Goal: Information Seeking & Learning: Learn about a topic

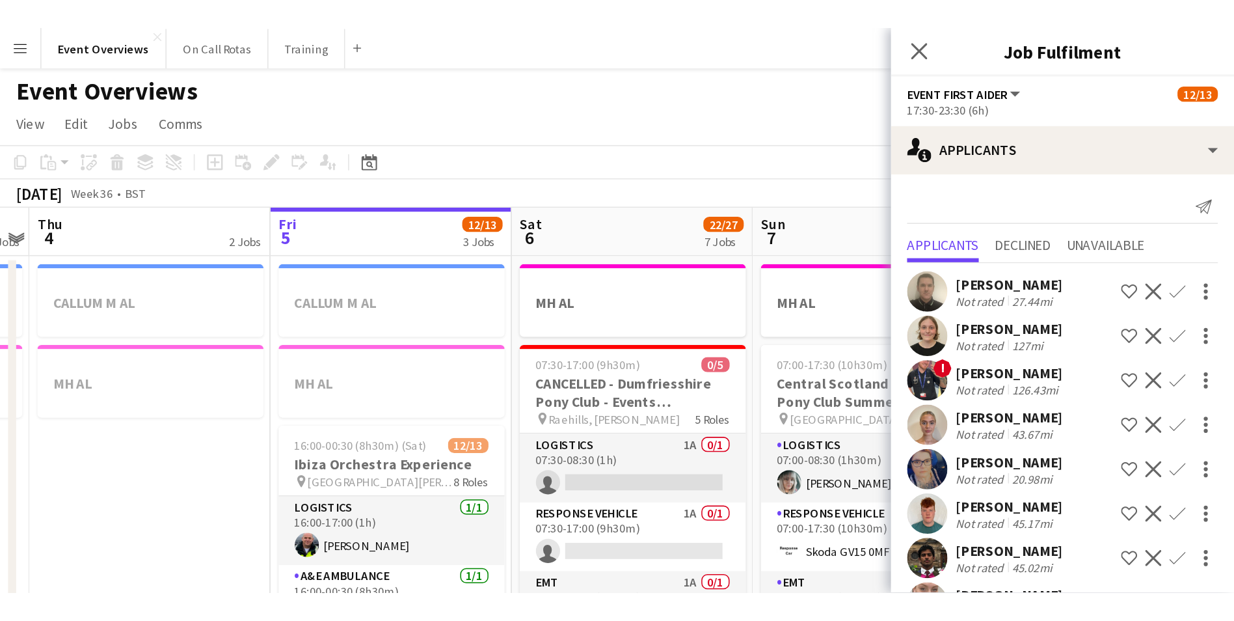
scroll to position [0, 448]
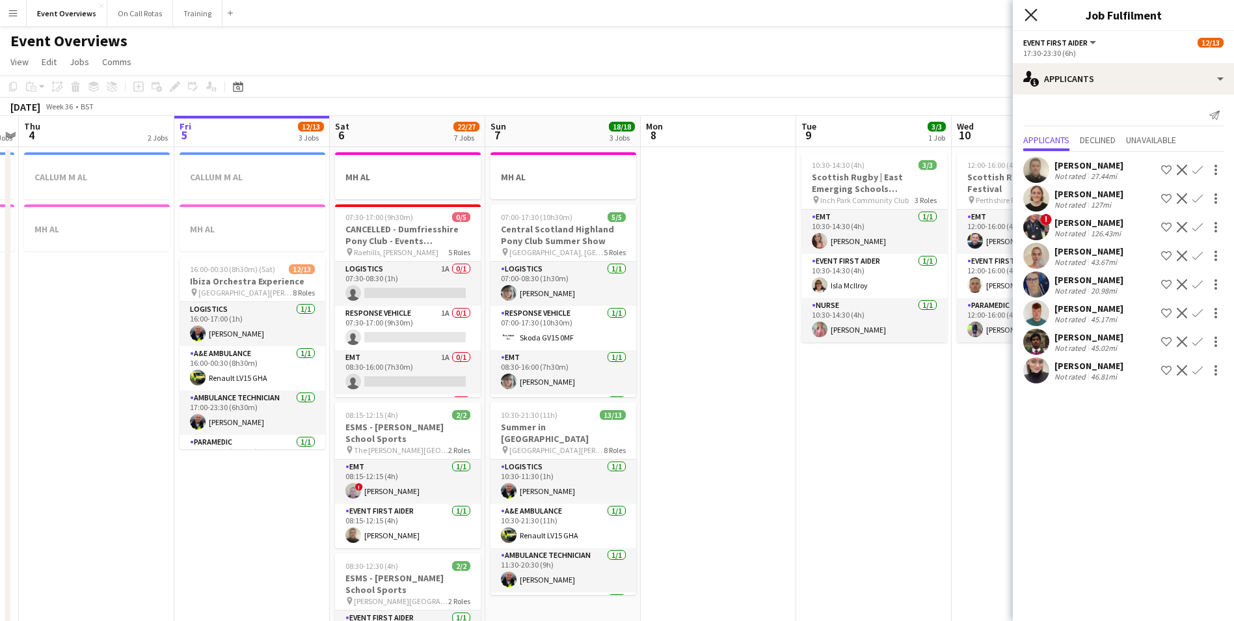
click at [827, 14] on icon "Close pop-in" at bounding box center [1031, 14] width 12 height 12
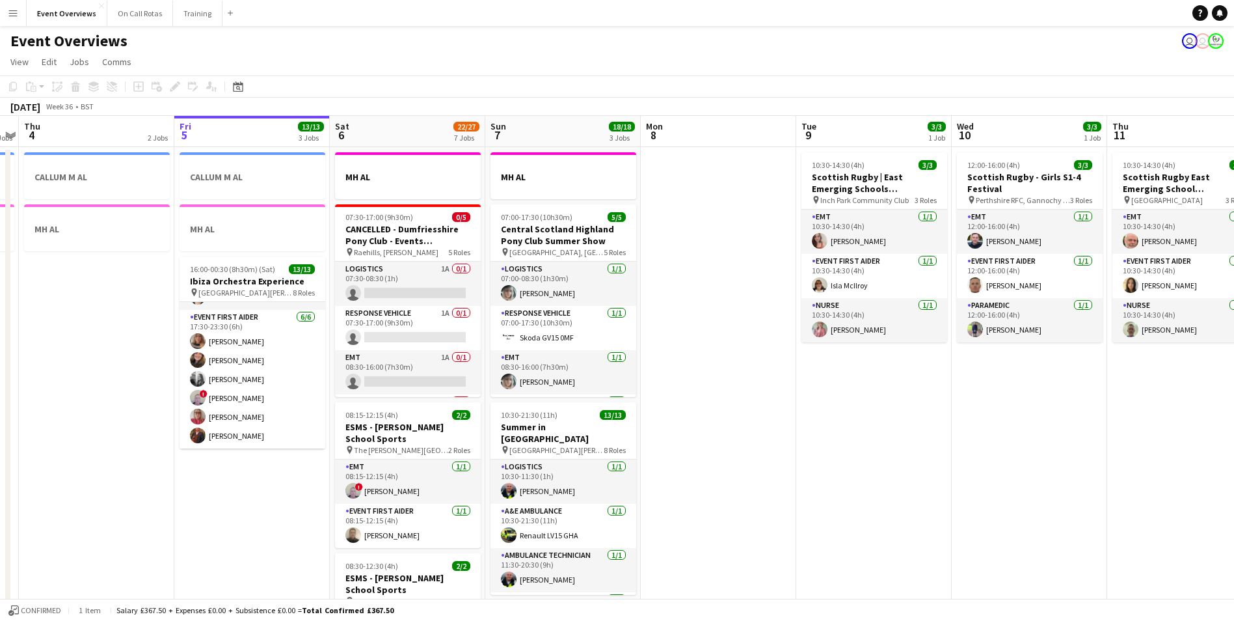
scroll to position [236, 0]
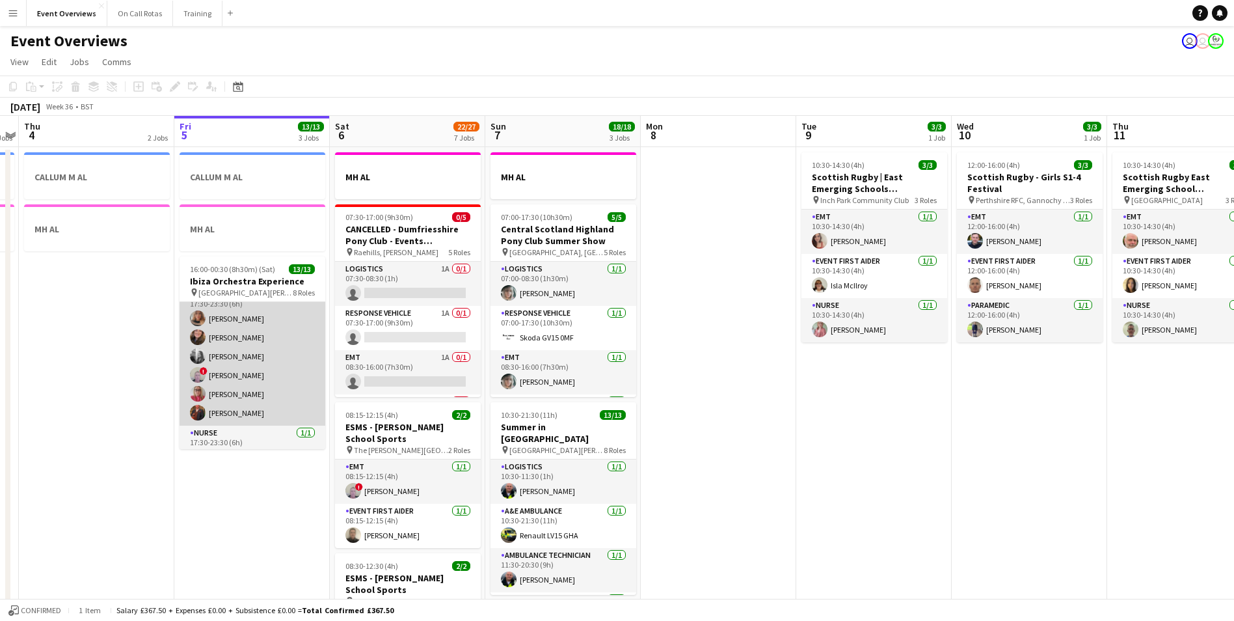
click at [202, 386] on app-user-avatar at bounding box center [198, 413] width 16 height 16
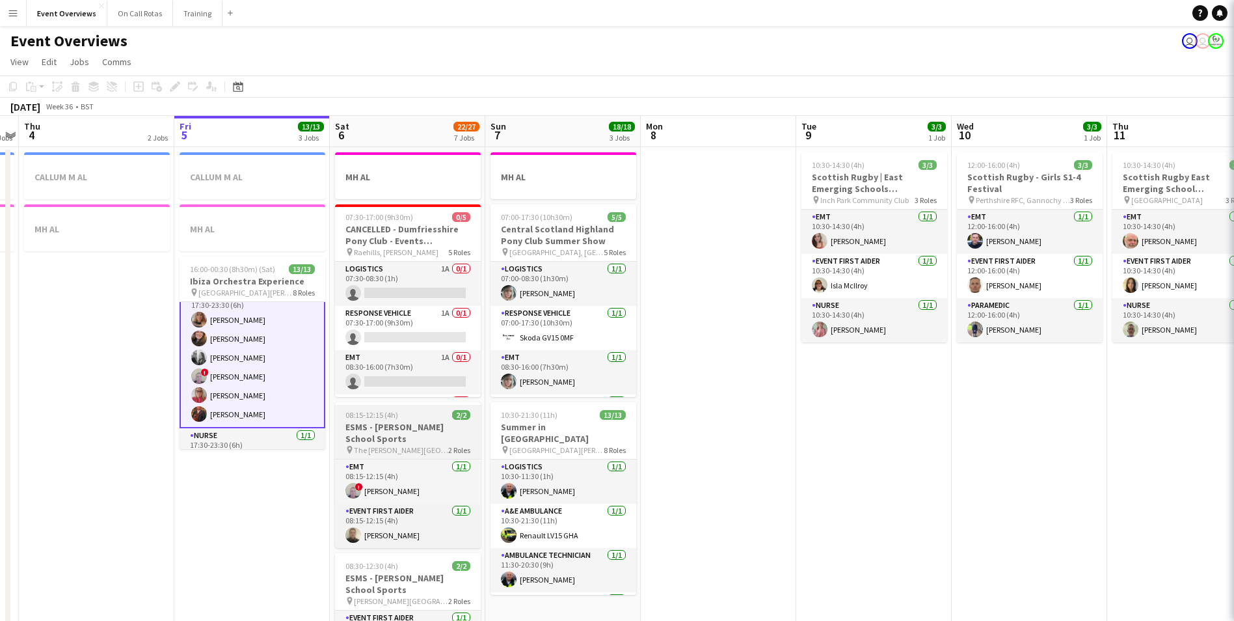
scroll to position [237, 0]
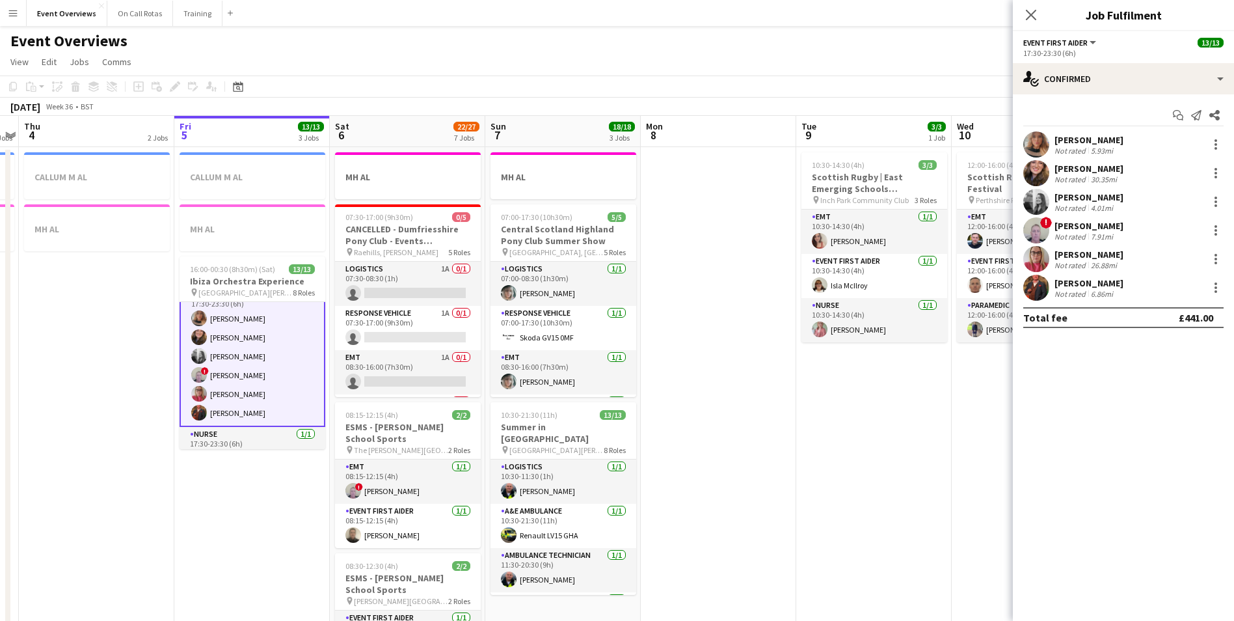
click at [827, 289] on app-user-avatar at bounding box center [1036, 288] width 26 height 26
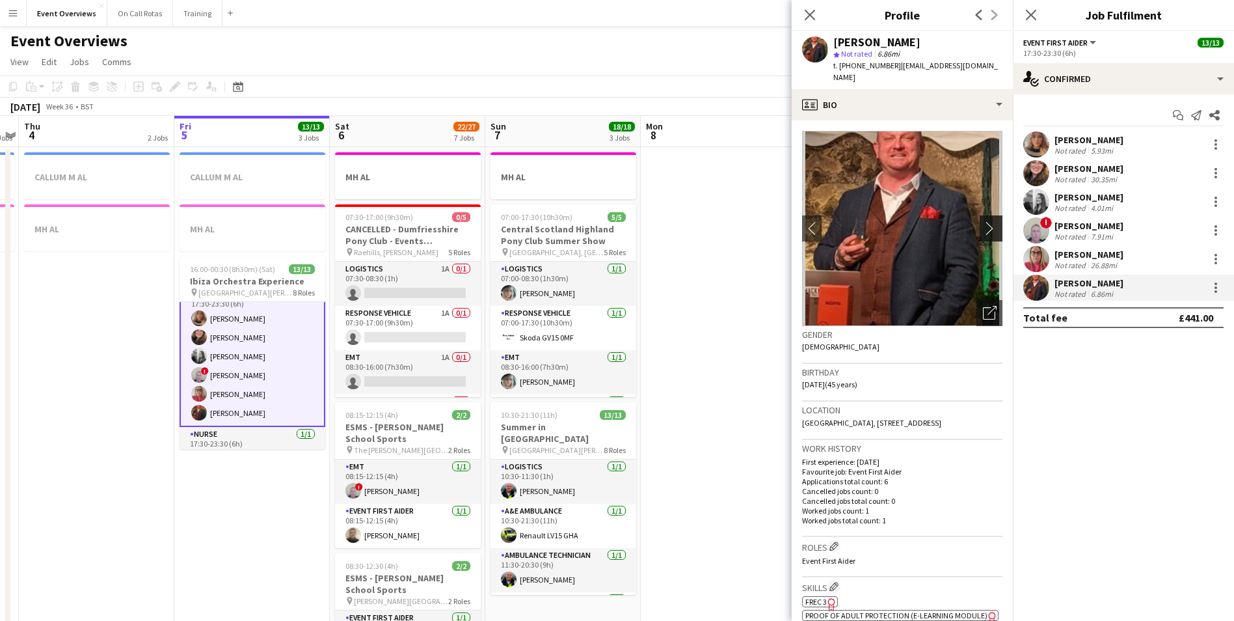
click at [827, 215] on button "chevron-right" at bounding box center [993, 228] width 26 height 26
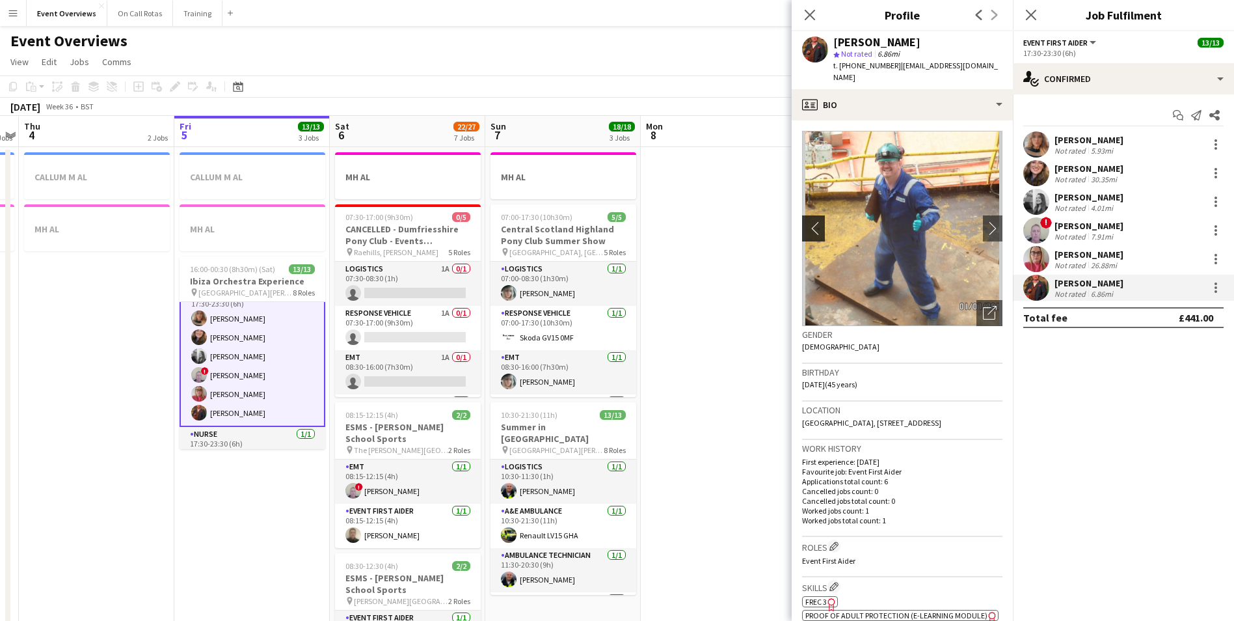
click at [811, 221] on app-icon "chevron-left" at bounding box center [812, 228] width 20 height 14
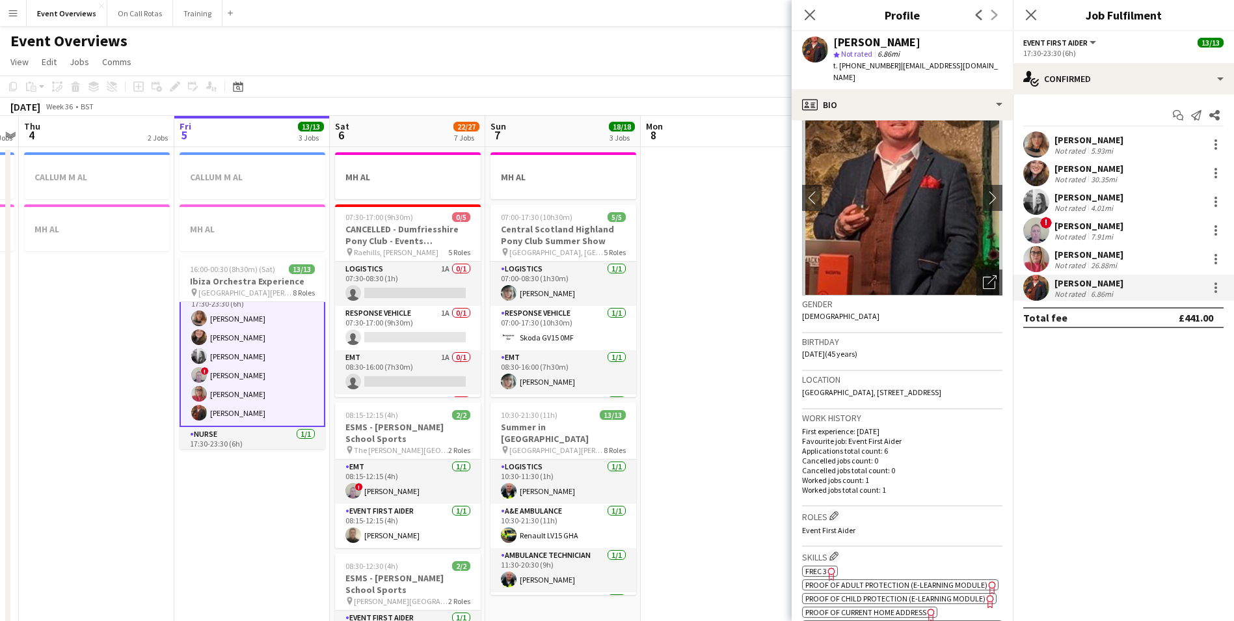
scroll to position [0, 0]
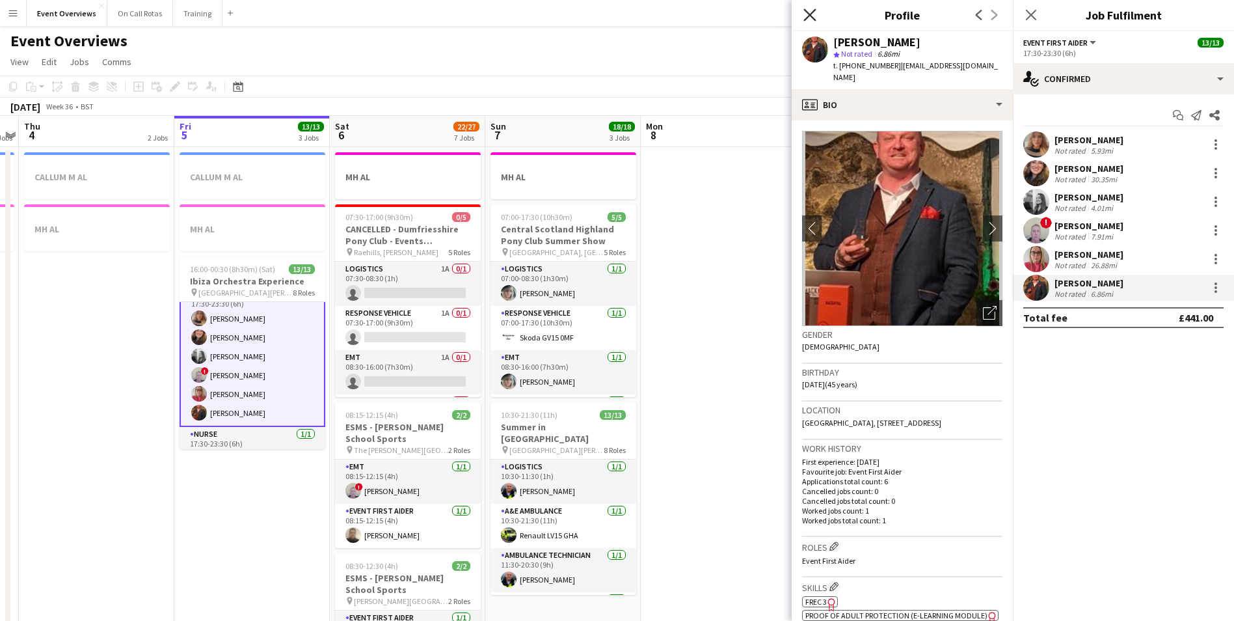
click at [804, 11] on icon "Close pop-in" at bounding box center [809, 14] width 12 height 12
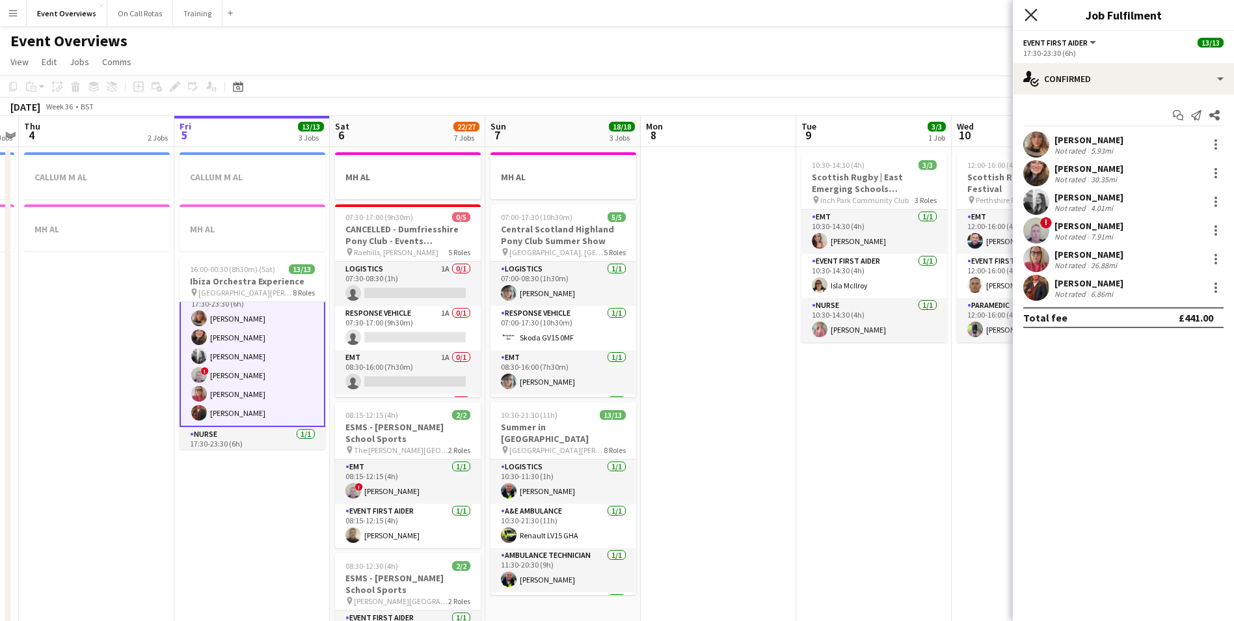
click at [827, 10] on icon "Close pop-in" at bounding box center [1031, 14] width 12 height 12
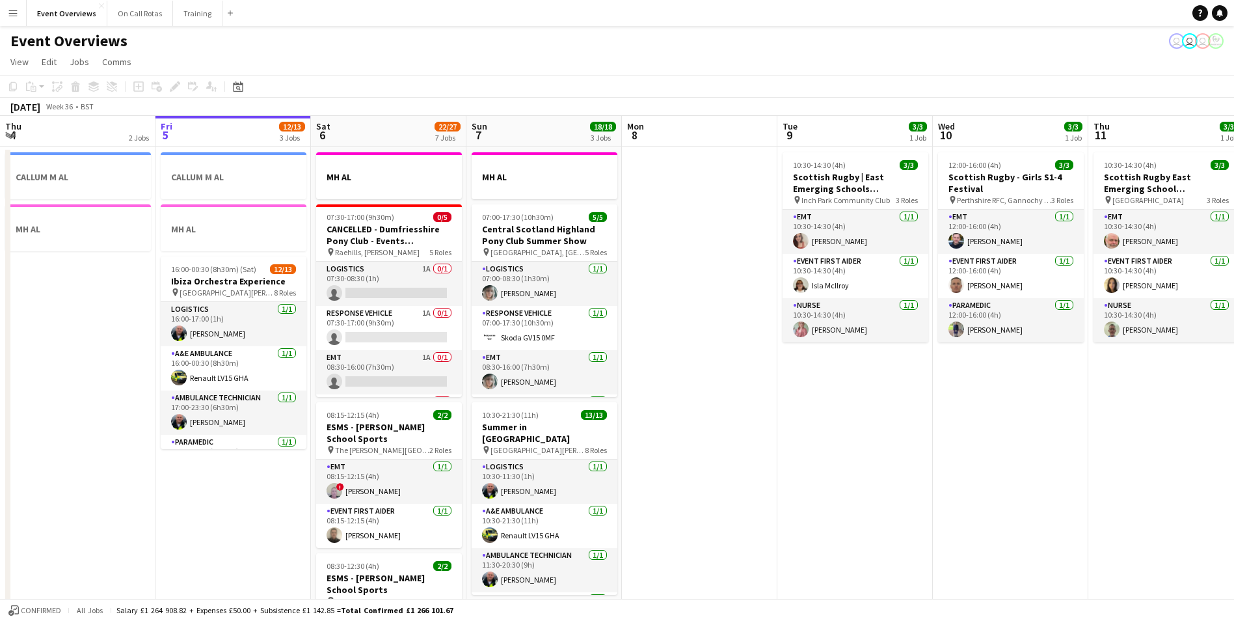
click at [13, 19] on button "Menu" at bounding box center [13, 13] width 26 height 26
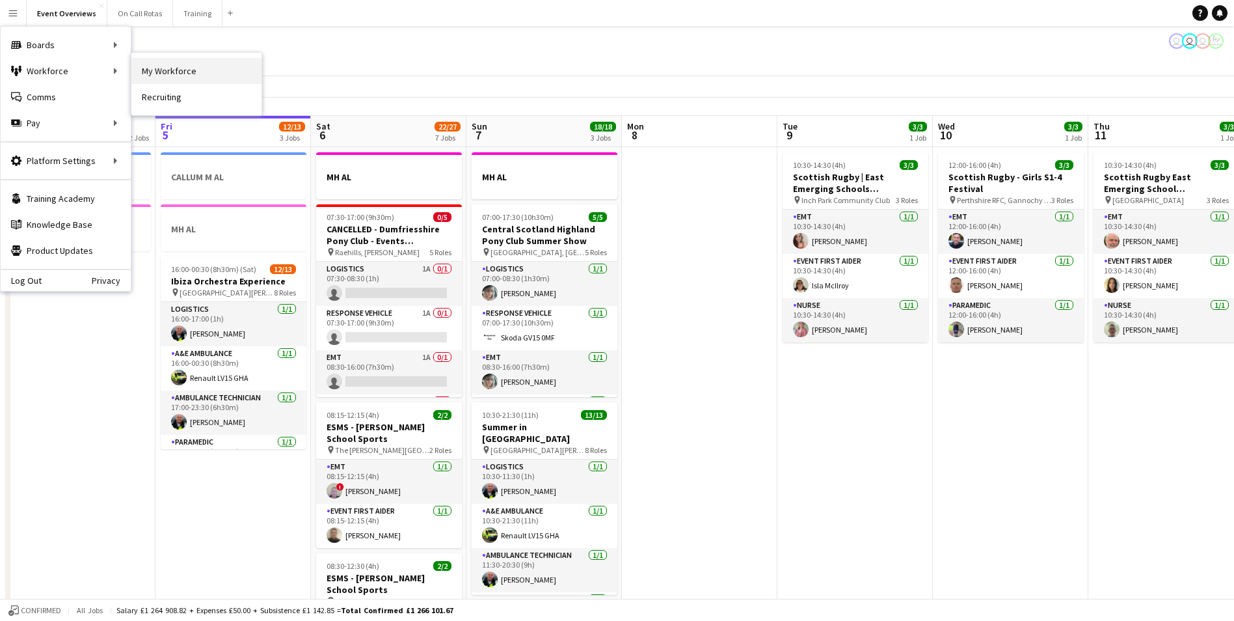
click at [141, 66] on link "My Workforce" at bounding box center [196, 71] width 130 height 26
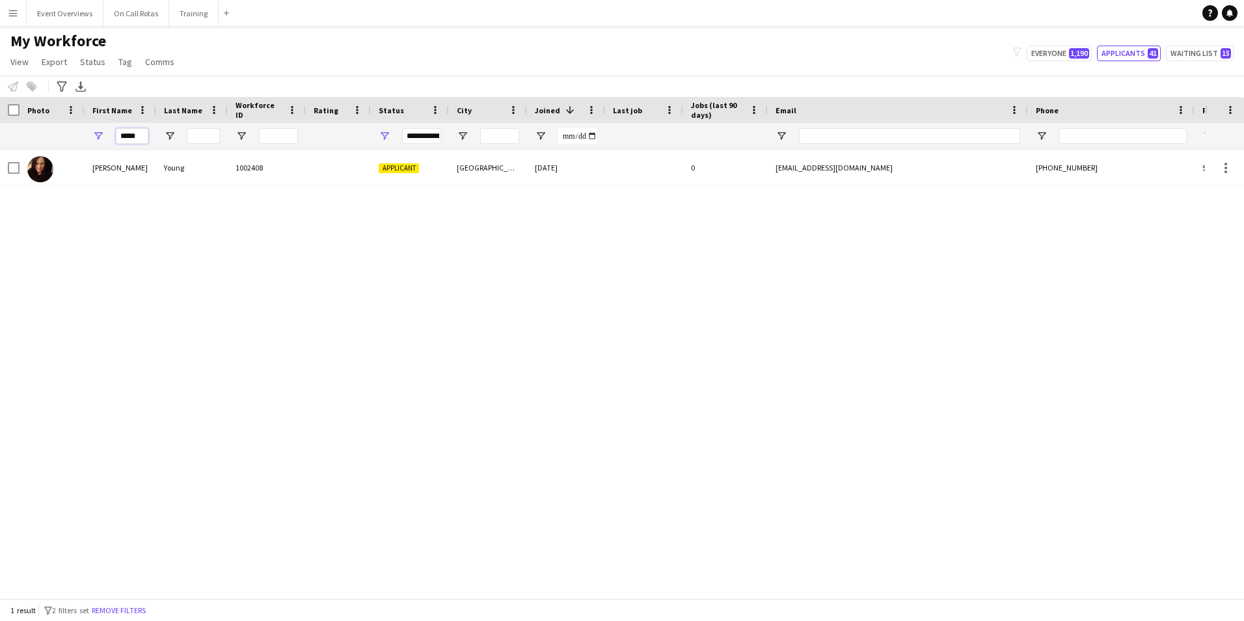
drag, startPoint x: 144, startPoint y: 138, endPoint x: 25, endPoint y: 135, distance: 118.4
click at [25, 135] on div "**********" at bounding box center [705, 136] width 1410 height 26
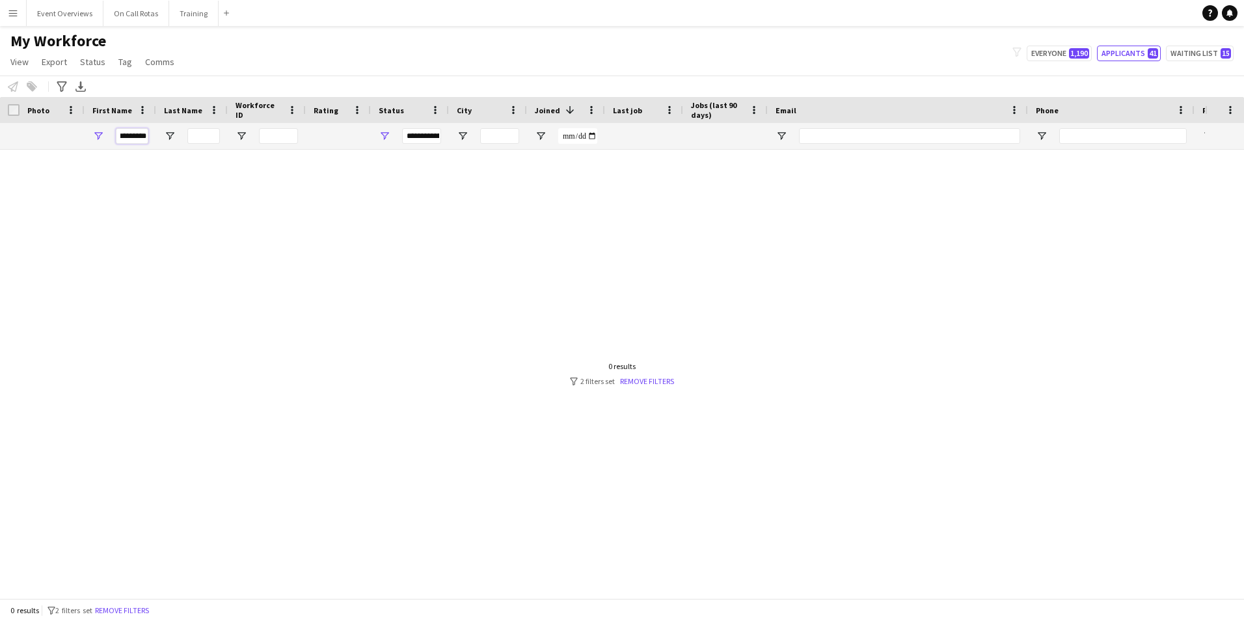
scroll to position [0, 12]
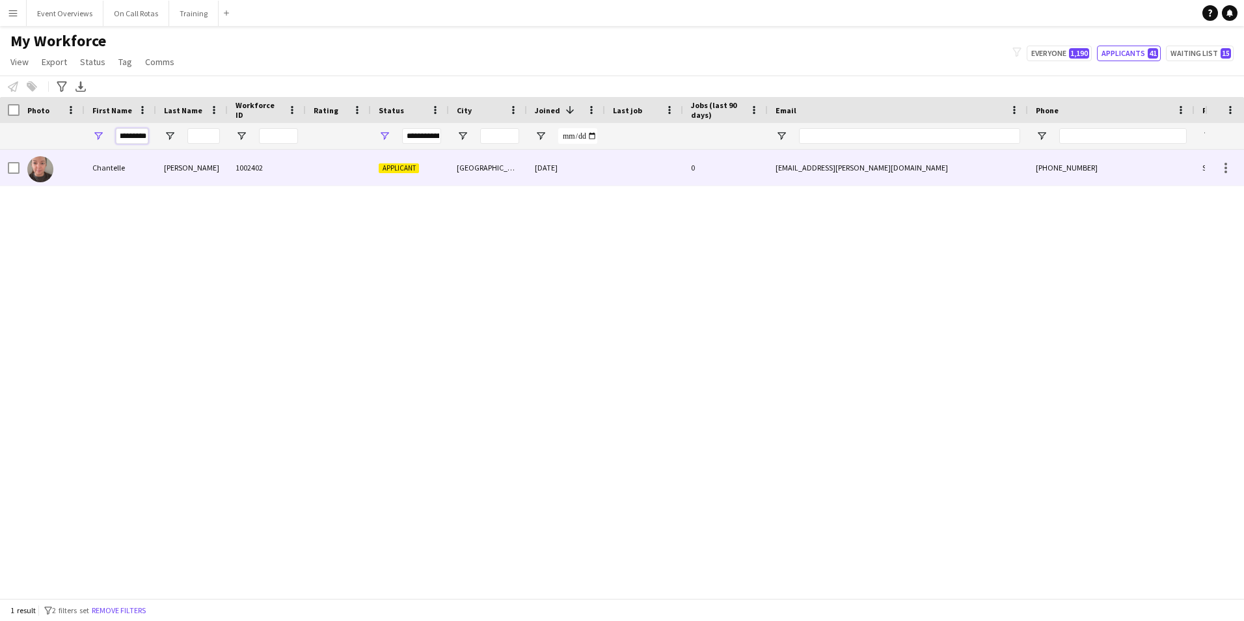
type input "*********"
drag, startPoint x: 180, startPoint y: 169, endPoint x: 187, endPoint y: 168, distance: 6.5
click at [181, 169] on div "McDonald" at bounding box center [192, 168] width 72 height 36
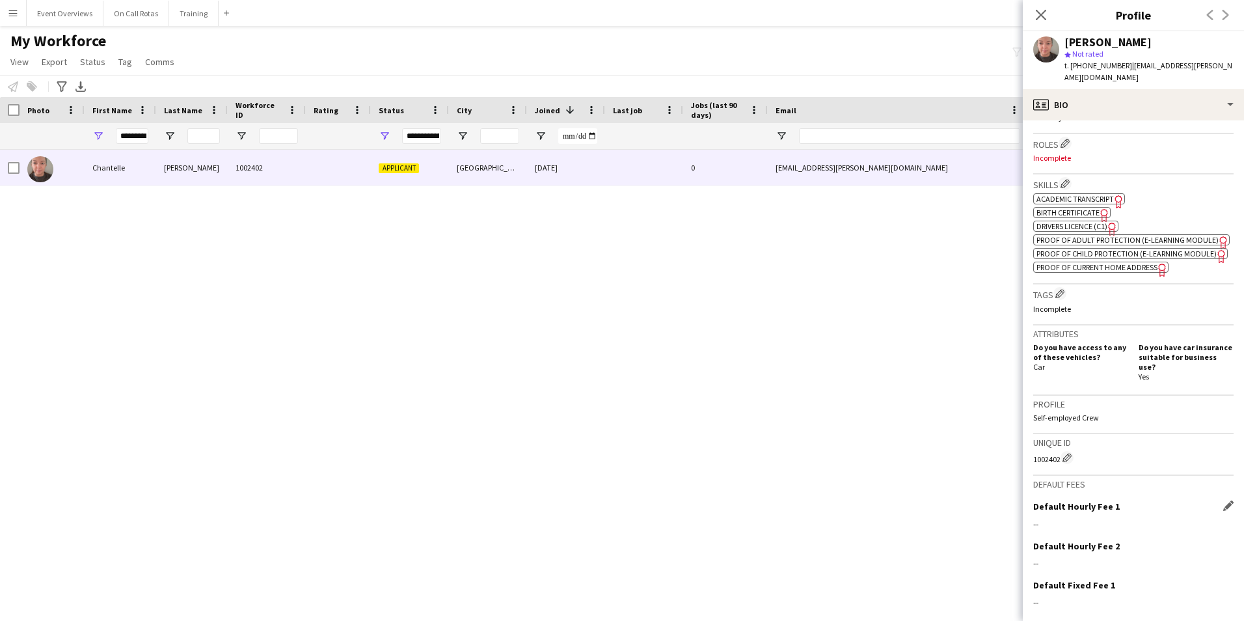
scroll to position [465, 0]
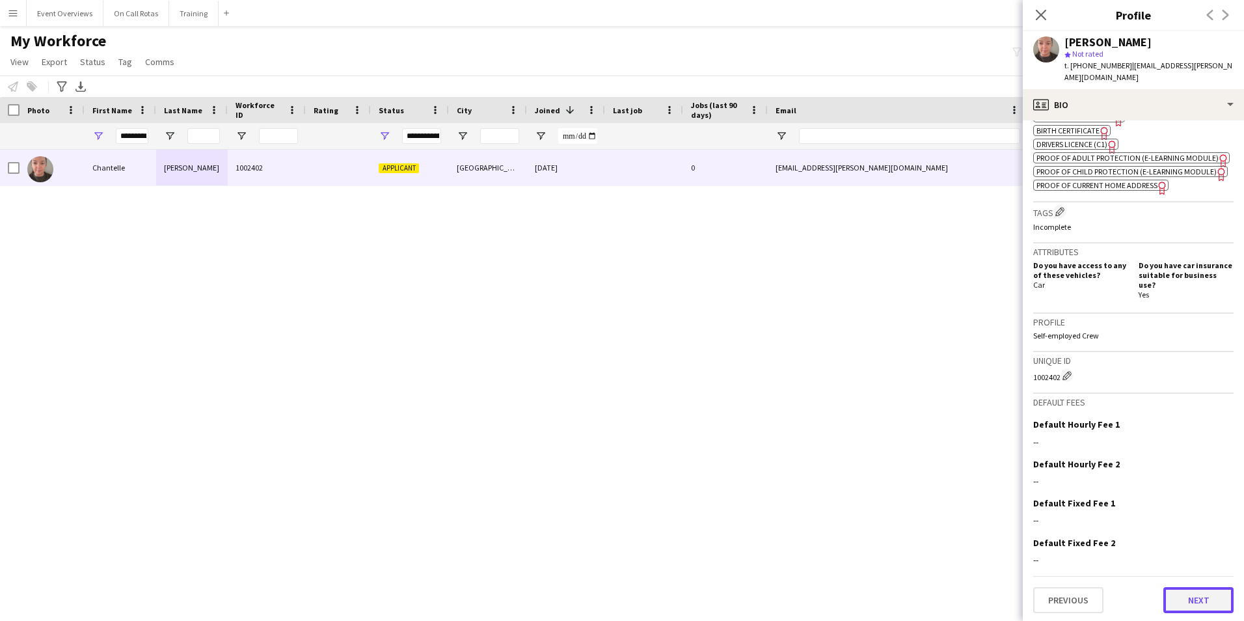
click at [1182, 596] on button "Next" at bounding box center [1198, 600] width 70 height 26
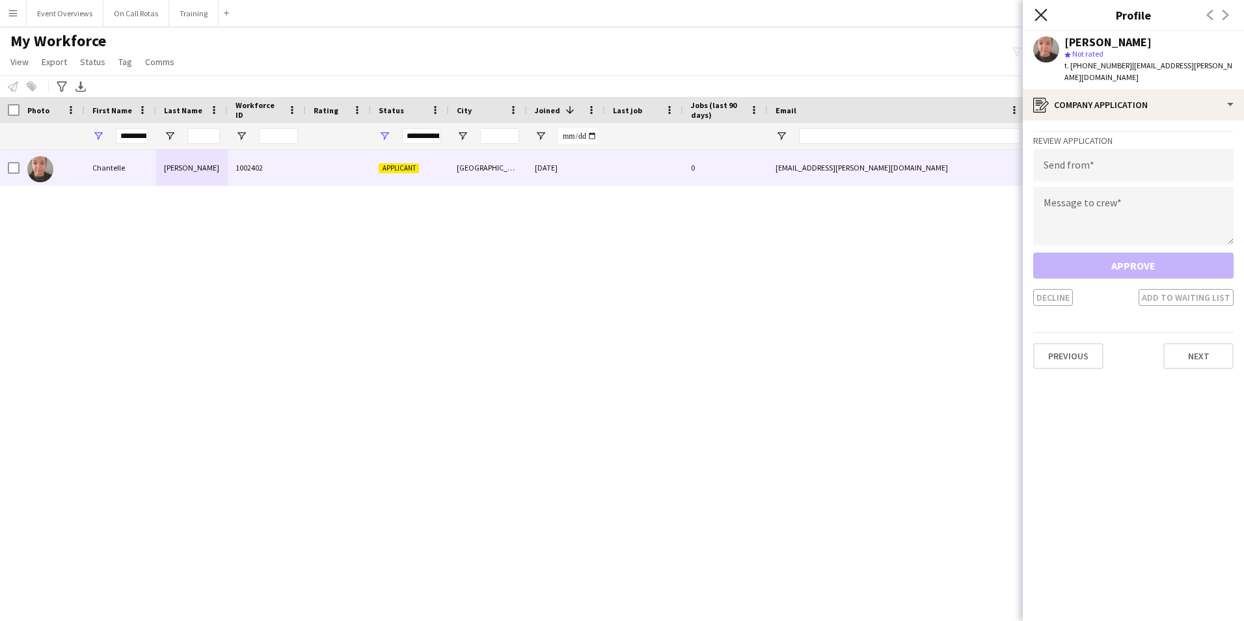
click at [1038, 16] on icon "Close pop-in" at bounding box center [1040, 14] width 12 height 12
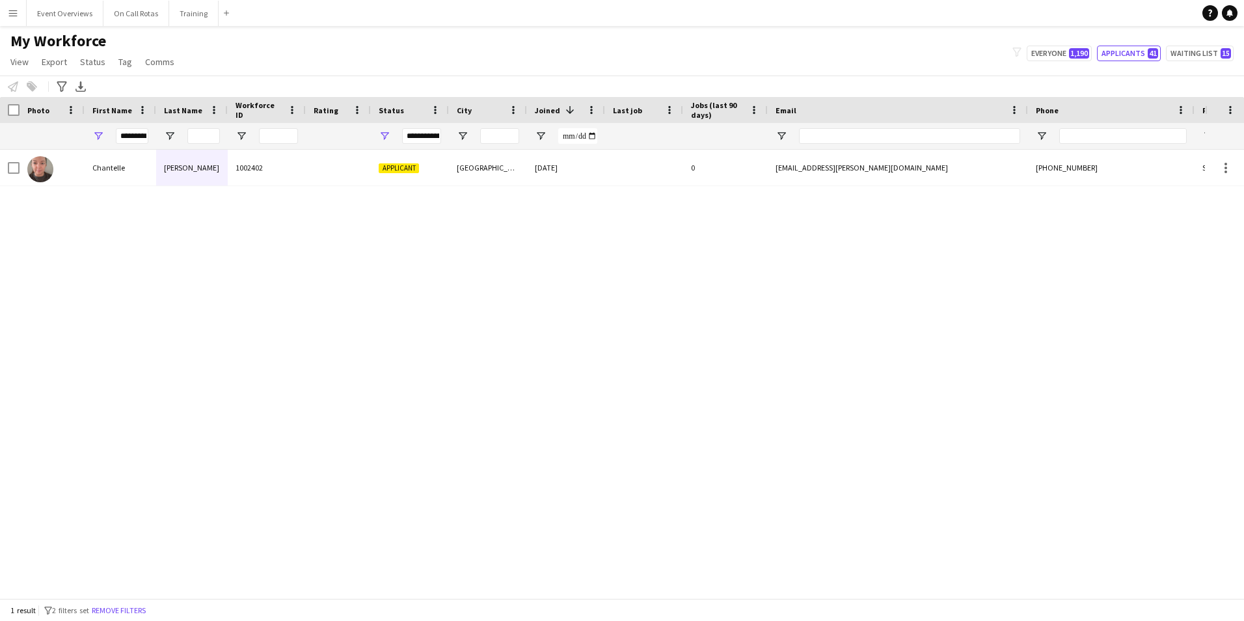
click at [170, 156] on div "McDonald" at bounding box center [192, 168] width 72 height 36
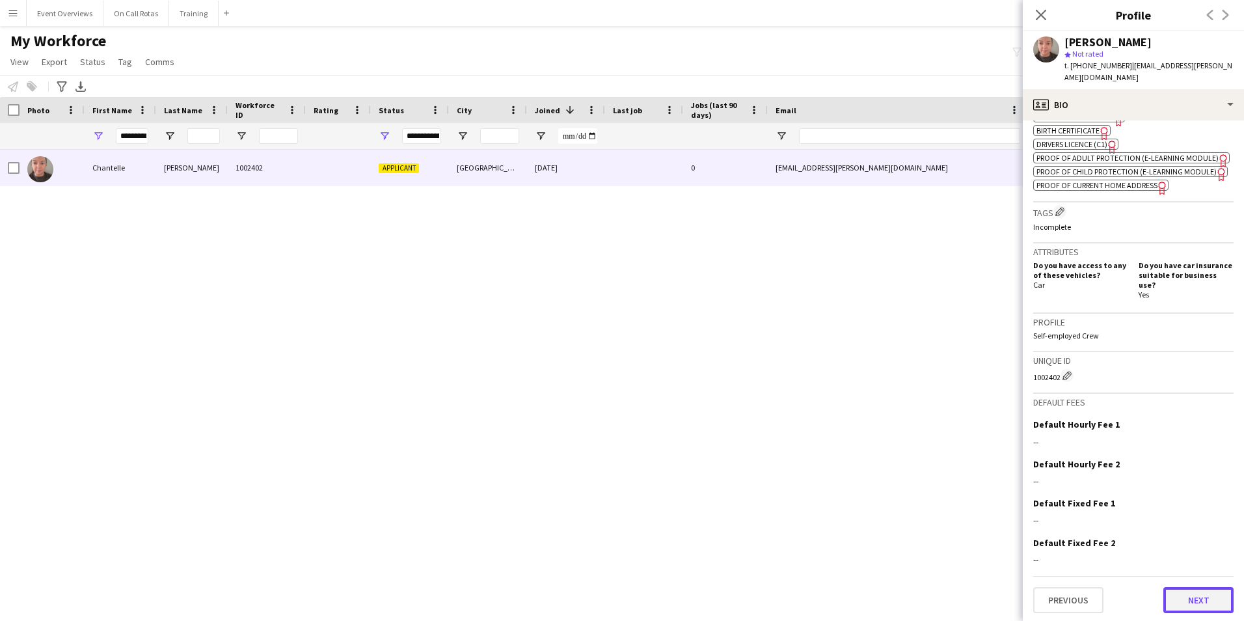
click at [1169, 598] on button "Next" at bounding box center [1198, 600] width 70 height 26
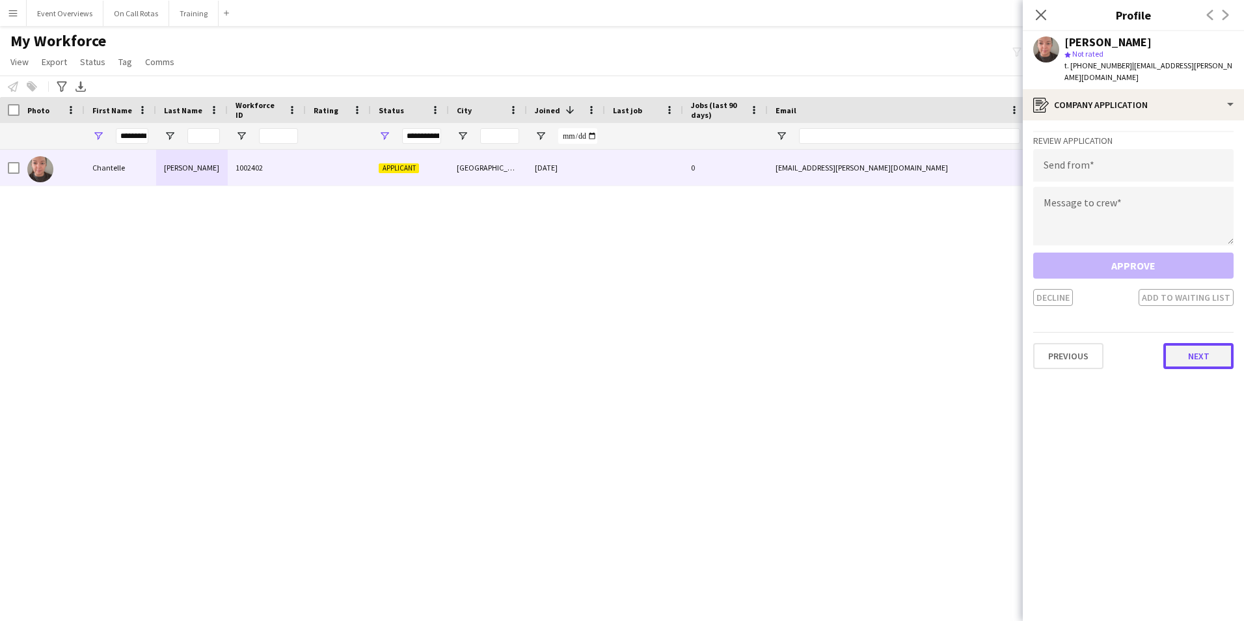
click at [1184, 343] on button "Next" at bounding box center [1198, 356] width 70 height 26
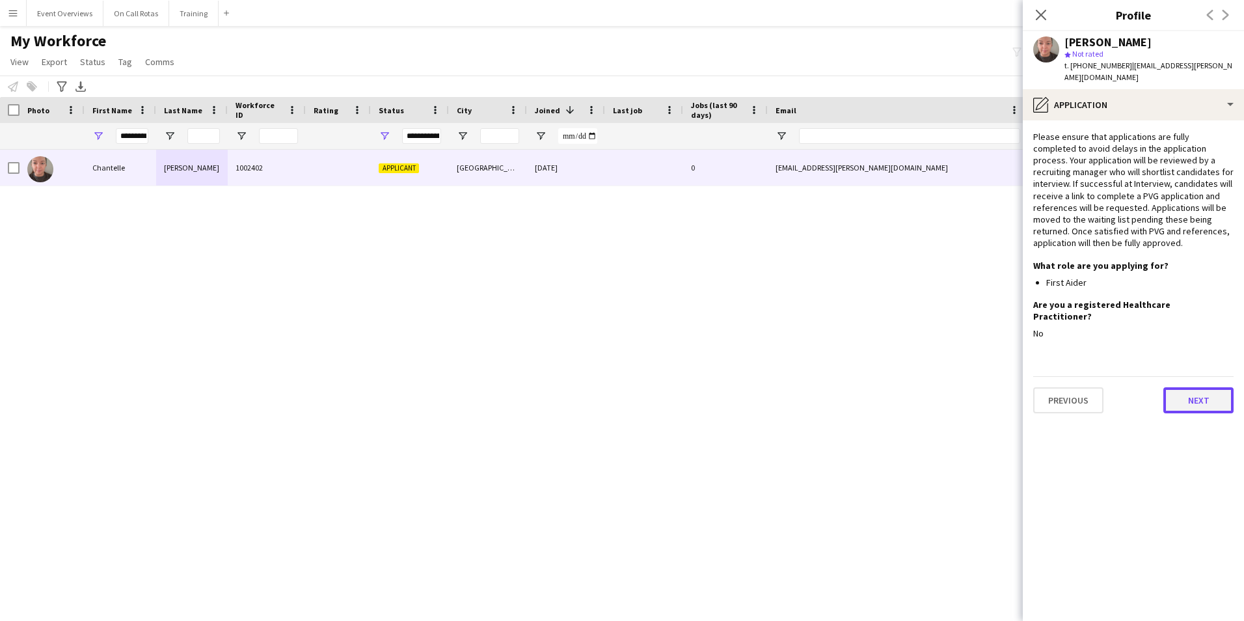
click at [1191, 387] on button "Next" at bounding box center [1198, 400] width 70 height 26
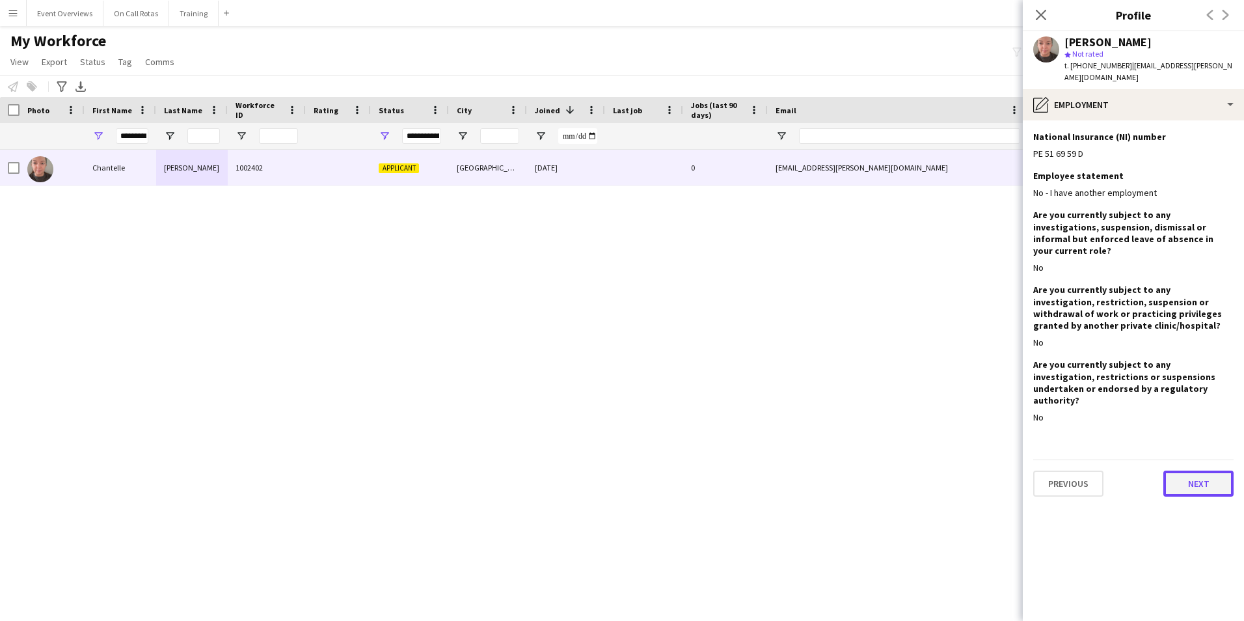
click at [1181, 470] on button "Next" at bounding box center [1198, 483] width 70 height 26
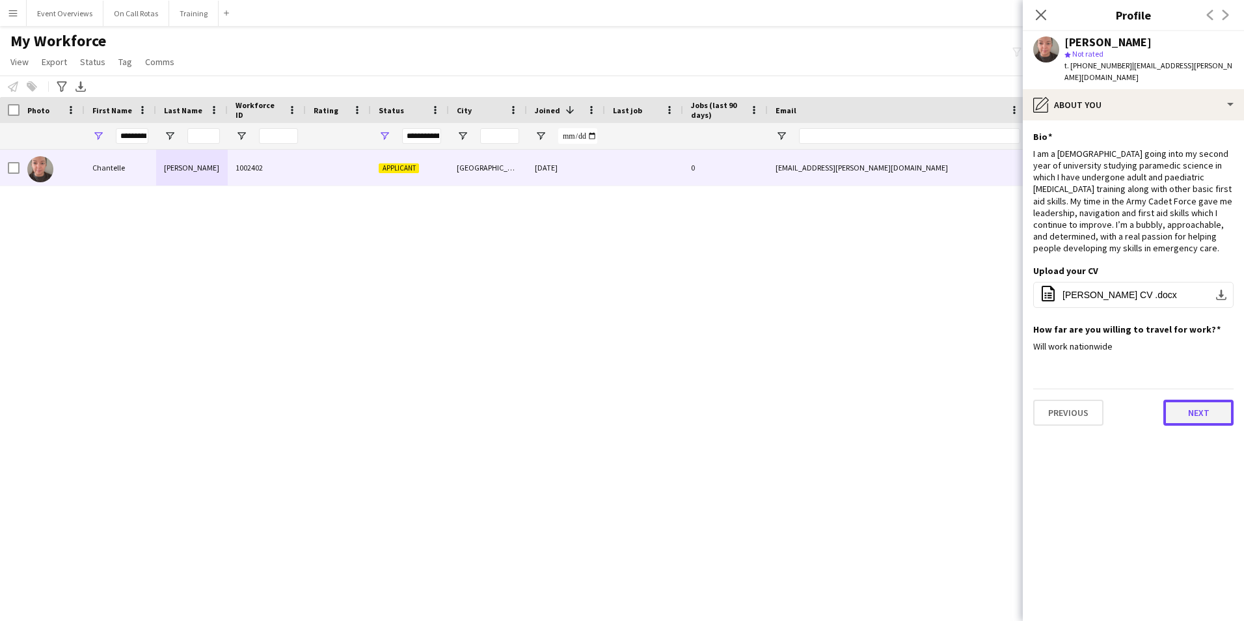
click at [1183, 399] on button "Next" at bounding box center [1198, 412] width 70 height 26
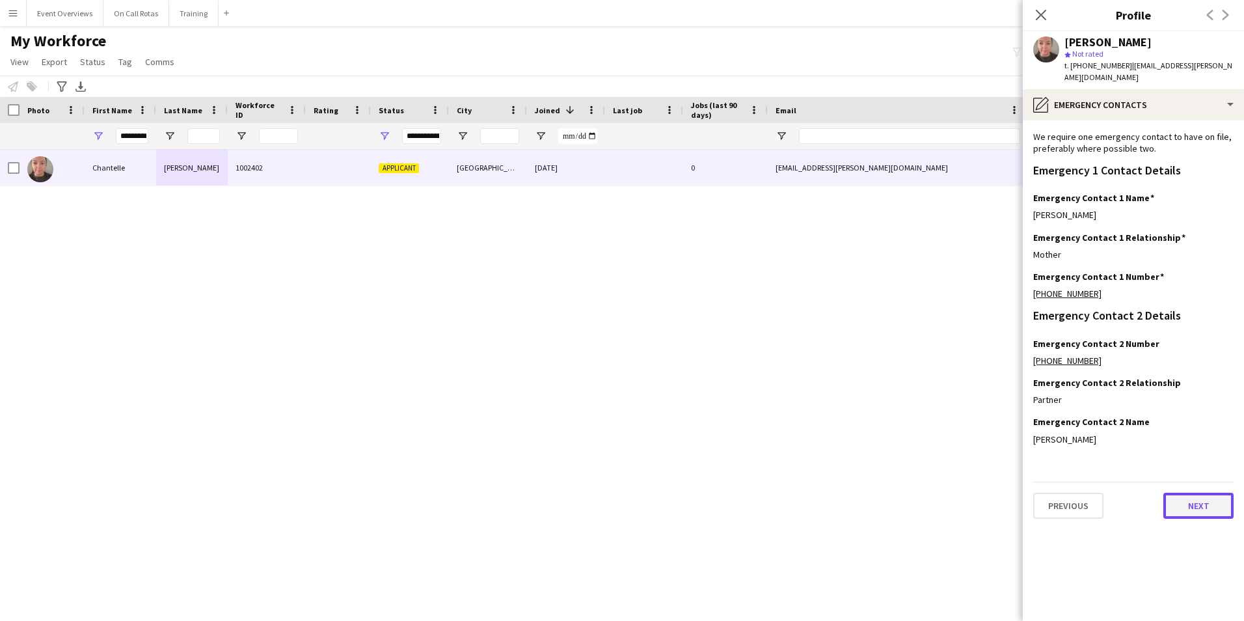
click at [1193, 492] on button "Next" at bounding box center [1198, 505] width 70 height 26
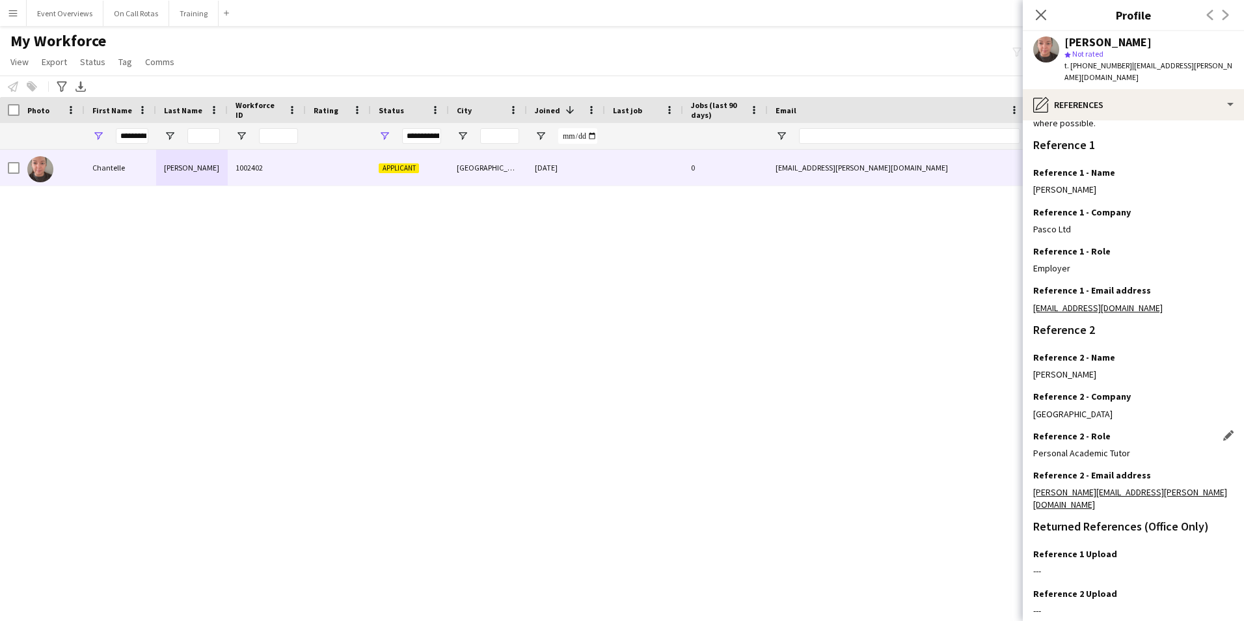
scroll to position [155, 0]
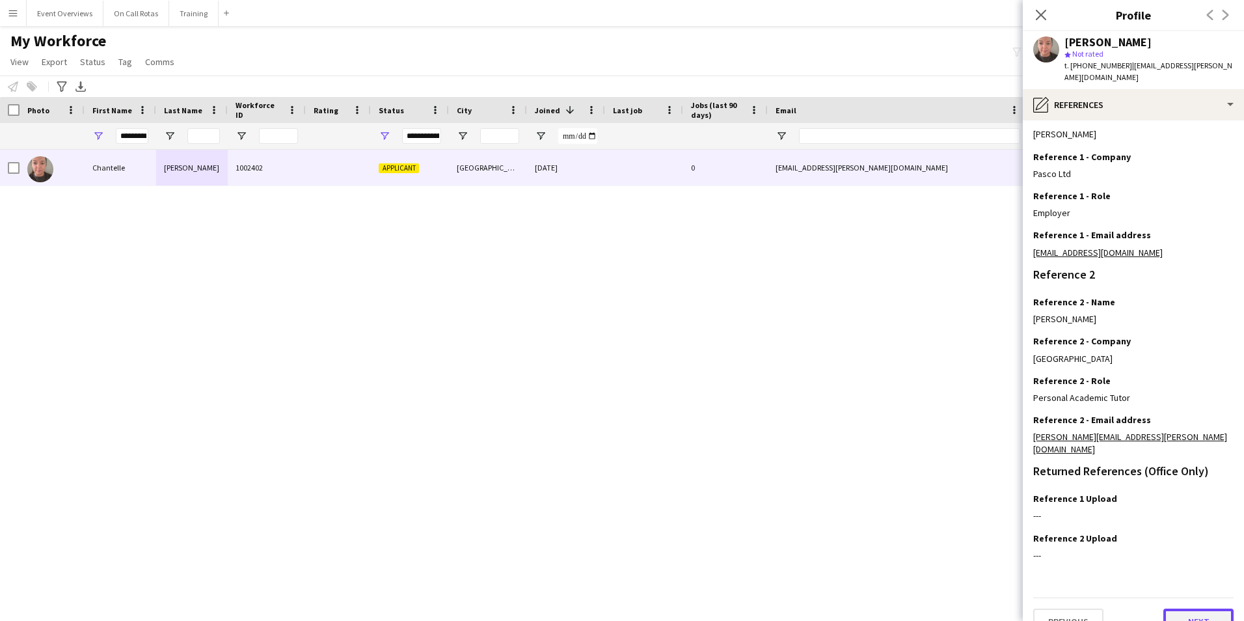
click at [1190, 608] on button "Next" at bounding box center [1198, 621] width 70 height 26
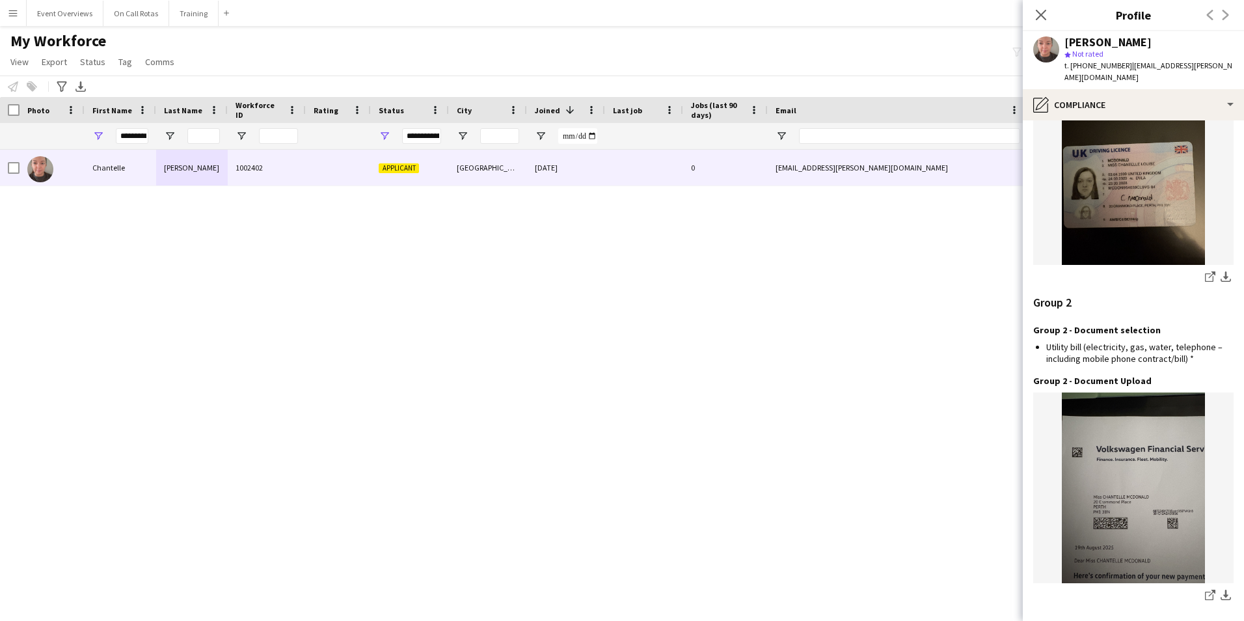
scroll to position [1358, 0]
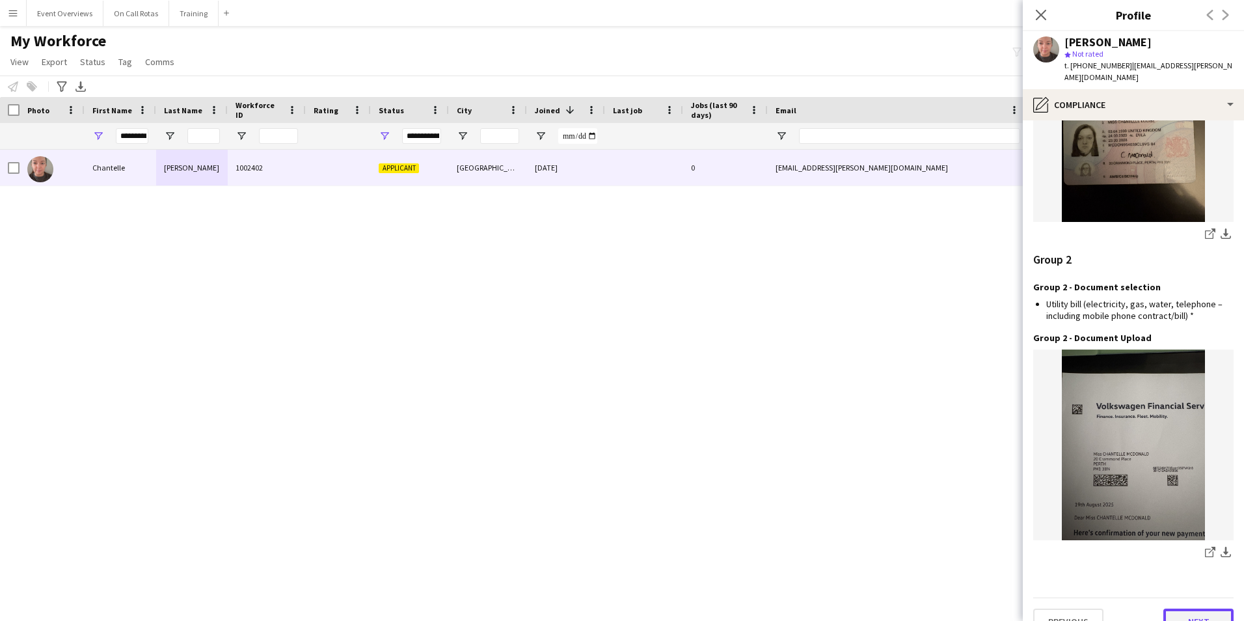
click at [1174, 608] on button "Next" at bounding box center [1198, 621] width 70 height 26
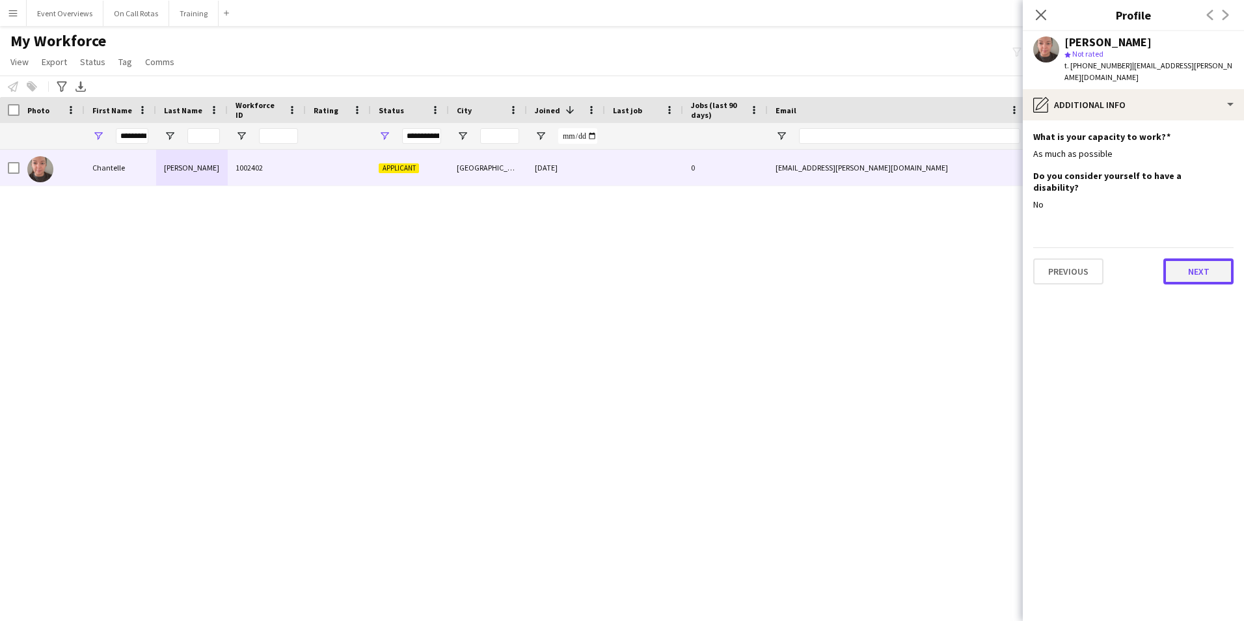
click at [1181, 258] on button "Next" at bounding box center [1198, 271] width 70 height 26
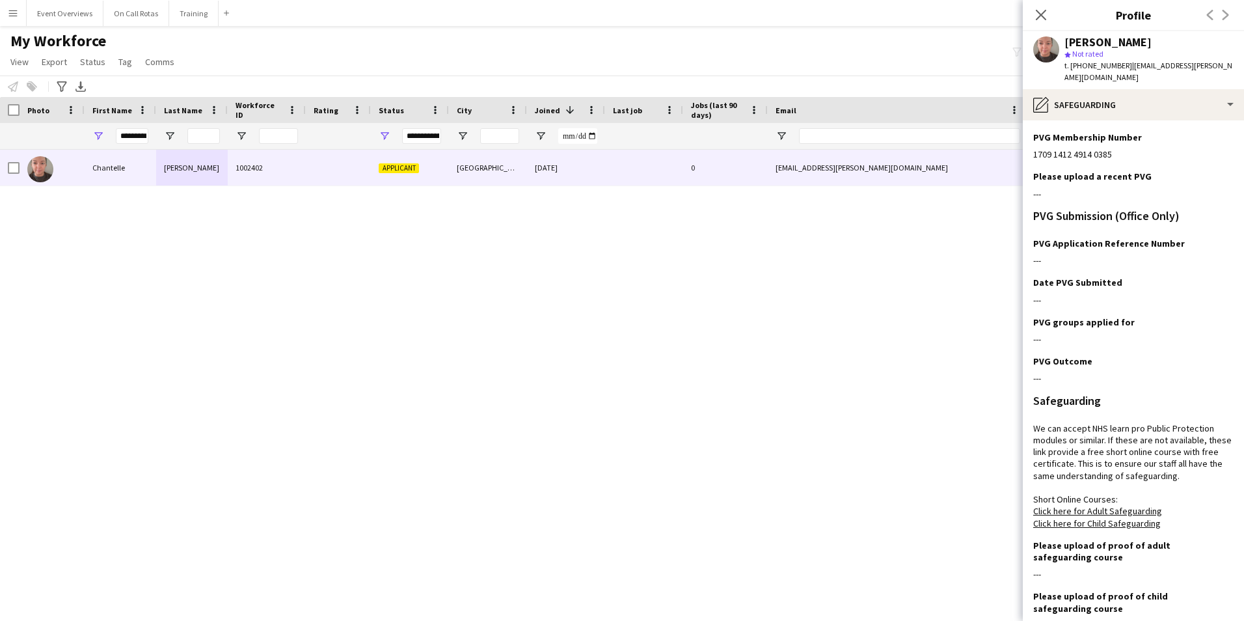
scroll to position [211, 0]
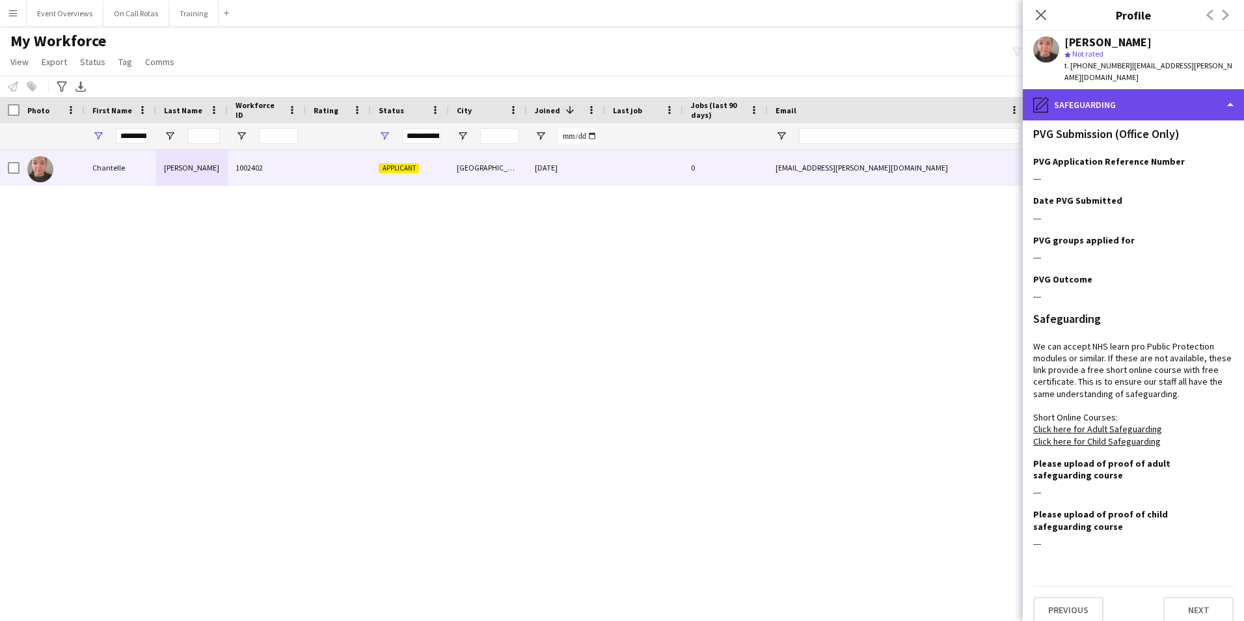
click at [1092, 89] on div "pencil4 Safeguarding" at bounding box center [1133, 104] width 221 height 31
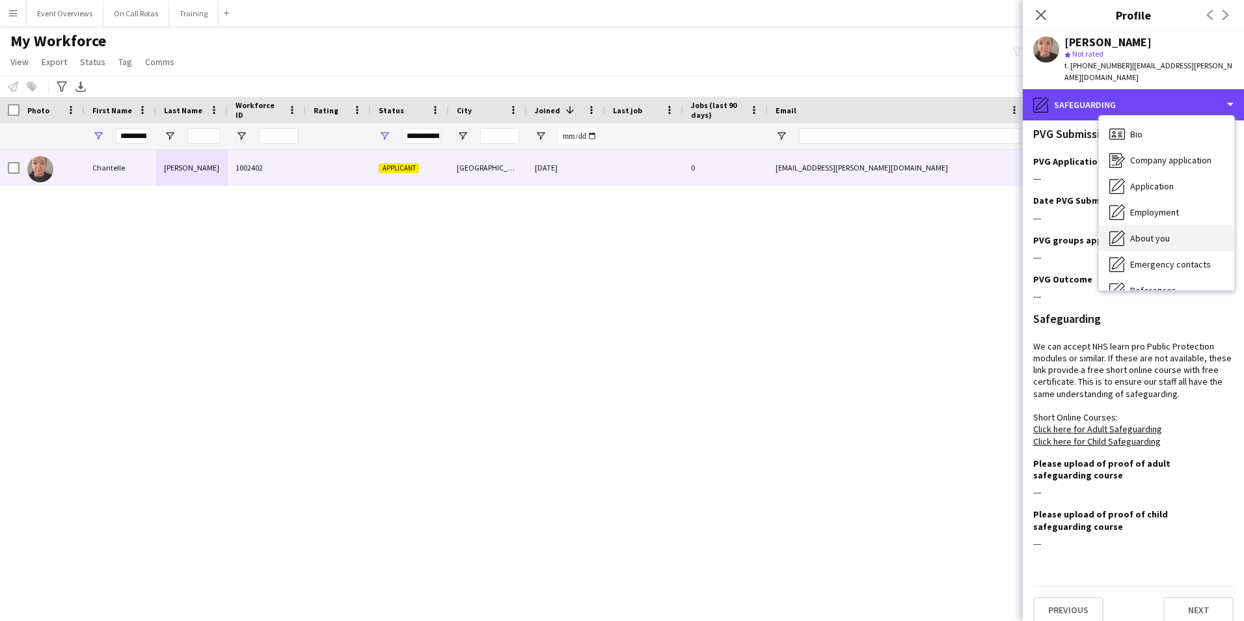
scroll to position [65, 0]
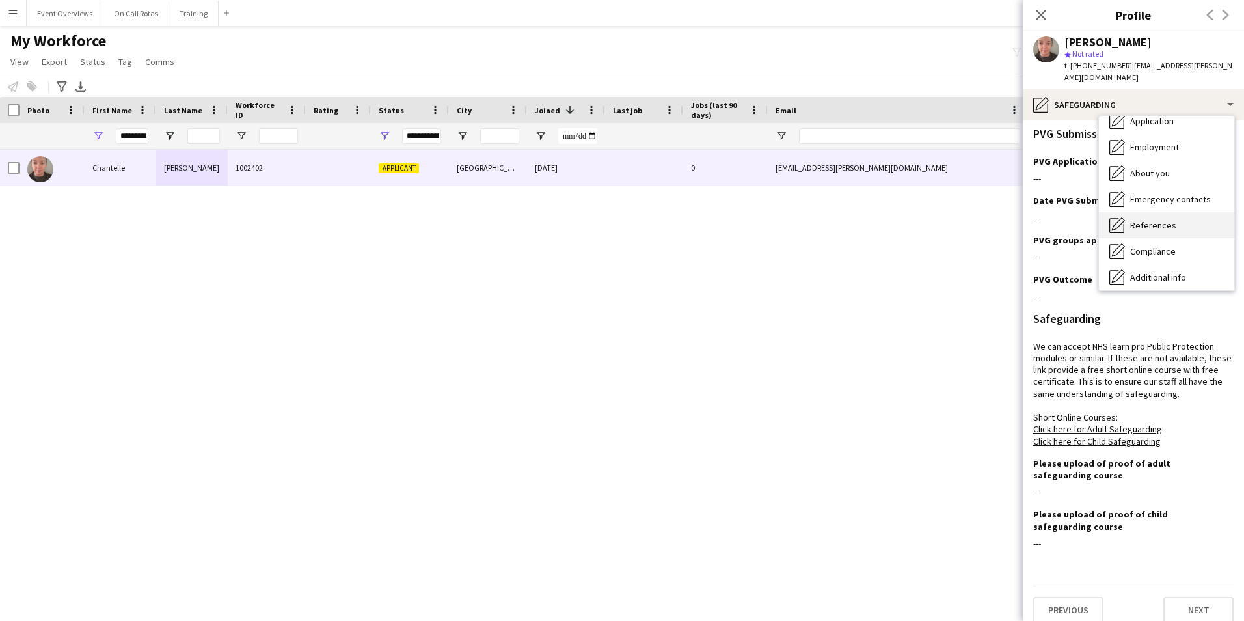
click at [1143, 219] on span "References" at bounding box center [1153, 225] width 46 height 12
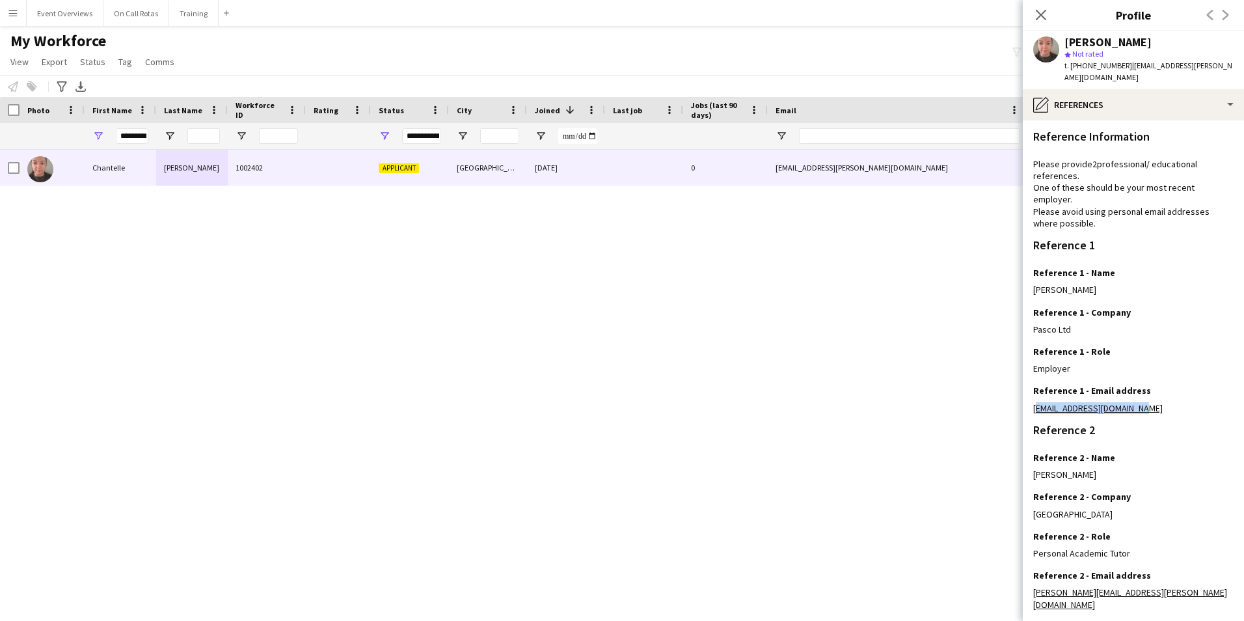
drag, startPoint x: 1144, startPoint y: 392, endPoint x: 1030, endPoint y: 397, distance: 114.0
click at [1030, 397] on app-section-data-types "Reference Information Please provide 2 professional/ educational references. On…" at bounding box center [1133, 370] width 221 height 500
copy link "info@cherrybankinn.co.uk"
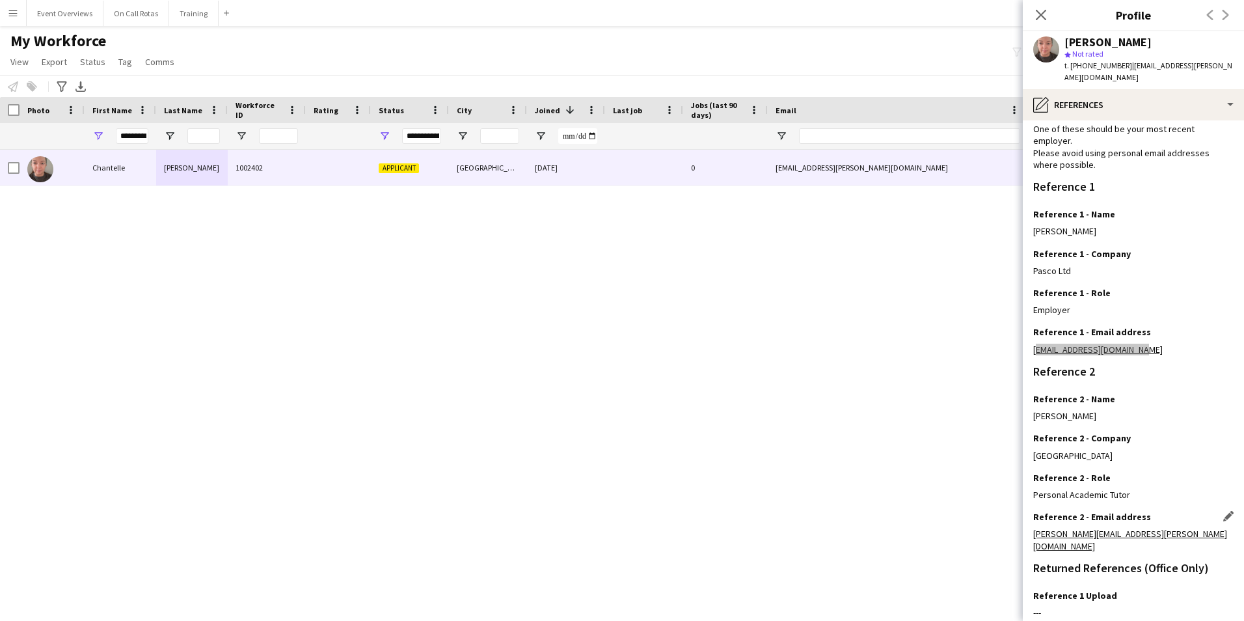
scroll to position [155, 0]
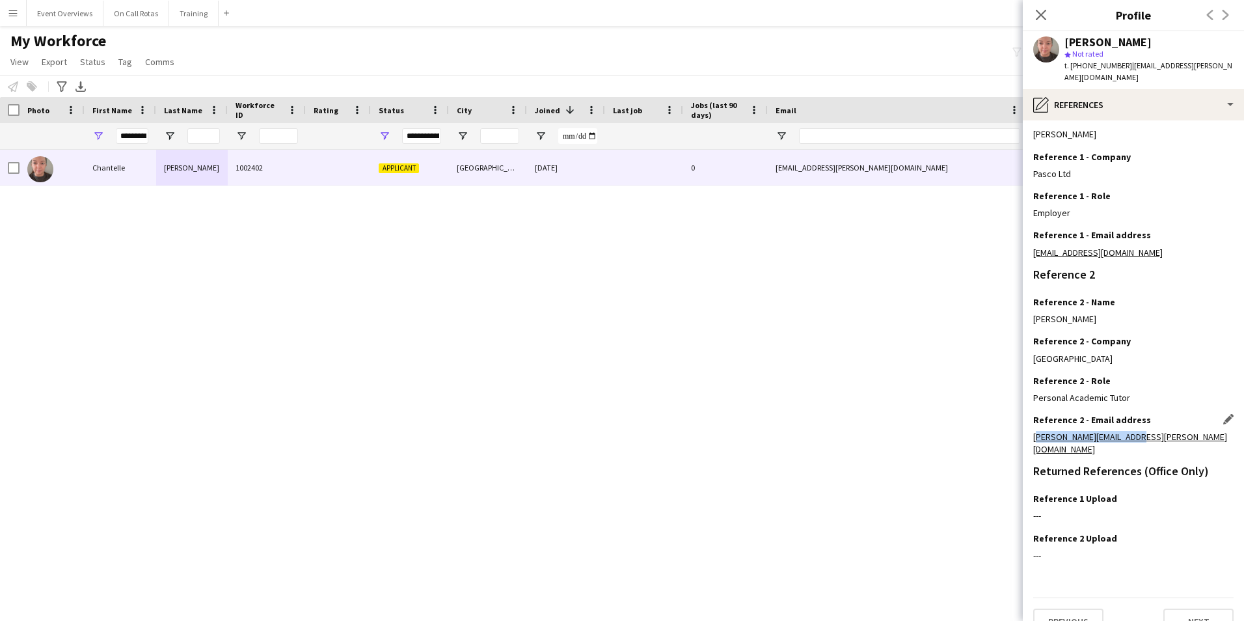
drag, startPoint x: 1133, startPoint y: 425, endPoint x: 1033, endPoint y: 424, distance: 100.2
click at [1033, 431] on div "debbie.brown@stir.ac.uk" at bounding box center [1133, 442] width 200 height 23
copy link "debbie.brown@stir.ac.uk"
drag, startPoint x: 1149, startPoint y: 423, endPoint x: 1142, endPoint y: 428, distance: 9.0
click at [1149, 431] on div "debbie.brown@stir.ac.uk" at bounding box center [1133, 442] width 200 height 23
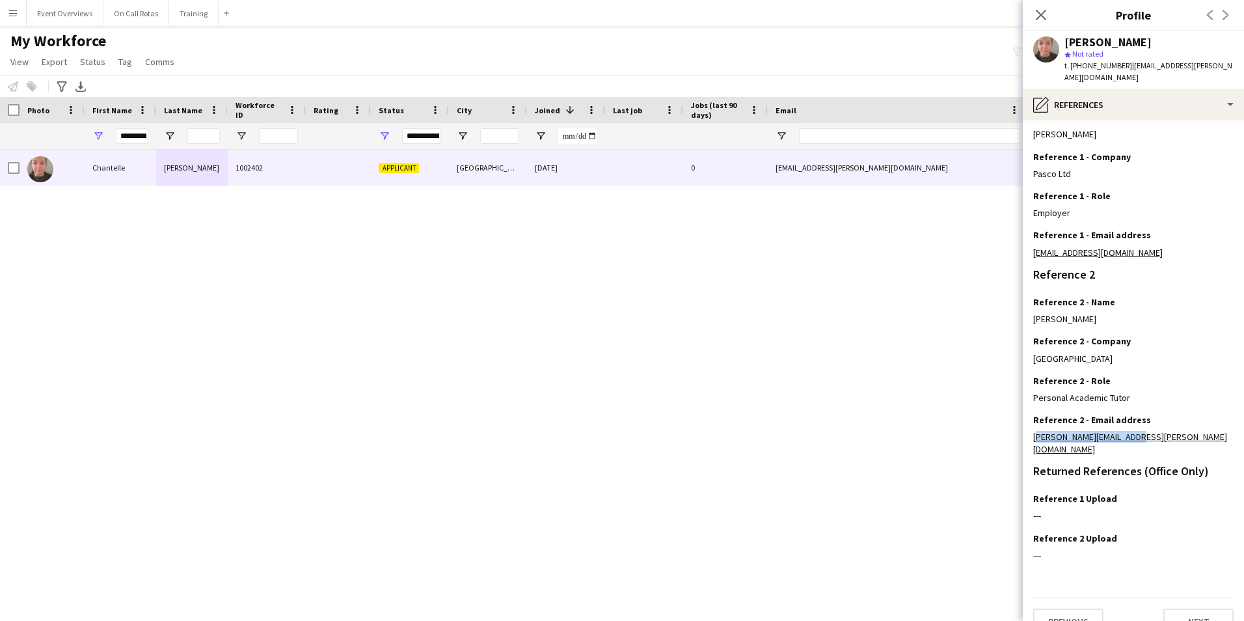
drag, startPoint x: 1141, startPoint y: 428, endPoint x: 1032, endPoint y: 429, distance: 109.3
click at [1032, 429] on app-section-data-types "Reference Information Please provide 2 professional/ educational references. On…" at bounding box center [1133, 370] width 221 height 500
copy link "debbie.brown@stir.ac.uk"
drag, startPoint x: 1219, startPoint y: 64, endPoint x: 1126, endPoint y: 69, distance: 93.2
click at [1126, 69] on div "Chantelle McDonald star Not rated t. +447391889801 | chantelle.lou@outlook.com" at bounding box center [1133, 60] width 221 height 58
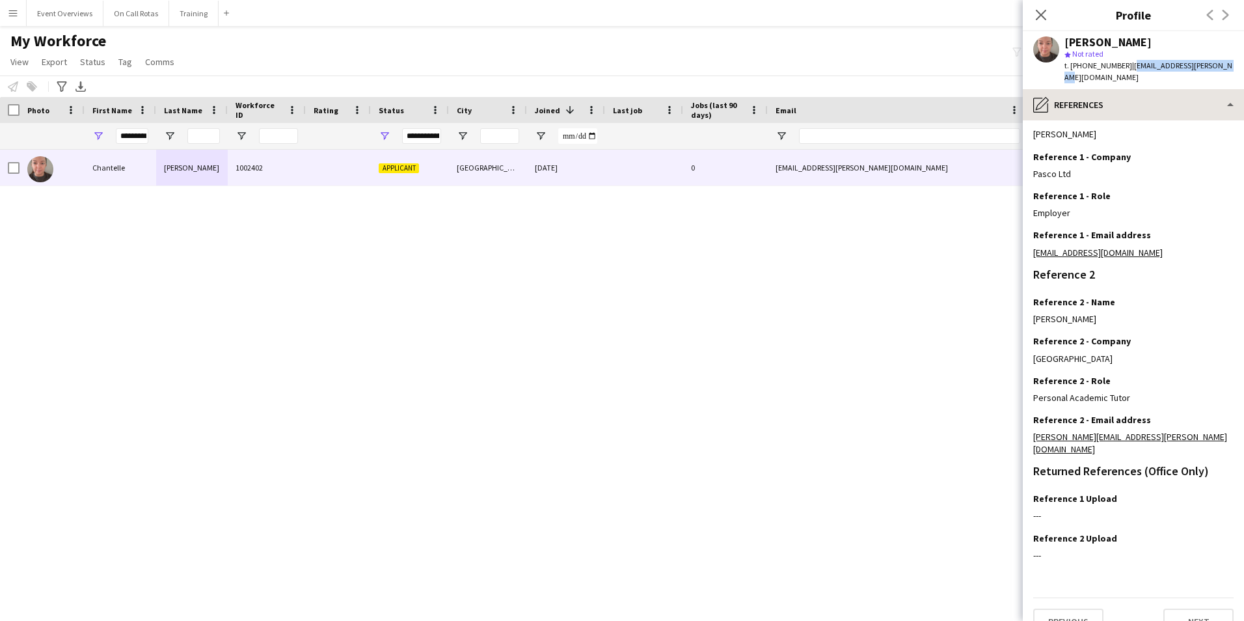
copy span "chantelle.lou@outlook.com"
click at [1047, 17] on icon "Close pop-in" at bounding box center [1040, 14] width 12 height 12
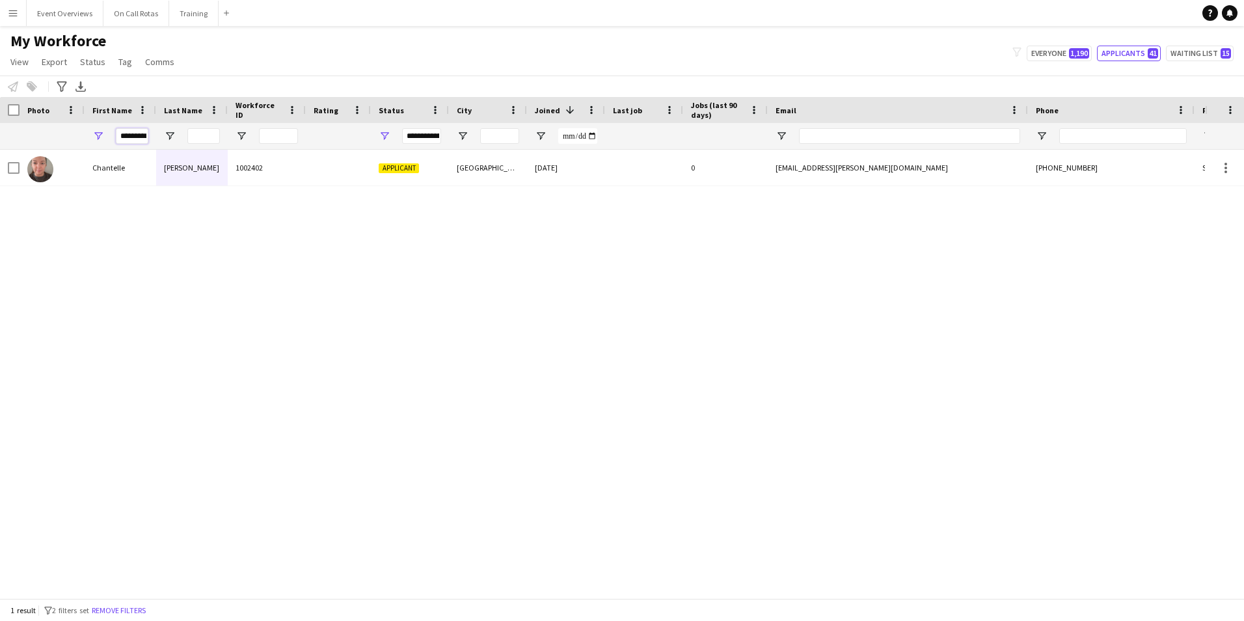
scroll to position [0, 13]
drag, startPoint x: 119, startPoint y: 132, endPoint x: 268, endPoint y: 128, distance: 149.0
click at [274, 133] on div "**********" at bounding box center [705, 136] width 1410 height 26
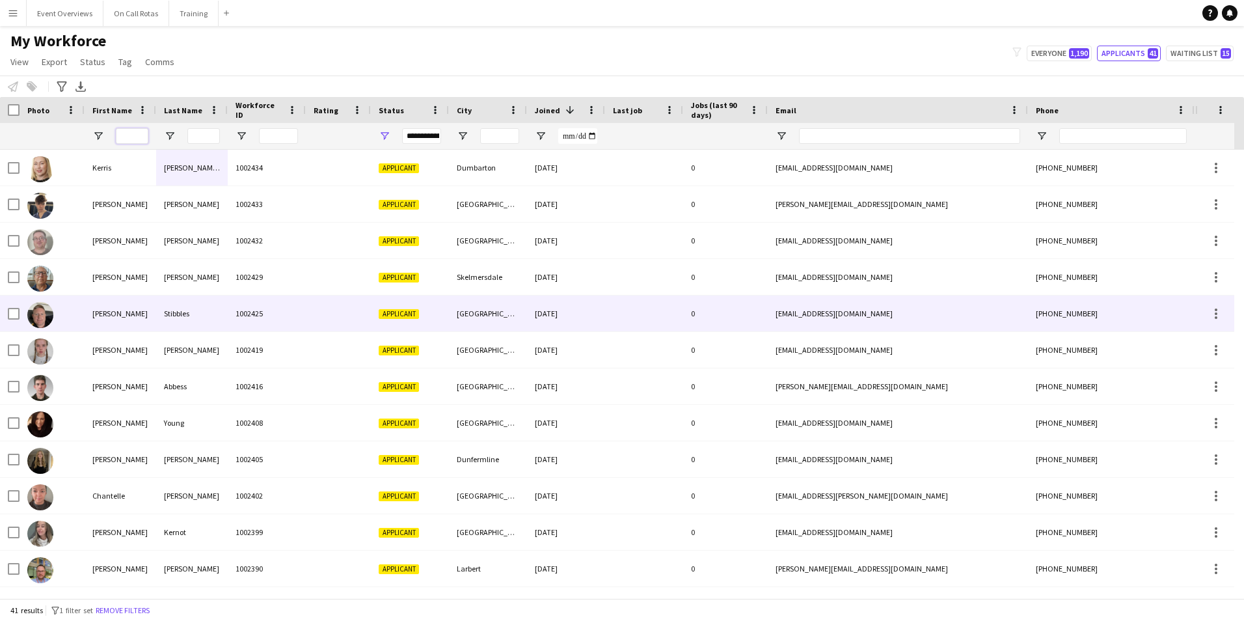
scroll to position [297, 0]
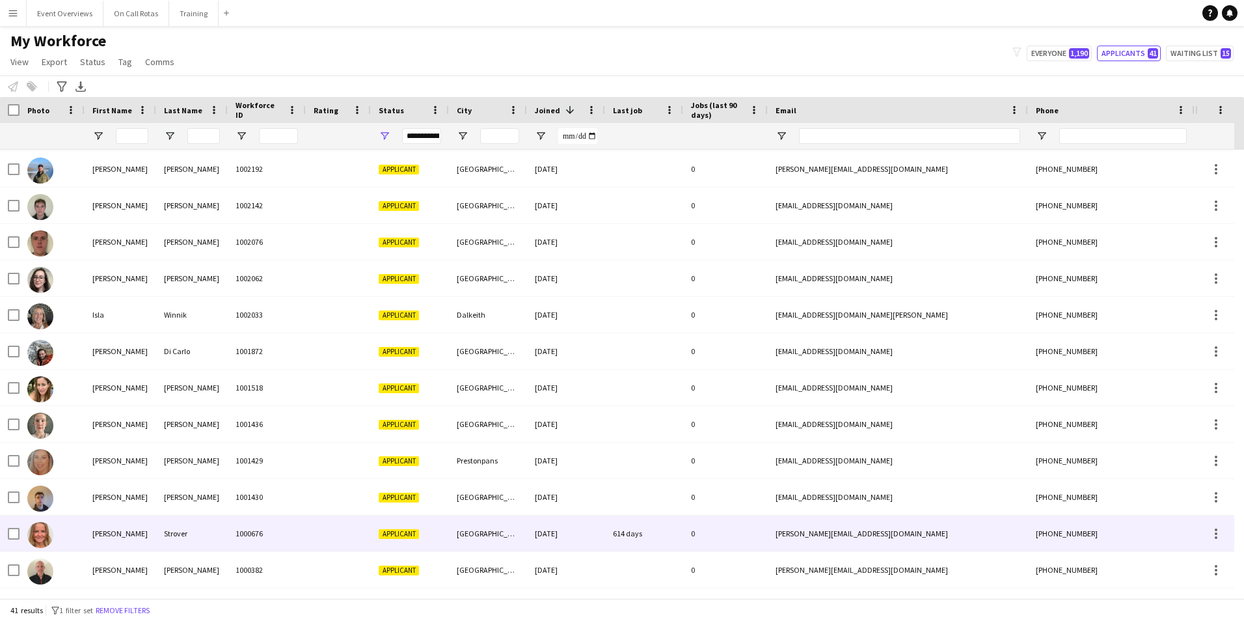
click at [161, 524] on div "Strover" at bounding box center [192, 533] width 72 height 36
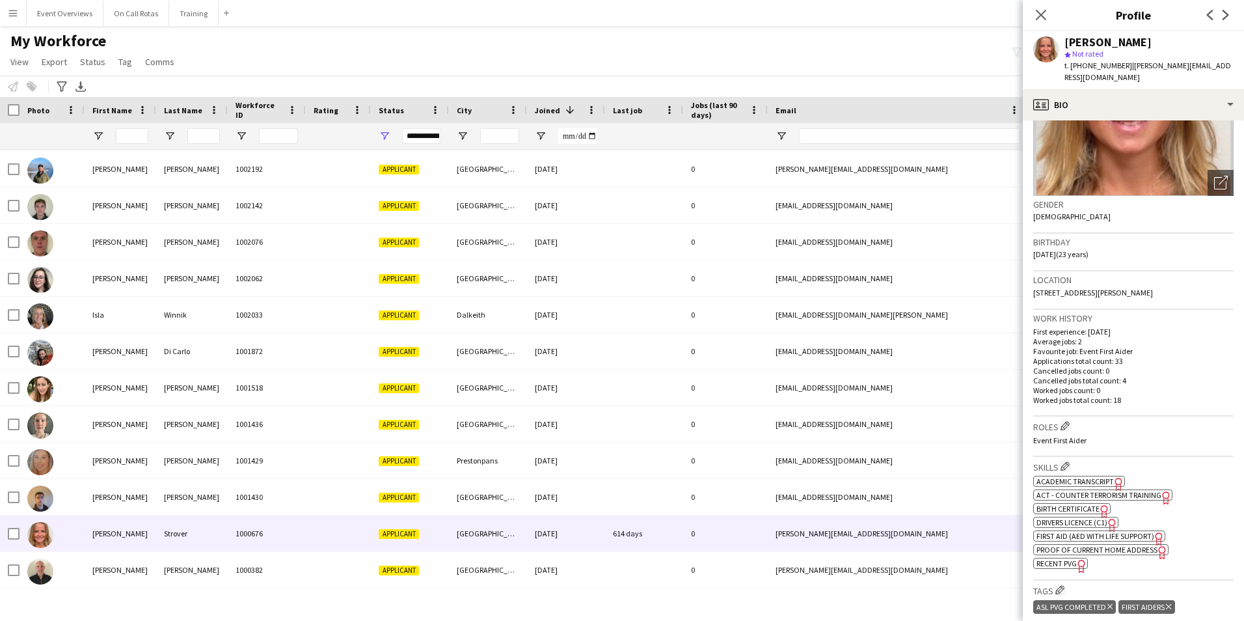
click at [1060, 534] on span "First Aid (AED with life support)" at bounding box center [1095, 536] width 118 height 10
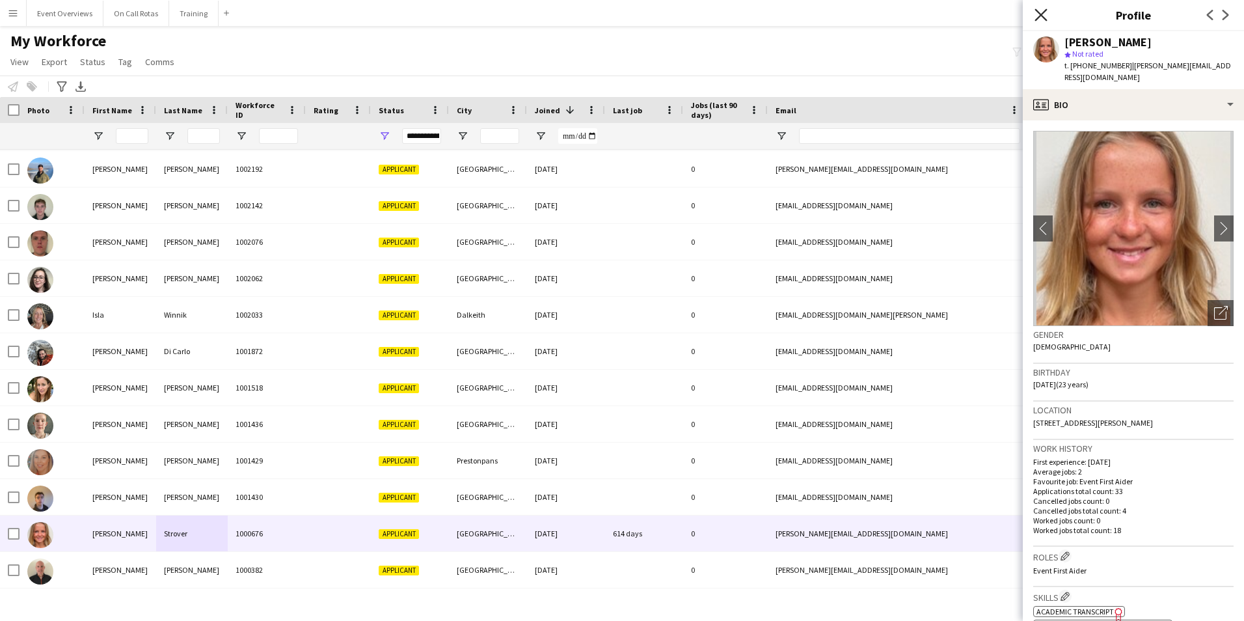
click at [1036, 13] on icon "Close pop-in" at bounding box center [1040, 14] width 12 height 12
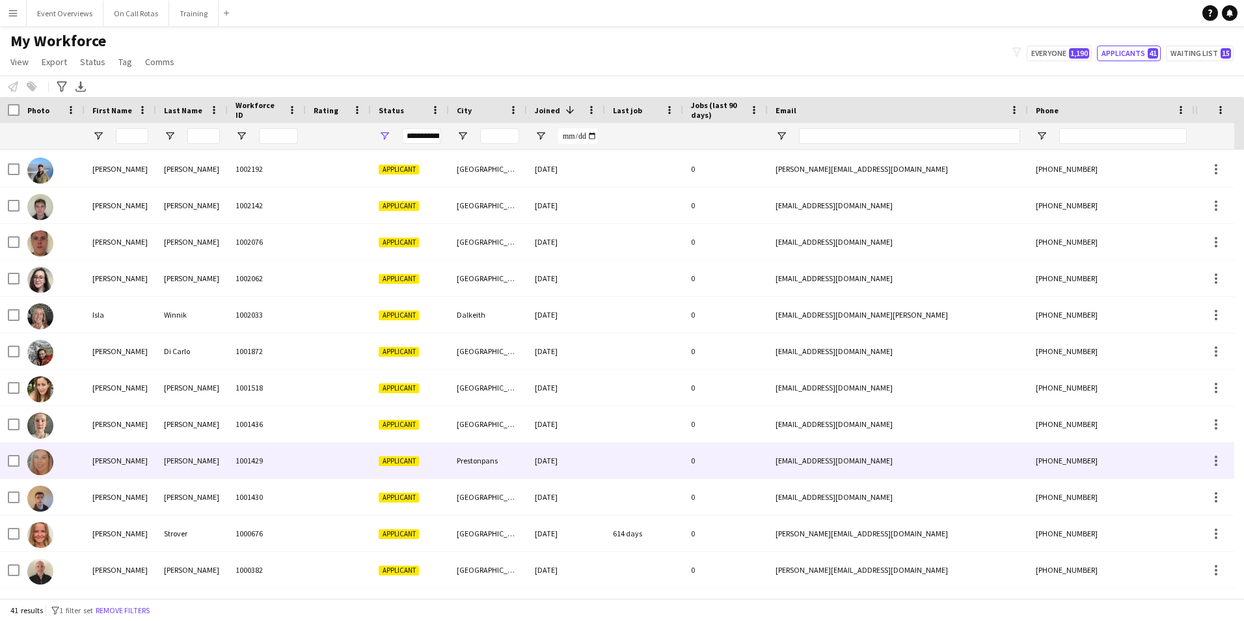
click at [139, 463] on div "Emma" at bounding box center [121, 460] width 72 height 36
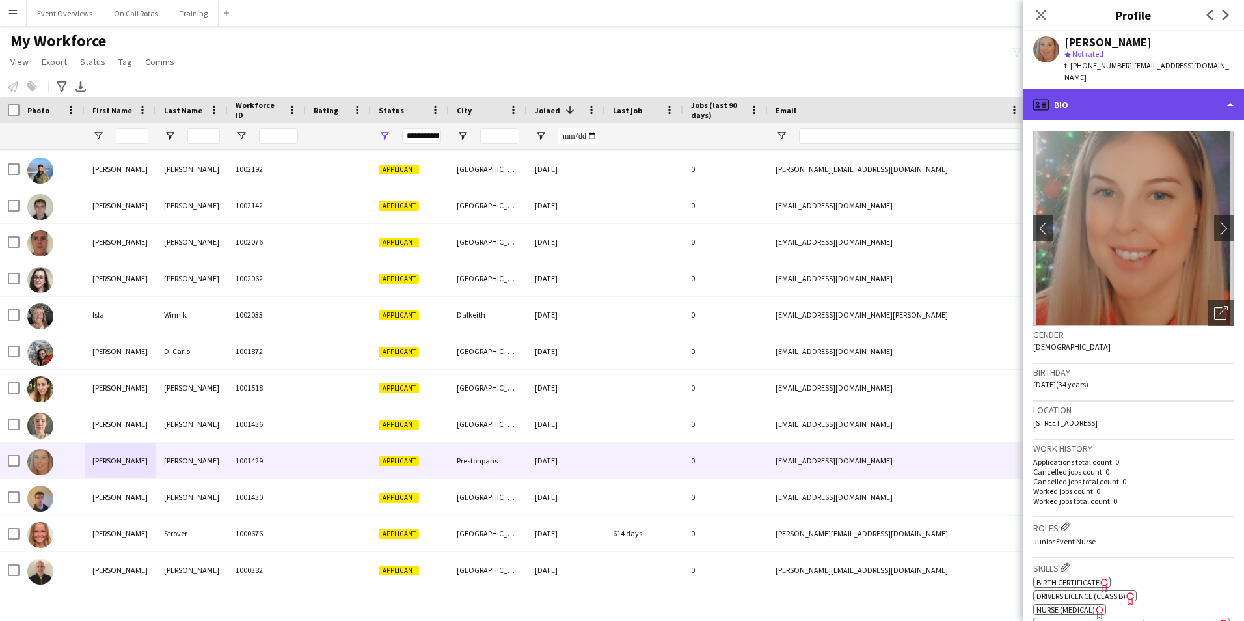
click at [1118, 118] on div "profile Bio" at bounding box center [1133, 104] width 221 height 31
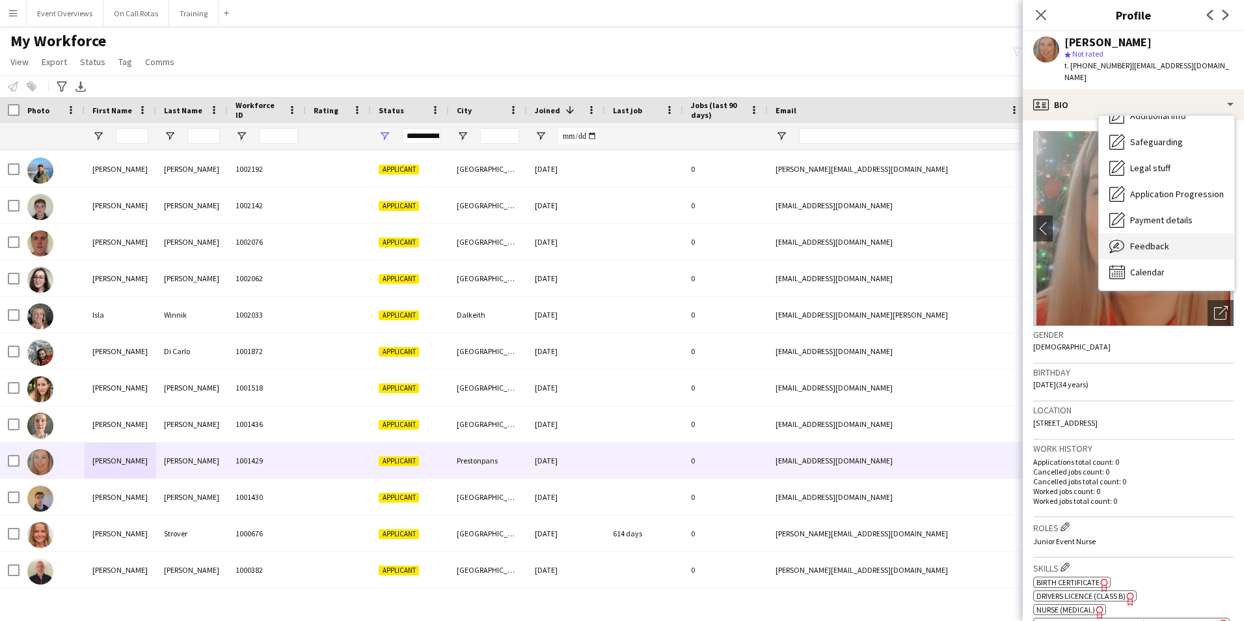
click at [1166, 258] on div "Feedback Feedback" at bounding box center [1166, 246] width 135 height 26
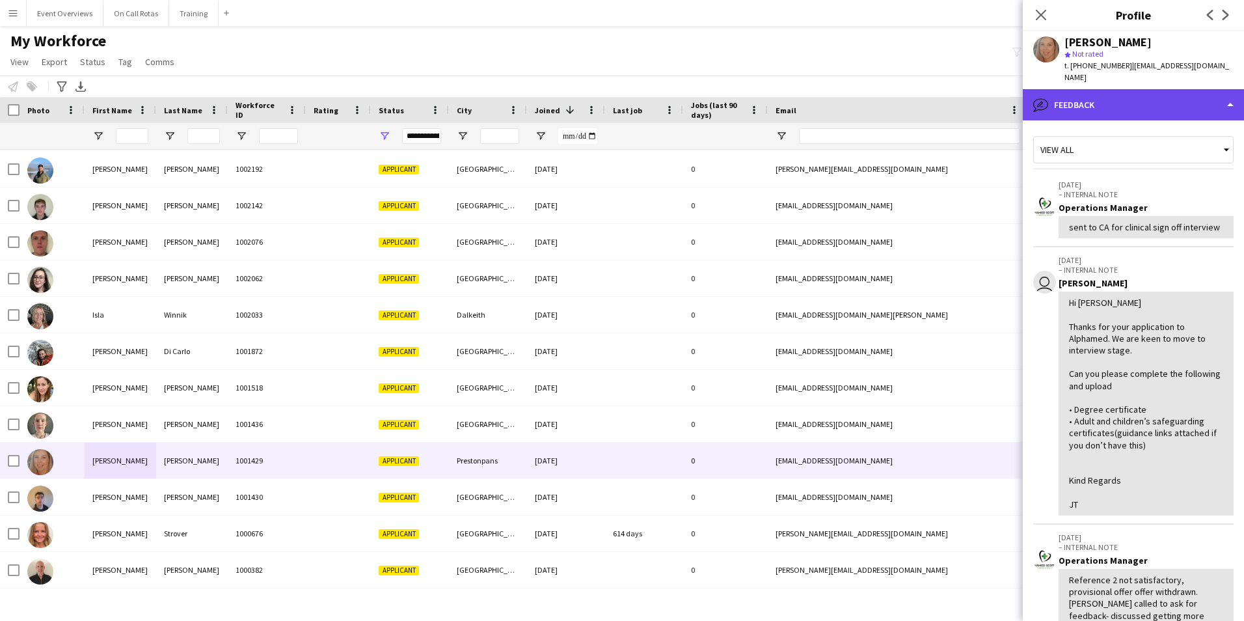
click at [1100, 108] on div "bubble-pencil Feedback" at bounding box center [1133, 104] width 221 height 31
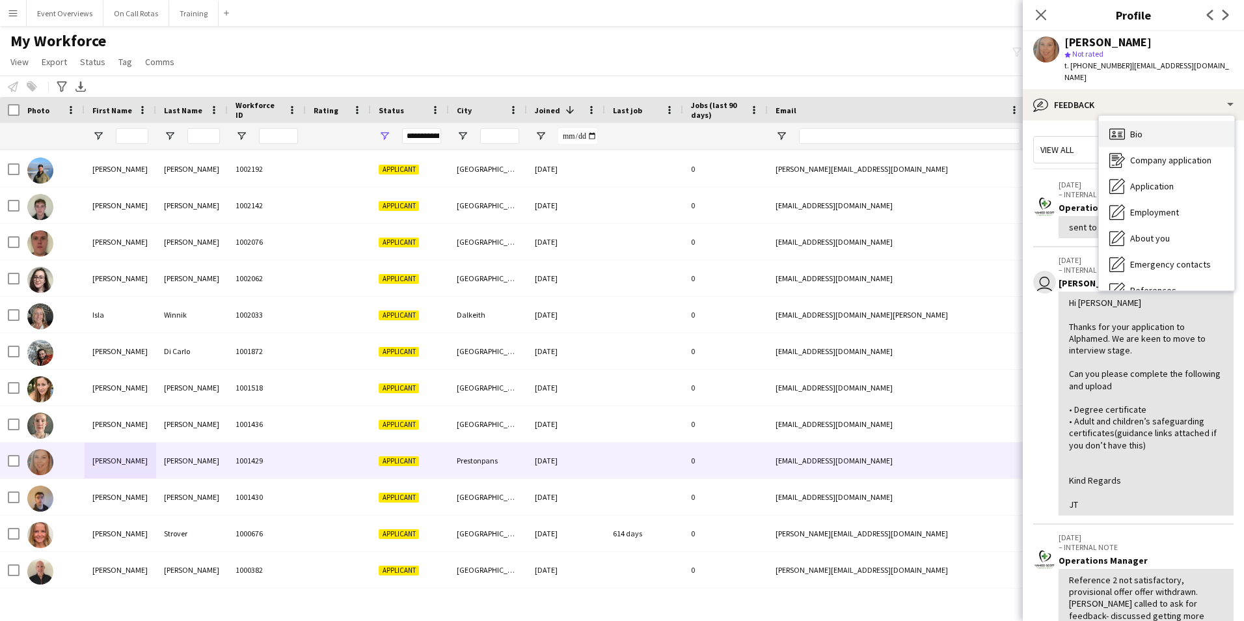
click at [1131, 137] on span "Bio" at bounding box center [1136, 134] width 12 height 12
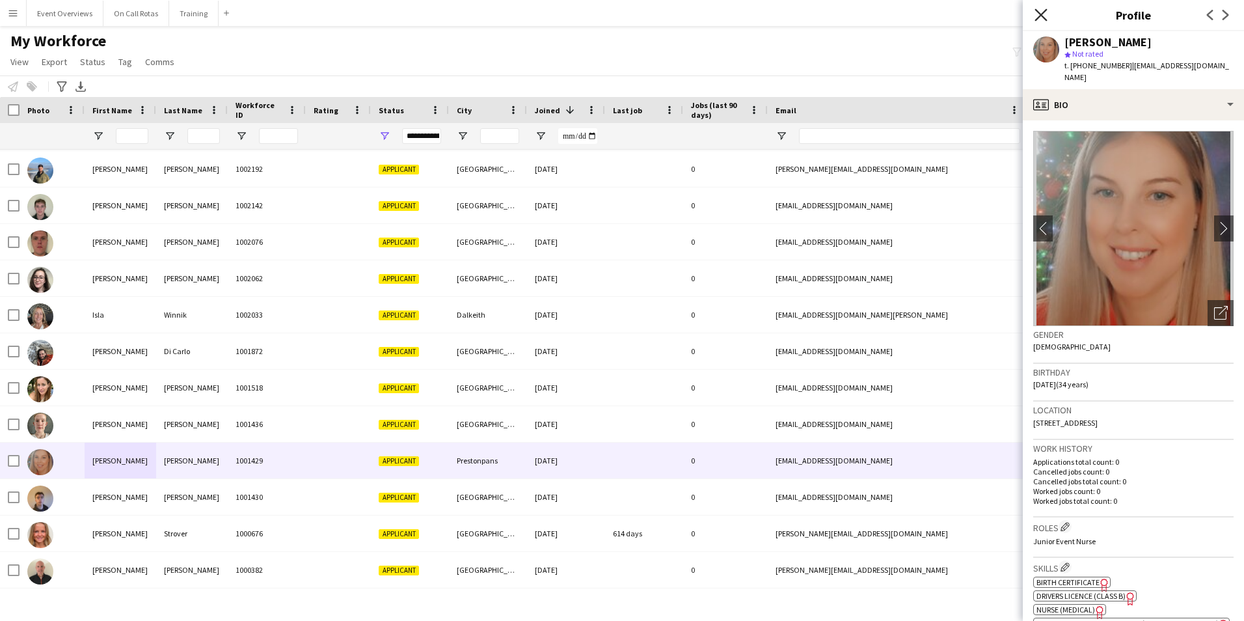
click at [1043, 10] on icon "Close pop-in" at bounding box center [1040, 14] width 12 height 12
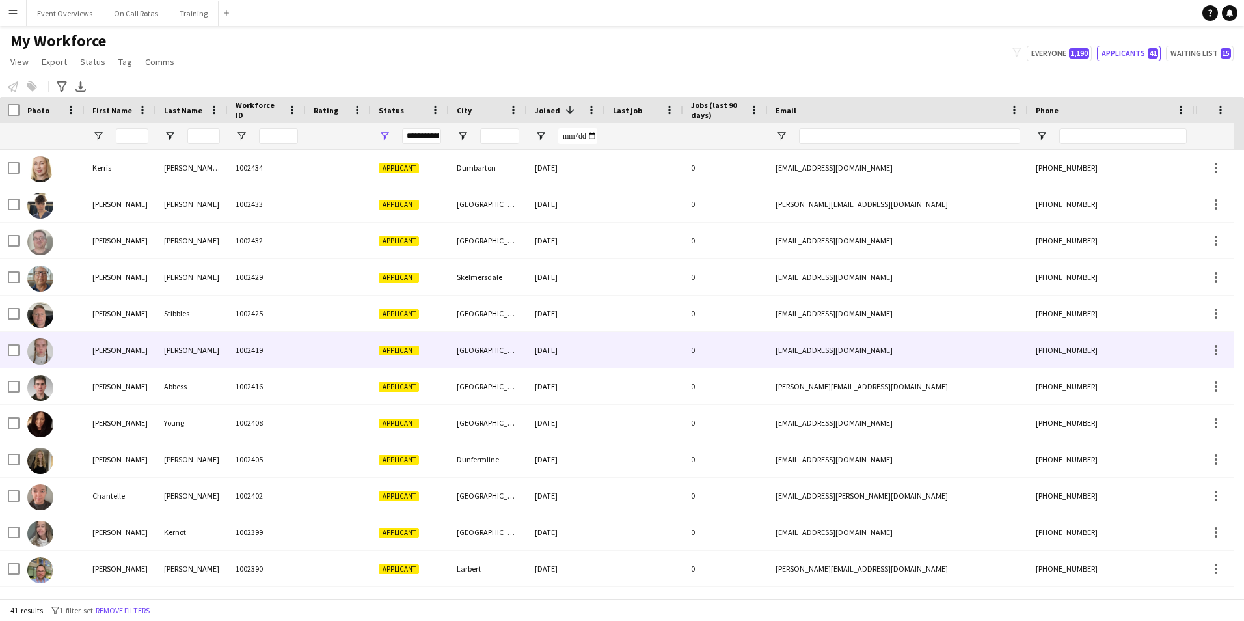
click at [129, 351] on div "Chloe-Ann" at bounding box center [121, 350] width 72 height 36
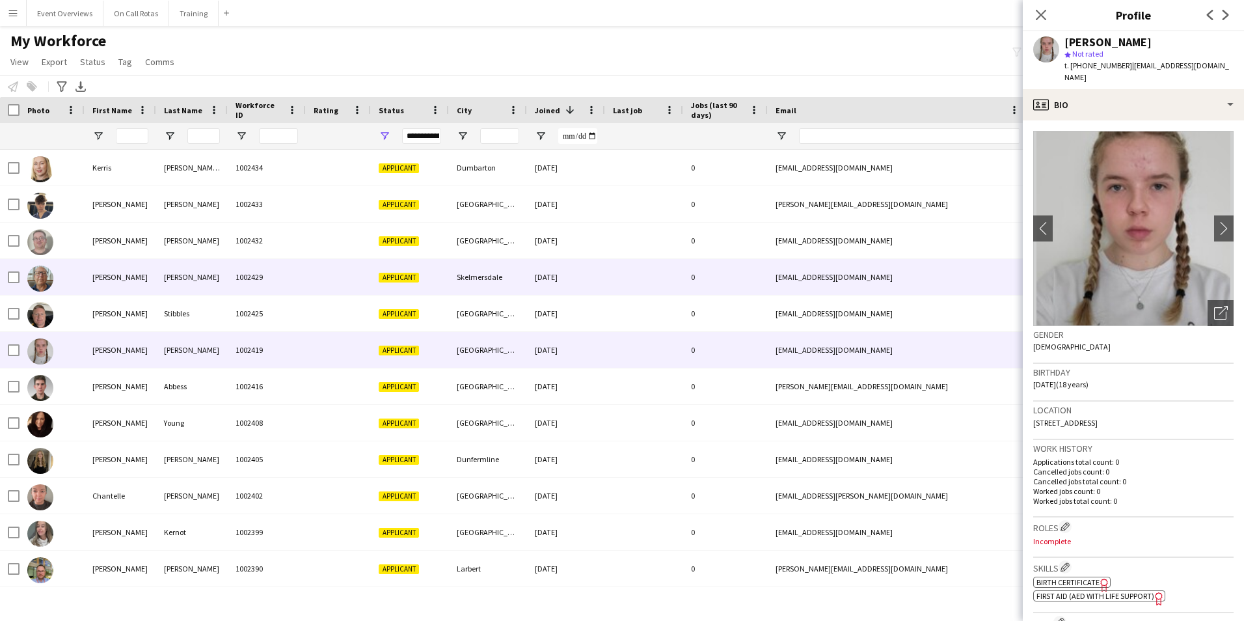
click at [131, 262] on div "Simon" at bounding box center [121, 277] width 72 height 36
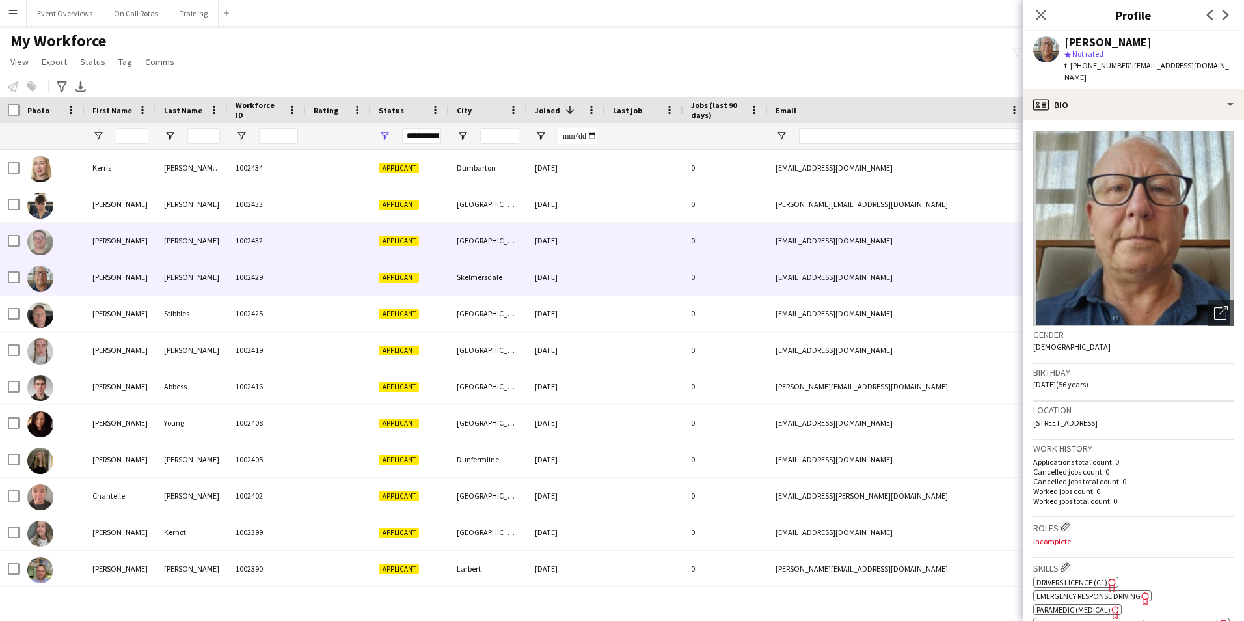
click at [132, 245] on div "Kevin" at bounding box center [121, 240] width 72 height 36
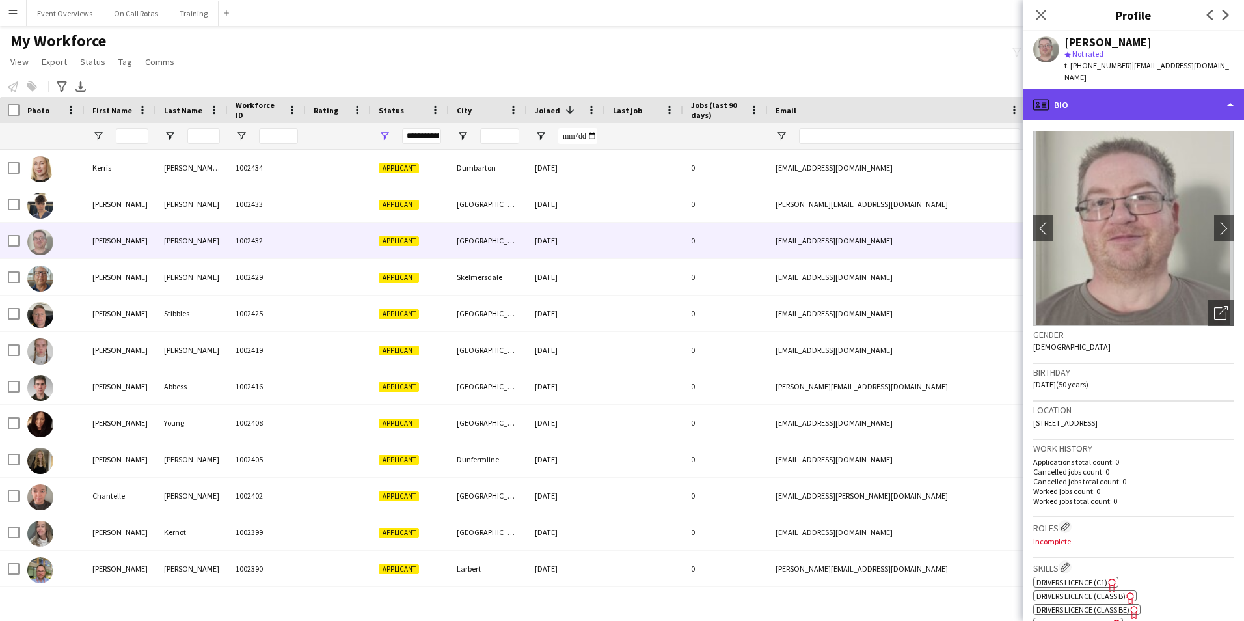
click at [1088, 96] on div "profile Bio" at bounding box center [1133, 104] width 221 height 31
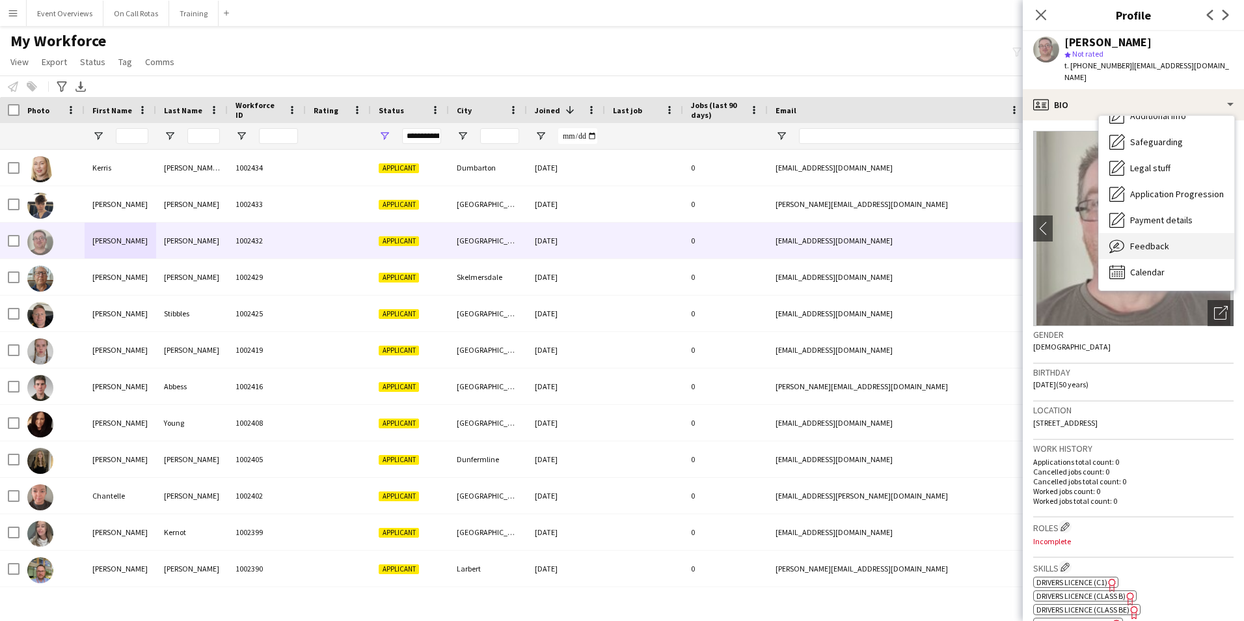
click at [1131, 240] on span "Feedback" at bounding box center [1149, 246] width 39 height 12
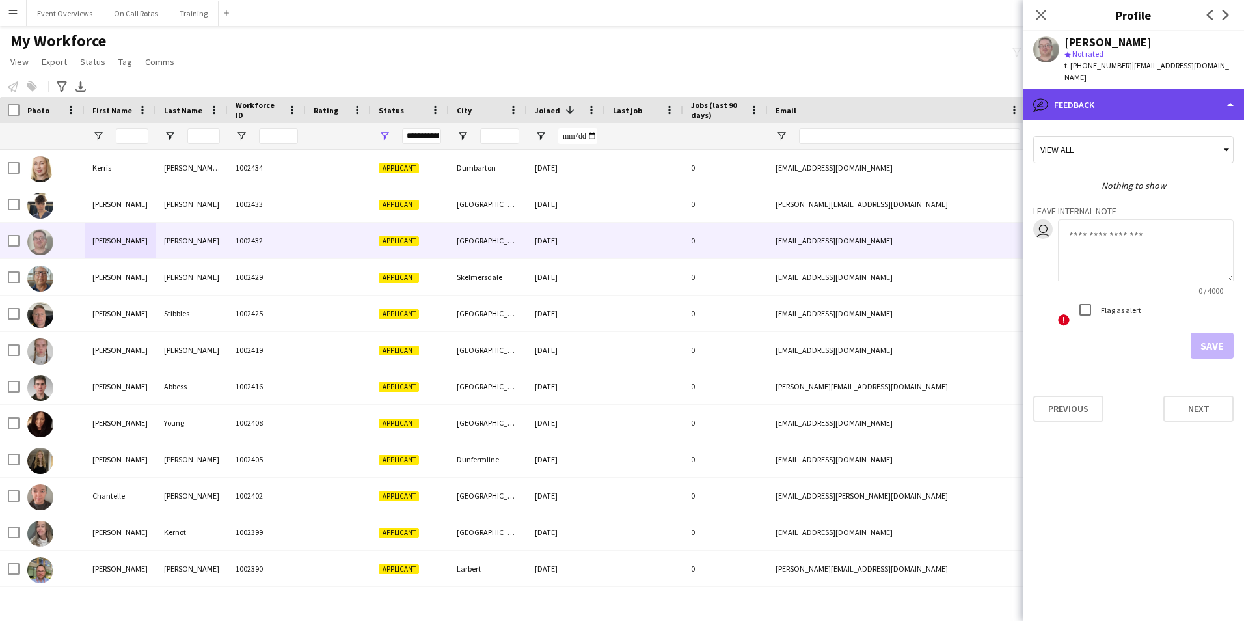
click at [1108, 96] on div "bubble-pencil Feedback" at bounding box center [1133, 104] width 221 height 31
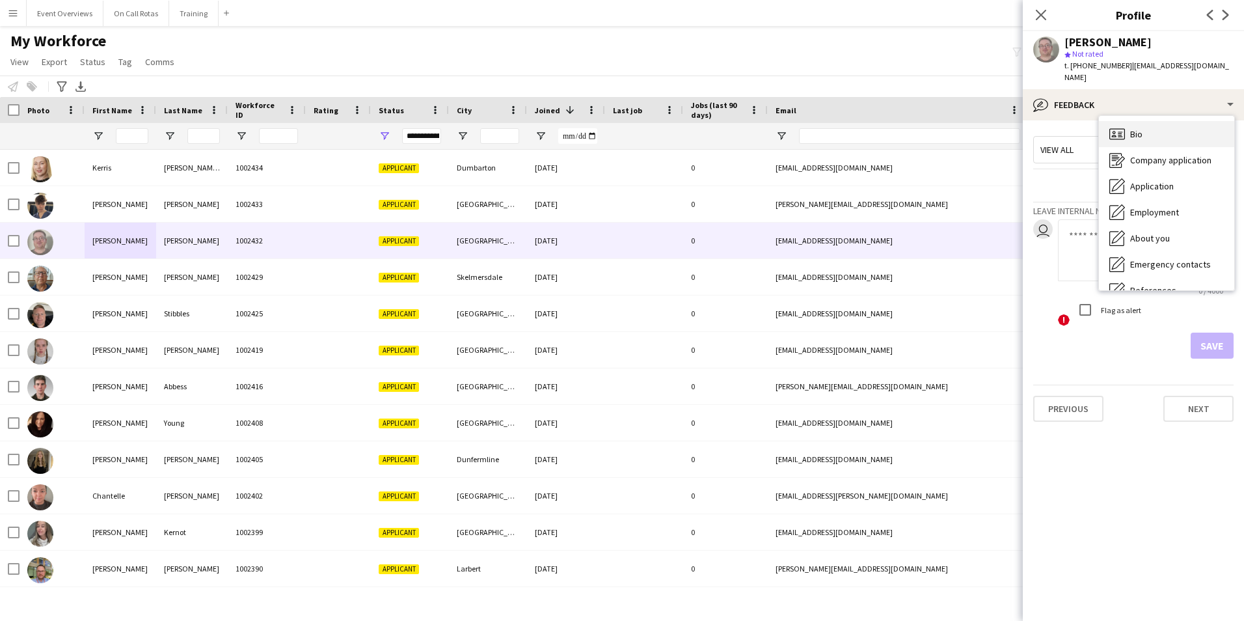
click at [1140, 128] on span "Bio" at bounding box center [1136, 134] width 12 height 12
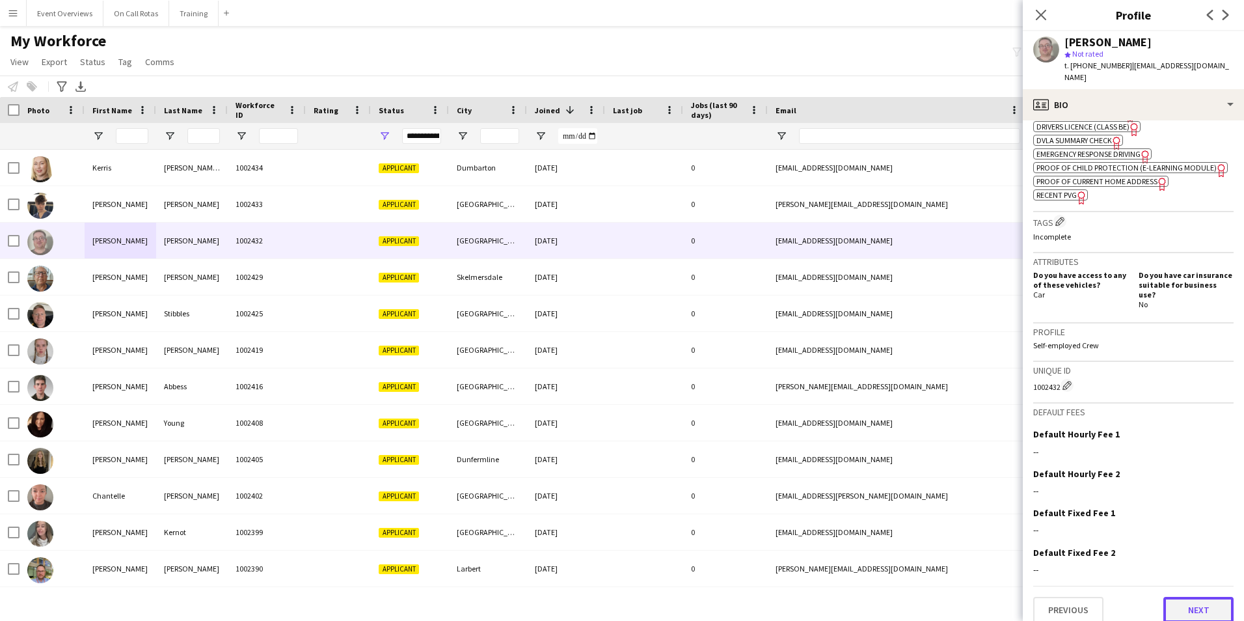
click at [1181, 598] on button "Next" at bounding box center [1198, 610] width 70 height 26
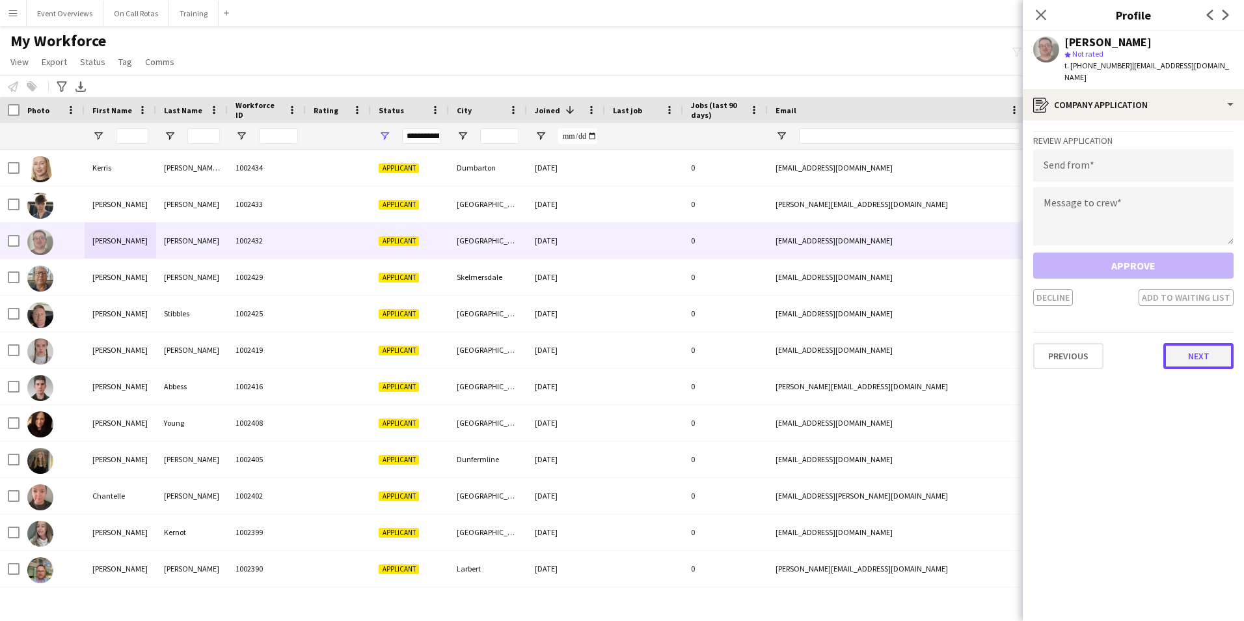
click at [1192, 350] on button "Next" at bounding box center [1198, 356] width 70 height 26
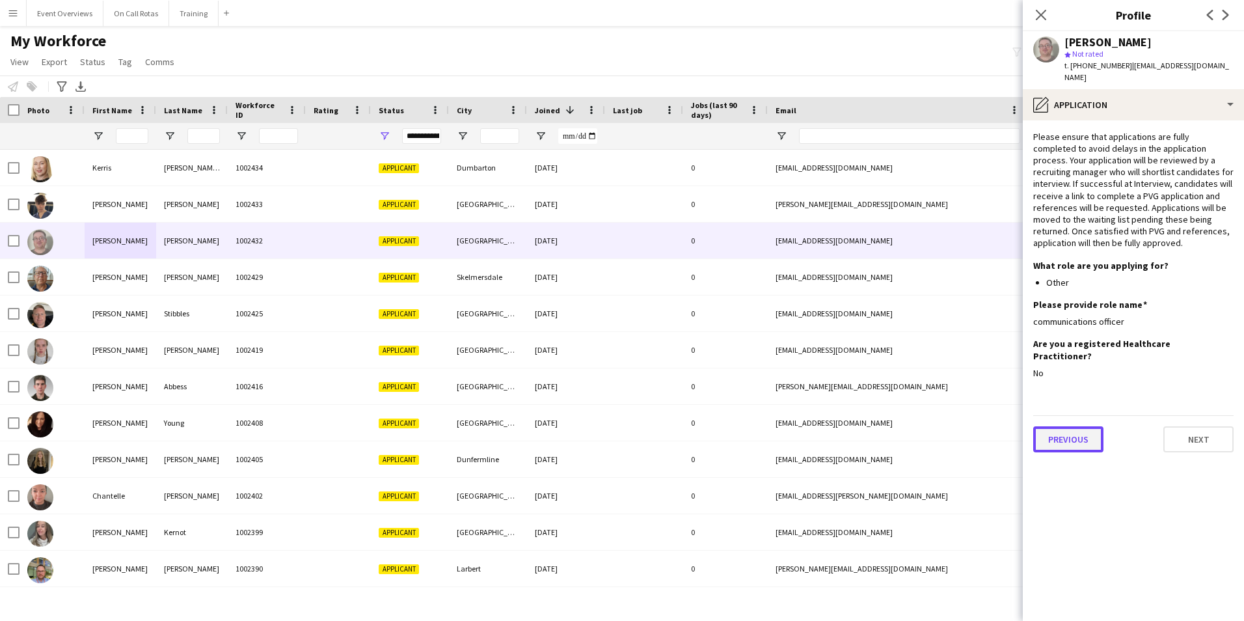
click at [1090, 426] on button "Previous" at bounding box center [1068, 439] width 70 height 26
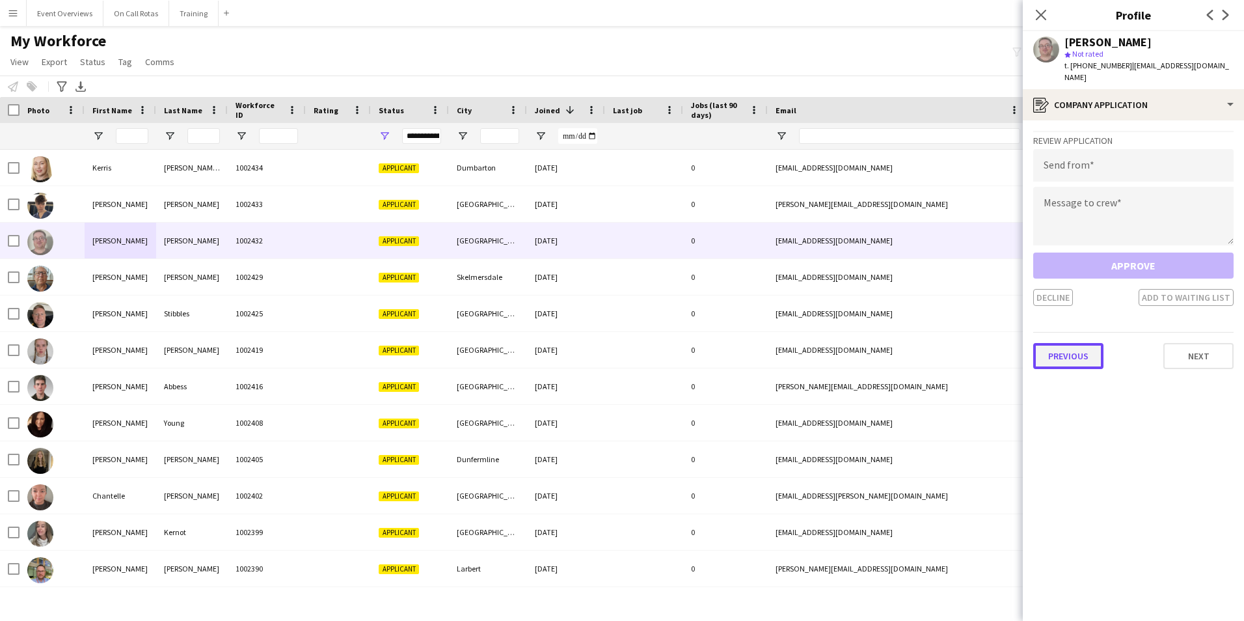
click at [1084, 343] on button "Previous" at bounding box center [1068, 356] width 70 height 26
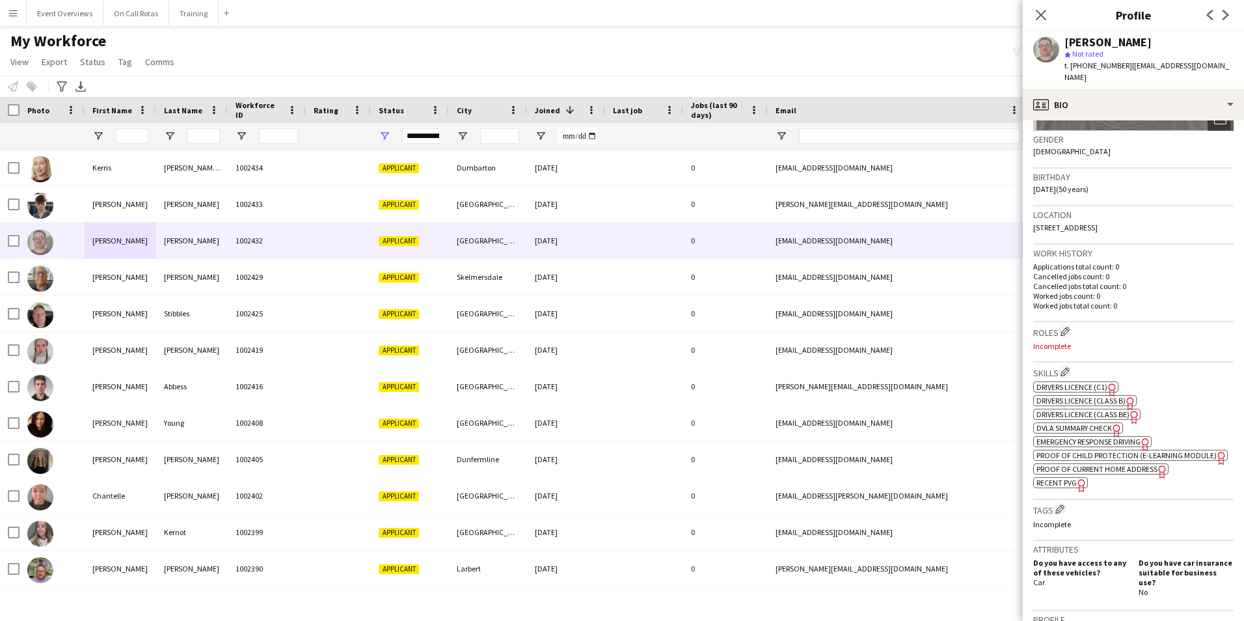
click at [1092, 423] on span "DVLA Summary Check" at bounding box center [1073, 428] width 75 height 10
click at [1091, 436] on span "Emergency Response Driving" at bounding box center [1088, 441] width 104 height 10
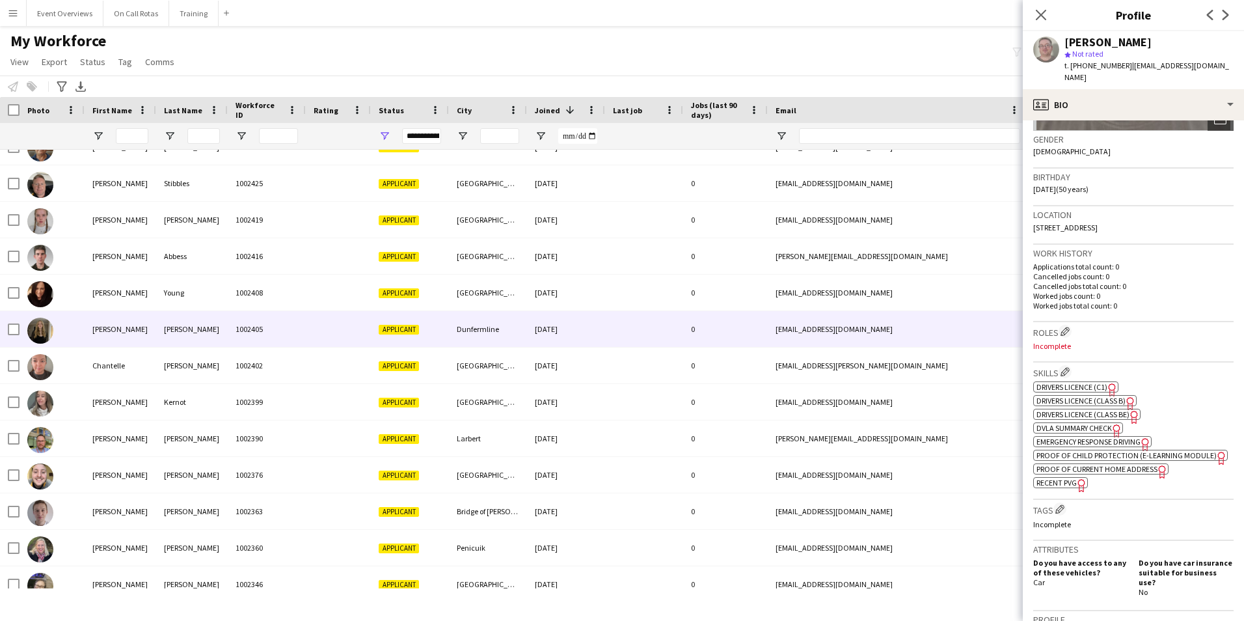
scroll to position [172, 0]
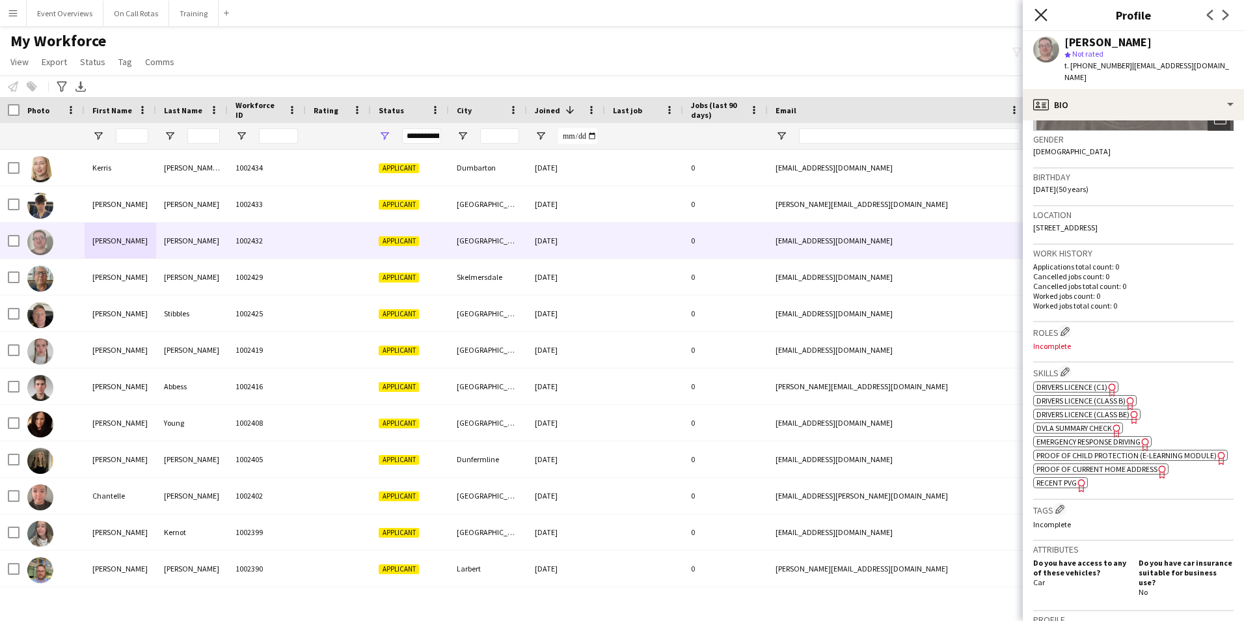
click at [1041, 12] on icon "Close pop-in" at bounding box center [1040, 14] width 12 height 12
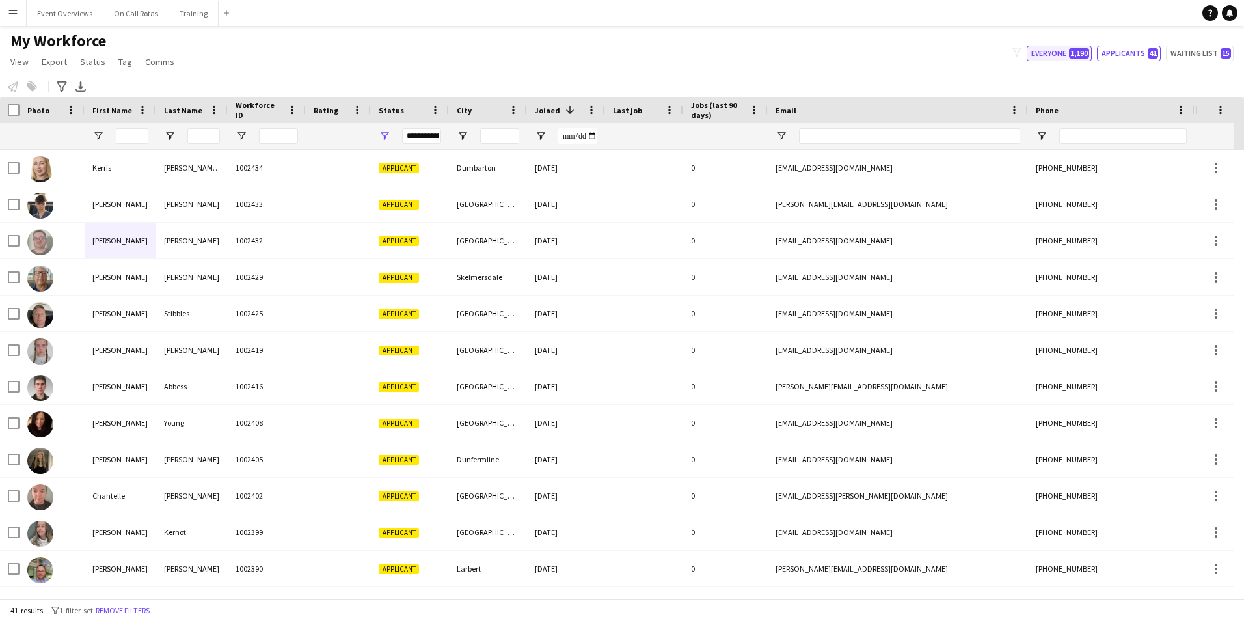
click at [1051, 56] on button "Everyone 1,190" at bounding box center [1059, 54] width 65 height 16
type input "**********"
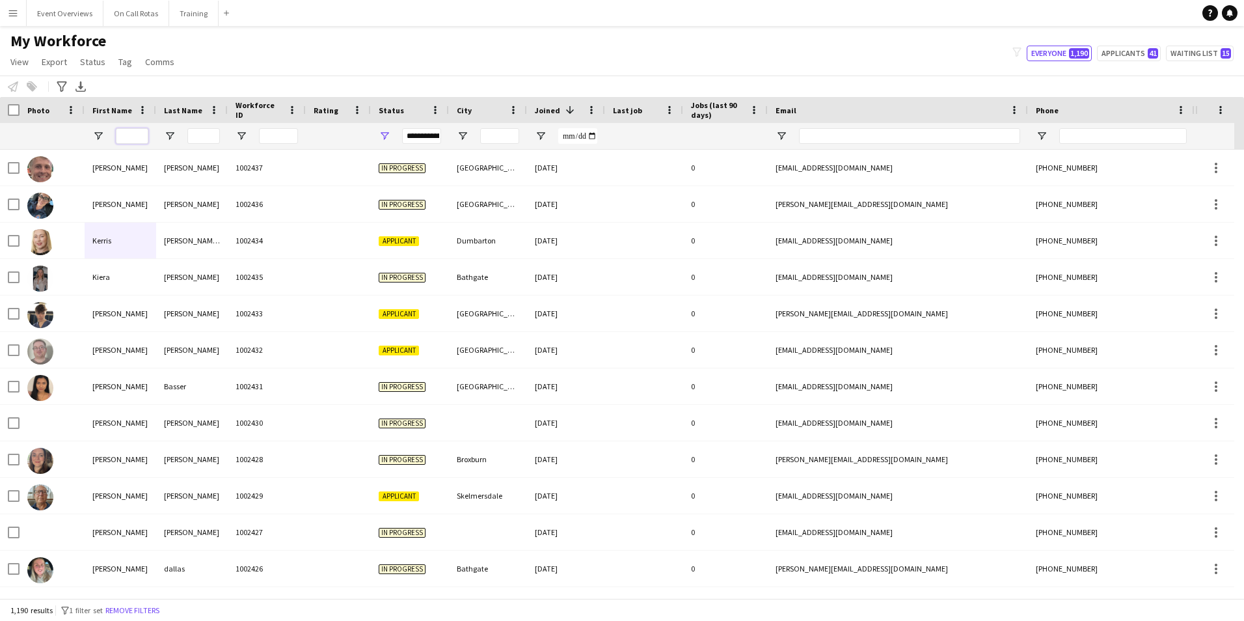
click at [131, 144] on input "First Name Filter Input" at bounding box center [132, 136] width 33 height 16
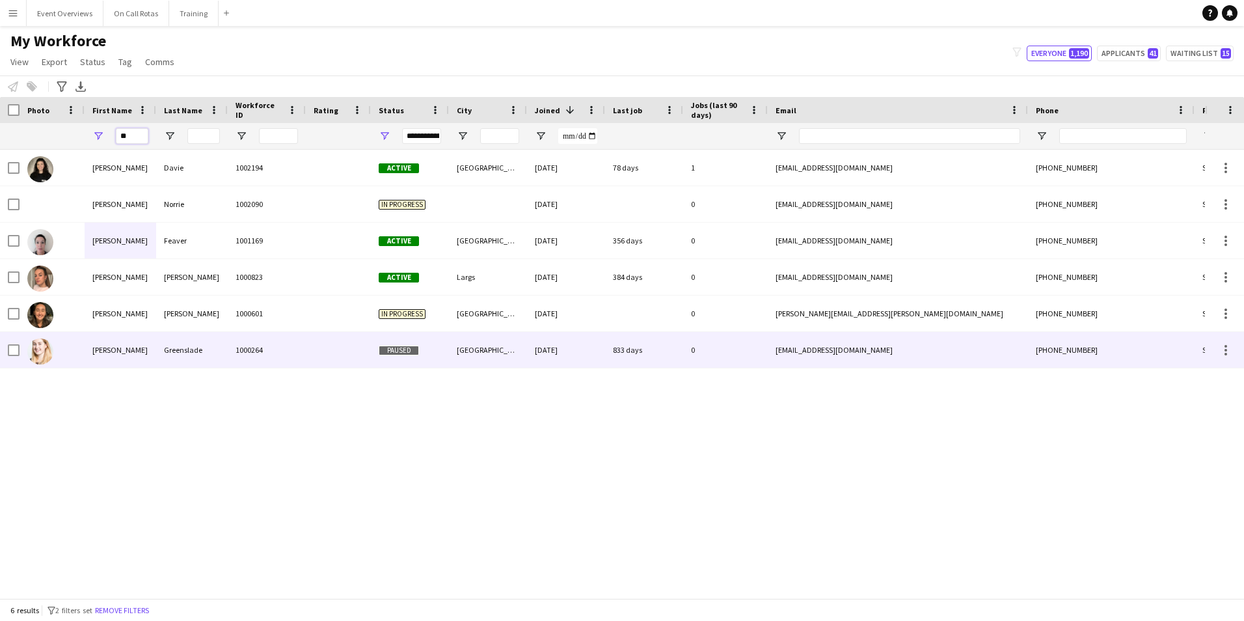
type input "*"
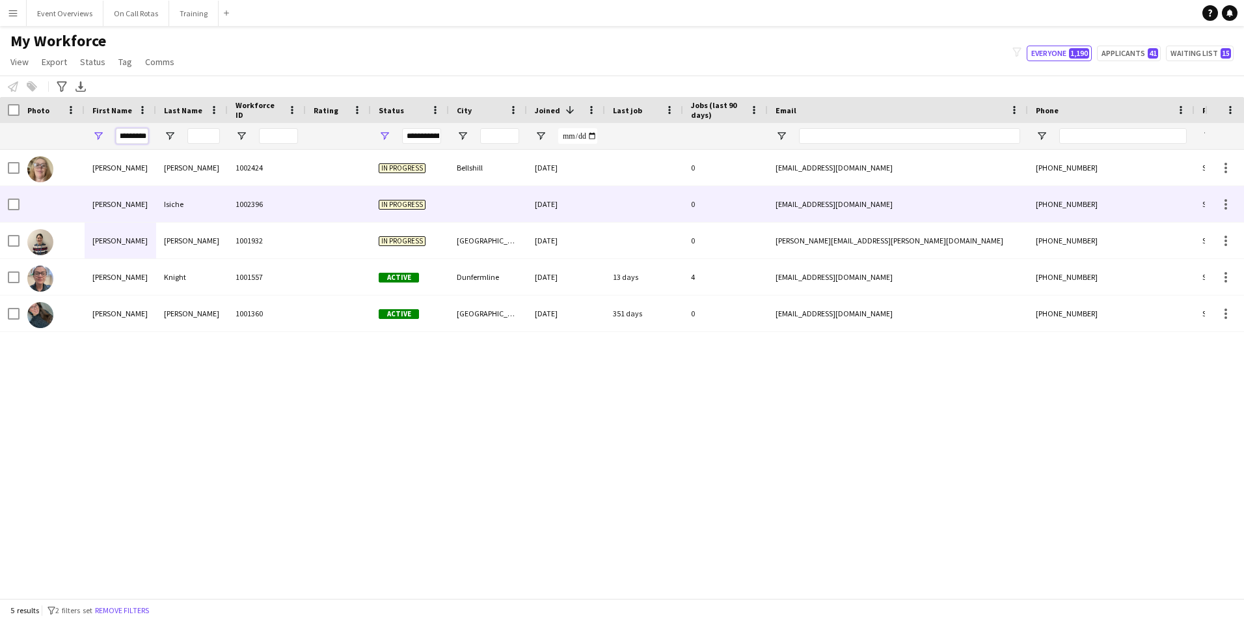
type input "*********"
click at [231, 170] on div "1002424" at bounding box center [267, 168] width 78 height 36
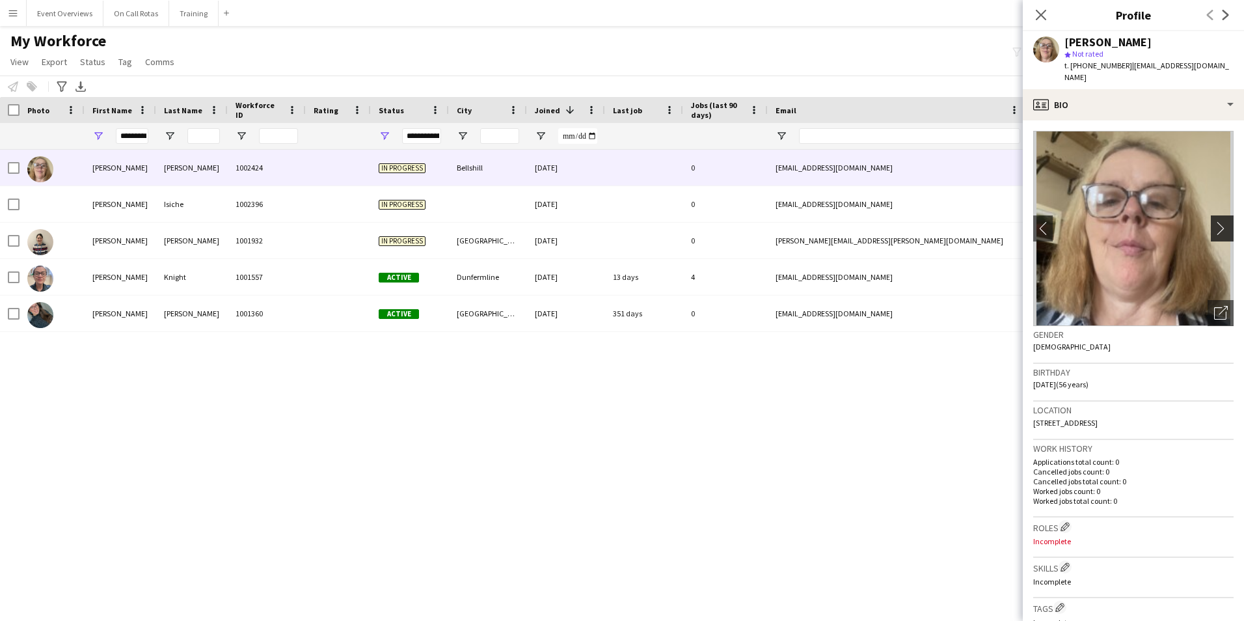
click at [1211, 215] on button "chevron-right" at bounding box center [1224, 228] width 26 height 26
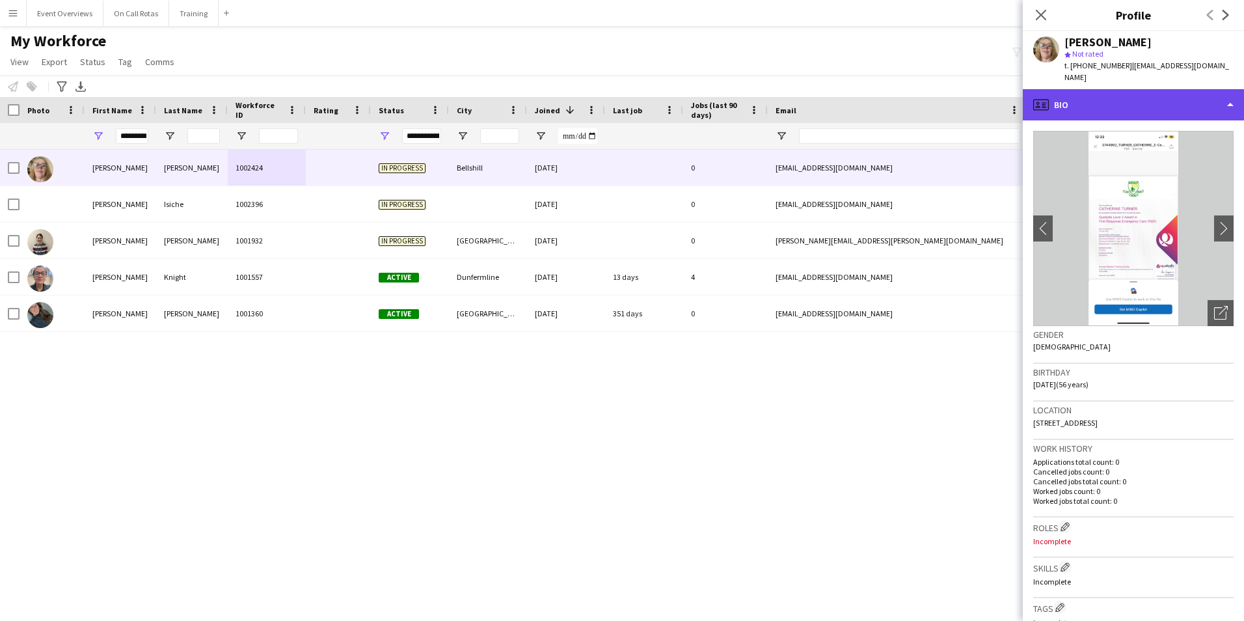
click at [1111, 106] on div "profile Bio" at bounding box center [1133, 104] width 221 height 31
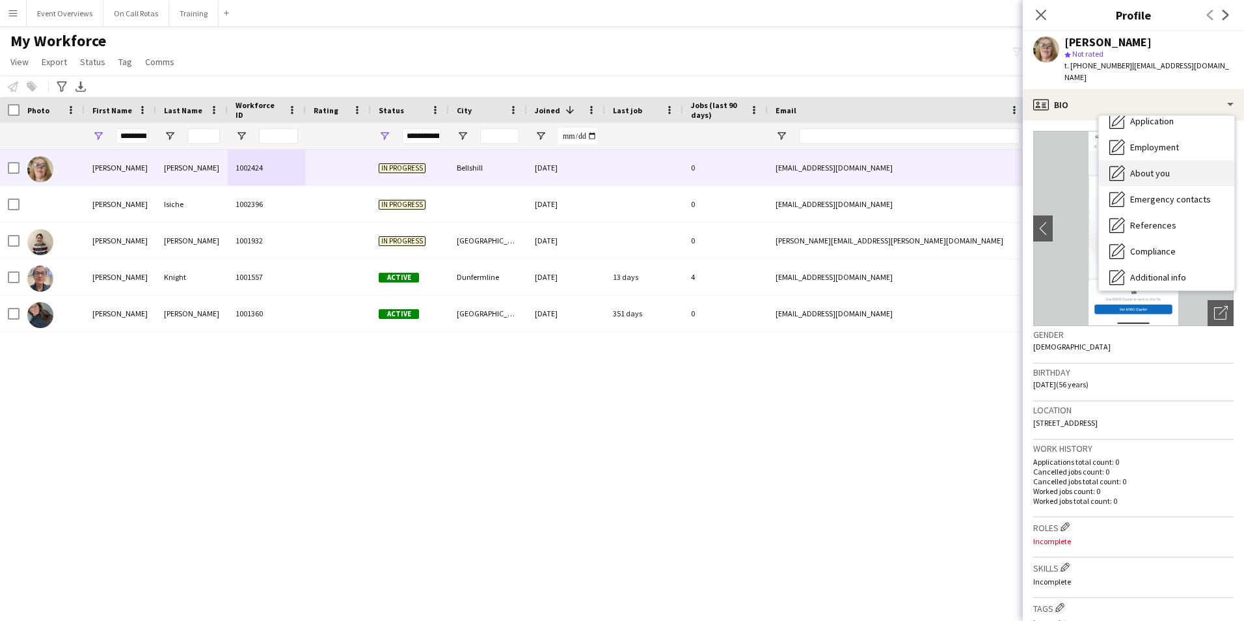
click at [1151, 167] on span "About you" at bounding box center [1150, 173] width 40 height 12
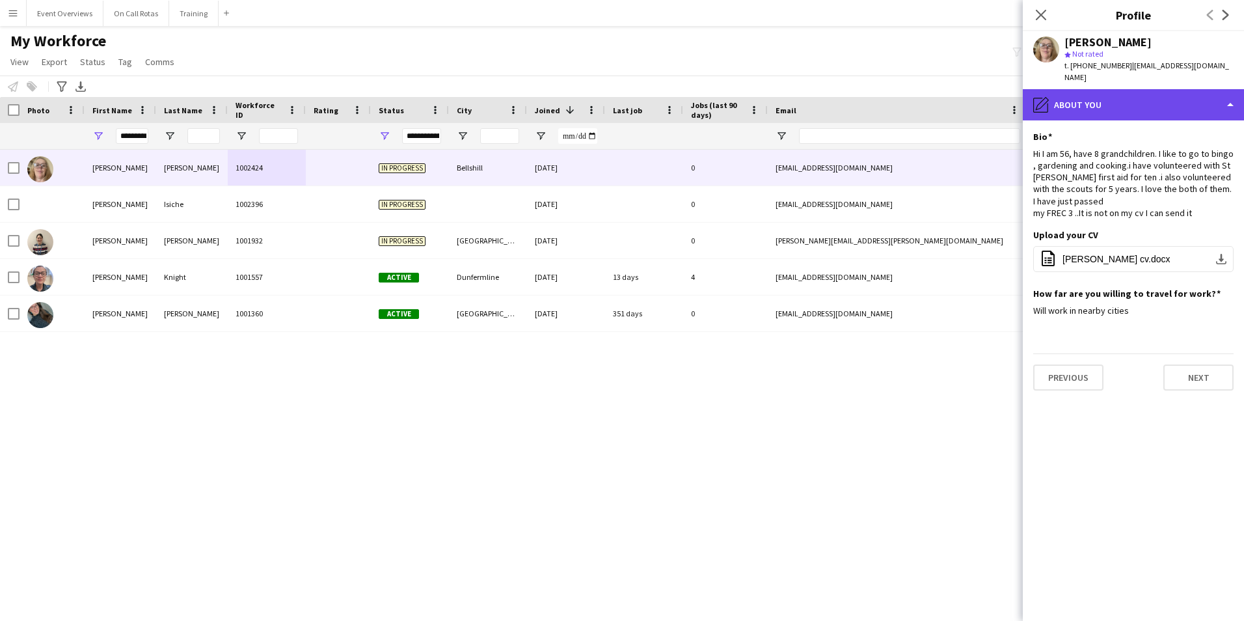
click at [1105, 94] on div "pencil4 About you" at bounding box center [1133, 104] width 221 height 31
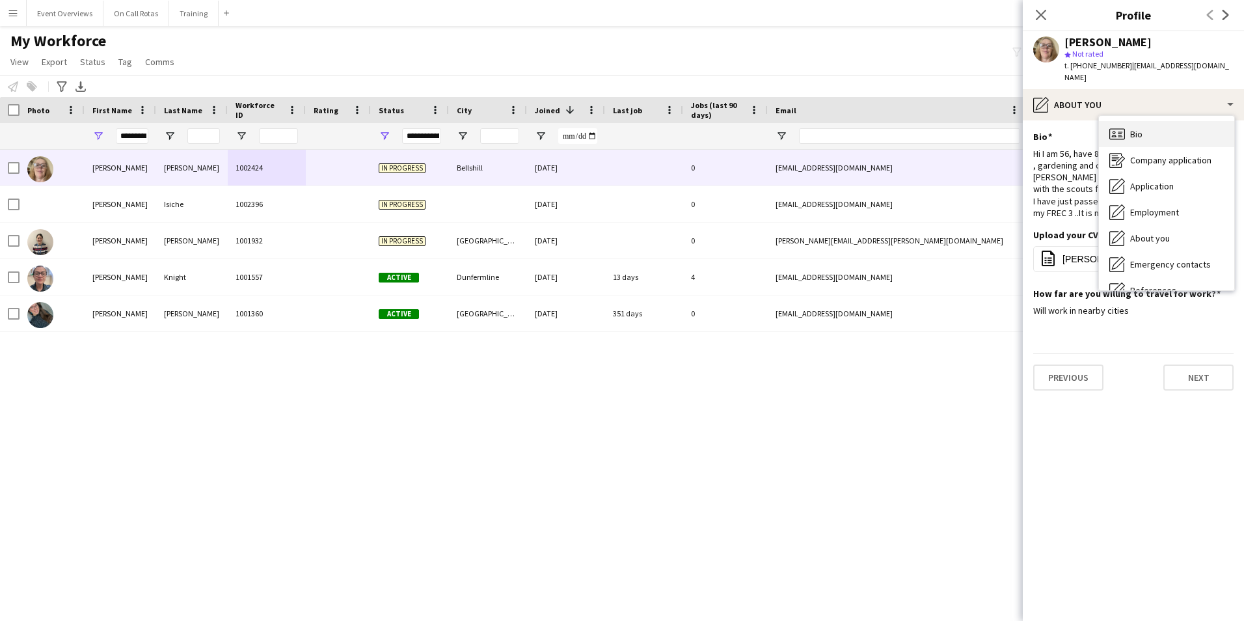
click at [1144, 121] on div "Bio Bio" at bounding box center [1166, 134] width 135 height 26
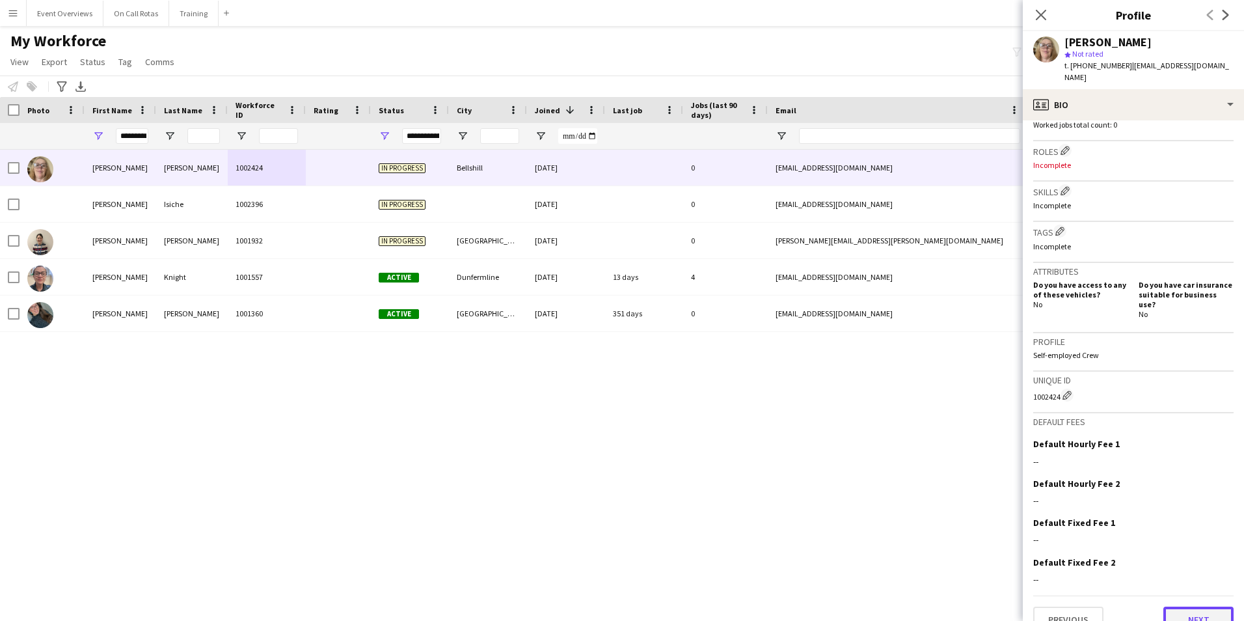
click at [1198, 606] on button "Next" at bounding box center [1198, 619] width 70 height 26
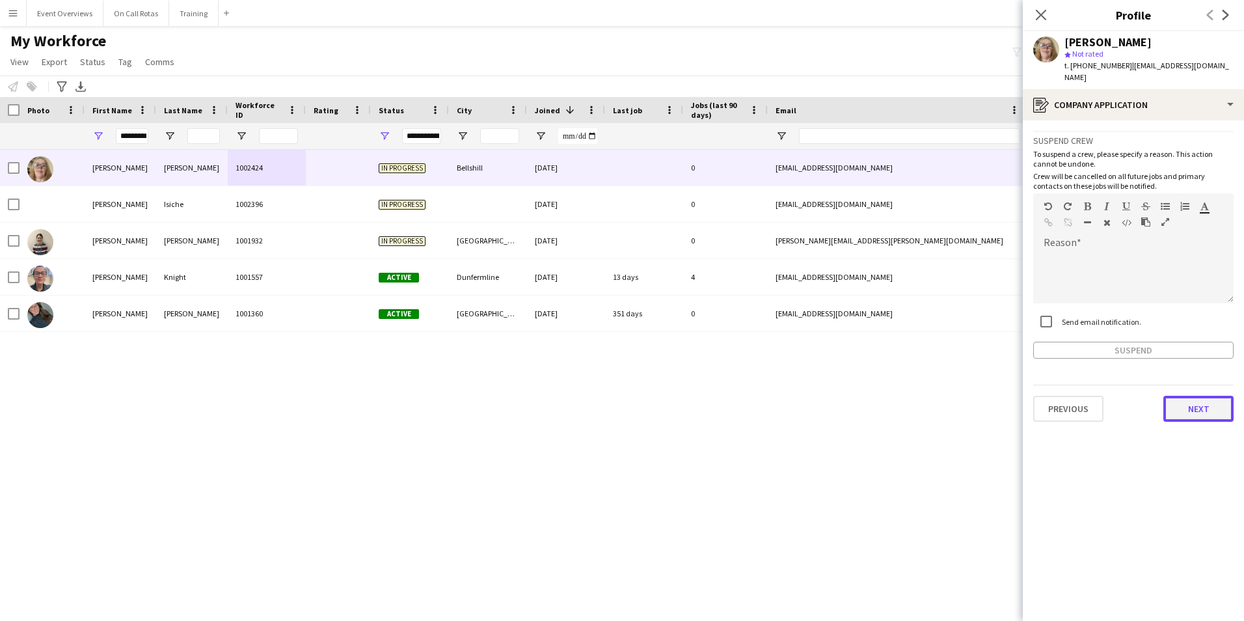
click at [1193, 402] on button "Next" at bounding box center [1198, 409] width 70 height 26
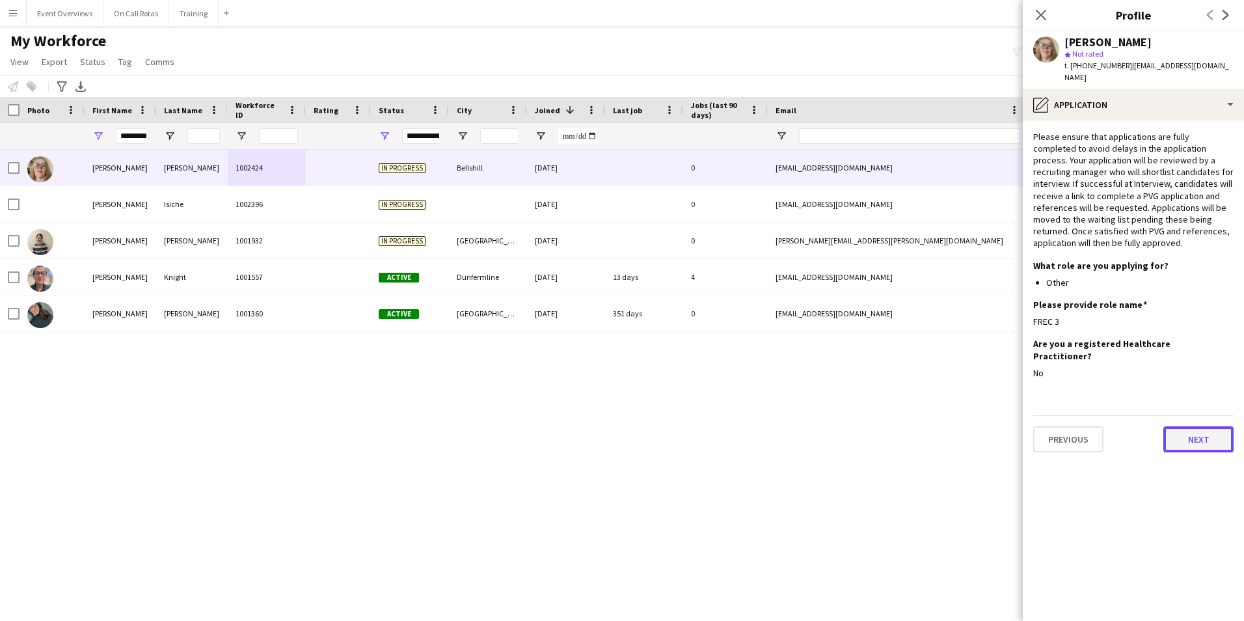
click at [1193, 426] on button "Next" at bounding box center [1198, 439] width 70 height 26
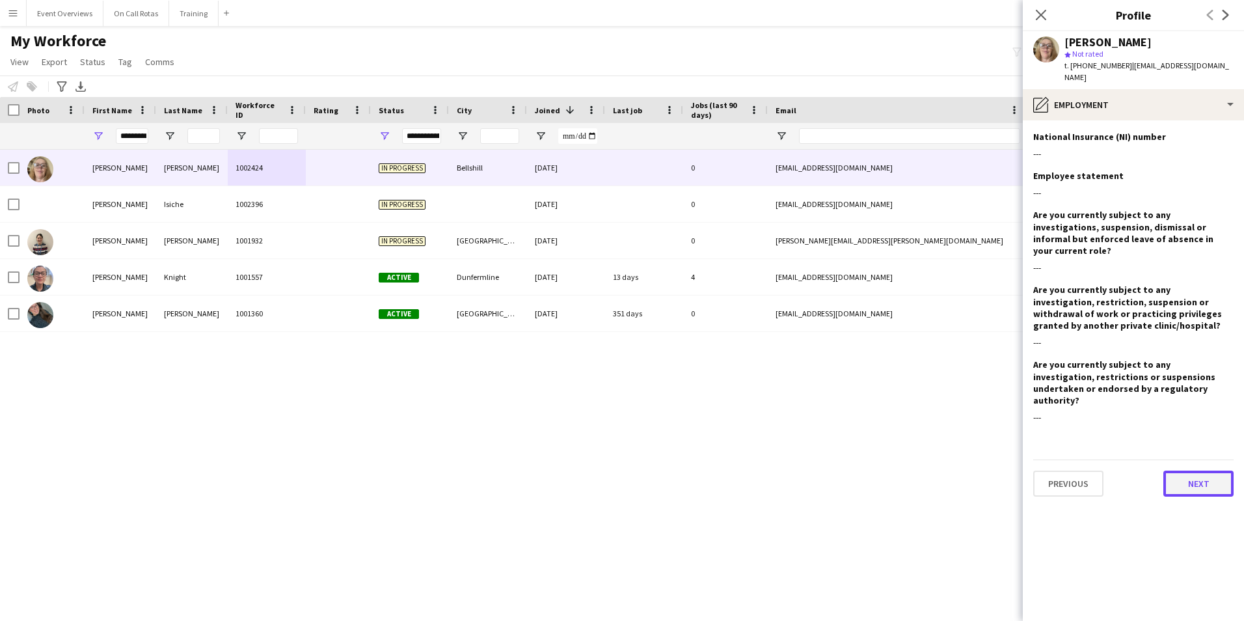
click at [1197, 470] on button "Next" at bounding box center [1198, 483] width 70 height 26
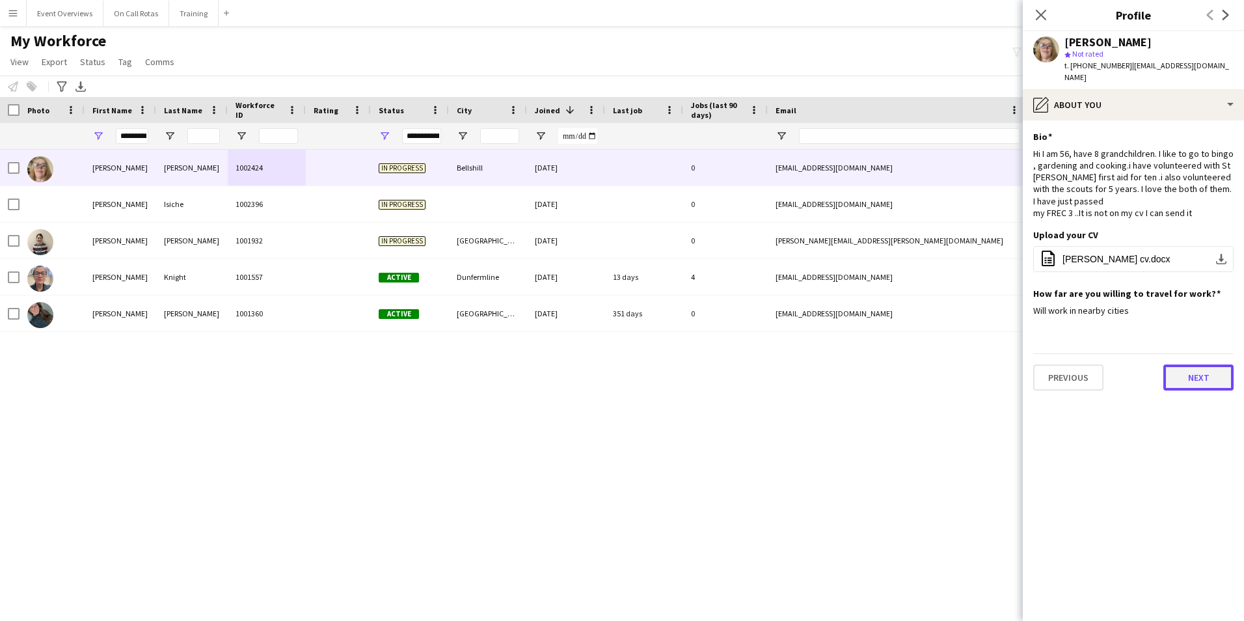
click at [1188, 390] on button "Next" at bounding box center [1198, 377] width 70 height 26
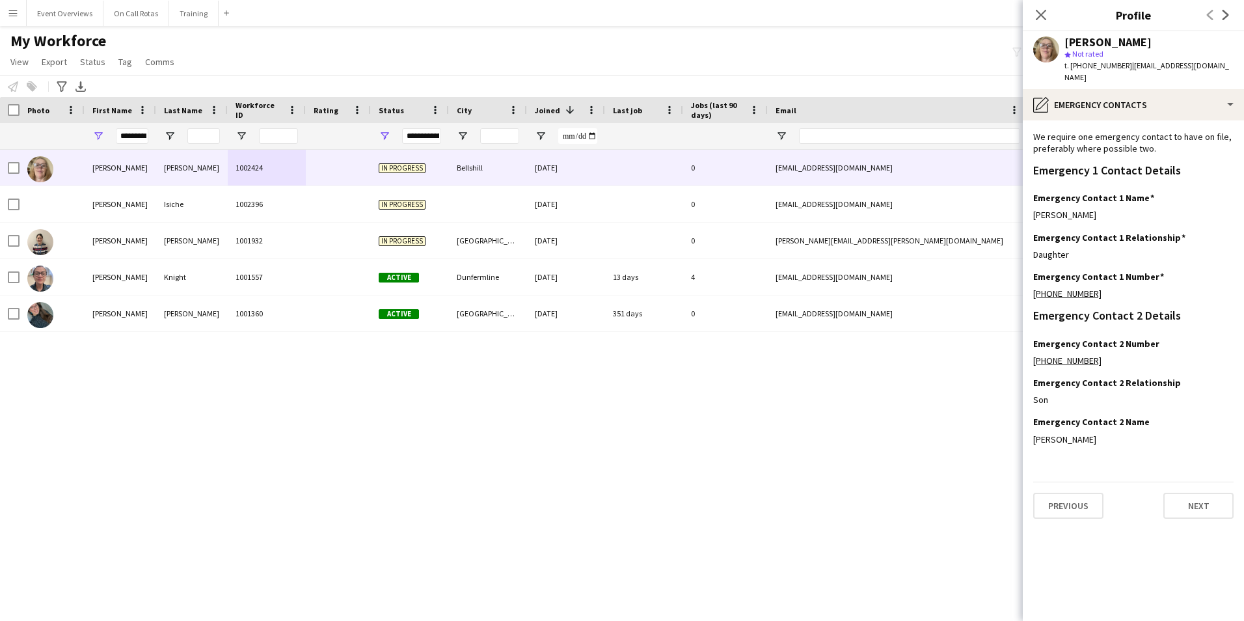
click at [1206, 507] on app-section-data-types "We require one emergency contact to have on file, preferably where possible two…" at bounding box center [1133, 370] width 221 height 500
click at [1201, 500] on button "Next" at bounding box center [1198, 505] width 70 height 26
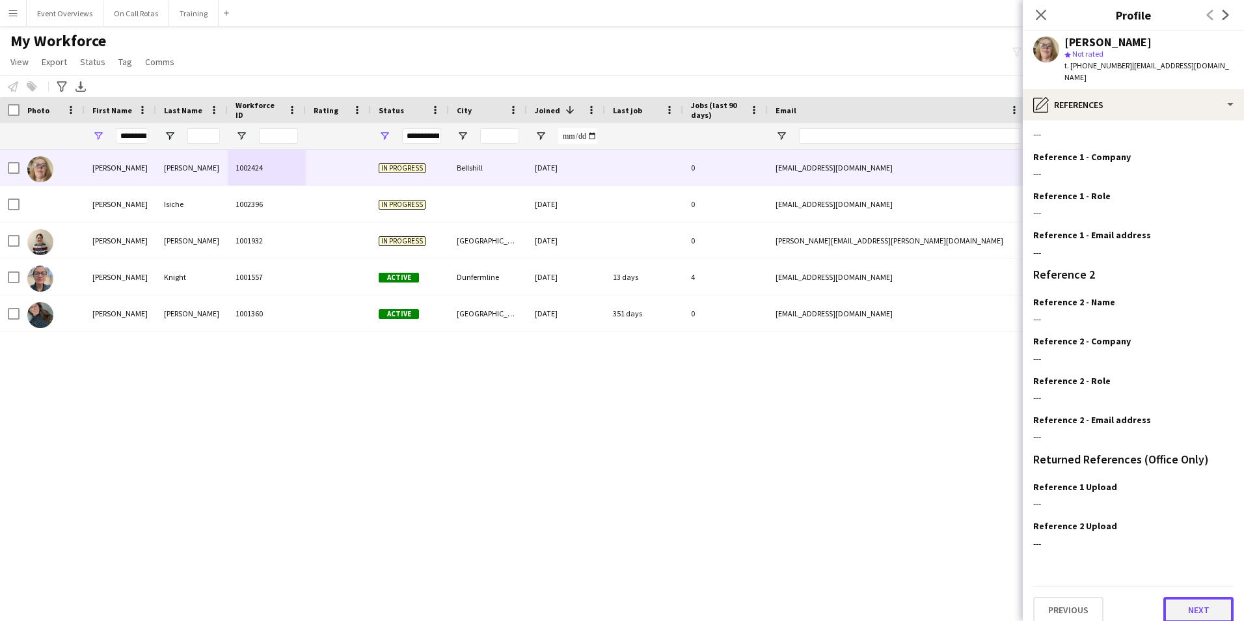
click at [1176, 597] on button "Next" at bounding box center [1198, 610] width 70 height 26
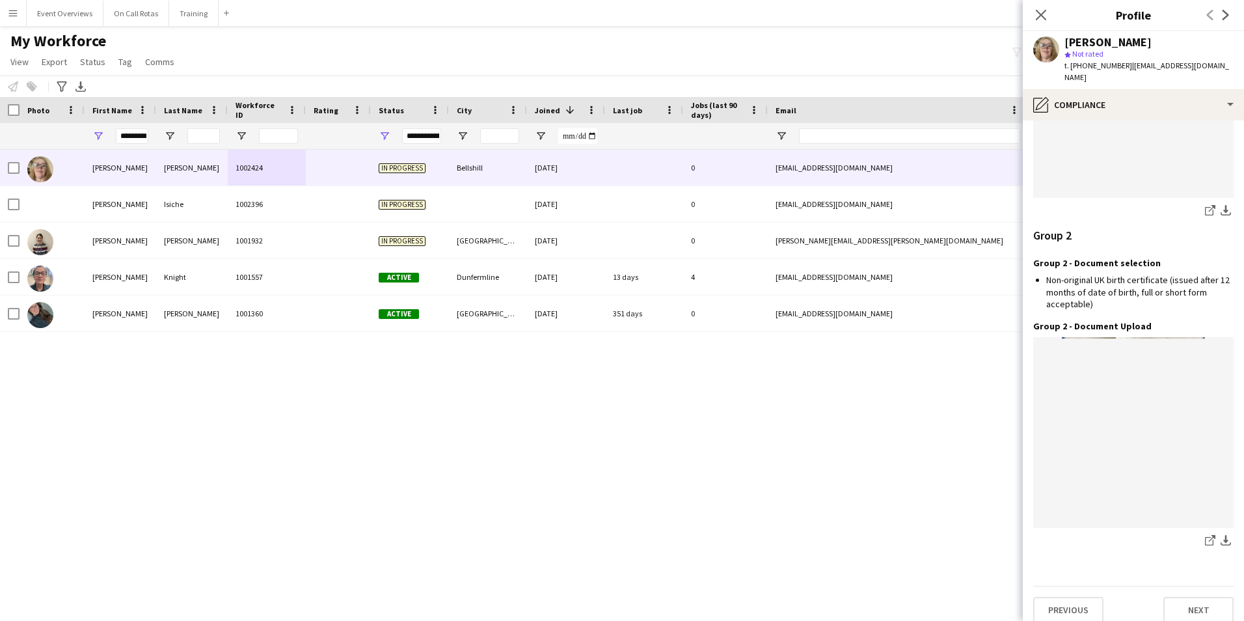
click at [1181, 613] on app-section-data-types "Nationality Edit this field British Permission to Work in the UK Edit this fiel…" at bounding box center [1133, 370] width 221 height 500
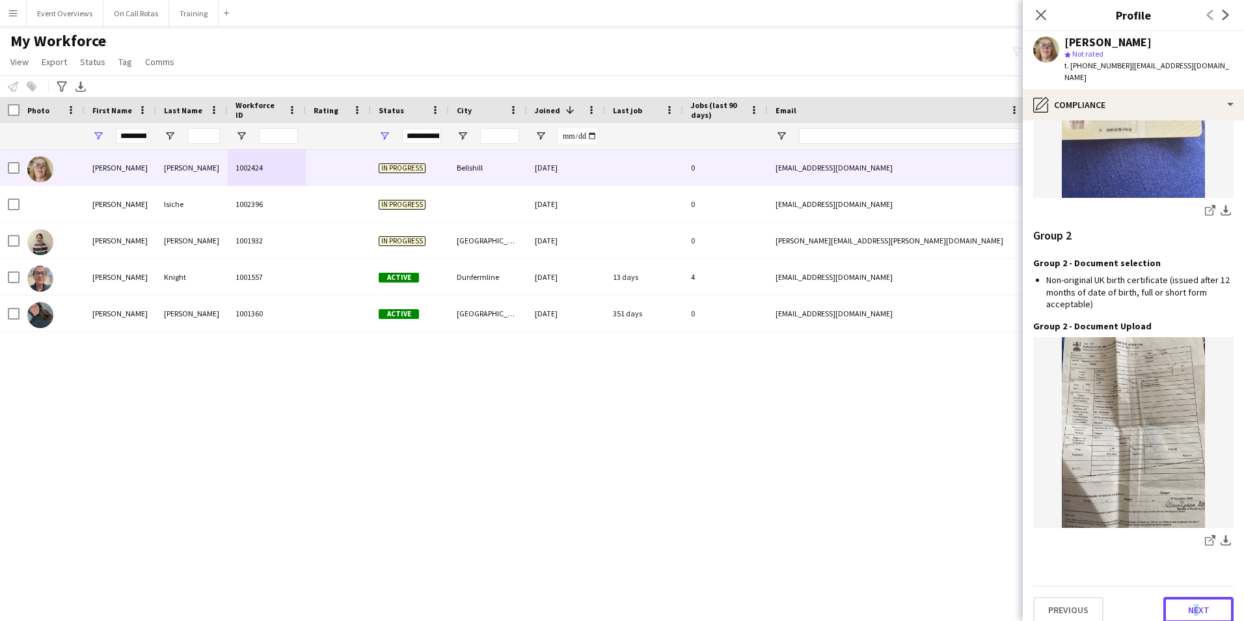
drag, startPoint x: 1181, startPoint y: 613, endPoint x: 1182, endPoint y: 602, distance: 11.1
click at [1182, 602] on button "Next" at bounding box center [1198, 610] width 70 height 26
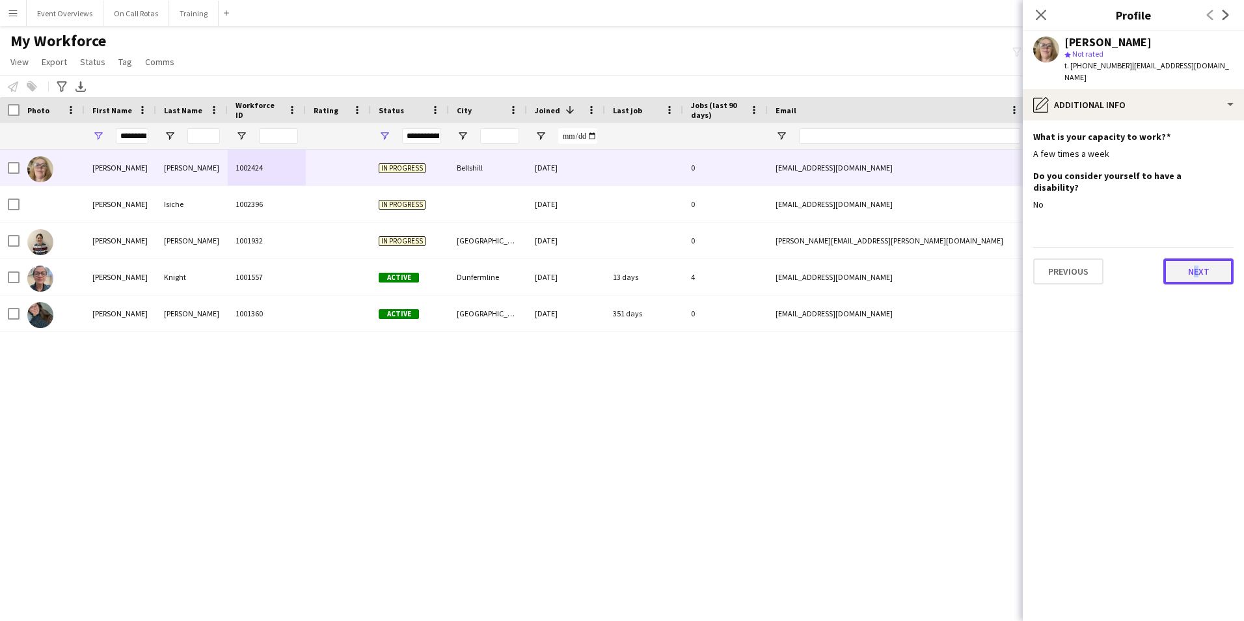
click at [1182, 258] on button "Next" at bounding box center [1198, 271] width 70 height 26
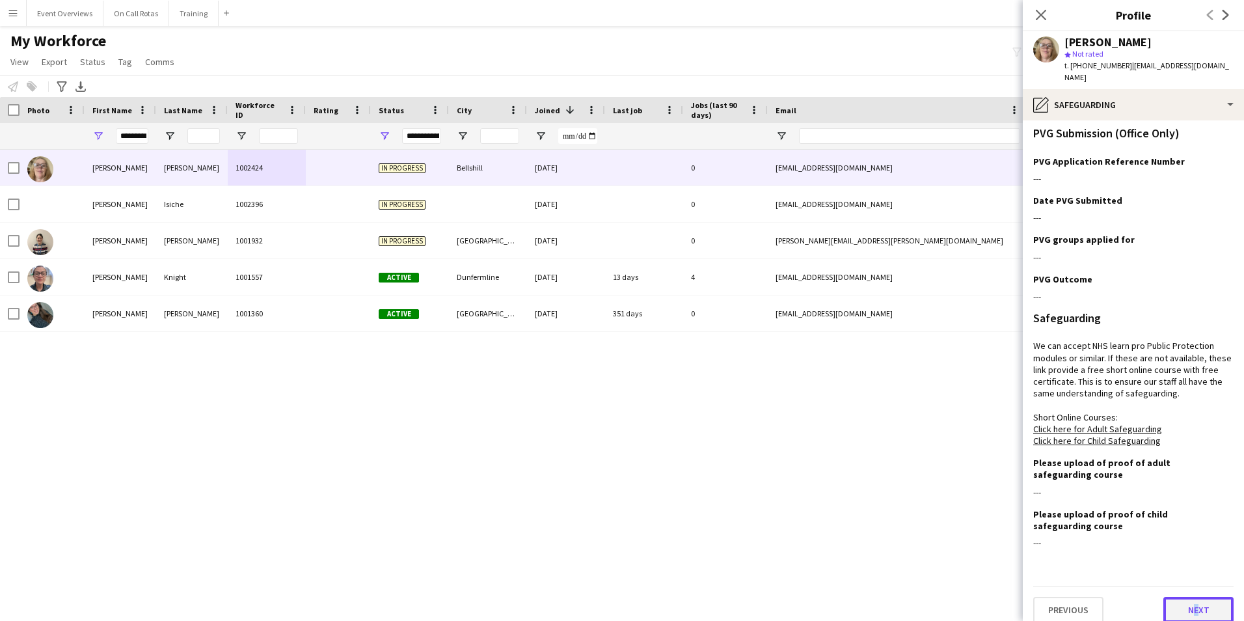
click at [1169, 597] on button "Next" at bounding box center [1198, 610] width 70 height 26
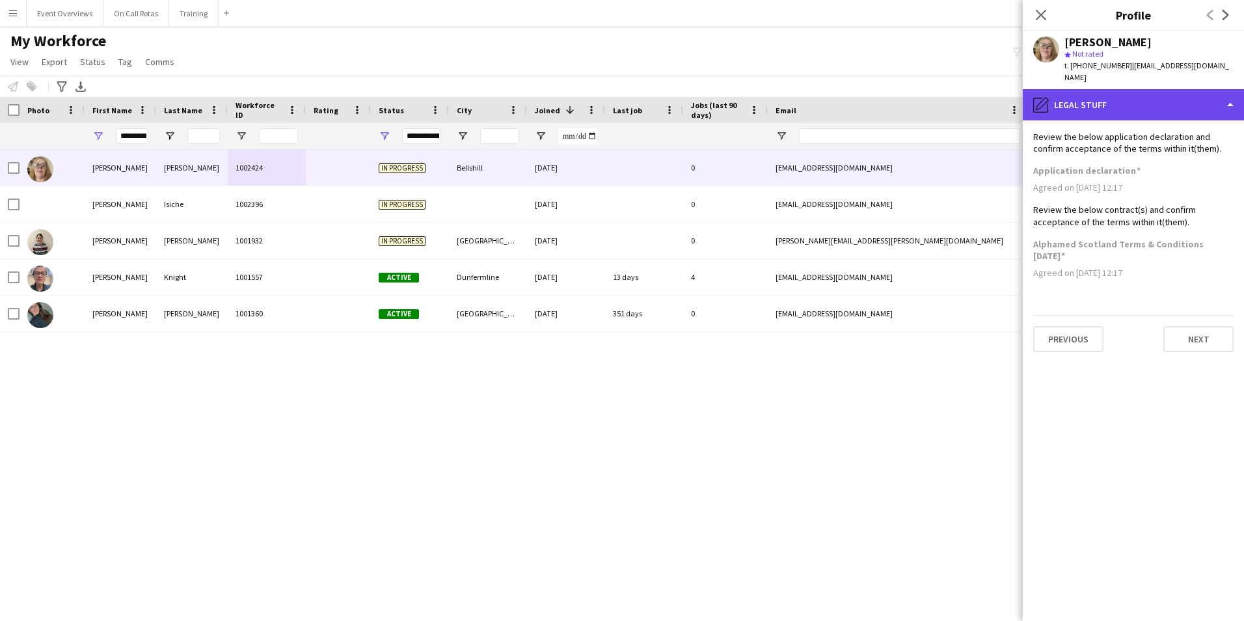
click at [1105, 91] on div "pencil4 Legal stuff" at bounding box center [1133, 104] width 221 height 31
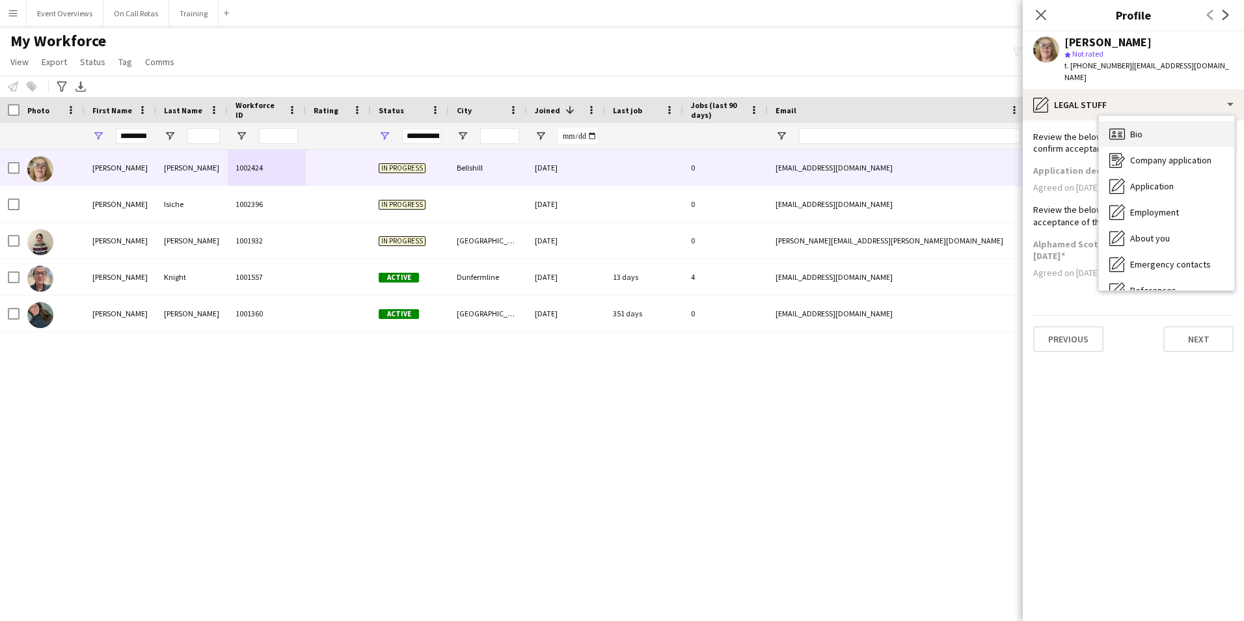
click at [1123, 126] on icon "Bio" at bounding box center [1117, 134] width 16 height 16
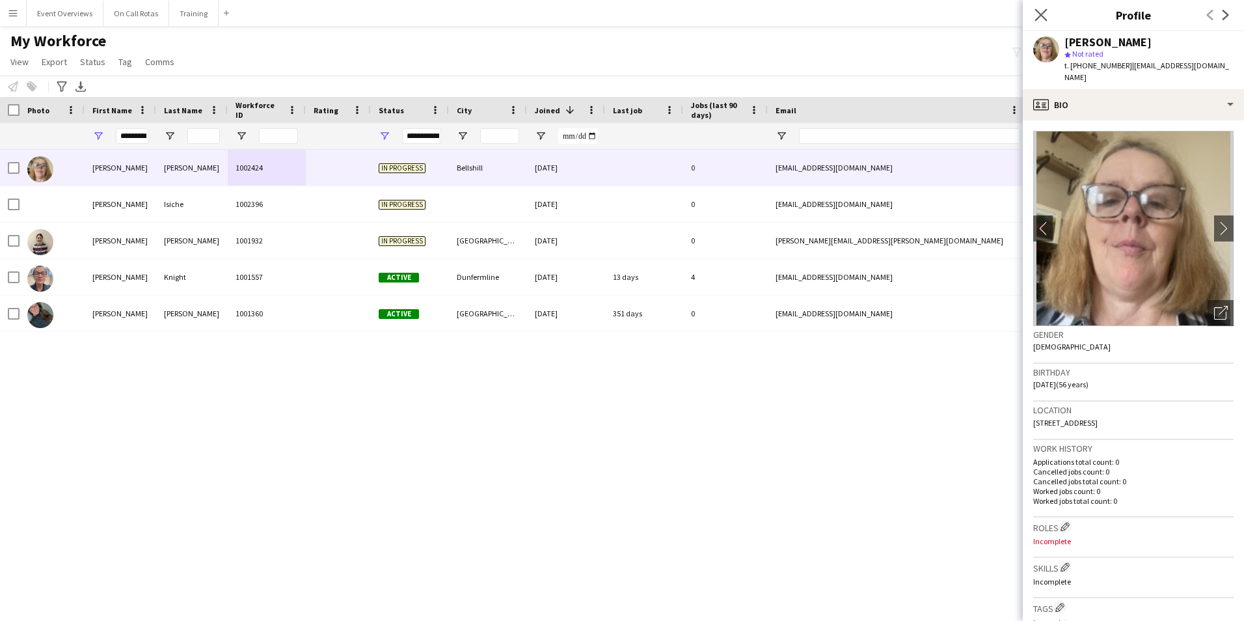
click at [1038, 7] on app-icon "Close pop-in" at bounding box center [1041, 15] width 19 height 19
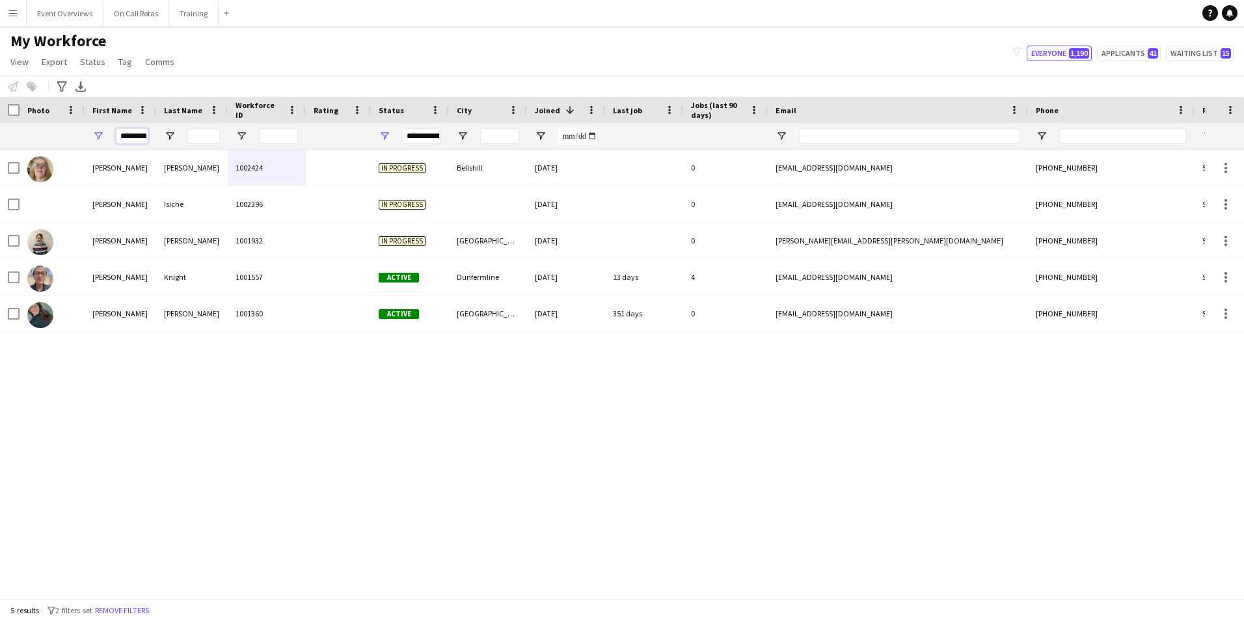
scroll to position [0, 5]
drag, startPoint x: 120, startPoint y: 137, endPoint x: 289, endPoint y: 127, distance: 169.4
click at [289, 127] on div "*********" at bounding box center [705, 136] width 1410 height 26
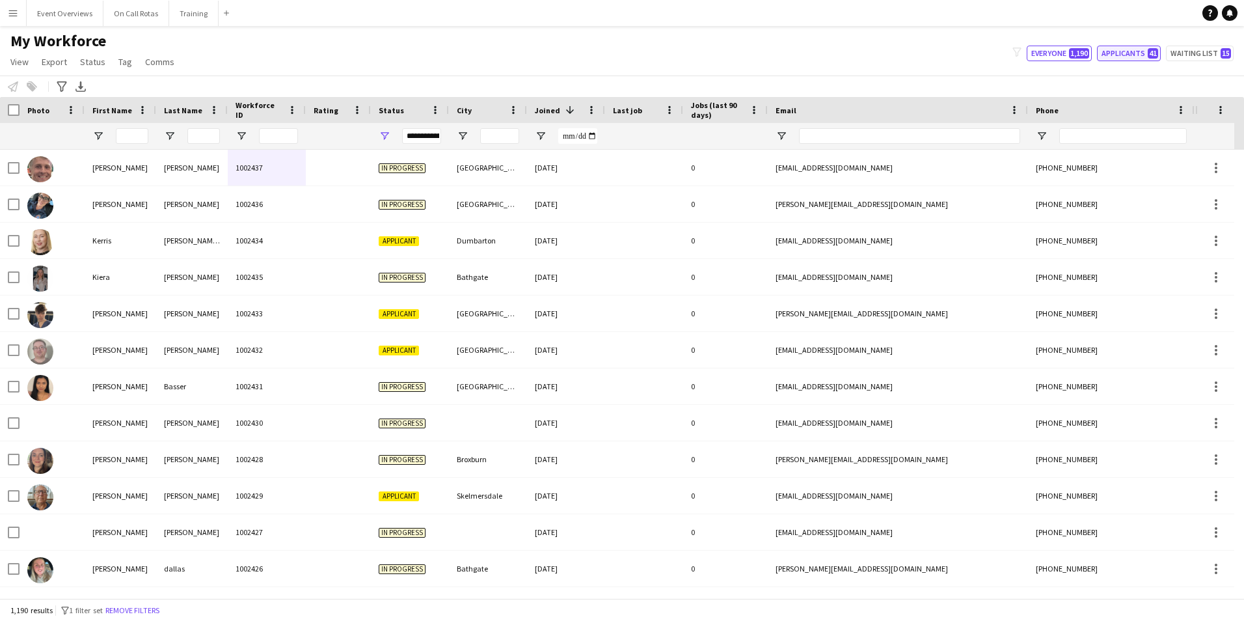
click at [1131, 59] on button "Applicants 41" at bounding box center [1129, 54] width 64 height 16
type input "**********"
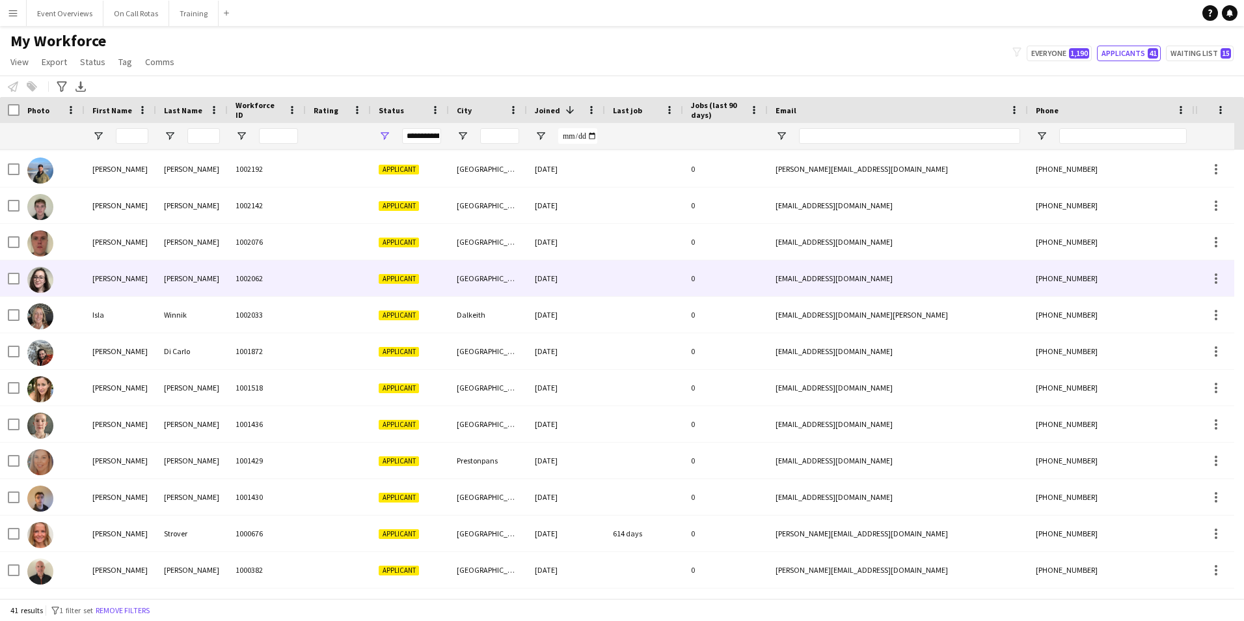
scroll to position [1012, 0]
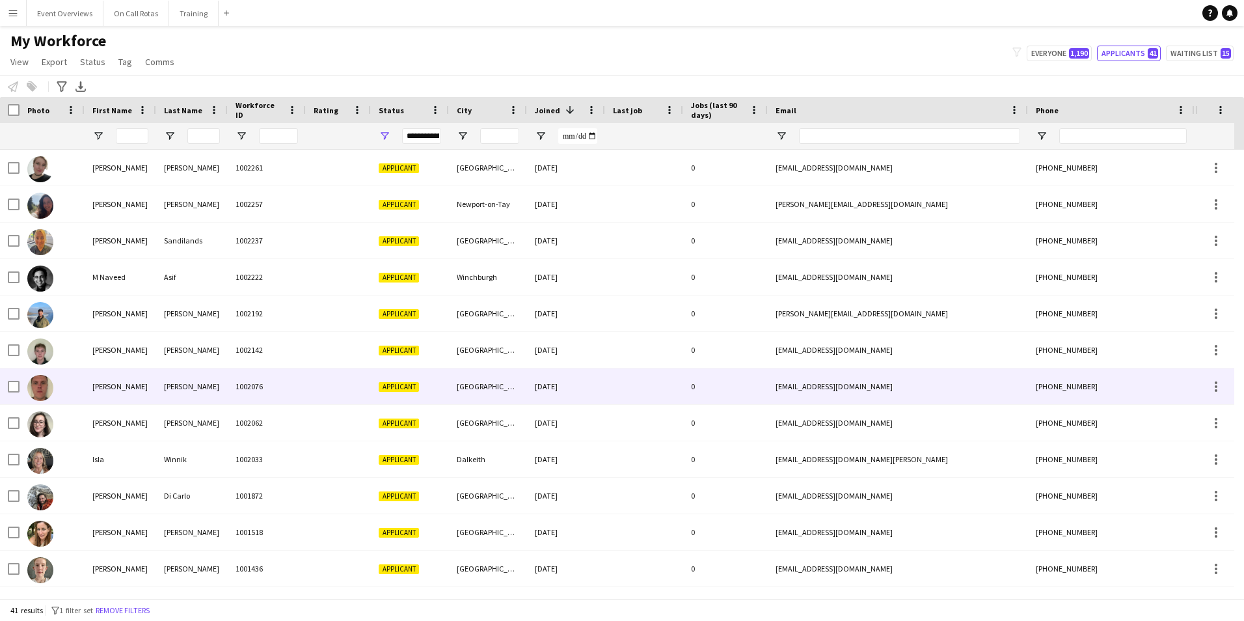
click at [209, 393] on div "Keay" at bounding box center [192, 386] width 72 height 36
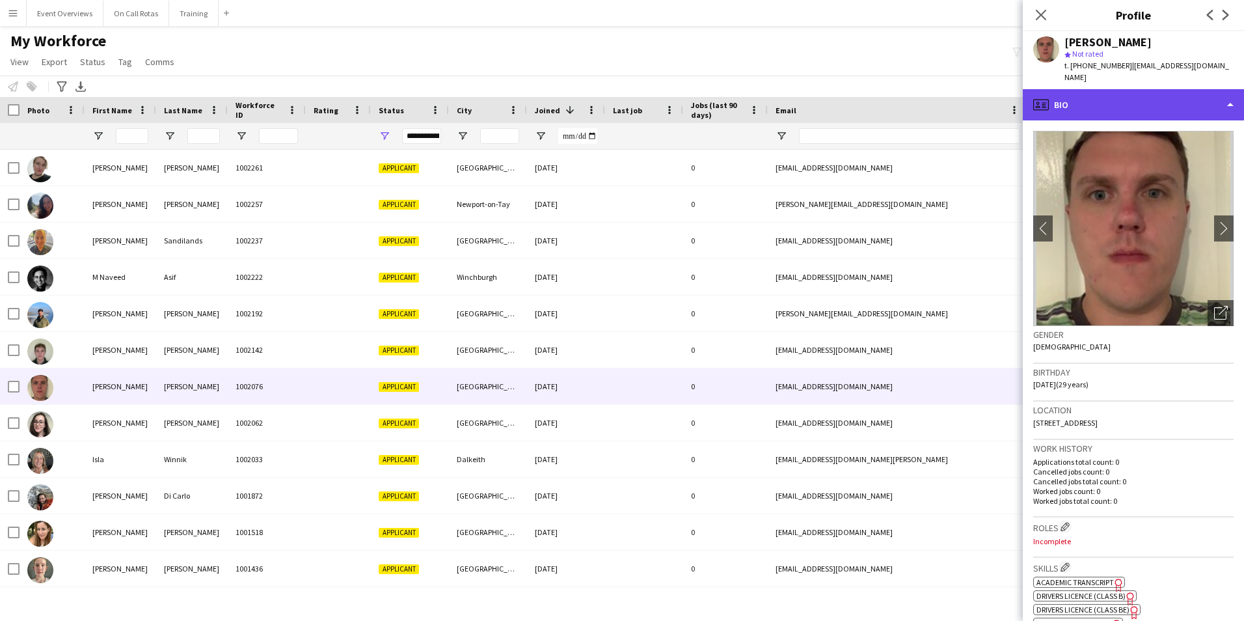
click at [1116, 89] on div "profile Bio" at bounding box center [1133, 104] width 221 height 31
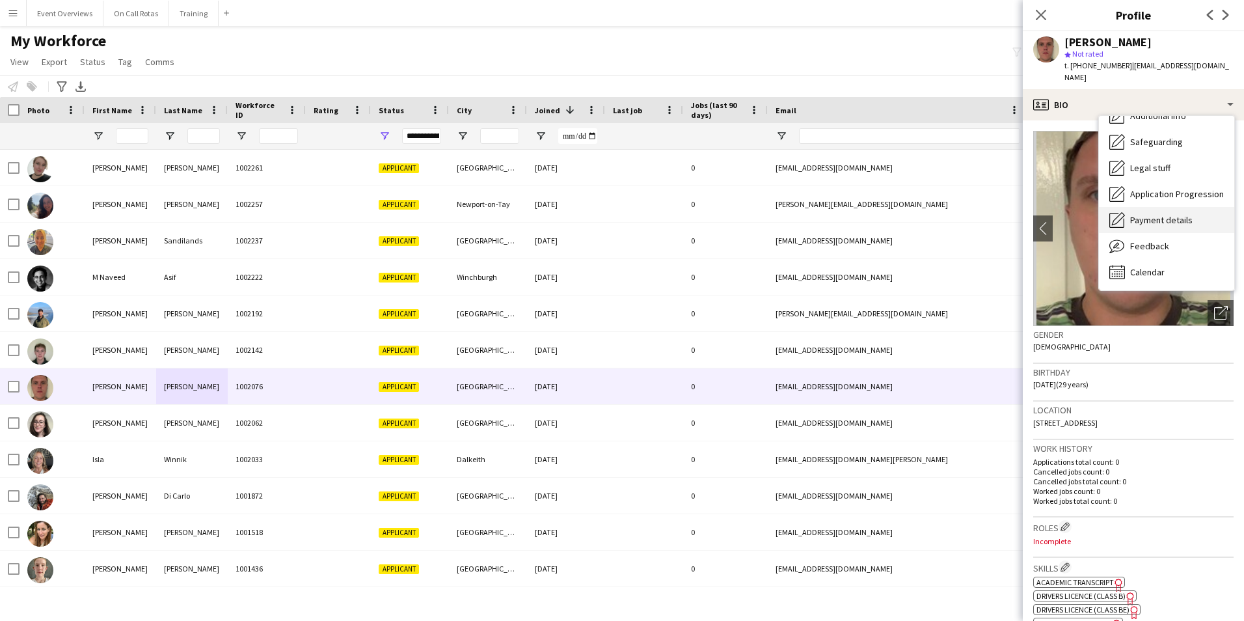
click at [1157, 216] on div "Payment details Payment details" at bounding box center [1166, 220] width 135 height 26
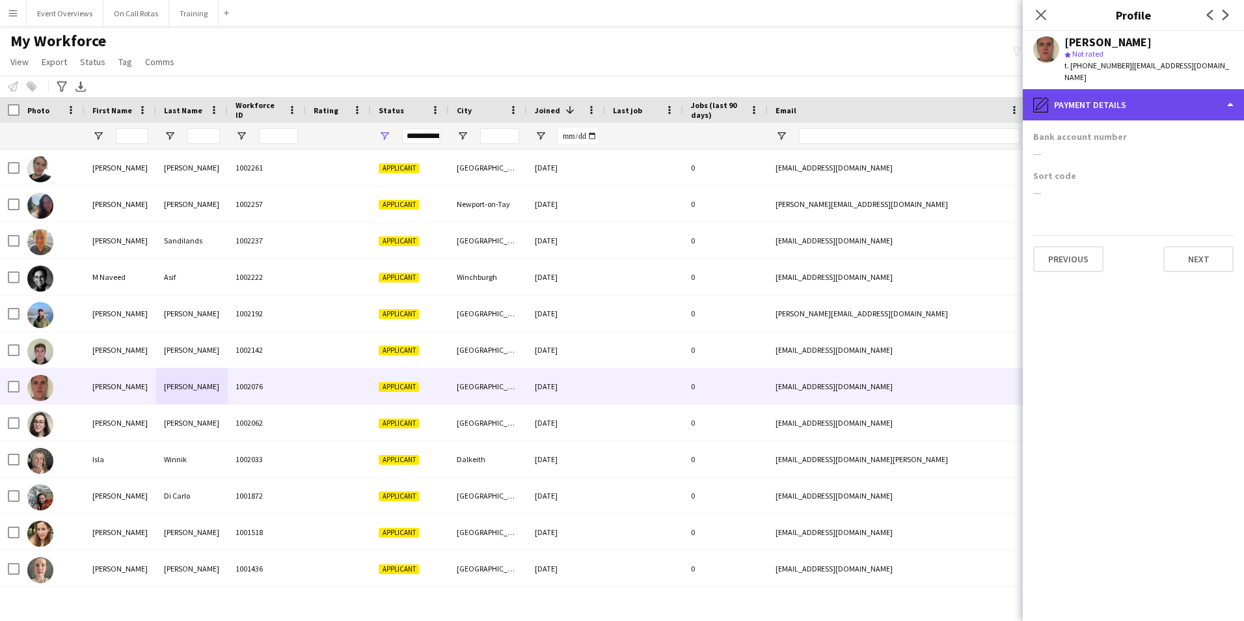
click at [1101, 89] on div "pencil4 Payment details" at bounding box center [1133, 104] width 221 height 31
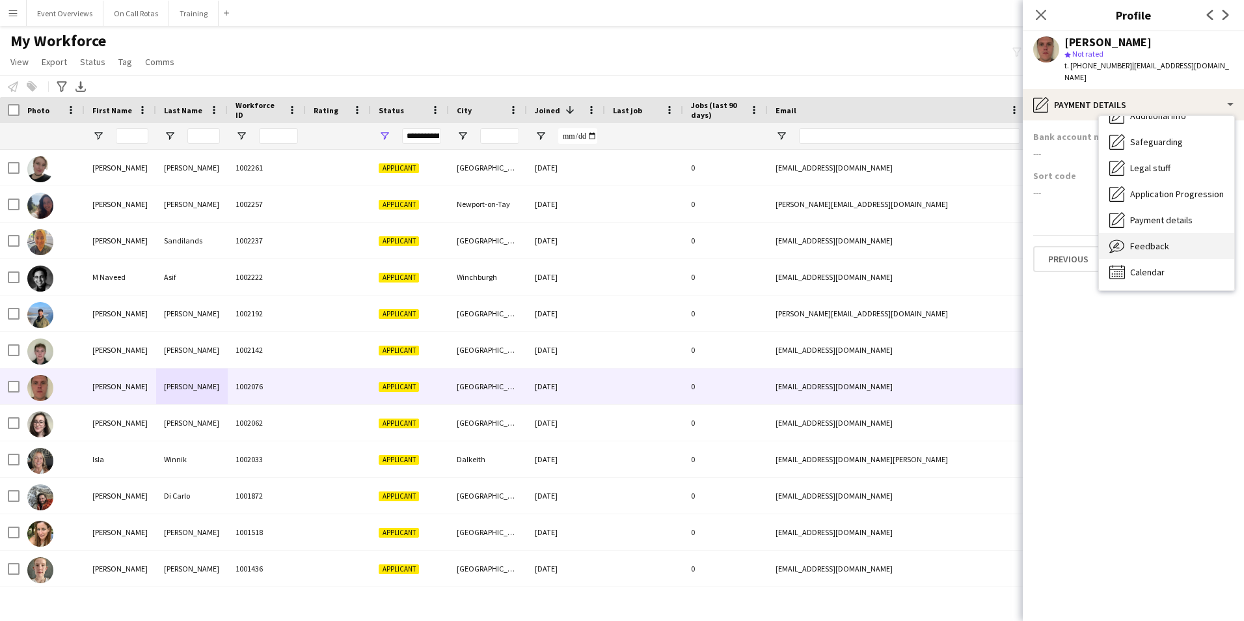
click at [1160, 240] on div "Feedback Feedback" at bounding box center [1166, 246] width 135 height 26
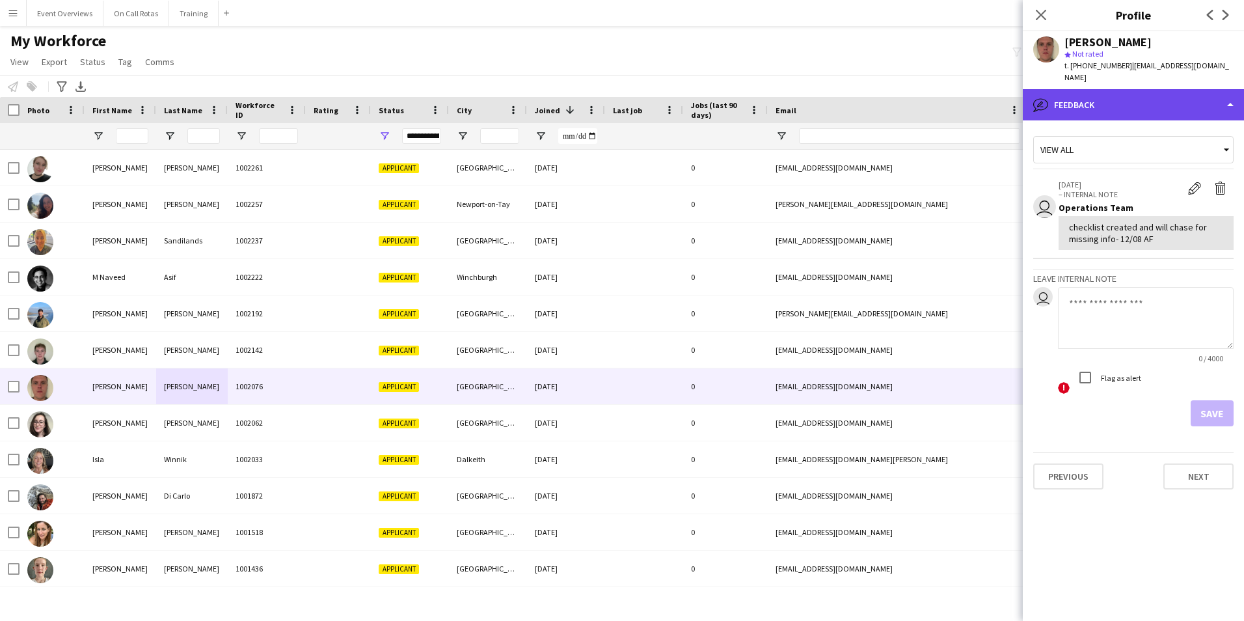
click at [1108, 90] on div "bubble-pencil Feedback" at bounding box center [1133, 104] width 221 height 31
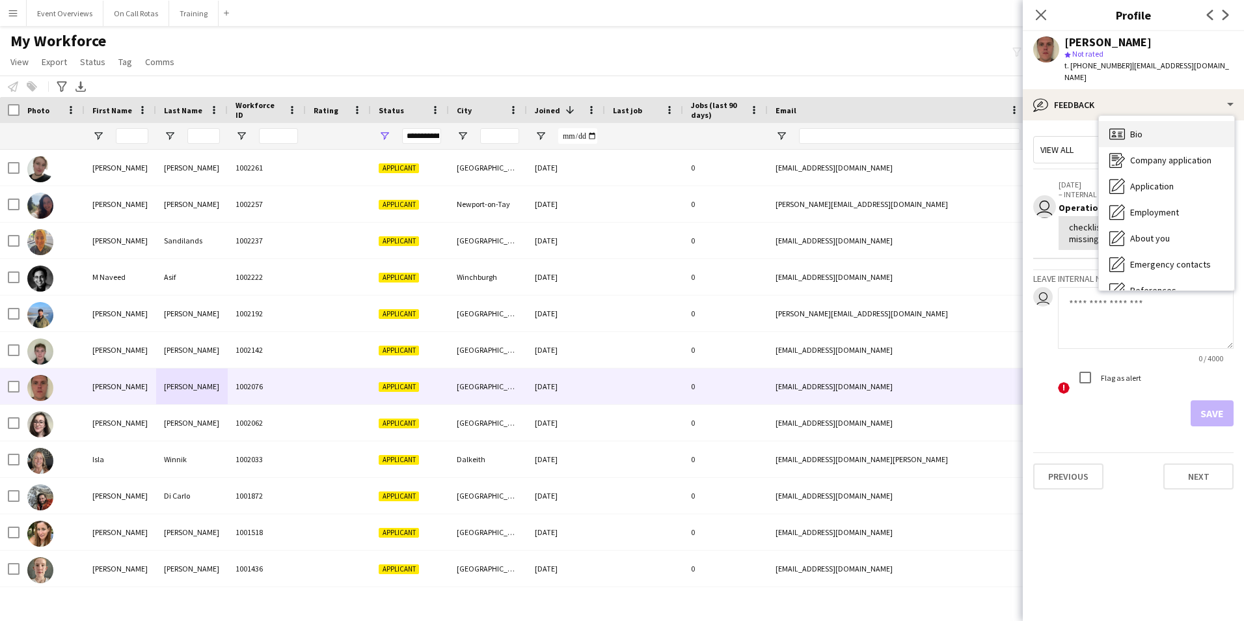
click at [1125, 128] on icon at bounding box center [1117, 133] width 16 height 11
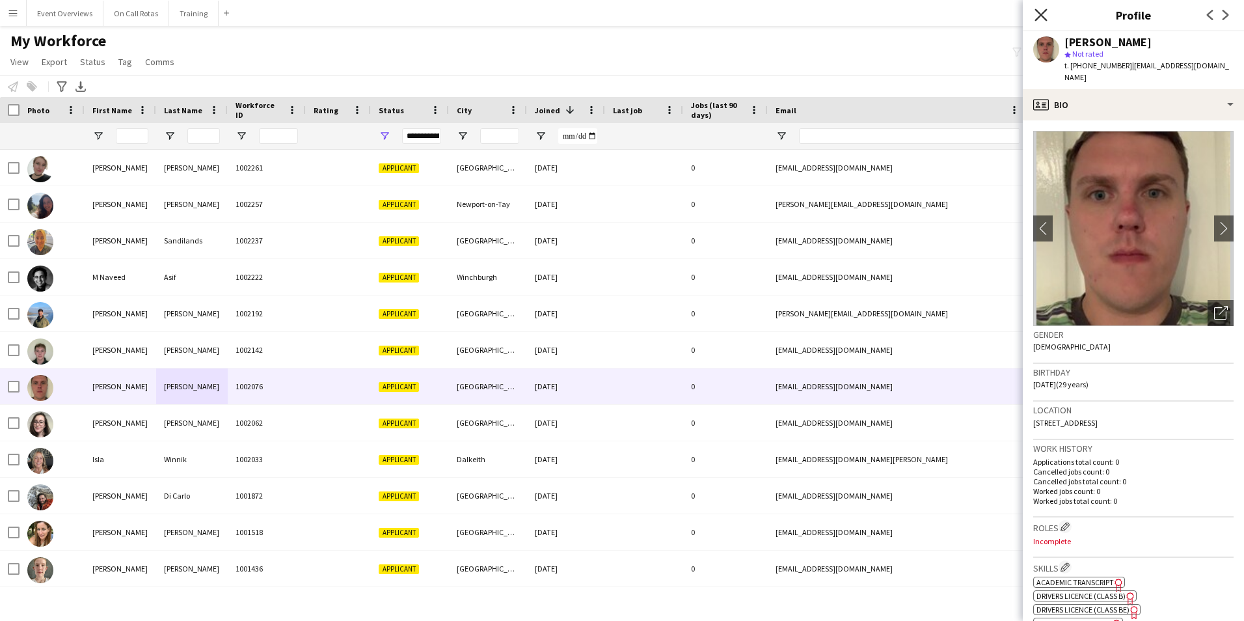
click at [1035, 19] on icon "Close pop-in" at bounding box center [1040, 14] width 12 height 12
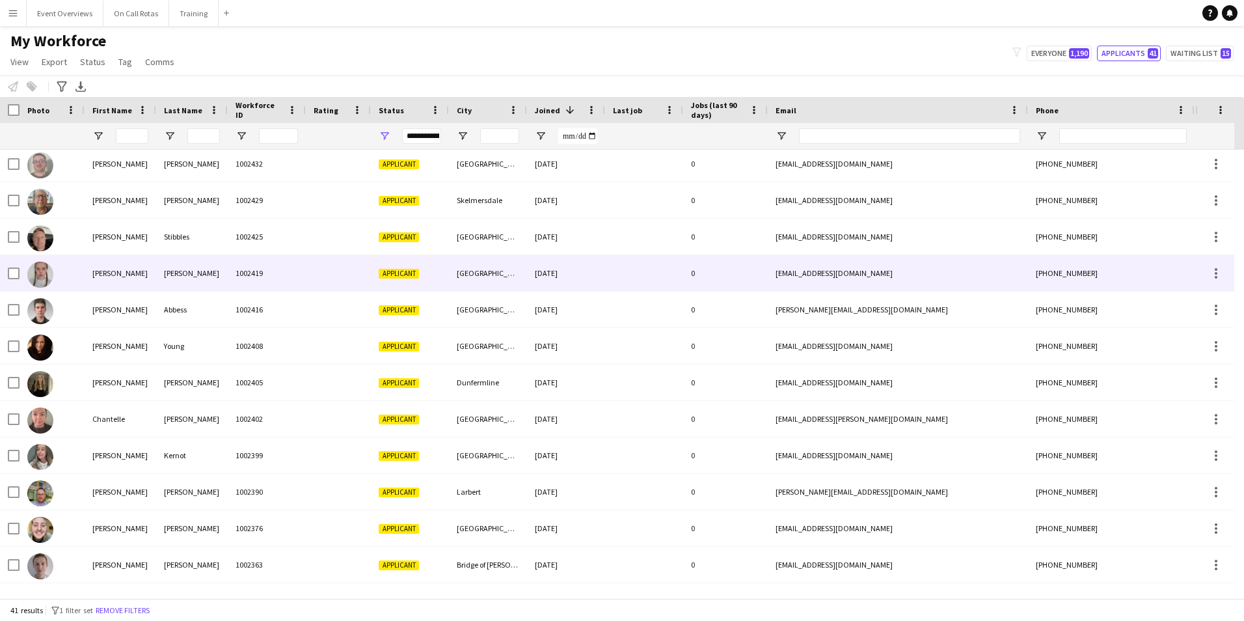
scroll to position [0, 0]
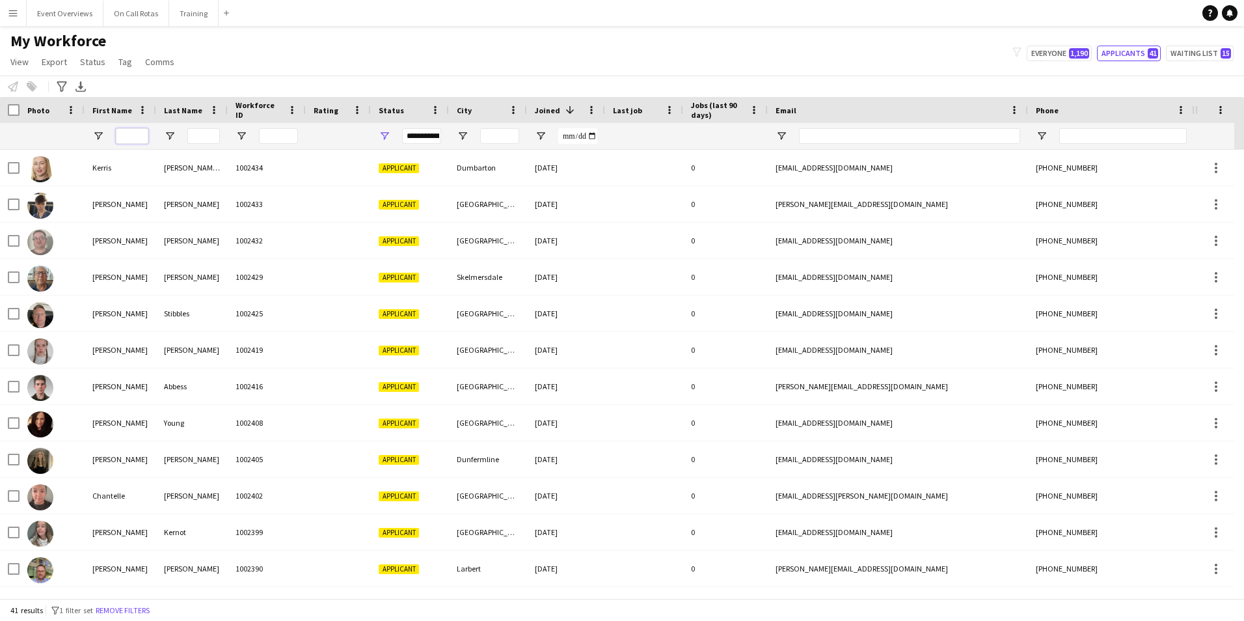
click at [128, 132] on input "First Name Filter Input" at bounding box center [132, 136] width 33 height 16
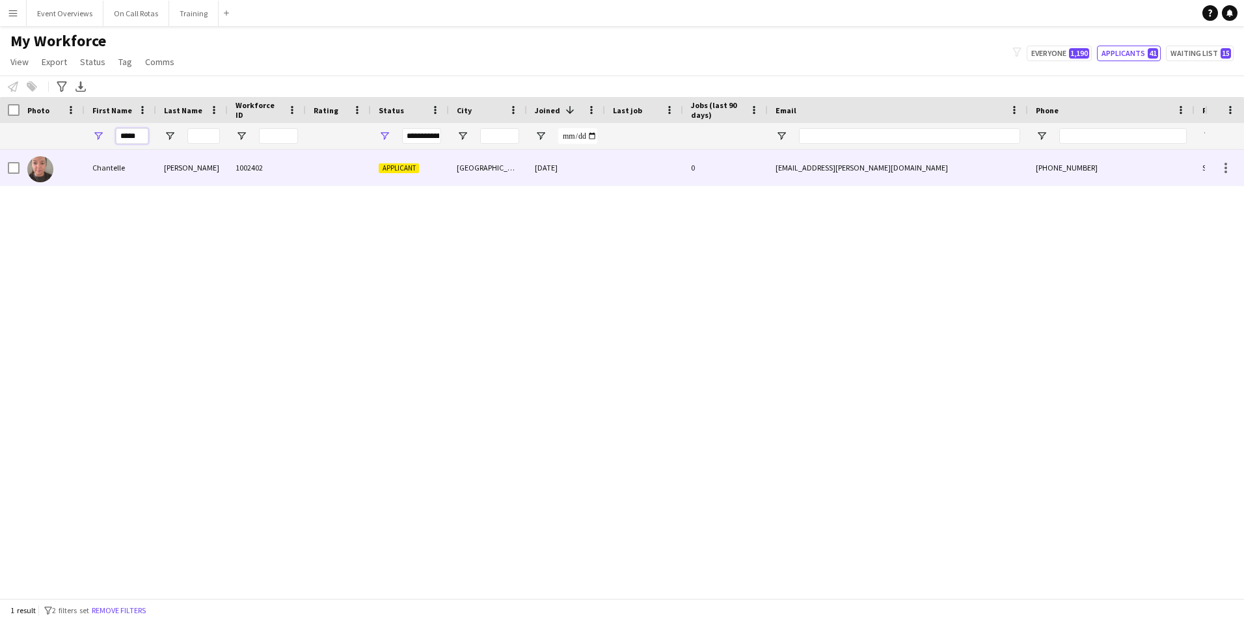
type input "*****"
click at [157, 160] on div "McDonald" at bounding box center [192, 168] width 72 height 36
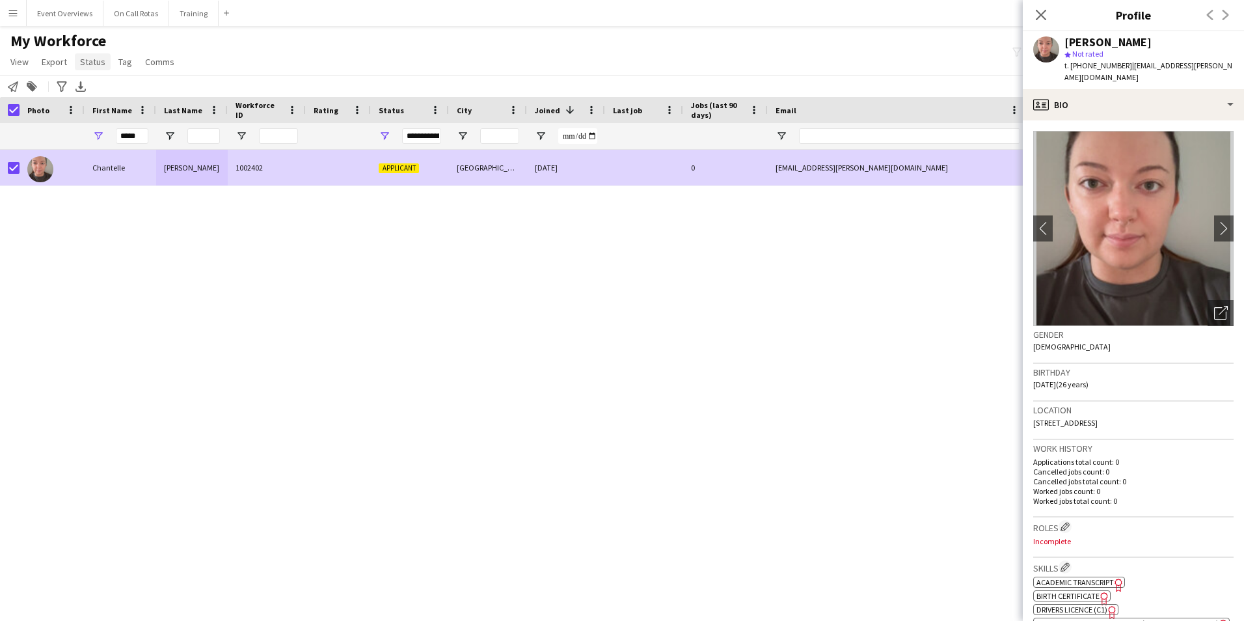
click at [96, 61] on span "Status" at bounding box center [92, 62] width 25 height 12
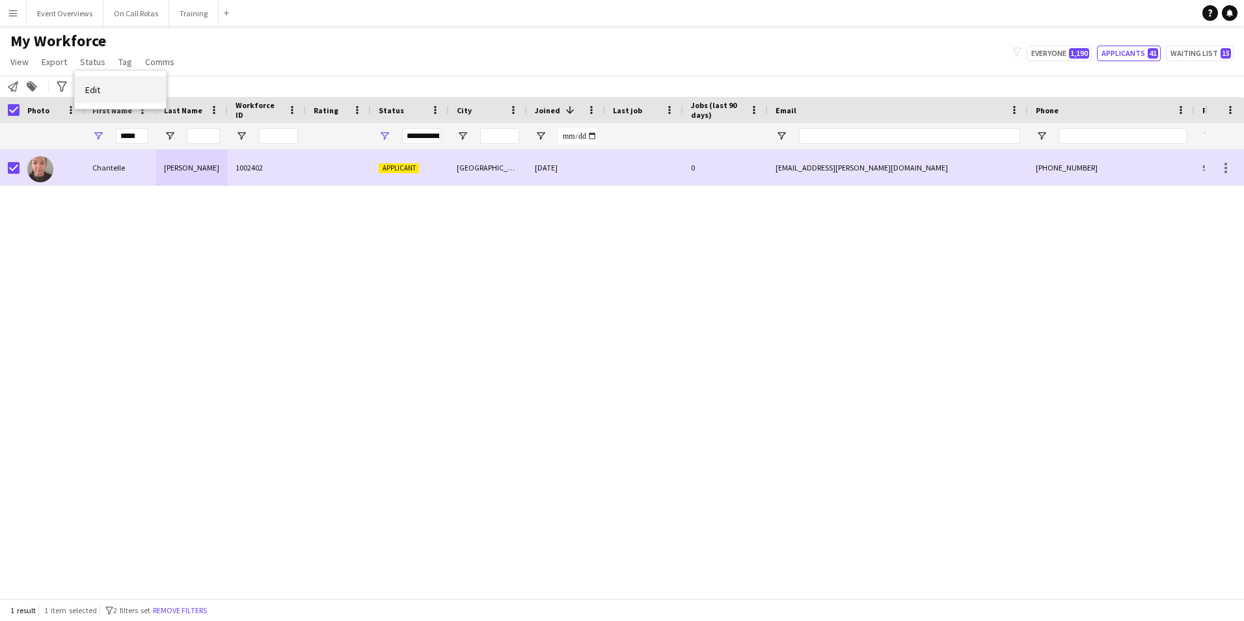
click at [111, 85] on link "Edit" at bounding box center [120, 89] width 91 height 27
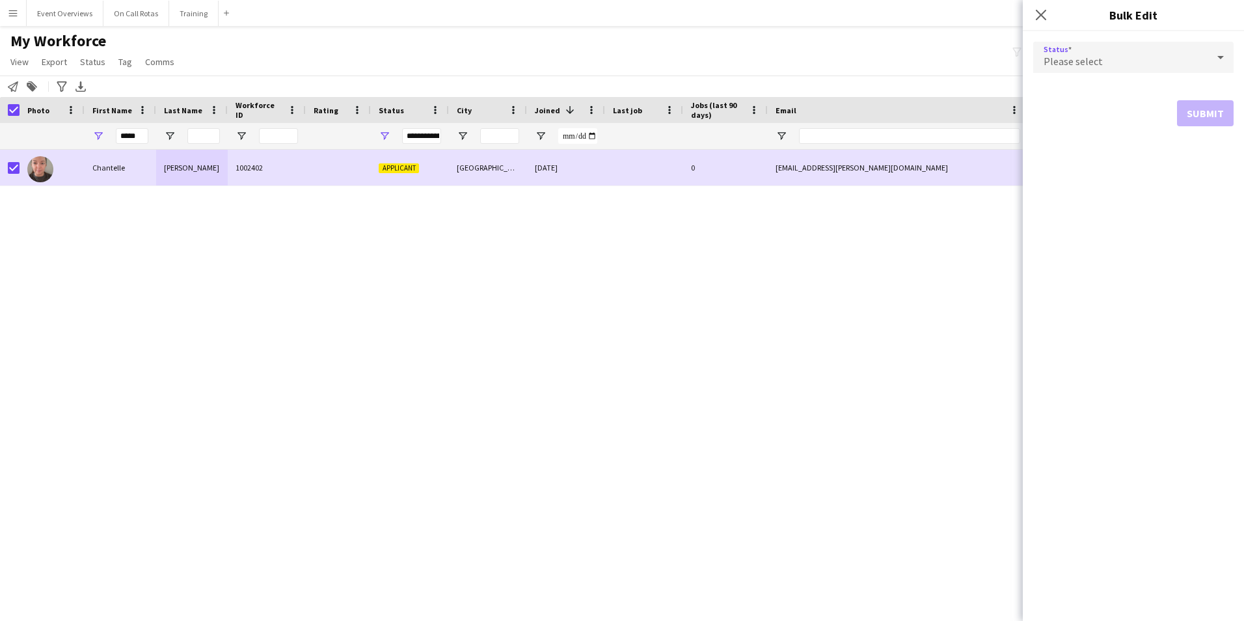
click at [1090, 68] on div "Please select" at bounding box center [1120, 57] width 174 height 31
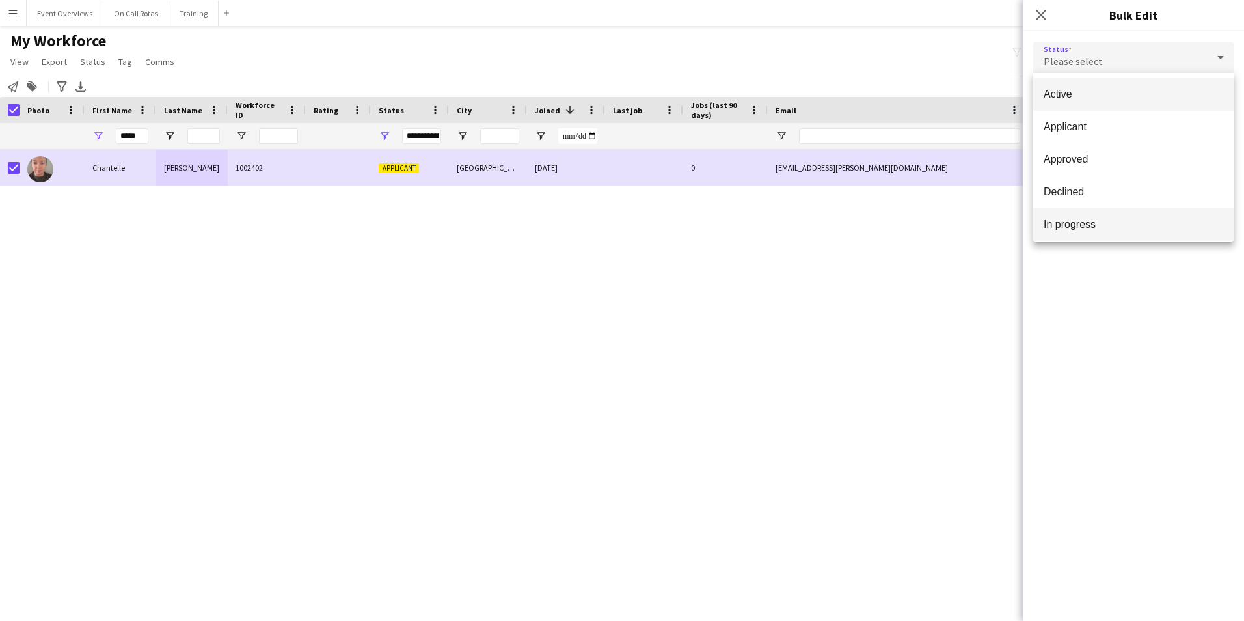
click at [1085, 222] on span "In progress" at bounding box center [1133, 224] width 180 height 12
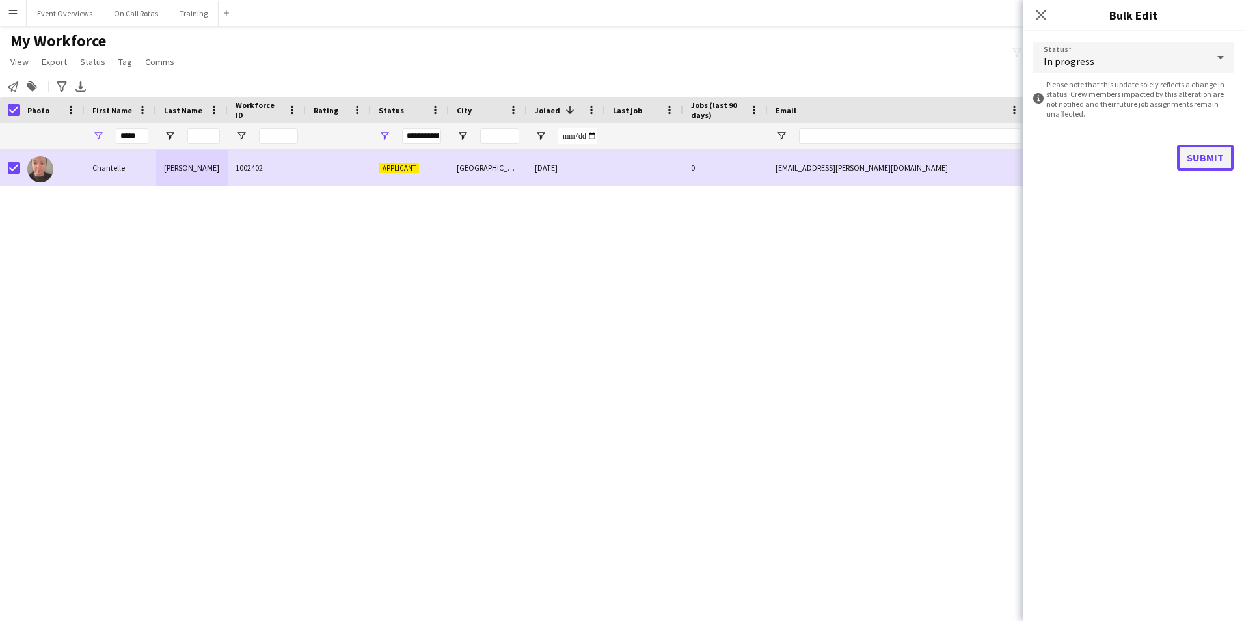
click at [1190, 156] on button "Submit" at bounding box center [1205, 157] width 57 height 26
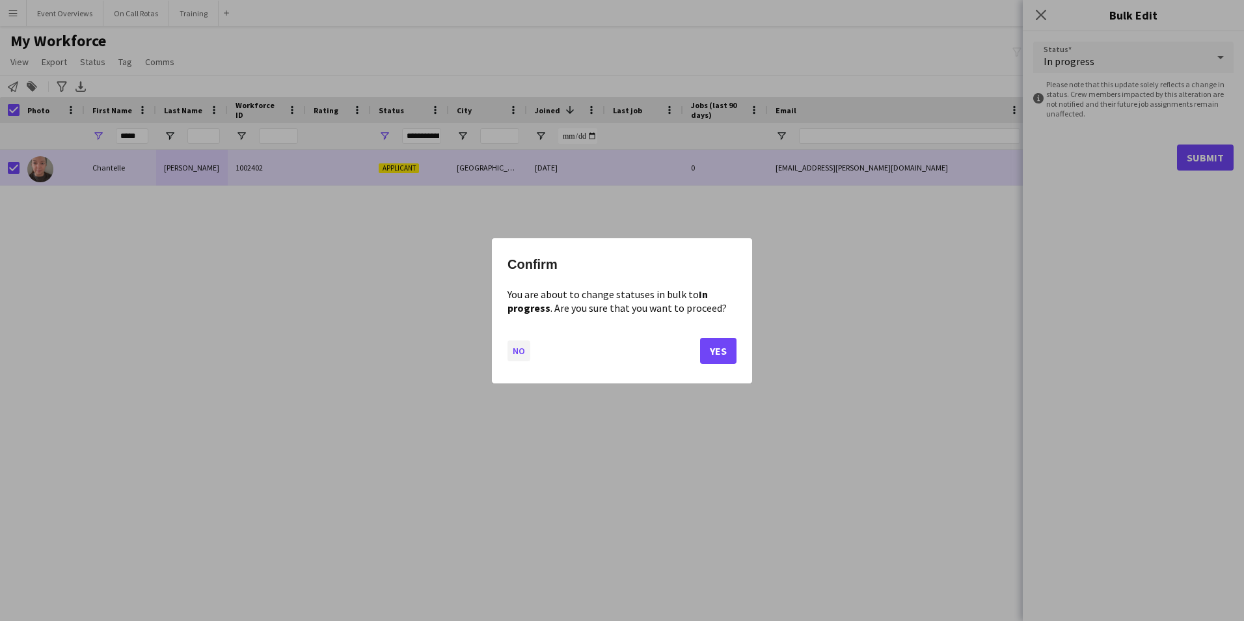
click at [515, 353] on button "No" at bounding box center [518, 350] width 23 height 21
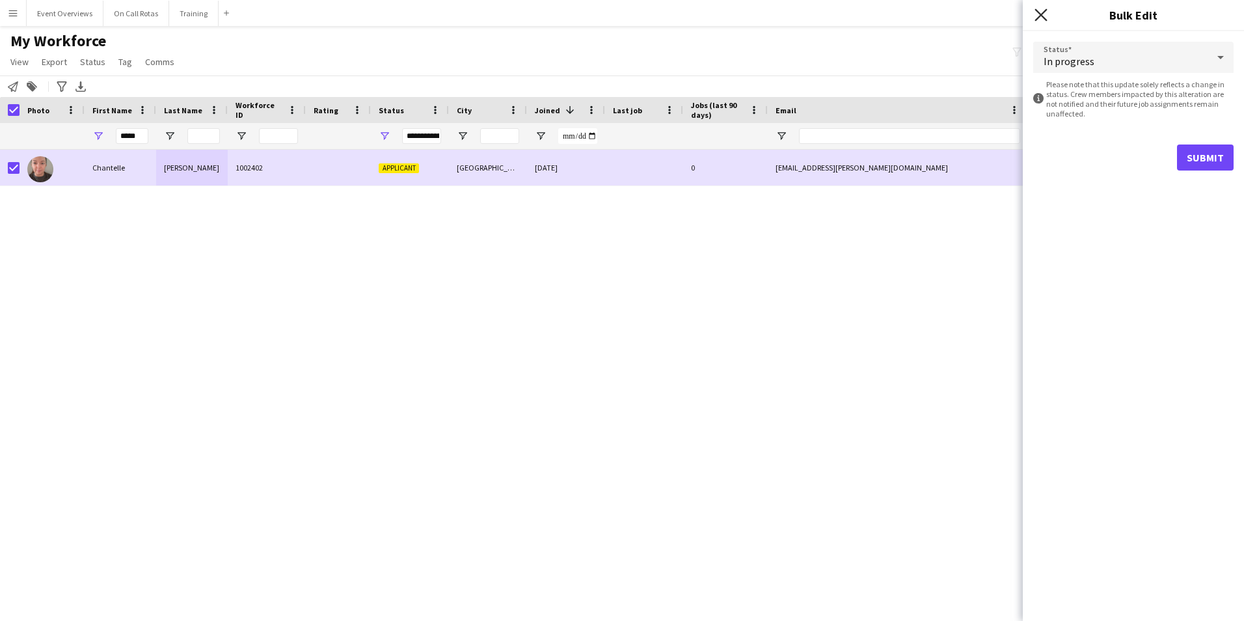
click at [1040, 10] on icon "Close pop-in" at bounding box center [1040, 14] width 12 height 12
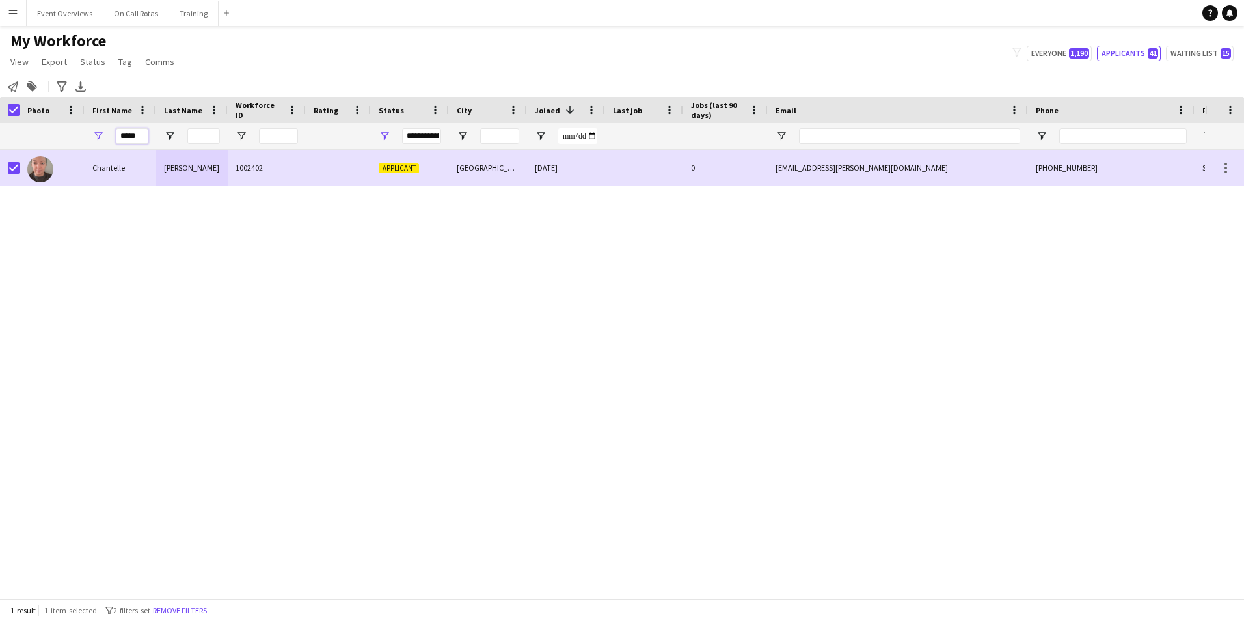
drag, startPoint x: 122, startPoint y: 135, endPoint x: 232, endPoint y: 139, distance: 110.7
click at [232, 139] on div "**********" at bounding box center [705, 136] width 1410 height 26
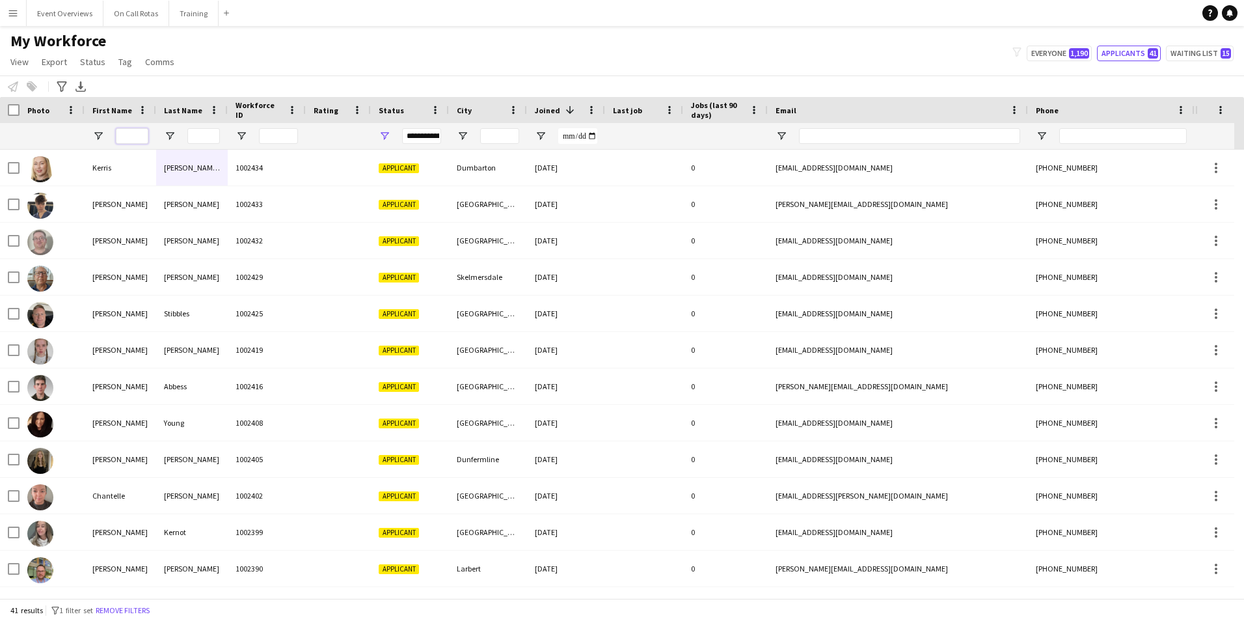
click at [133, 139] on input "First Name Filter Input" at bounding box center [132, 136] width 33 height 16
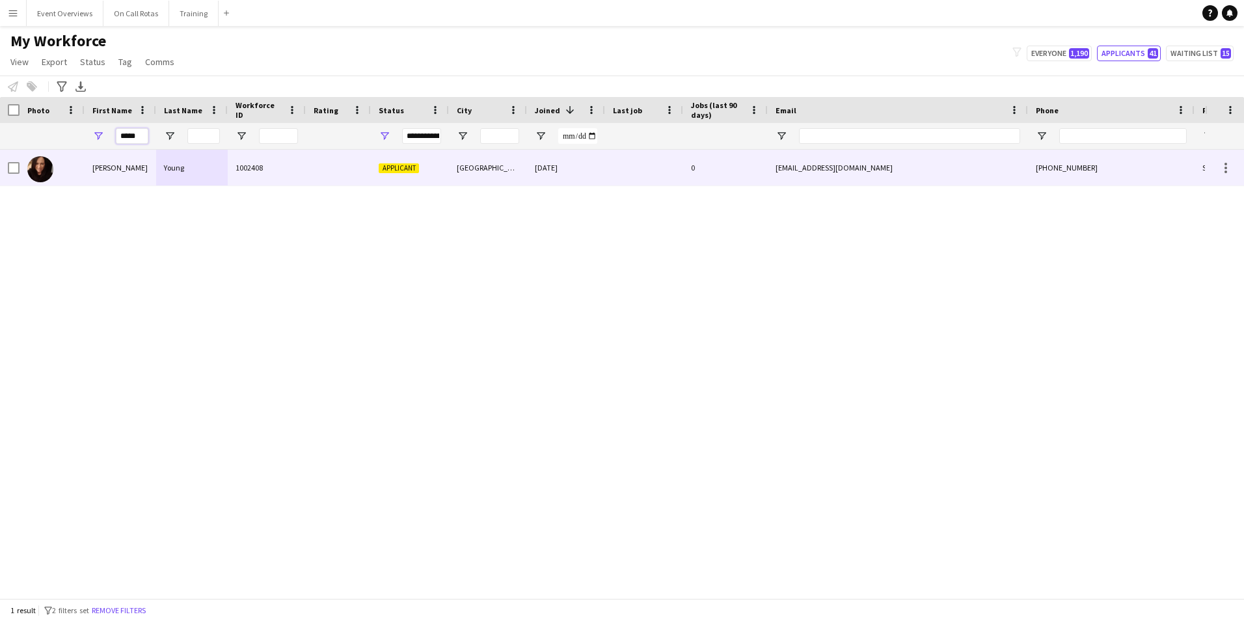
type input "*****"
click at [138, 182] on div "Donna" at bounding box center [121, 168] width 72 height 36
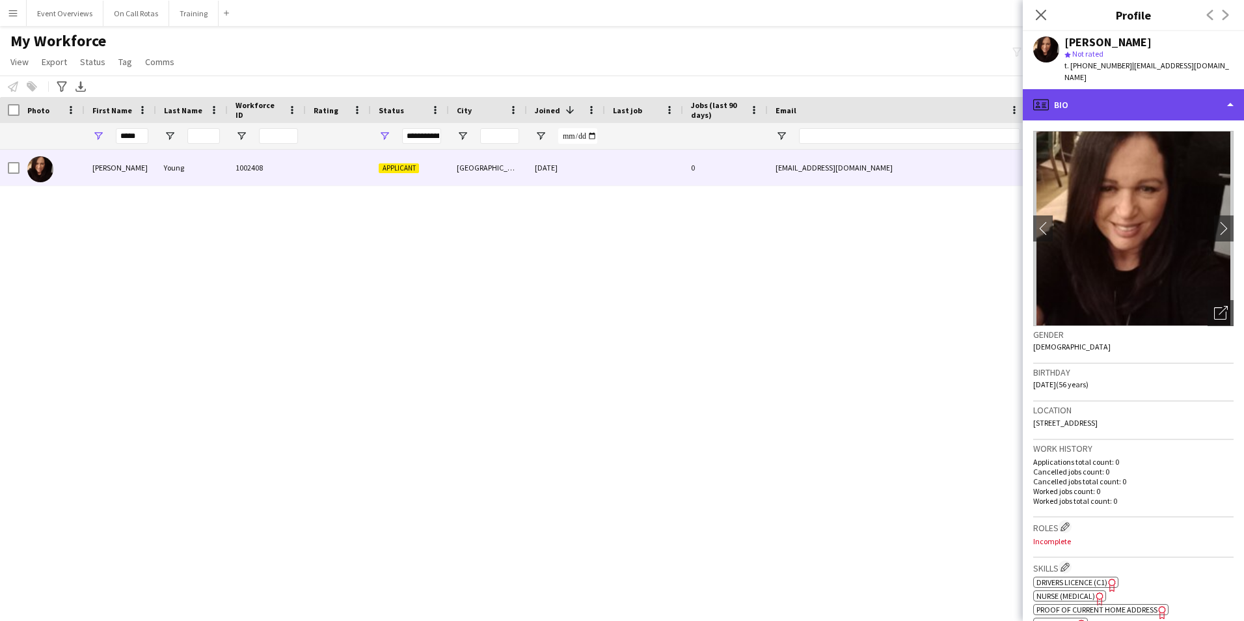
click at [1130, 94] on div "profile Bio" at bounding box center [1133, 104] width 221 height 31
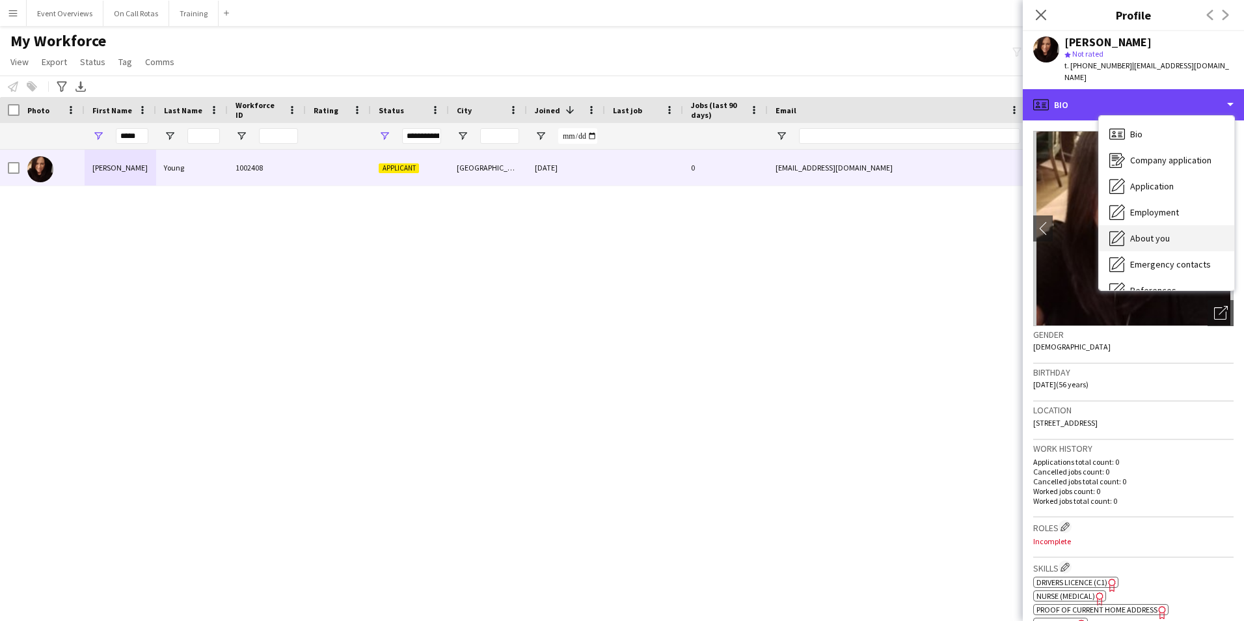
scroll to position [65, 0]
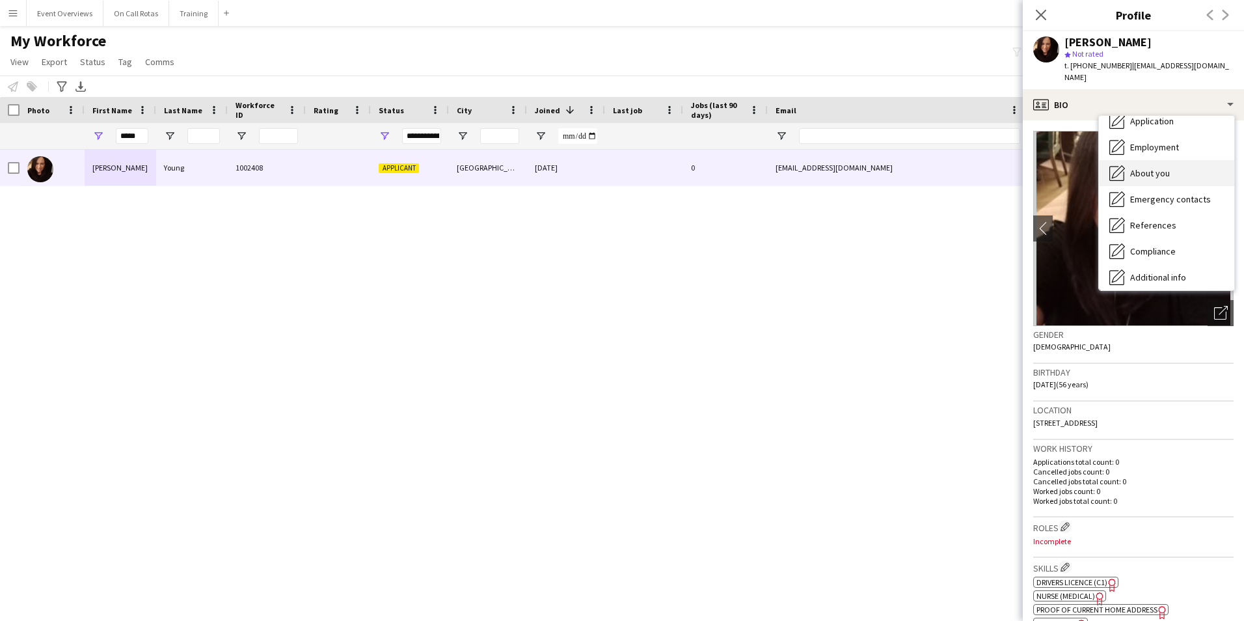
click at [1157, 167] on span "About you" at bounding box center [1150, 173] width 40 height 12
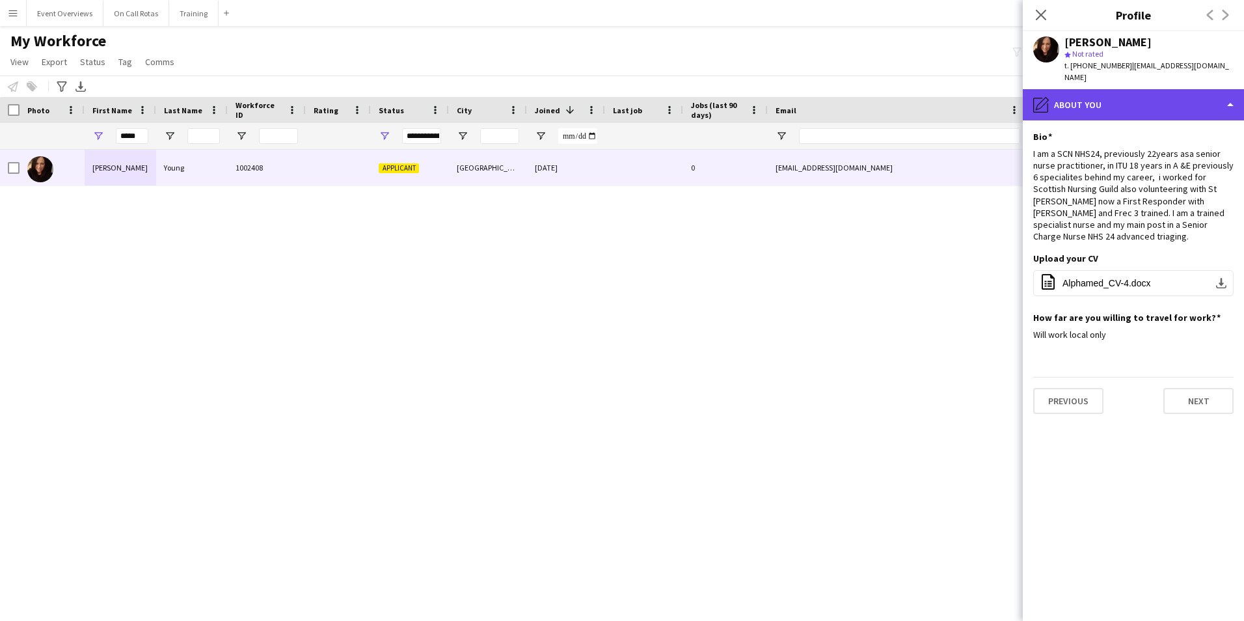
click at [1118, 92] on div "pencil4 About you" at bounding box center [1133, 104] width 221 height 31
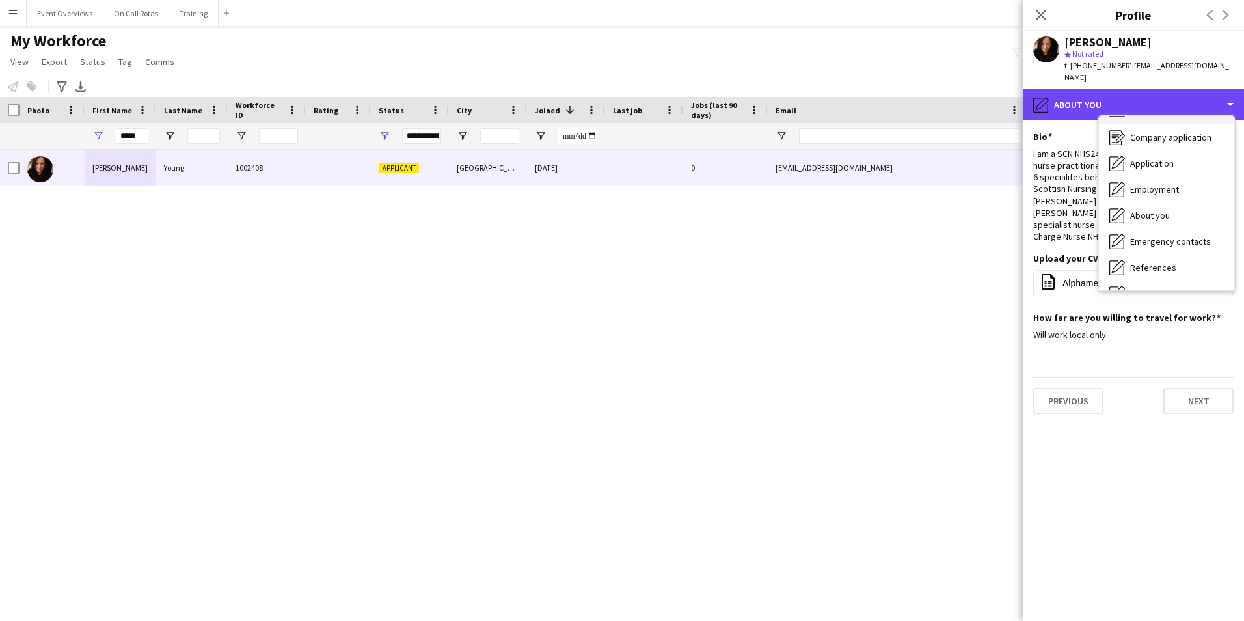
scroll to position [0, 0]
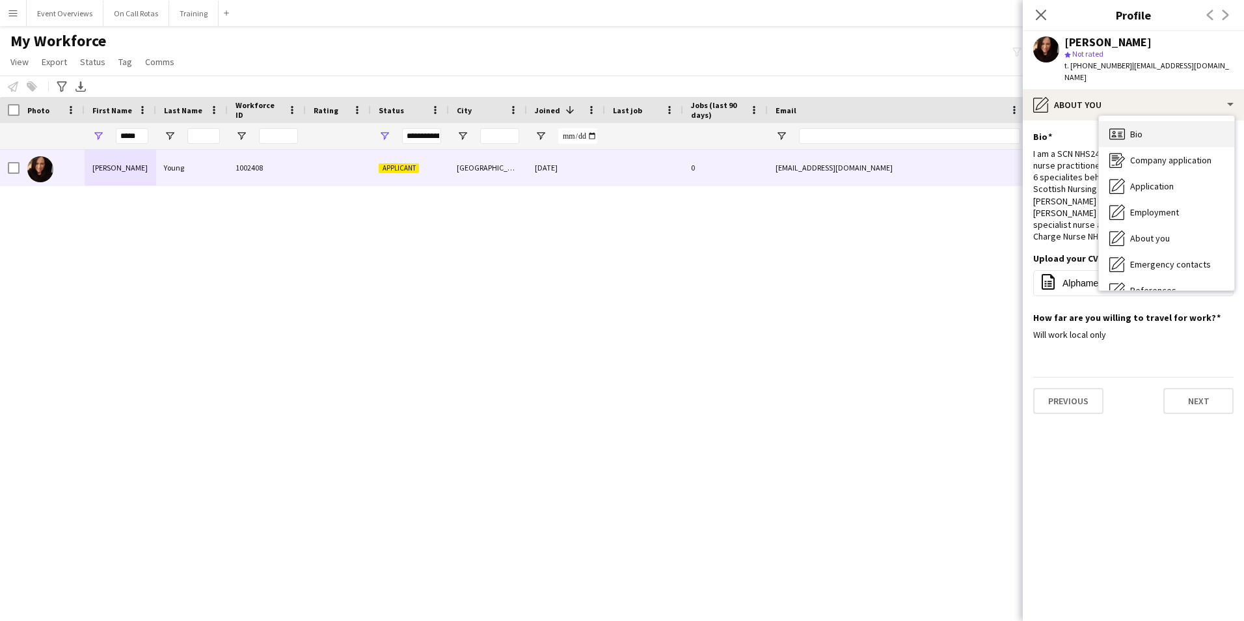
click at [1140, 128] on span "Bio" at bounding box center [1136, 134] width 12 height 12
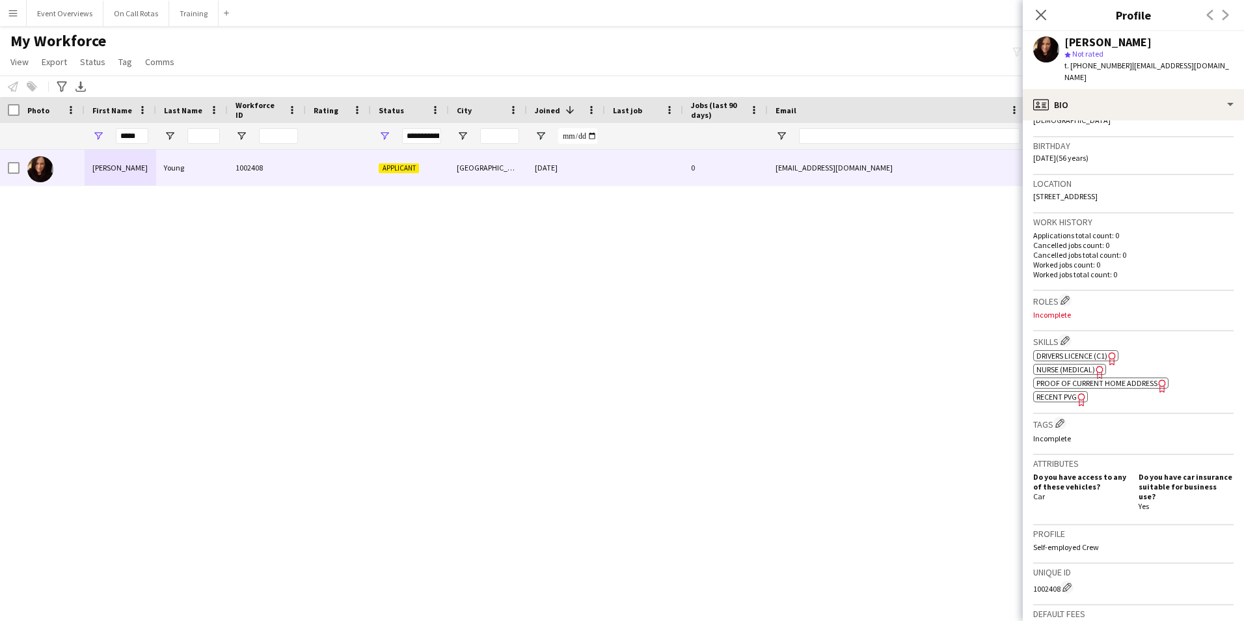
scroll to position [325, 0]
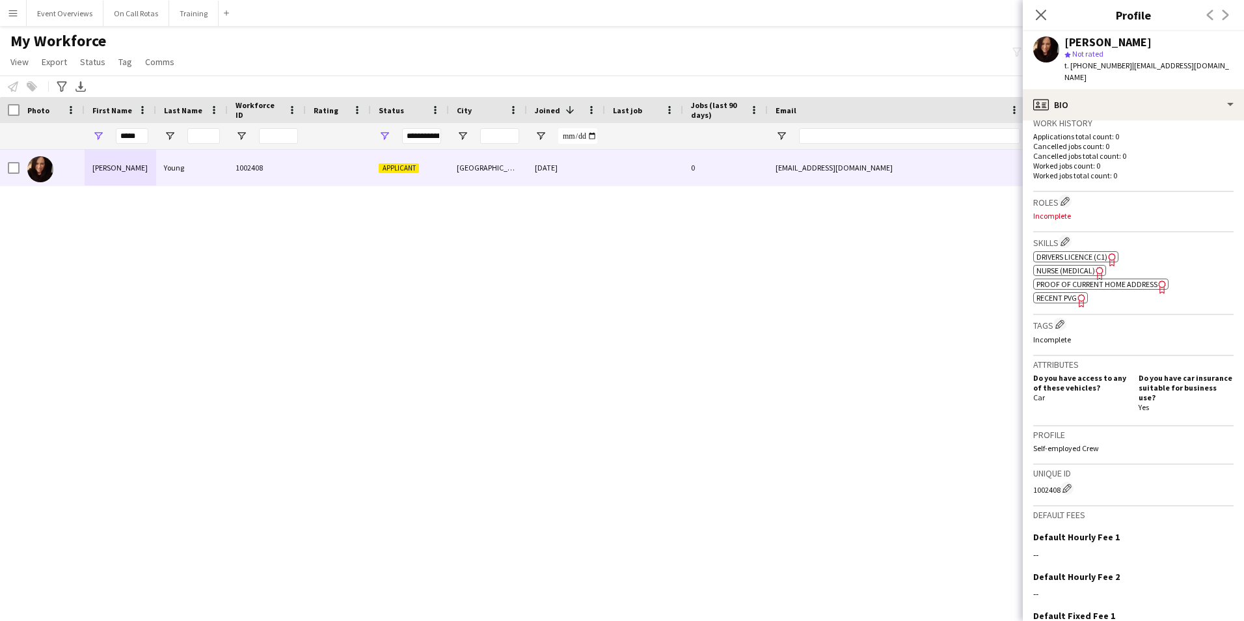
click at [1049, 14] on div "Close pop-in" at bounding box center [1041, 15] width 36 height 30
click at [1046, 14] on icon "Close pop-in" at bounding box center [1040, 14] width 12 height 12
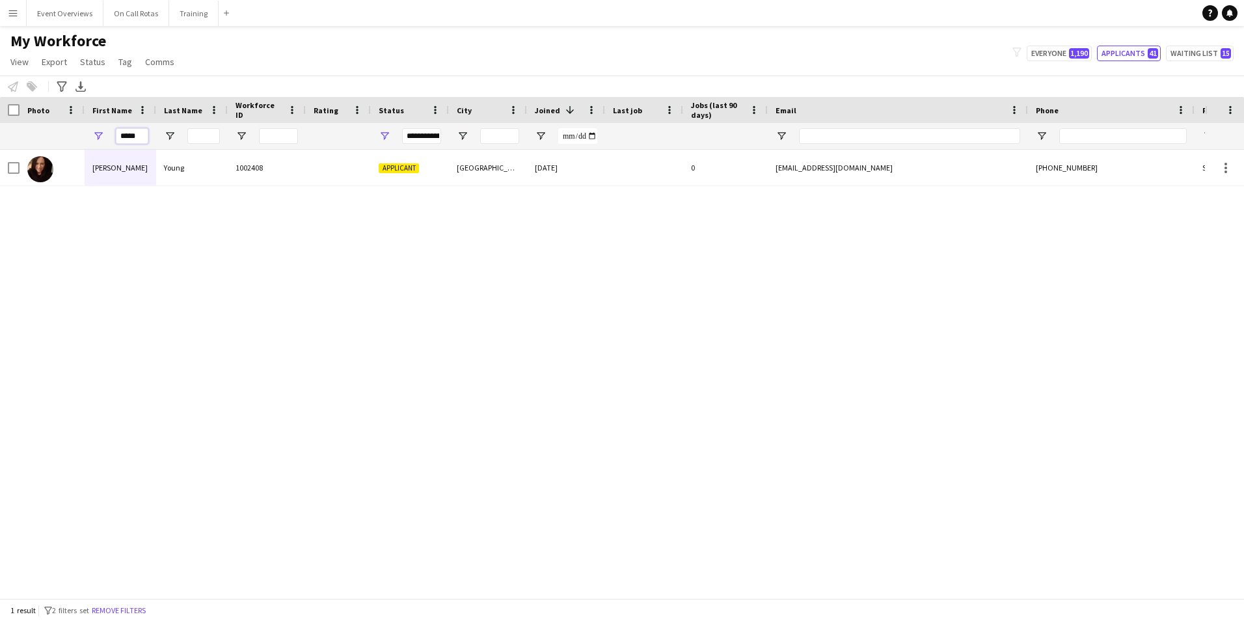
drag, startPoint x: 142, startPoint y: 137, endPoint x: 94, endPoint y: 141, distance: 48.9
click at [94, 141] on div "*****" at bounding box center [121, 136] width 72 height 26
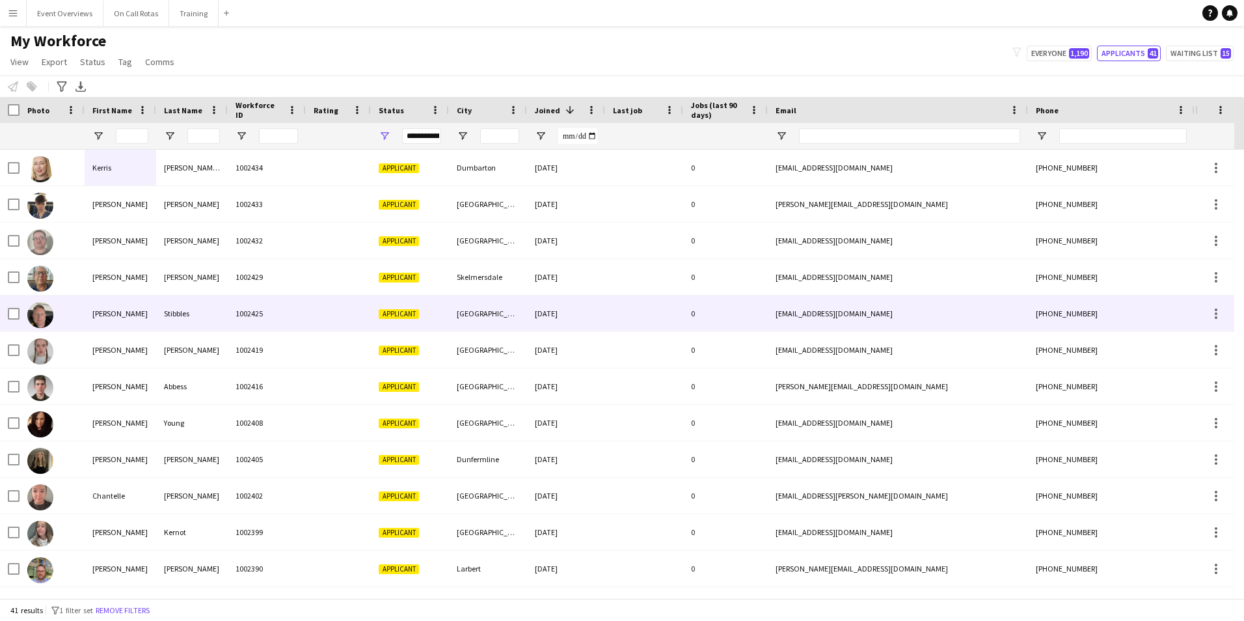
click at [137, 309] on div "Richard" at bounding box center [121, 313] width 72 height 36
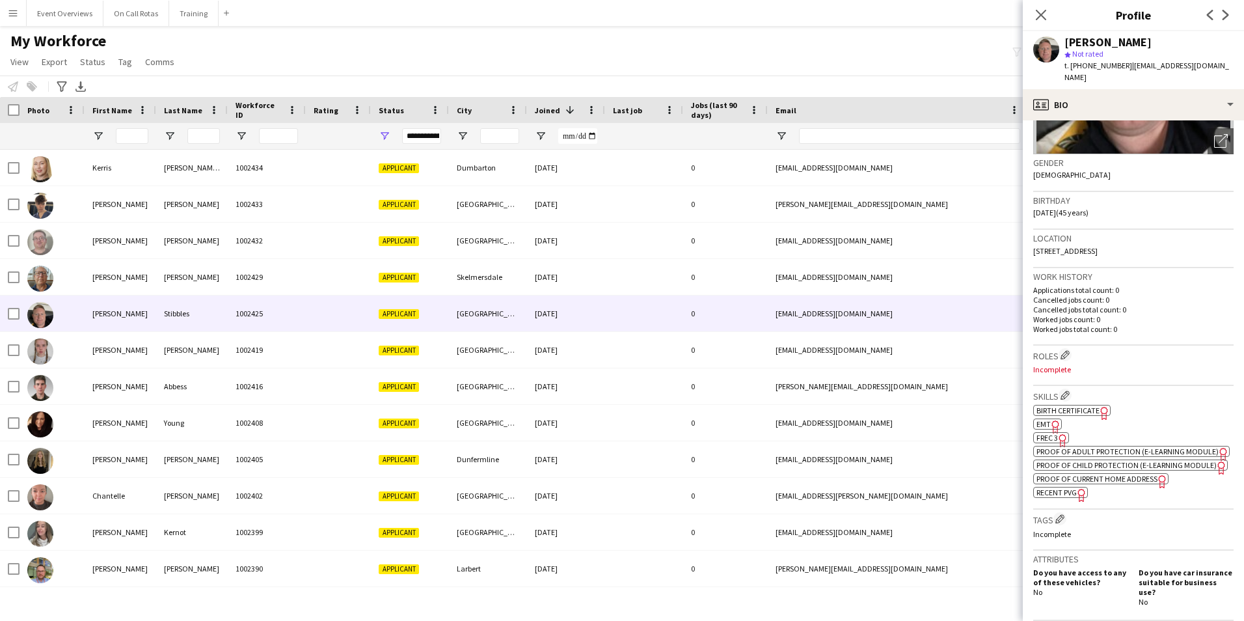
scroll to position [260, 0]
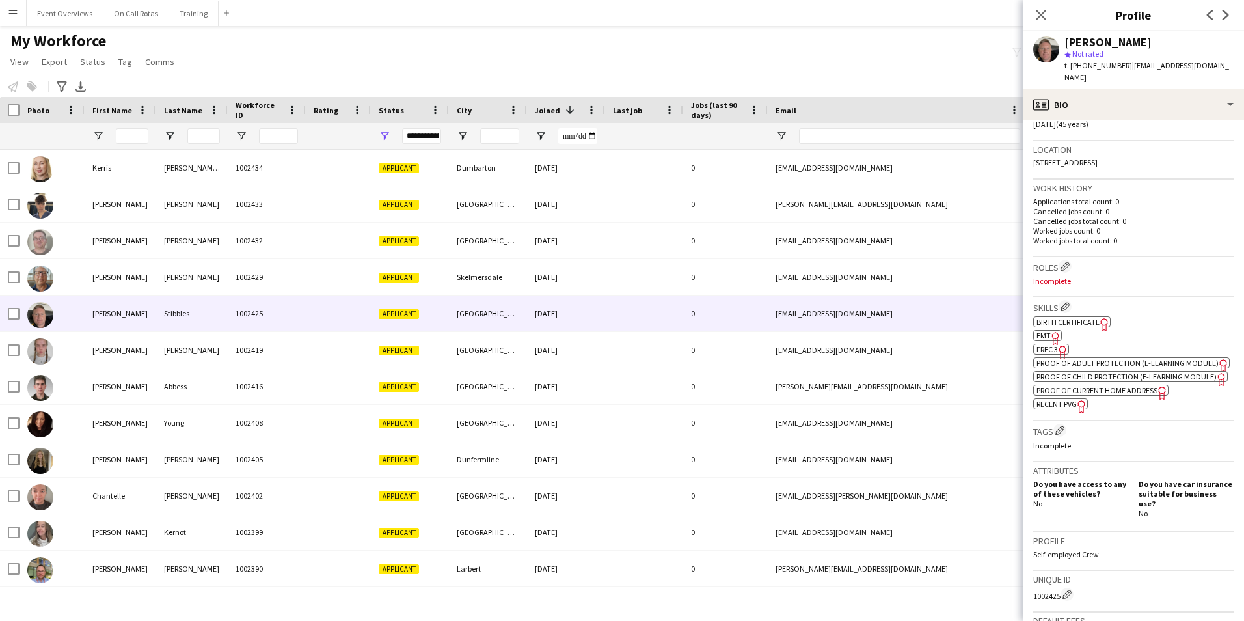
click at [1038, 330] on span "EMT" at bounding box center [1043, 335] width 14 height 10
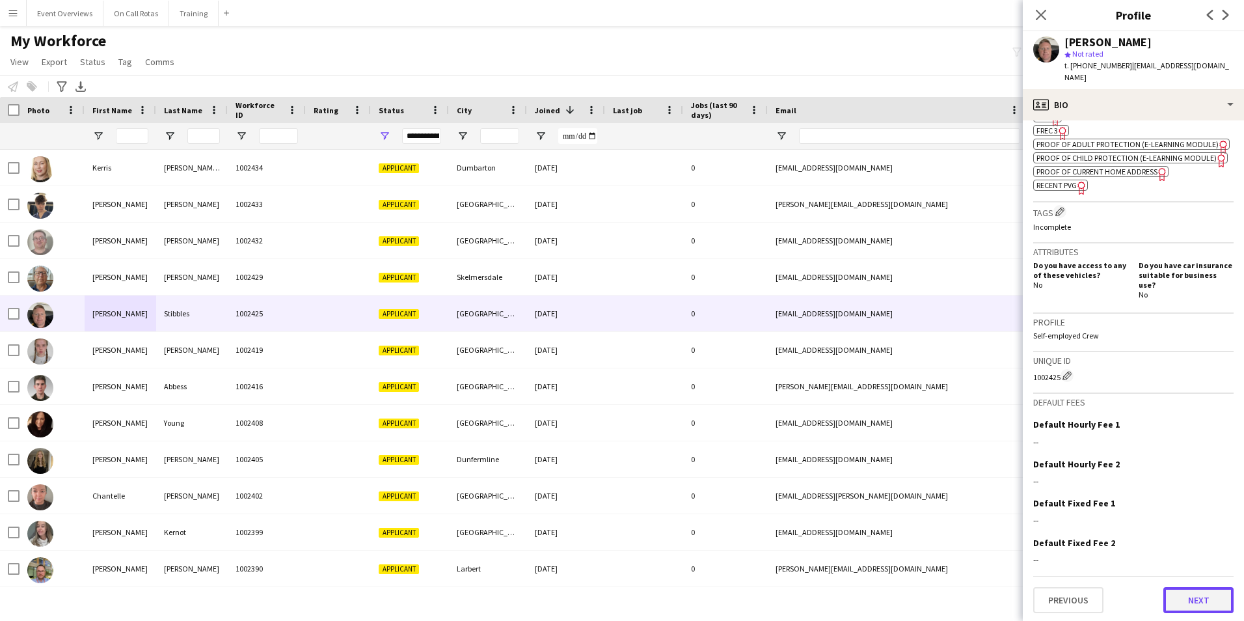
click at [1175, 599] on button "Next" at bounding box center [1198, 600] width 70 height 26
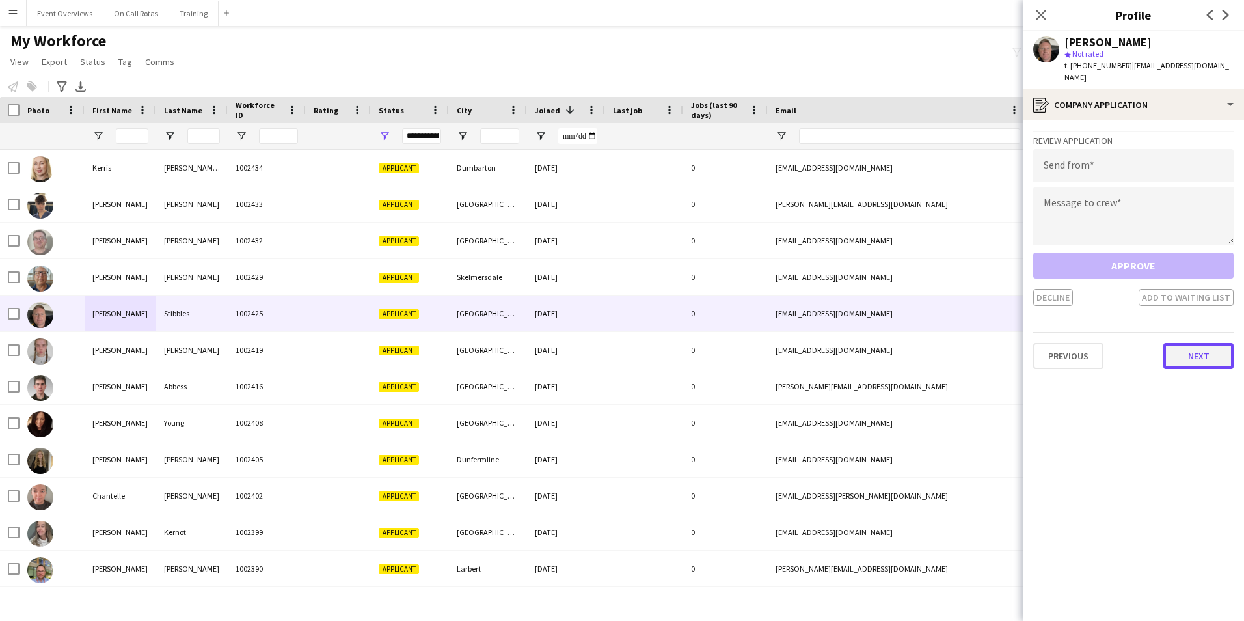
click at [1185, 343] on button "Next" at bounding box center [1198, 356] width 70 height 26
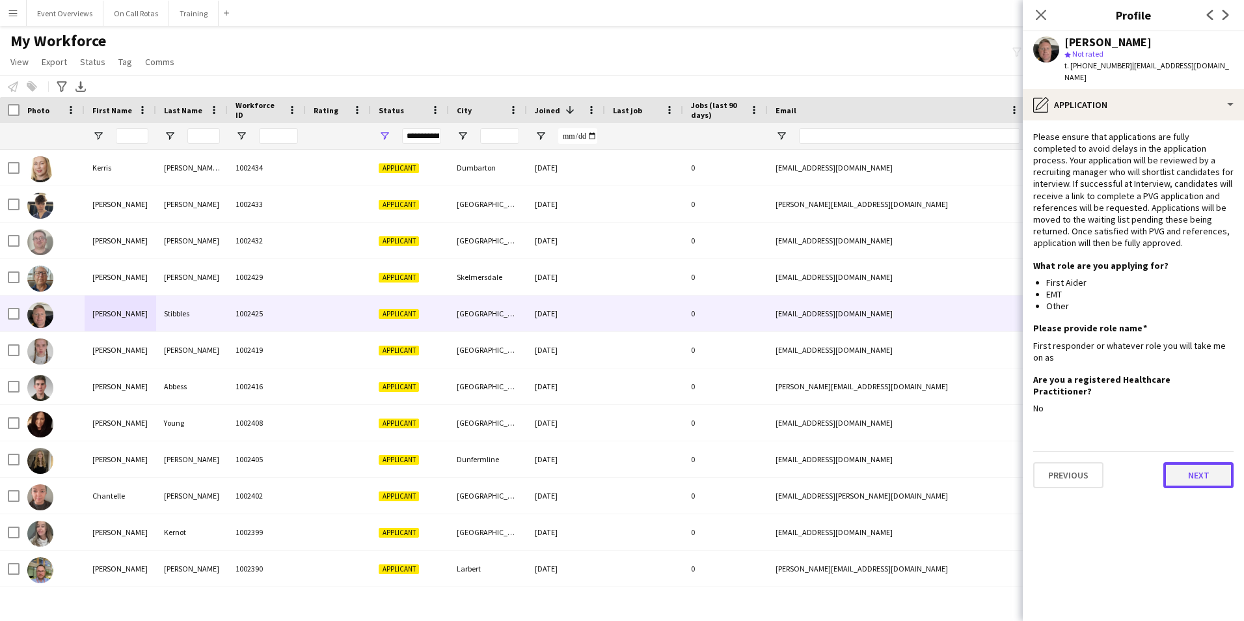
click at [1185, 462] on button "Next" at bounding box center [1198, 475] width 70 height 26
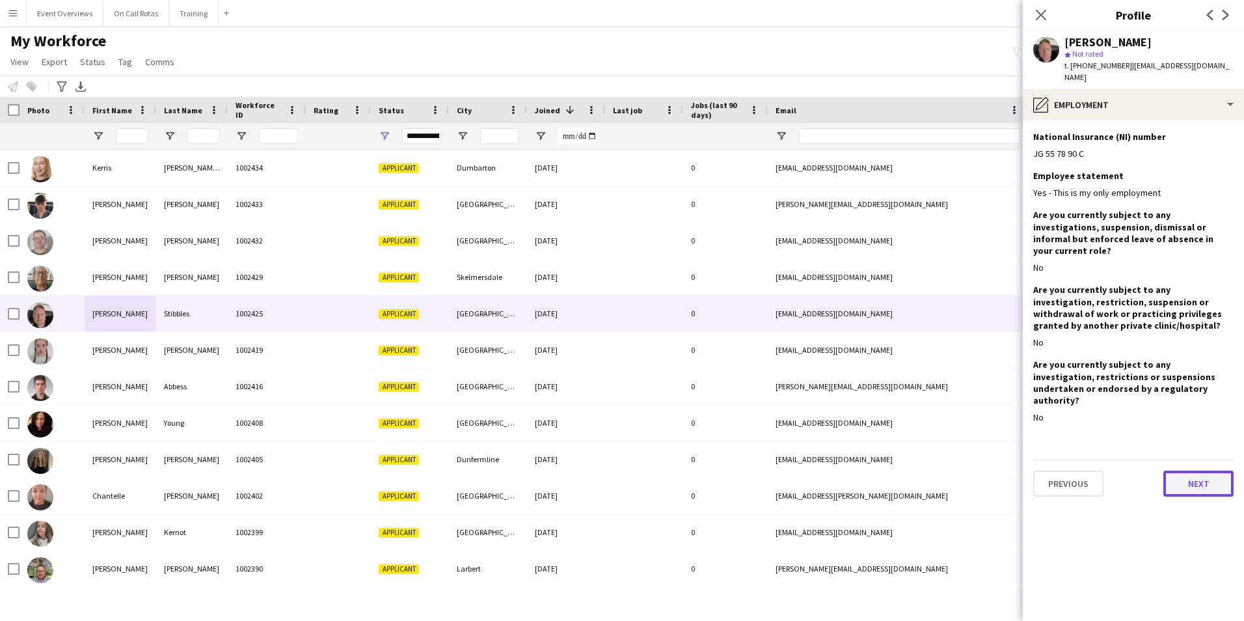
click at [1192, 470] on button "Next" at bounding box center [1198, 483] width 70 height 26
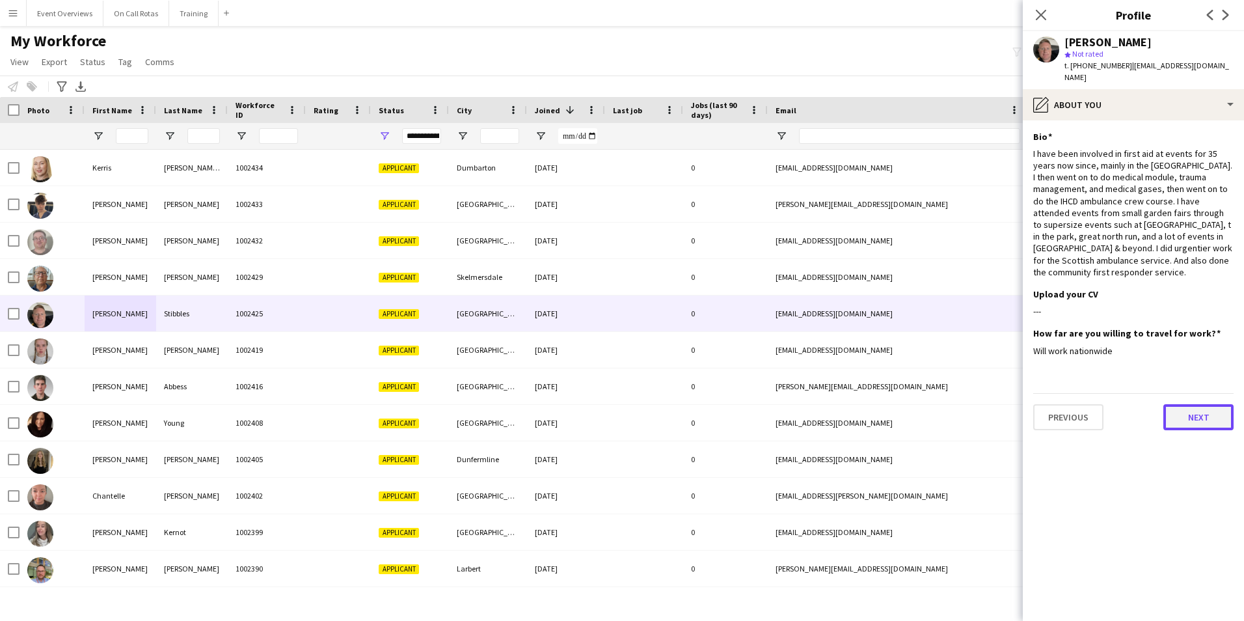
click at [1192, 404] on button "Next" at bounding box center [1198, 417] width 70 height 26
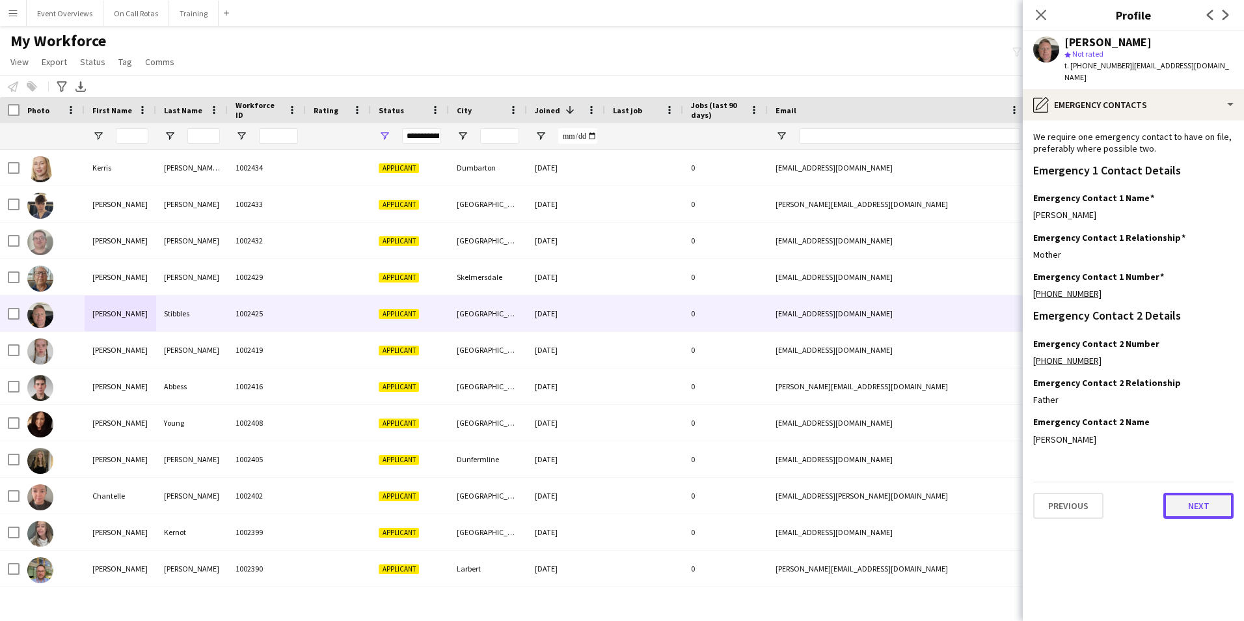
click at [1195, 497] on button "Next" at bounding box center [1198, 505] width 70 height 26
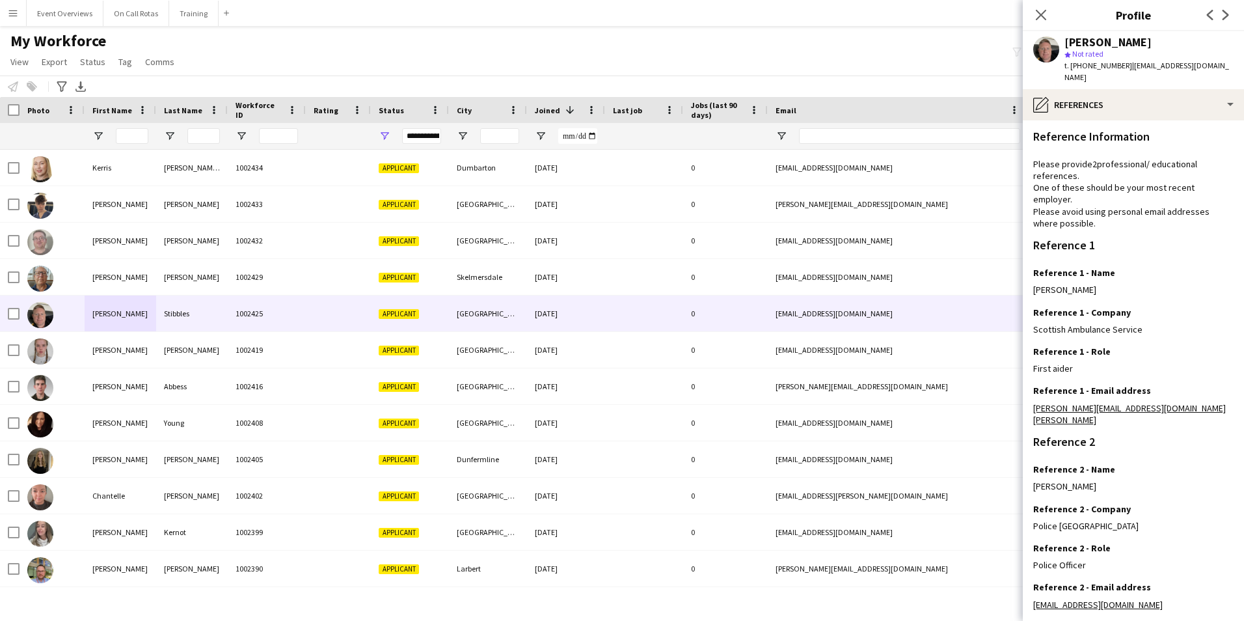
scroll to position [155, 0]
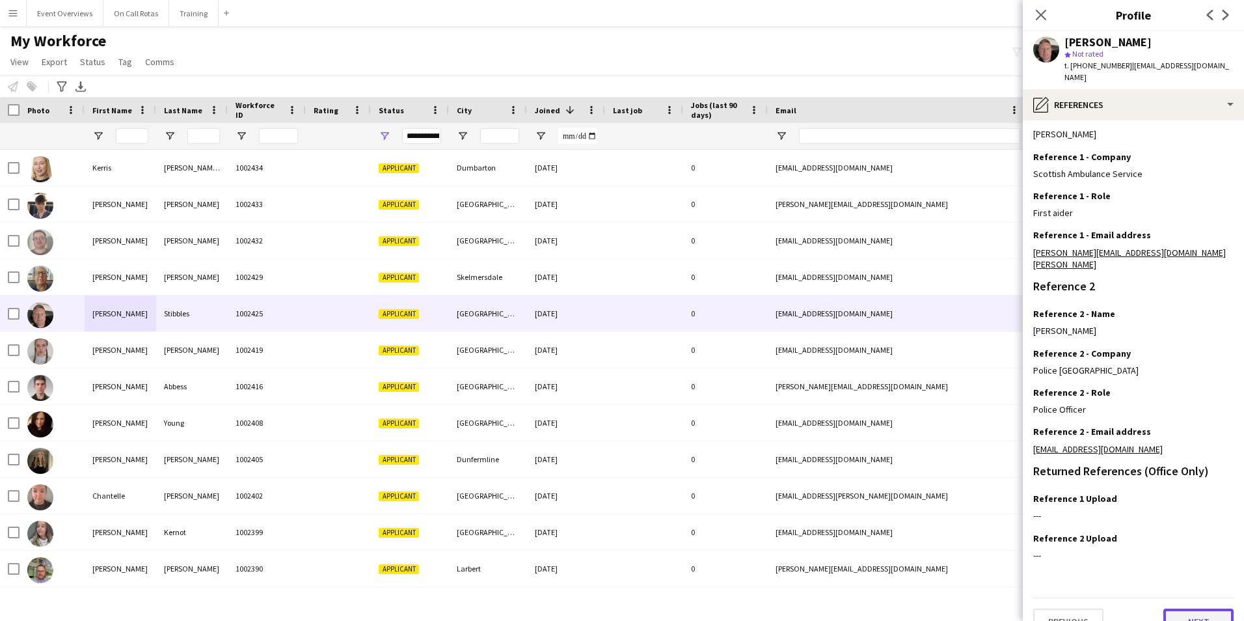
click at [1177, 608] on button "Next" at bounding box center [1198, 621] width 70 height 26
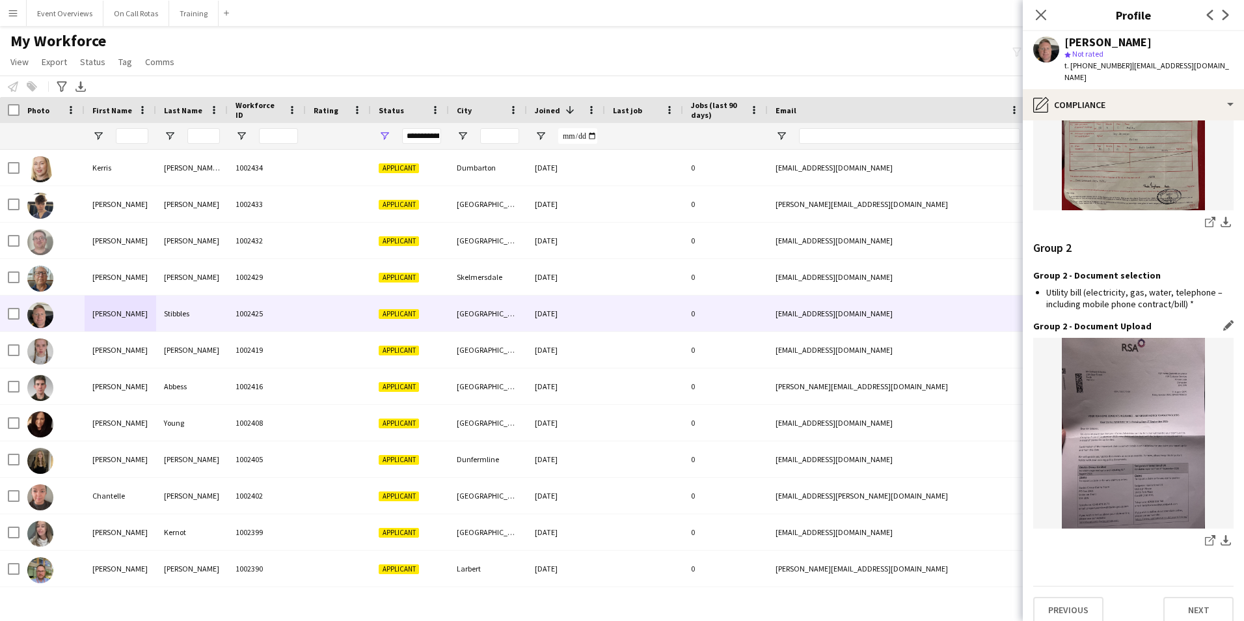
scroll to position [1370, 0]
click at [1174, 596] on button "Next" at bounding box center [1198, 609] width 70 height 26
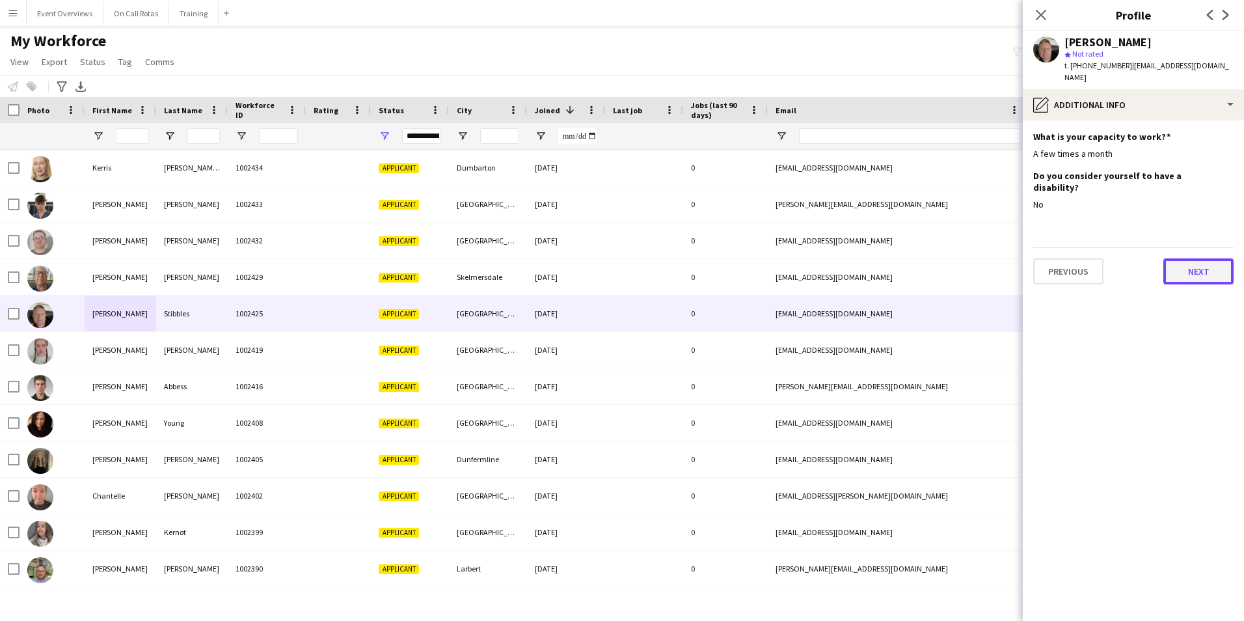
click at [1190, 258] on button "Next" at bounding box center [1198, 271] width 70 height 26
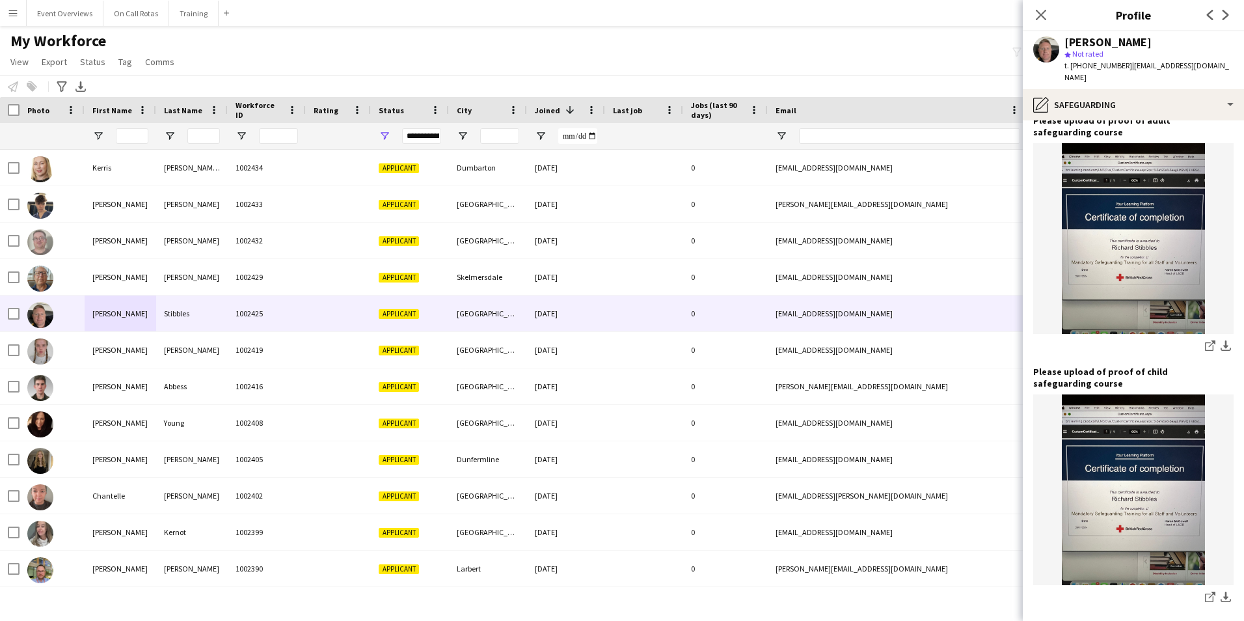
scroll to position [1033, 0]
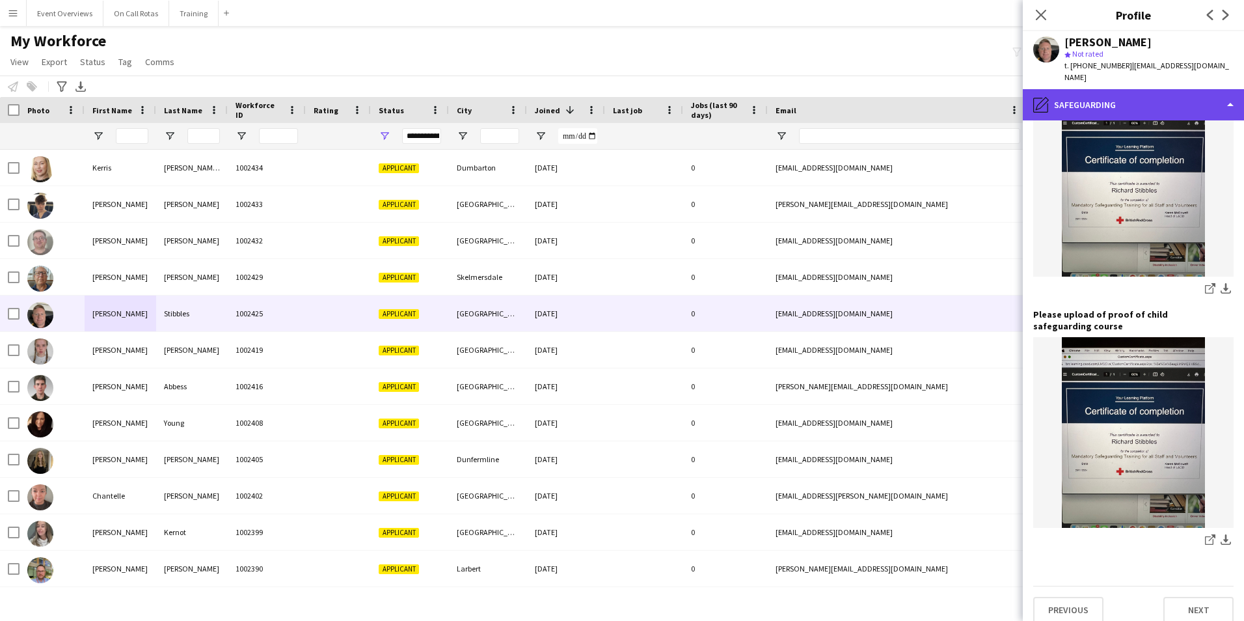
click at [1109, 101] on div "pencil4 Safeguarding" at bounding box center [1133, 104] width 221 height 31
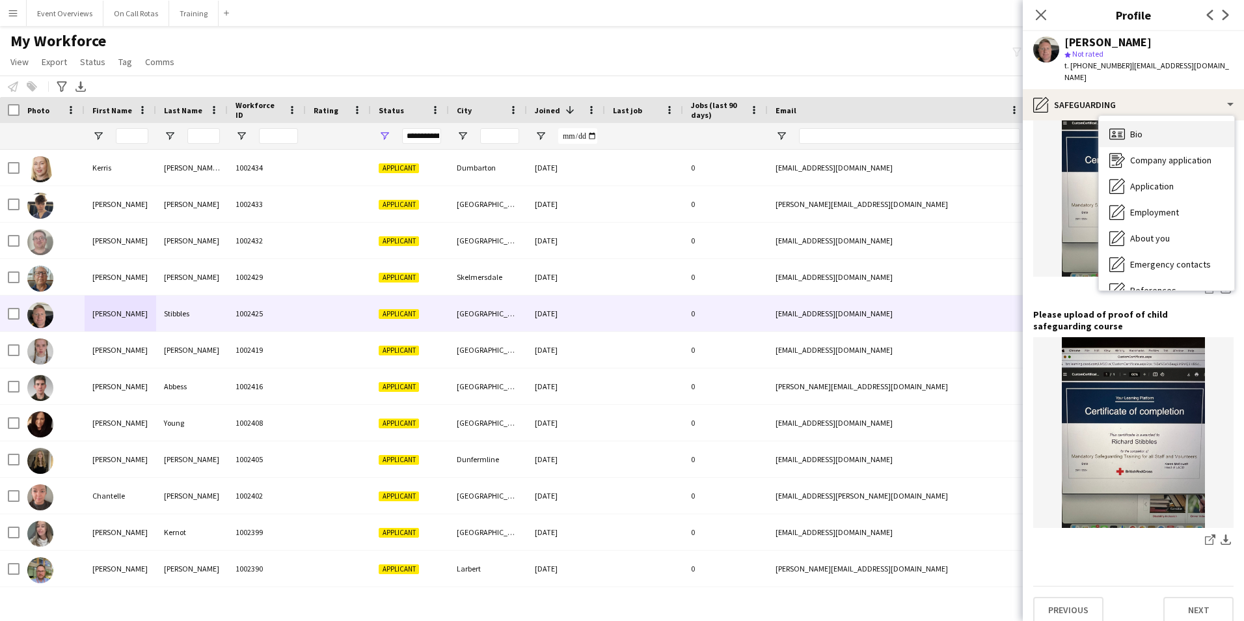
click at [1129, 121] on div "Bio Bio" at bounding box center [1166, 134] width 135 height 26
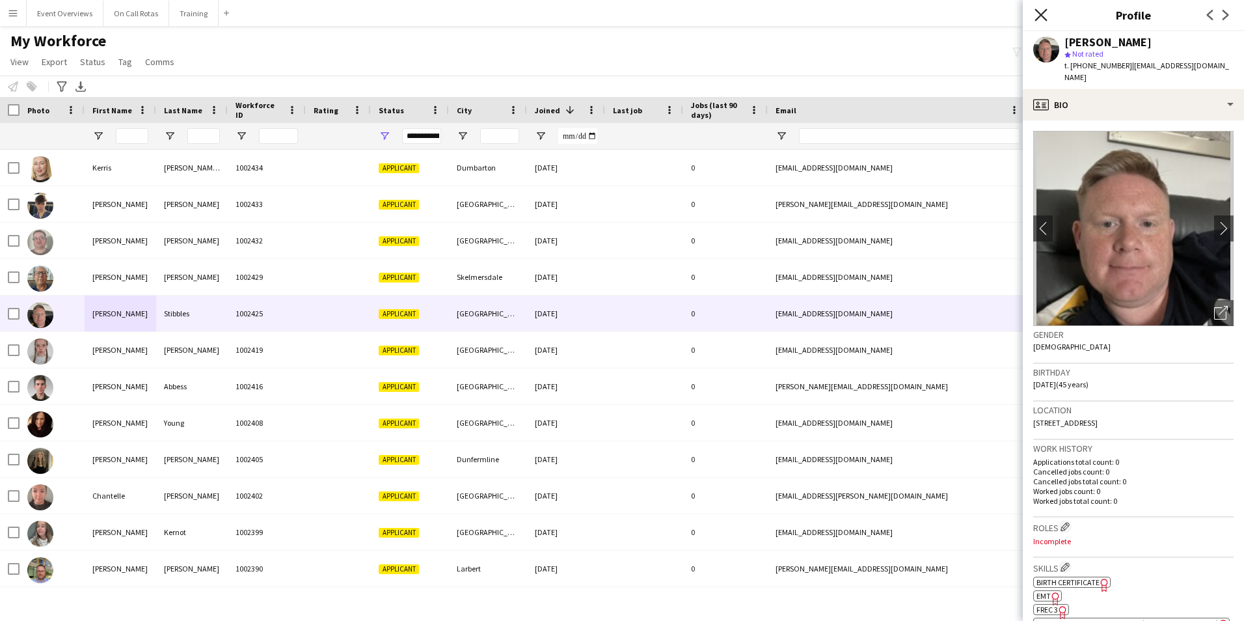
click at [1043, 18] on icon "Close pop-in" at bounding box center [1040, 14] width 12 height 12
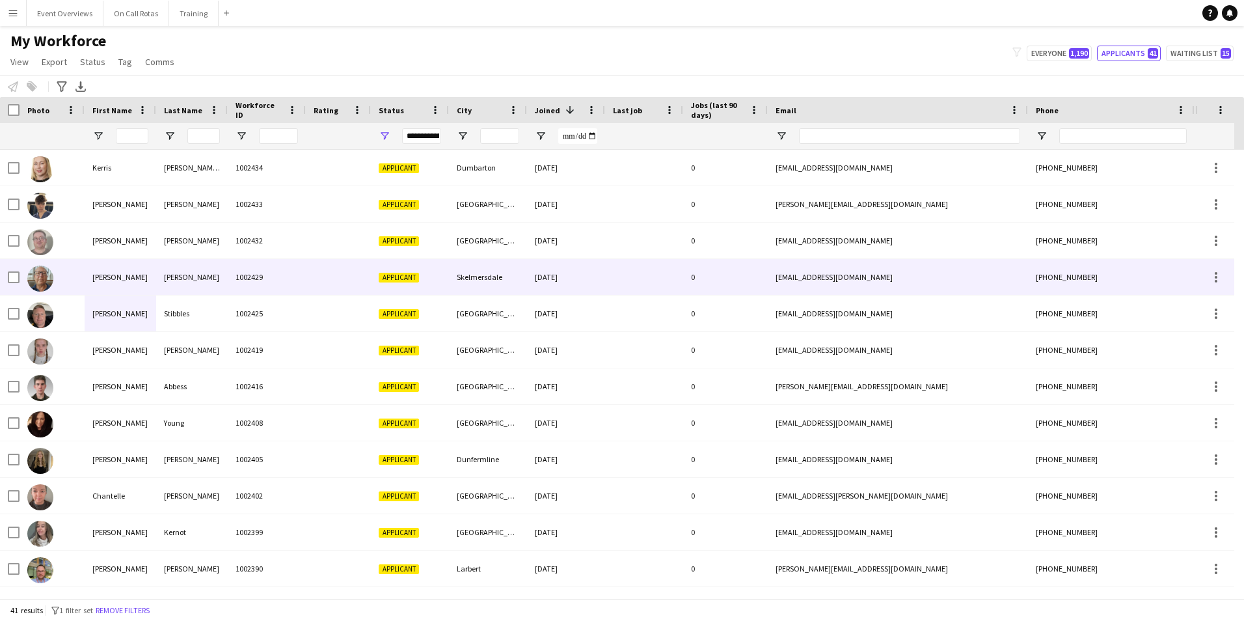
click at [96, 291] on div "Simon" at bounding box center [121, 277] width 72 height 36
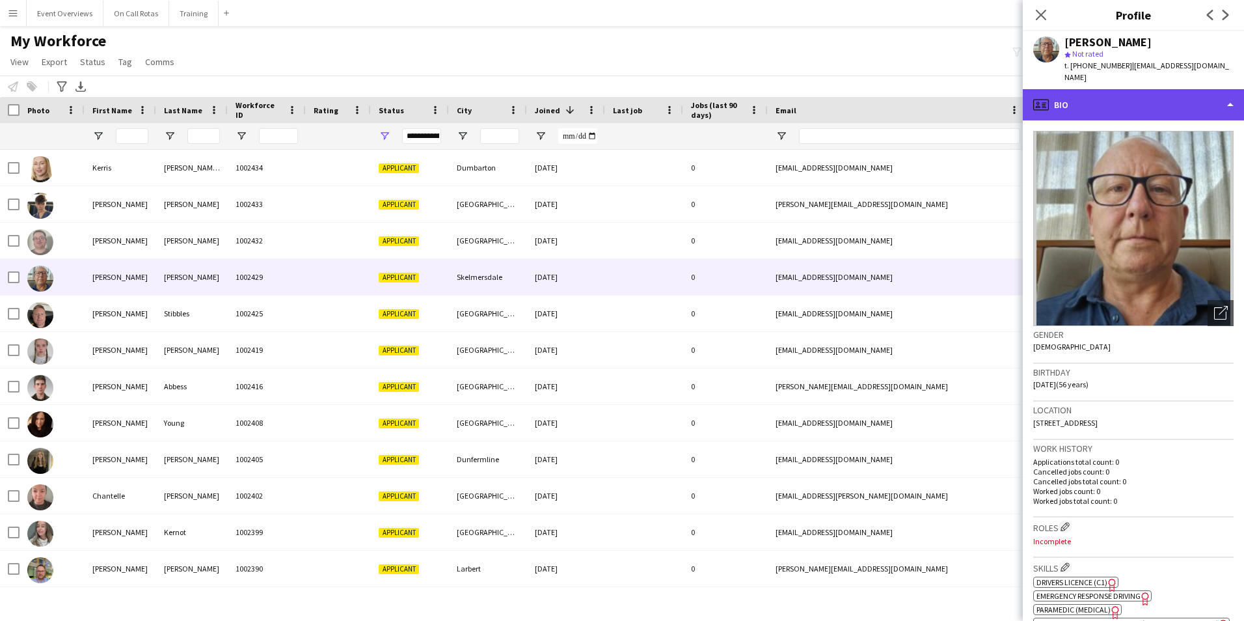
click at [1070, 98] on div "profile Bio" at bounding box center [1133, 104] width 221 height 31
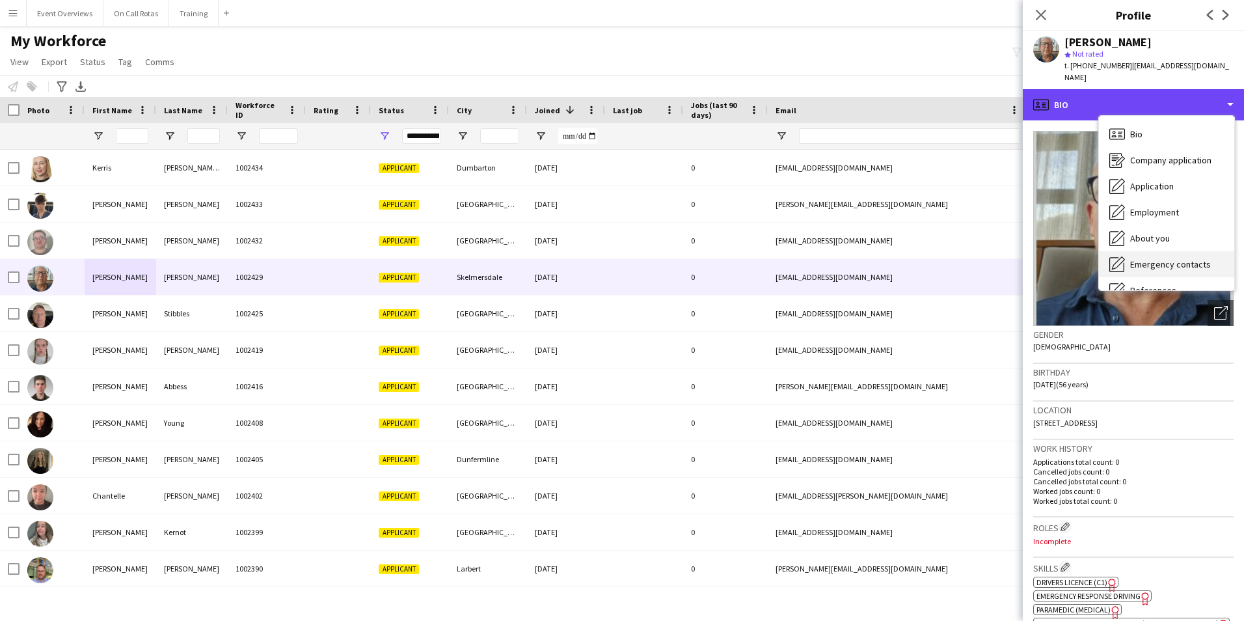
scroll to position [226, 0]
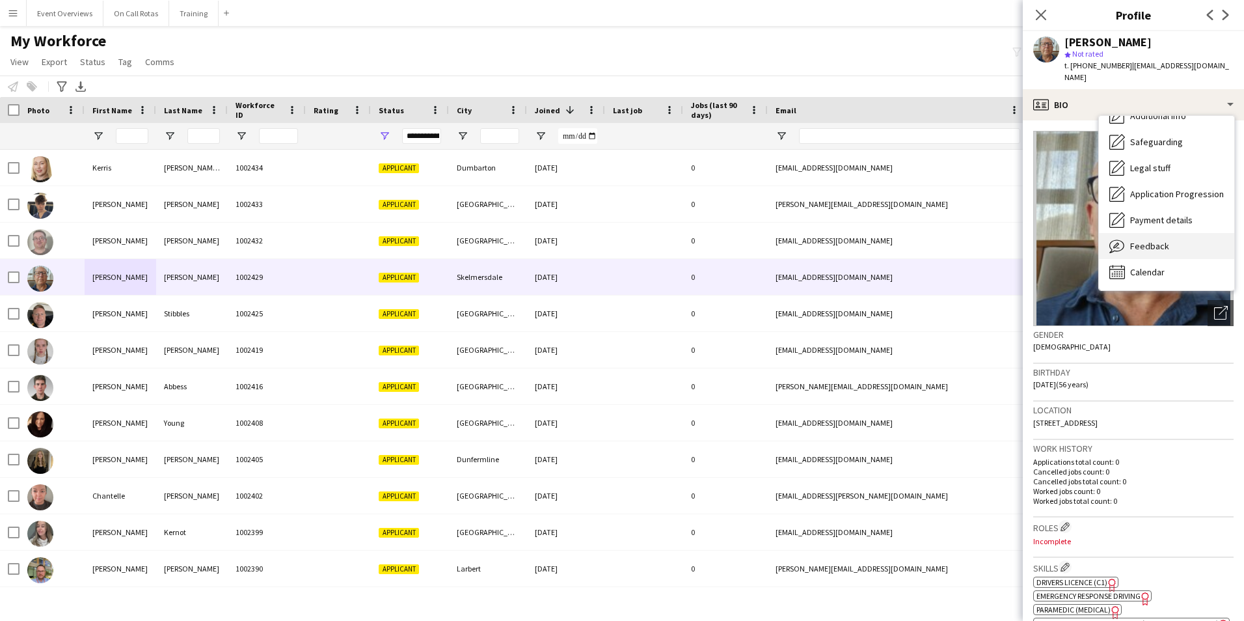
click at [1136, 240] on span "Feedback" at bounding box center [1149, 246] width 39 height 12
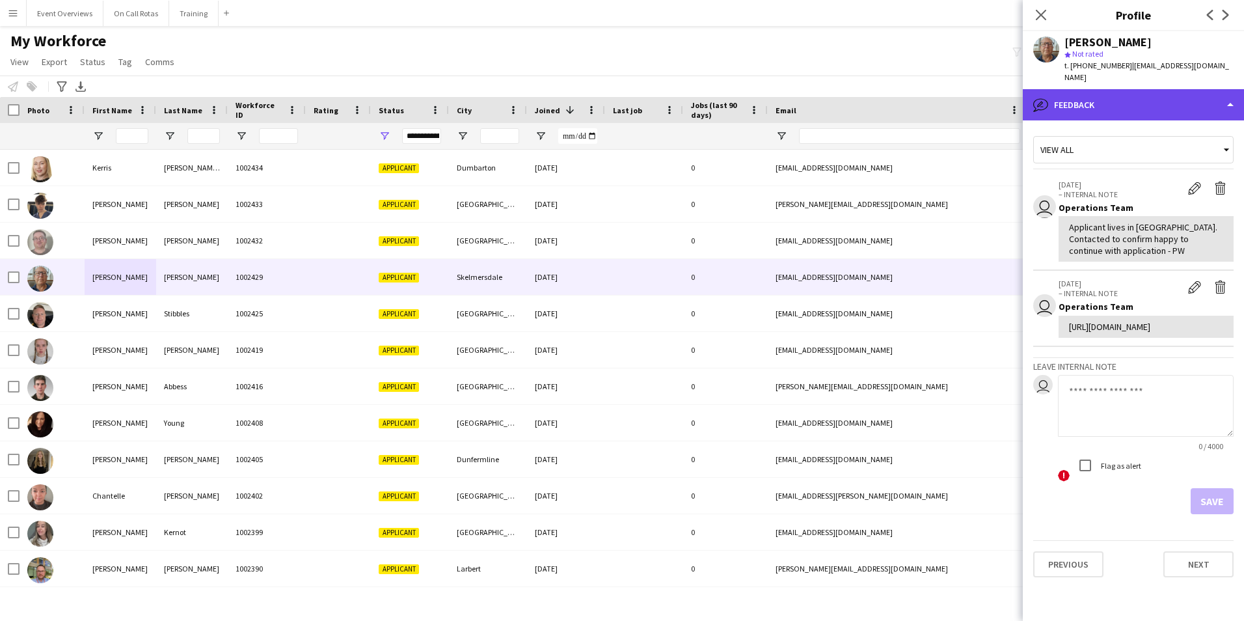
click at [1078, 106] on div "bubble-pencil Feedback" at bounding box center [1133, 104] width 221 height 31
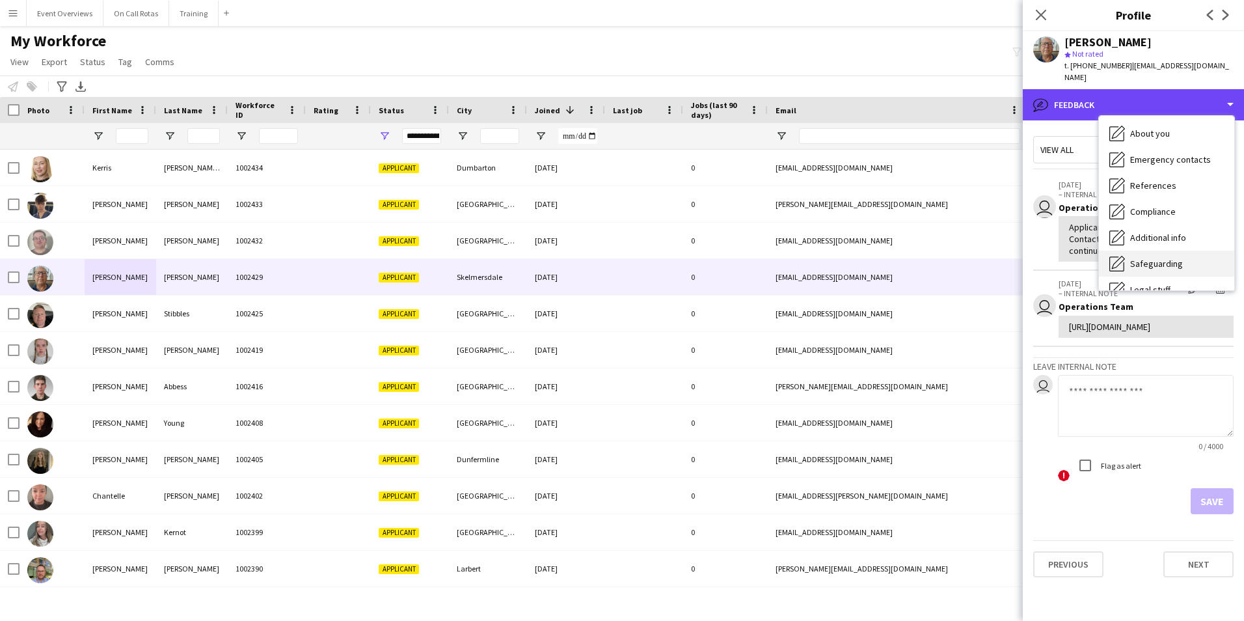
scroll to position [0, 0]
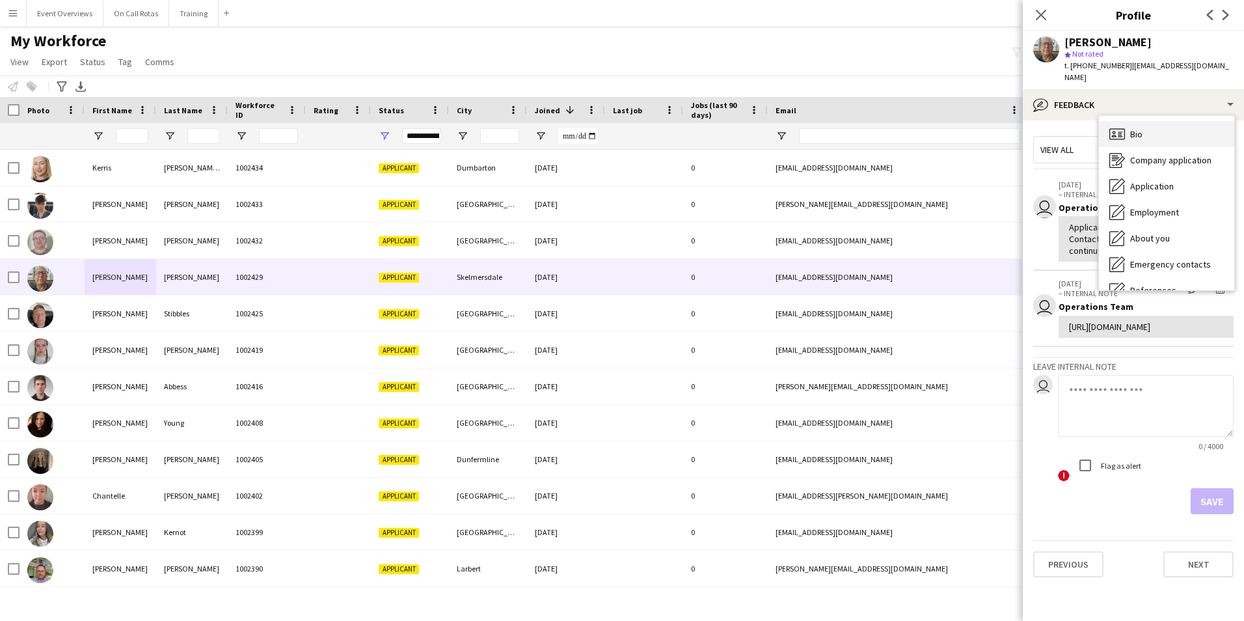
click at [1127, 121] on div "Bio Bio" at bounding box center [1166, 134] width 135 height 26
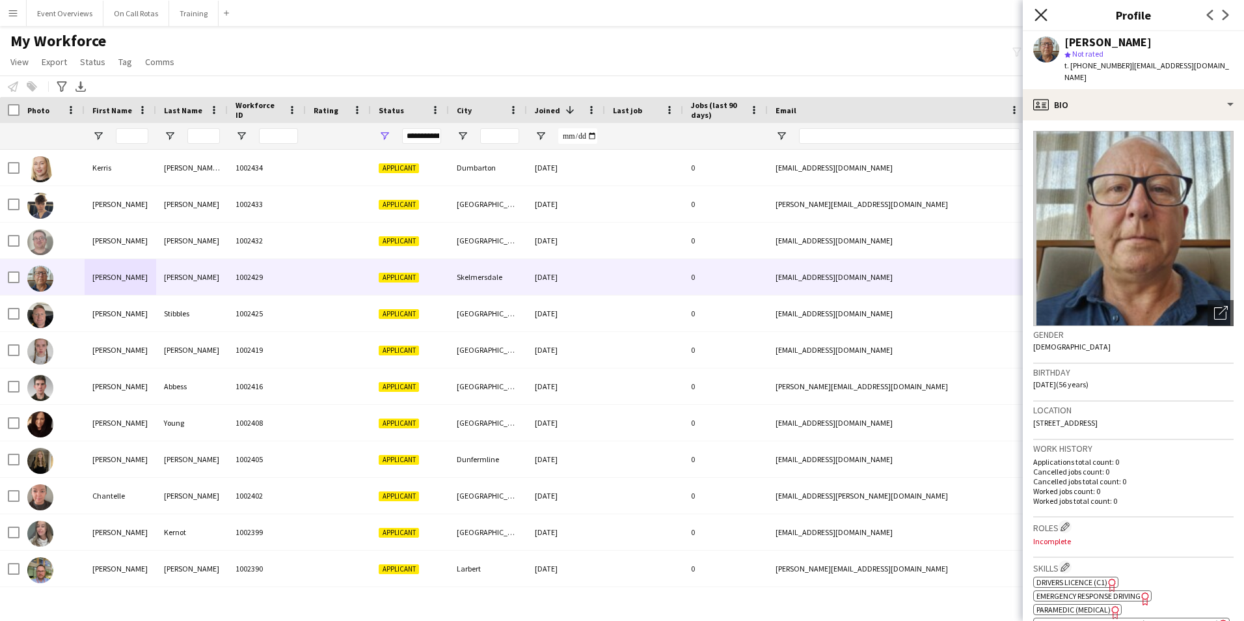
click at [1045, 15] on icon "Close pop-in" at bounding box center [1040, 14] width 12 height 12
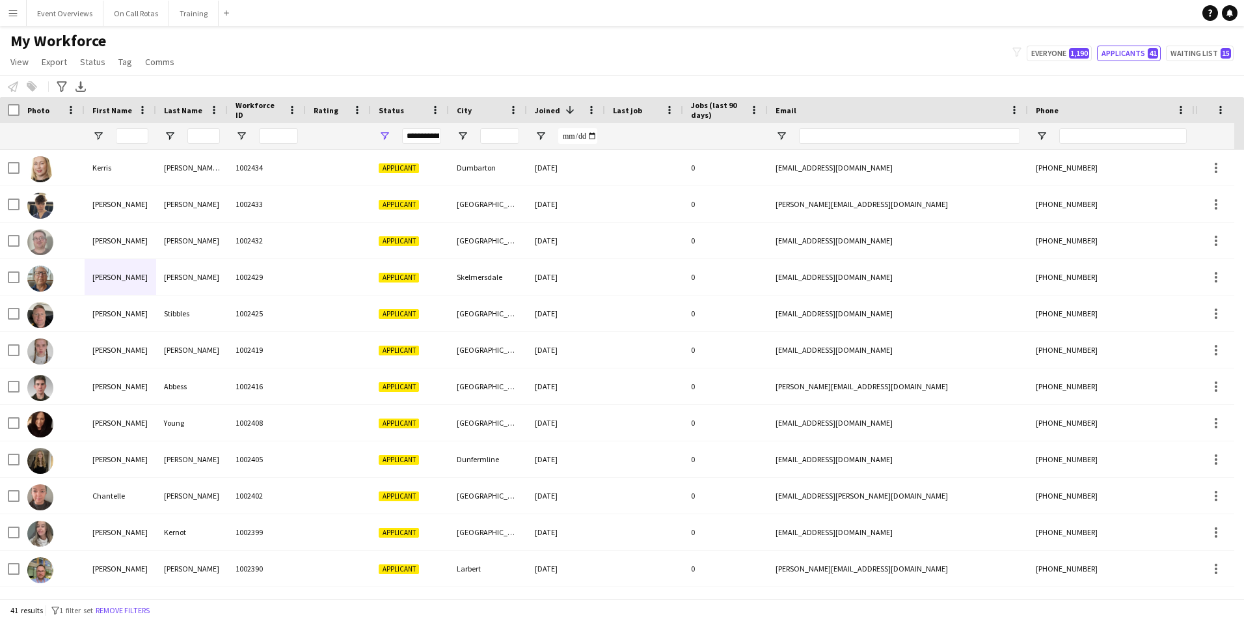
click at [427, 136] on div "**********" at bounding box center [421, 136] width 39 height 16
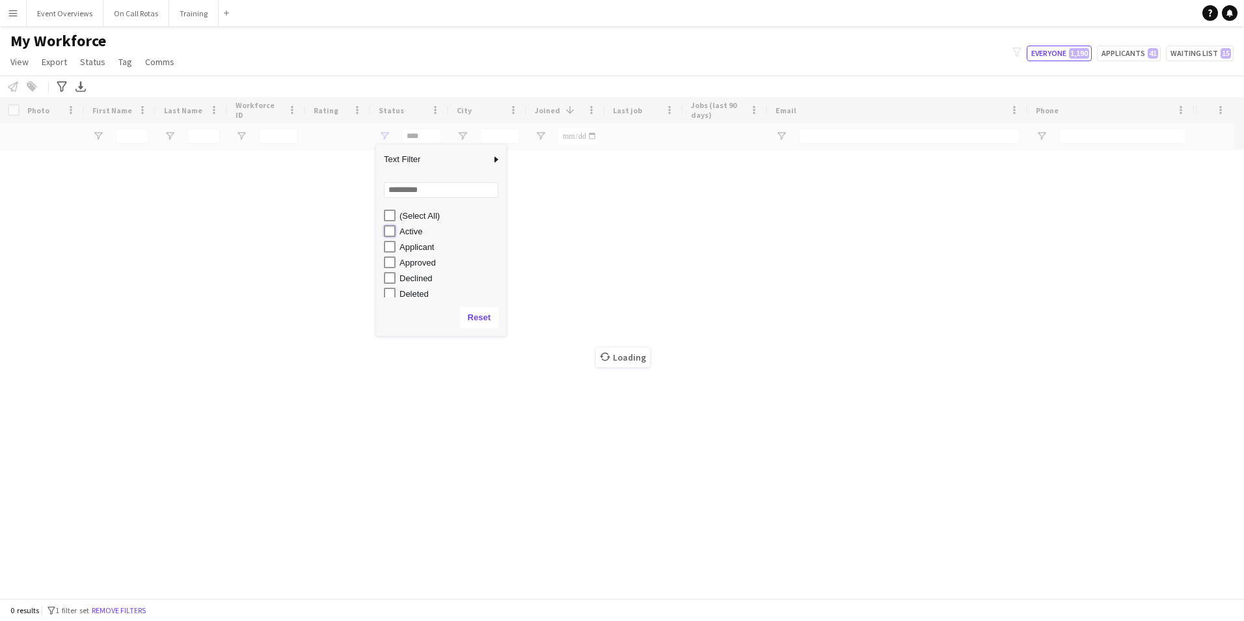
type input "**********"
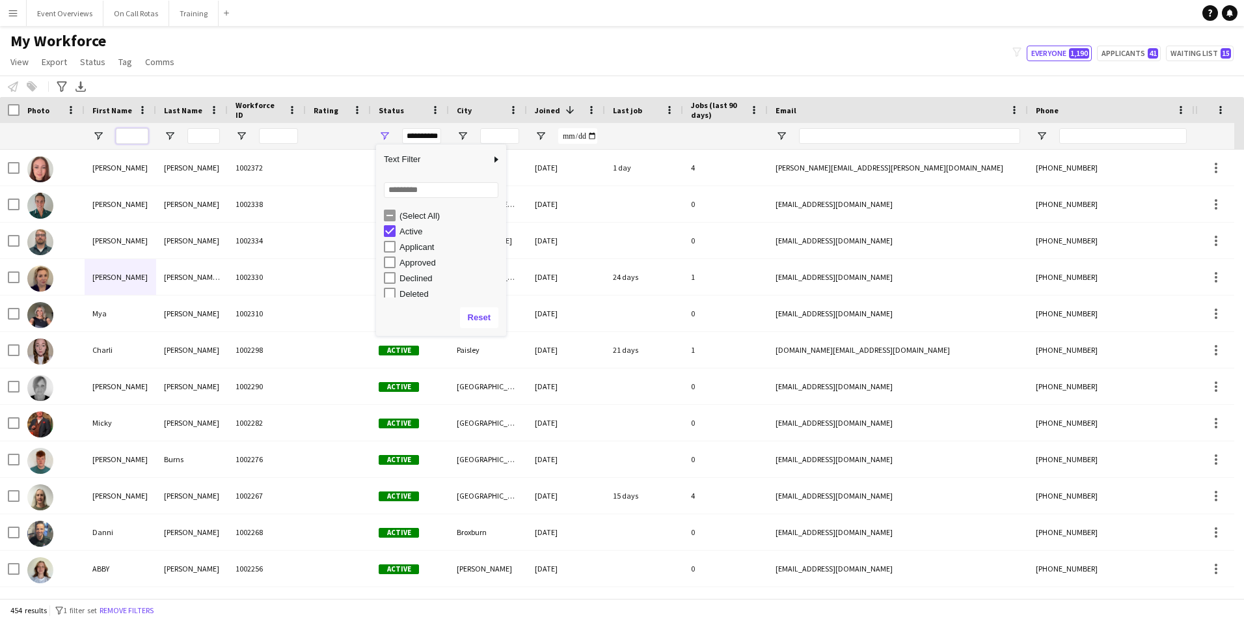
click at [136, 135] on input "First Name Filter Input" at bounding box center [132, 136] width 33 height 16
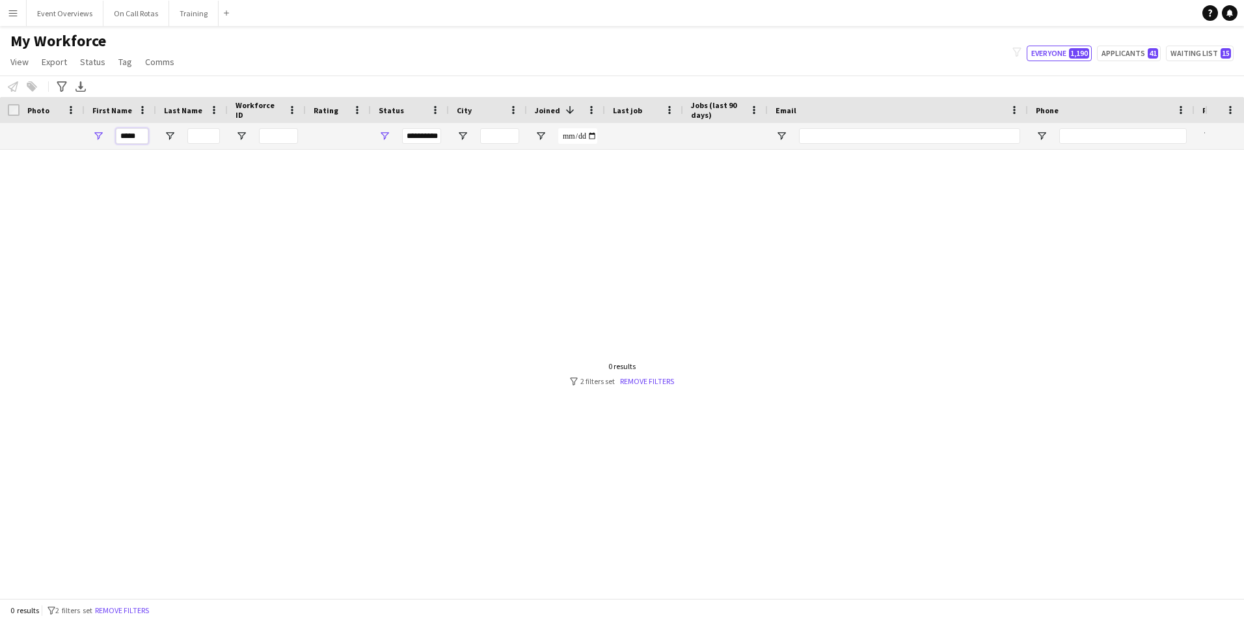
type input "*****"
click at [417, 139] on div "**********" at bounding box center [421, 136] width 39 height 16
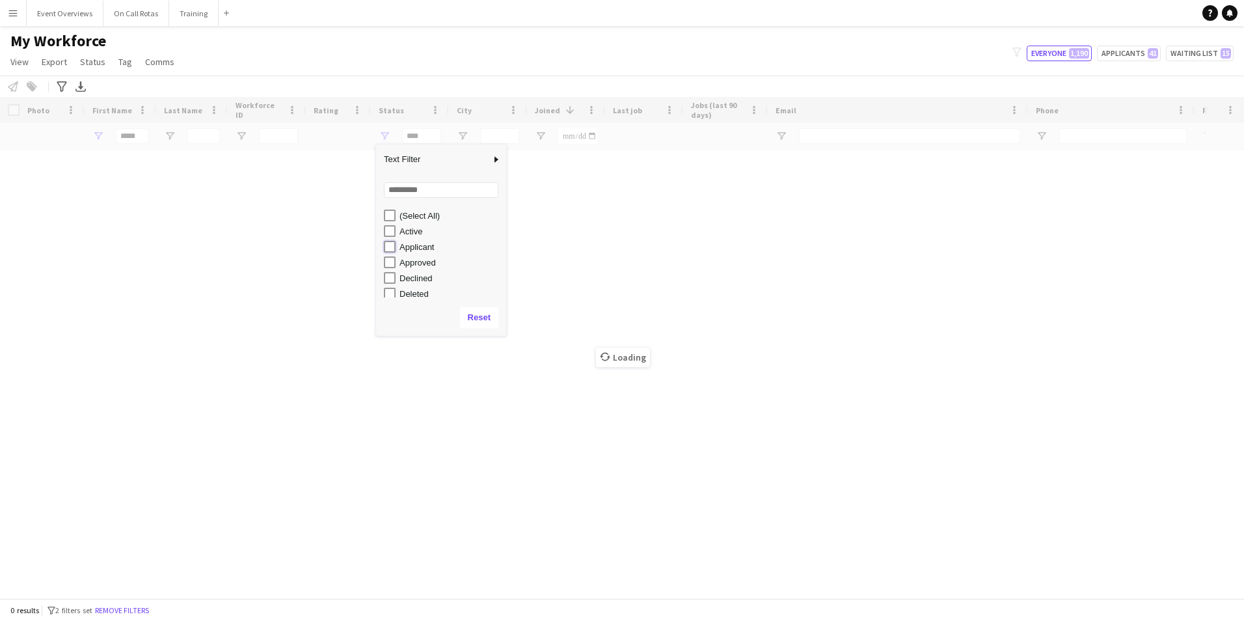
type input "**********"
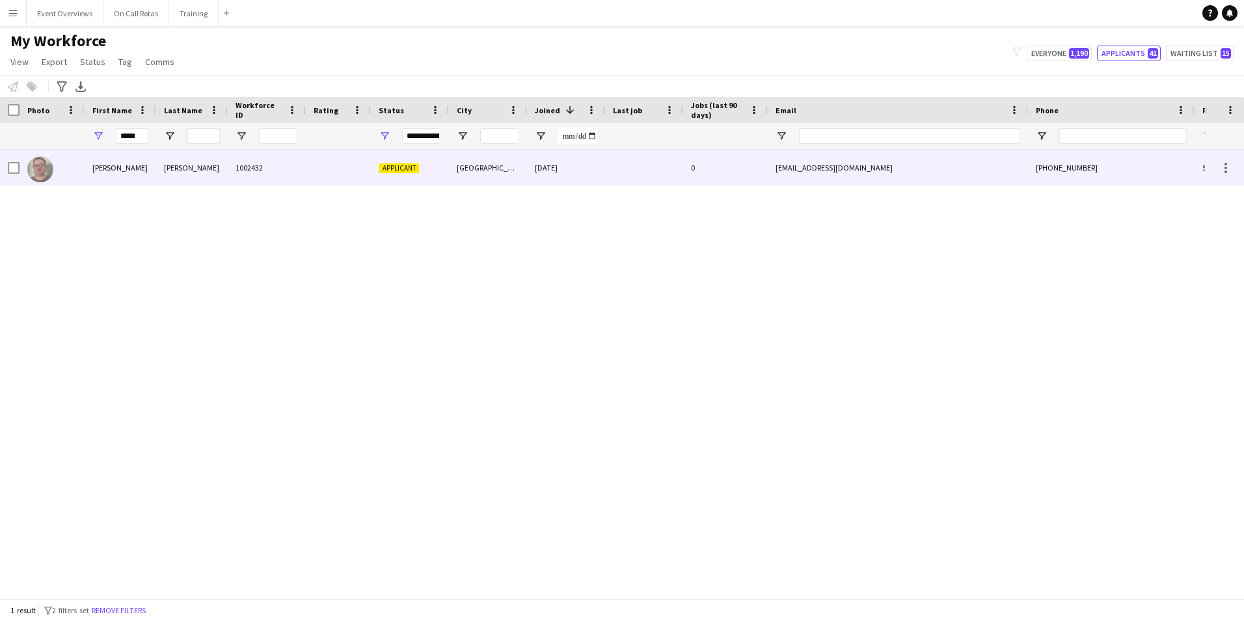
click at [137, 167] on div "Kevin" at bounding box center [121, 168] width 72 height 36
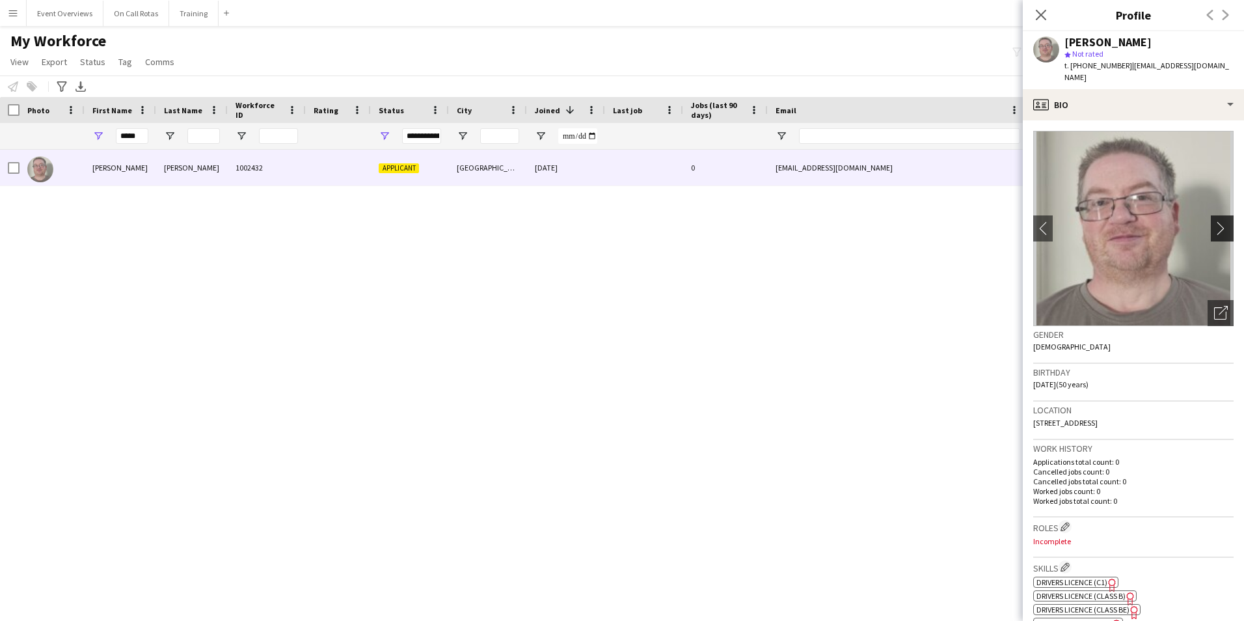
click at [1222, 221] on app-icon "chevron-right" at bounding box center [1224, 228] width 20 height 14
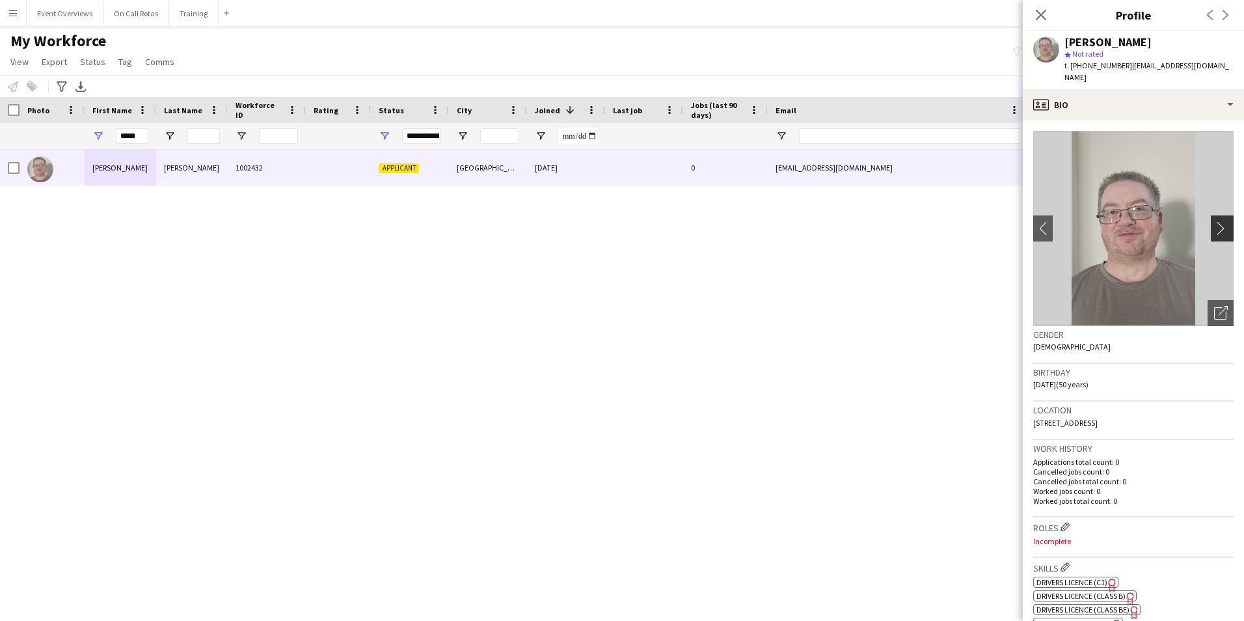
click at [1218, 221] on app-icon "chevron-right" at bounding box center [1224, 228] width 20 height 14
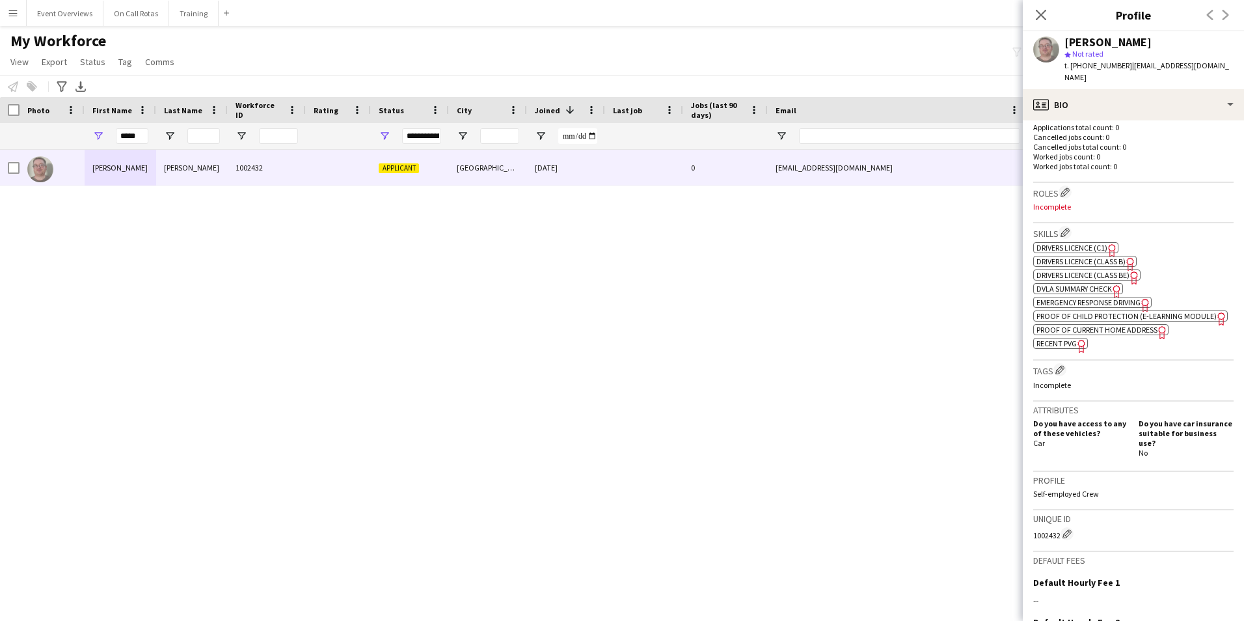
scroll to position [483, 0]
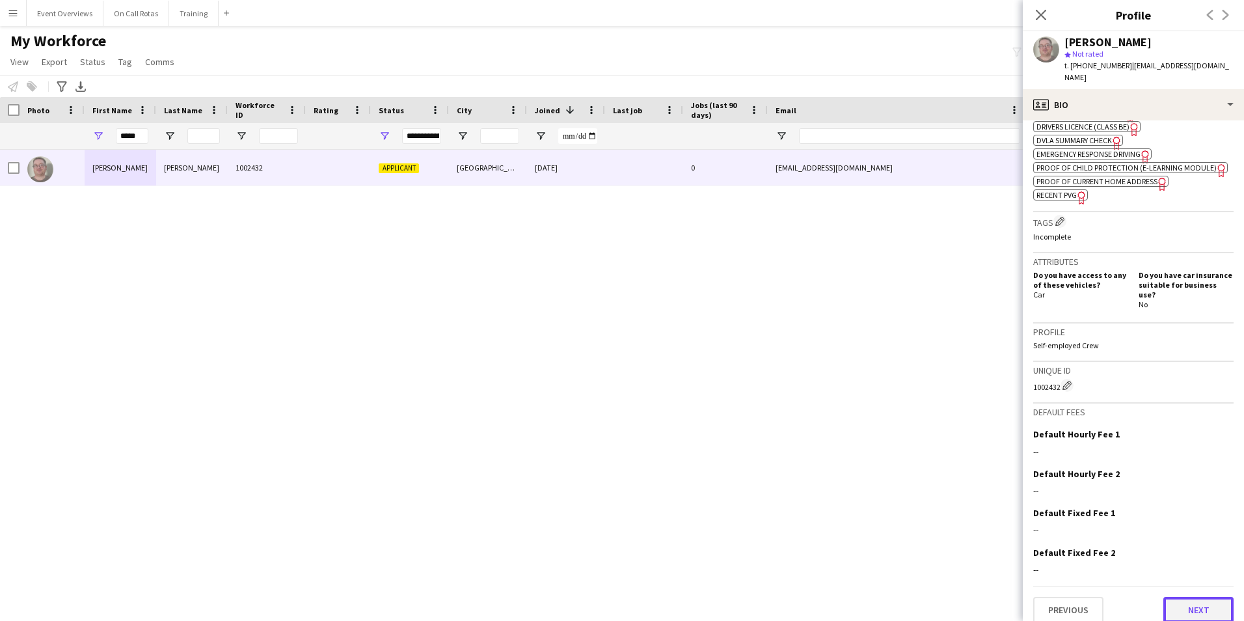
click at [1186, 597] on button "Next" at bounding box center [1198, 610] width 70 height 26
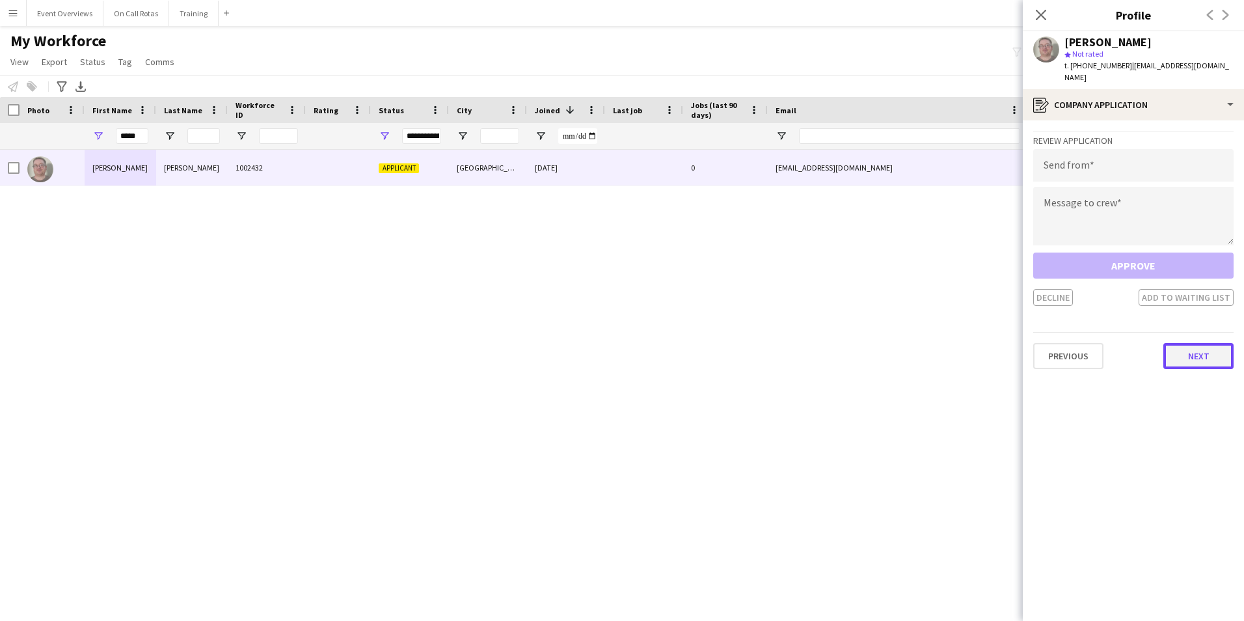
click at [1174, 345] on button "Next" at bounding box center [1198, 356] width 70 height 26
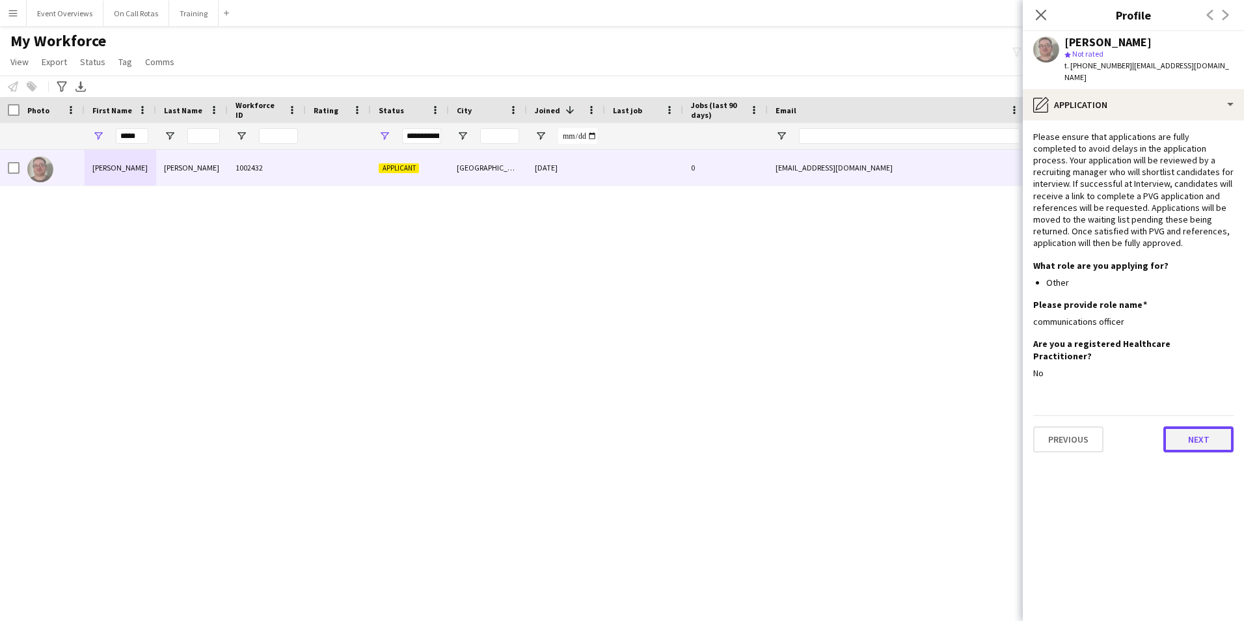
click at [1176, 426] on button "Next" at bounding box center [1198, 439] width 70 height 26
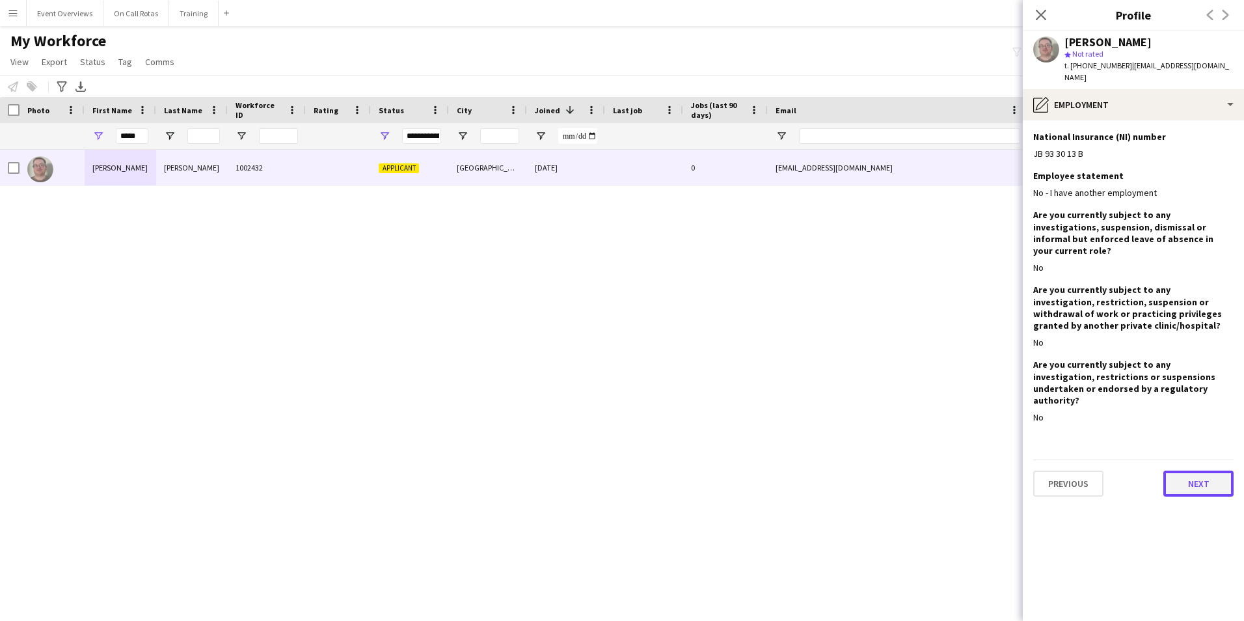
click at [1174, 470] on button "Next" at bounding box center [1198, 483] width 70 height 26
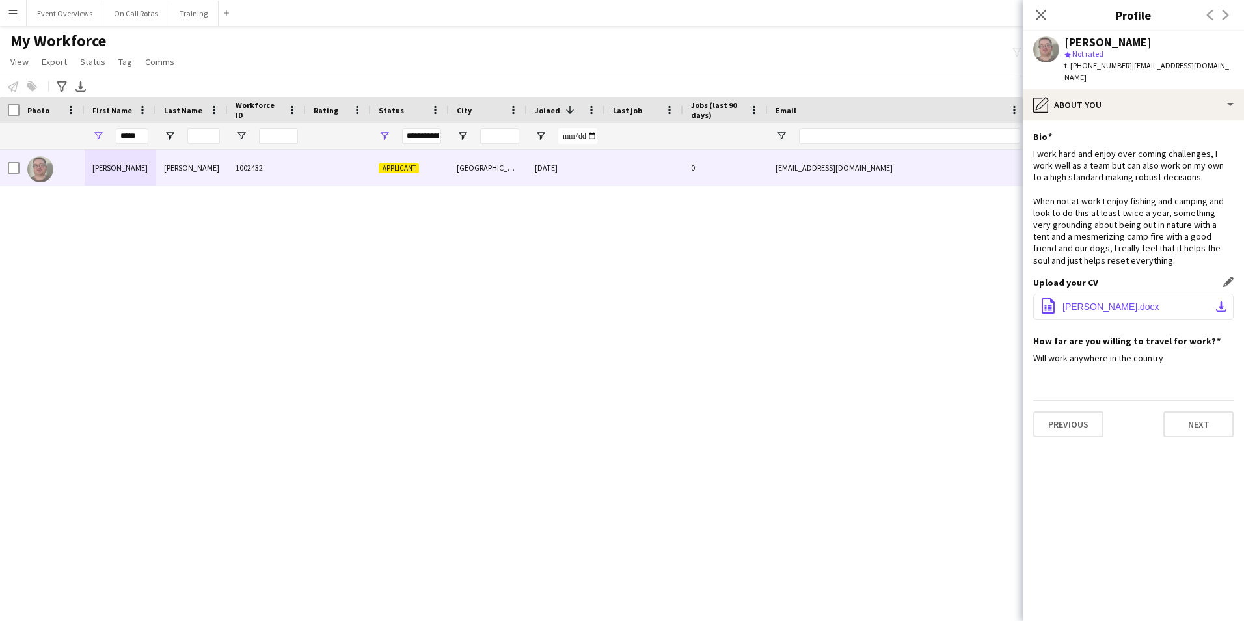
click at [1093, 293] on button "office-file-sheet kevin cv.docx download-bottom" at bounding box center [1133, 306] width 200 height 26
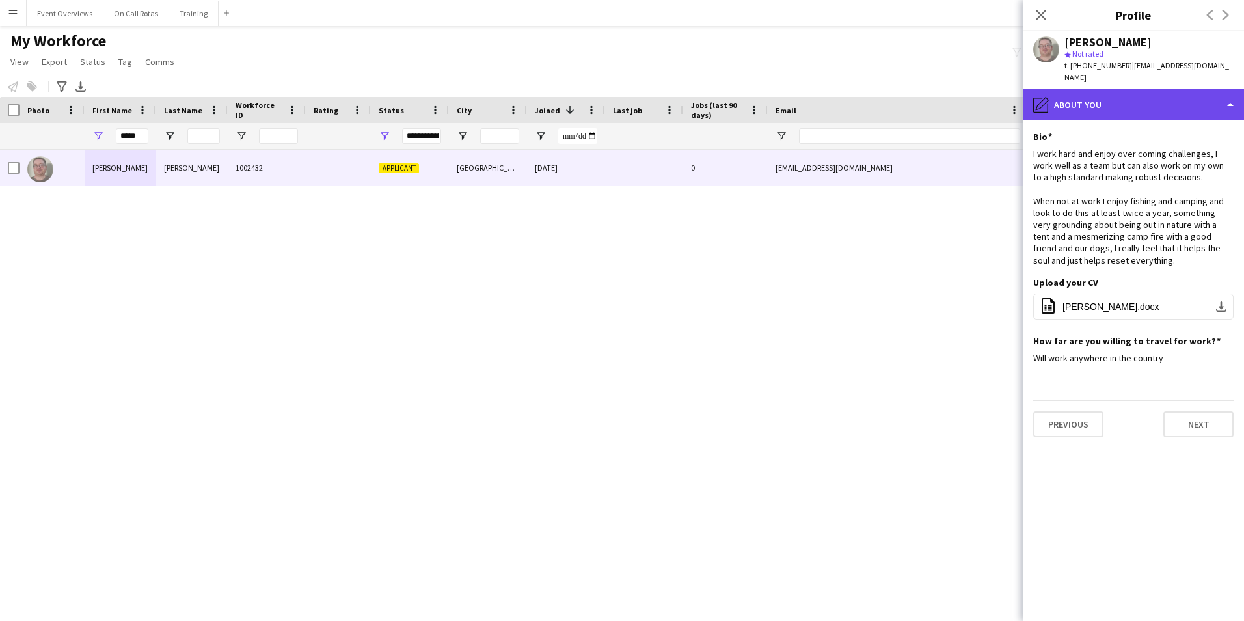
click at [1122, 101] on div "pencil4 About you" at bounding box center [1133, 104] width 221 height 31
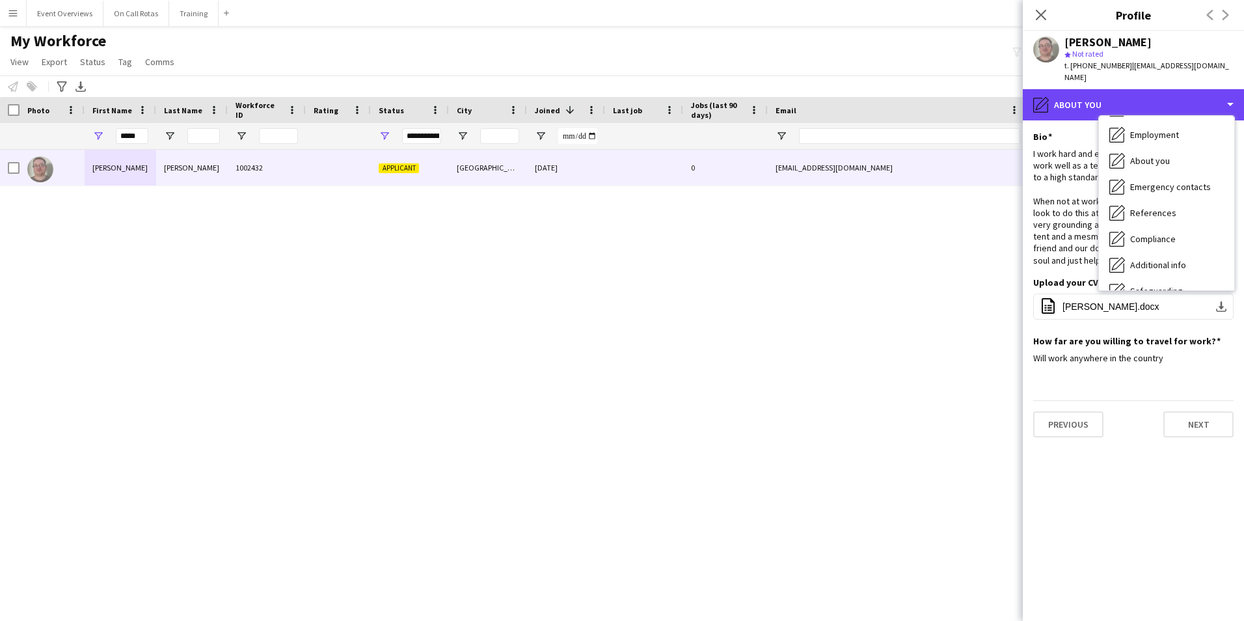
scroll to position [65, 0]
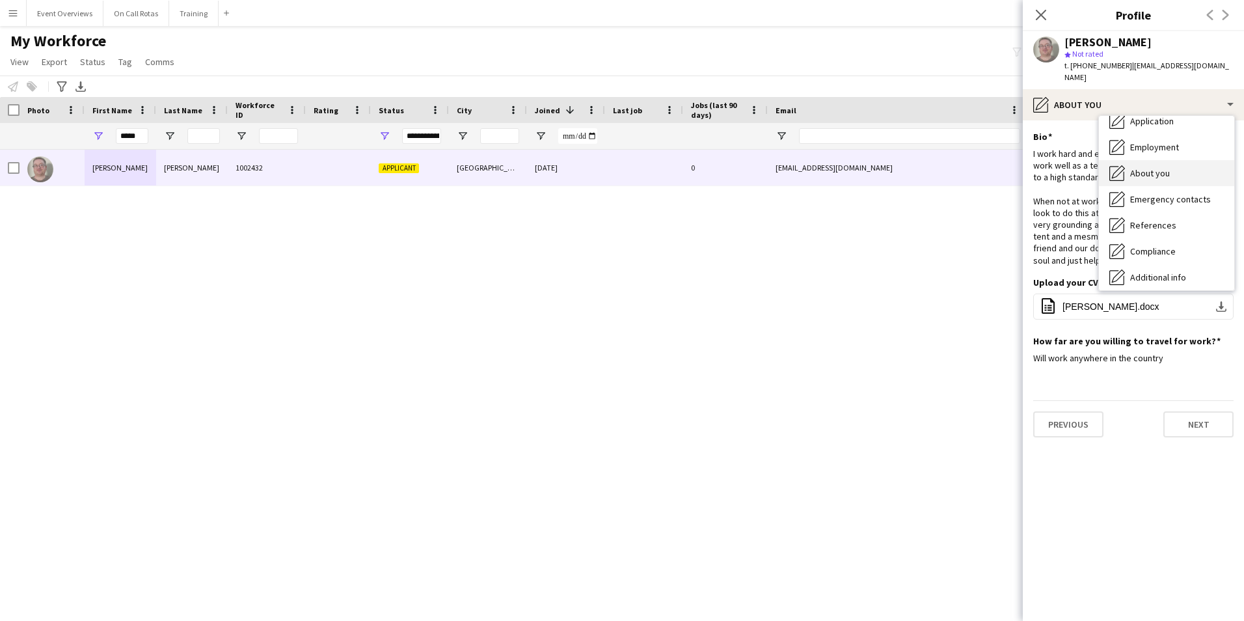
click at [1132, 167] on span "About you" at bounding box center [1150, 173] width 40 height 12
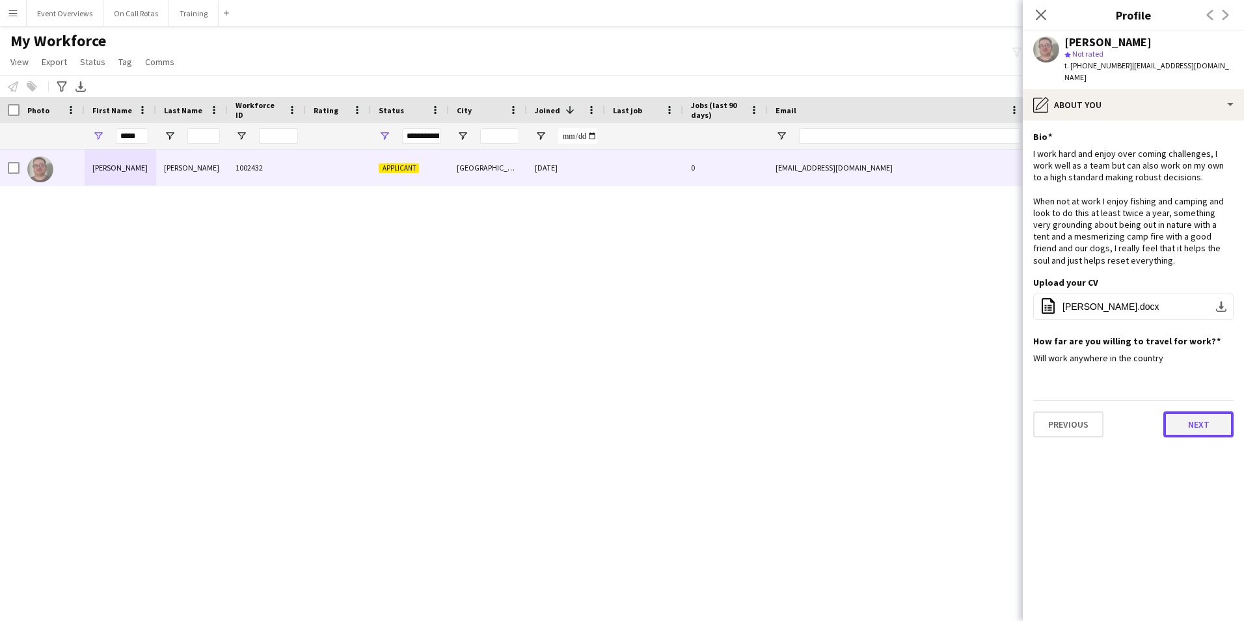
click at [1187, 421] on button "Next" at bounding box center [1198, 424] width 70 height 26
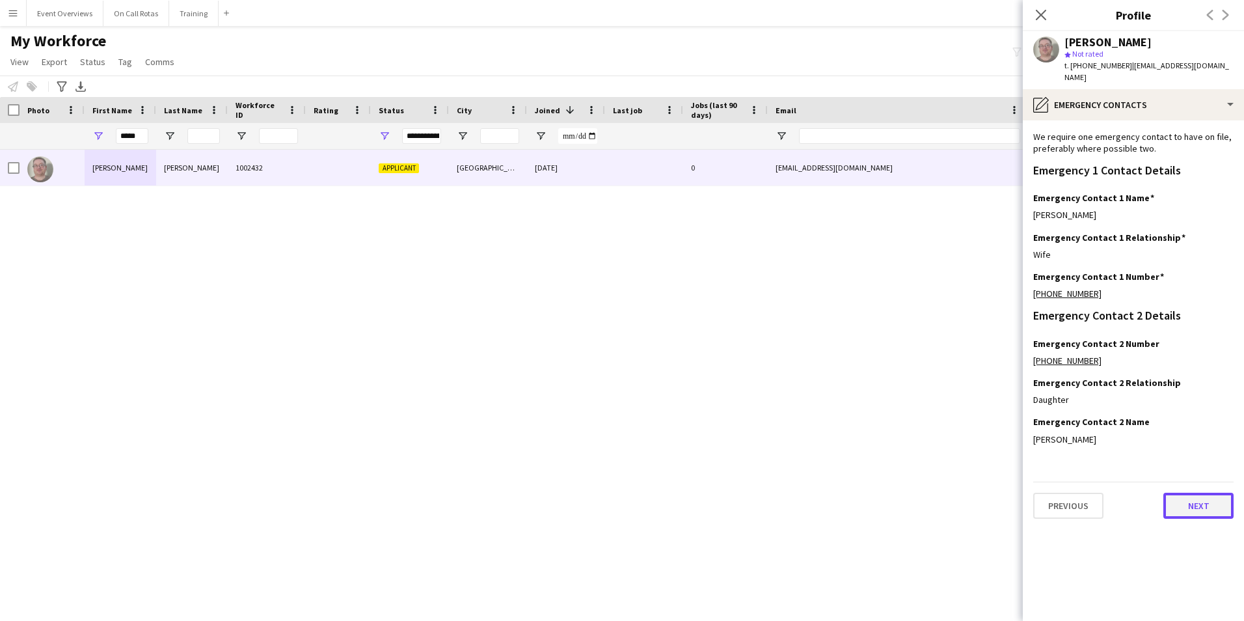
click at [1198, 492] on button "Next" at bounding box center [1198, 505] width 70 height 26
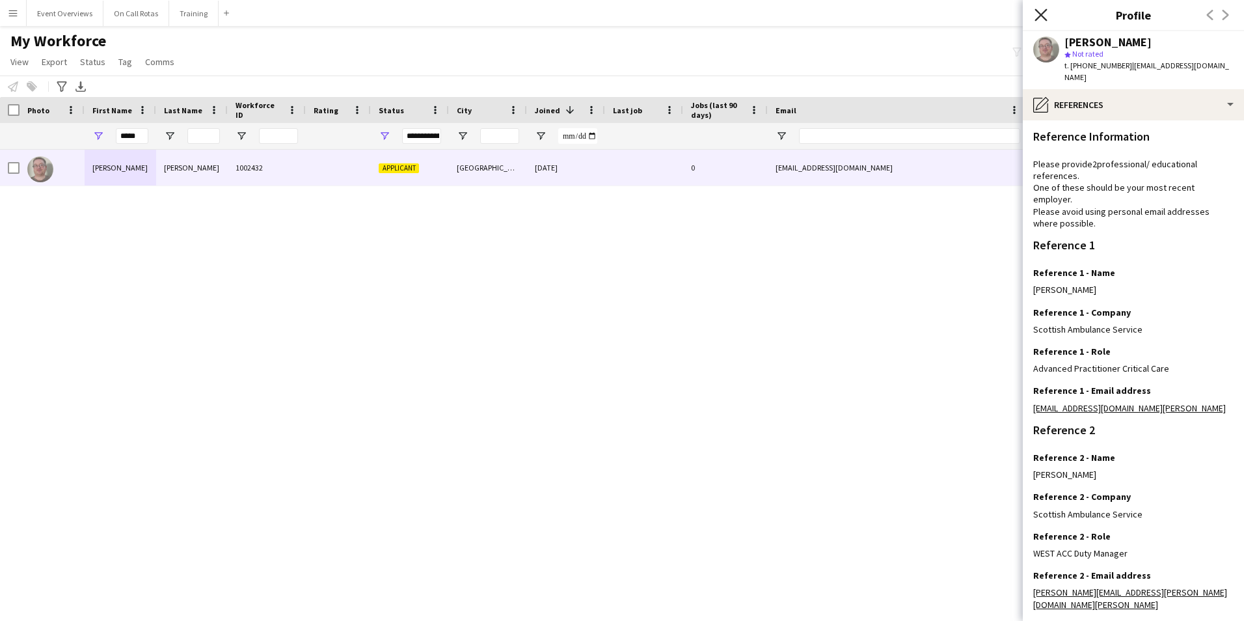
click at [1044, 11] on icon "Close pop-in" at bounding box center [1040, 14] width 12 height 12
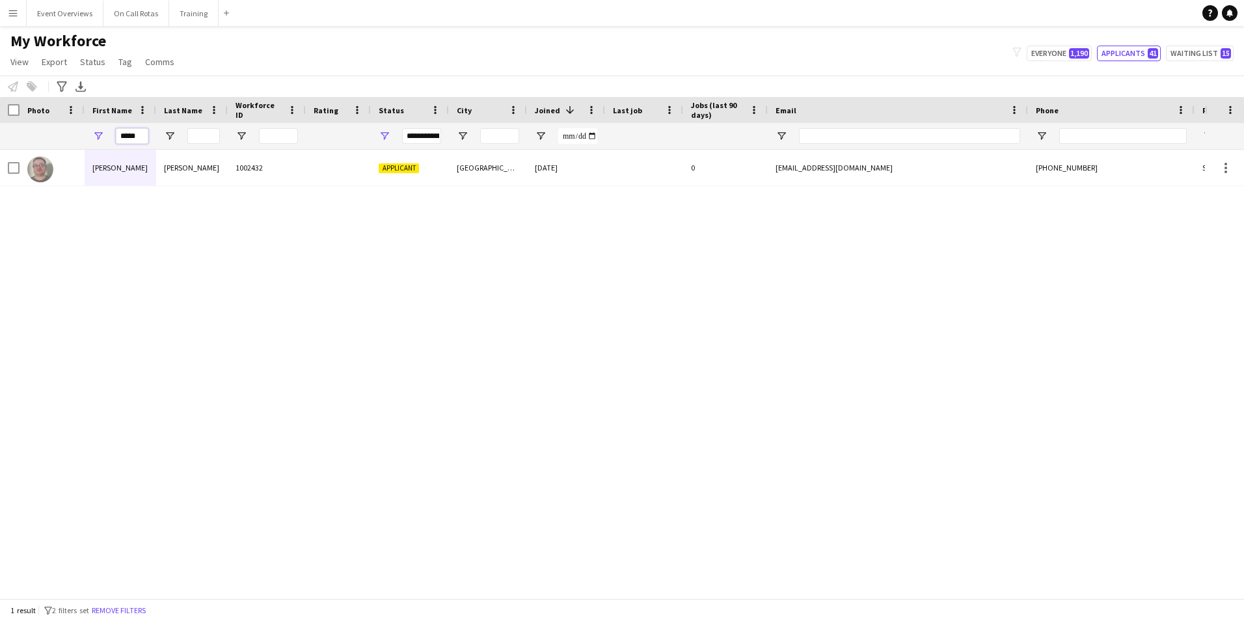
drag, startPoint x: 141, startPoint y: 139, endPoint x: 96, endPoint y: 138, distance: 44.2
click at [96, 138] on div "*****" at bounding box center [121, 136] width 72 height 26
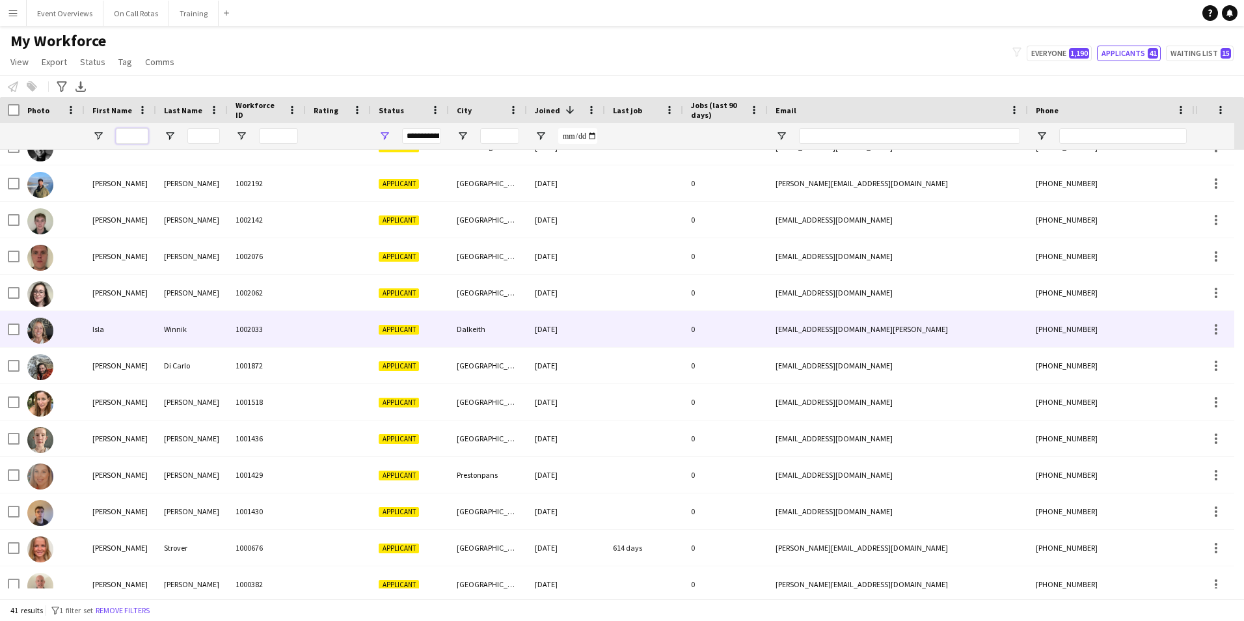
scroll to position [1055, 0]
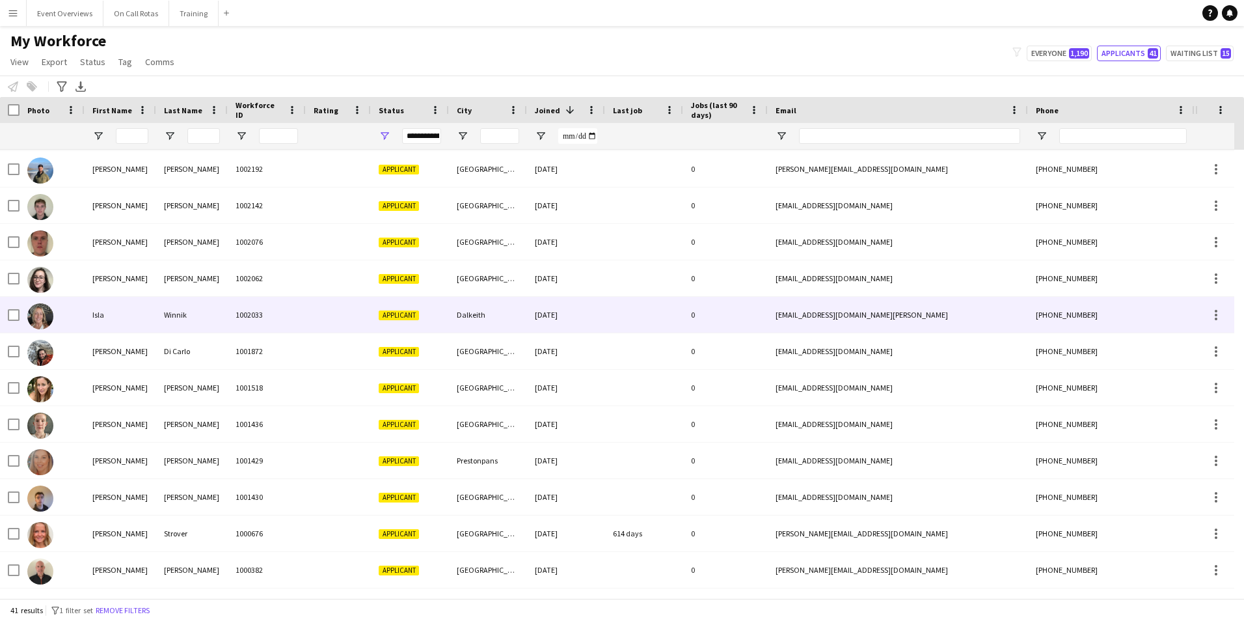
click at [321, 317] on div at bounding box center [338, 315] width 65 height 36
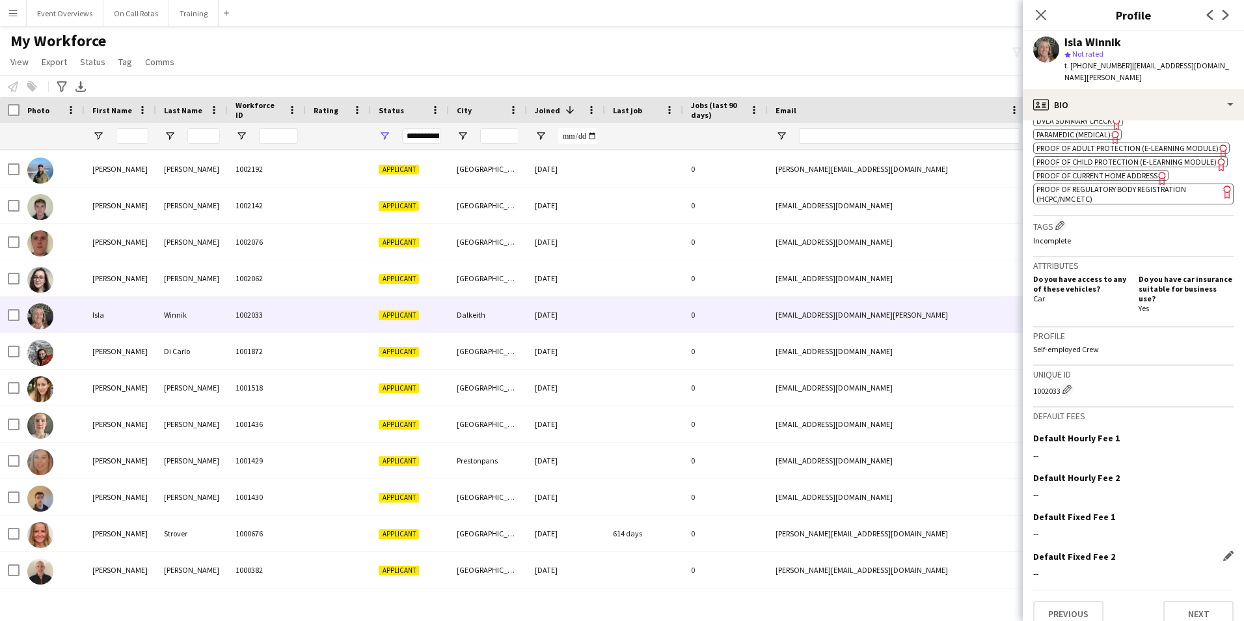
scroll to position [502, 0]
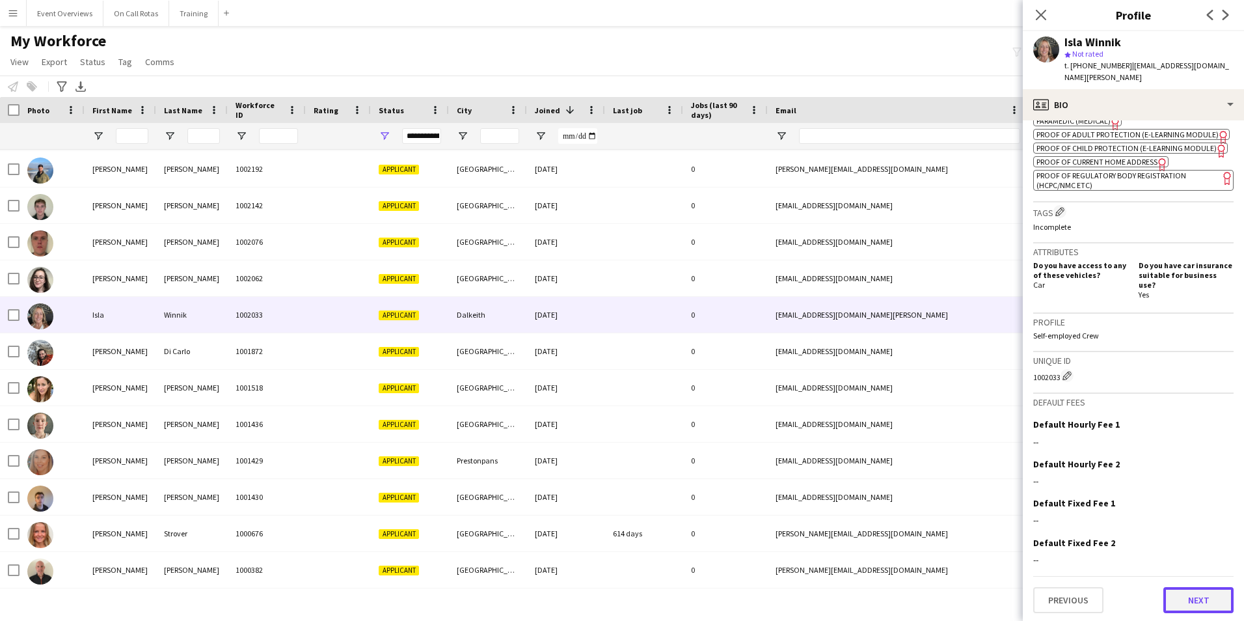
click at [1193, 598] on button "Next" at bounding box center [1198, 600] width 70 height 26
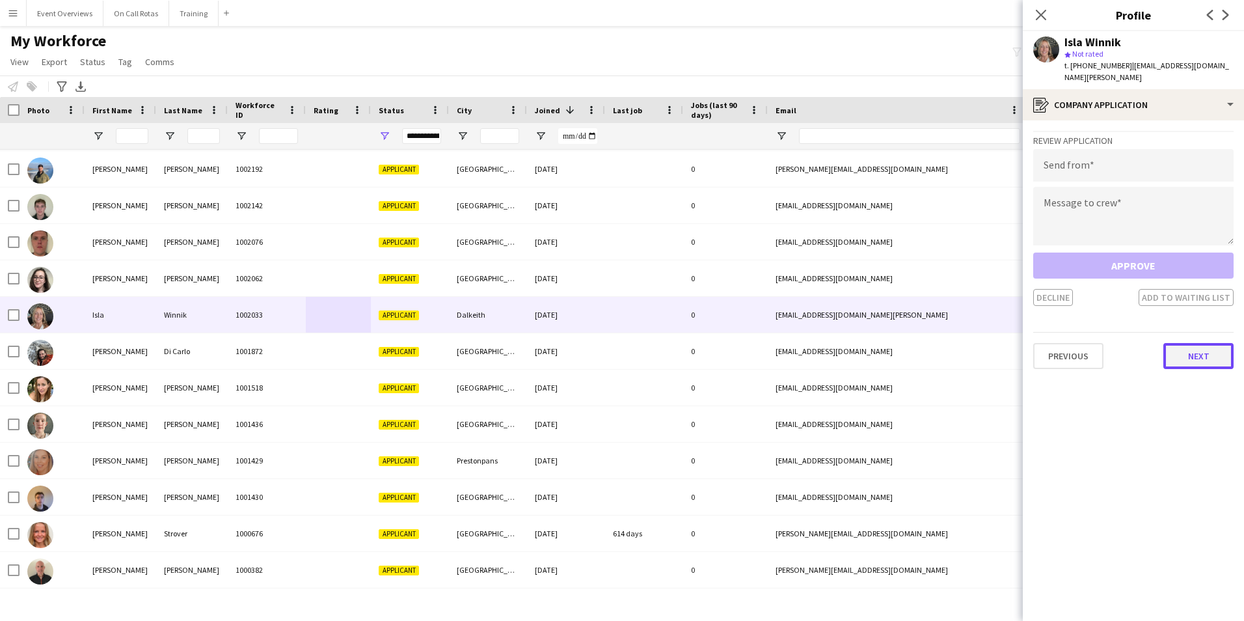
click at [1202, 343] on button "Next" at bounding box center [1198, 356] width 70 height 26
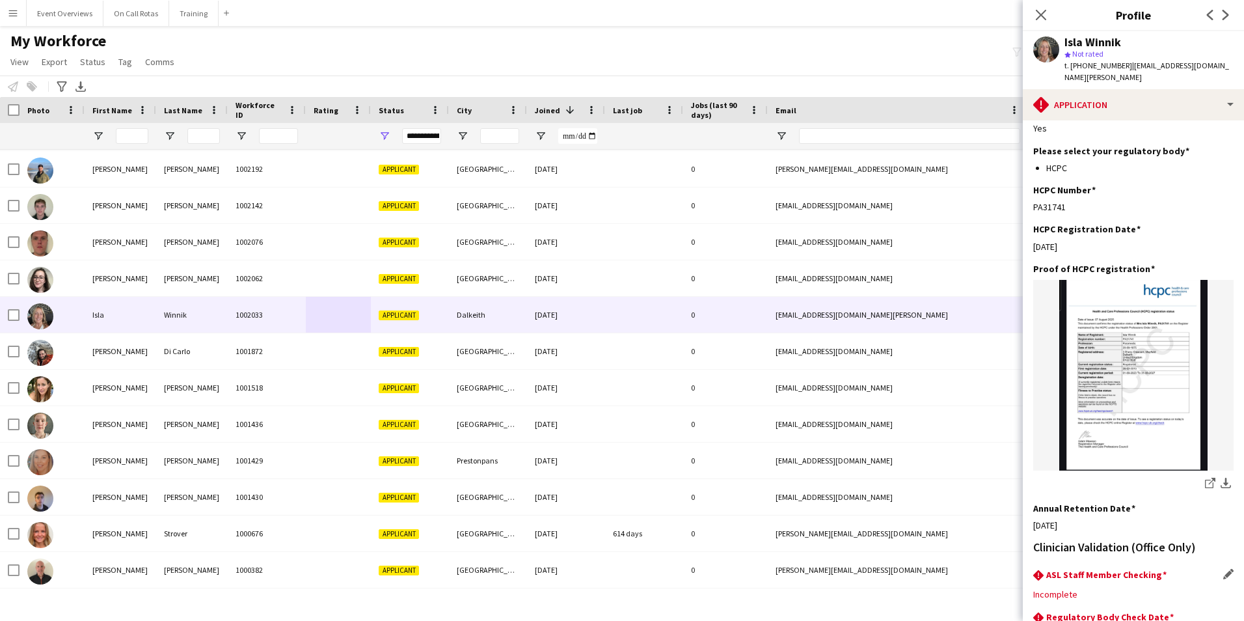
scroll to position [286, 0]
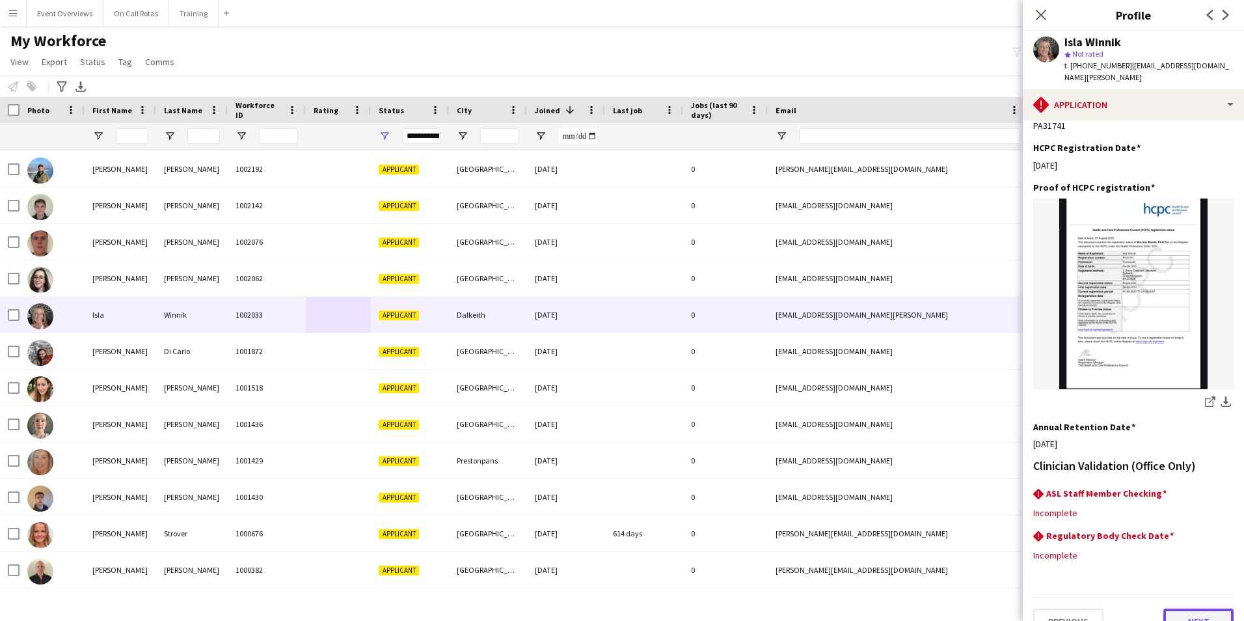
click at [1186, 608] on button "Next" at bounding box center [1198, 621] width 70 height 26
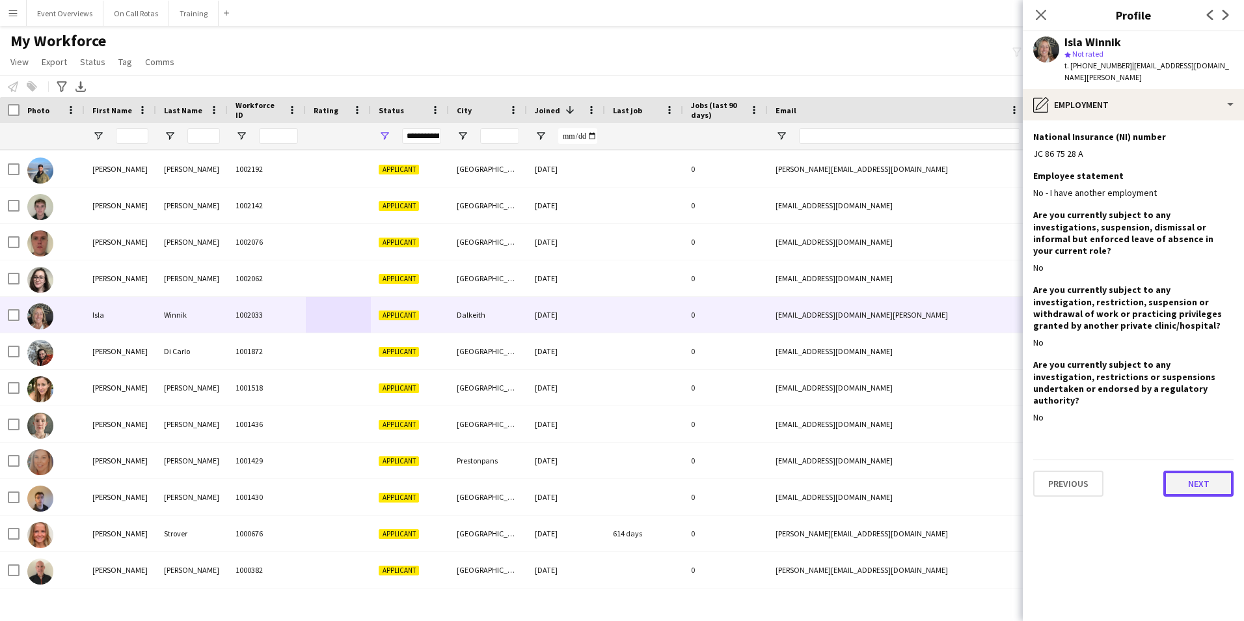
click at [1188, 470] on button "Next" at bounding box center [1198, 483] width 70 height 26
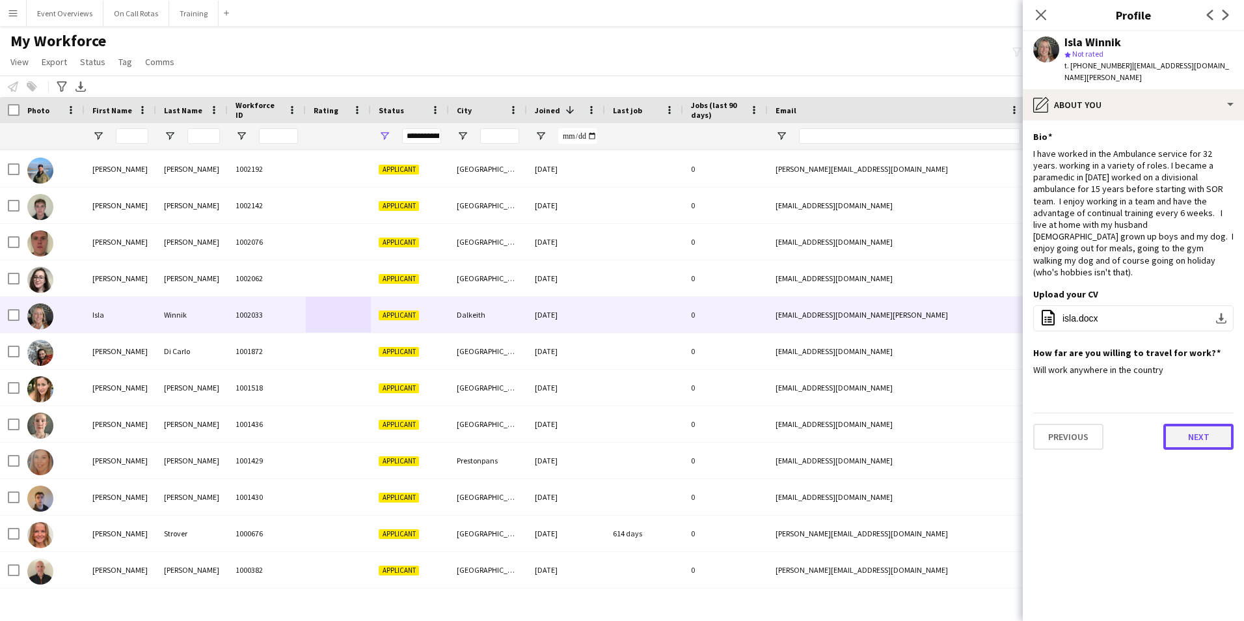
click at [1188, 423] on button "Next" at bounding box center [1198, 436] width 70 height 26
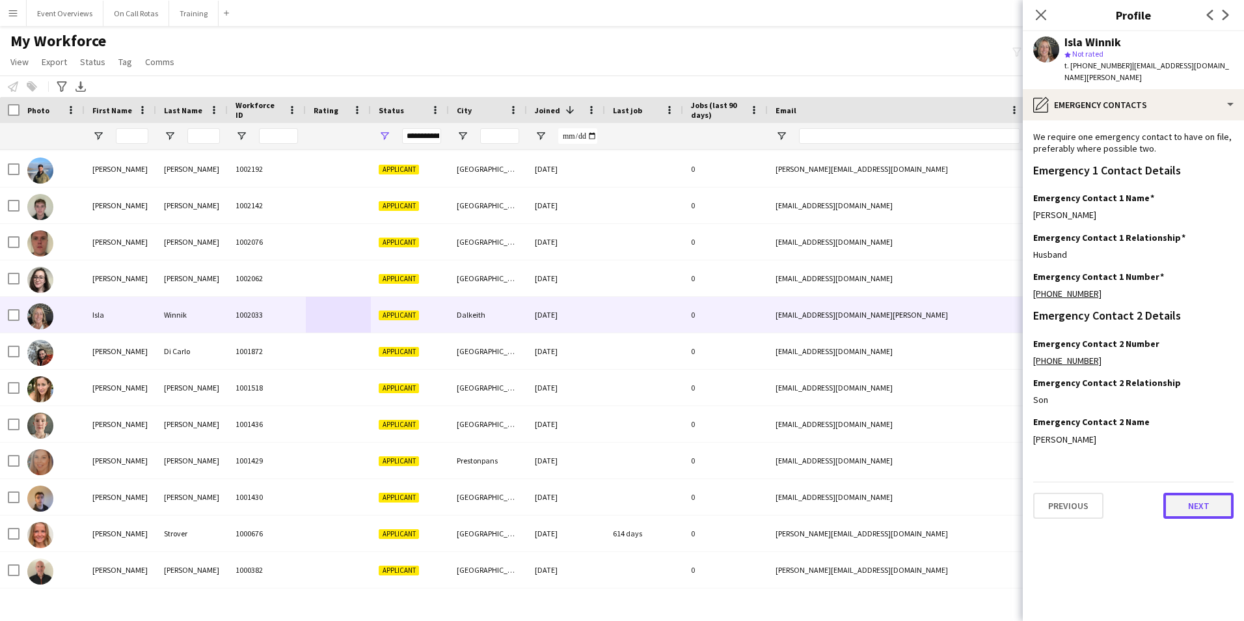
click at [1189, 492] on button "Next" at bounding box center [1198, 505] width 70 height 26
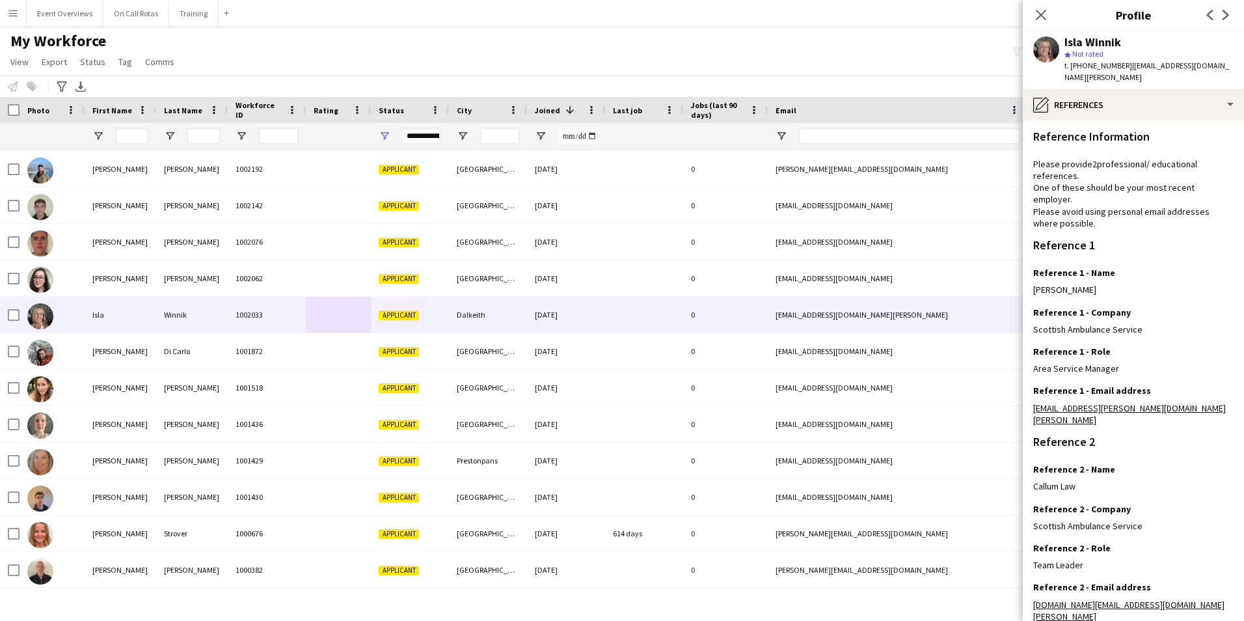
scroll to position [155, 0]
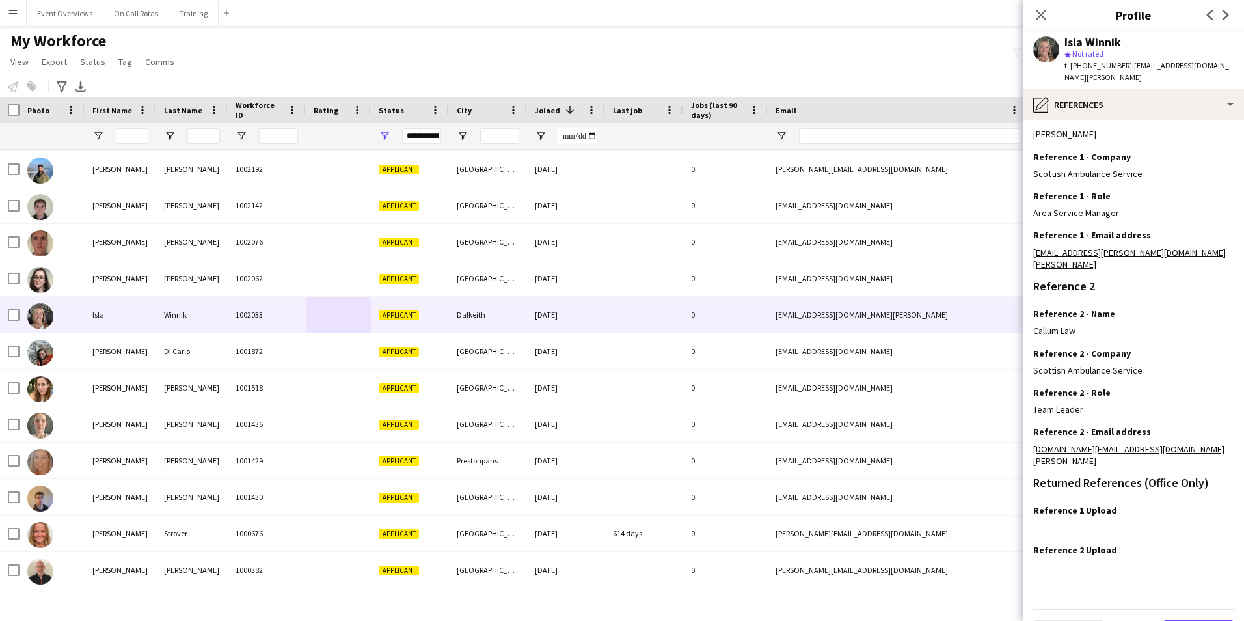
click at [1187, 620] on button "Next" at bounding box center [1198, 633] width 70 height 26
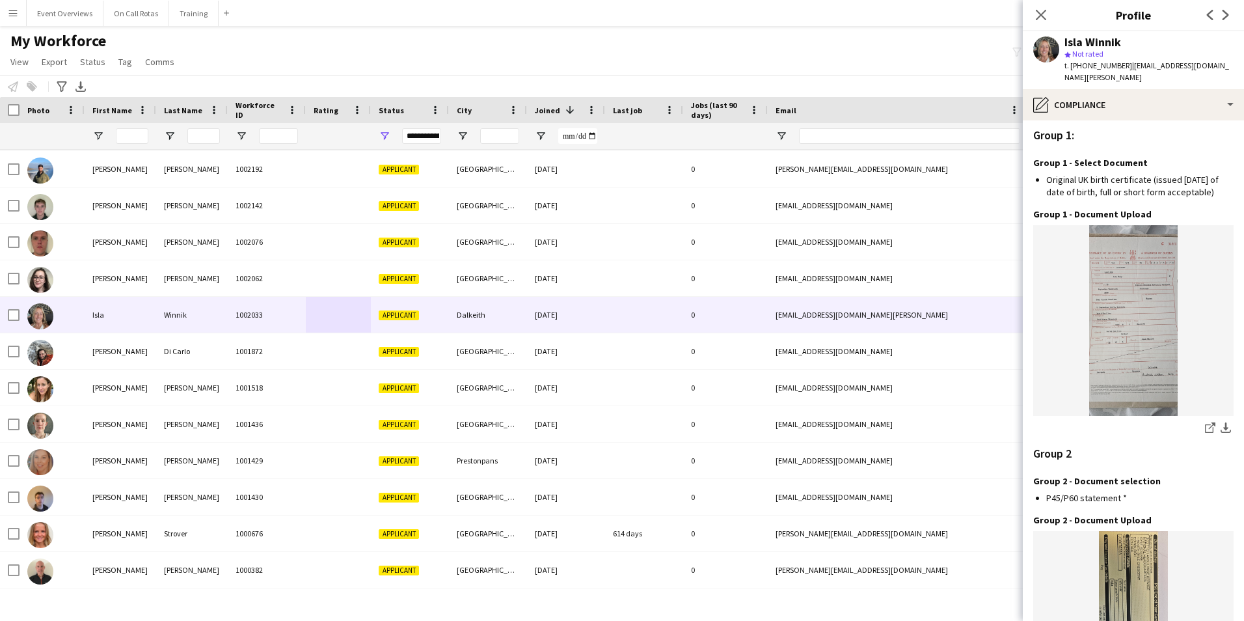
scroll to position [1358, 0]
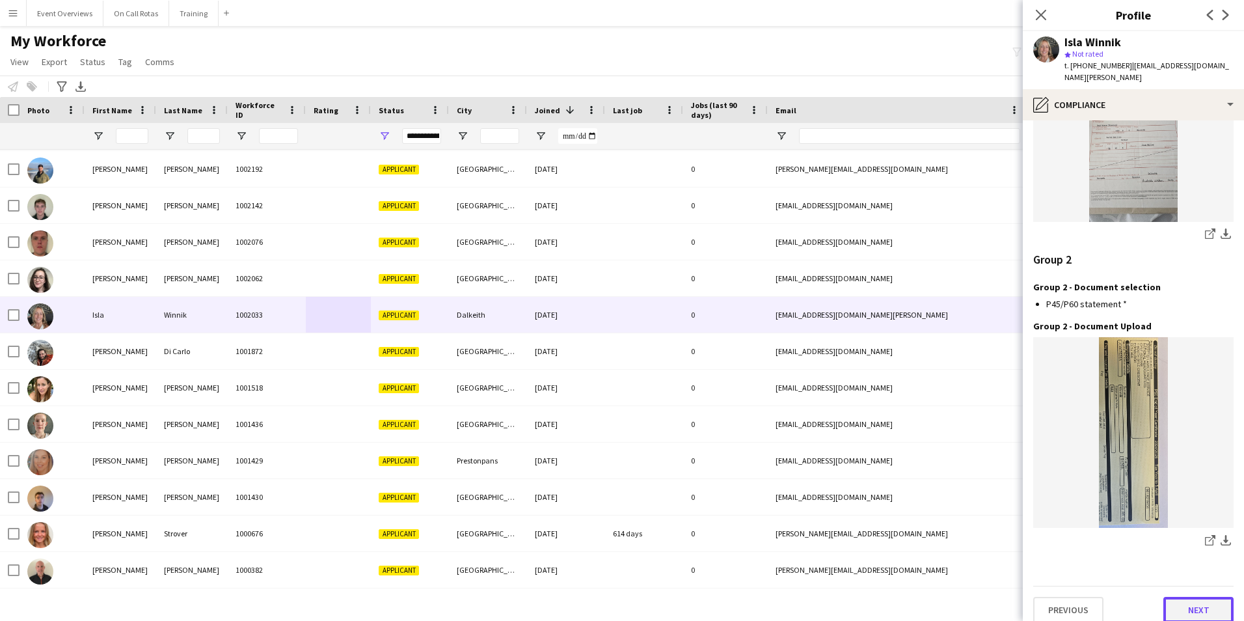
click at [1190, 598] on button "Next" at bounding box center [1198, 610] width 70 height 26
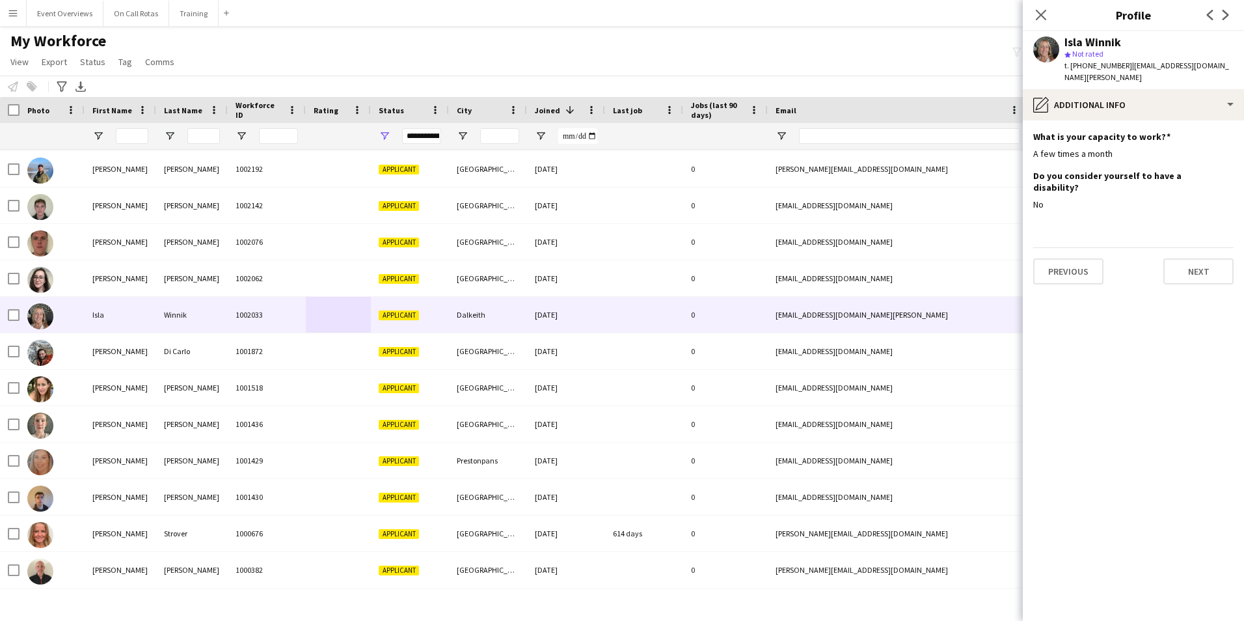
scroll to position [0, 0]
click at [1199, 258] on button "Next" at bounding box center [1198, 271] width 70 height 26
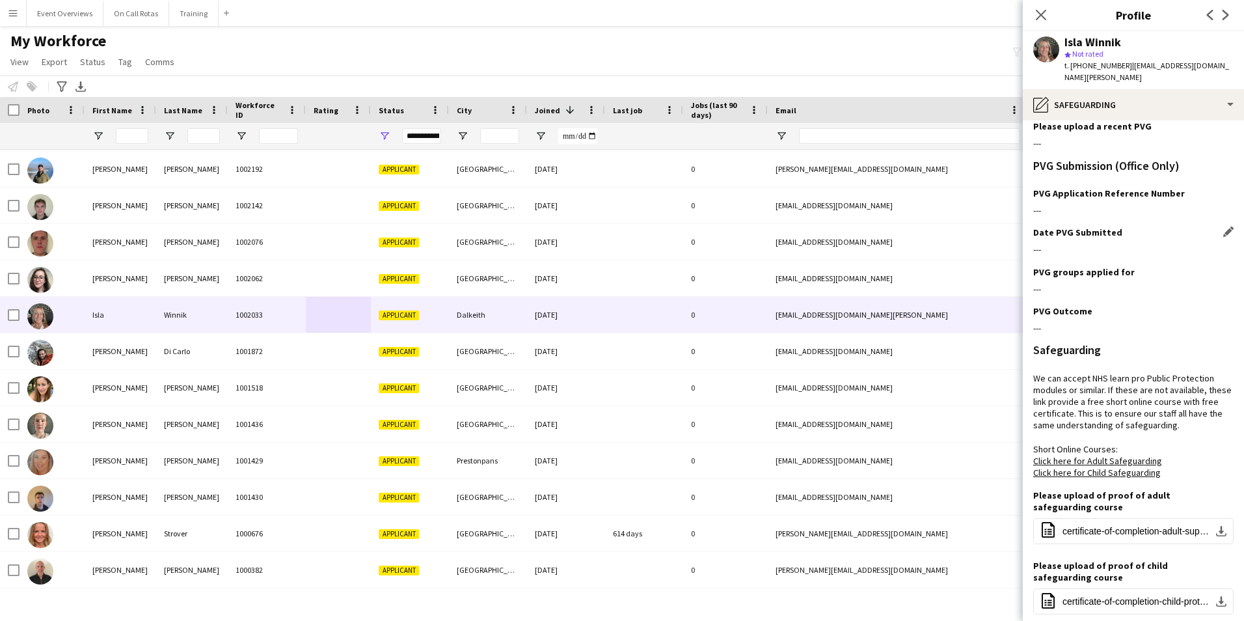
scroll to position [238, 0]
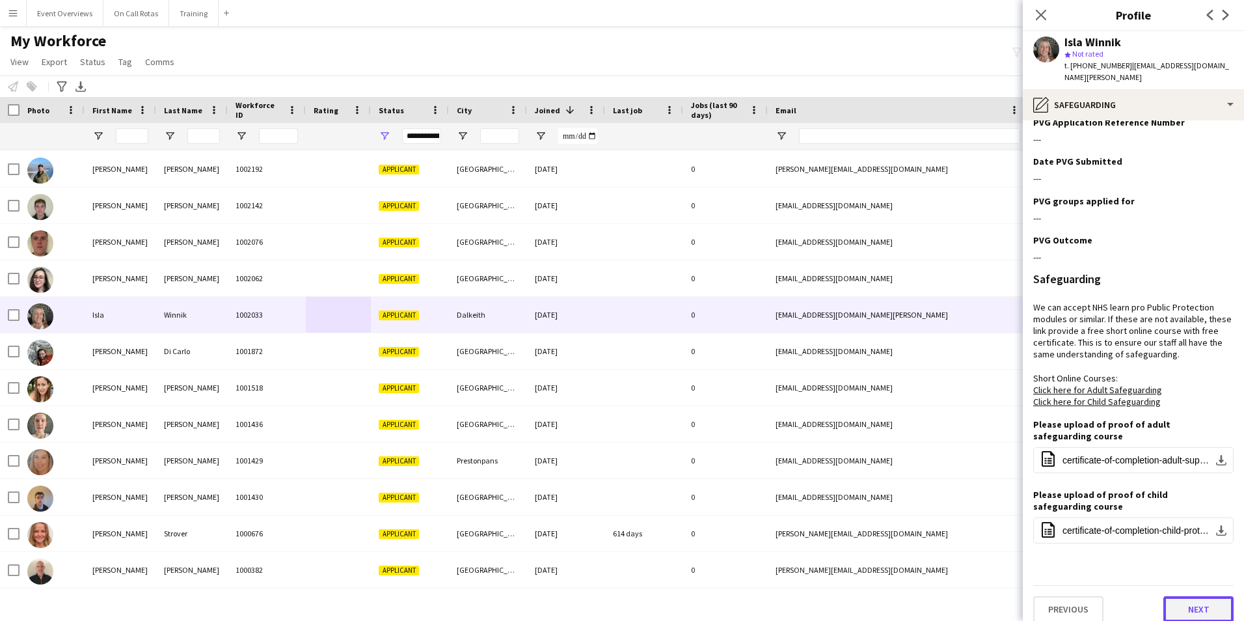
click at [1177, 596] on button "Next" at bounding box center [1198, 609] width 70 height 26
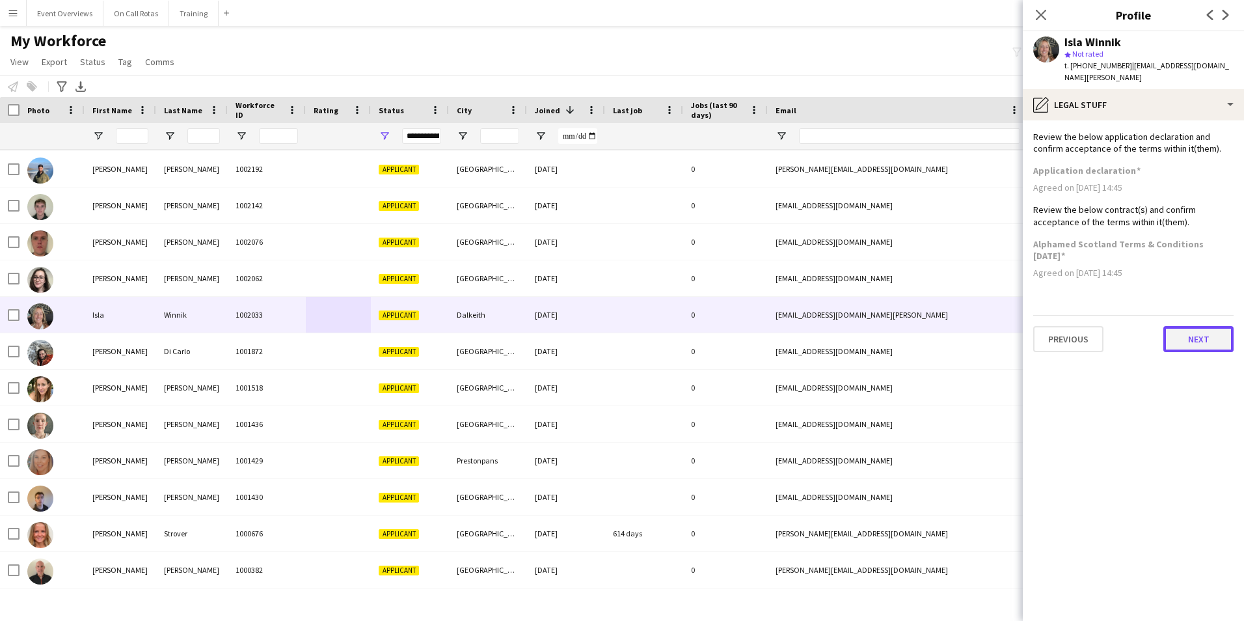
click at [1178, 326] on button "Next" at bounding box center [1198, 339] width 70 height 26
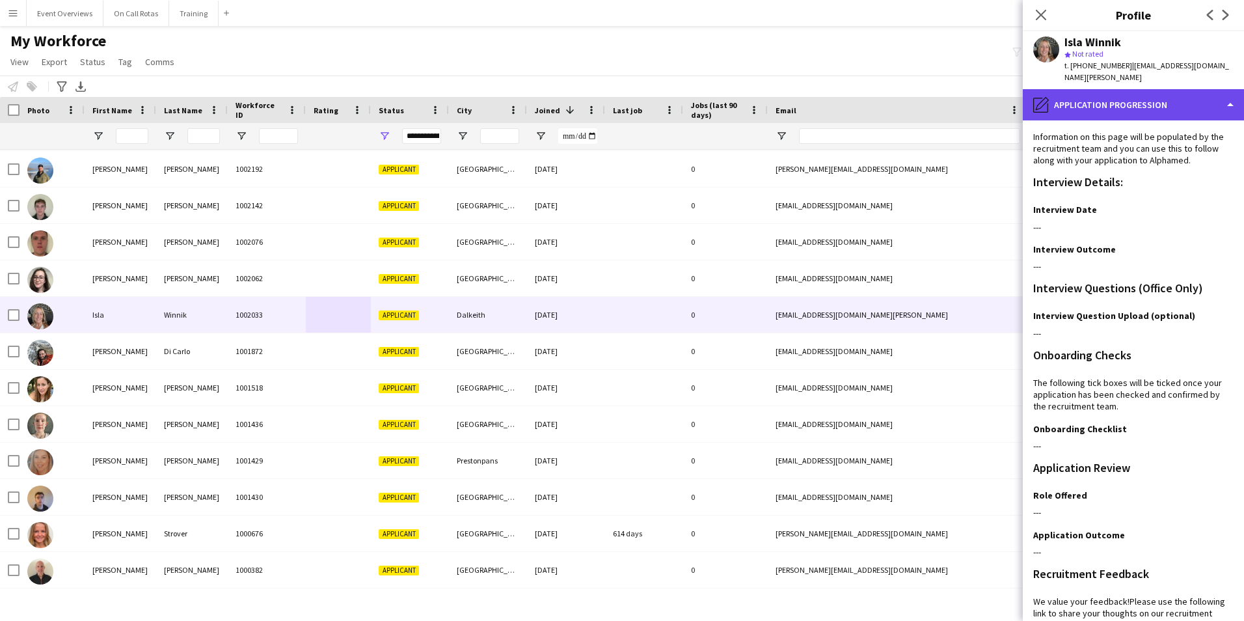
click at [1113, 102] on div "pencil4 Application Progression" at bounding box center [1133, 104] width 221 height 31
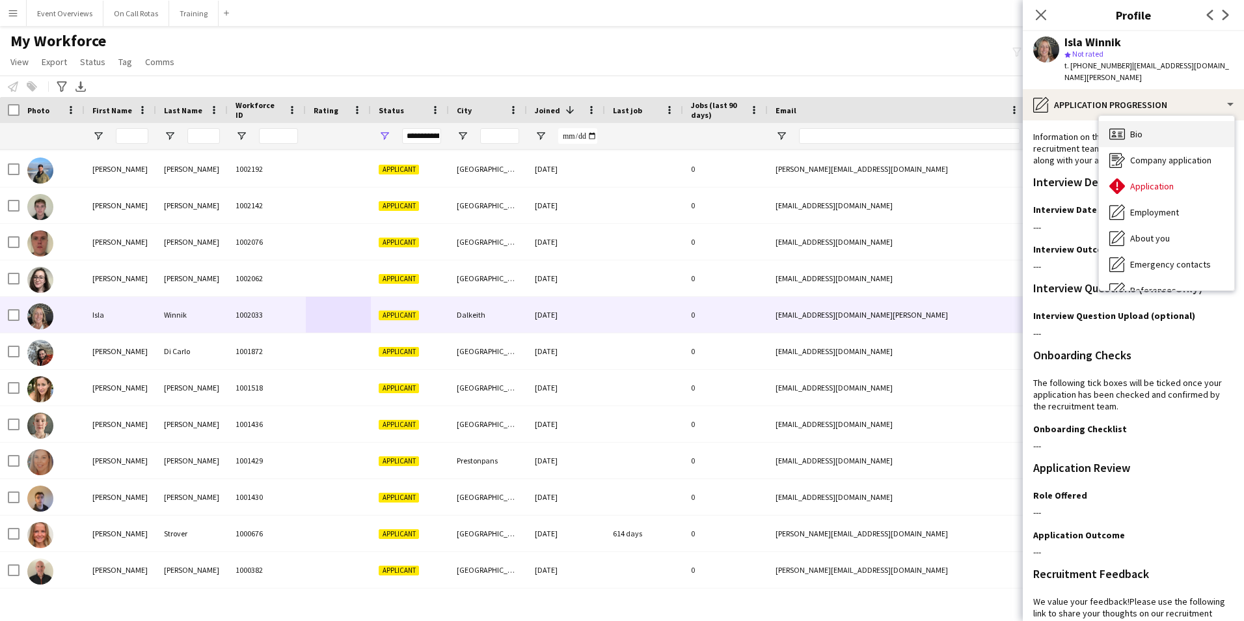
click at [1131, 128] on span "Bio" at bounding box center [1136, 134] width 12 height 12
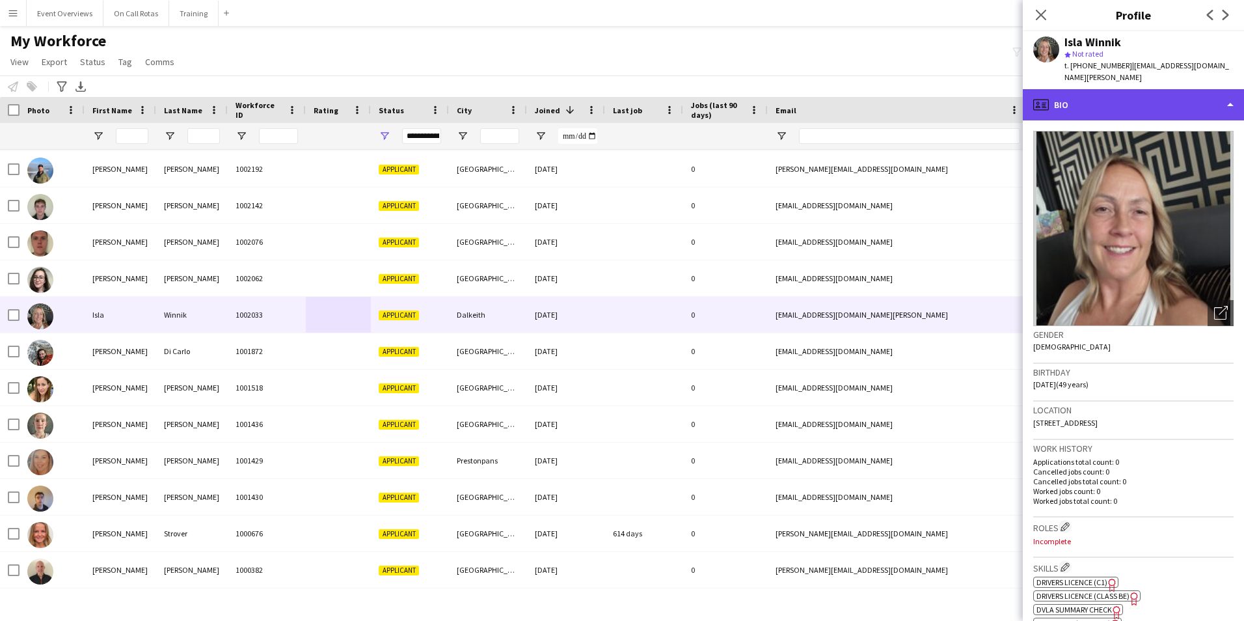
click at [1122, 103] on div "profile Bio" at bounding box center [1133, 104] width 221 height 31
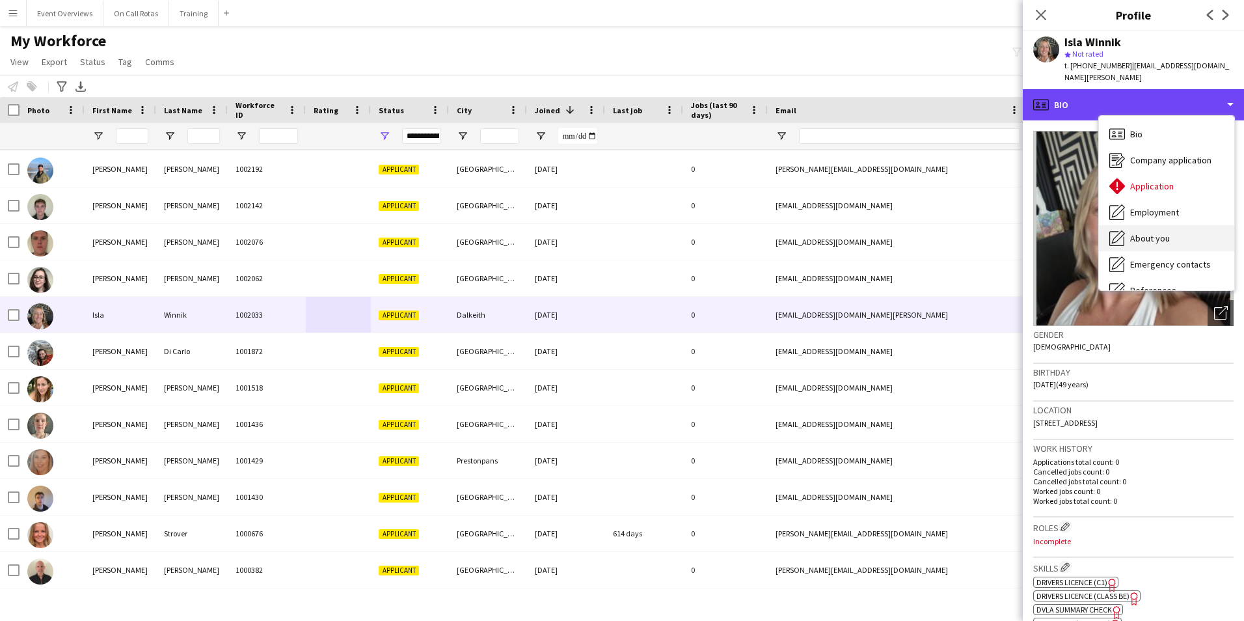
scroll to position [65, 0]
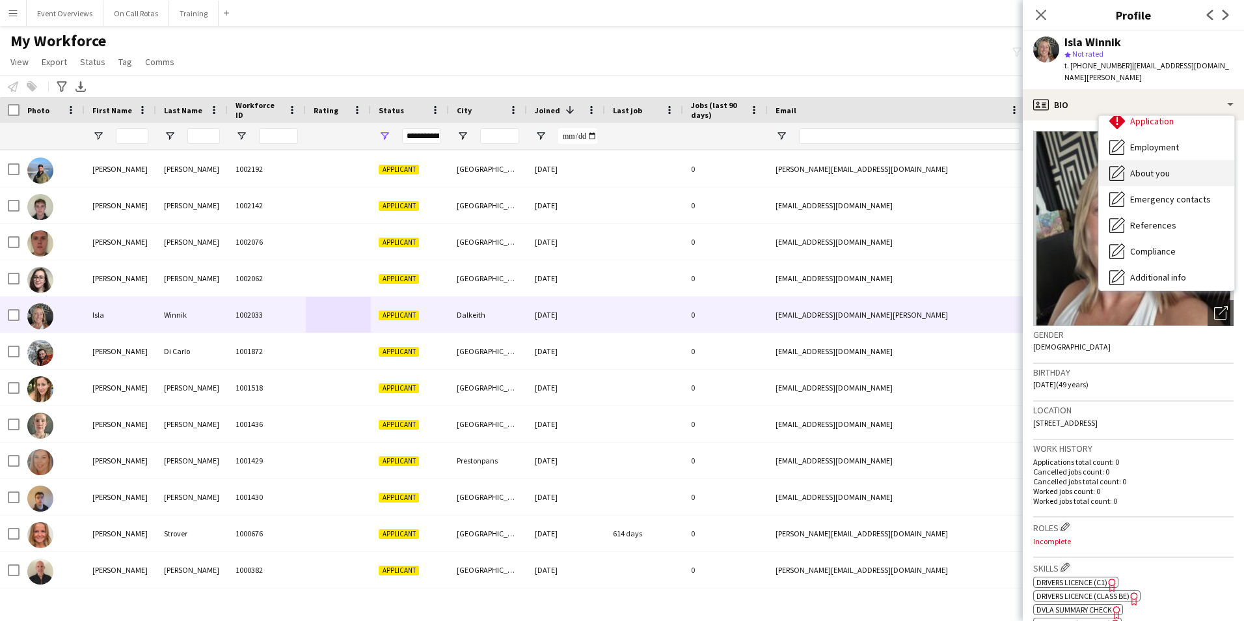
click at [1146, 160] on div "About you About you" at bounding box center [1166, 173] width 135 height 26
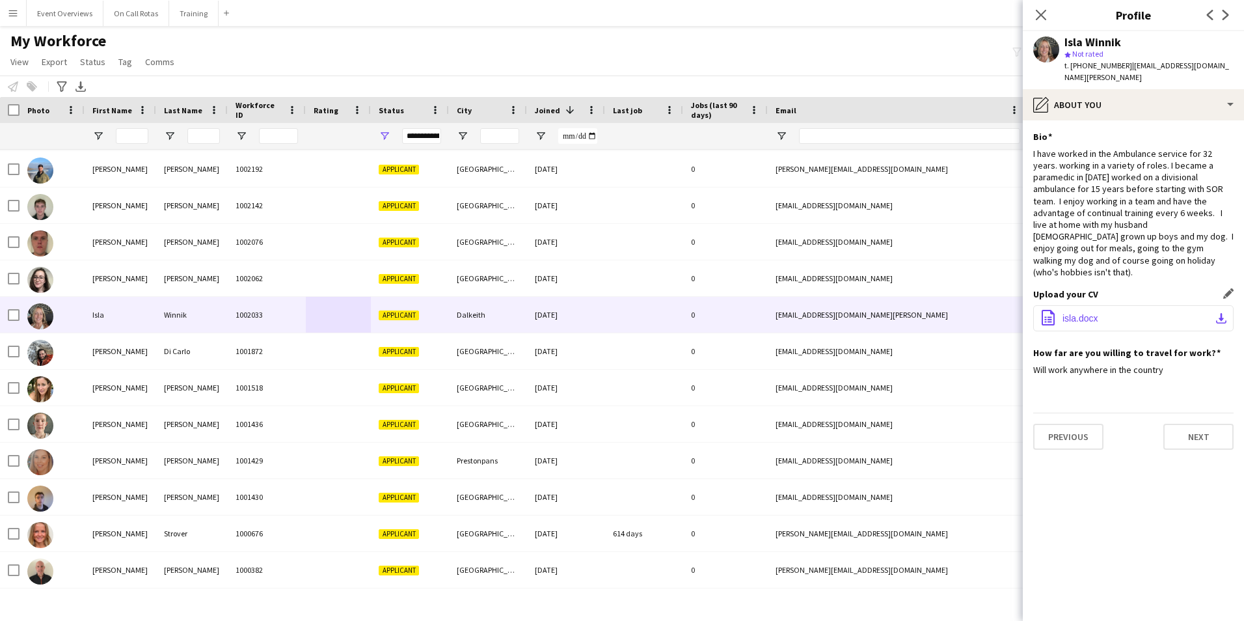
click at [1087, 313] on span "isla.docx" at bounding box center [1079, 318] width 35 height 10
click at [1045, 13] on icon "Close pop-in" at bounding box center [1040, 14] width 12 height 12
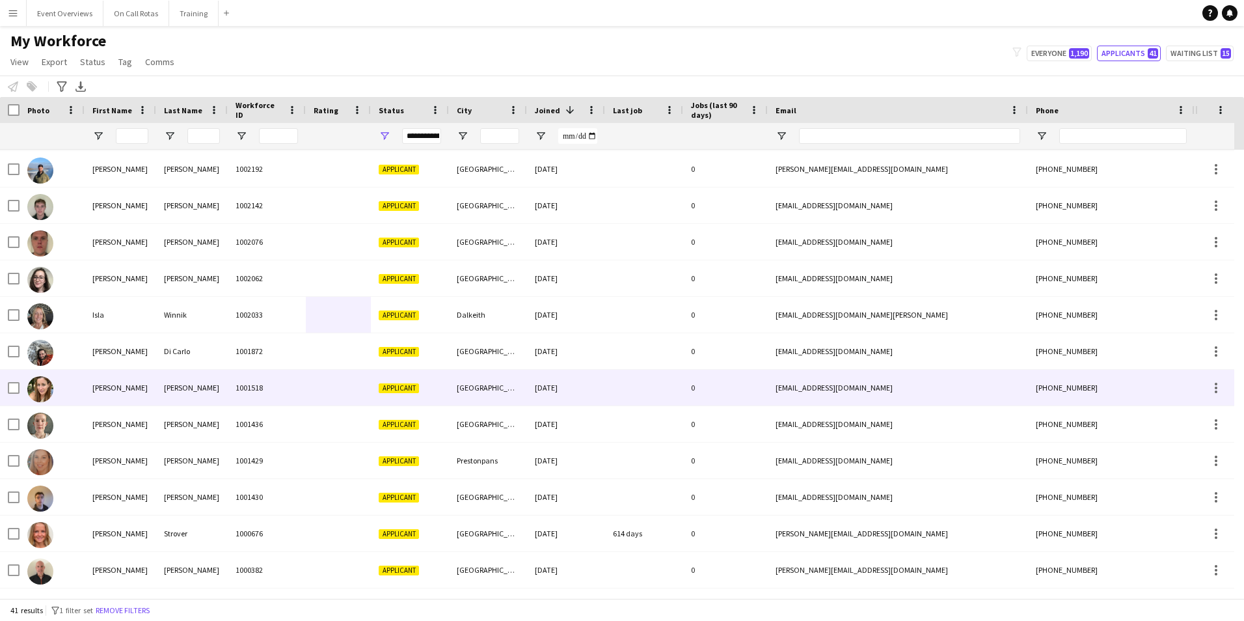
click at [194, 383] on div "Roche-Kelly" at bounding box center [192, 387] width 72 height 36
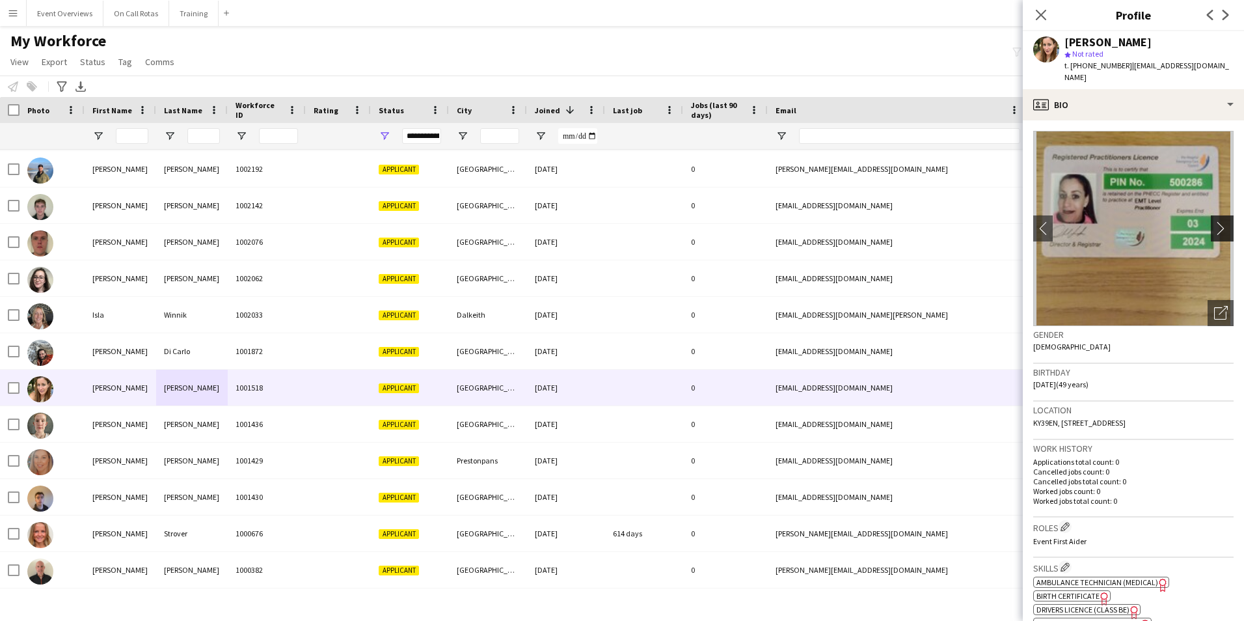
click at [1214, 221] on app-icon "chevron-right" at bounding box center [1224, 228] width 20 height 14
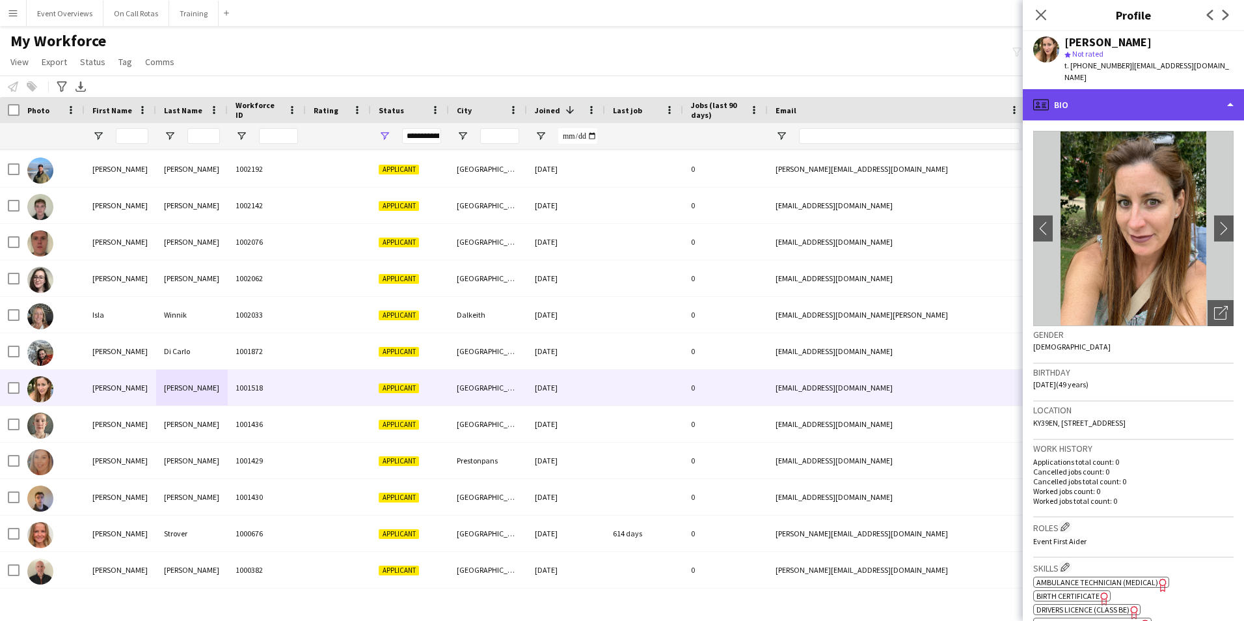
click at [1097, 94] on div "profile Bio" at bounding box center [1133, 104] width 221 height 31
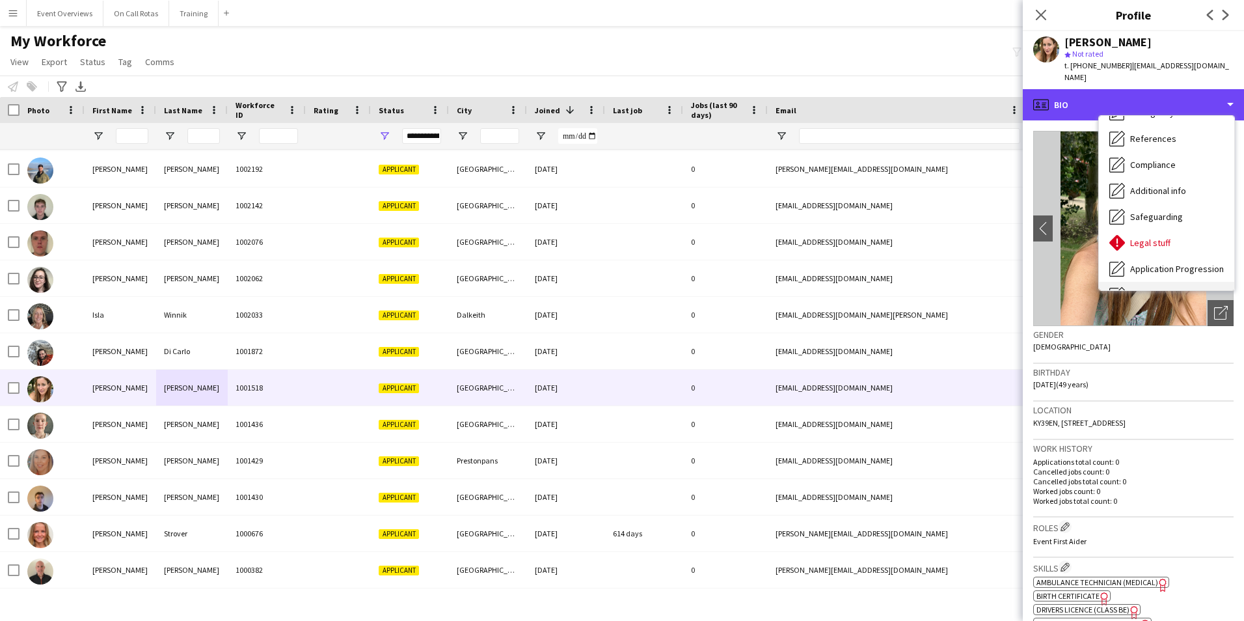
scroll to position [226, 0]
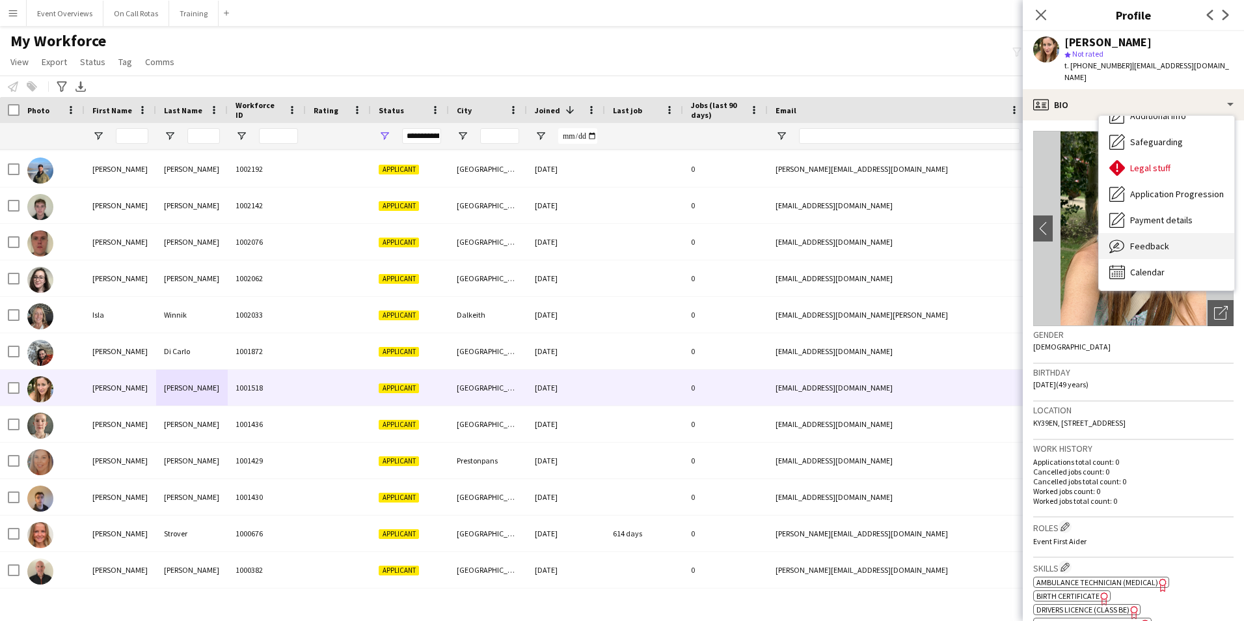
click at [1135, 240] on span "Feedback" at bounding box center [1149, 246] width 39 height 12
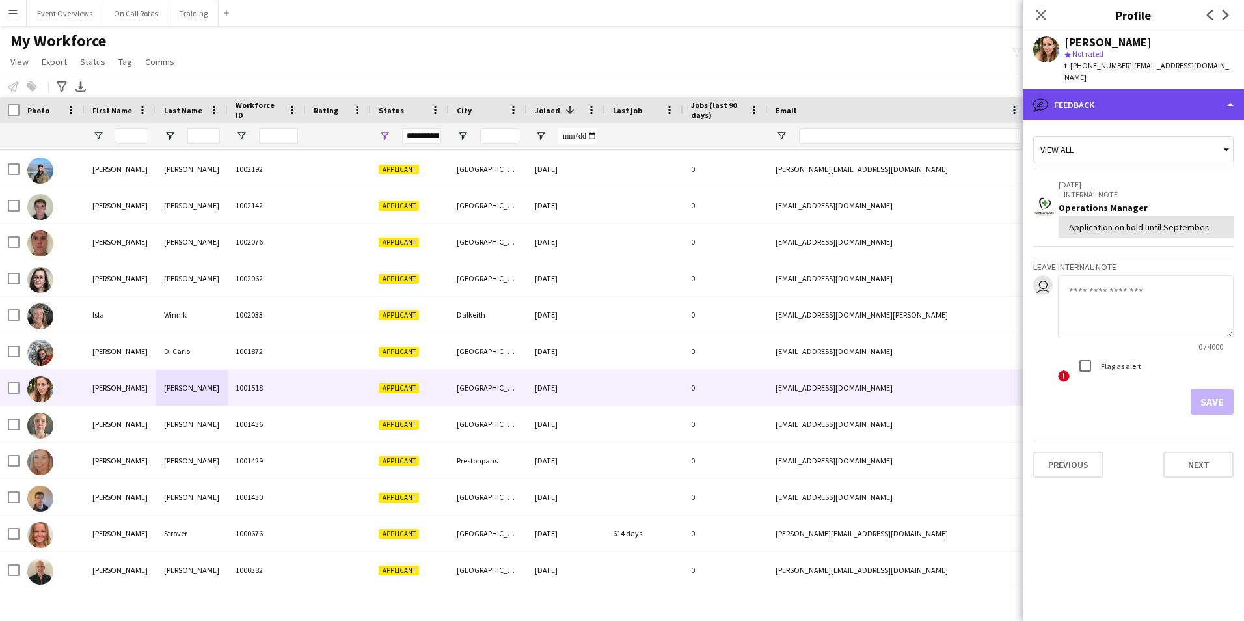
click at [1085, 98] on div "bubble-pencil Feedback" at bounding box center [1133, 104] width 221 height 31
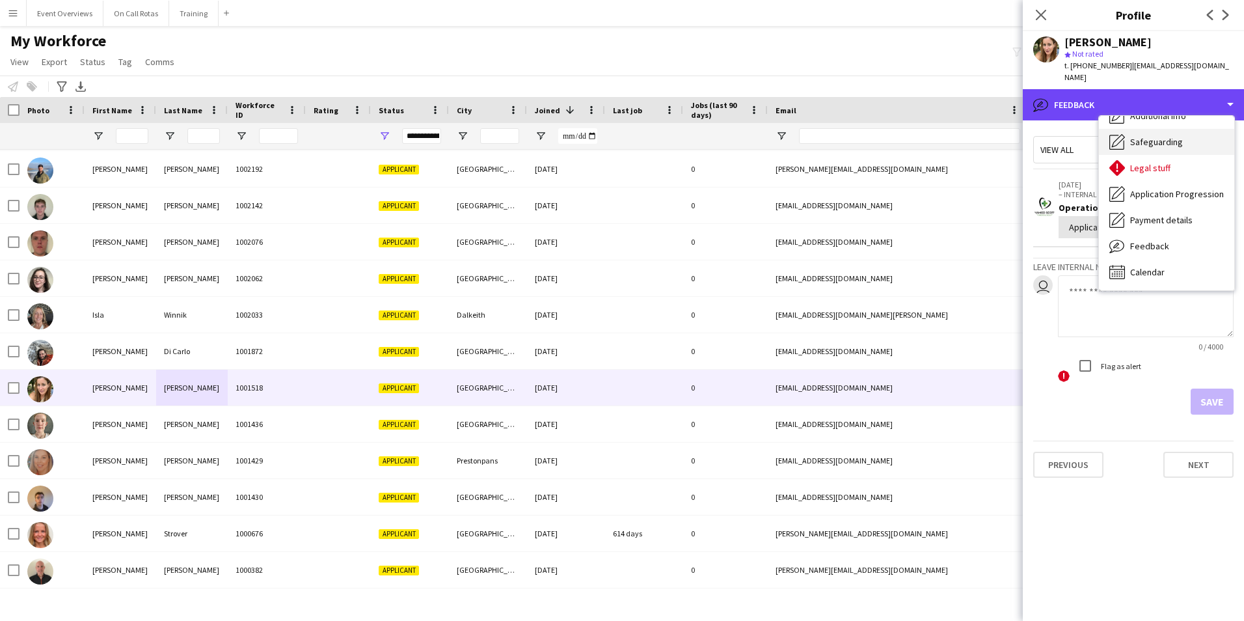
scroll to position [0, 0]
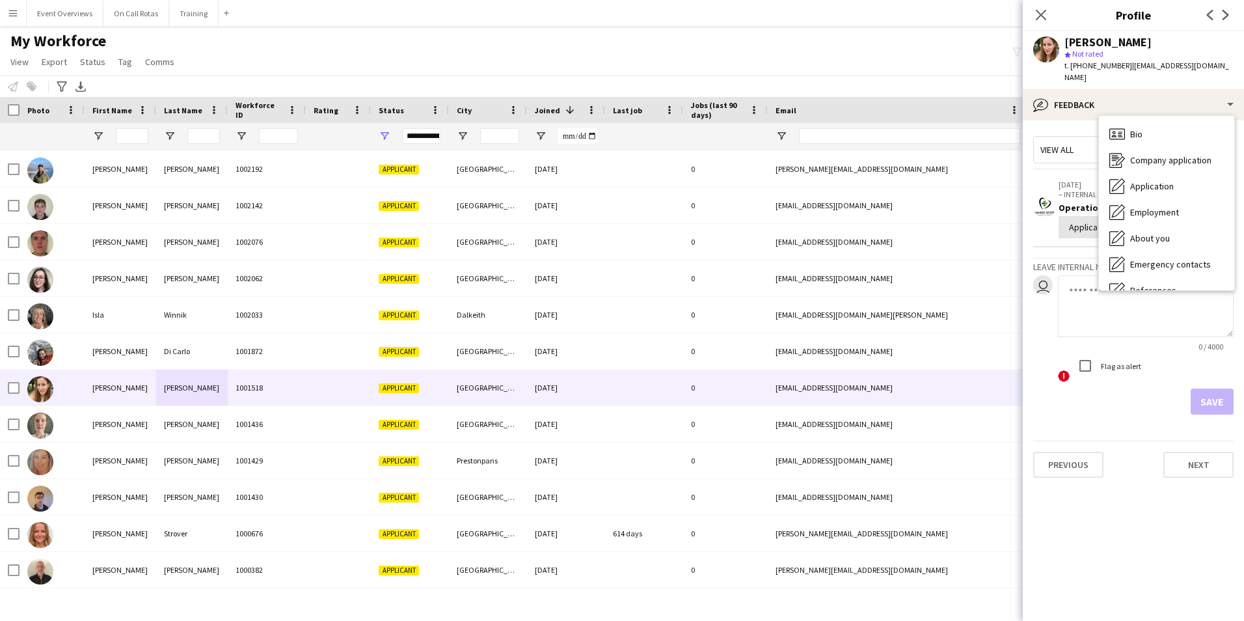
click at [1133, 128] on span "Bio" at bounding box center [1136, 134] width 12 height 12
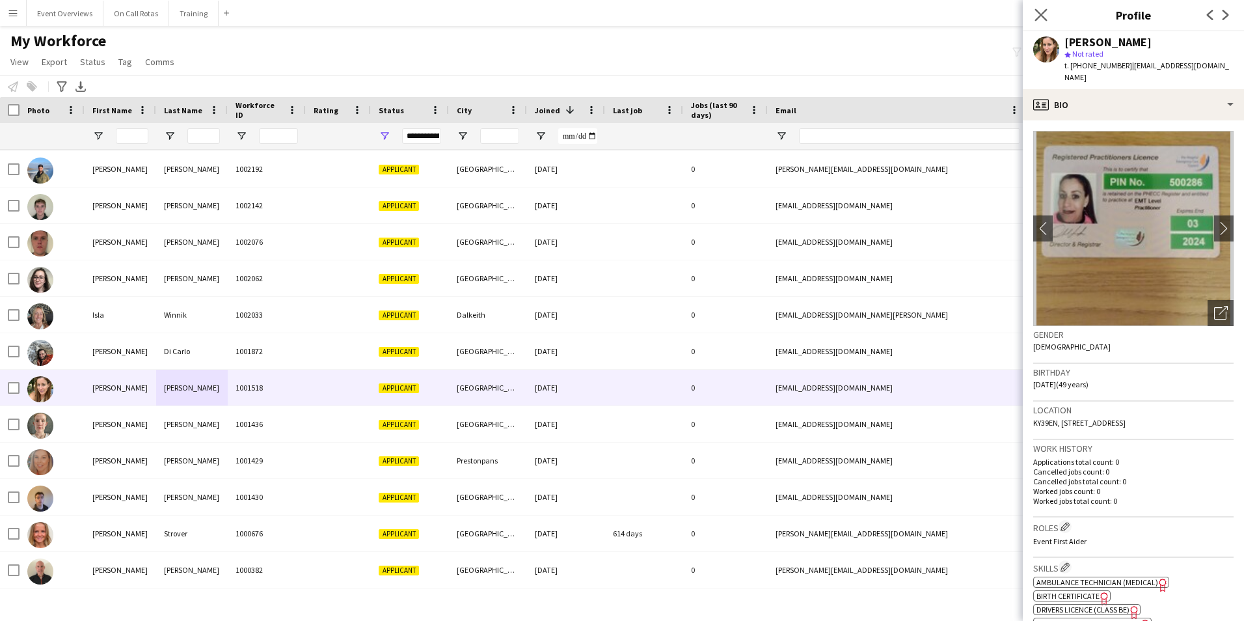
click at [1034, 8] on app-icon "Close pop-in" at bounding box center [1041, 15] width 19 height 19
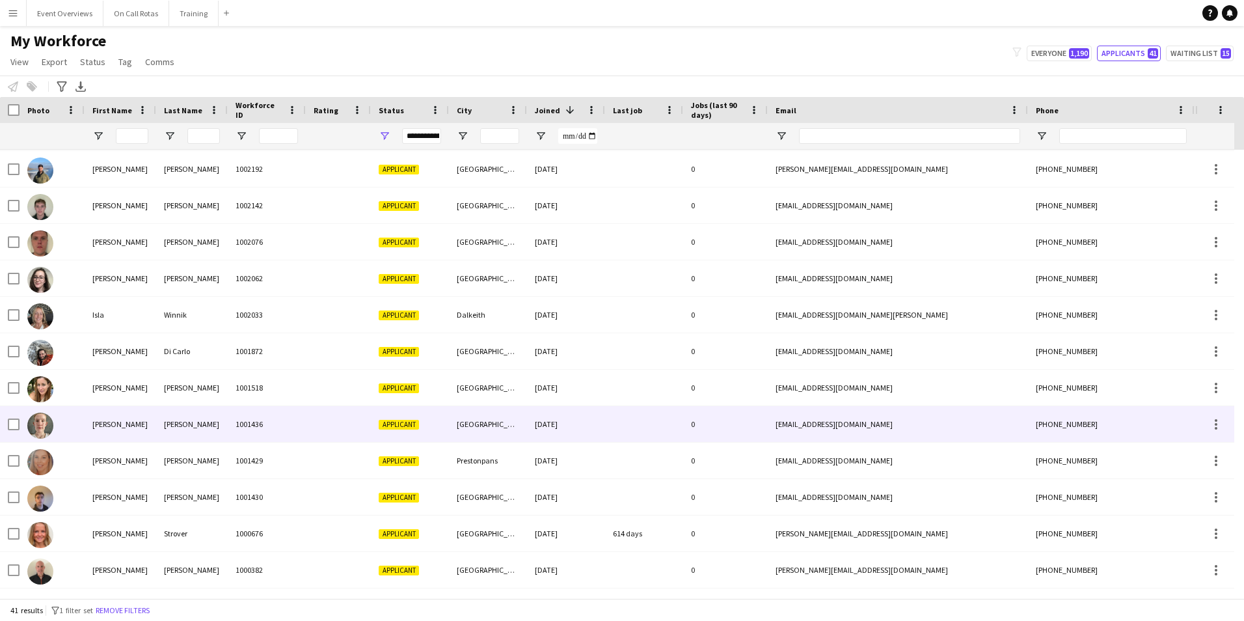
click at [180, 416] on div "Goldie" at bounding box center [192, 424] width 72 height 36
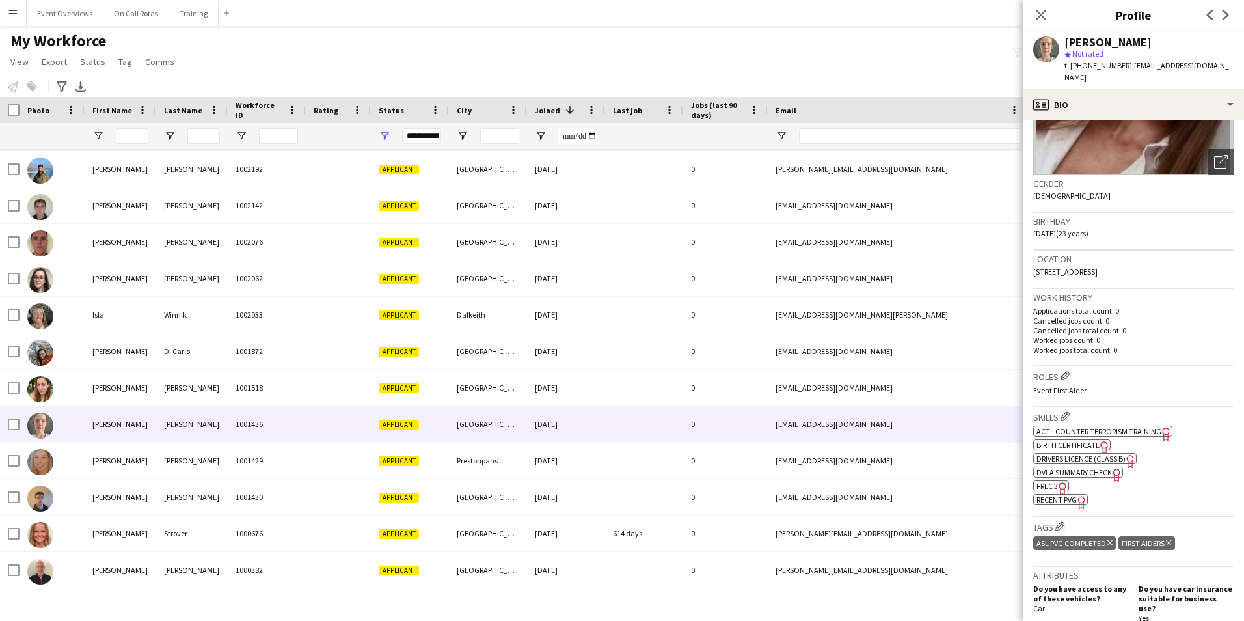
scroll to position [455, 0]
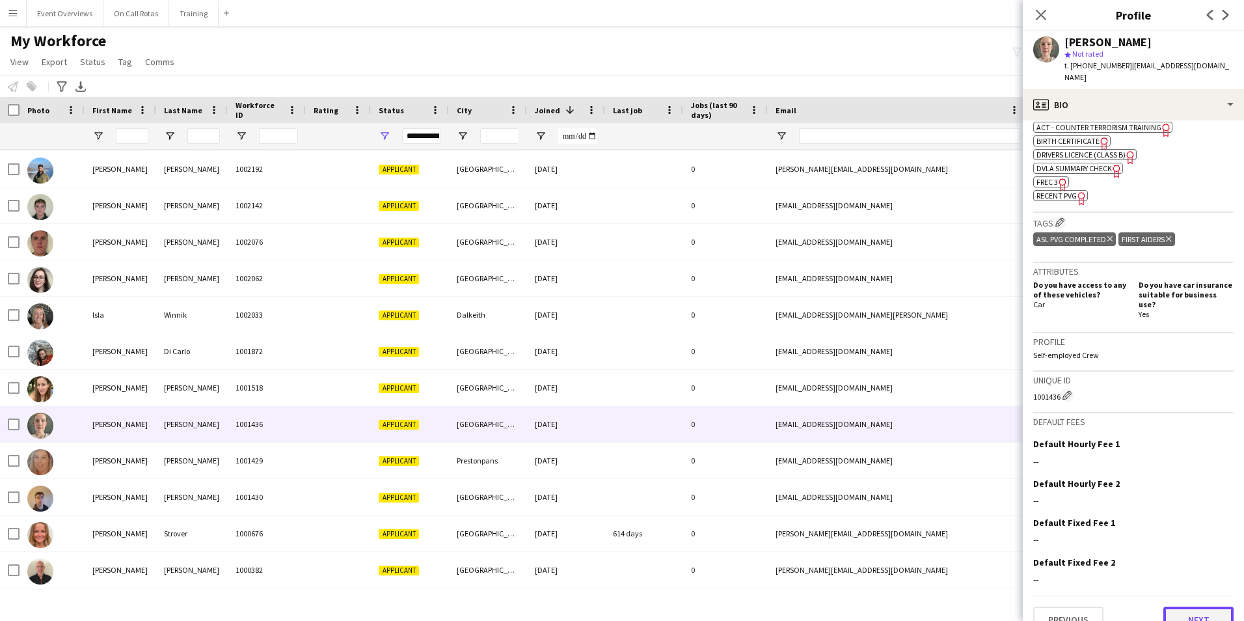
click at [1185, 606] on button "Next" at bounding box center [1198, 619] width 70 height 26
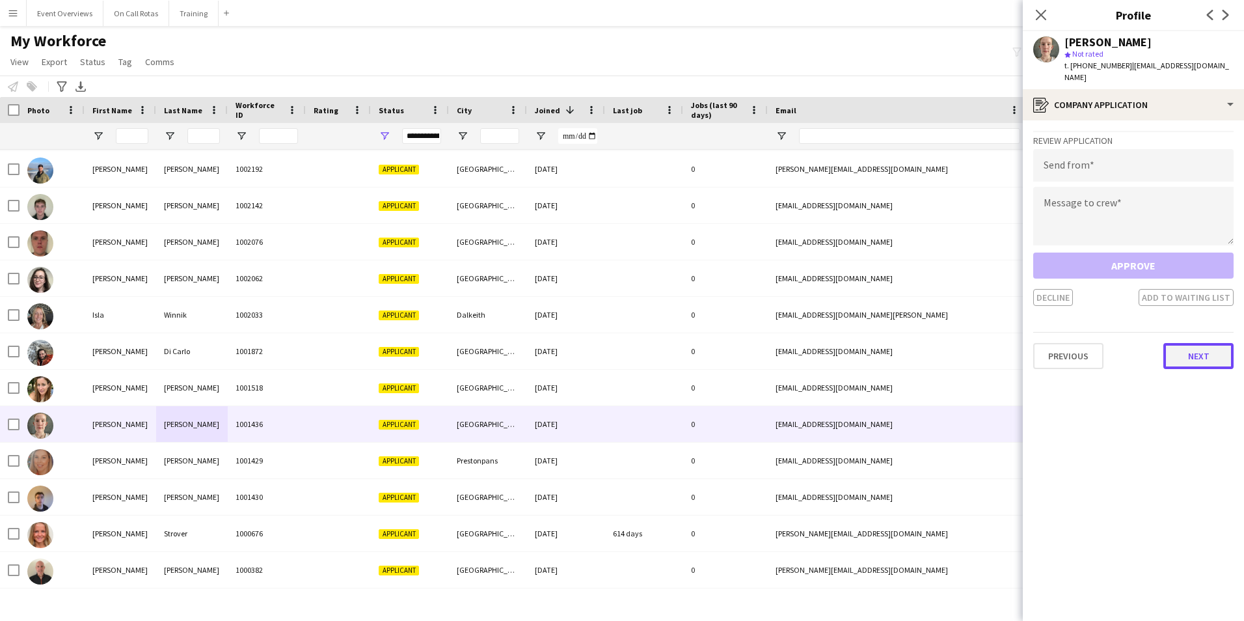
click at [1193, 347] on button "Next" at bounding box center [1198, 356] width 70 height 26
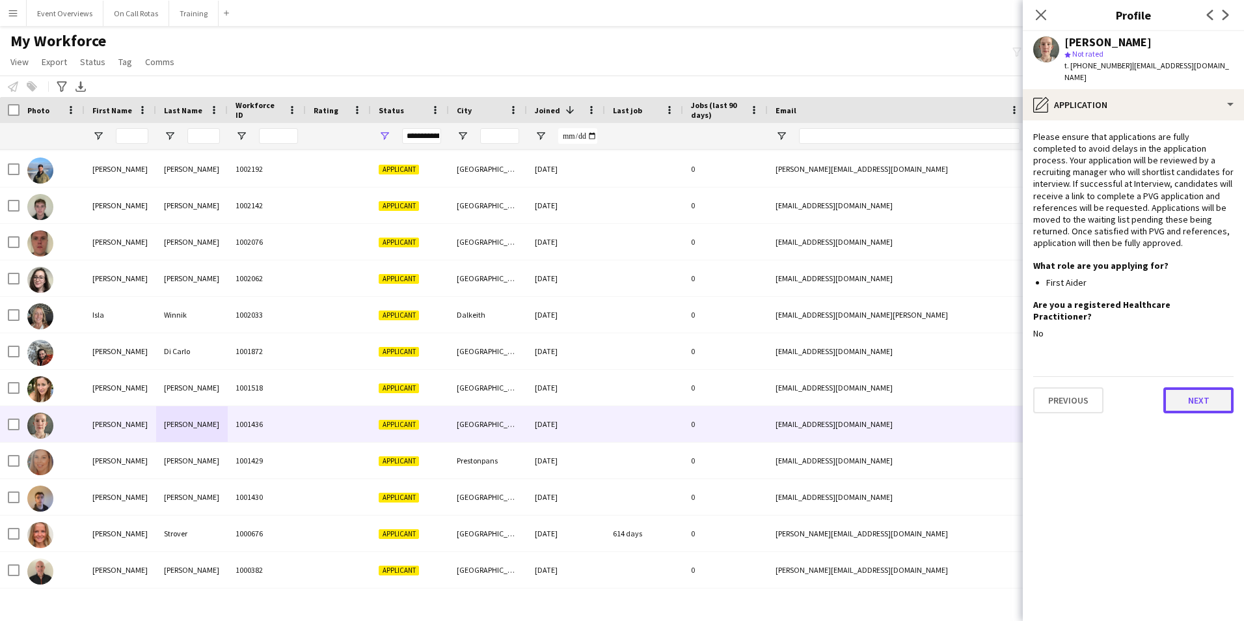
click at [1194, 387] on button "Next" at bounding box center [1198, 400] width 70 height 26
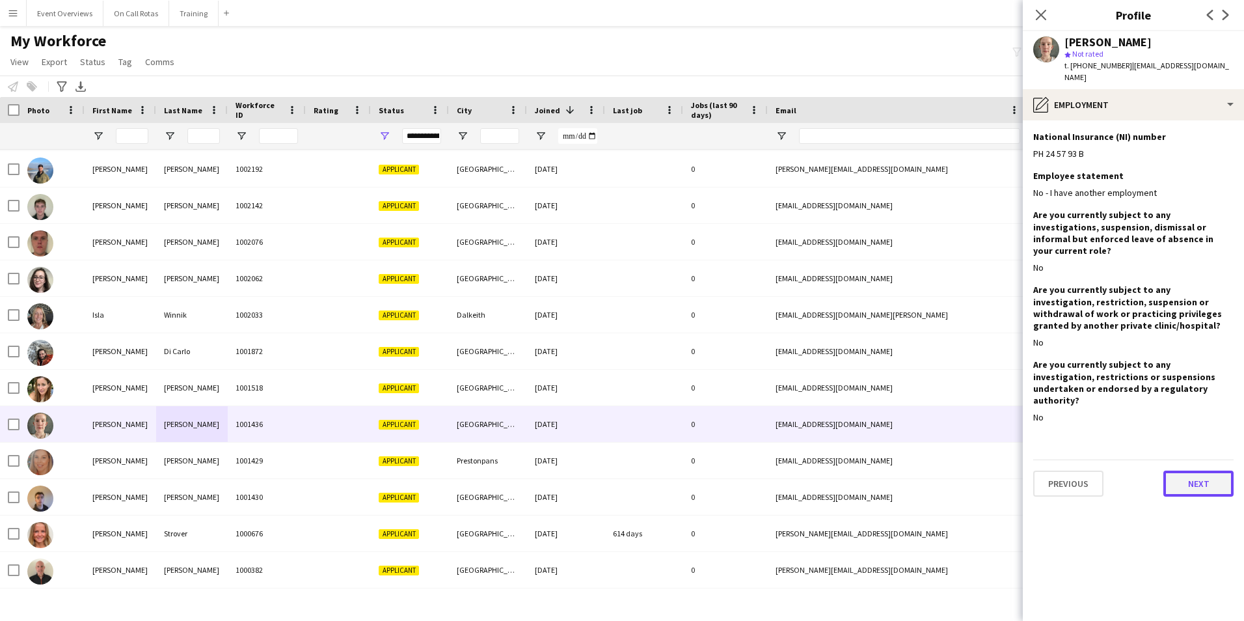
click at [1193, 470] on button "Next" at bounding box center [1198, 483] width 70 height 26
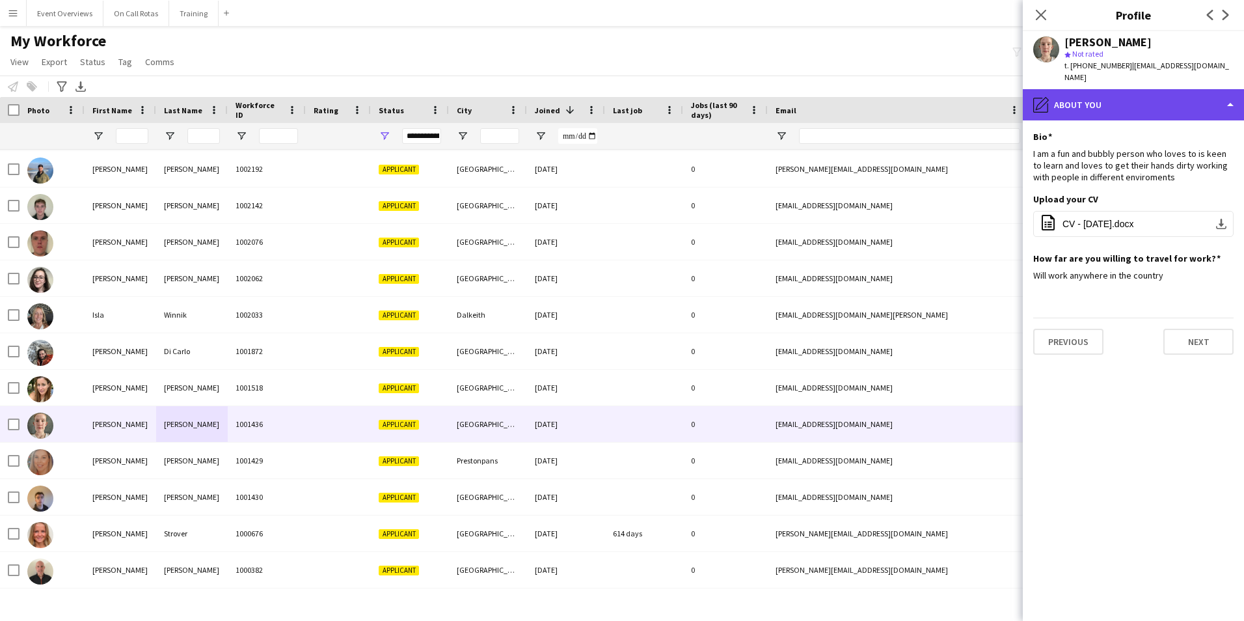
click at [1080, 100] on div "pencil4 About you" at bounding box center [1133, 104] width 221 height 31
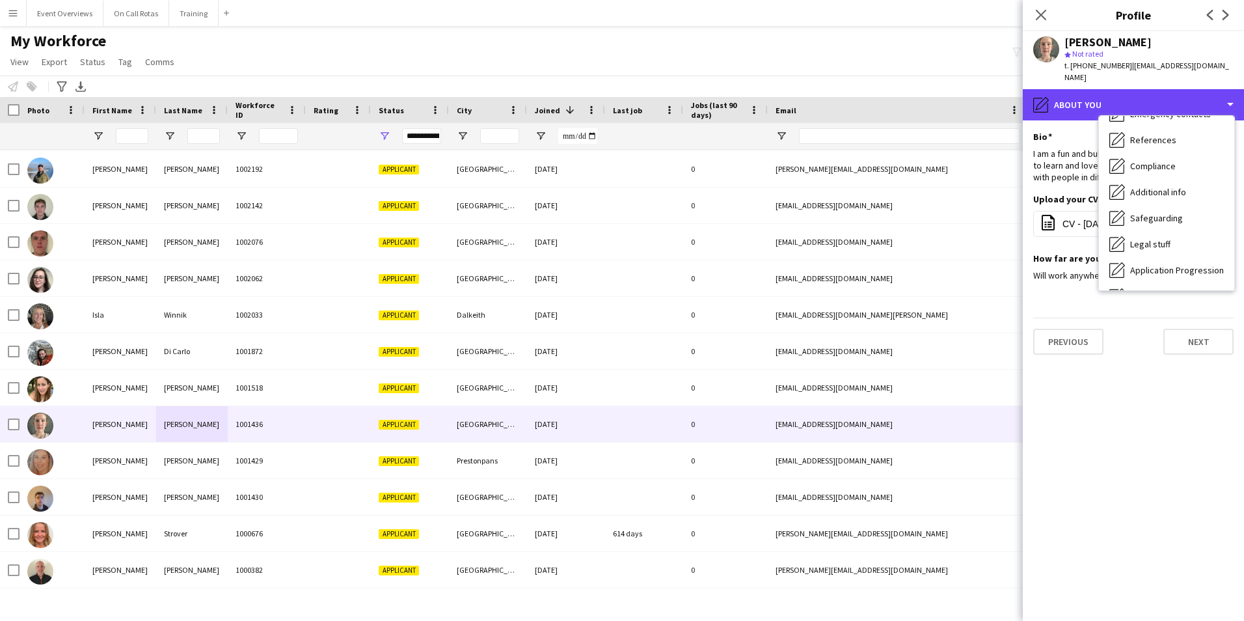
scroll to position [226, 0]
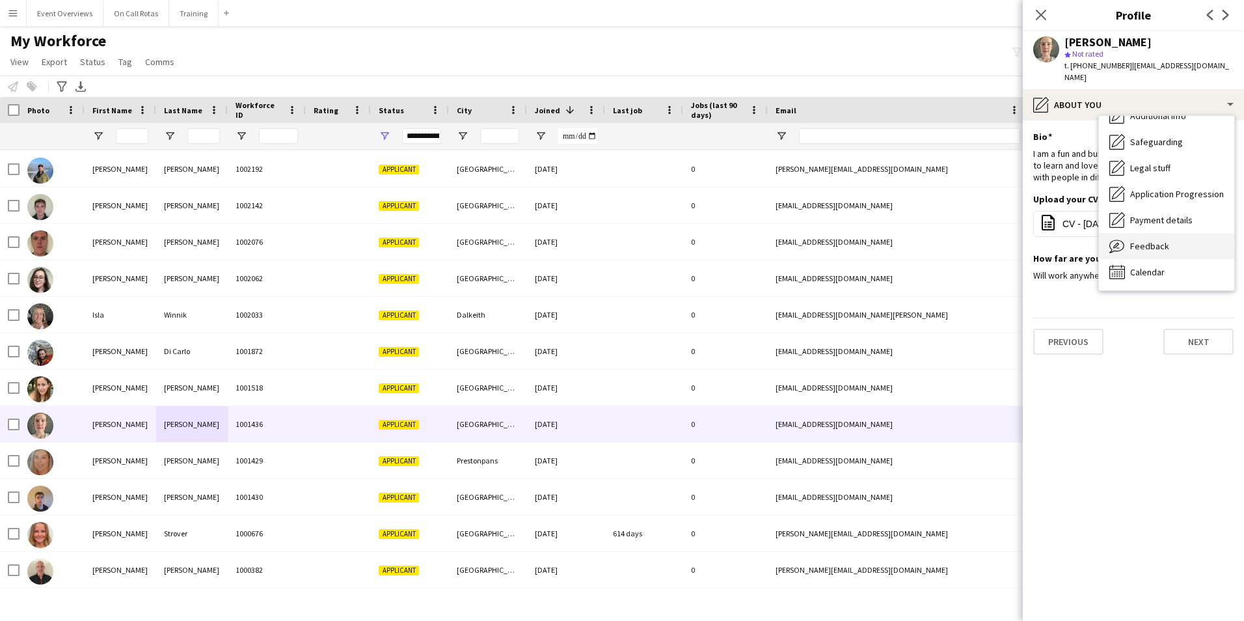
click at [1133, 240] on span "Feedback" at bounding box center [1149, 246] width 39 height 12
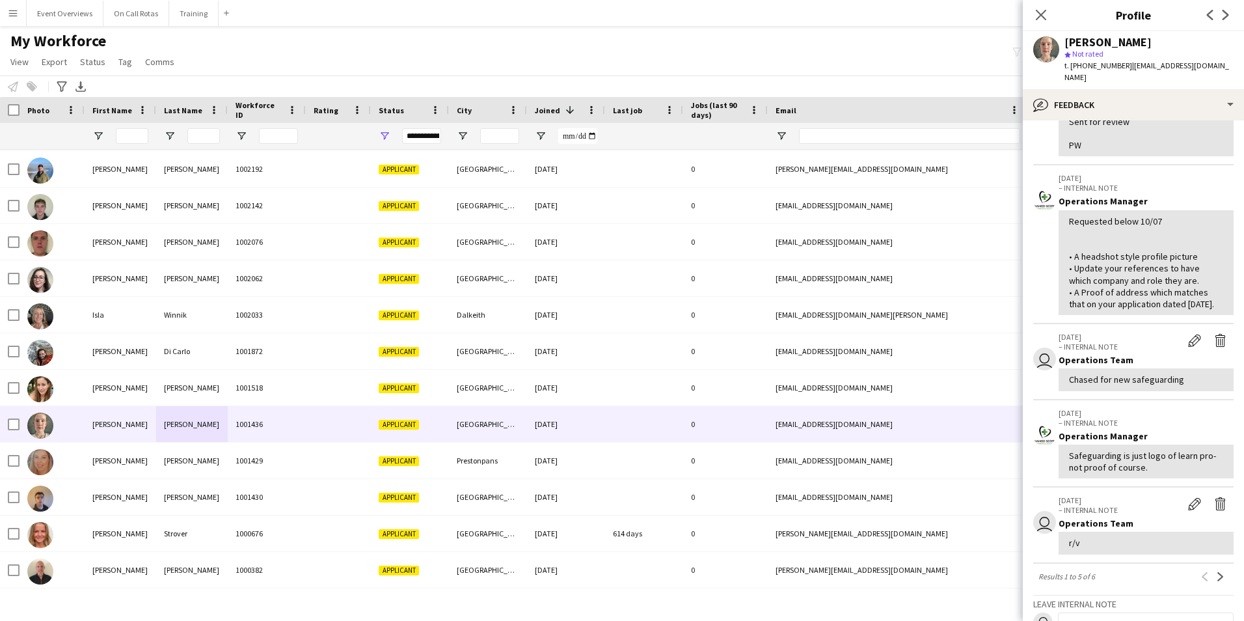
scroll to position [0, 0]
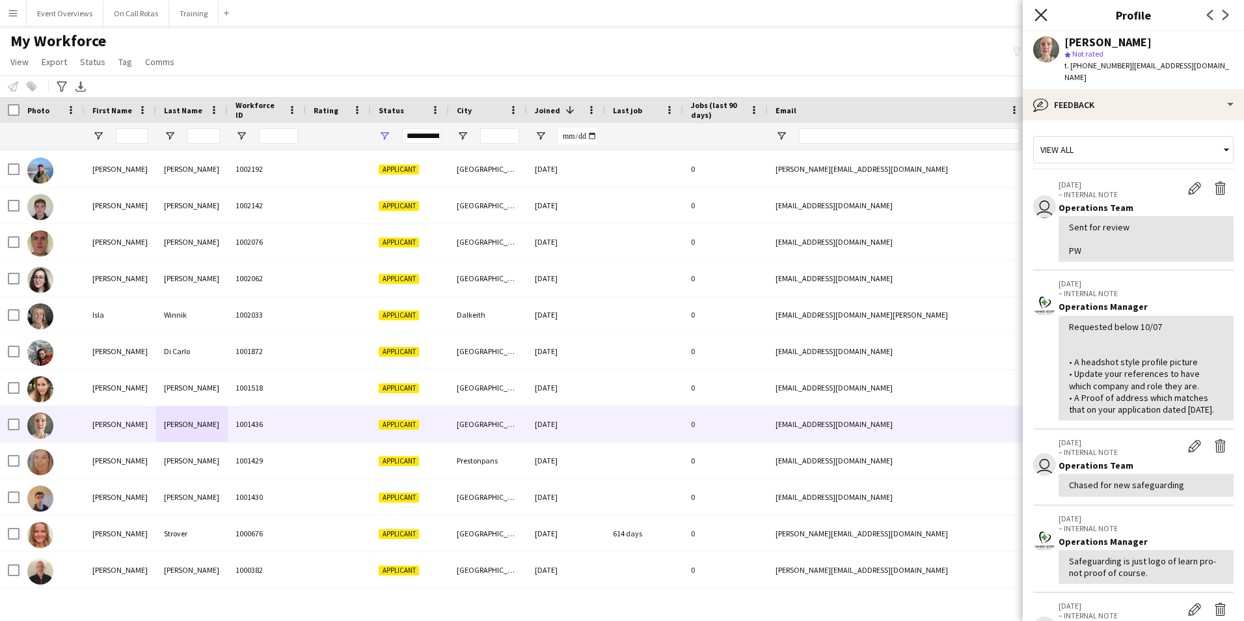
click at [1037, 16] on icon "Close pop-in" at bounding box center [1040, 14] width 12 height 12
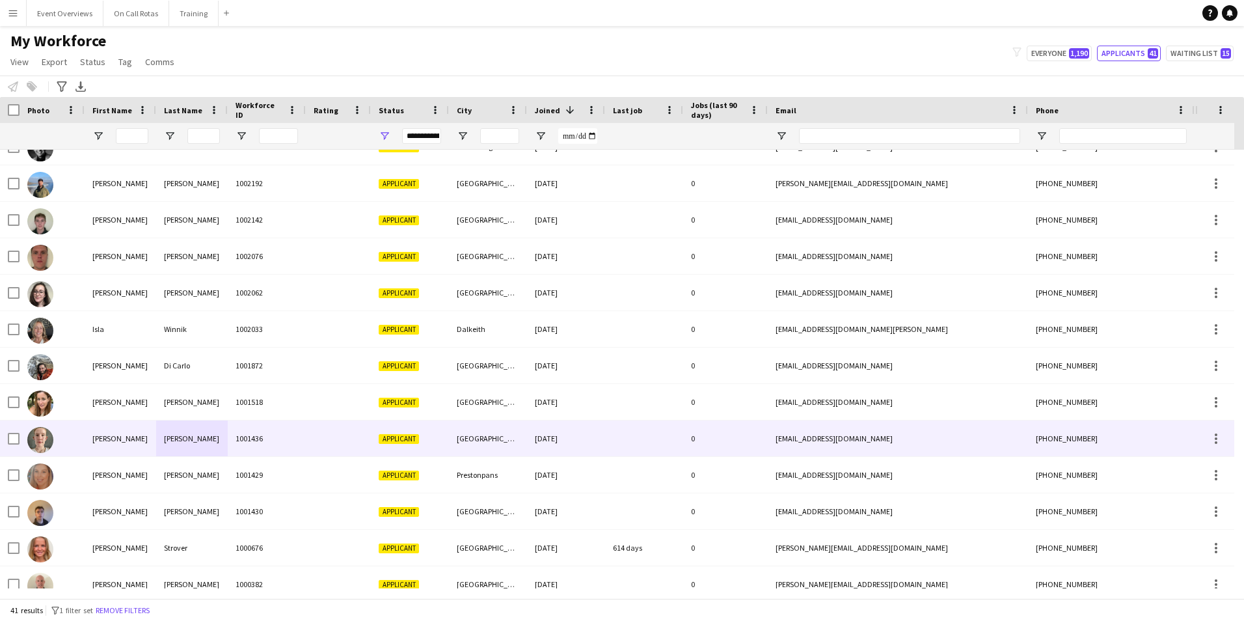
scroll to position [1052, 0]
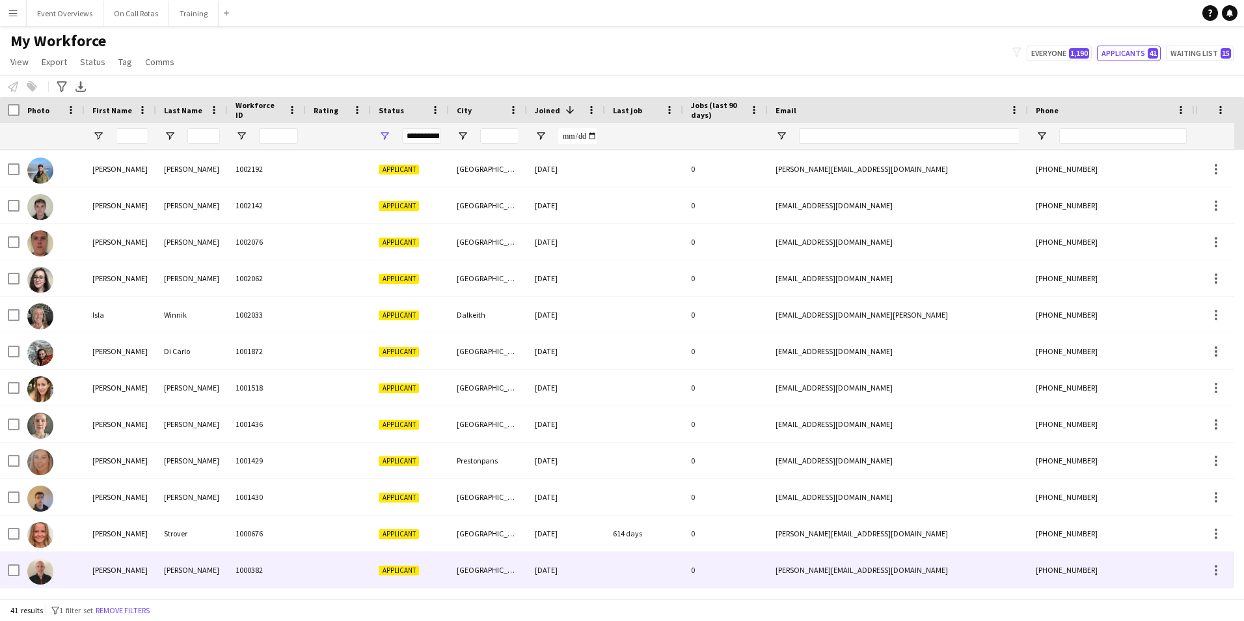
click at [213, 557] on div "Reilly" at bounding box center [192, 570] width 72 height 36
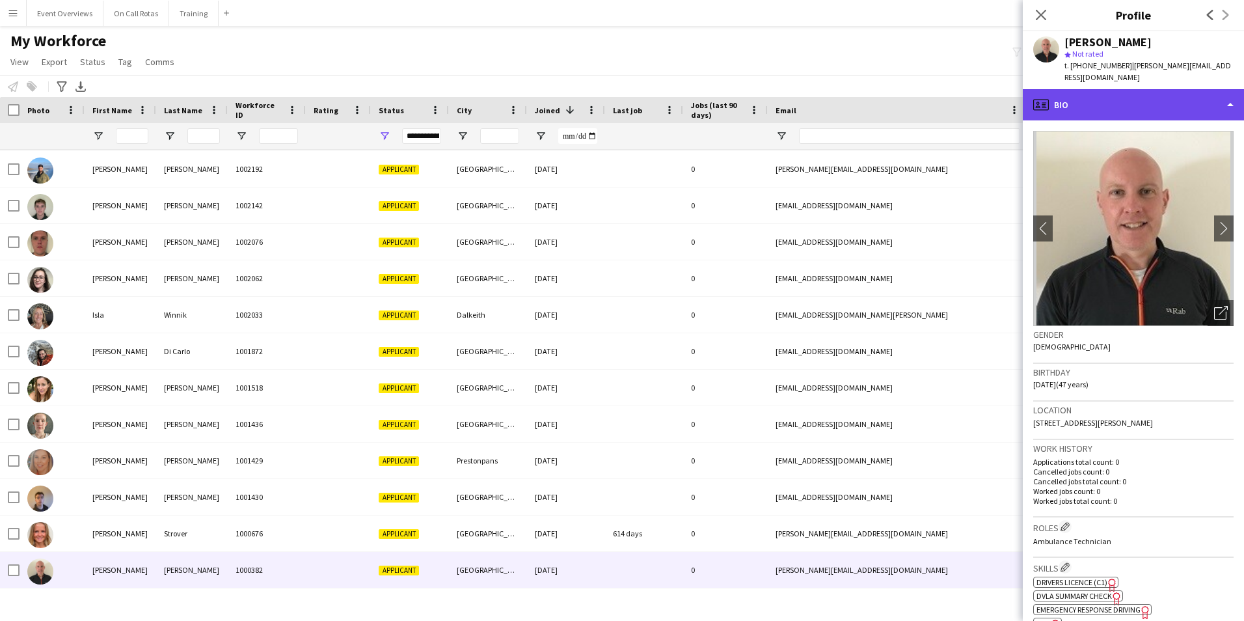
click at [1116, 114] on div "profile Bio" at bounding box center [1133, 104] width 221 height 31
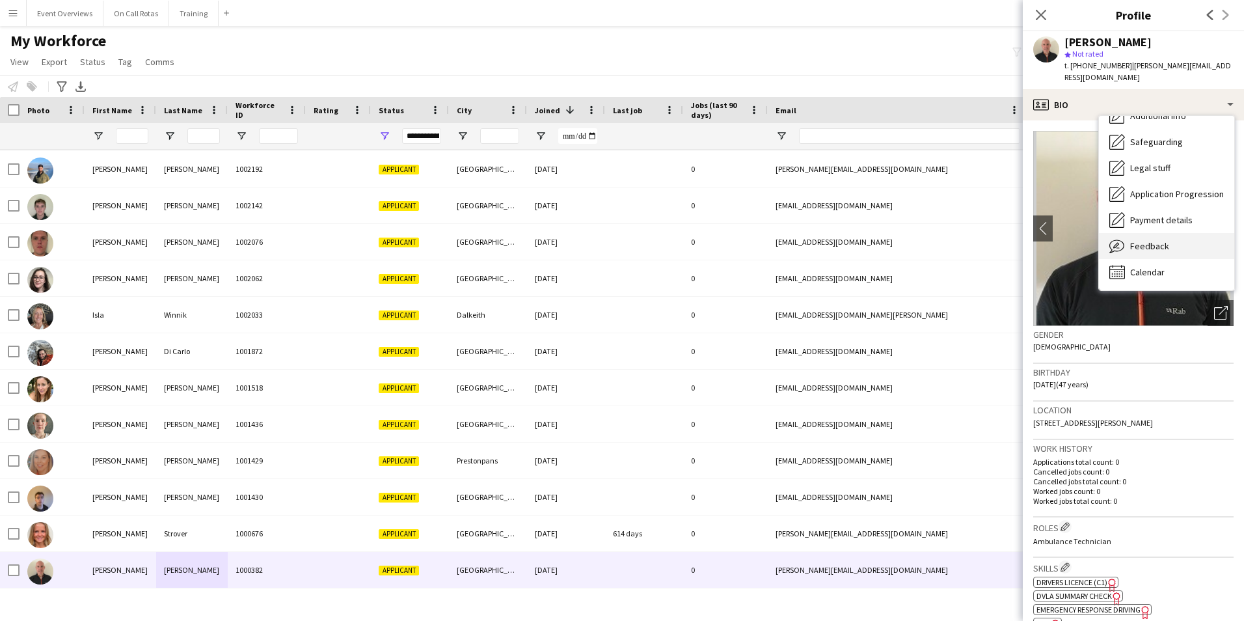
click at [1138, 248] on span "Feedback" at bounding box center [1149, 246] width 39 height 12
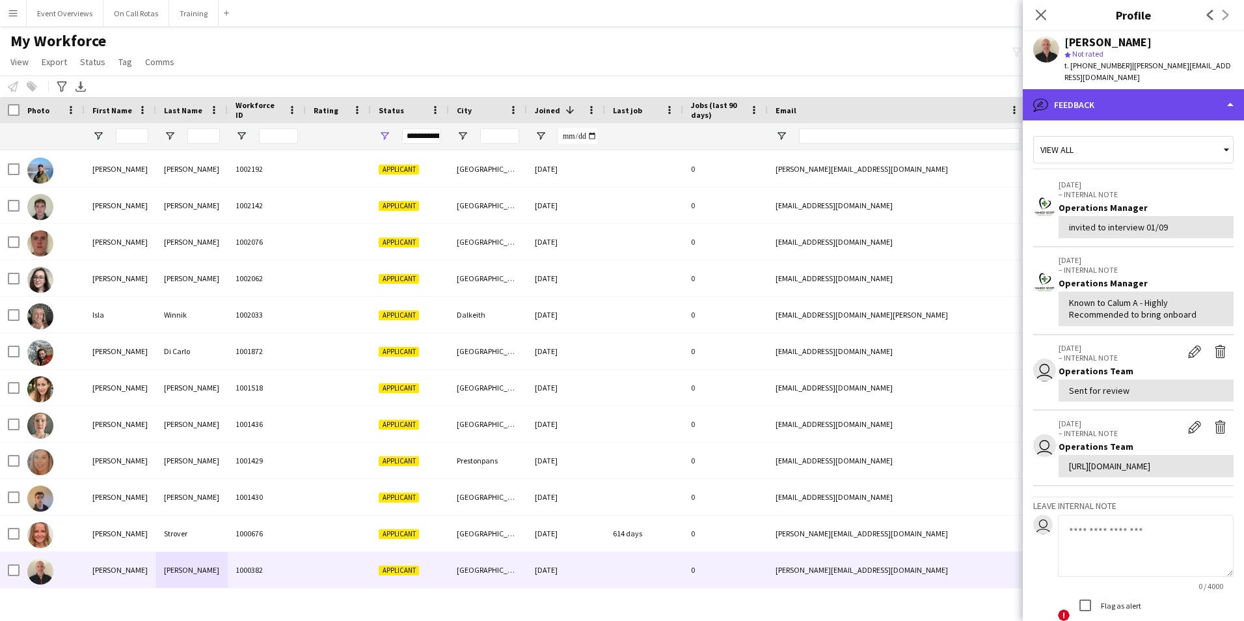
click at [1106, 108] on div "bubble-pencil Feedback" at bounding box center [1133, 104] width 221 height 31
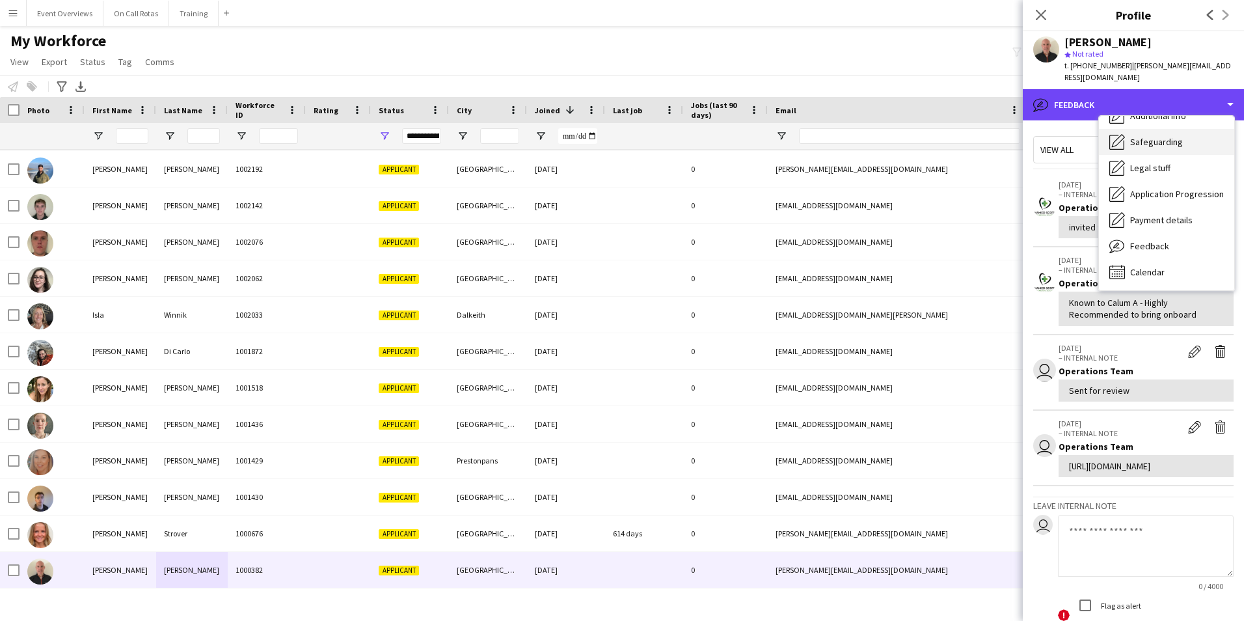
scroll to position [79, 0]
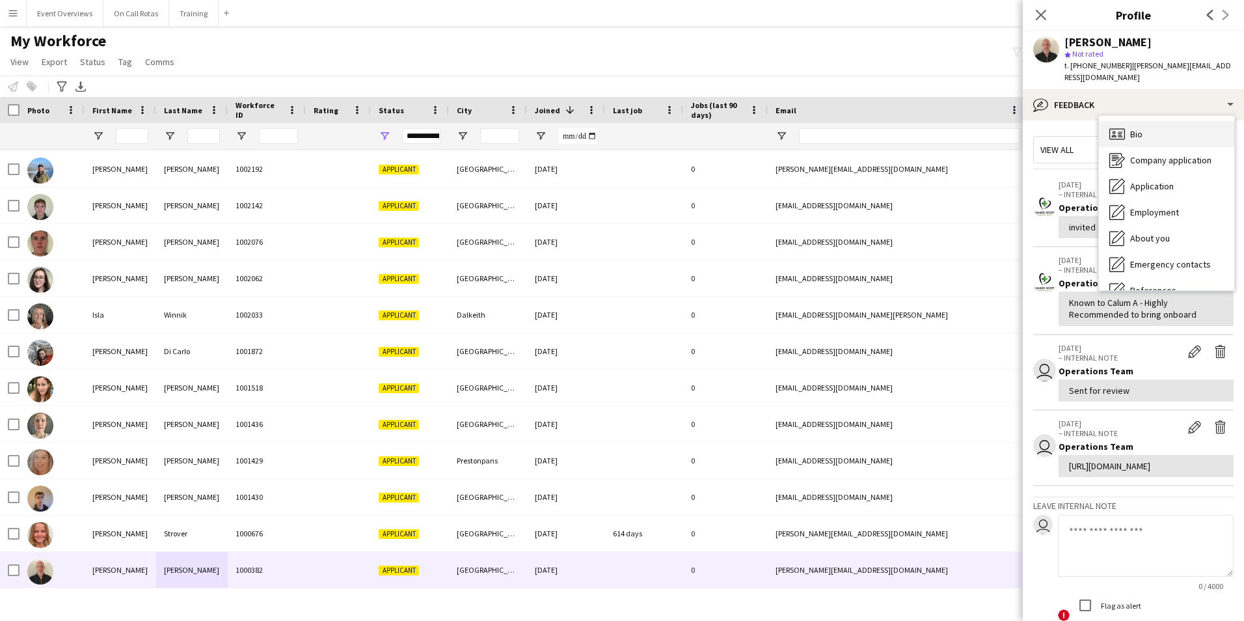
click at [1132, 127] on div "Bio Bio" at bounding box center [1166, 134] width 135 height 26
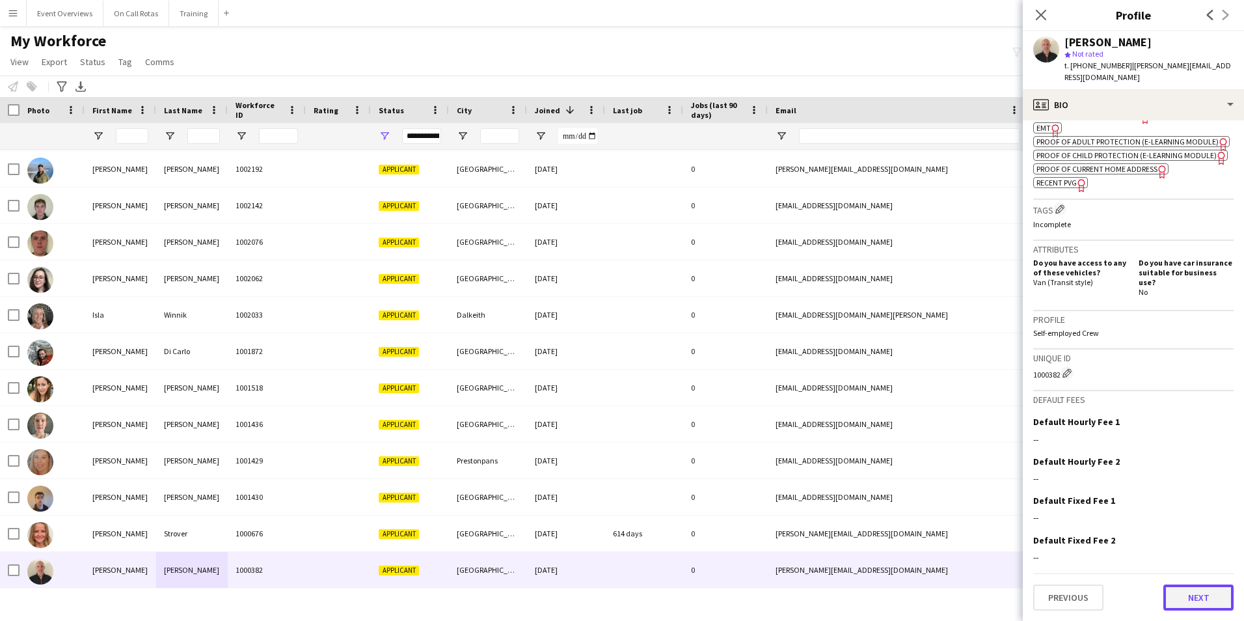
click at [1170, 606] on button "Next" at bounding box center [1198, 597] width 70 height 26
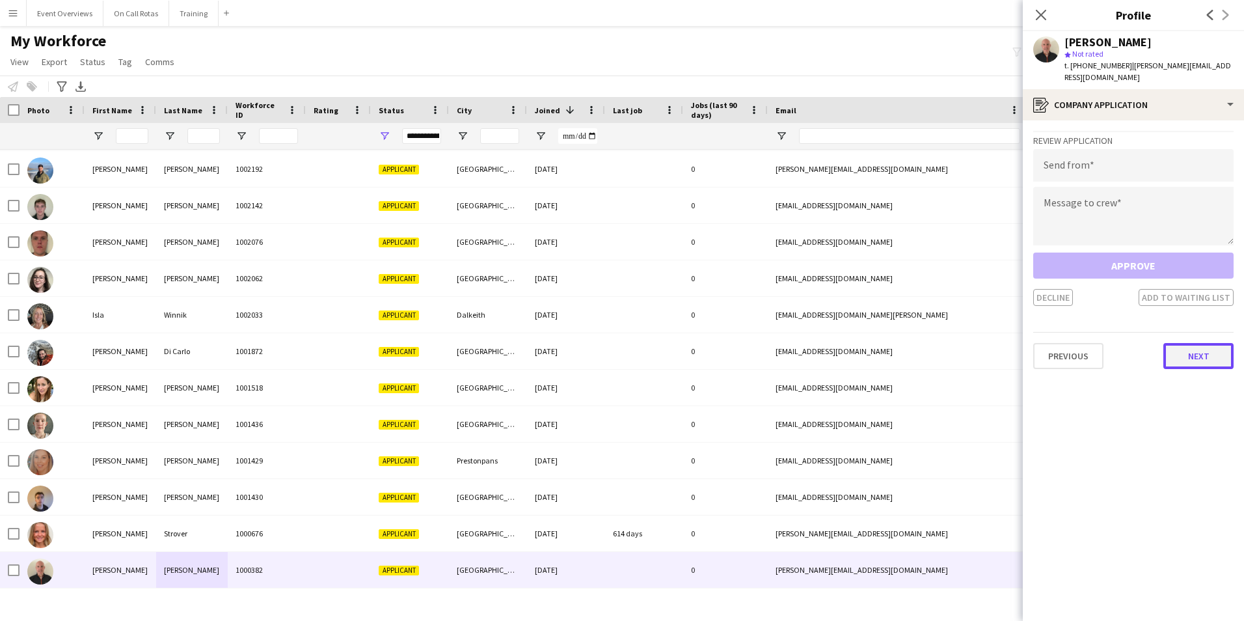
click at [1196, 364] on button "Next" at bounding box center [1198, 356] width 70 height 26
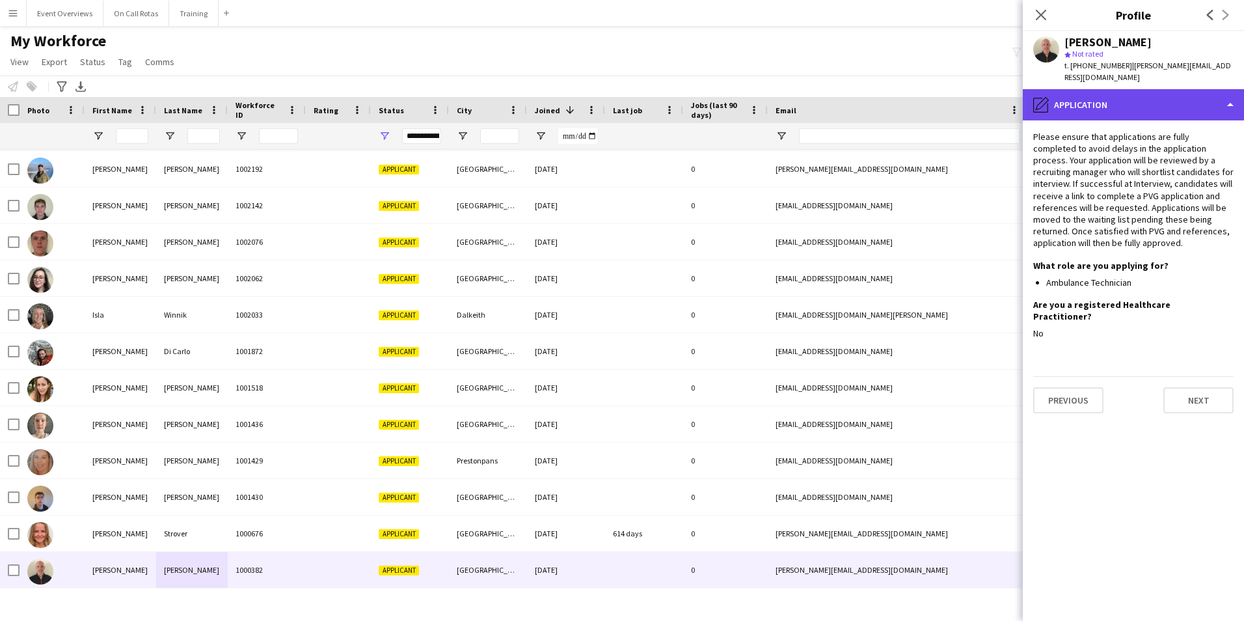
click at [1100, 104] on div "pencil4 Application" at bounding box center [1133, 104] width 221 height 31
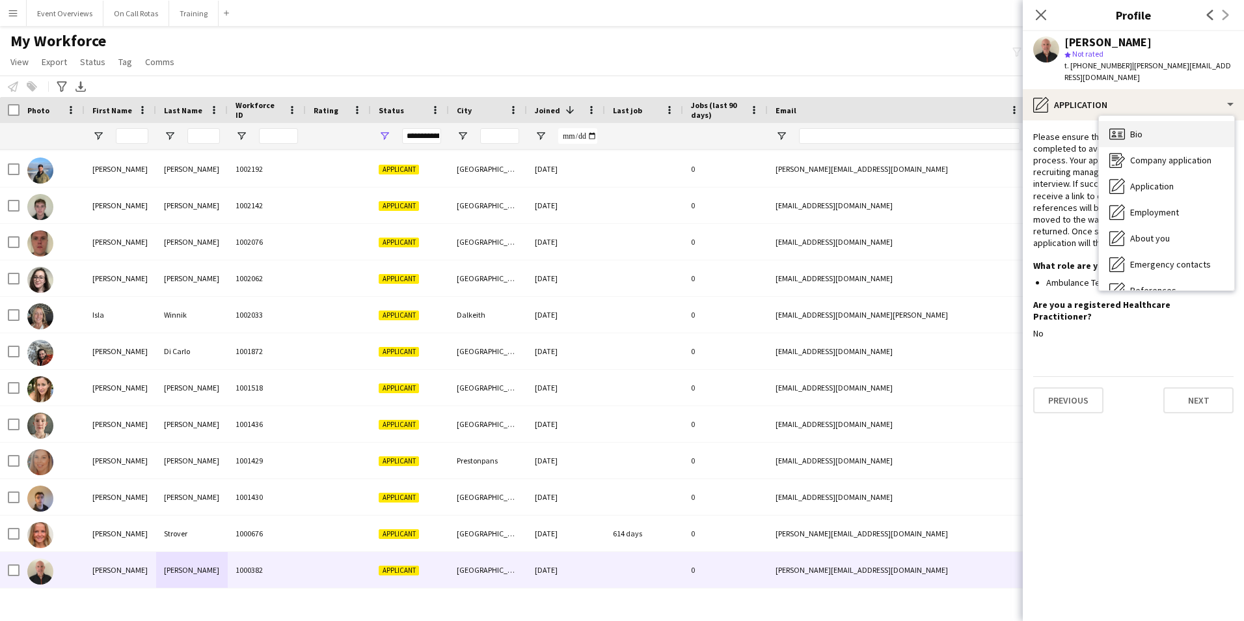
click at [1133, 133] on span "Bio" at bounding box center [1136, 134] width 12 height 12
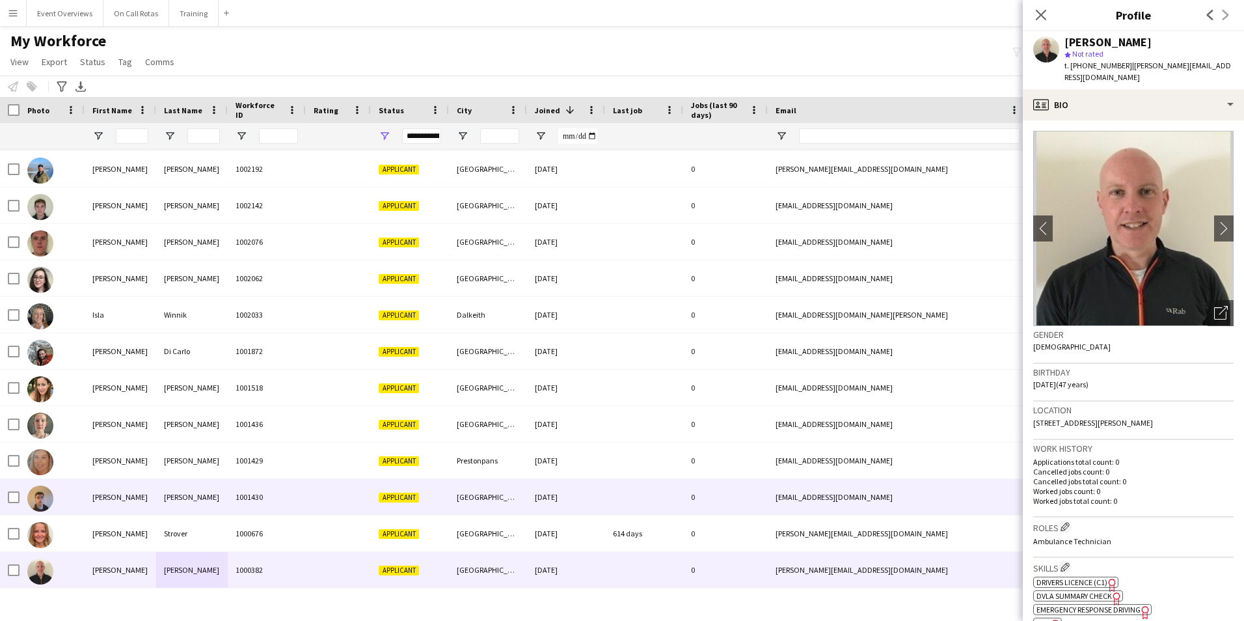
click at [107, 500] on div "Matt" at bounding box center [121, 497] width 72 height 36
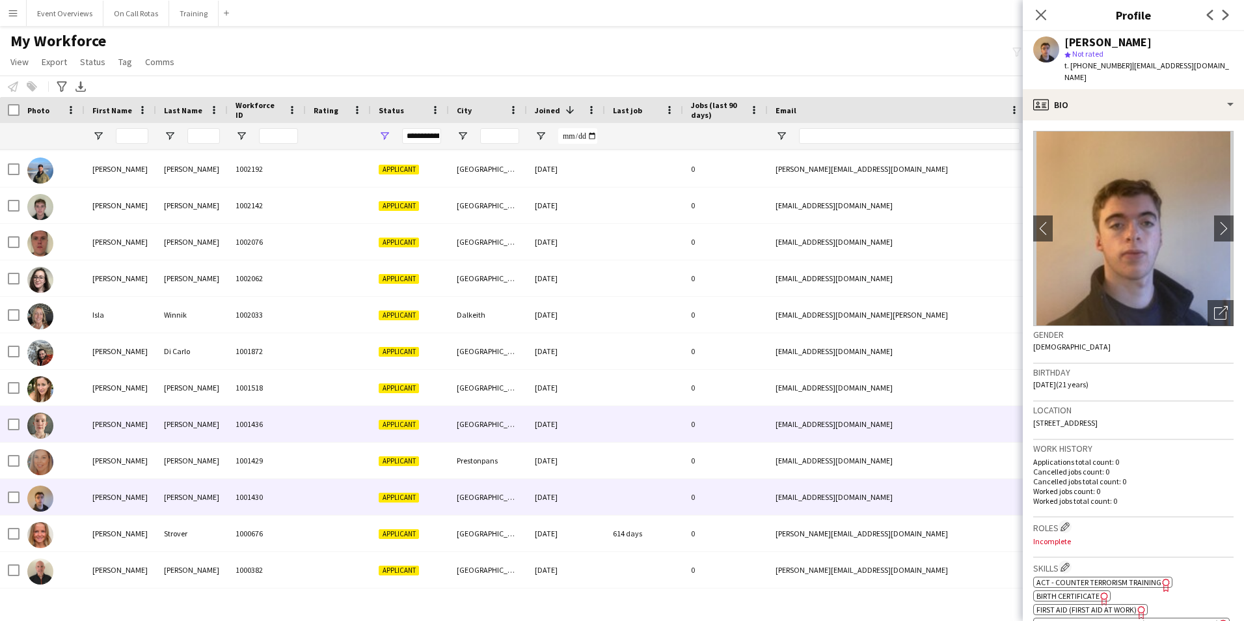
click at [224, 424] on div "Goldie" at bounding box center [192, 424] width 72 height 36
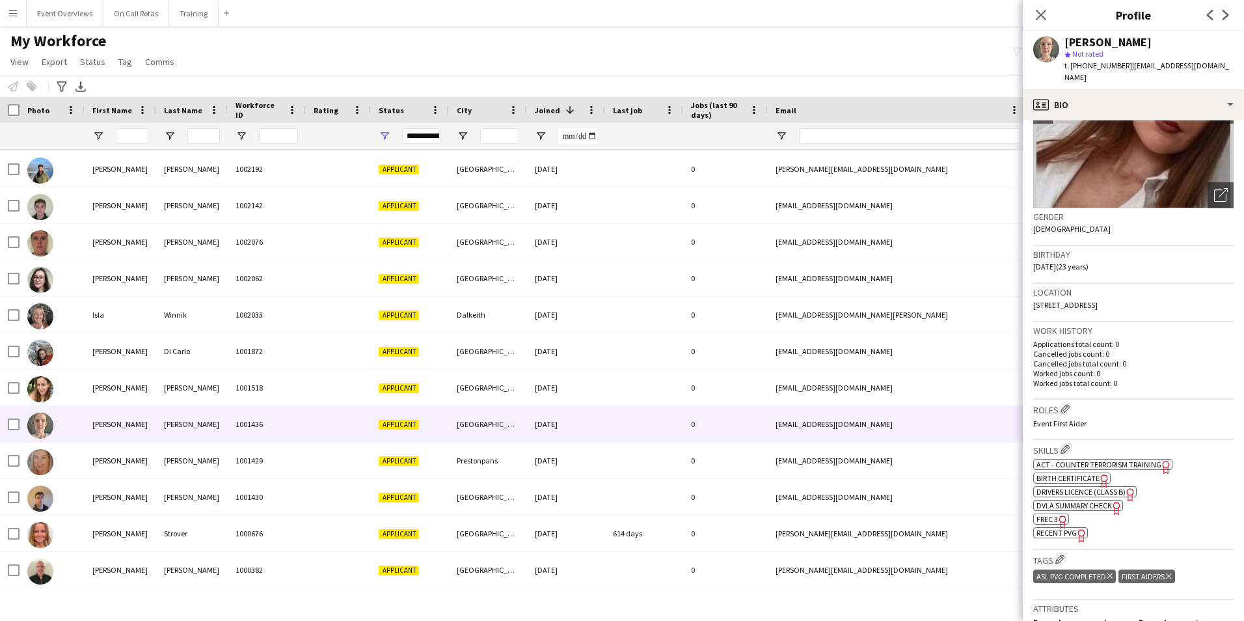
scroll to position [0, 0]
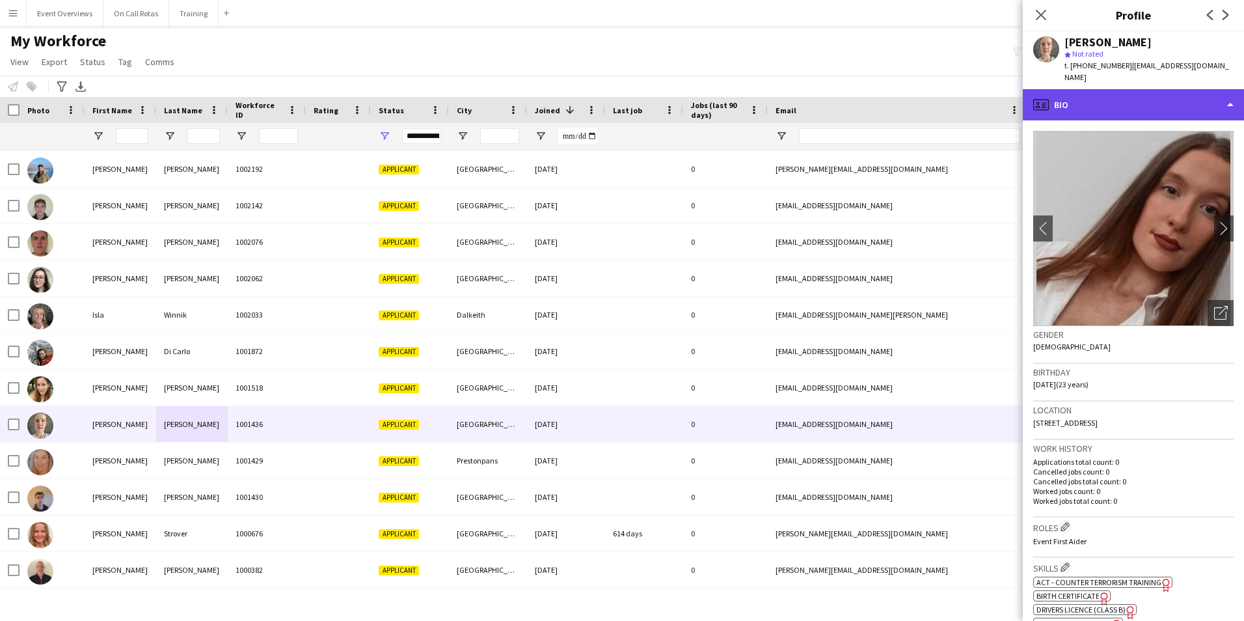
click at [1092, 89] on div "profile Bio" at bounding box center [1133, 104] width 221 height 31
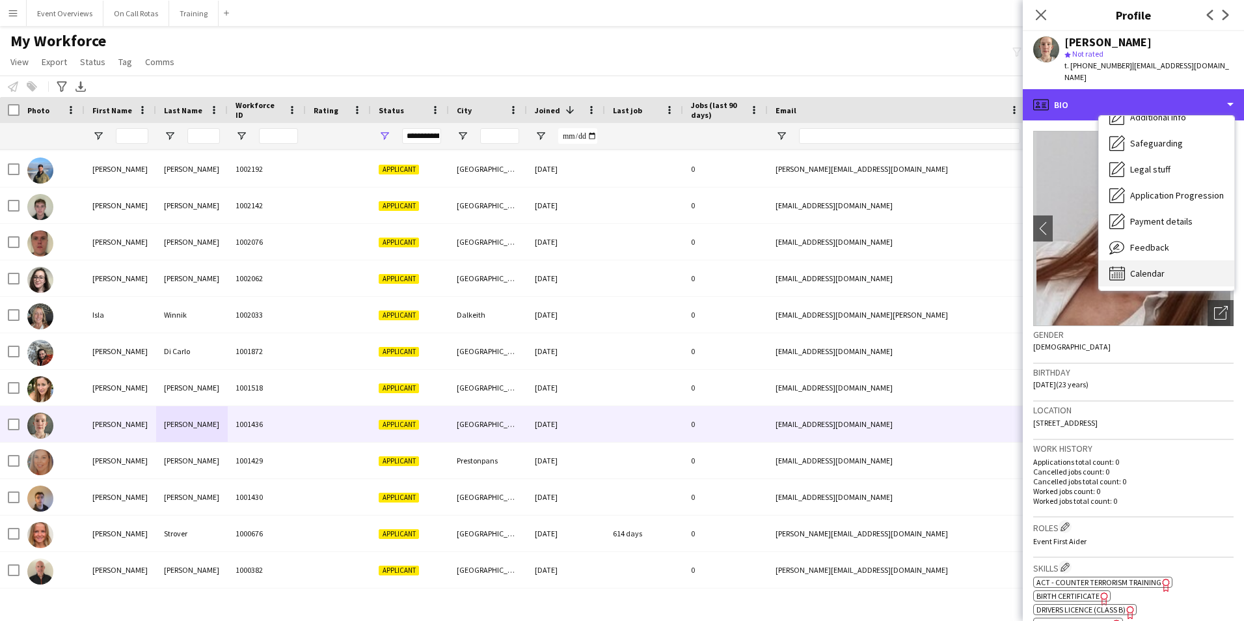
scroll to position [226, 0]
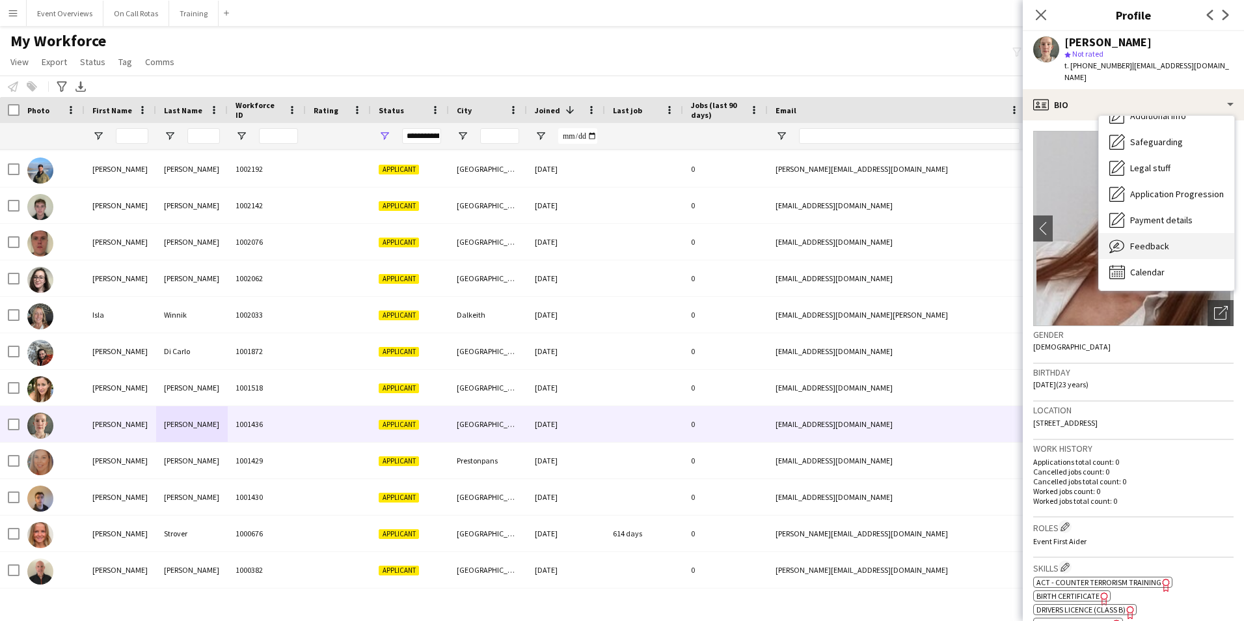
click at [1152, 240] on span "Feedback" at bounding box center [1149, 246] width 39 height 12
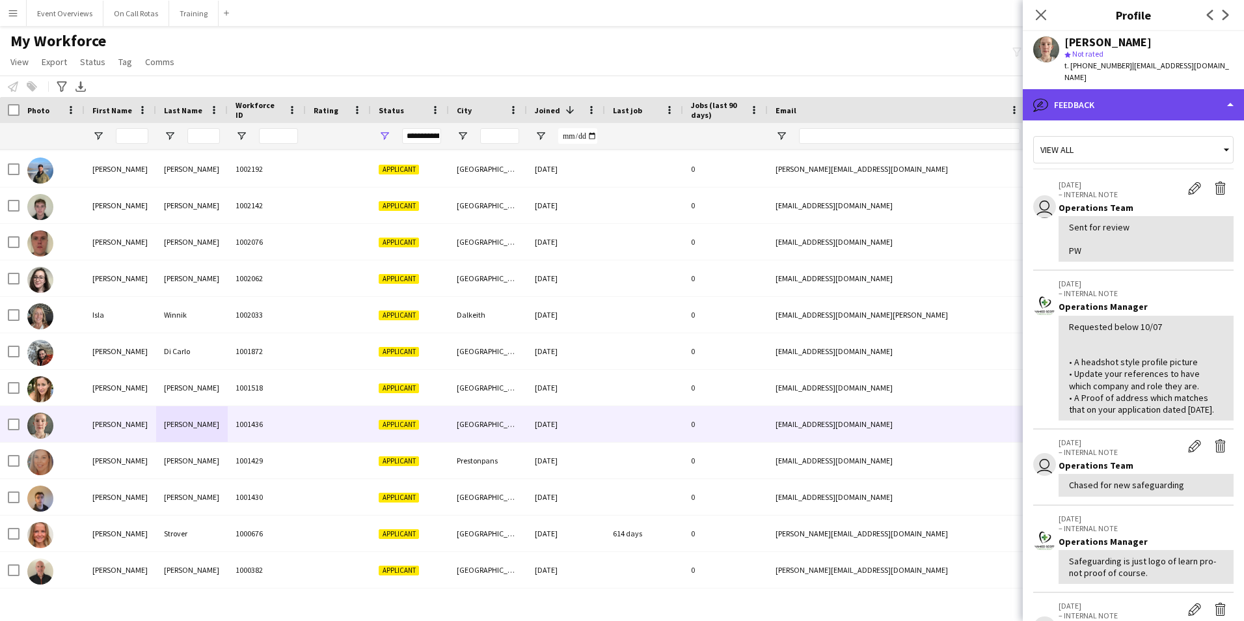
click at [1094, 99] on div "bubble-pencil Feedback" at bounding box center [1133, 104] width 221 height 31
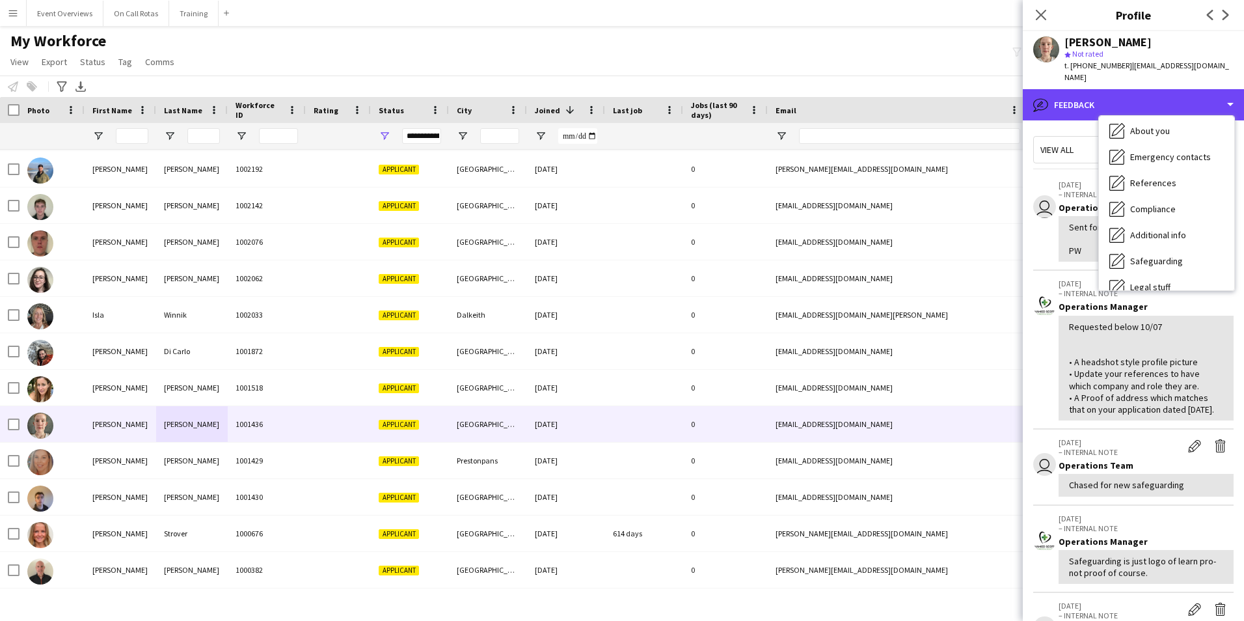
scroll to position [0, 0]
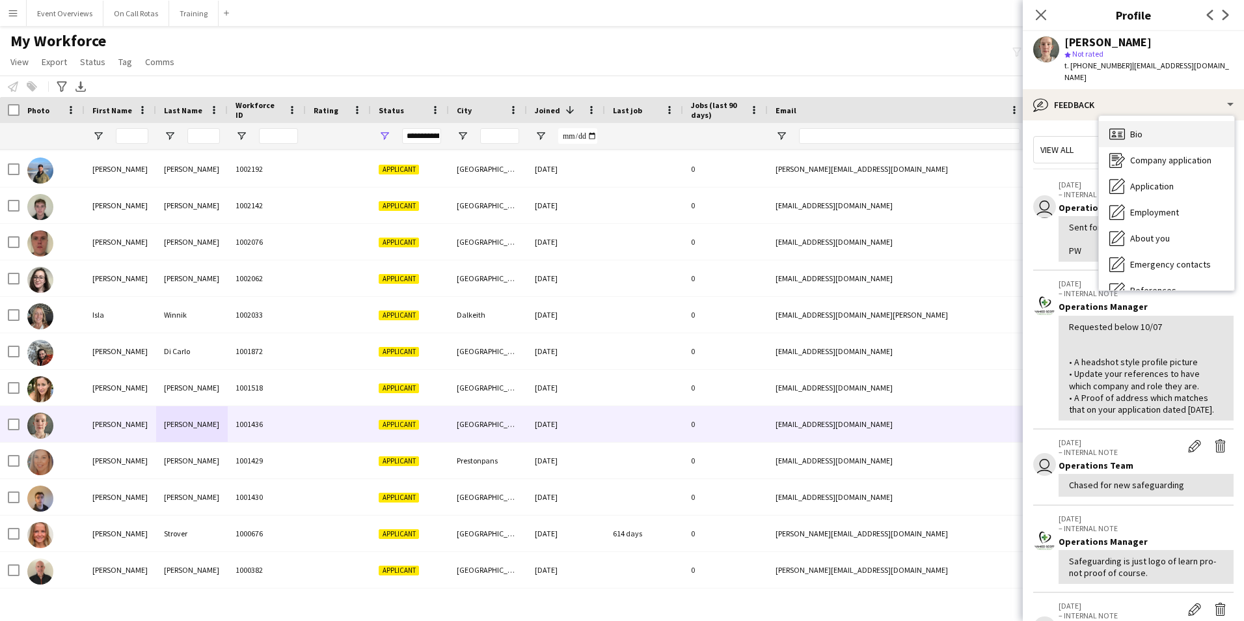
click at [1143, 121] on div "Bio Bio" at bounding box center [1166, 134] width 135 height 26
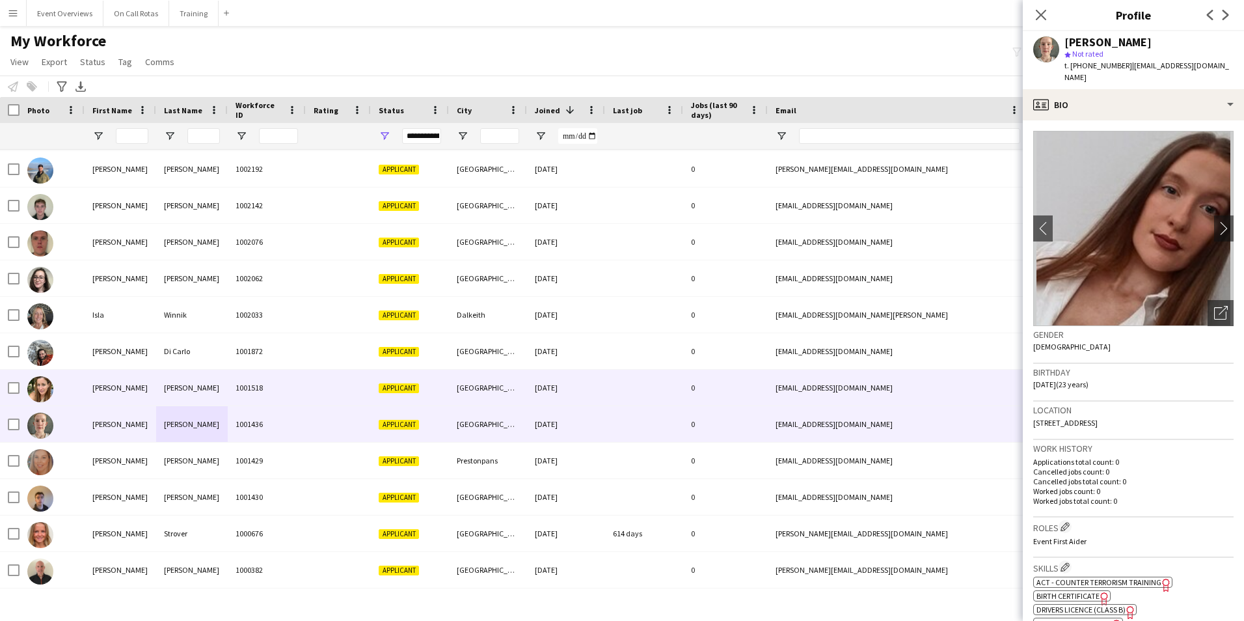
click at [146, 394] on div "Sally-Anne" at bounding box center [121, 387] width 72 height 36
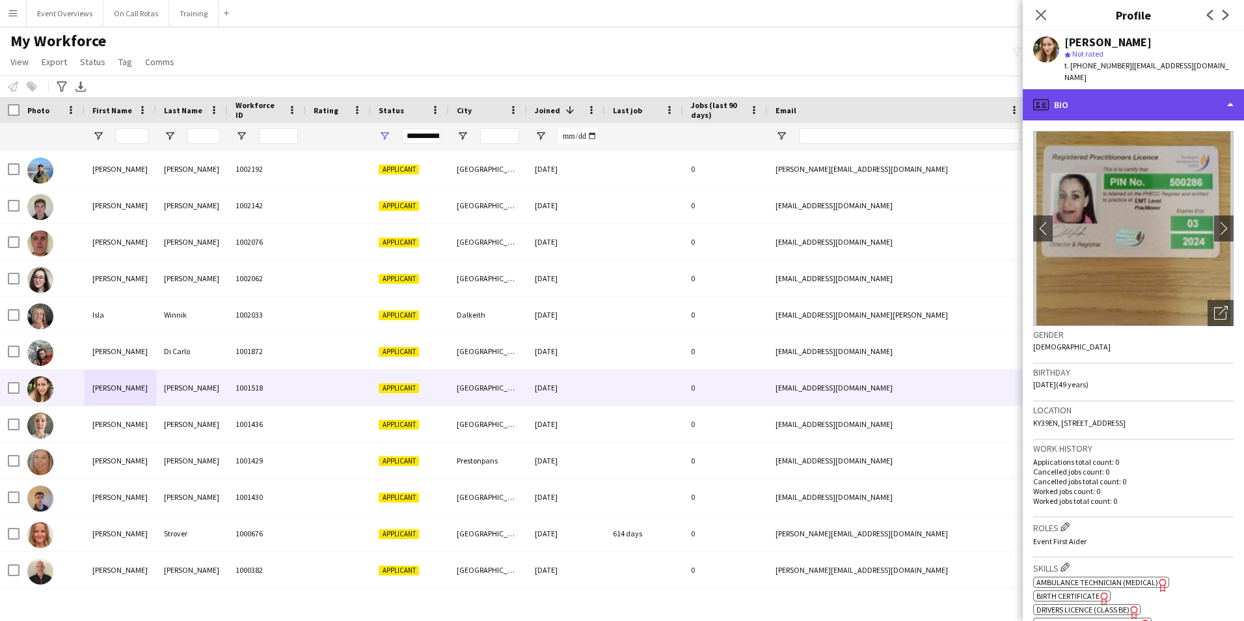
click at [1168, 108] on div "profile Bio" at bounding box center [1133, 104] width 221 height 31
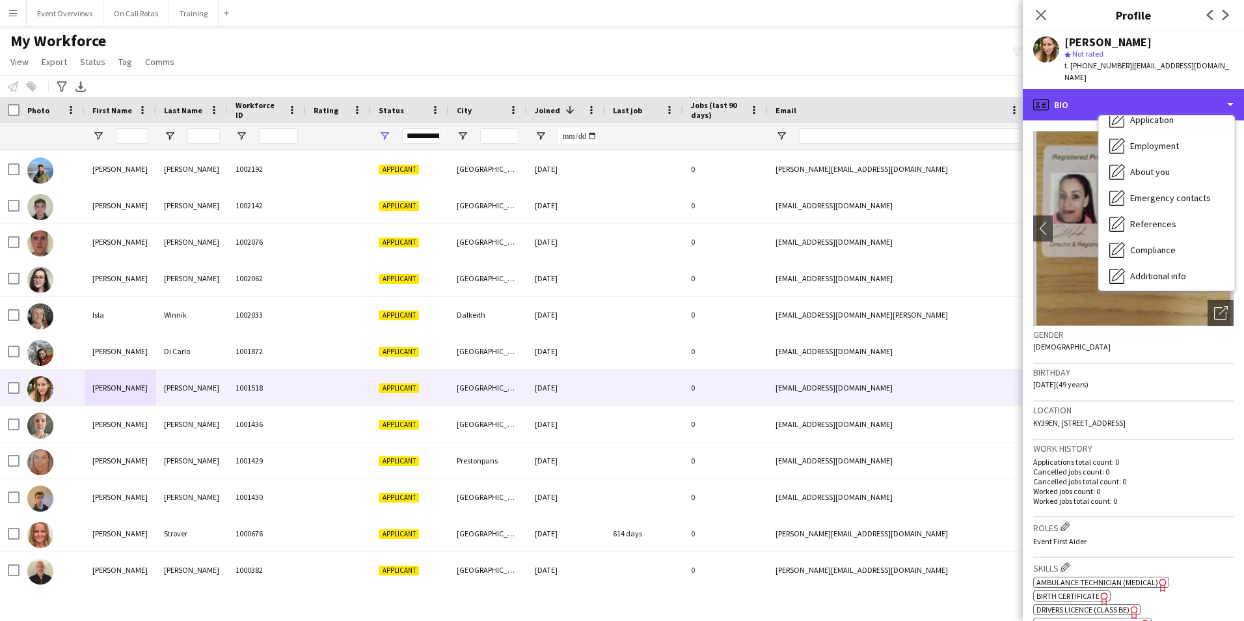
scroll to position [226, 0]
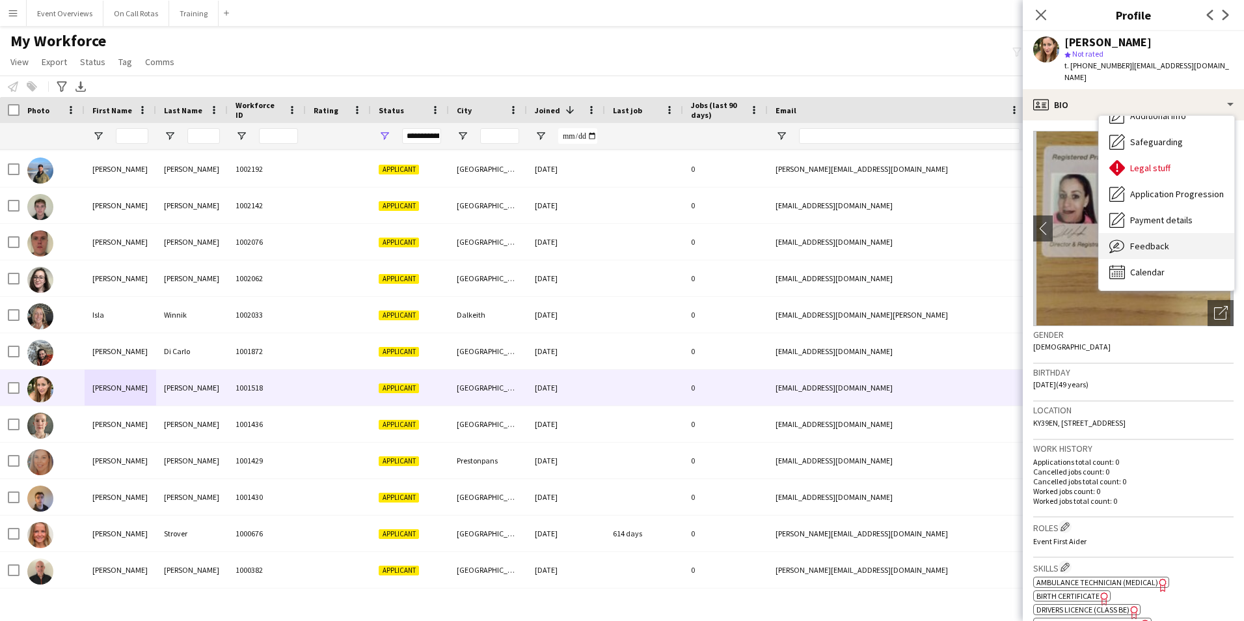
click at [1162, 240] on span "Feedback" at bounding box center [1149, 246] width 39 height 12
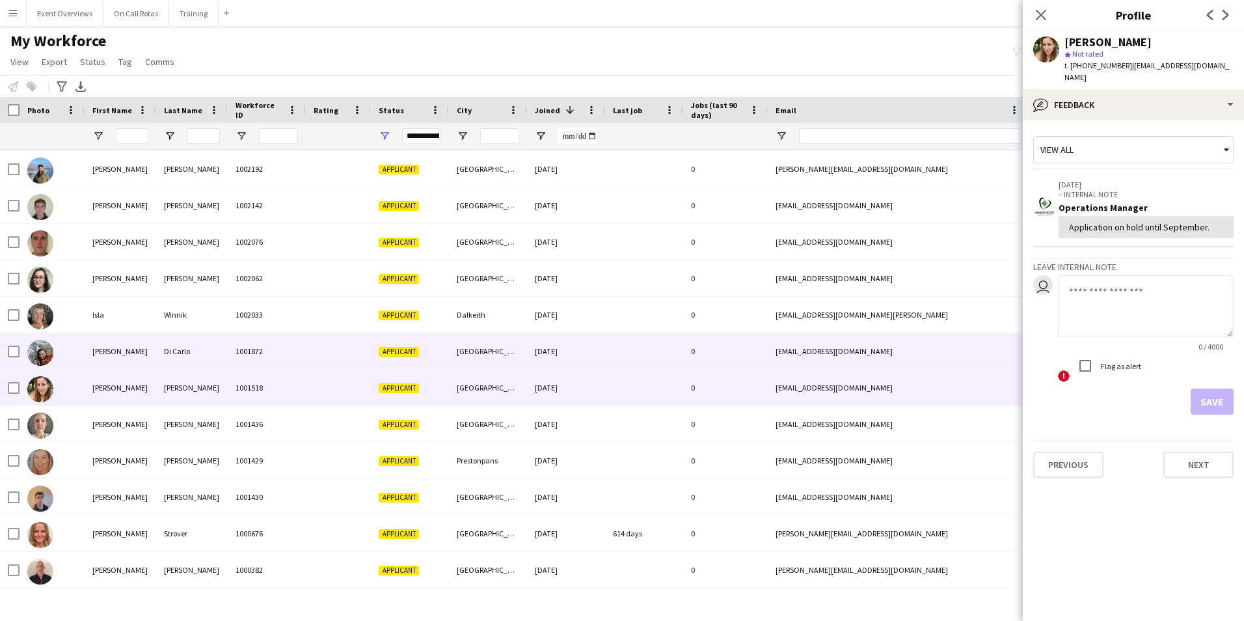
click at [444, 345] on div "Applicant" at bounding box center [410, 351] width 78 height 36
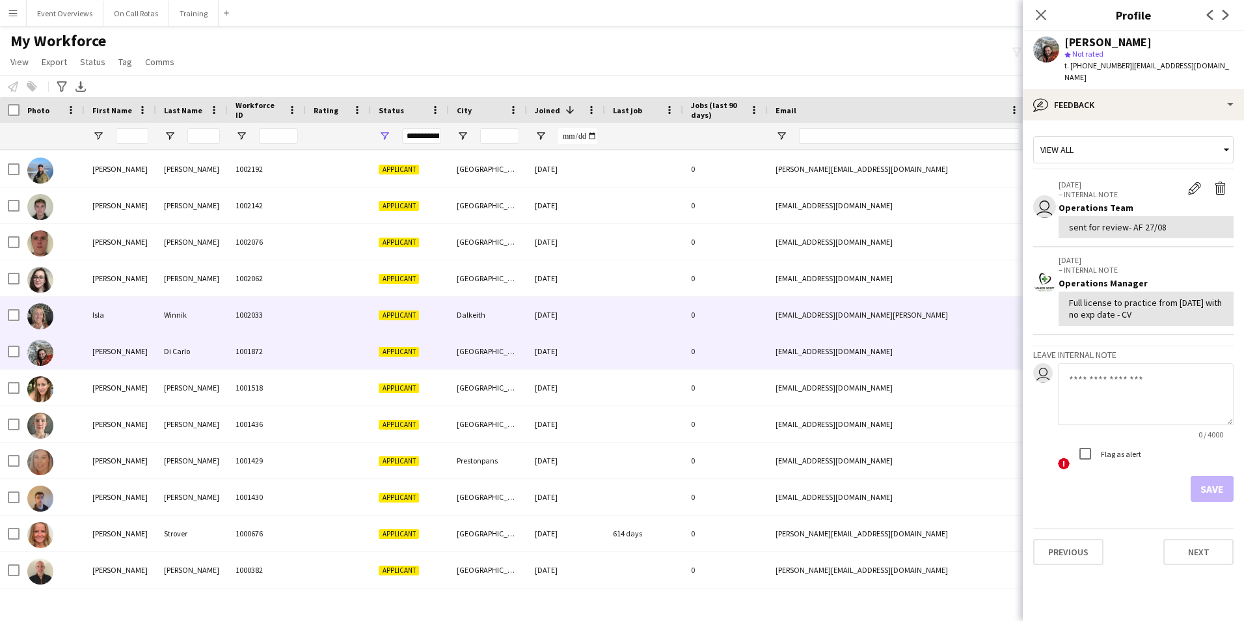
click at [561, 314] on div "26-01-2025" at bounding box center [566, 315] width 78 height 36
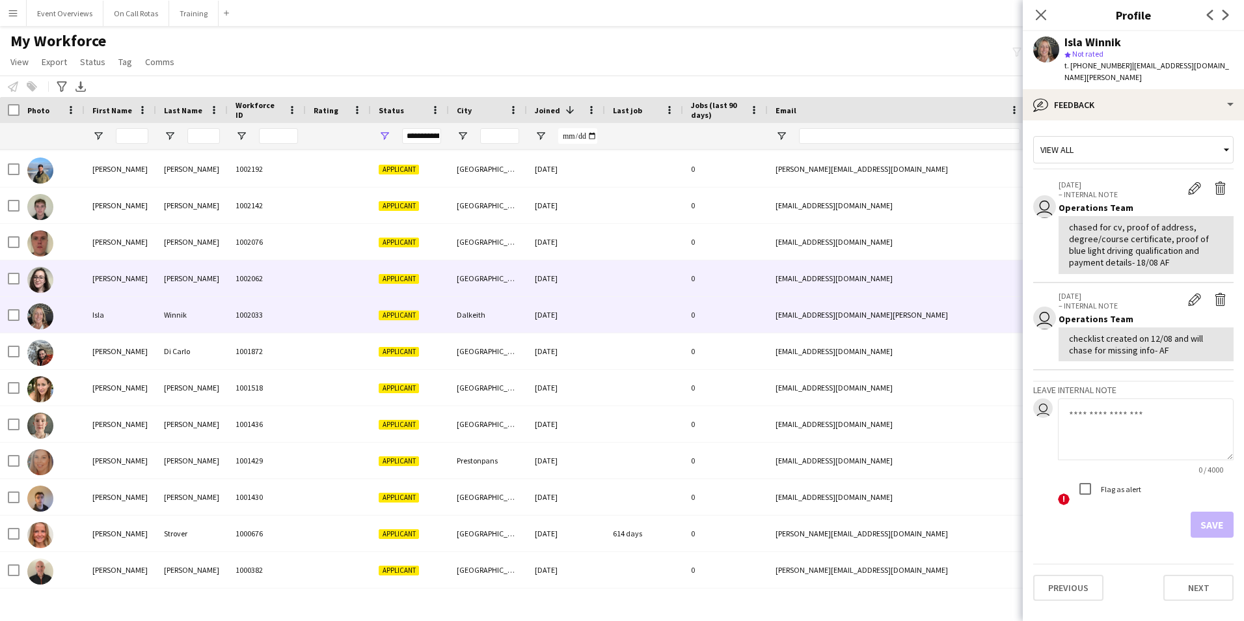
click at [567, 280] on div "16-02-2025" at bounding box center [566, 278] width 78 height 36
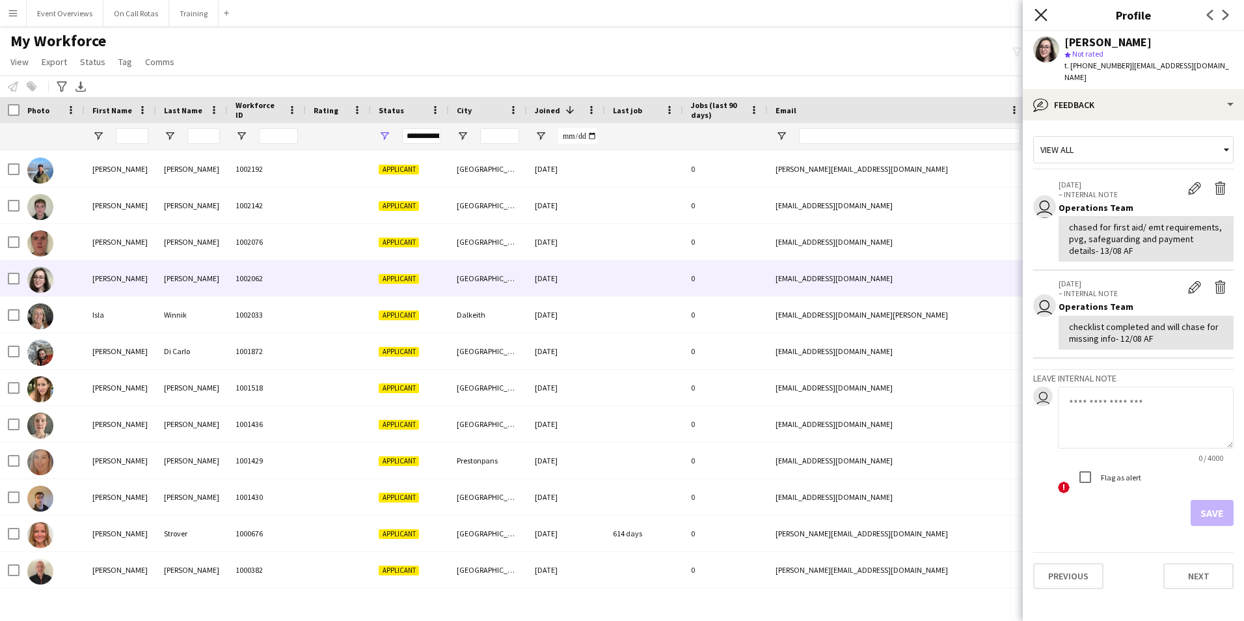
click at [1040, 14] on icon at bounding box center [1040, 14] width 12 height 12
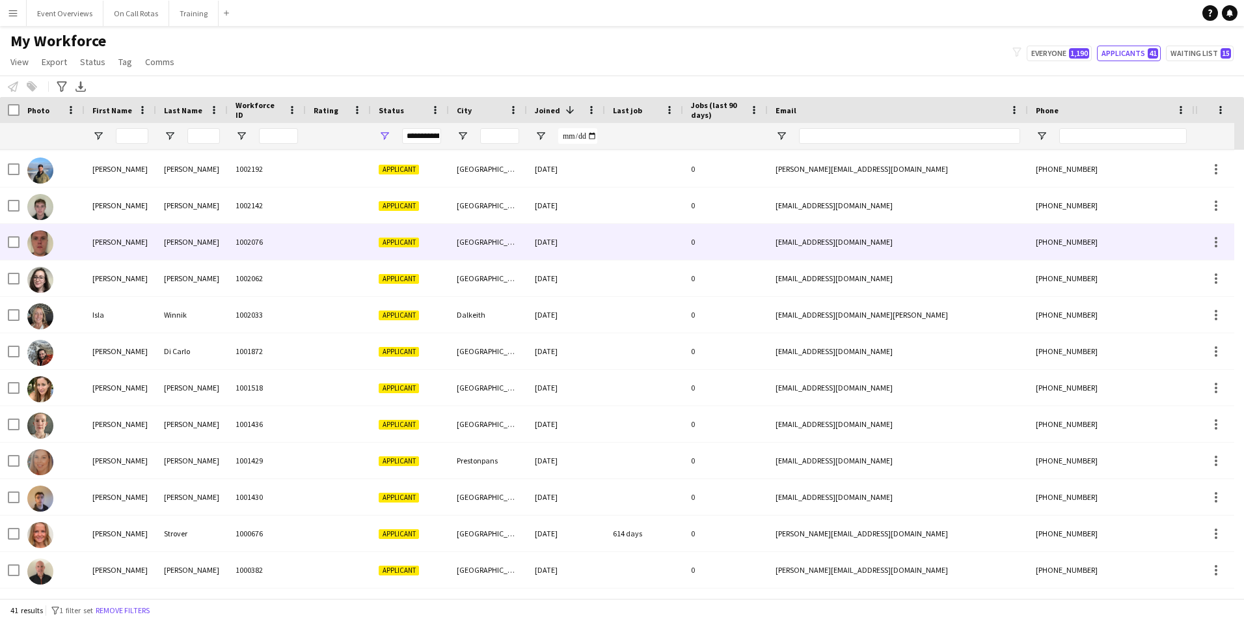
click at [215, 250] on div "Keay" at bounding box center [192, 242] width 72 height 36
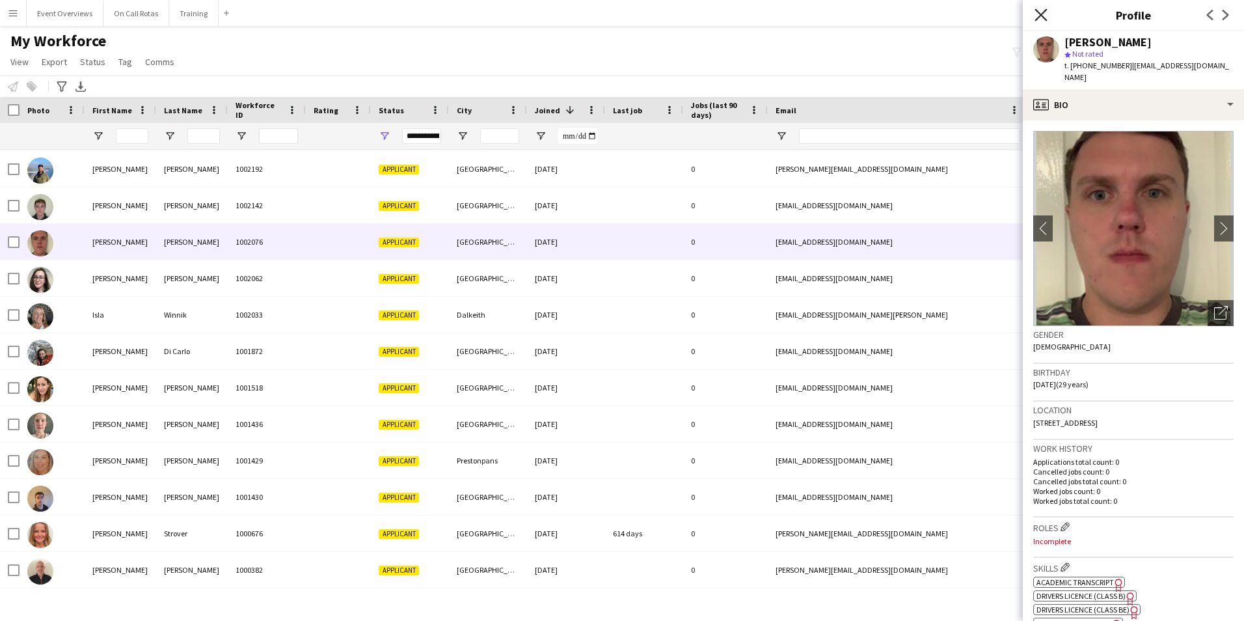
click at [1041, 20] on icon "Close pop-in" at bounding box center [1040, 14] width 12 height 12
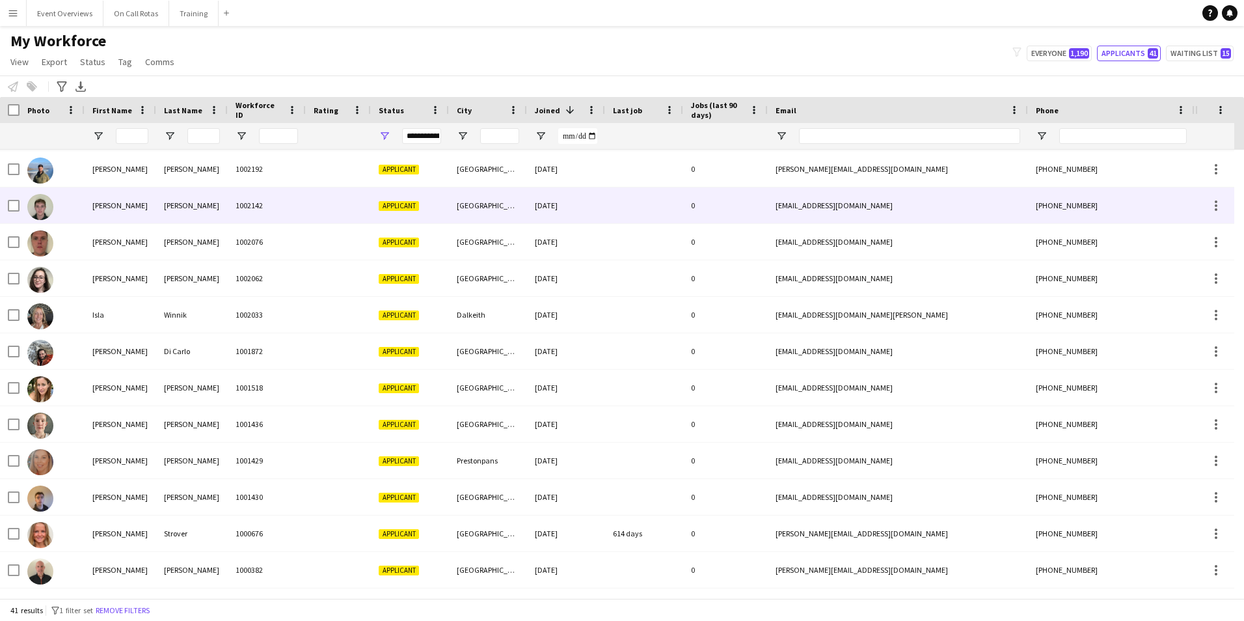
click at [256, 202] on div "1002142" at bounding box center [267, 205] width 78 height 36
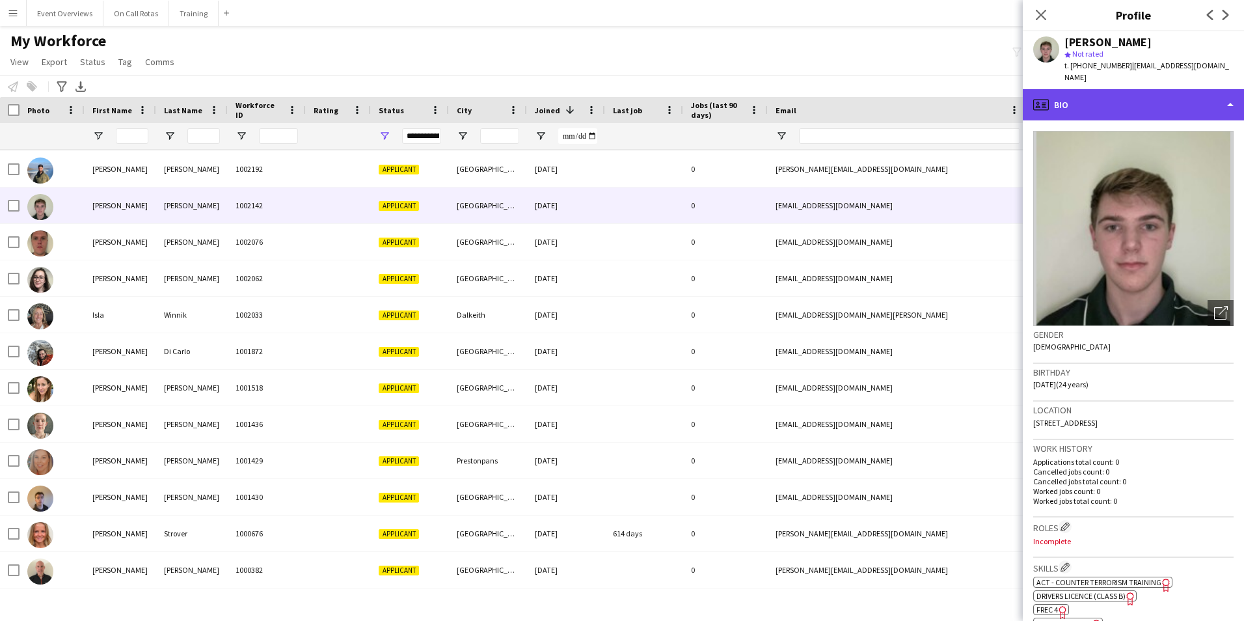
click at [1073, 102] on div "profile Bio" at bounding box center [1133, 104] width 221 height 31
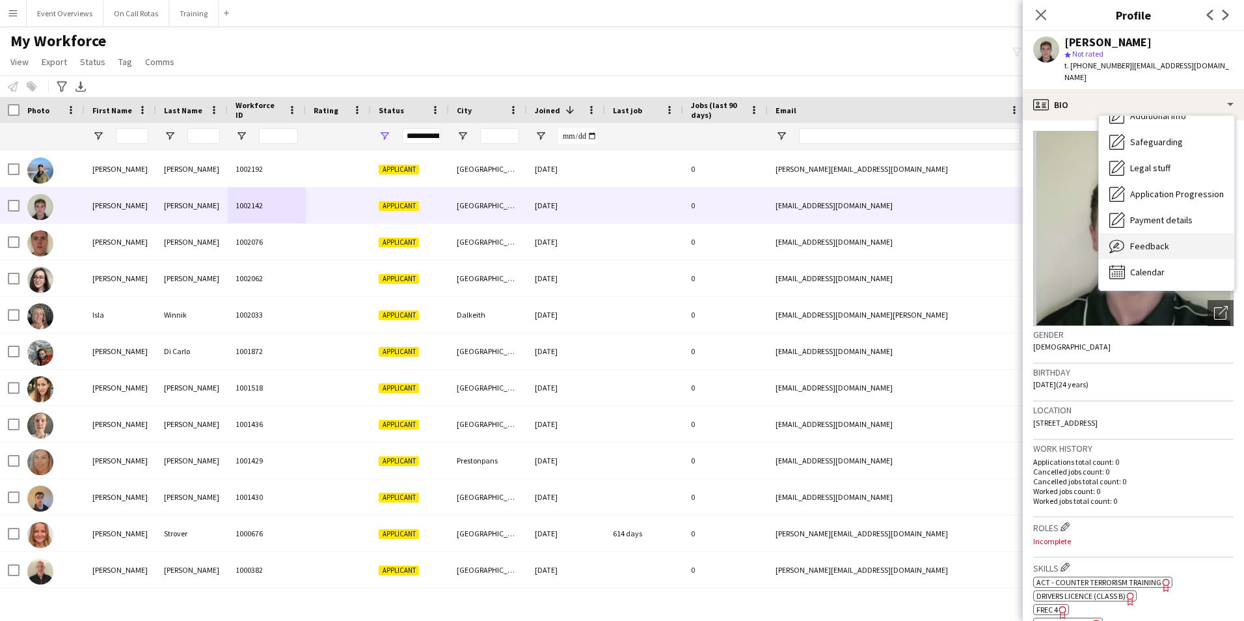
click at [1140, 256] on div "Feedback Feedback" at bounding box center [1166, 246] width 135 height 26
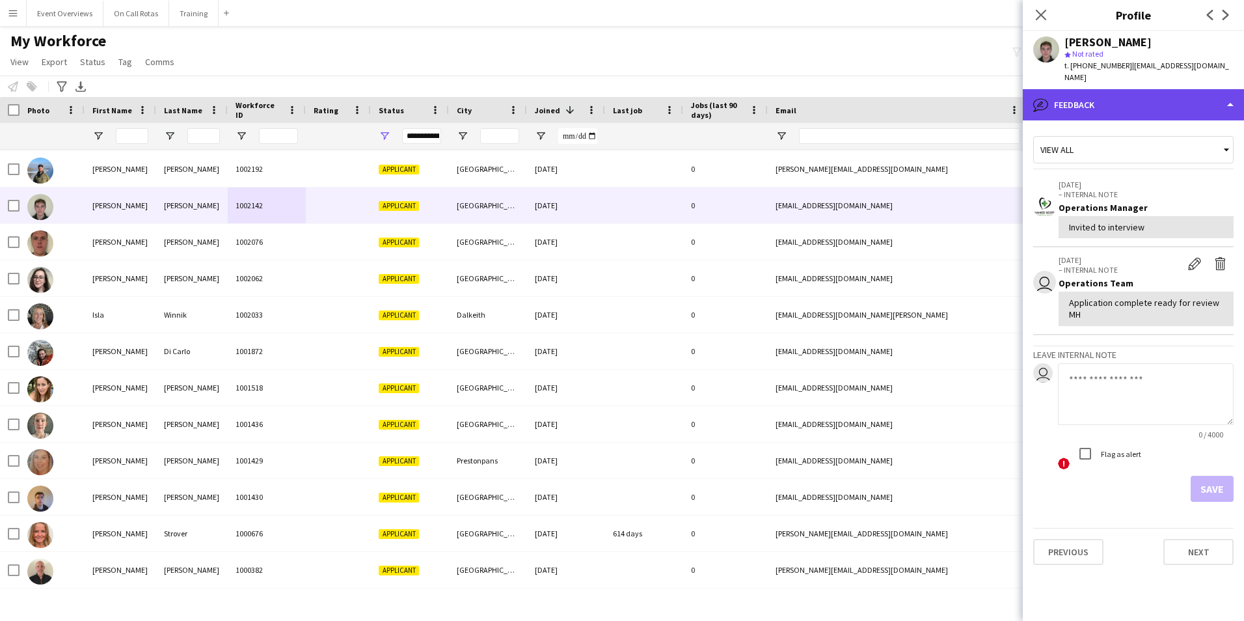
click at [1111, 100] on div "bubble-pencil Feedback" at bounding box center [1133, 104] width 221 height 31
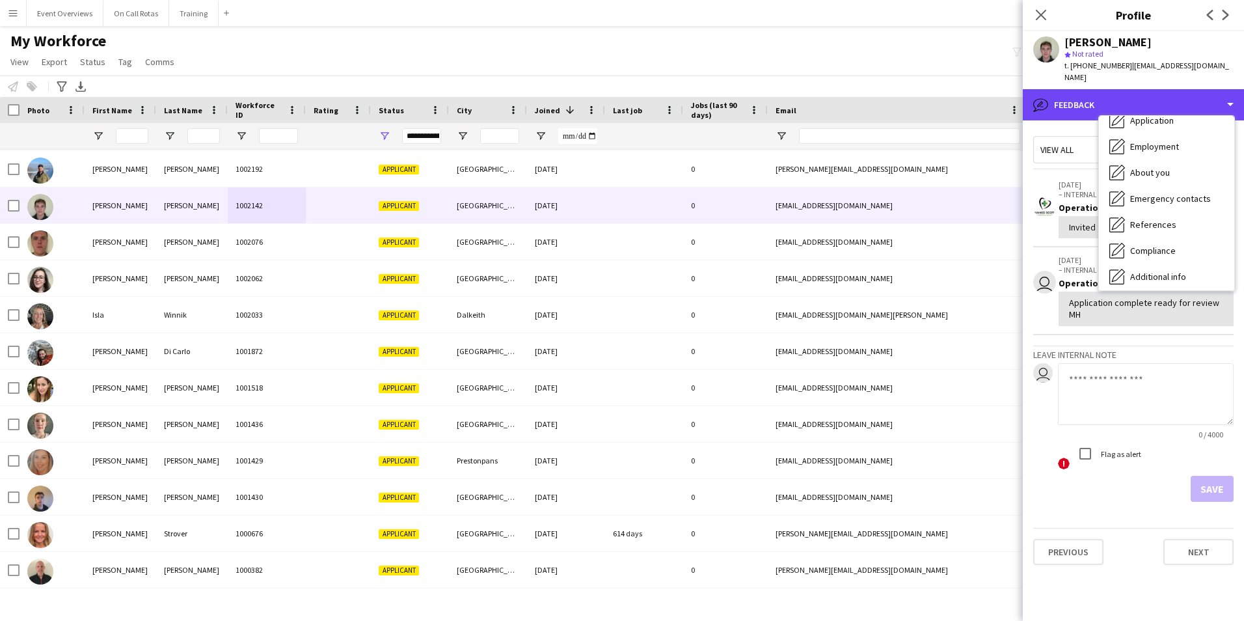
scroll to position [0, 0]
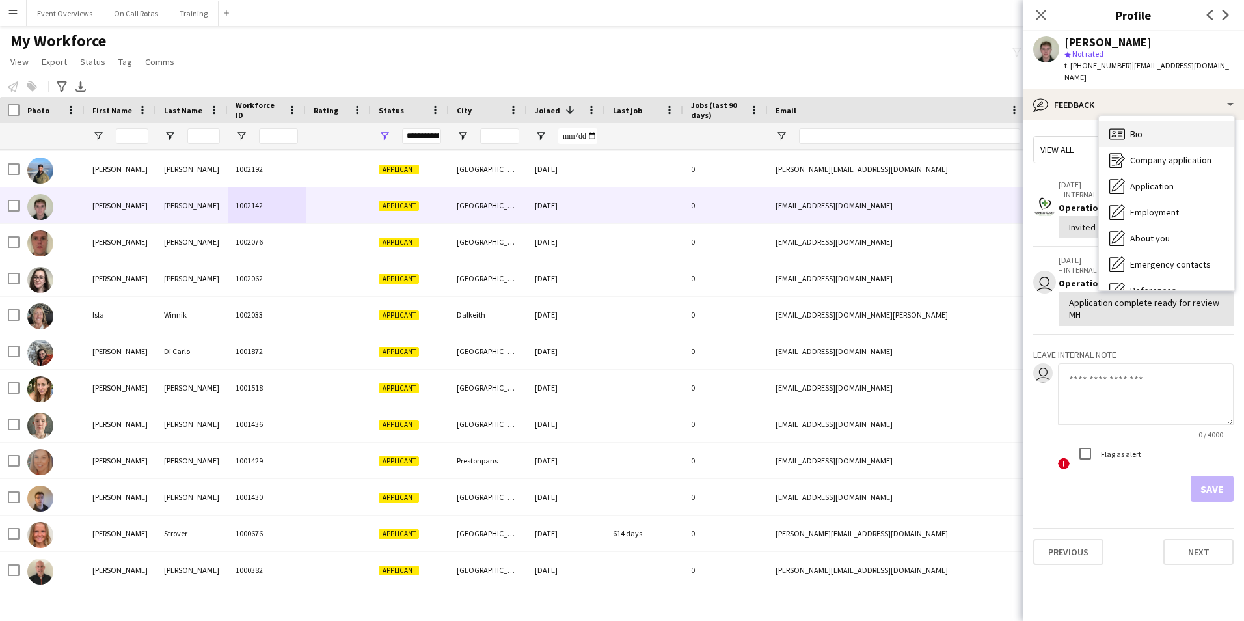
click at [1123, 137] on icon "Bio" at bounding box center [1117, 134] width 16 height 16
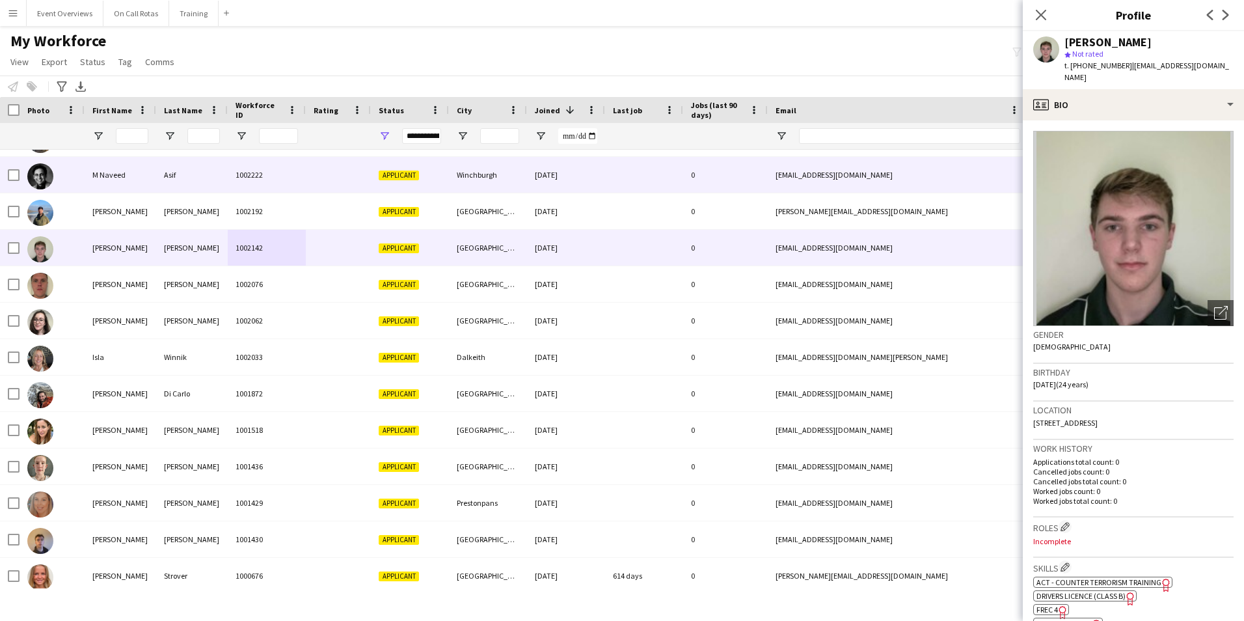
scroll to position [990, 0]
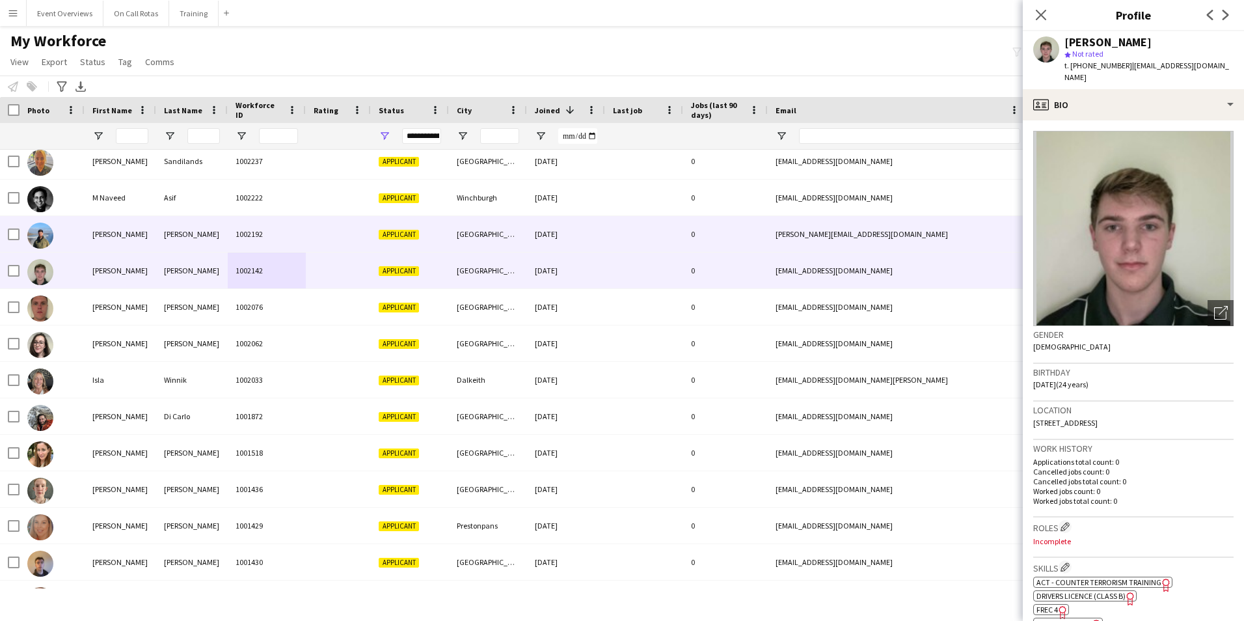
click at [150, 224] on div "Marc" at bounding box center [121, 234] width 72 height 36
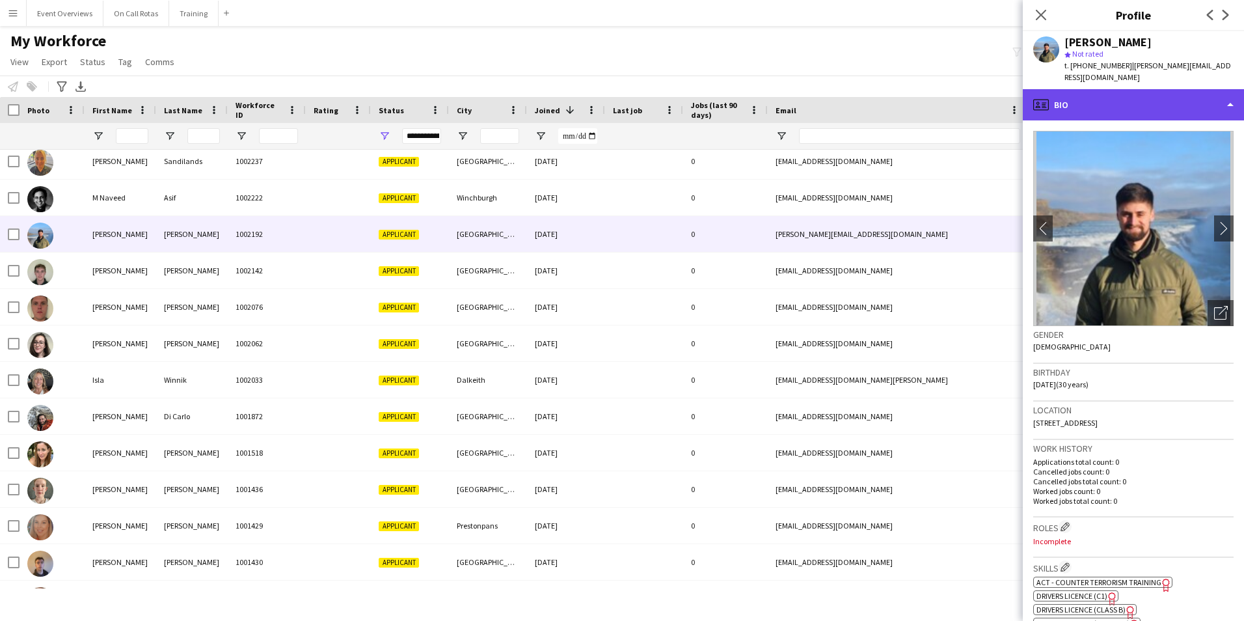
click at [1120, 89] on div "profile Bio" at bounding box center [1133, 104] width 221 height 31
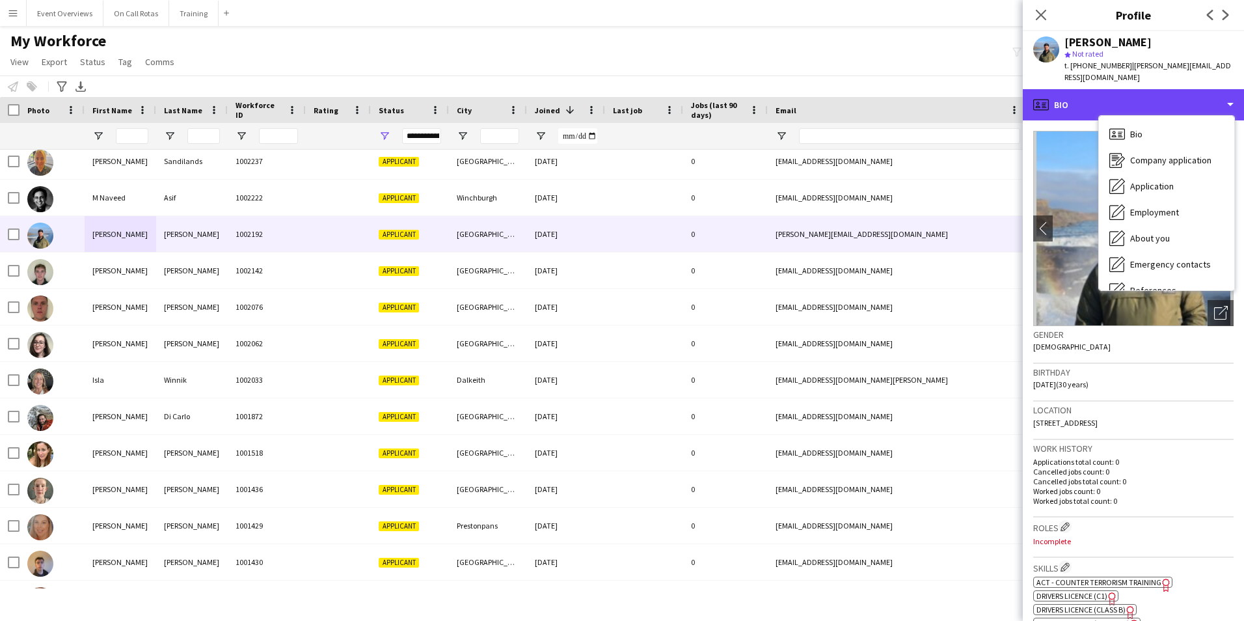
scroll to position [226, 0]
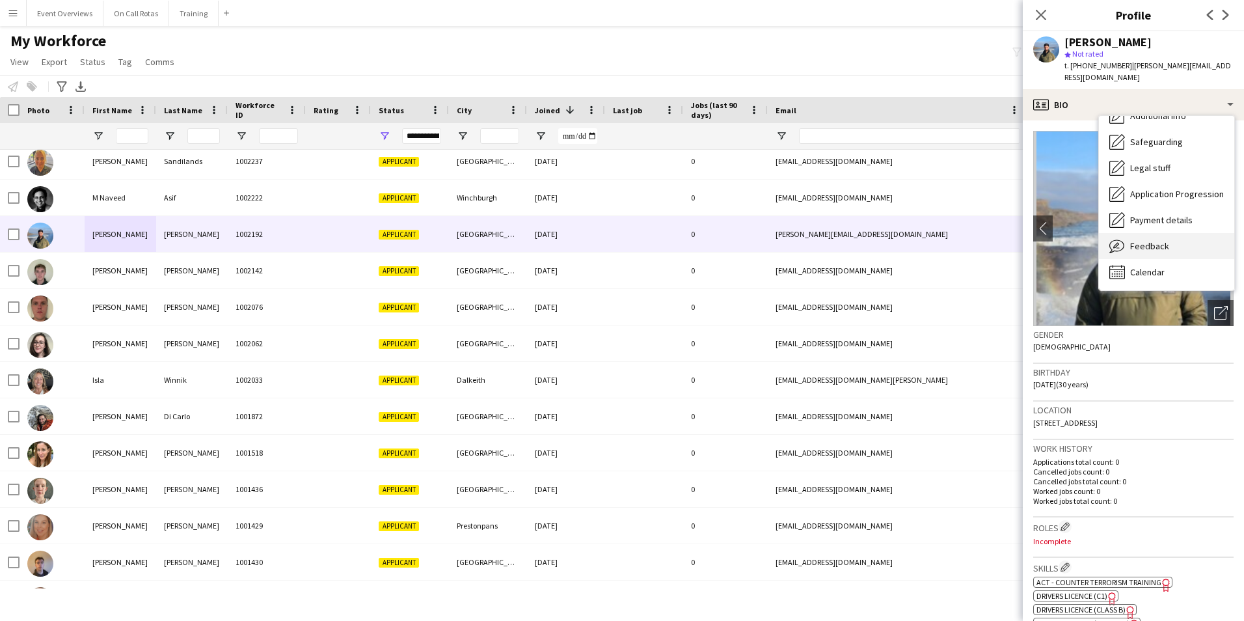
click at [1148, 240] on div "Feedback Feedback" at bounding box center [1166, 246] width 135 height 26
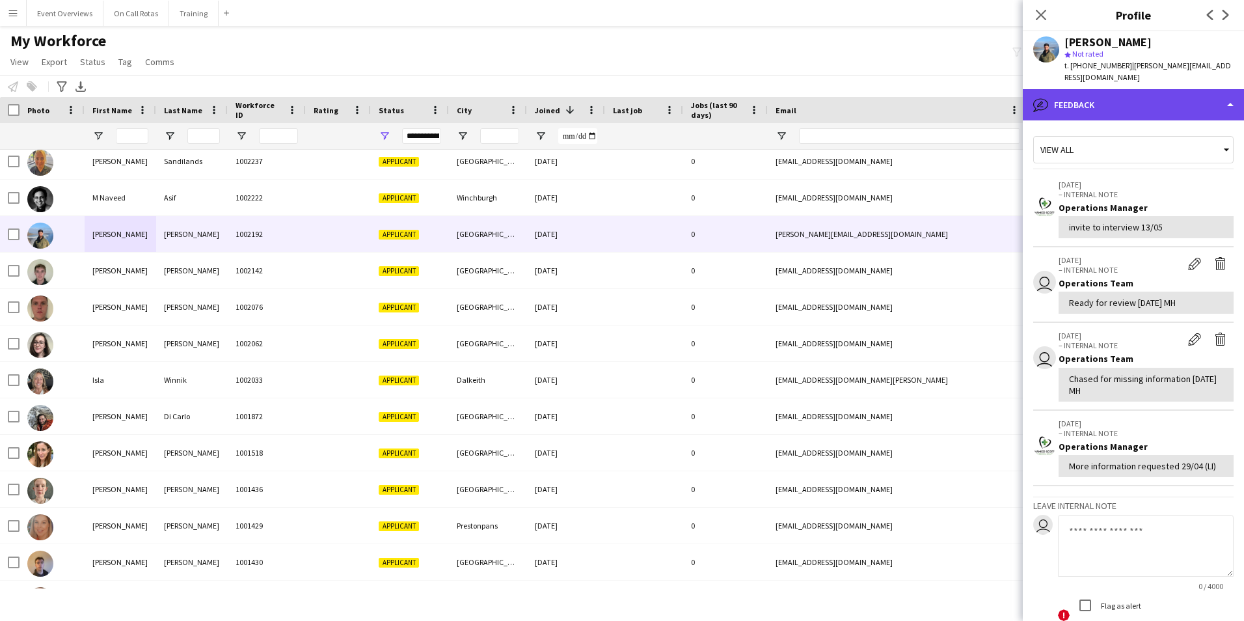
click at [1086, 95] on div "bubble-pencil Feedback" at bounding box center [1133, 104] width 221 height 31
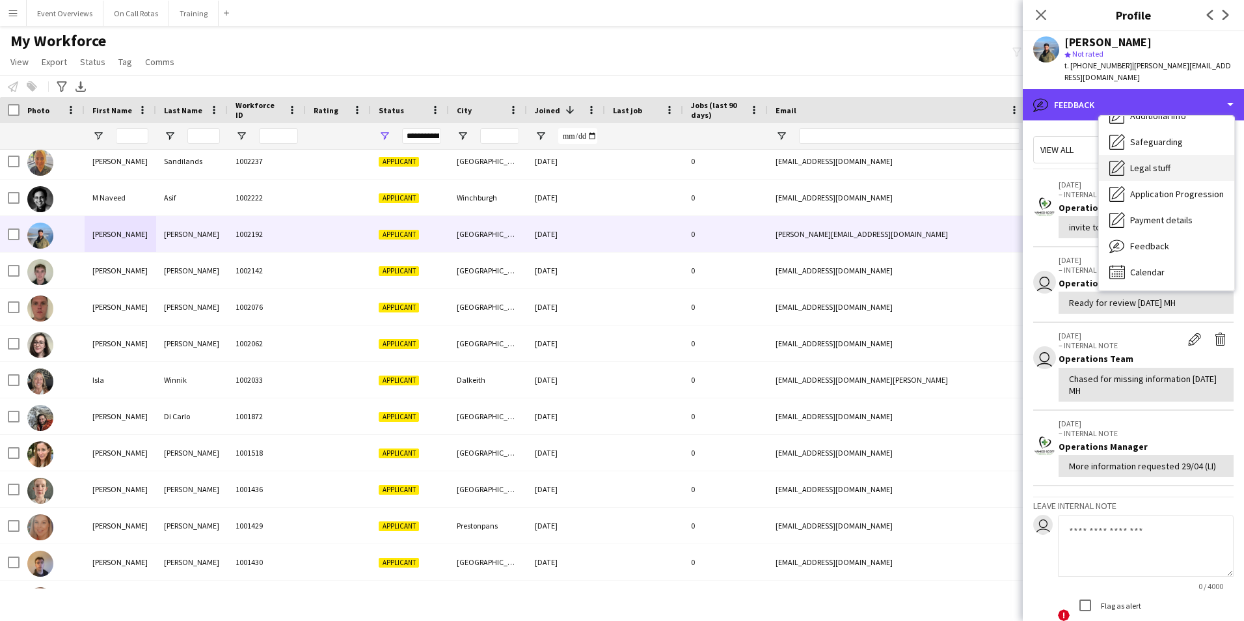
scroll to position [0, 0]
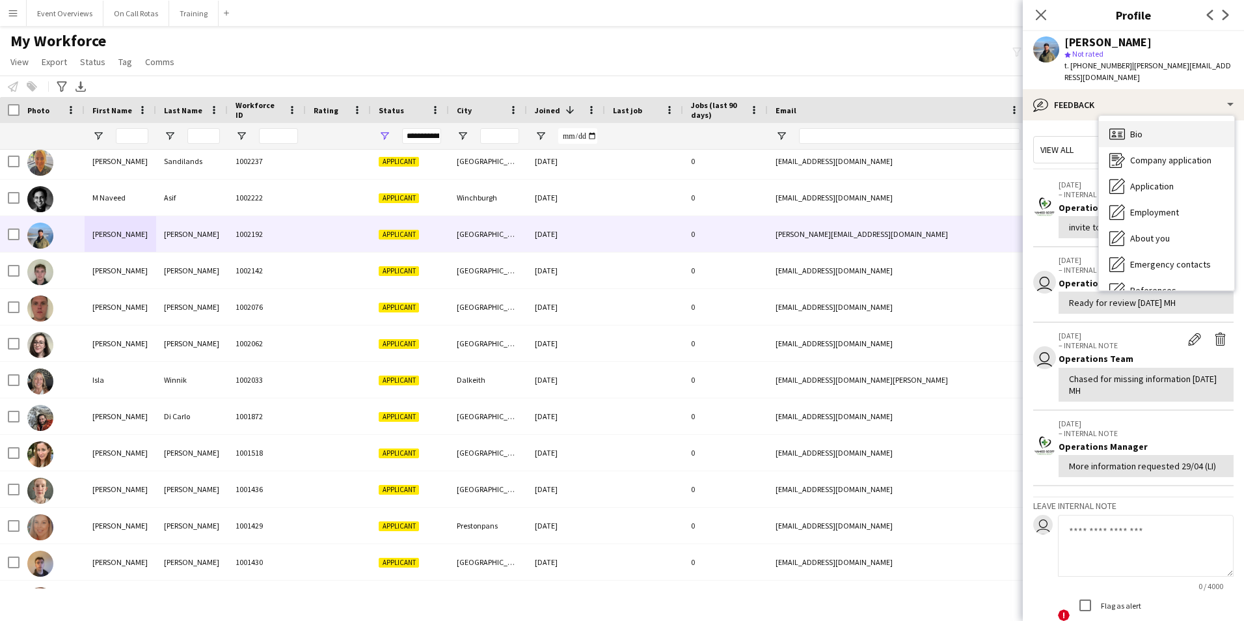
click at [1140, 128] on span "Bio" at bounding box center [1136, 134] width 12 height 12
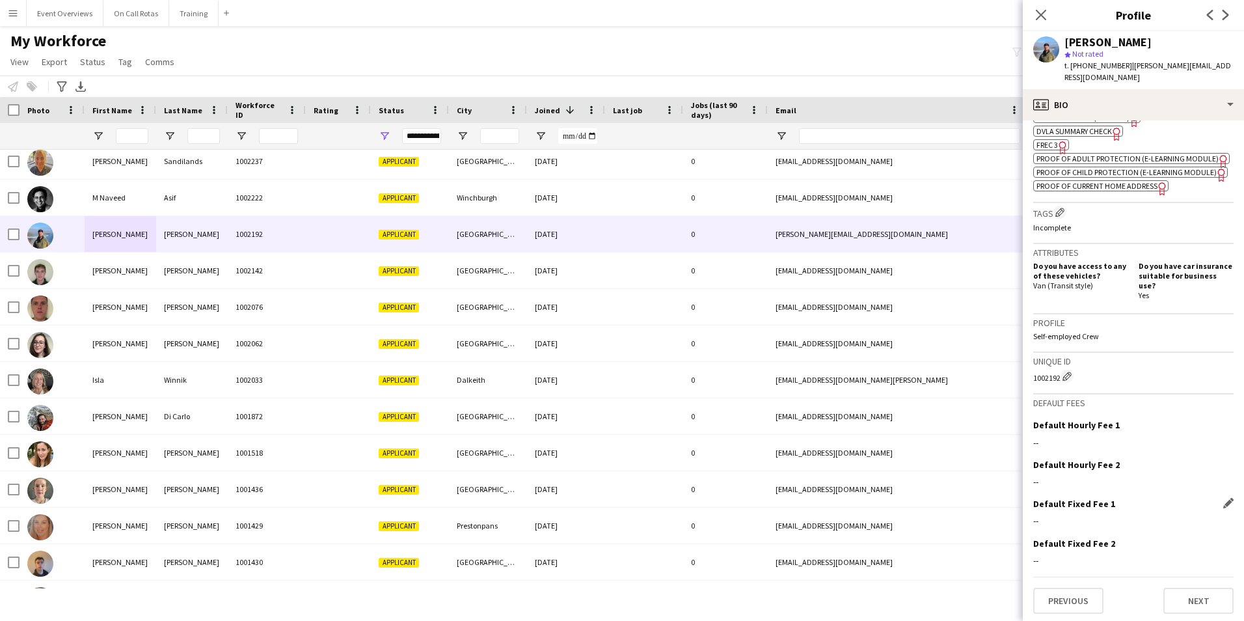
scroll to position [506, 0]
click at [1211, 593] on button "Next" at bounding box center [1198, 600] width 70 height 26
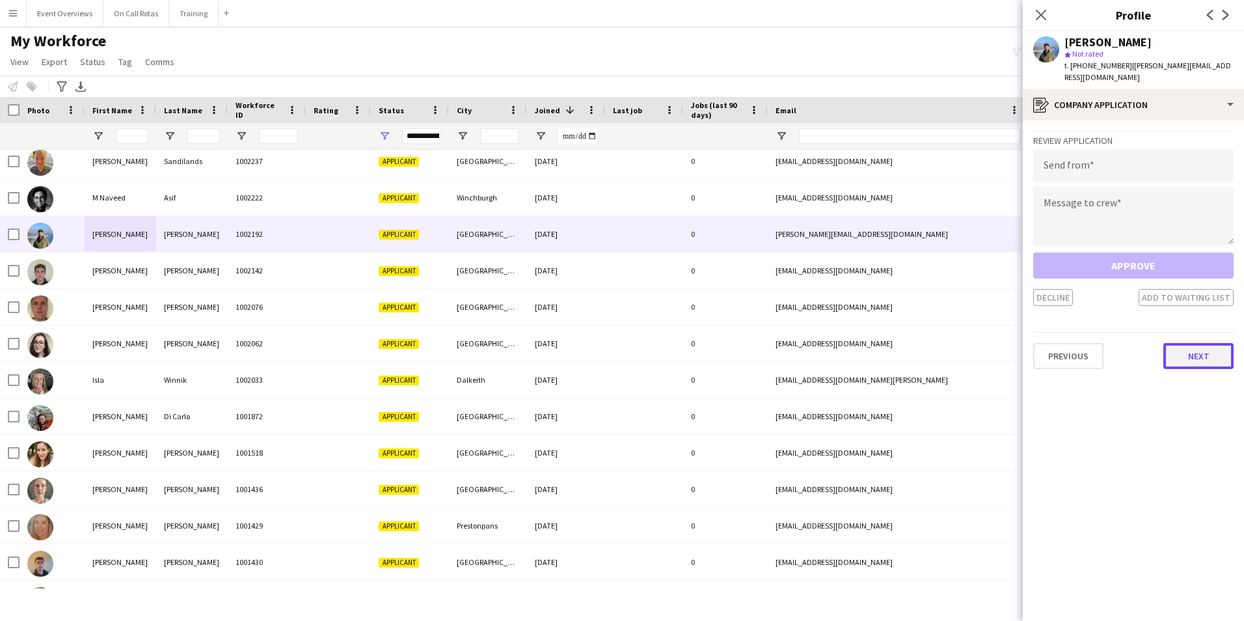
click at [1180, 343] on button "Next" at bounding box center [1198, 356] width 70 height 26
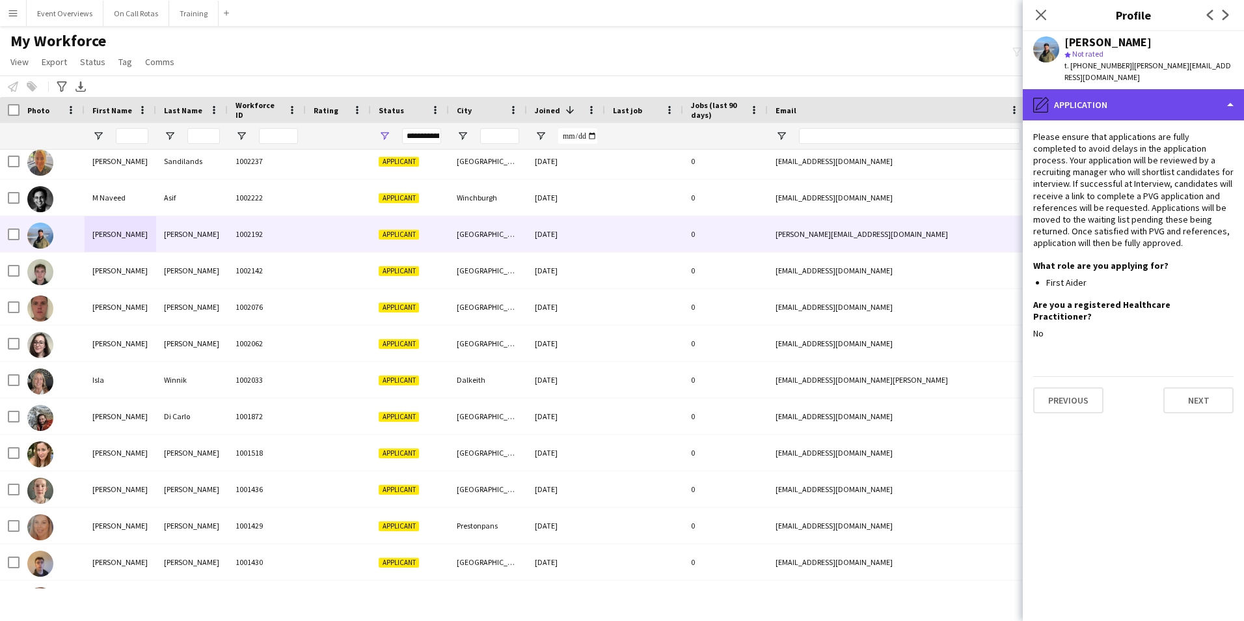
click at [1110, 96] on div "pencil4 Application" at bounding box center [1133, 104] width 221 height 31
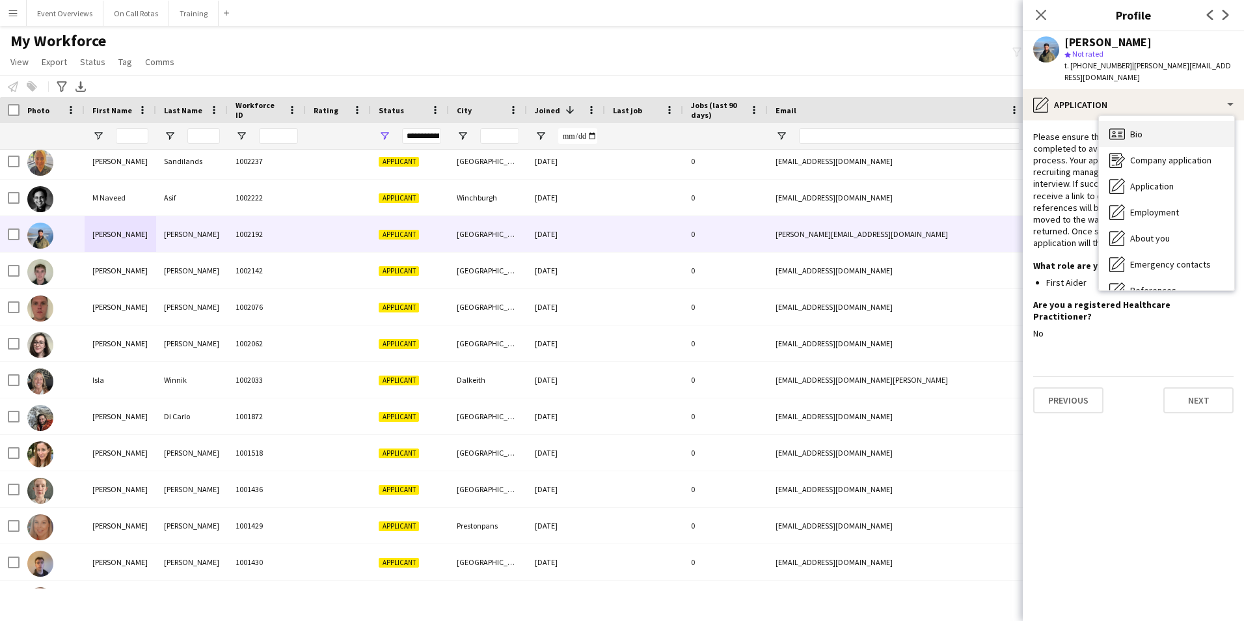
click at [1147, 121] on div "Bio Bio" at bounding box center [1166, 134] width 135 height 26
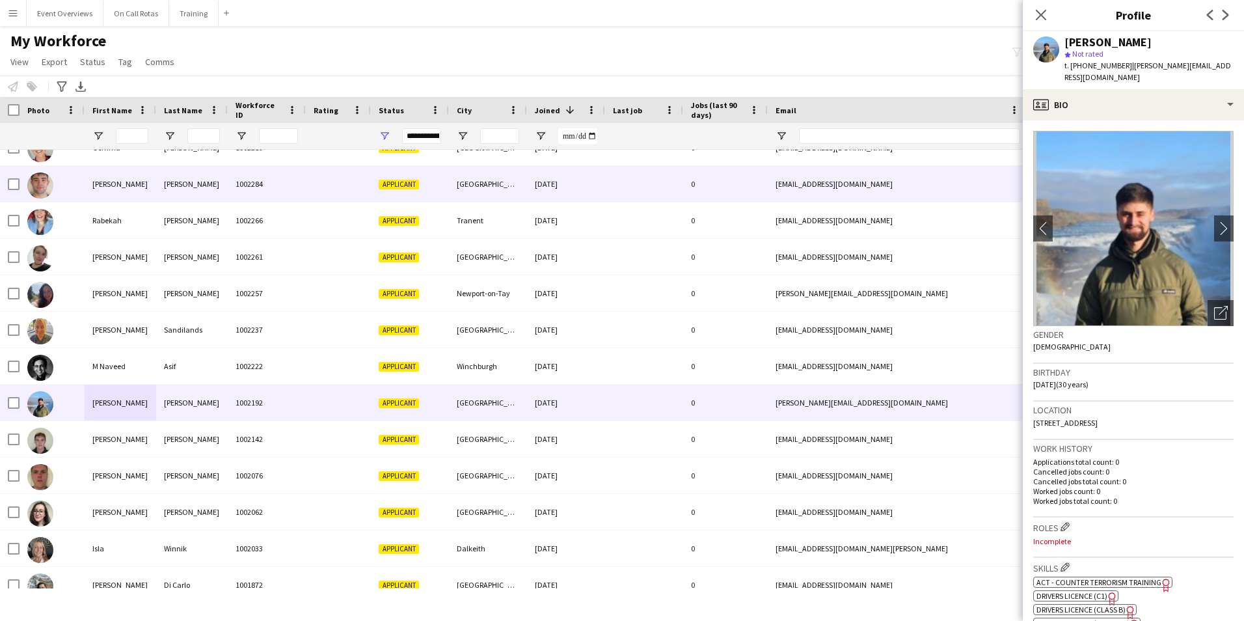
scroll to position [730, 0]
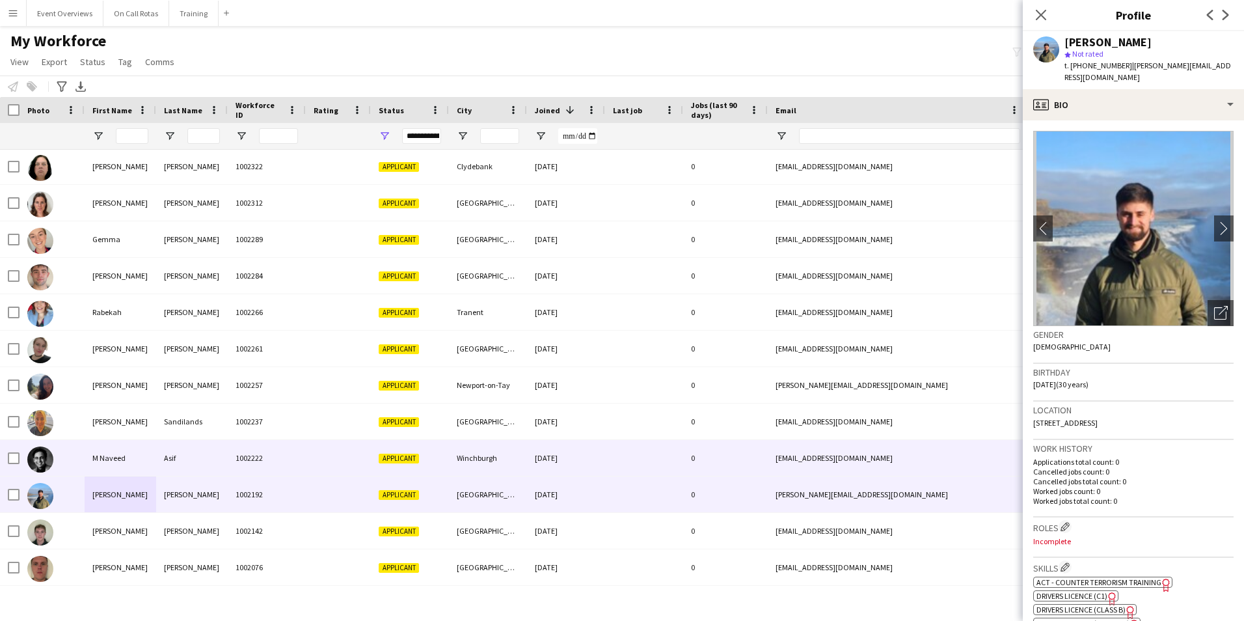
click at [194, 454] on div "Asif" at bounding box center [192, 458] width 72 height 36
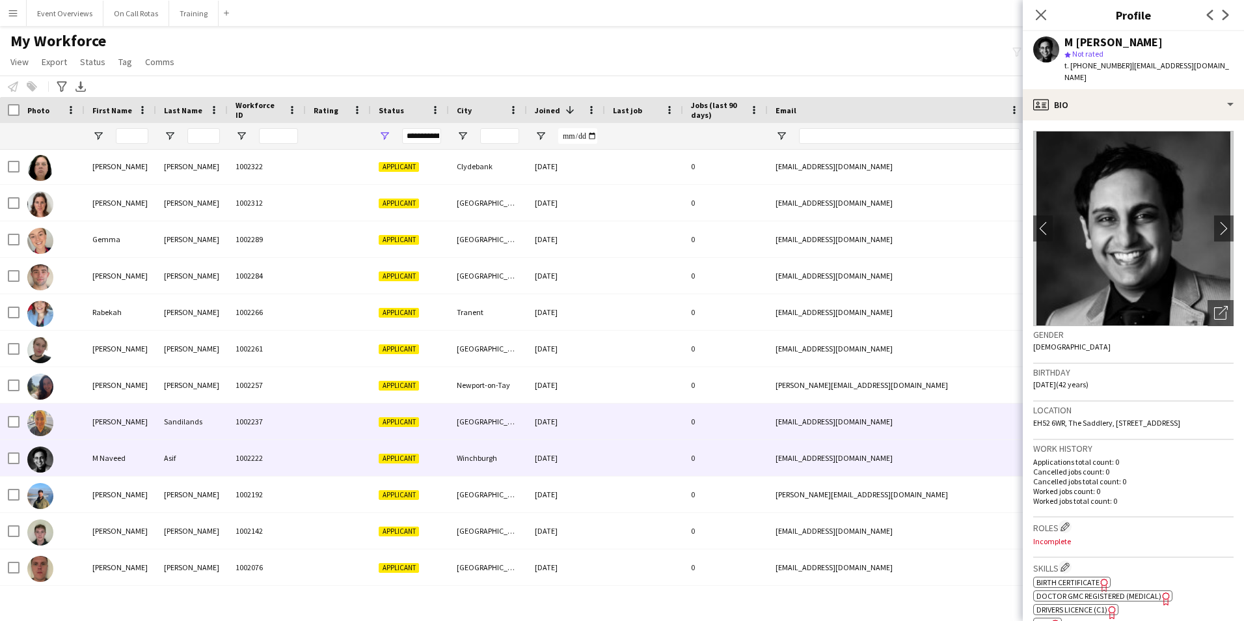
click at [224, 428] on div "Sandilands" at bounding box center [192, 421] width 72 height 36
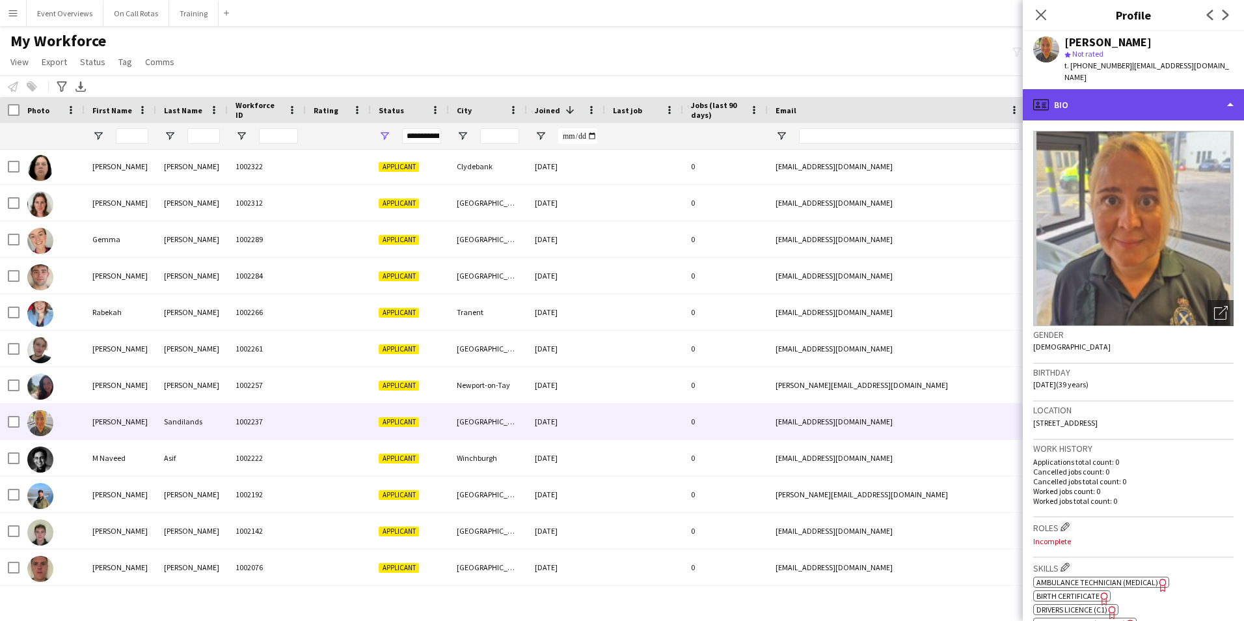
click at [1112, 92] on div "profile Bio" at bounding box center [1133, 104] width 221 height 31
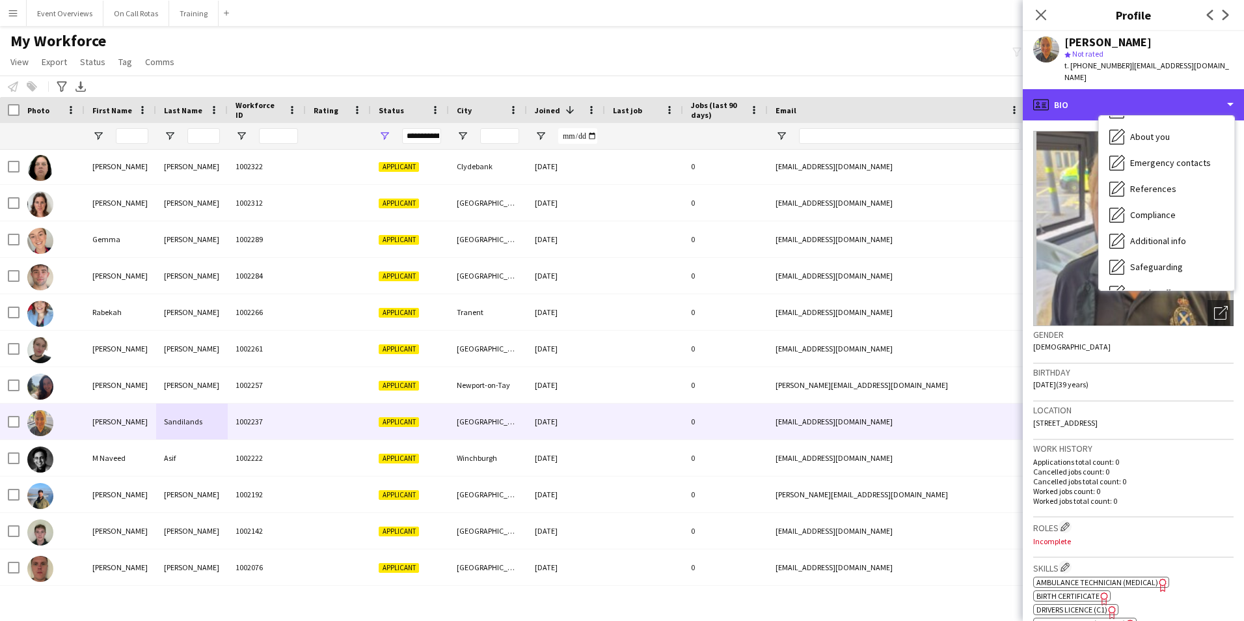
scroll to position [226, 0]
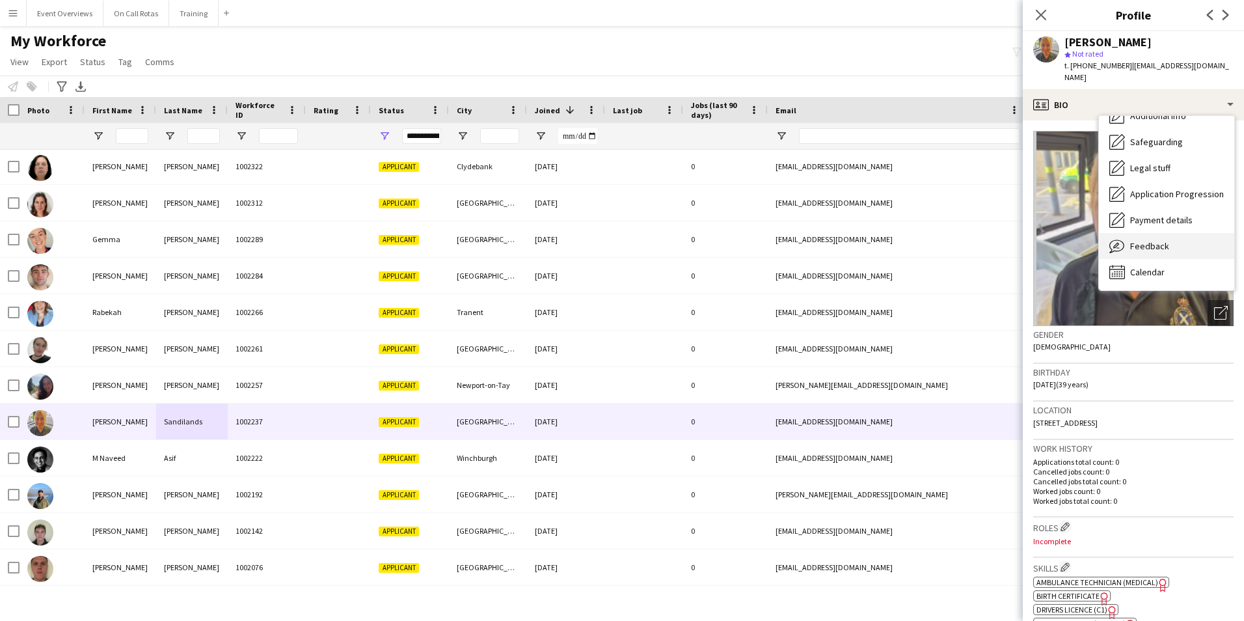
click at [1146, 233] on div "Feedback Feedback" at bounding box center [1166, 246] width 135 height 26
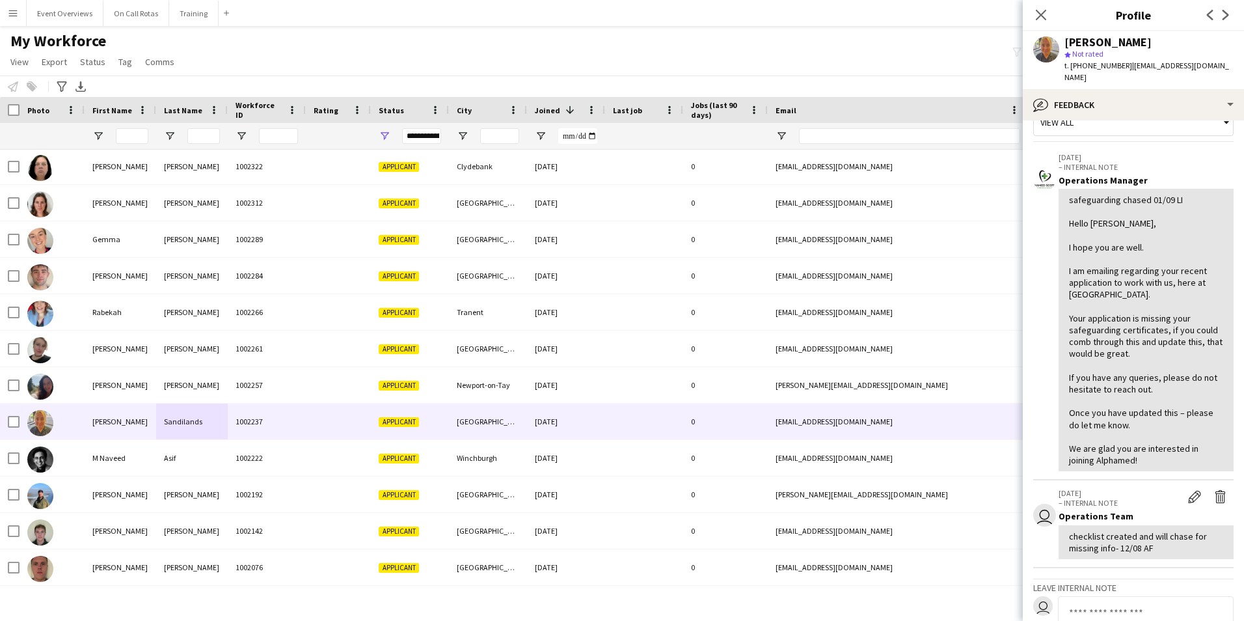
scroll to position [0, 0]
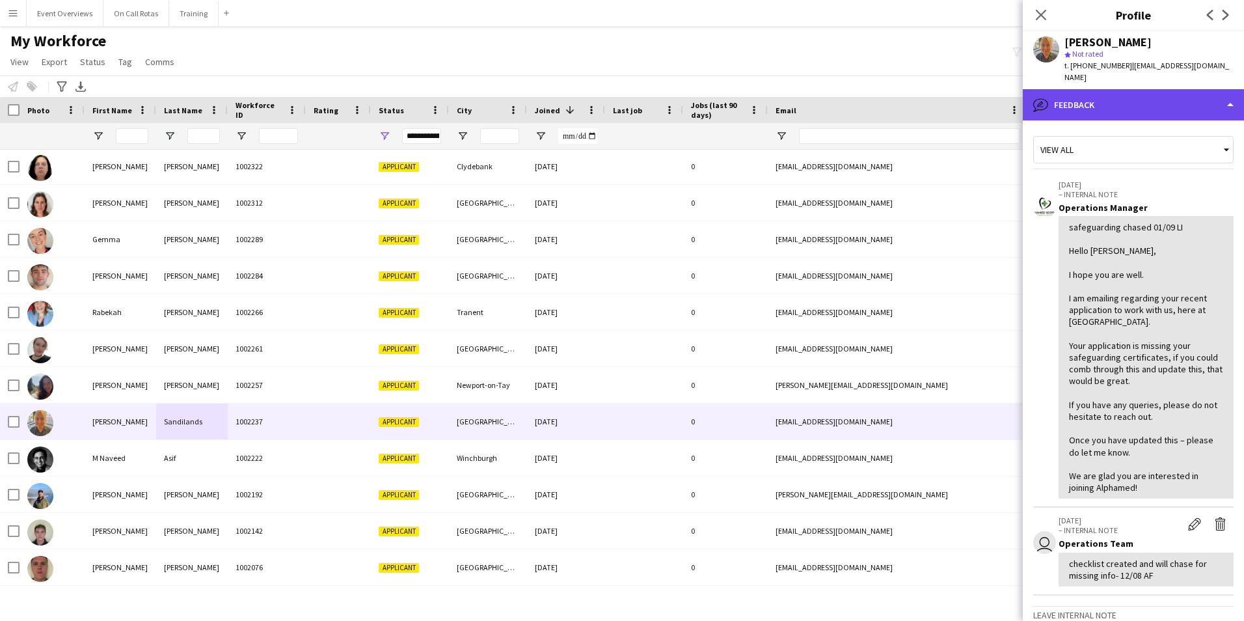
click at [1149, 89] on div "bubble-pencil Feedback" at bounding box center [1133, 104] width 221 height 31
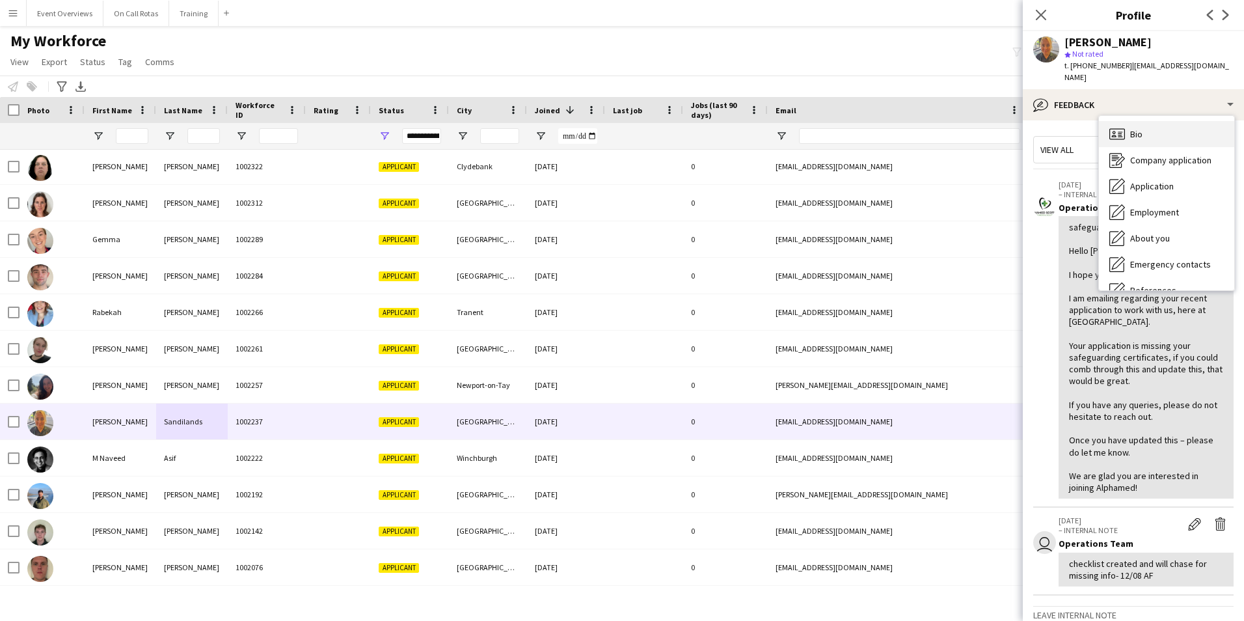
click at [1153, 121] on div "Bio Bio" at bounding box center [1166, 134] width 135 height 26
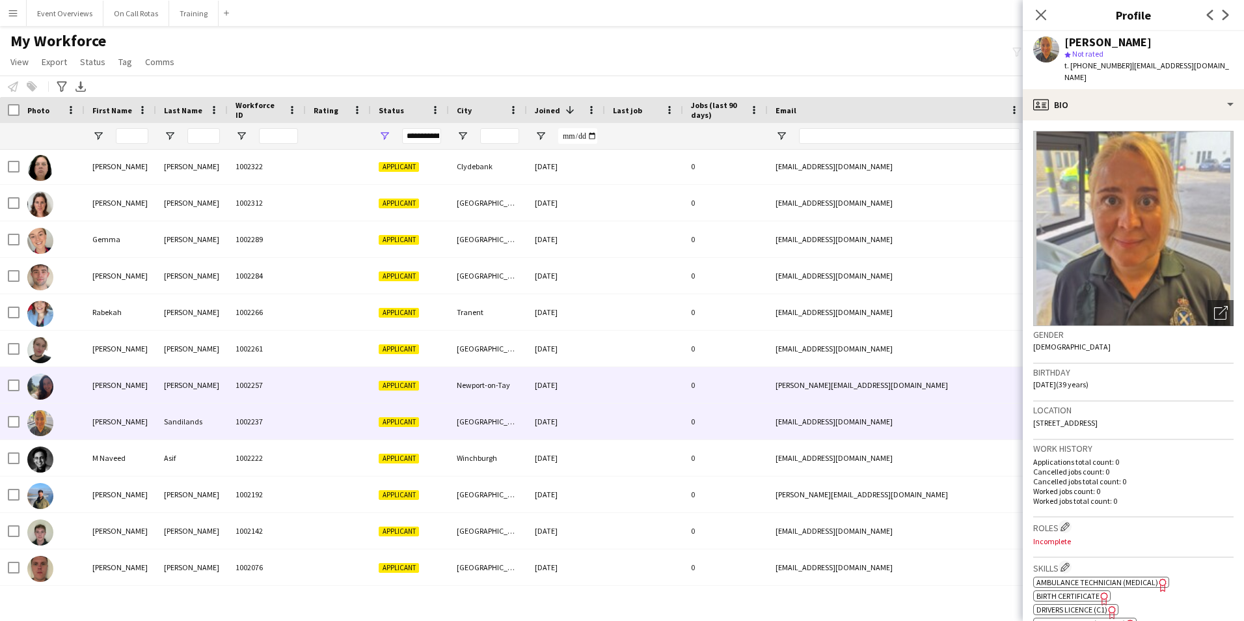
click at [200, 378] on div "Robinson" at bounding box center [192, 385] width 72 height 36
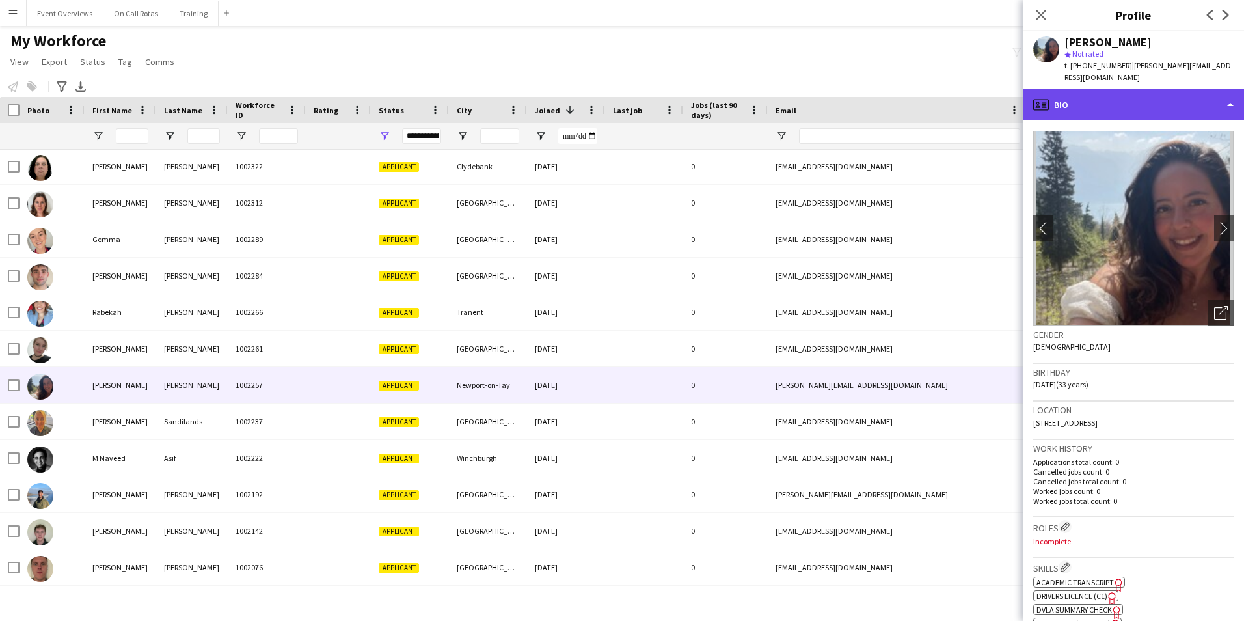
click at [1110, 103] on div "profile Bio" at bounding box center [1133, 104] width 221 height 31
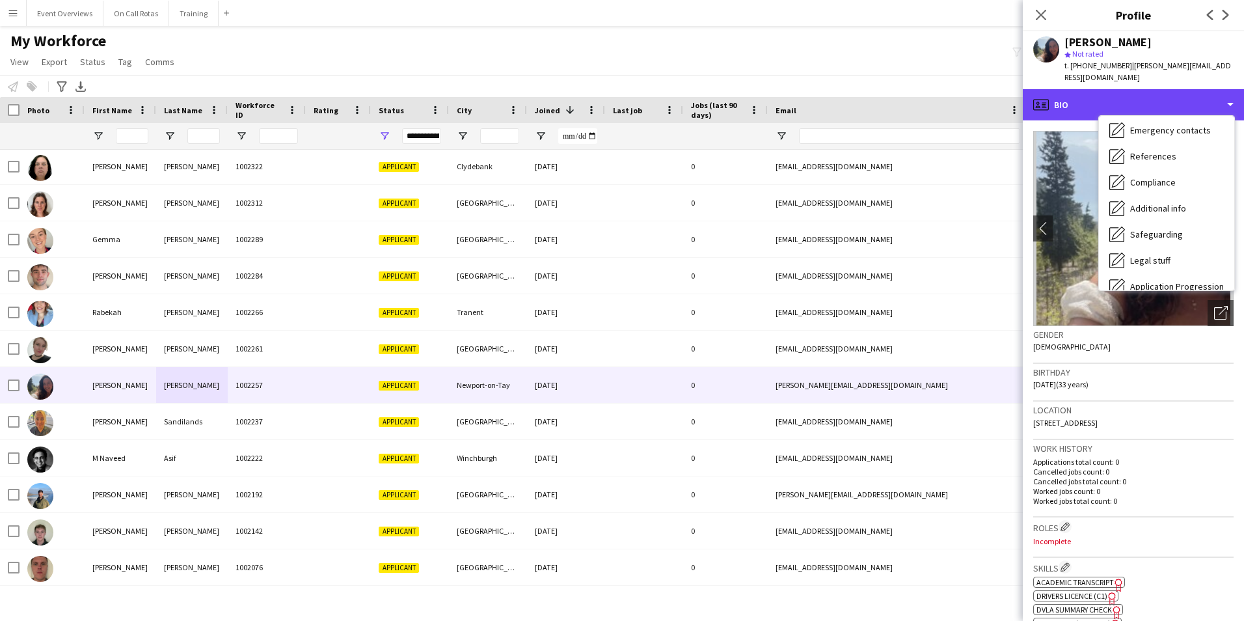
scroll to position [226, 0]
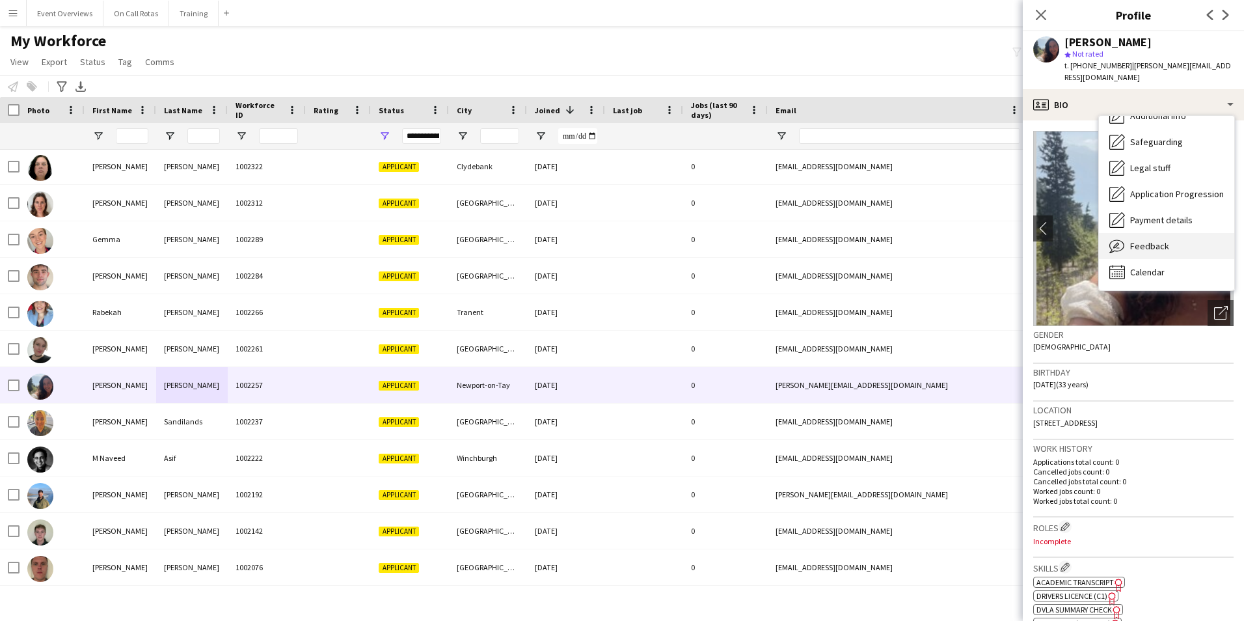
click at [1136, 233] on div "Feedback Feedback" at bounding box center [1166, 246] width 135 height 26
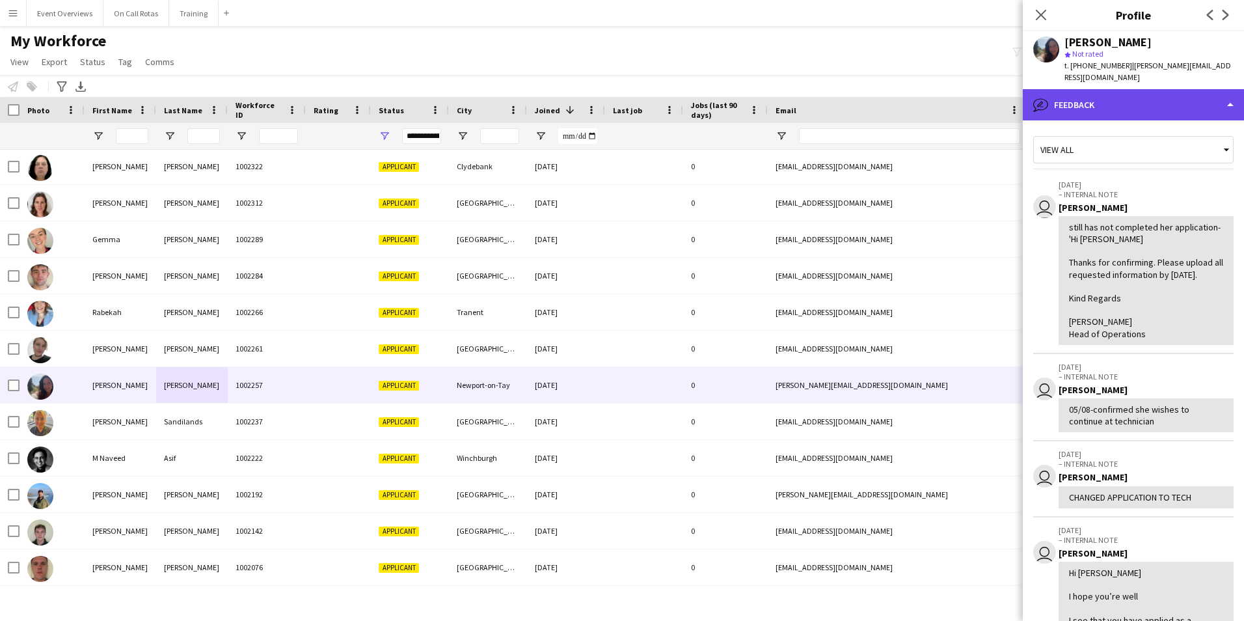
click at [1101, 89] on div "bubble-pencil Feedback" at bounding box center [1133, 104] width 221 height 31
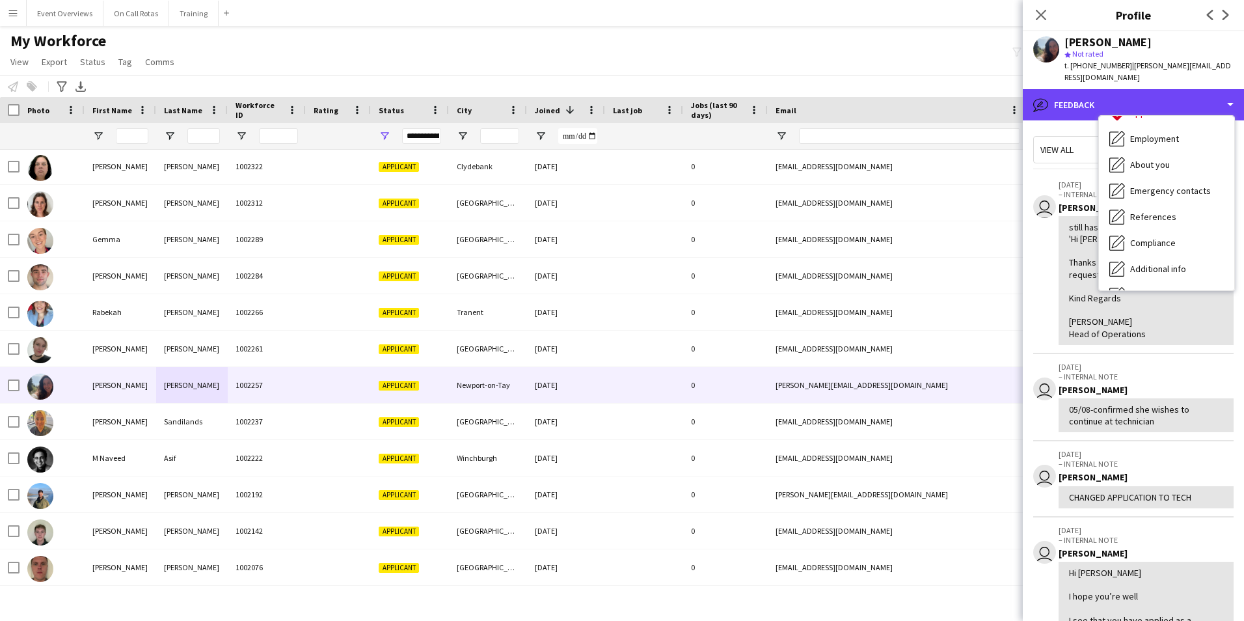
scroll to position [0, 0]
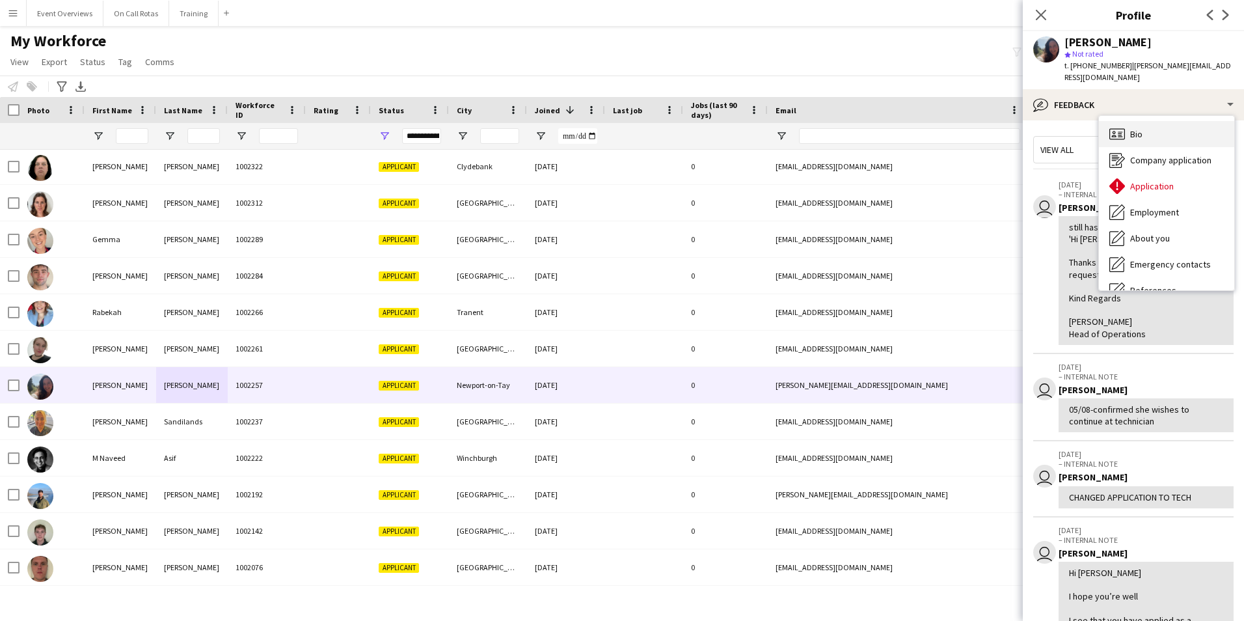
click at [1134, 129] on div "Bio Bio" at bounding box center [1166, 134] width 135 height 26
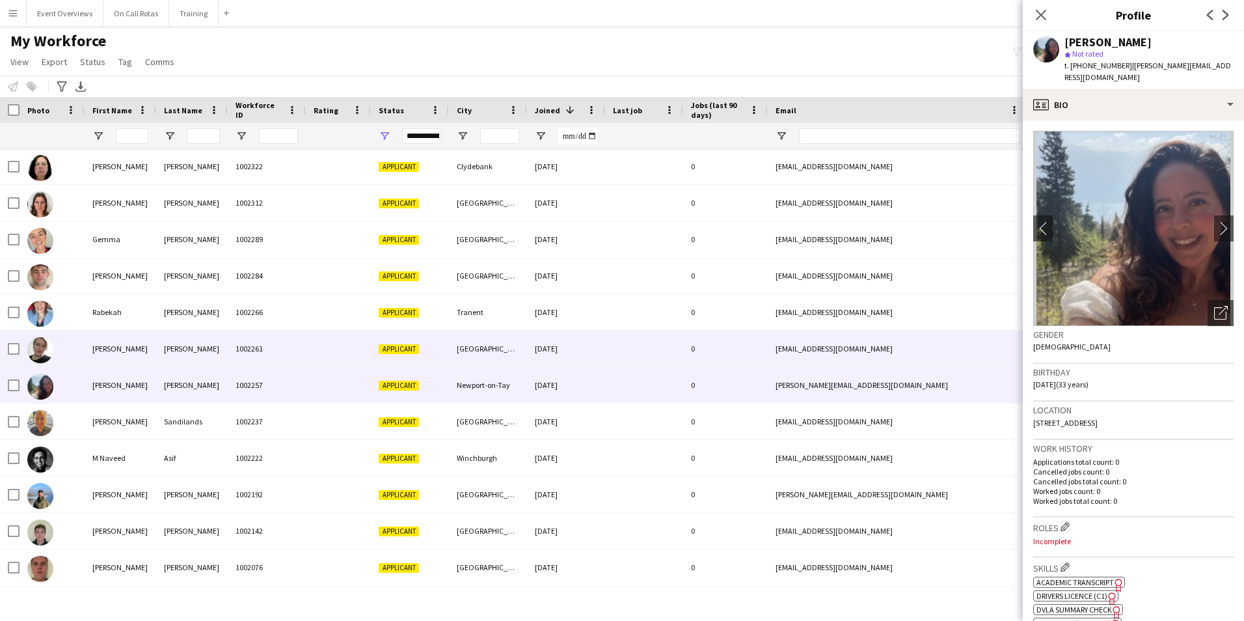
click at [193, 349] on div "Hakajova" at bounding box center [192, 348] width 72 height 36
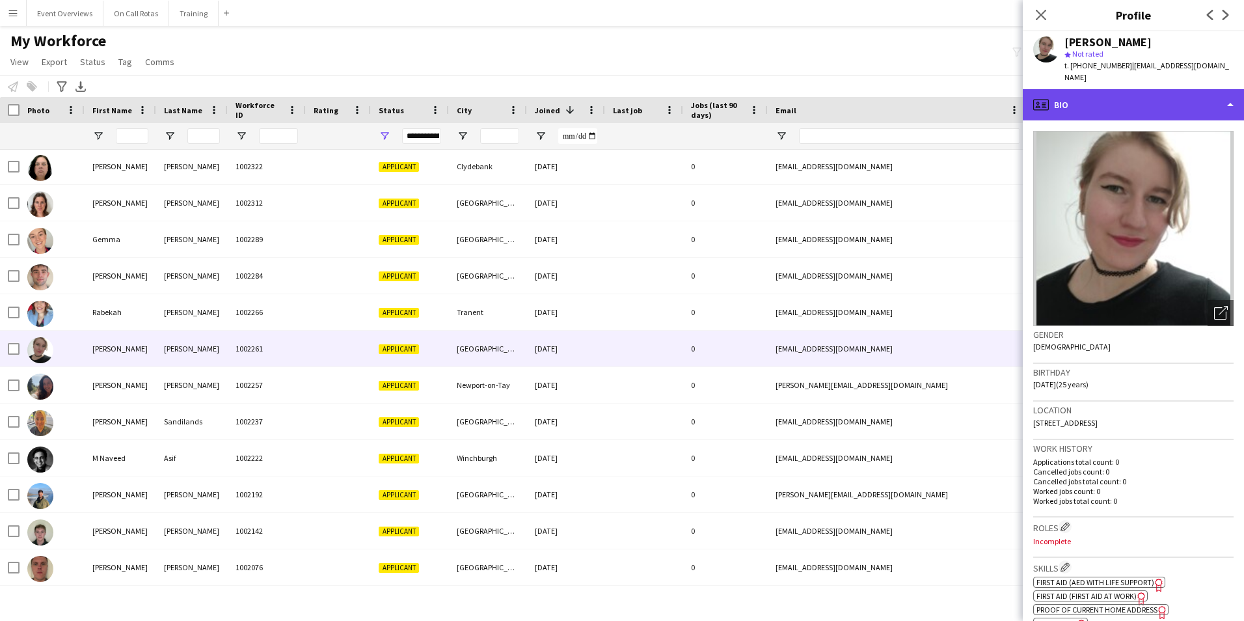
click at [1089, 89] on div "profile Bio" at bounding box center [1133, 104] width 221 height 31
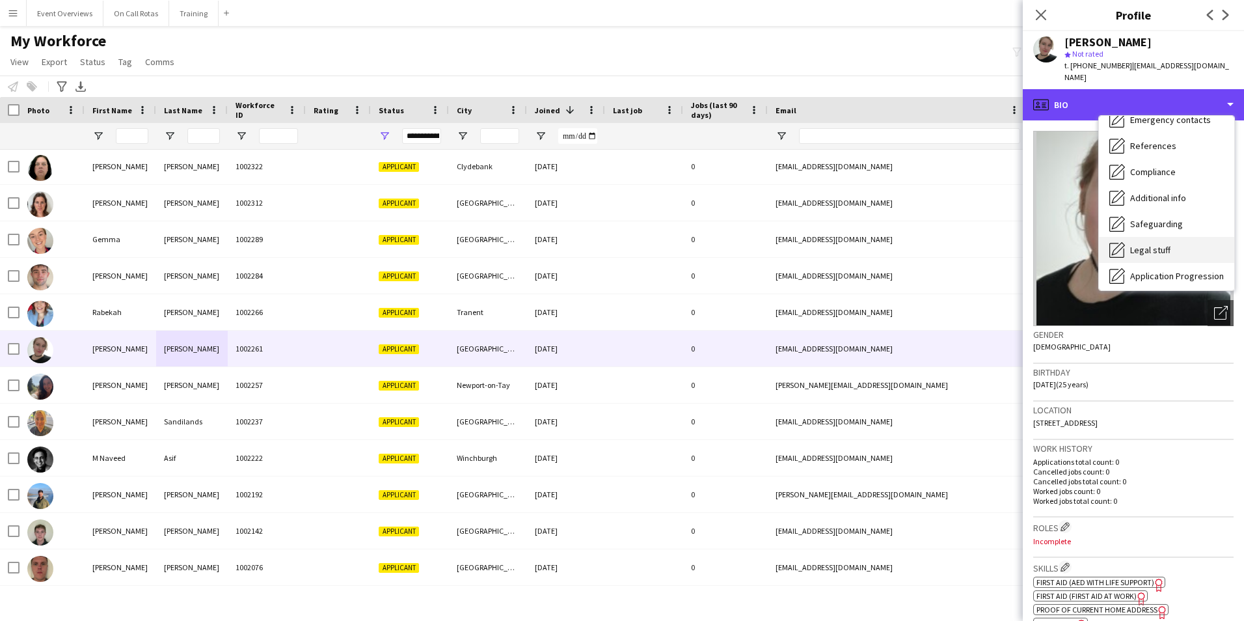
scroll to position [226, 0]
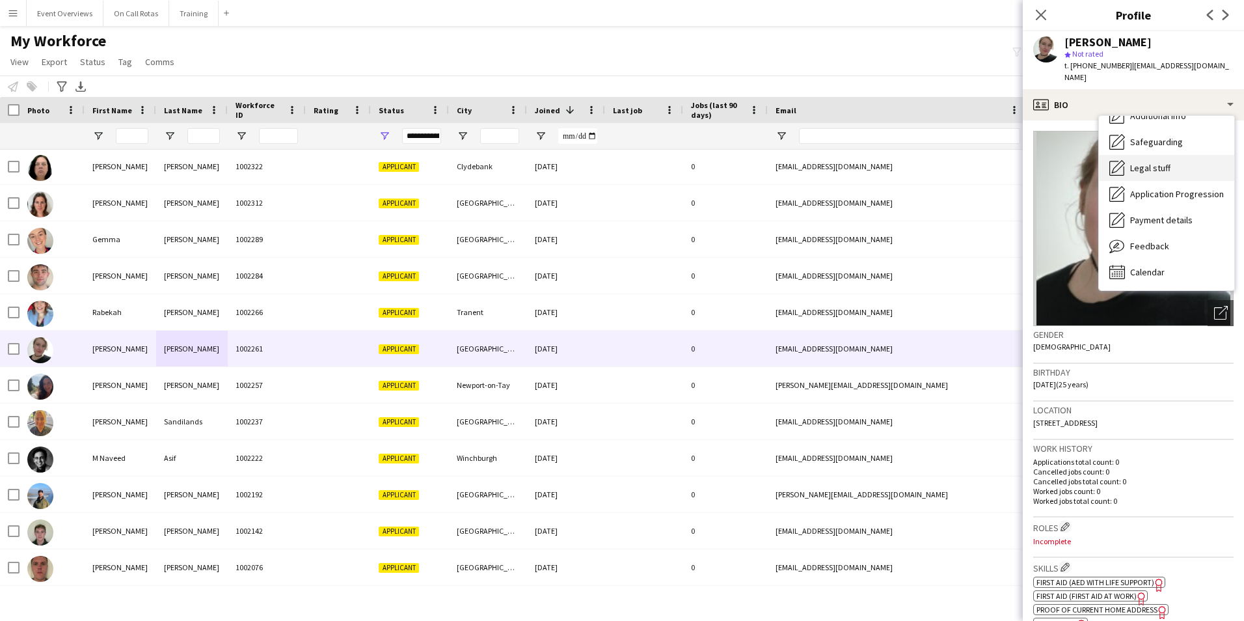
click at [1142, 240] on span "Feedback" at bounding box center [1149, 246] width 39 height 12
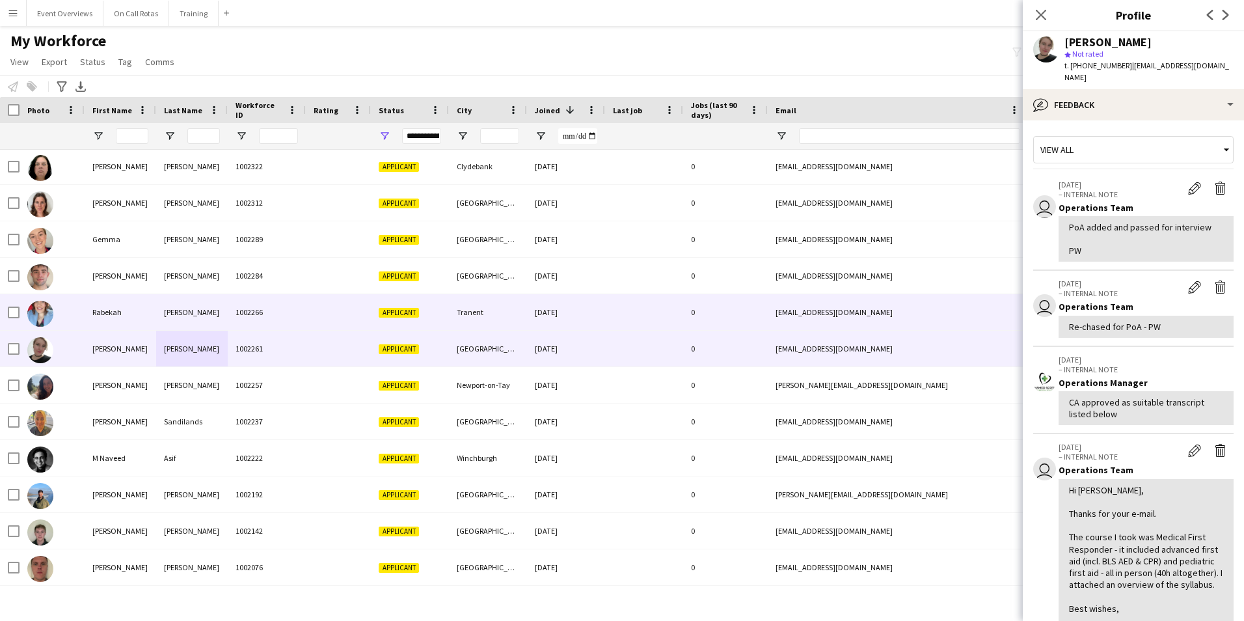
click at [150, 300] on div "Rabekah" at bounding box center [121, 312] width 72 height 36
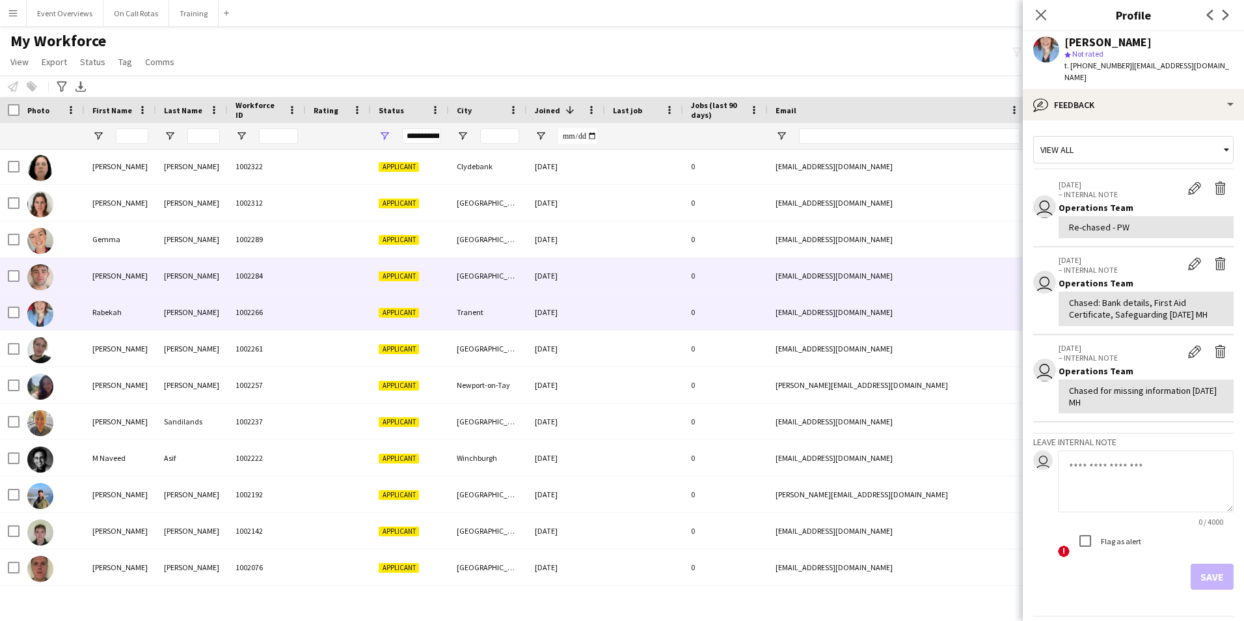
click at [131, 269] on div "Josh" at bounding box center [121, 276] width 72 height 36
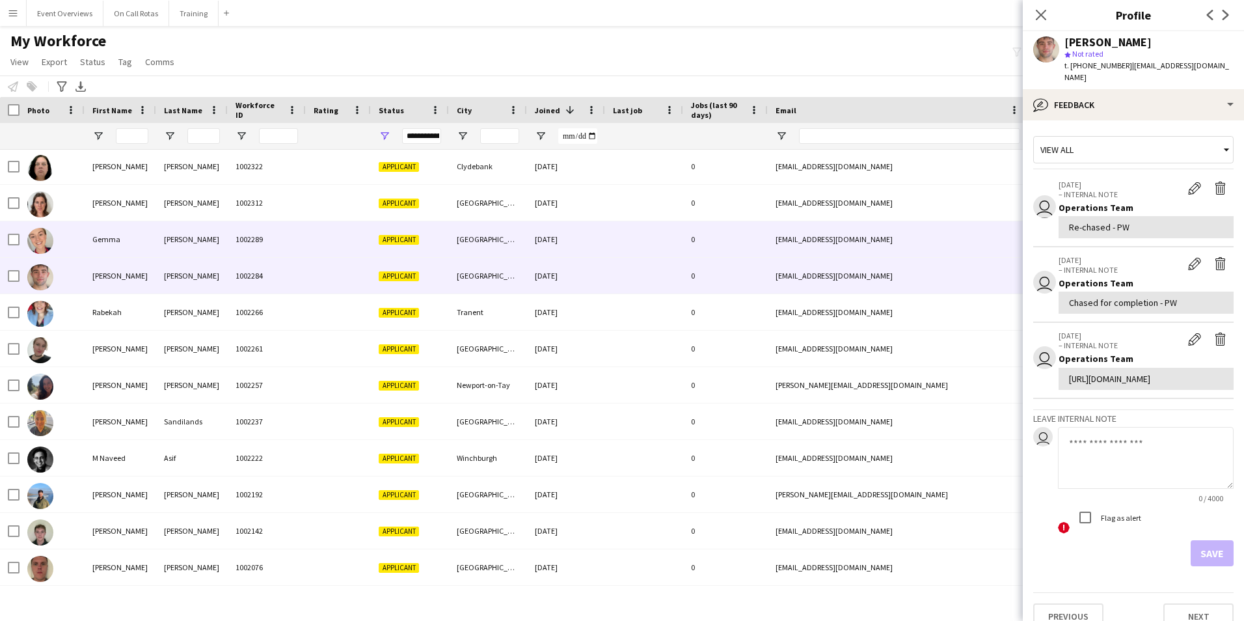
click at [150, 237] on div "Gemma" at bounding box center [121, 239] width 72 height 36
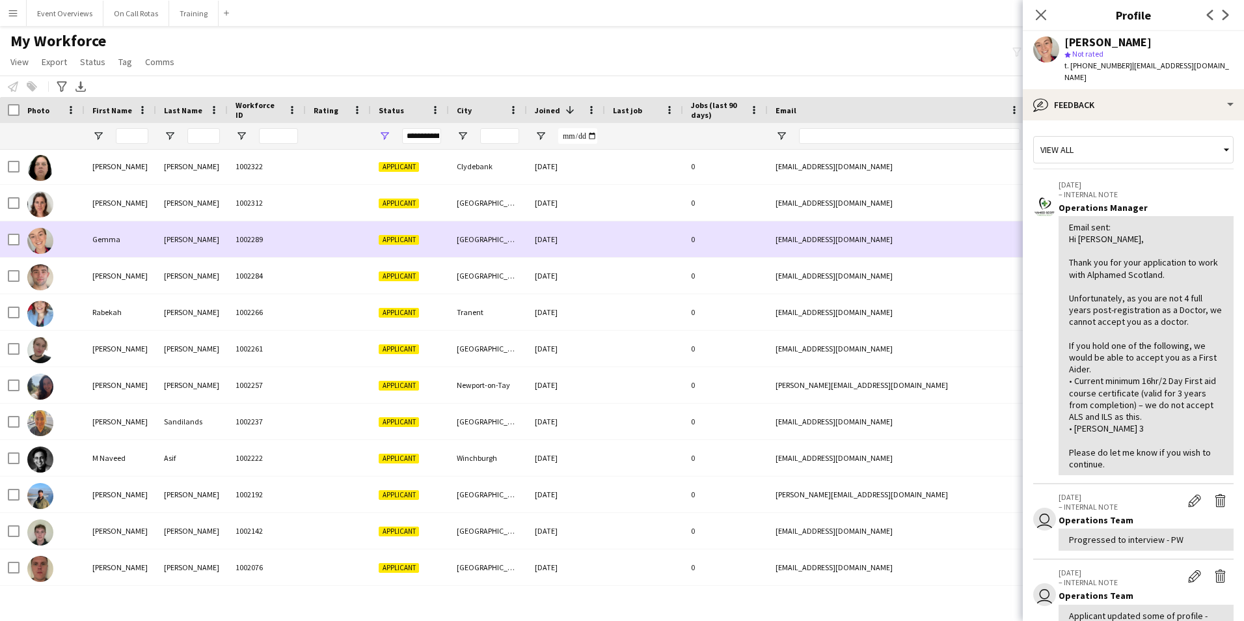
click at [165, 236] on div "Mullan" at bounding box center [192, 239] width 72 height 36
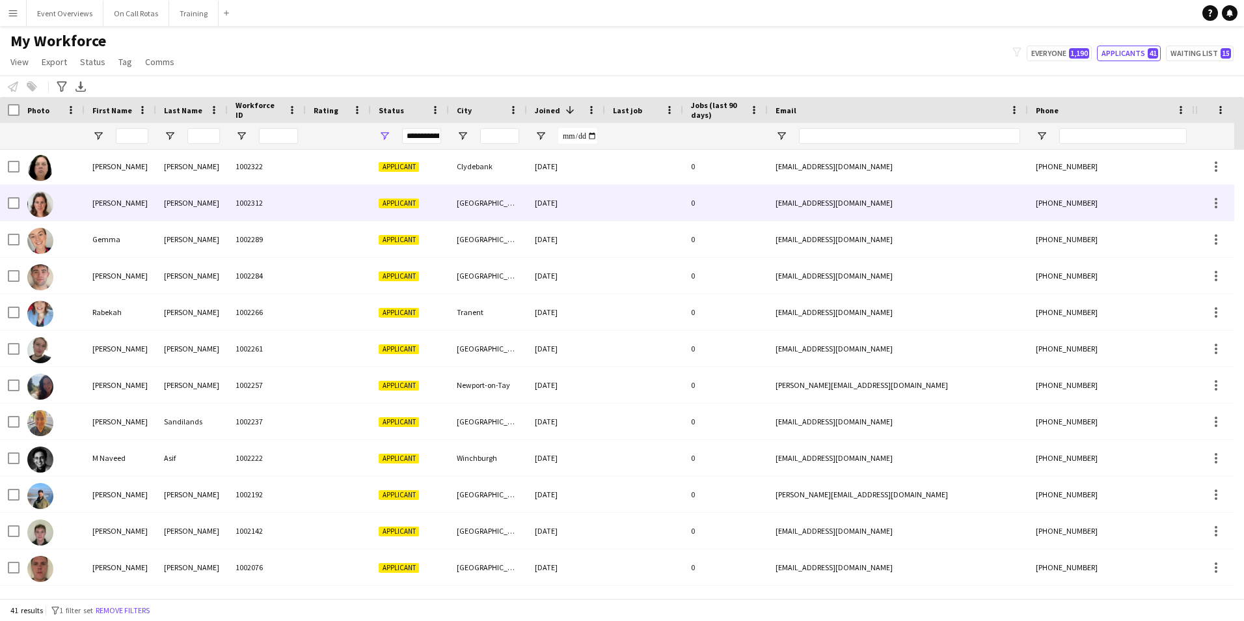
click at [204, 200] on div "Davies" at bounding box center [192, 203] width 72 height 36
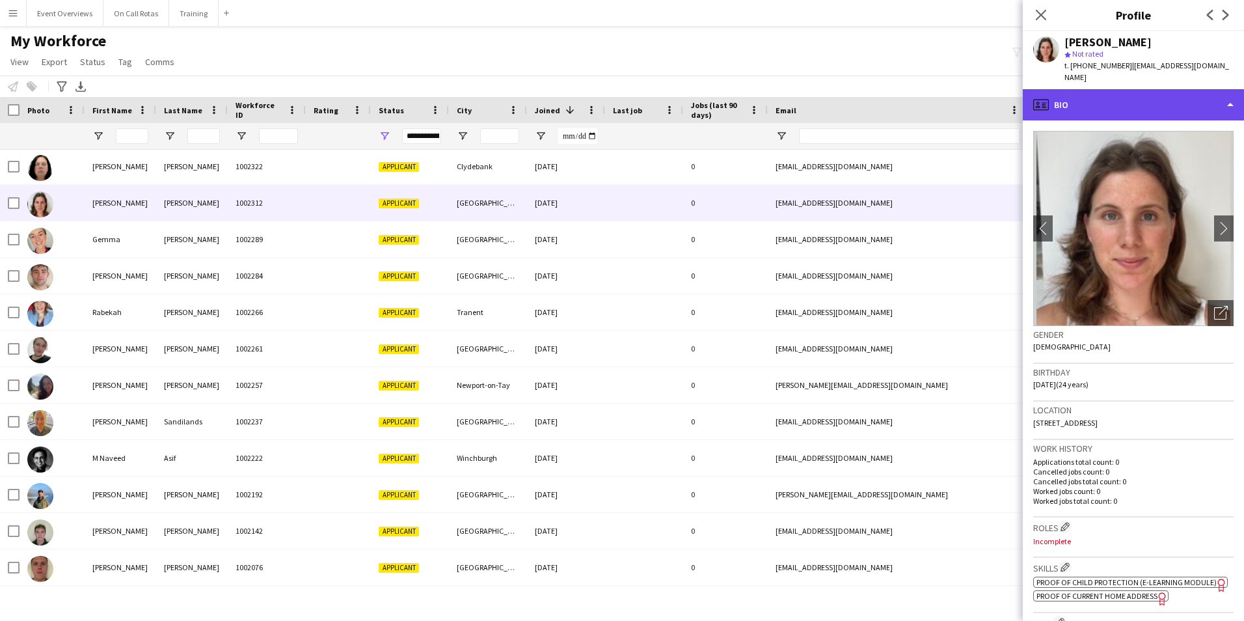
drag, startPoint x: 1095, startPoint y: 91, endPoint x: 1096, endPoint y: 98, distance: 6.5
click at [1095, 94] on div "profile Bio" at bounding box center [1133, 104] width 221 height 31
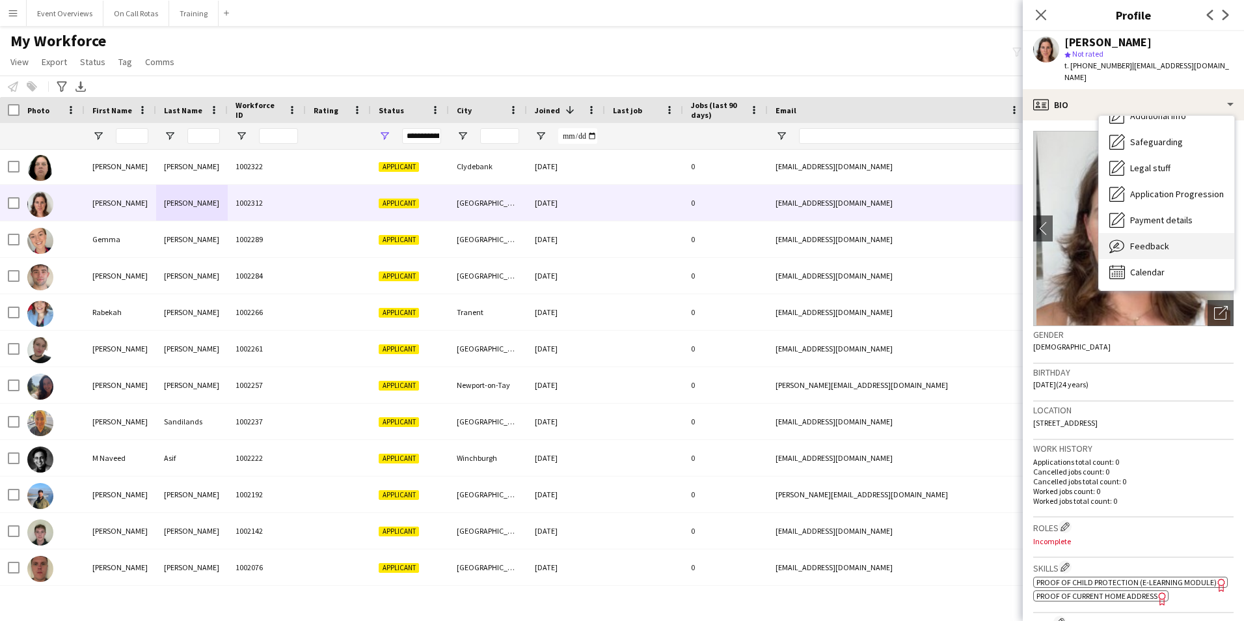
click at [1153, 240] on span "Feedback" at bounding box center [1149, 246] width 39 height 12
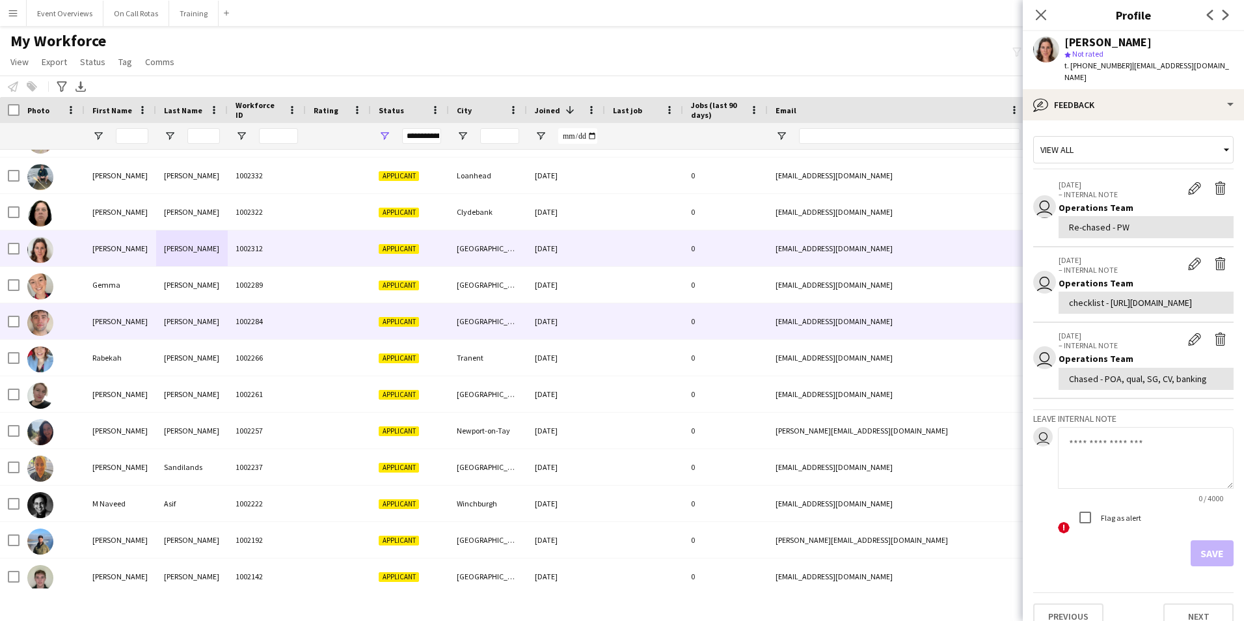
scroll to position [665, 0]
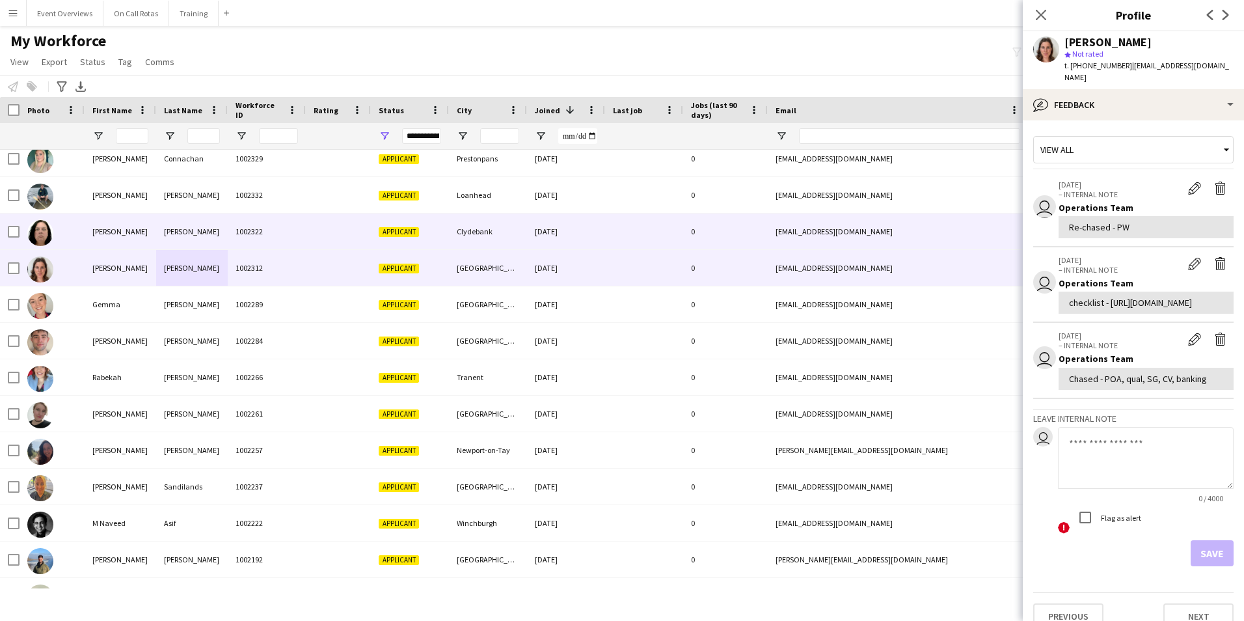
click at [288, 225] on div "1002322" at bounding box center [267, 231] width 78 height 36
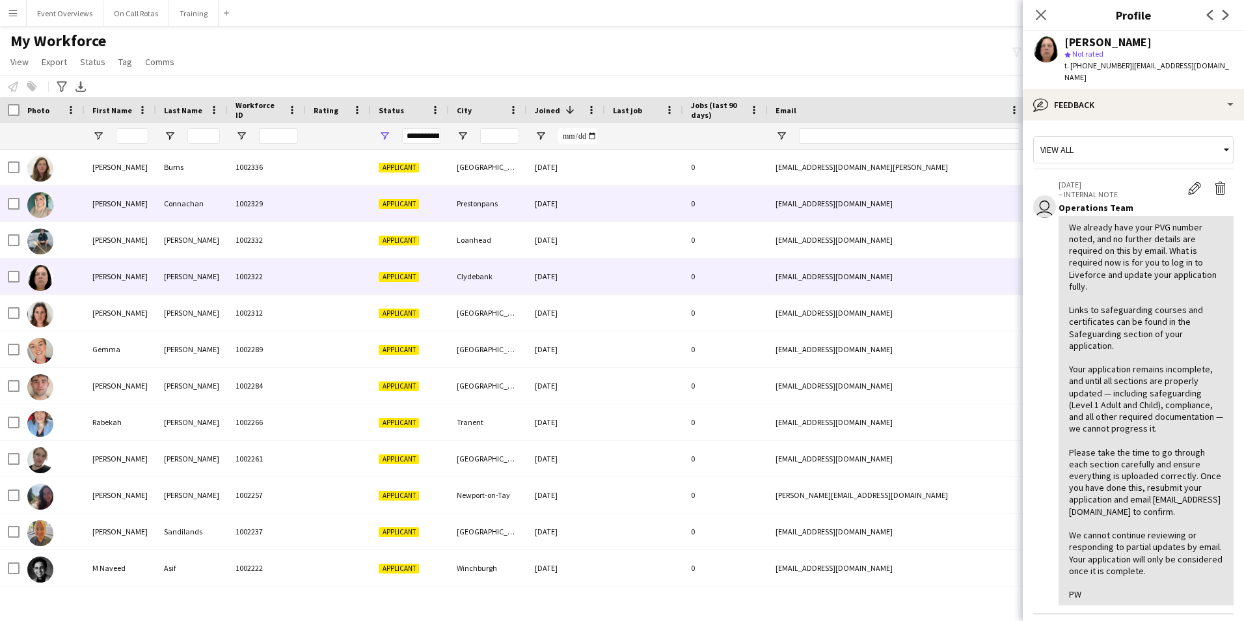
scroll to position [600, 0]
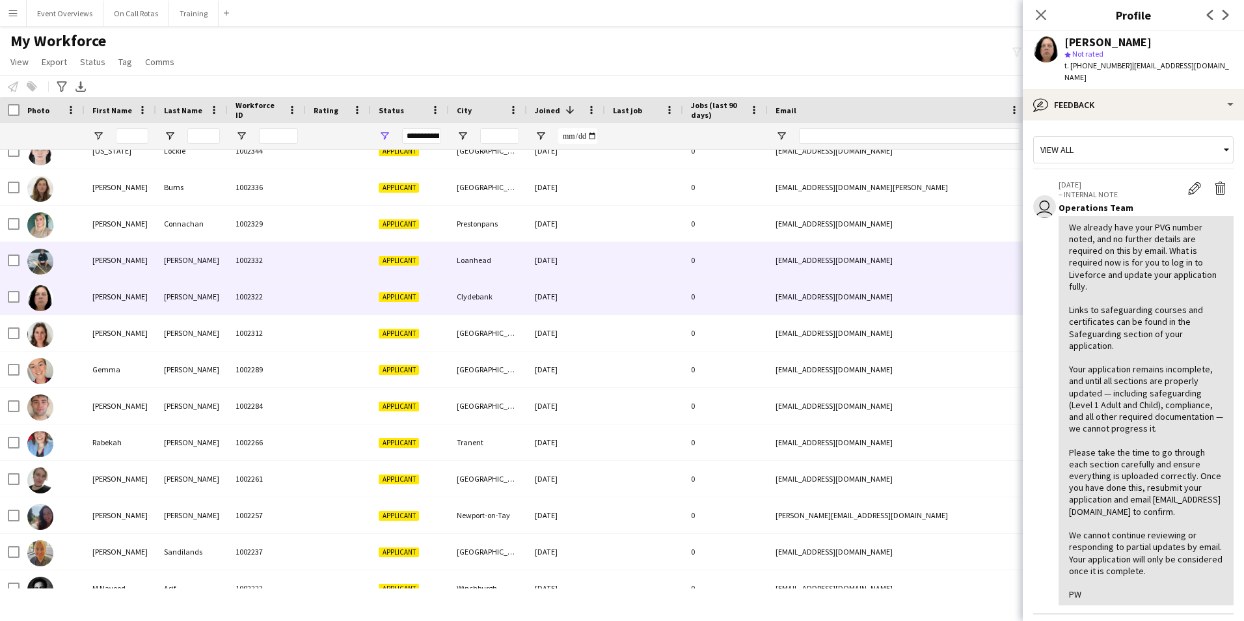
click at [238, 245] on div "1002332" at bounding box center [267, 260] width 78 height 36
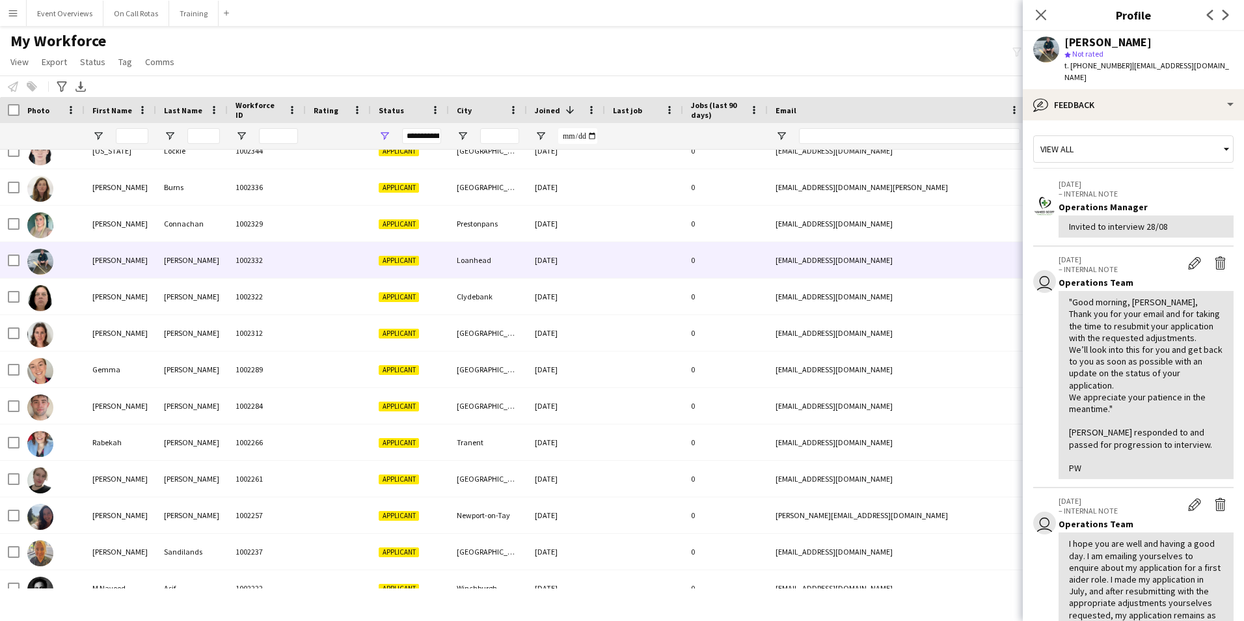
scroll to position [0, 0]
click at [1040, 9] on icon "Close pop-in" at bounding box center [1040, 14] width 12 height 12
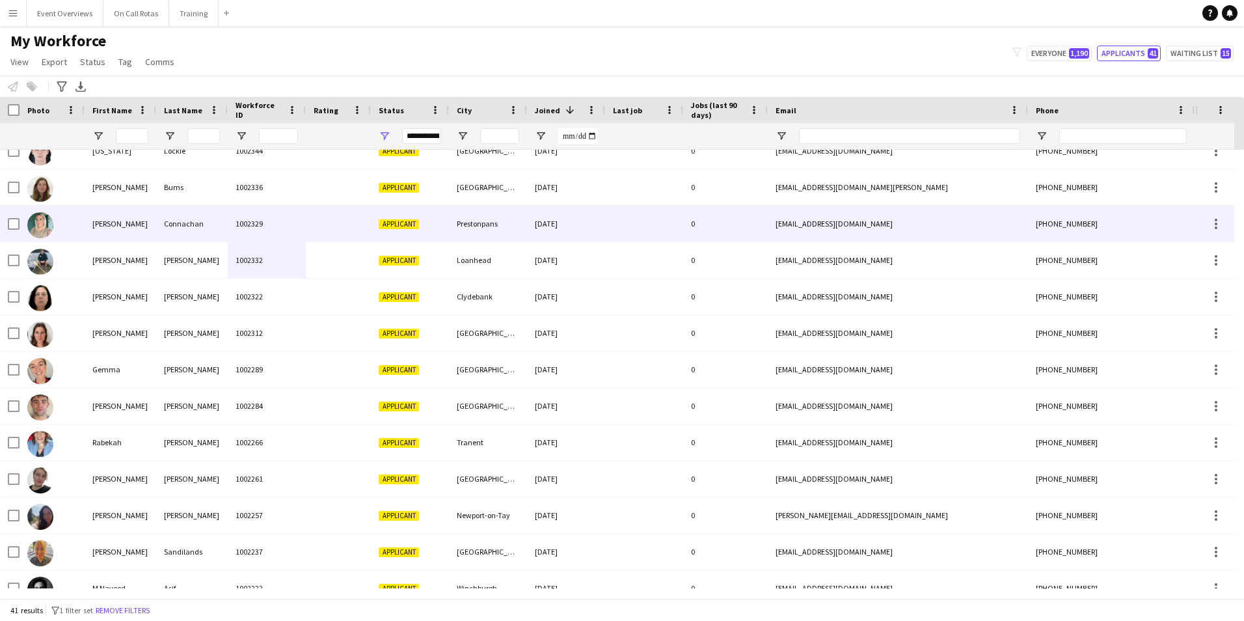
click at [167, 228] on div "Connachan" at bounding box center [192, 224] width 72 height 36
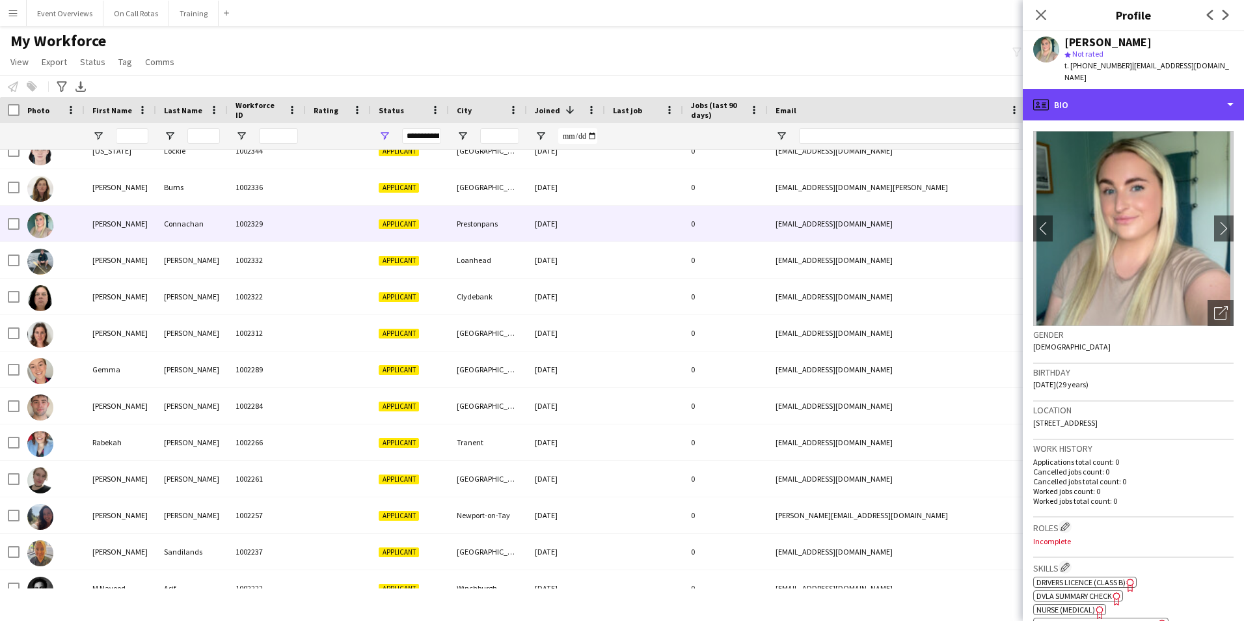
drag, startPoint x: 1099, startPoint y: 97, endPoint x: 1123, endPoint y: 129, distance: 39.6
click at [1099, 96] on div "profile Bio" at bounding box center [1133, 104] width 221 height 31
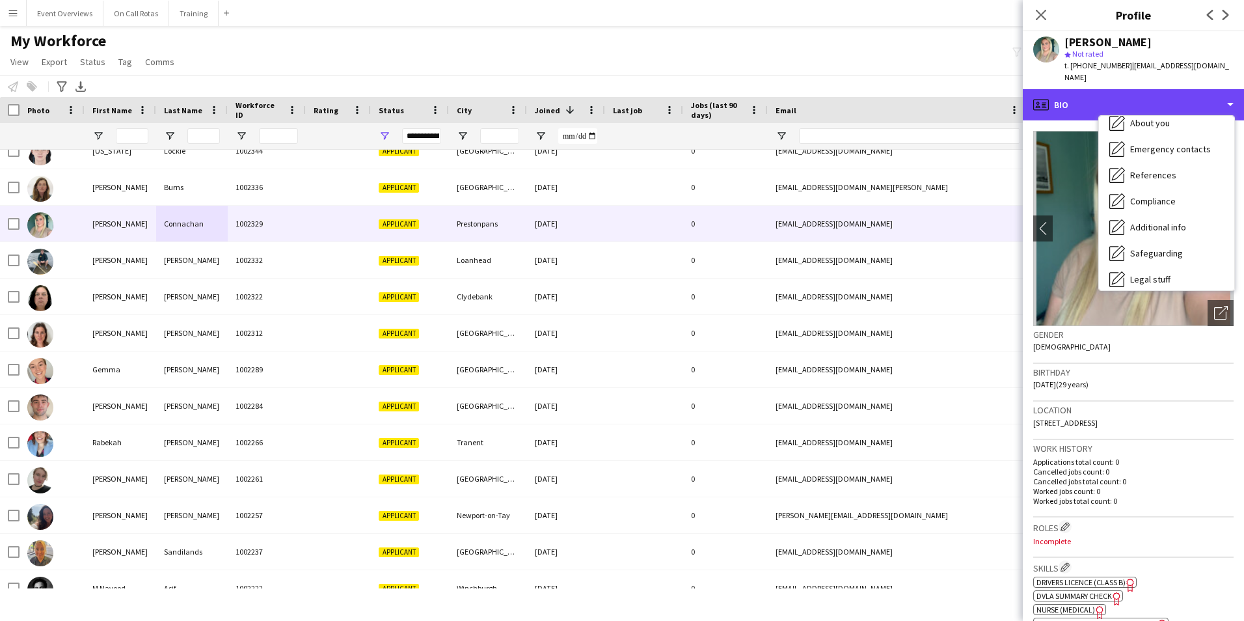
scroll to position [226, 0]
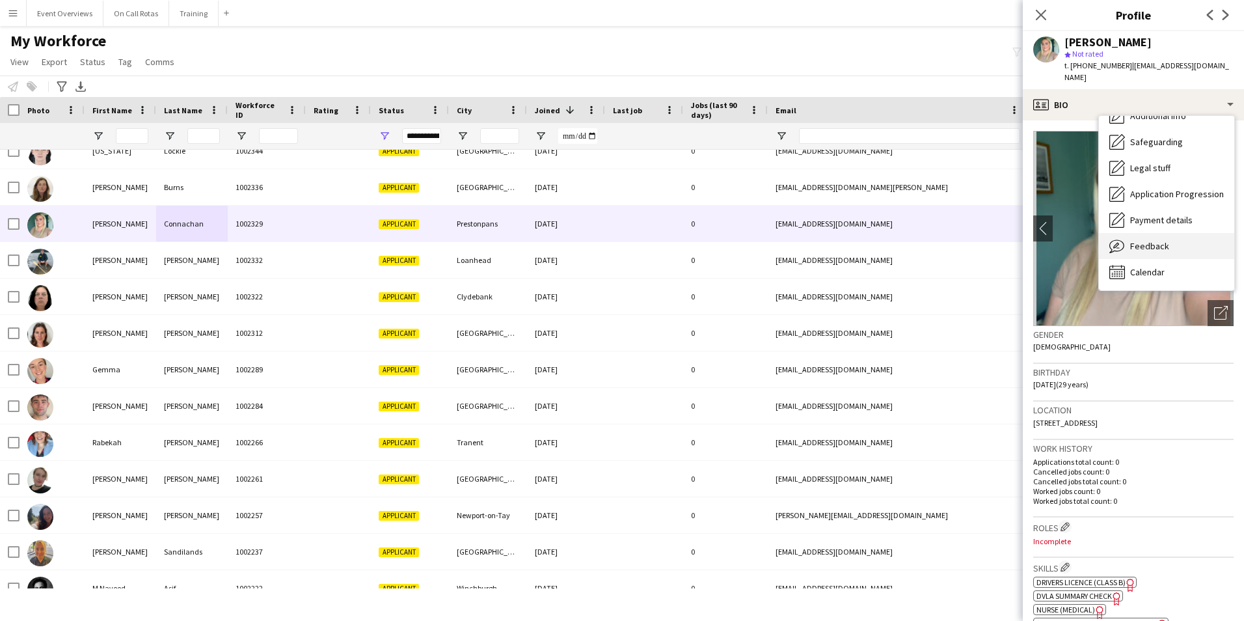
click at [1143, 240] on span "Feedback" at bounding box center [1149, 246] width 39 height 12
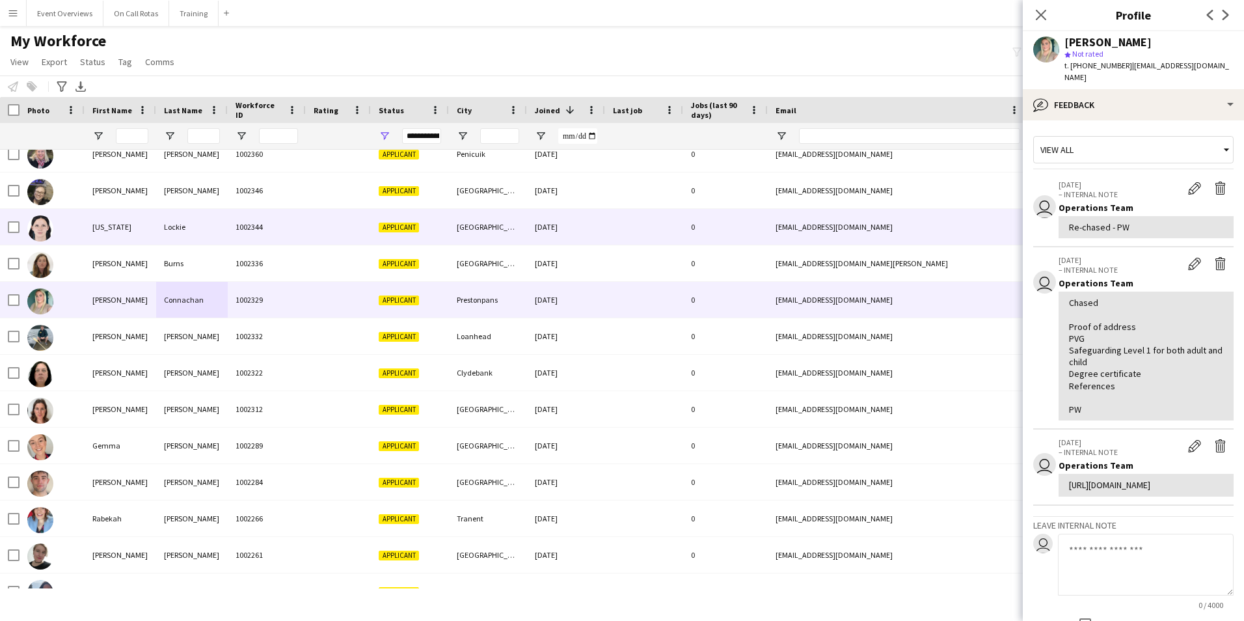
scroll to position [470, 0]
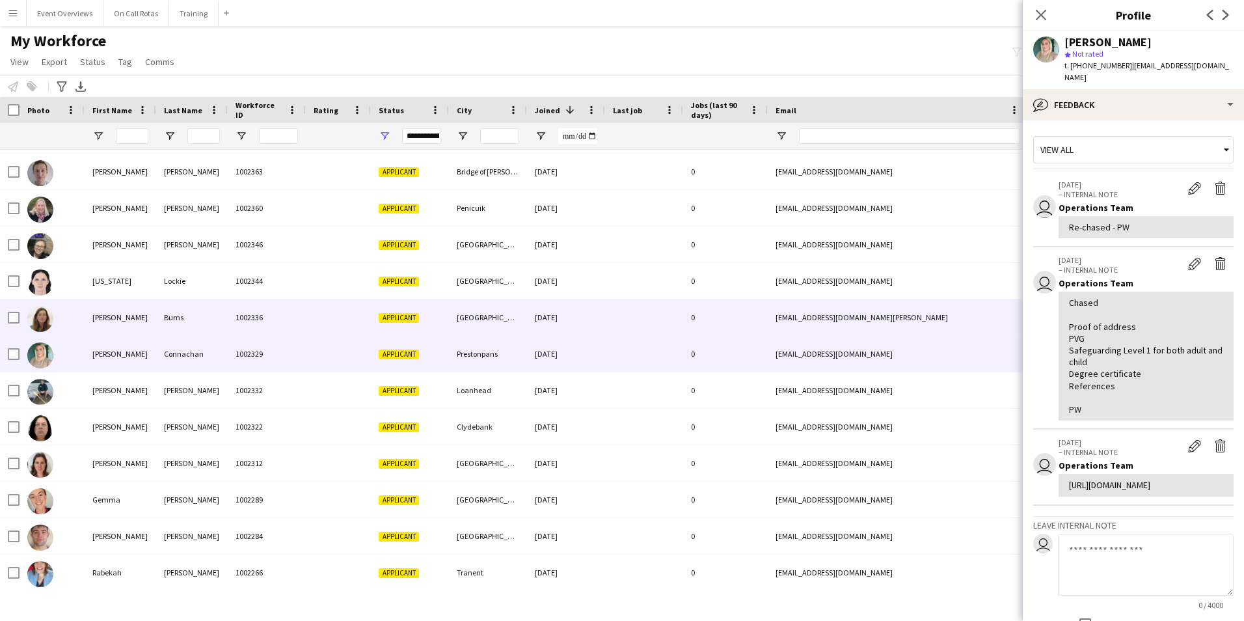
click at [297, 317] on div "1002336" at bounding box center [267, 317] width 78 height 36
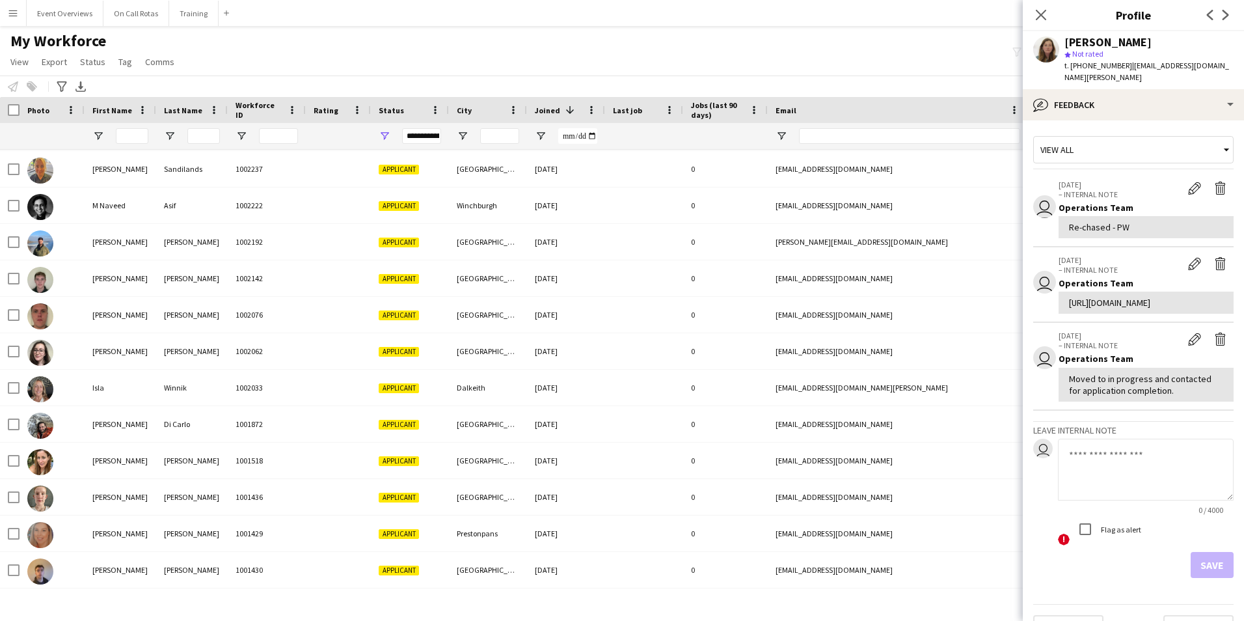
scroll to position [1055, 0]
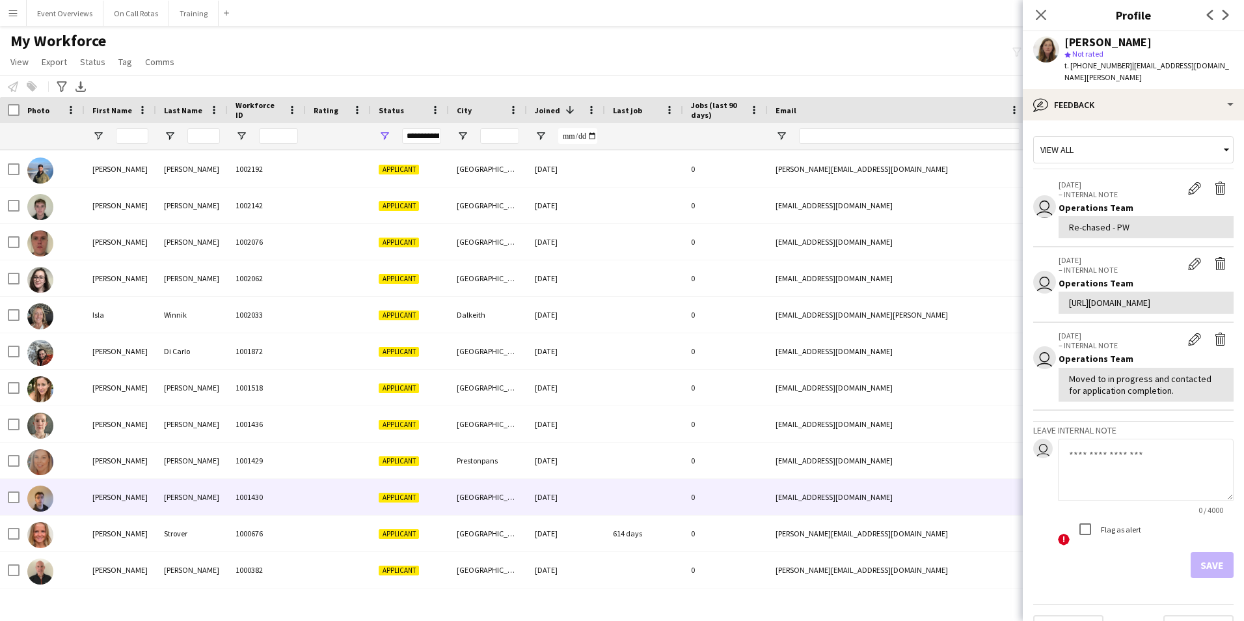
click at [298, 492] on div "1001430" at bounding box center [267, 497] width 78 height 36
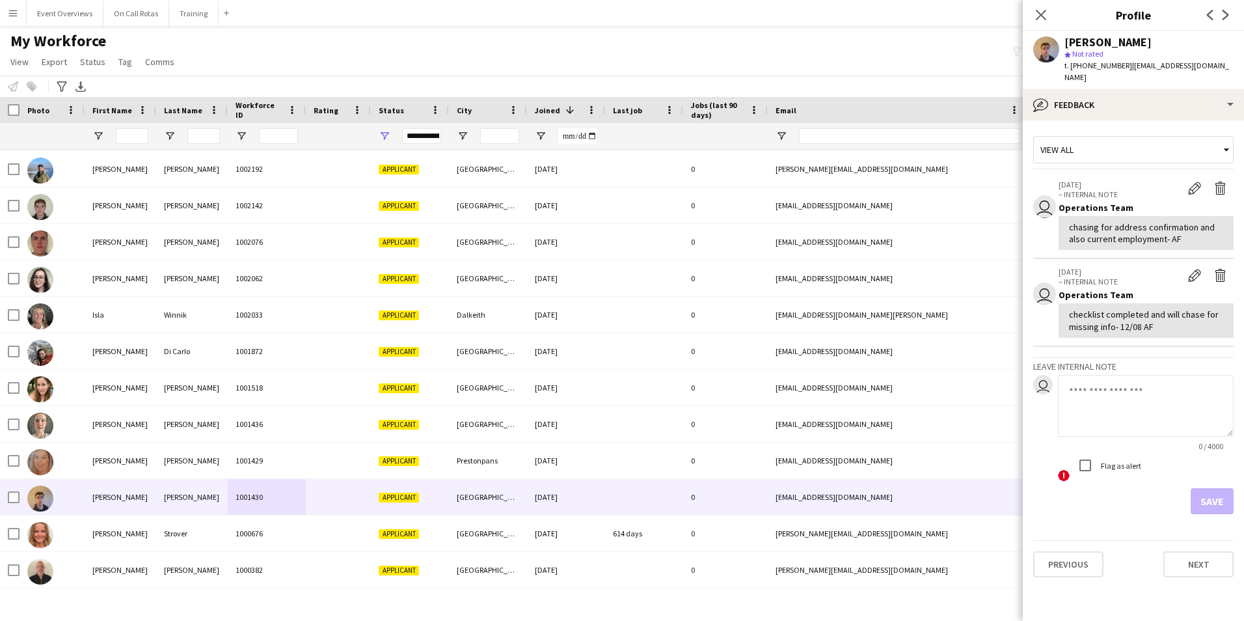
click at [1057, 144] on span "View all" at bounding box center [1056, 150] width 33 height 12
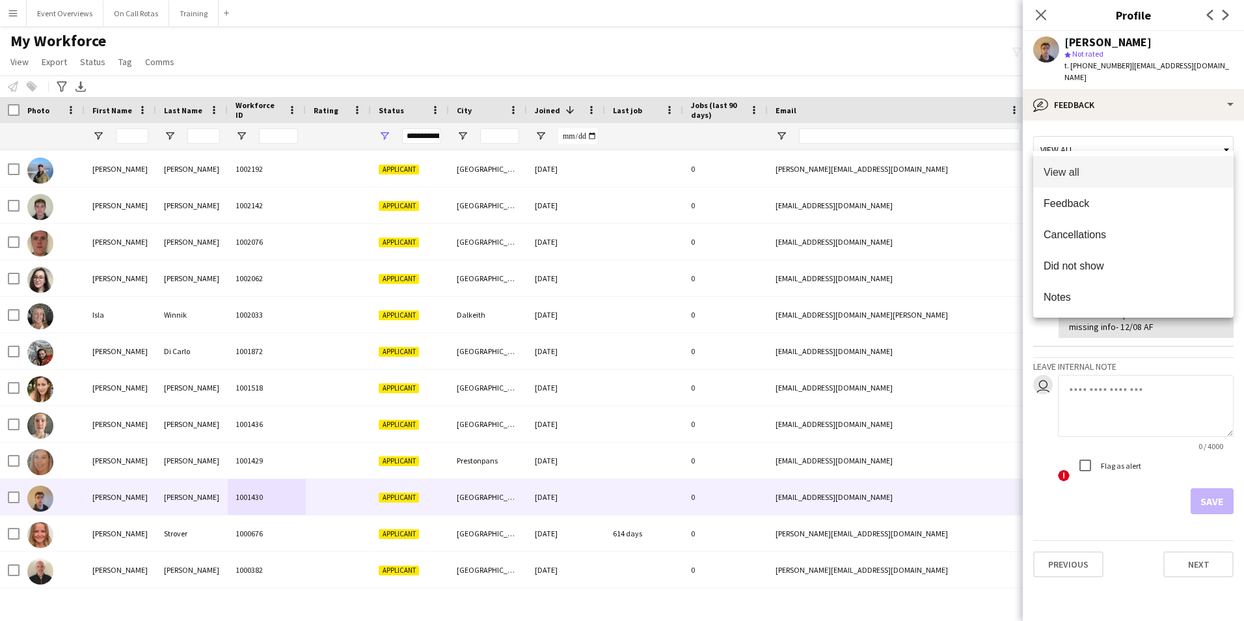
click at [1092, 90] on div at bounding box center [622, 310] width 1244 height 621
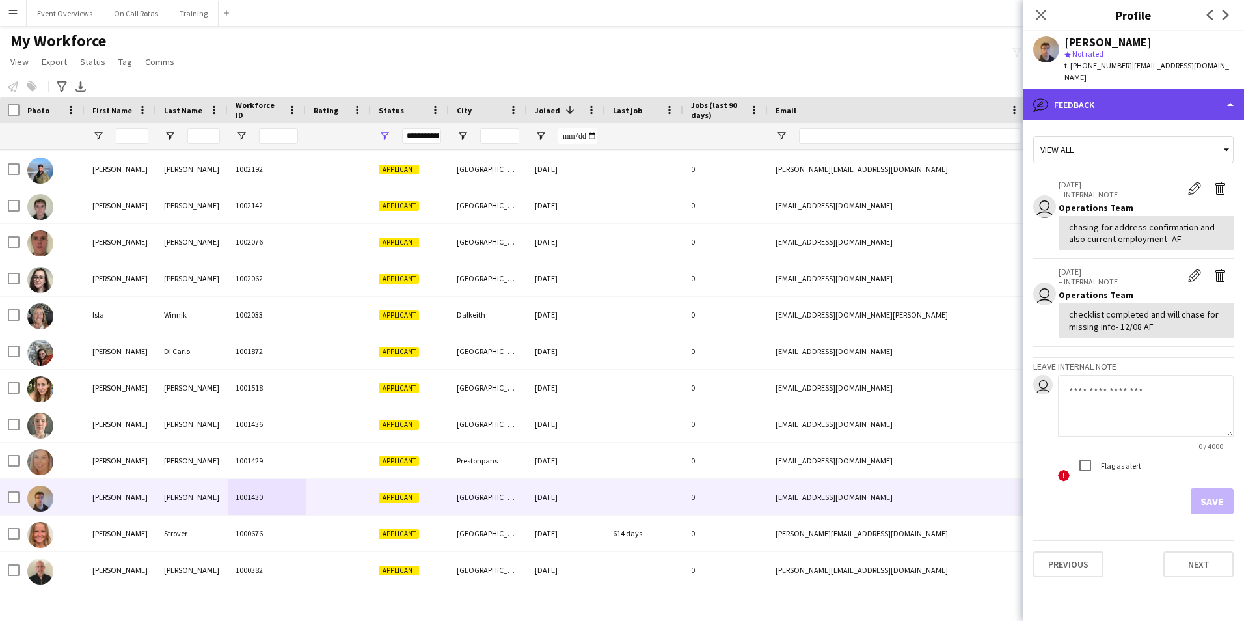
click at [1096, 94] on div "bubble-pencil Feedback" at bounding box center [1133, 104] width 221 height 31
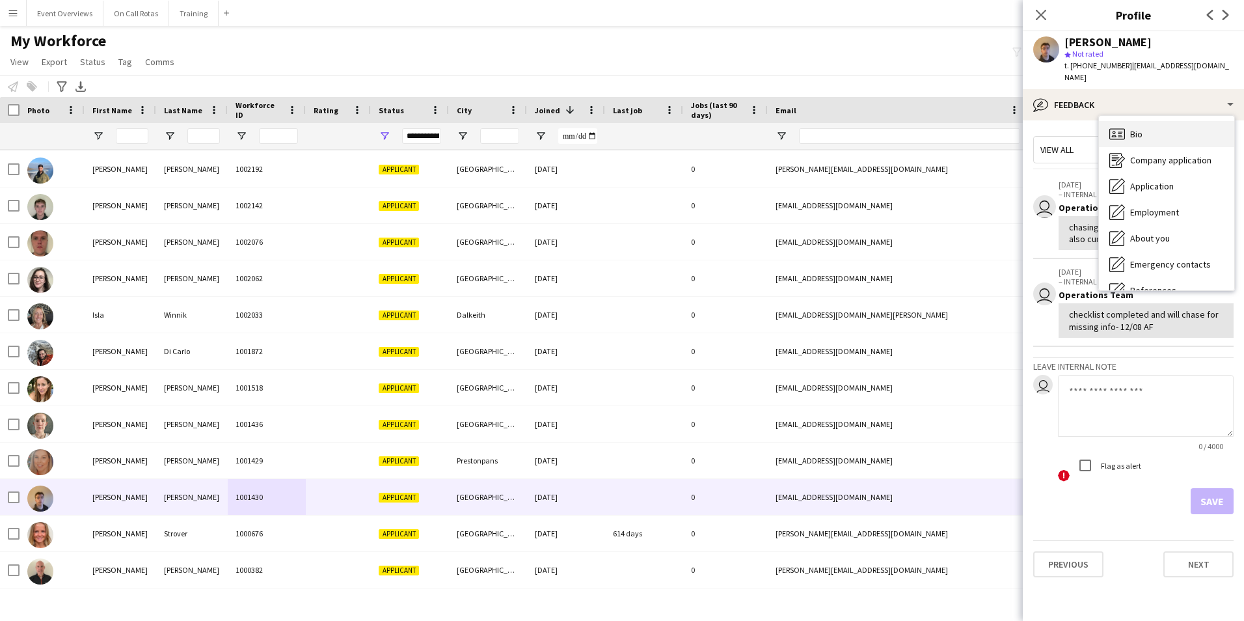
click at [1146, 121] on div "Bio Bio" at bounding box center [1166, 134] width 135 height 26
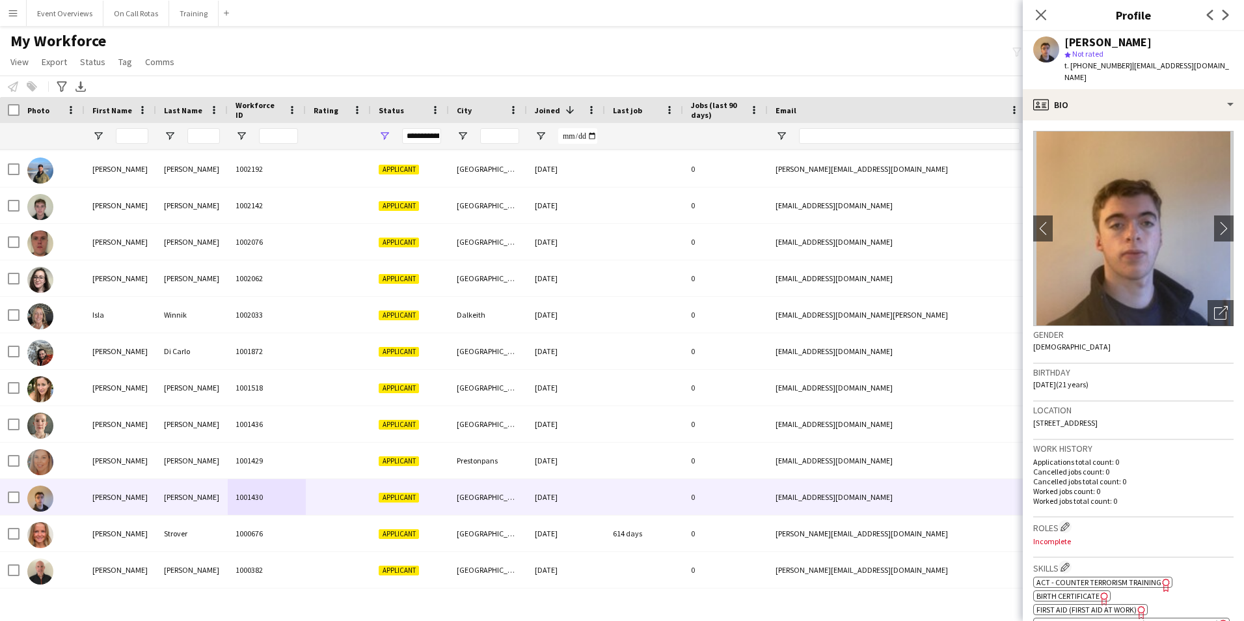
click at [1077, 604] on span "First Aid (First Aid At Work)" at bounding box center [1086, 609] width 100 height 10
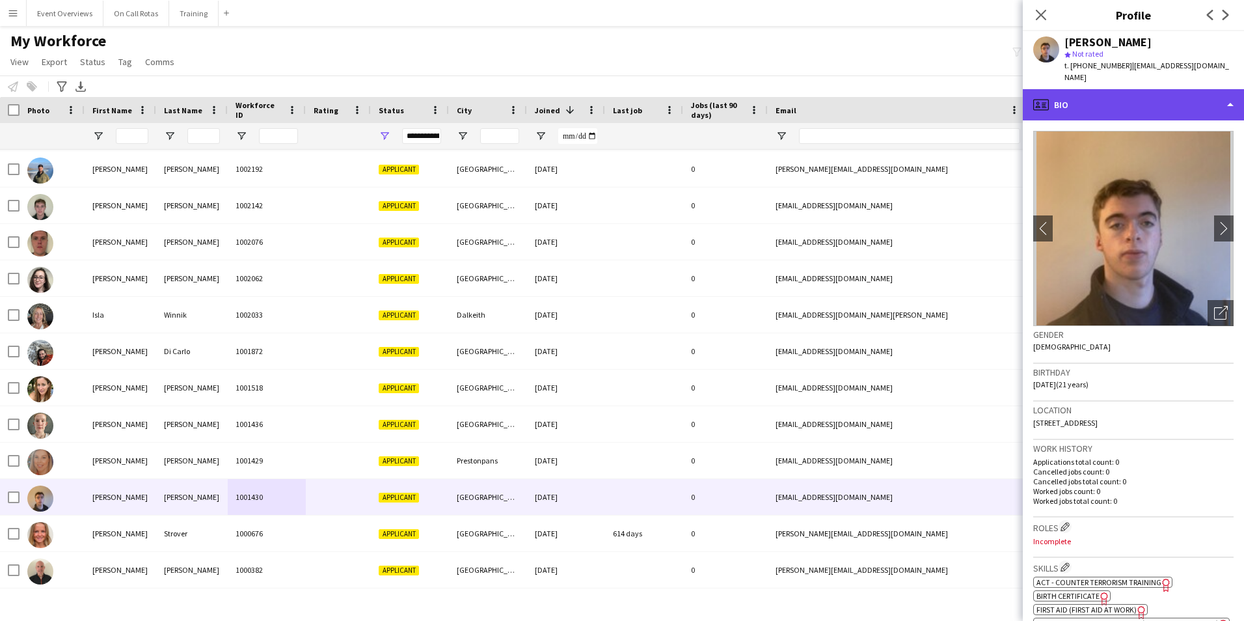
click at [1116, 92] on div "profile Bio" at bounding box center [1133, 104] width 221 height 31
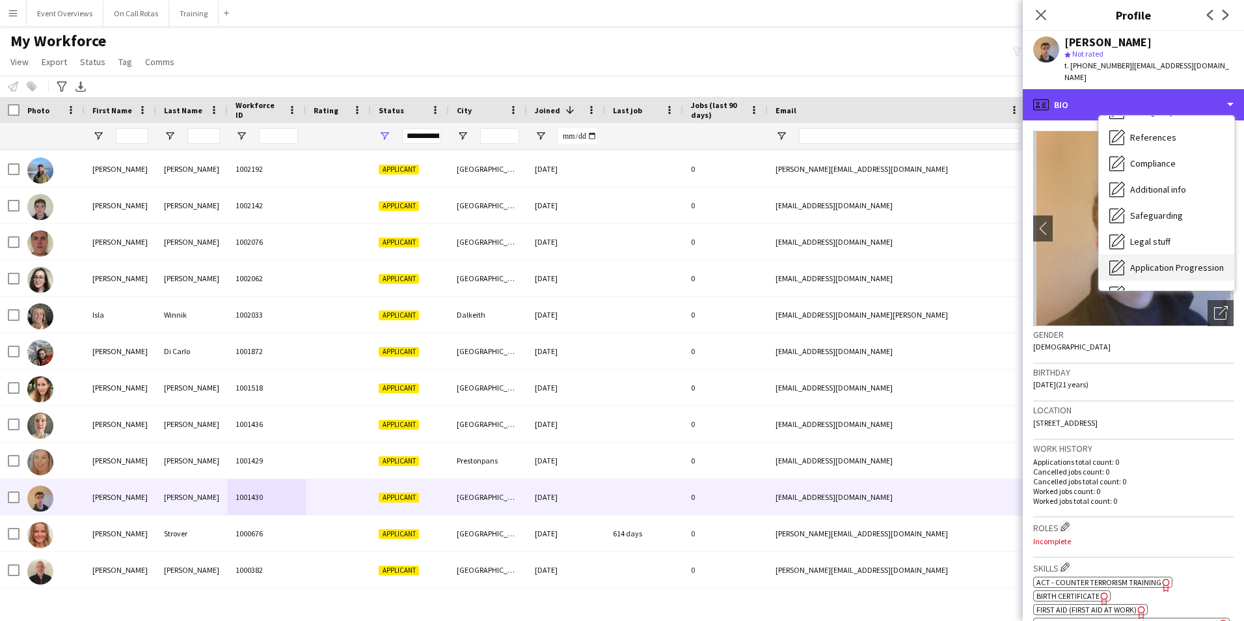
scroll to position [226, 0]
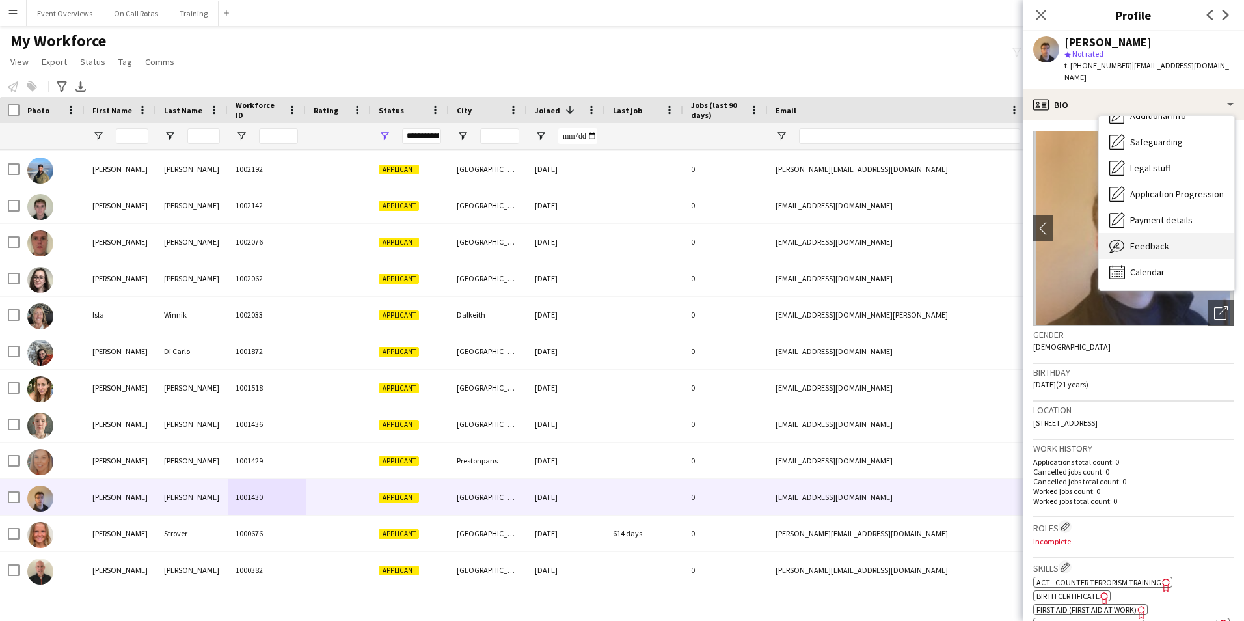
click at [1147, 240] on span "Feedback" at bounding box center [1149, 246] width 39 height 12
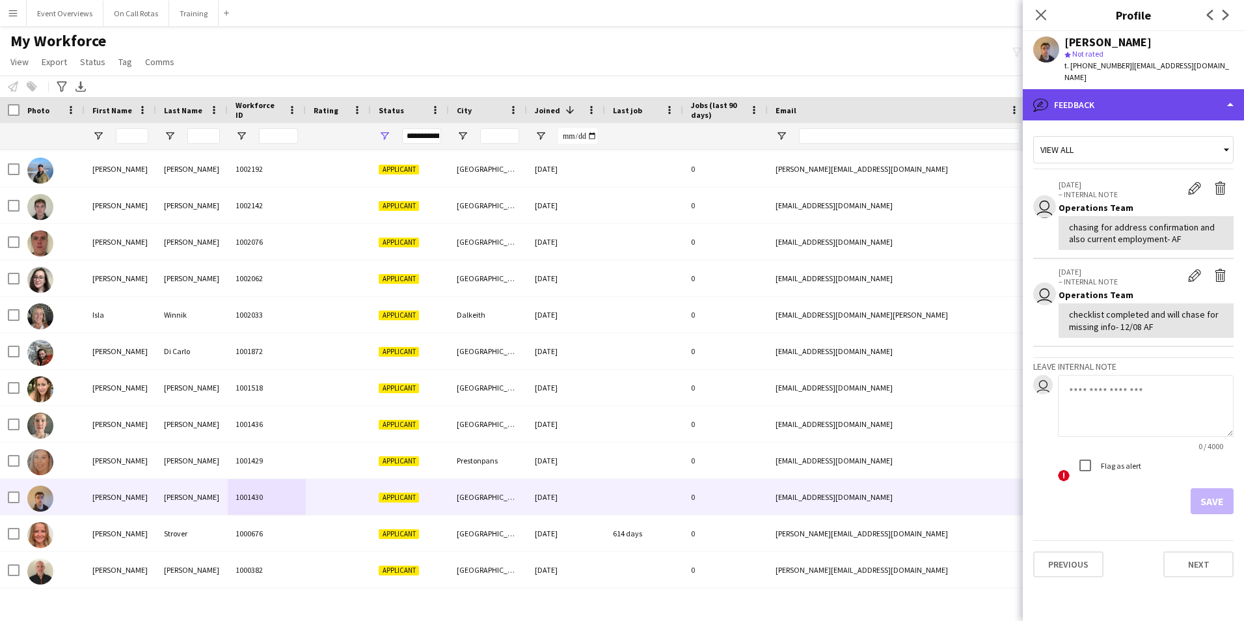
click at [1094, 89] on div "bubble-pencil Feedback" at bounding box center [1133, 104] width 221 height 31
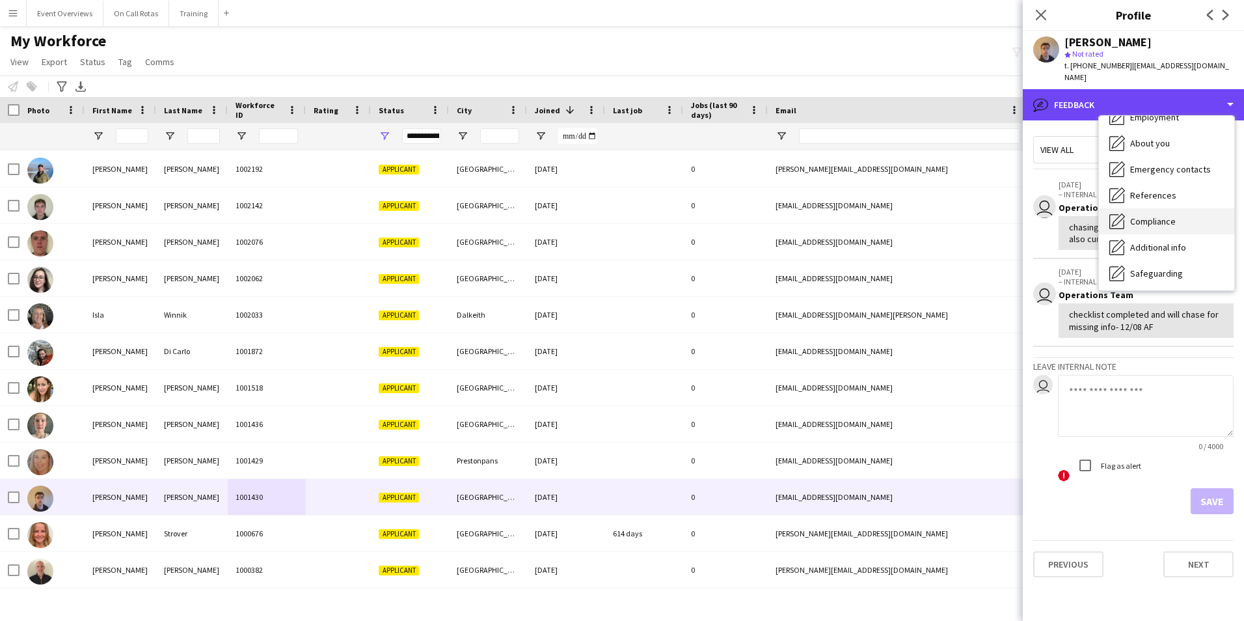
scroll to position [0, 0]
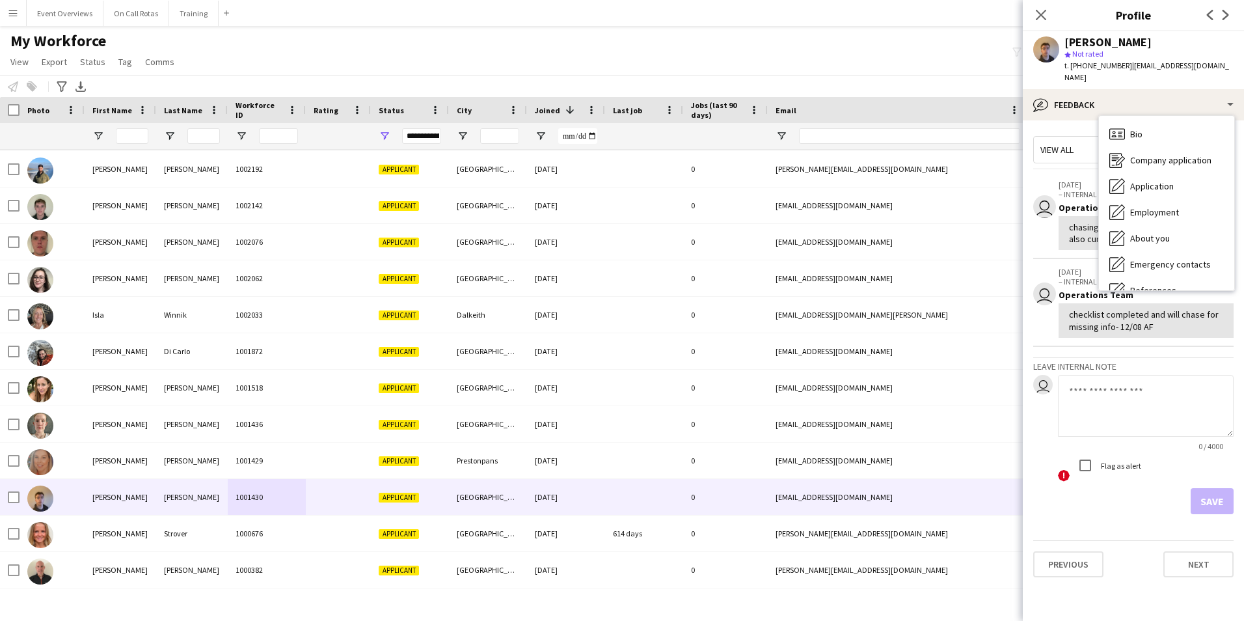
click at [1116, 126] on icon "Bio" at bounding box center [1117, 134] width 16 height 16
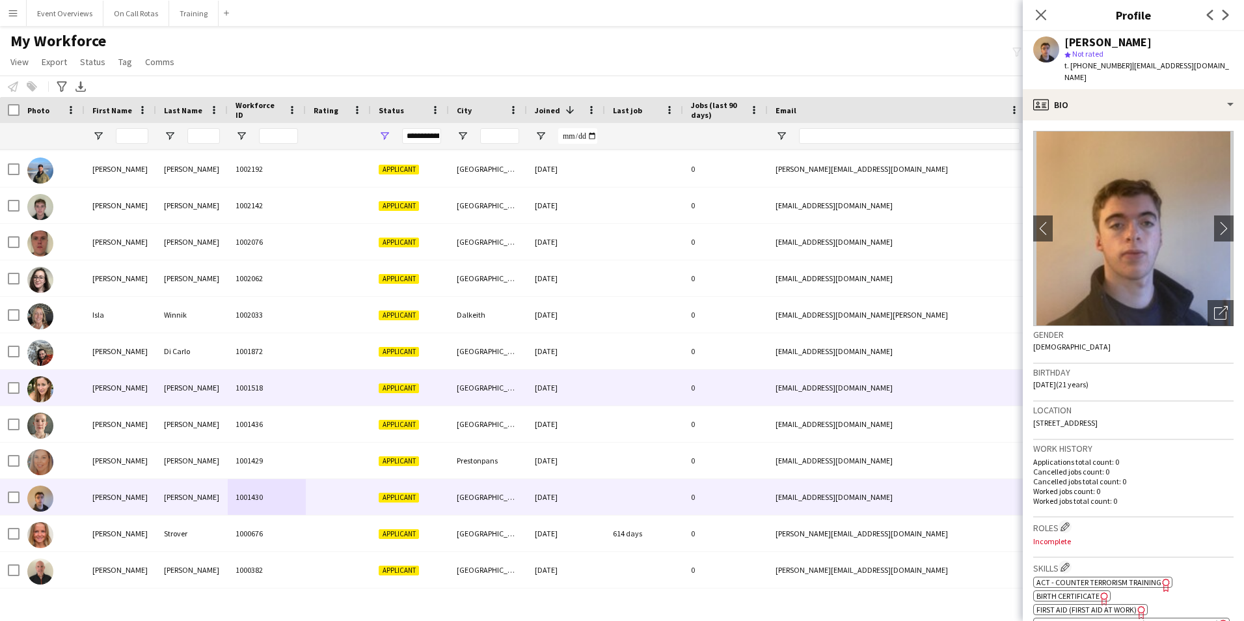
click at [150, 389] on div "Sally-Anne" at bounding box center [121, 387] width 72 height 36
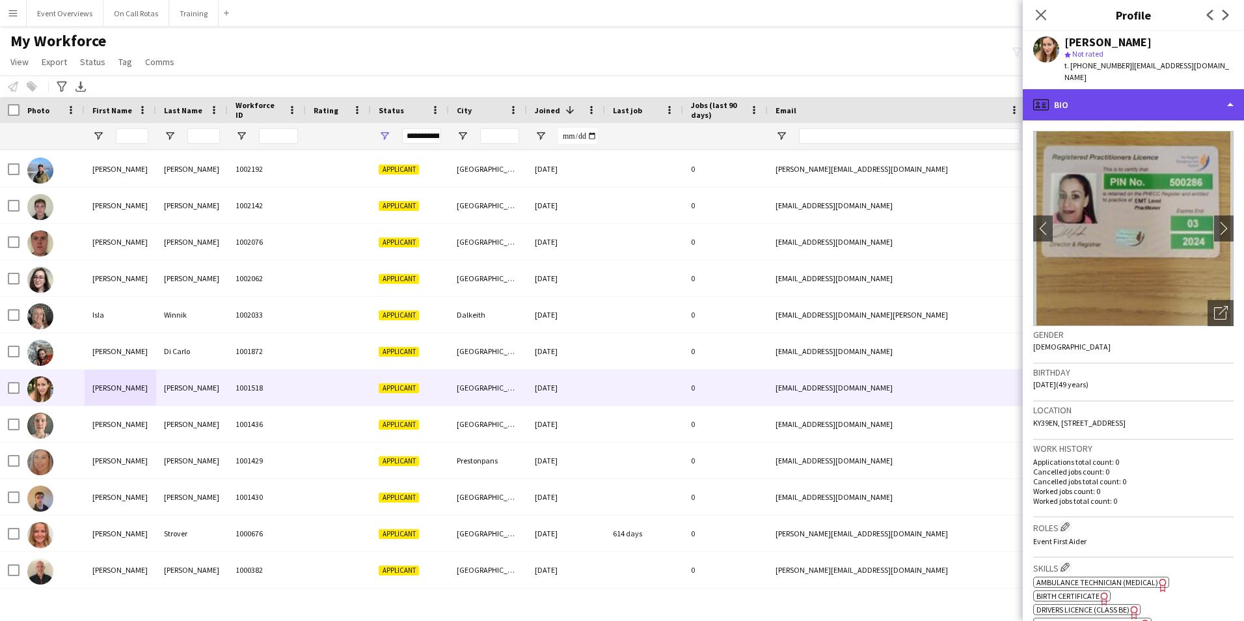
click at [1131, 90] on div "profile Bio" at bounding box center [1133, 104] width 221 height 31
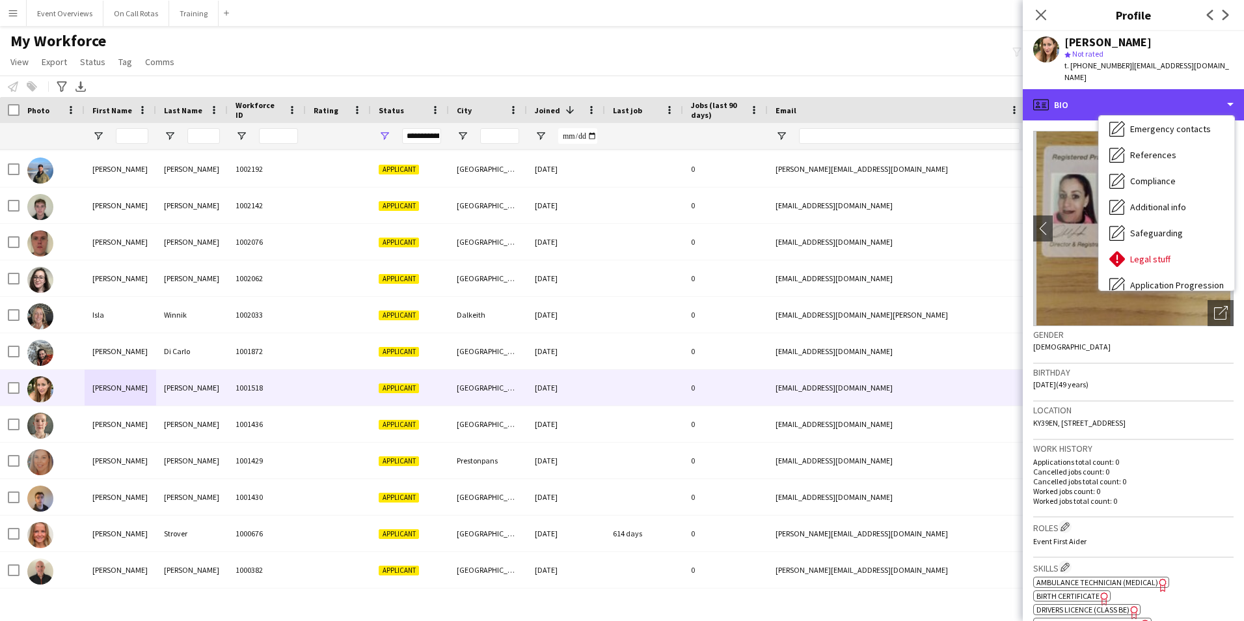
scroll to position [226, 0]
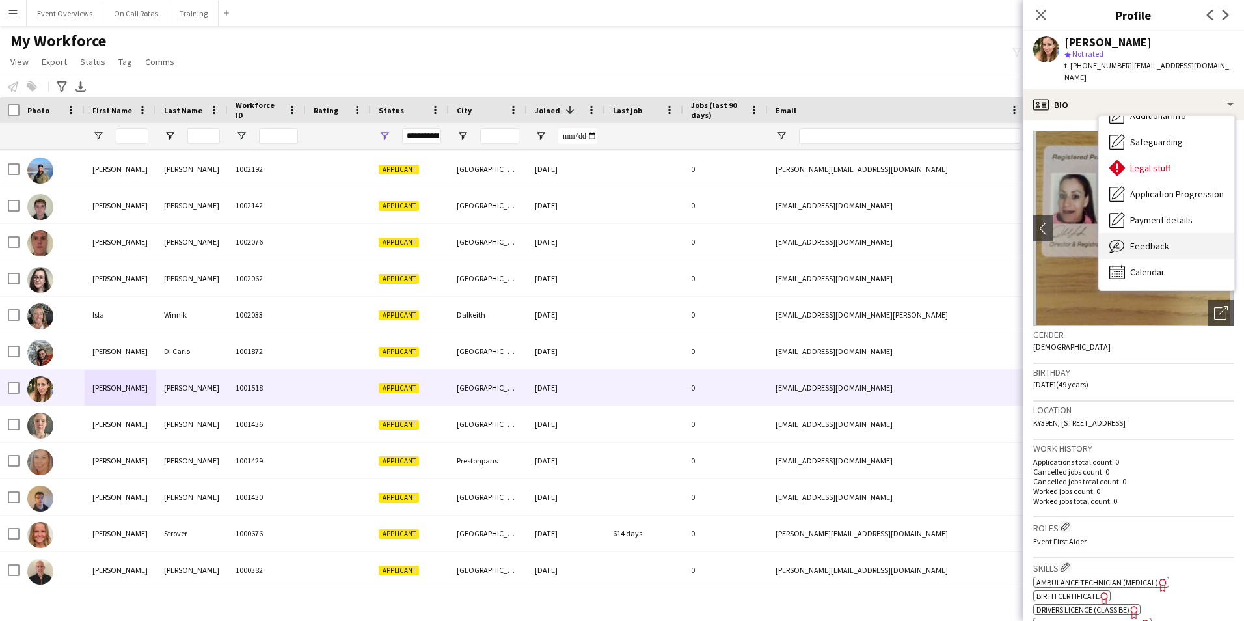
click at [1162, 240] on span "Feedback" at bounding box center [1149, 246] width 39 height 12
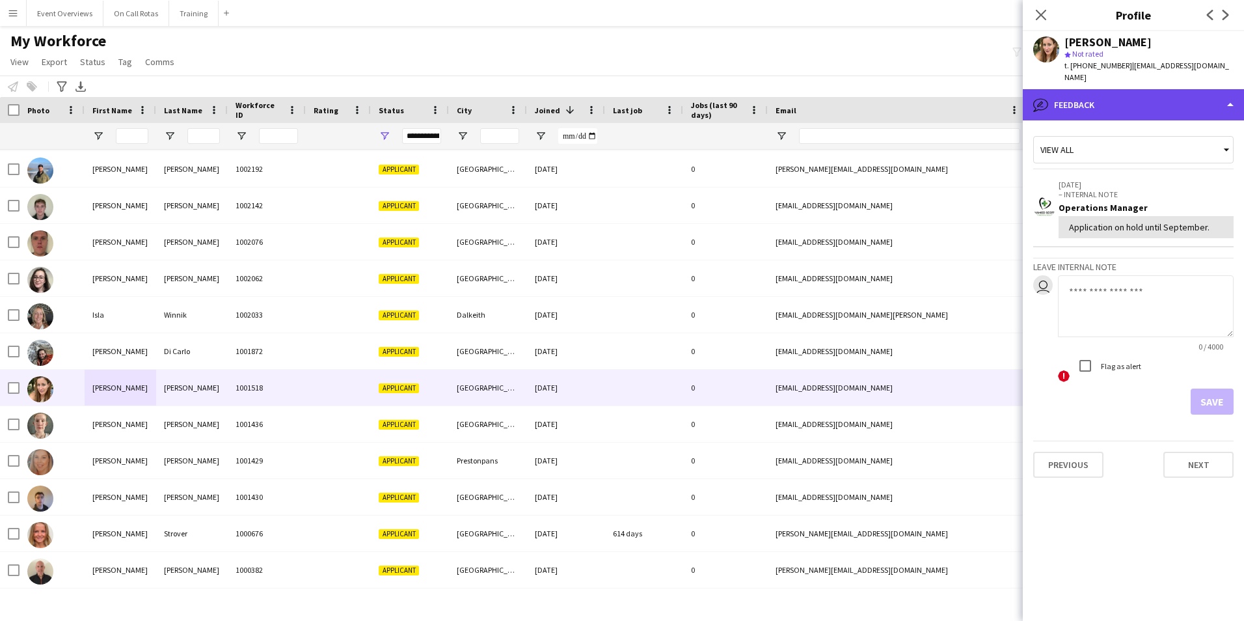
click at [1112, 95] on div "bubble-pencil Feedback" at bounding box center [1133, 104] width 221 height 31
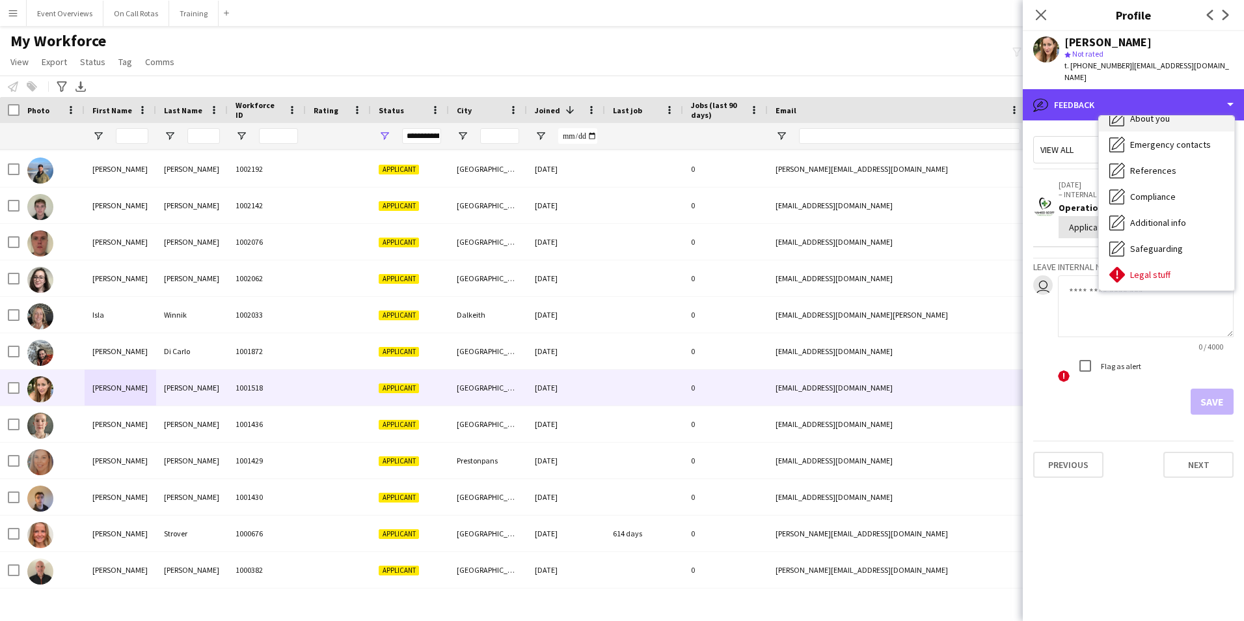
scroll to position [0, 0]
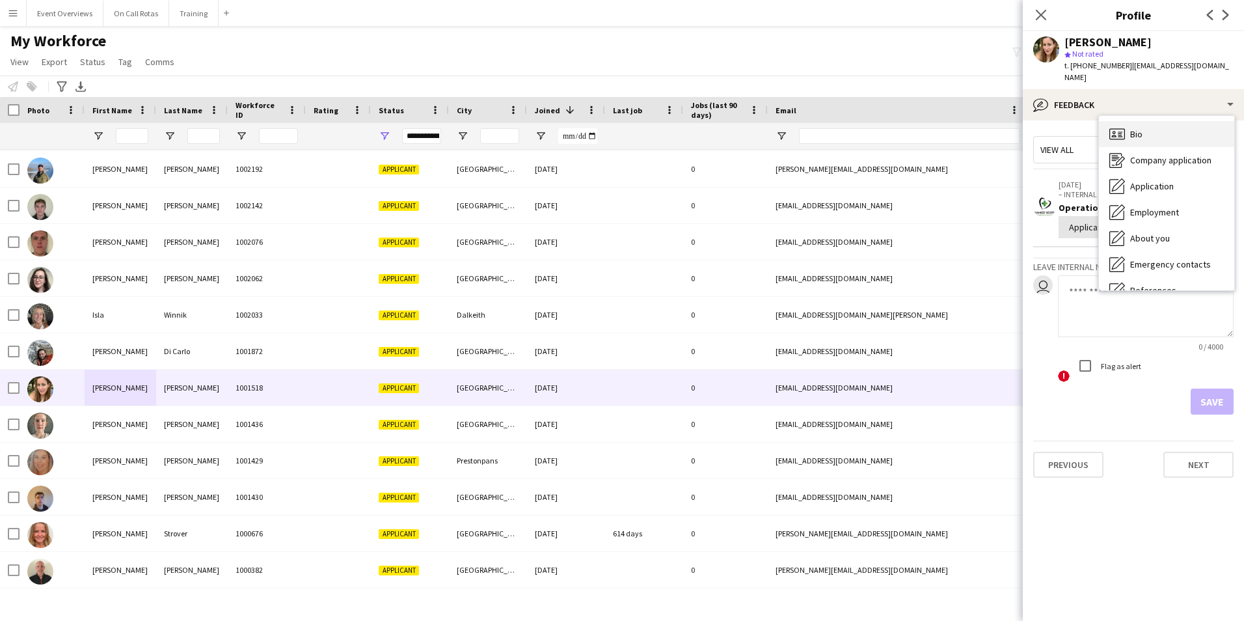
click at [1133, 121] on div "Bio Bio" at bounding box center [1166, 134] width 135 height 26
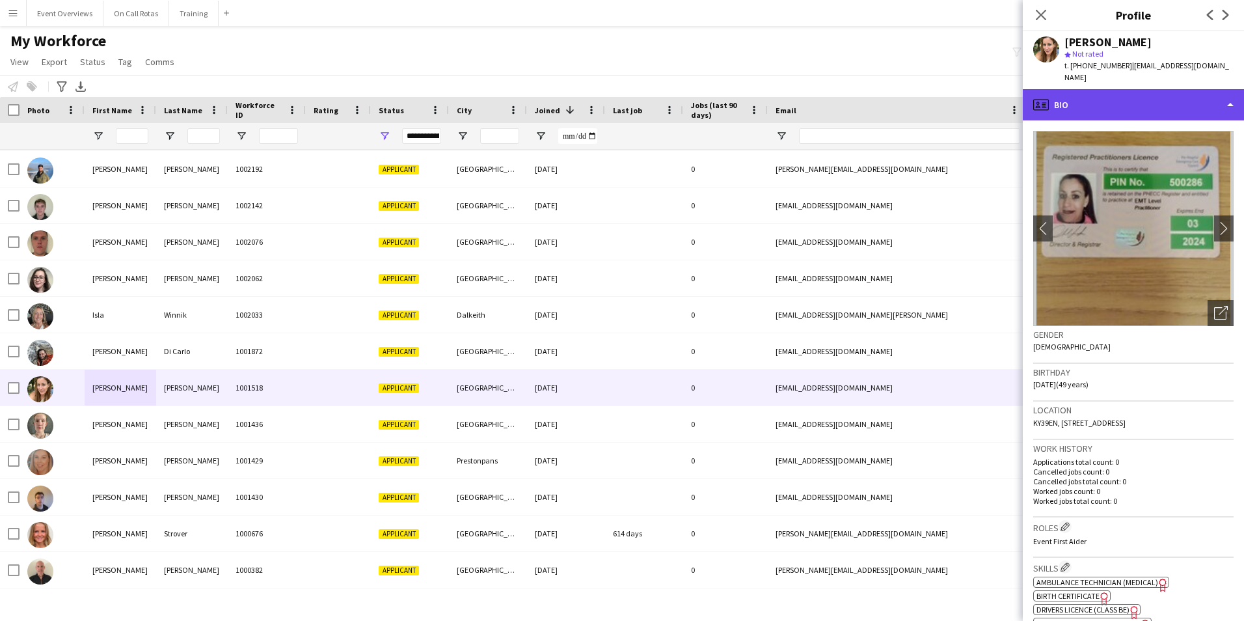
click at [1084, 89] on div "profile Bio" at bounding box center [1133, 104] width 221 height 31
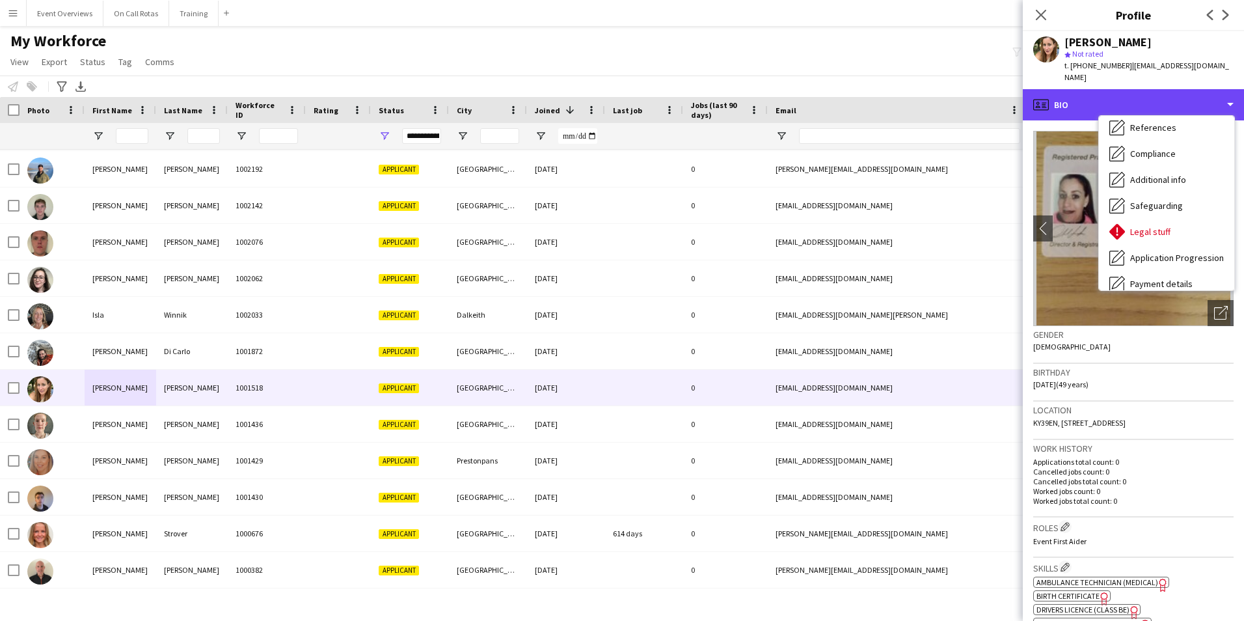
scroll to position [226, 0]
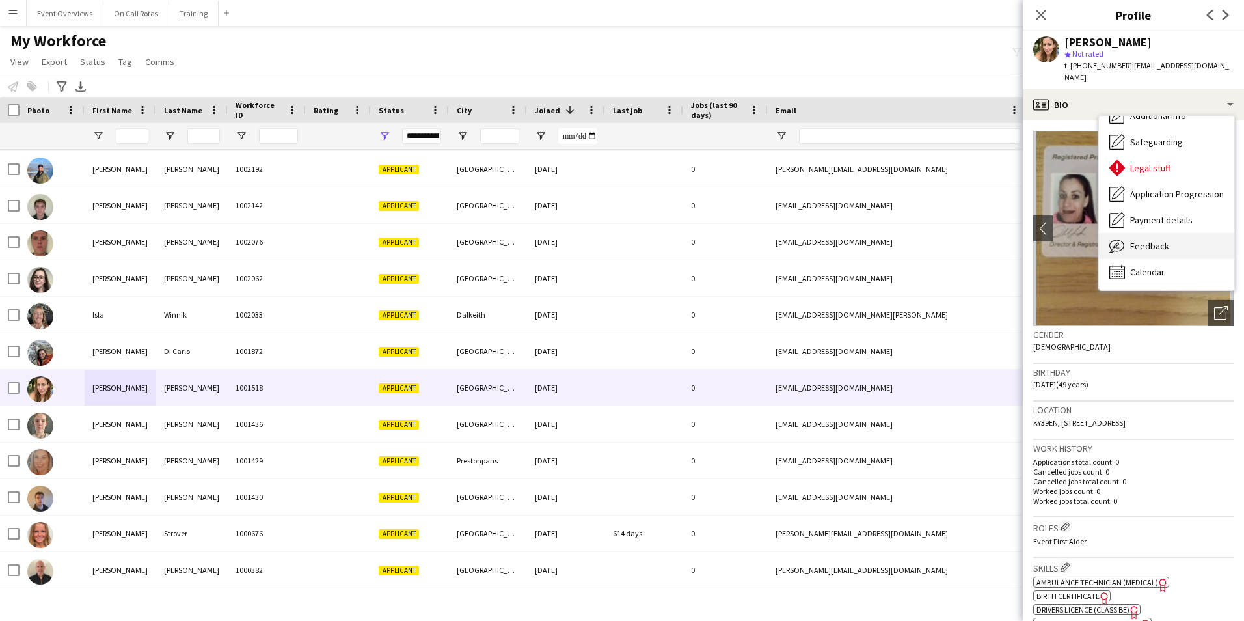
click at [1141, 240] on span "Feedback" at bounding box center [1149, 246] width 39 height 12
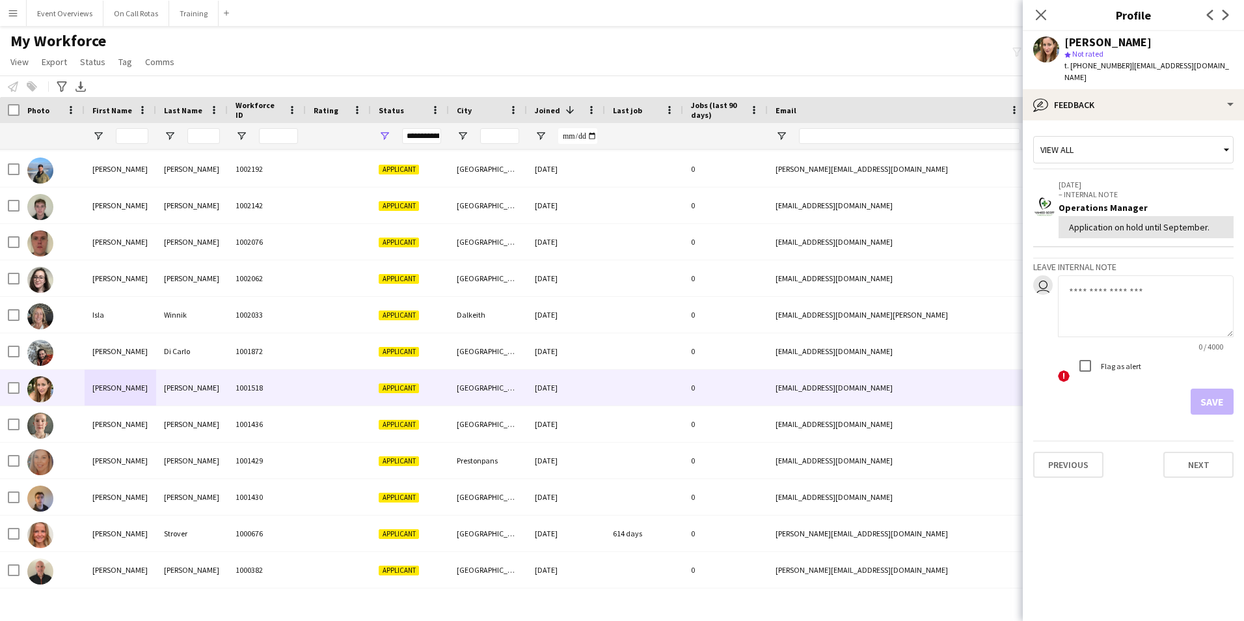
click at [1066, 74] on div "Sally-Anne Roche-Kelly star Not rated t. +447479618555 | sallyannerochekelly@gm…" at bounding box center [1133, 60] width 221 height 58
click at [1095, 120] on app-crew-profile-feedback-tab "View all 27-06-2024 – INTERNAL NOTE Operations Manager Application on hold unti…" at bounding box center [1133, 370] width 221 height 500
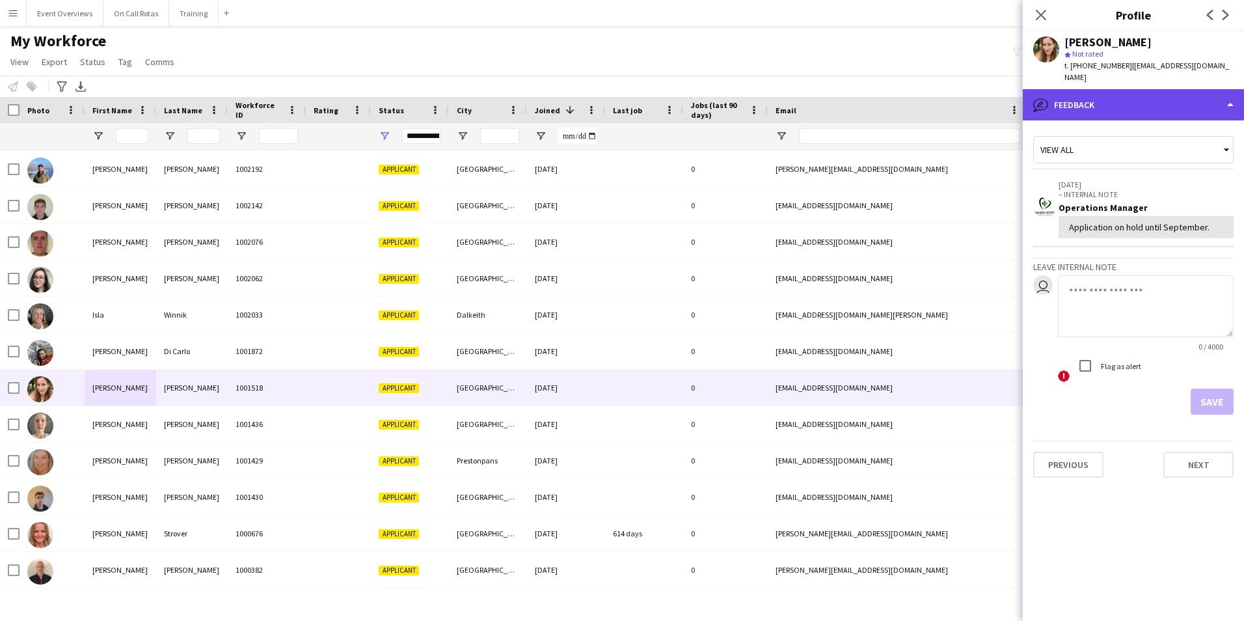
click at [1097, 104] on div "bubble-pencil Feedback" at bounding box center [1133, 104] width 221 height 31
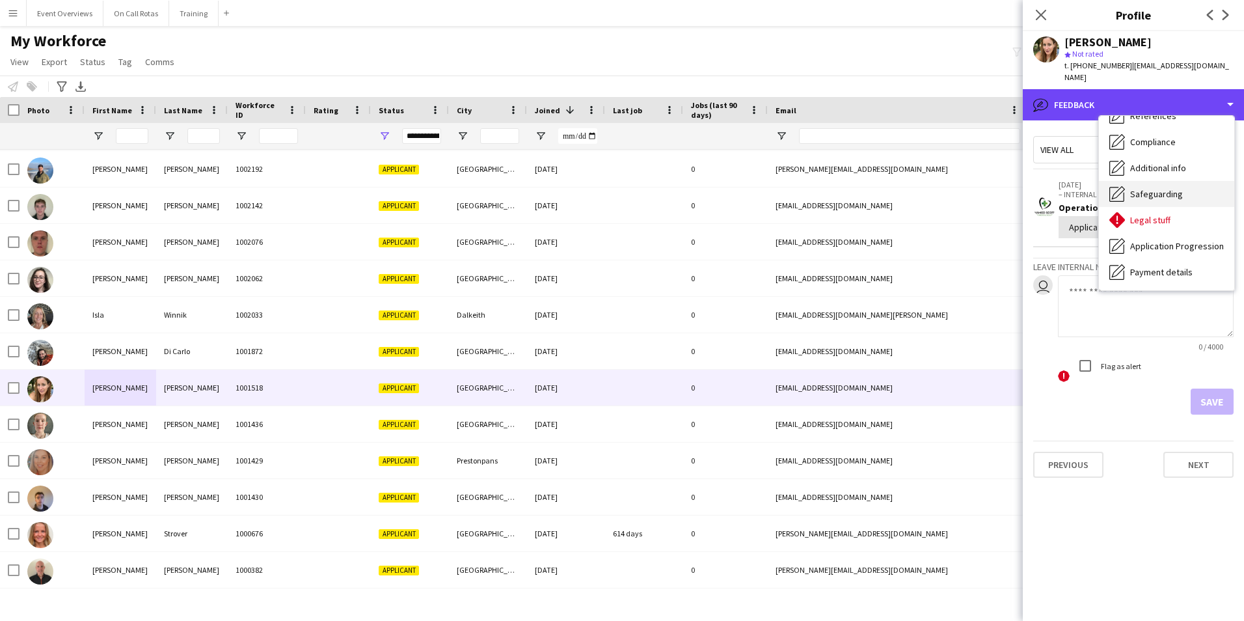
scroll to position [0, 0]
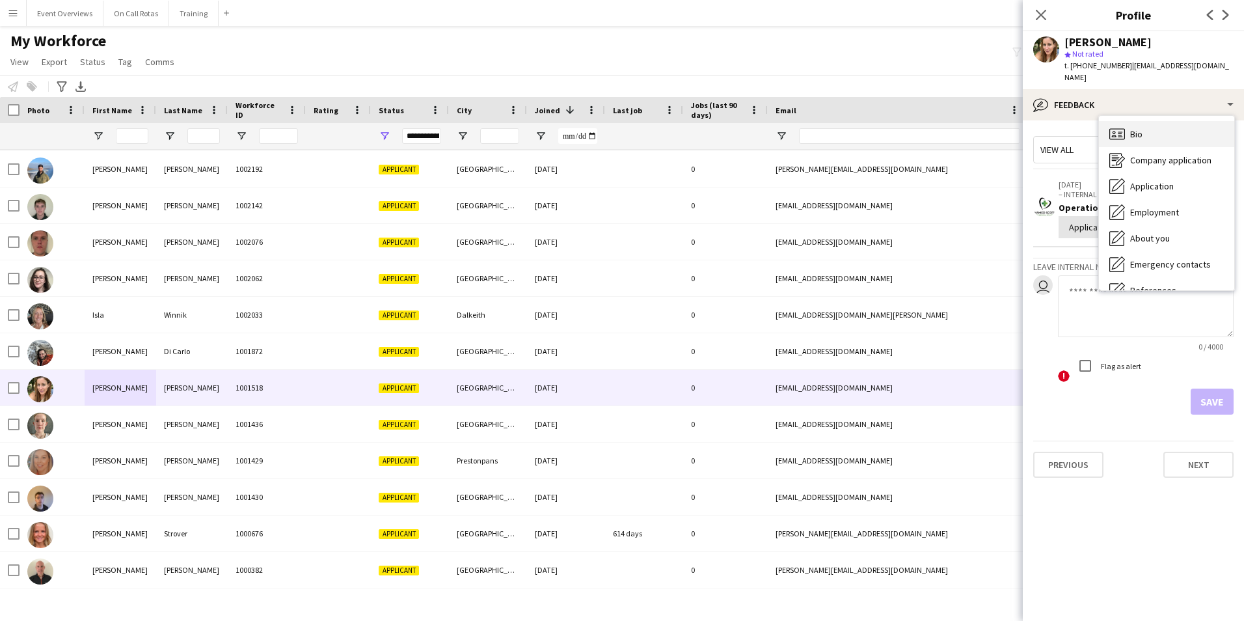
click at [1121, 128] on icon "Bio" at bounding box center [1117, 134] width 16 height 16
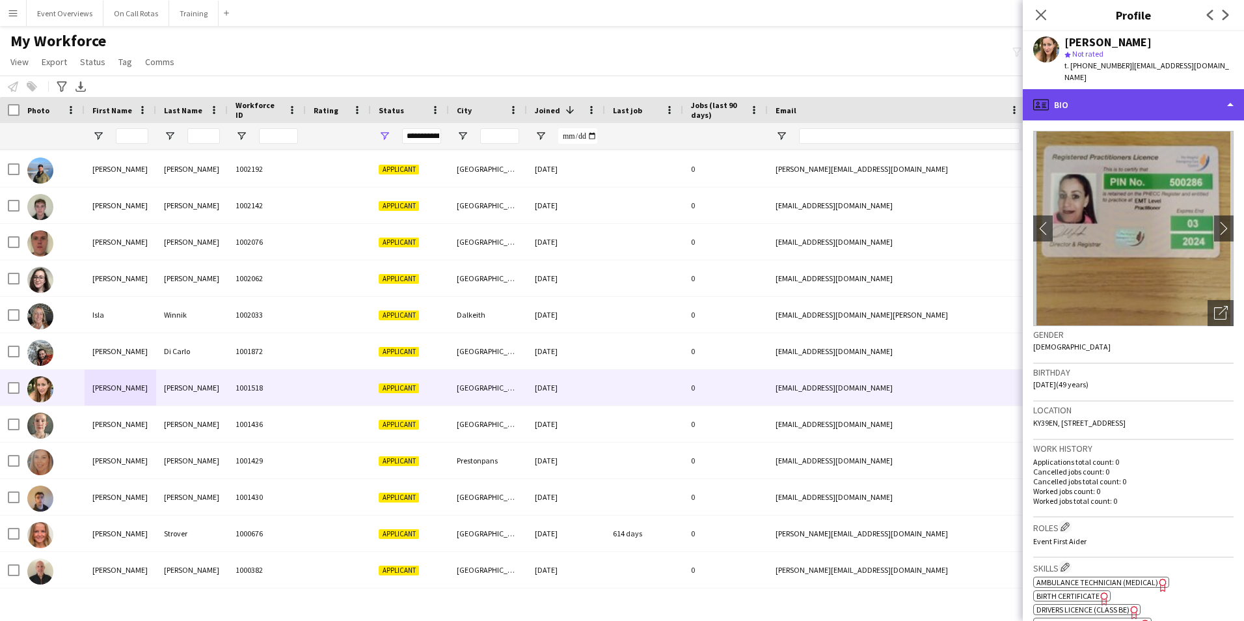
click at [1090, 89] on div "profile Bio" at bounding box center [1133, 104] width 221 height 31
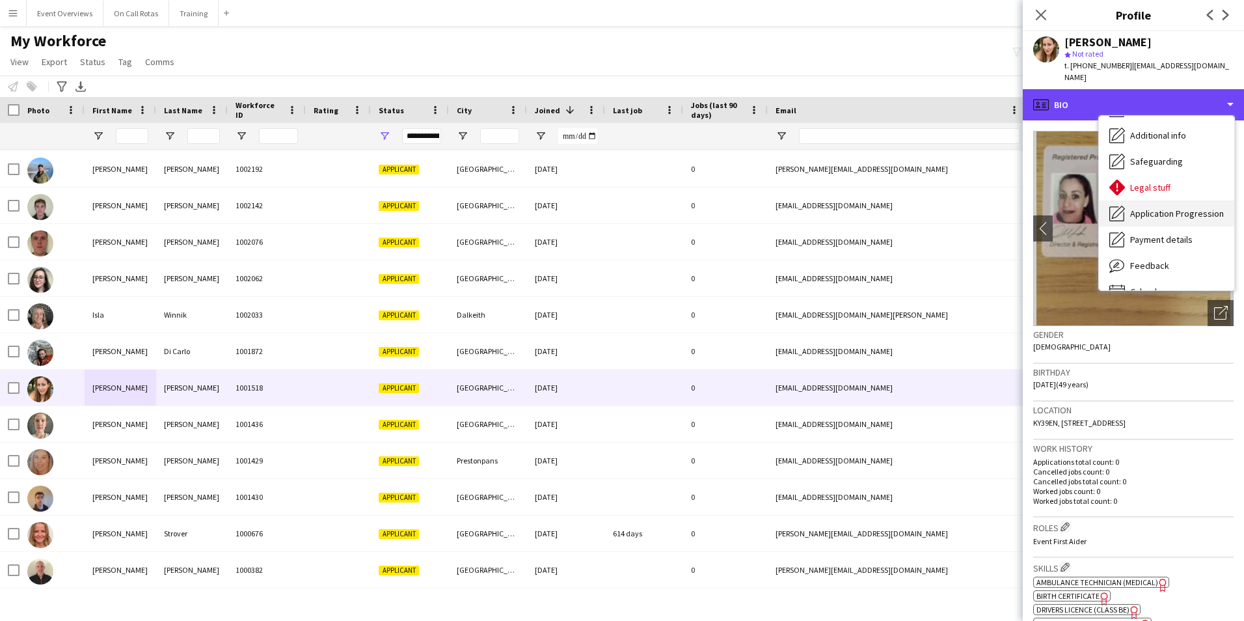
scroll to position [226, 0]
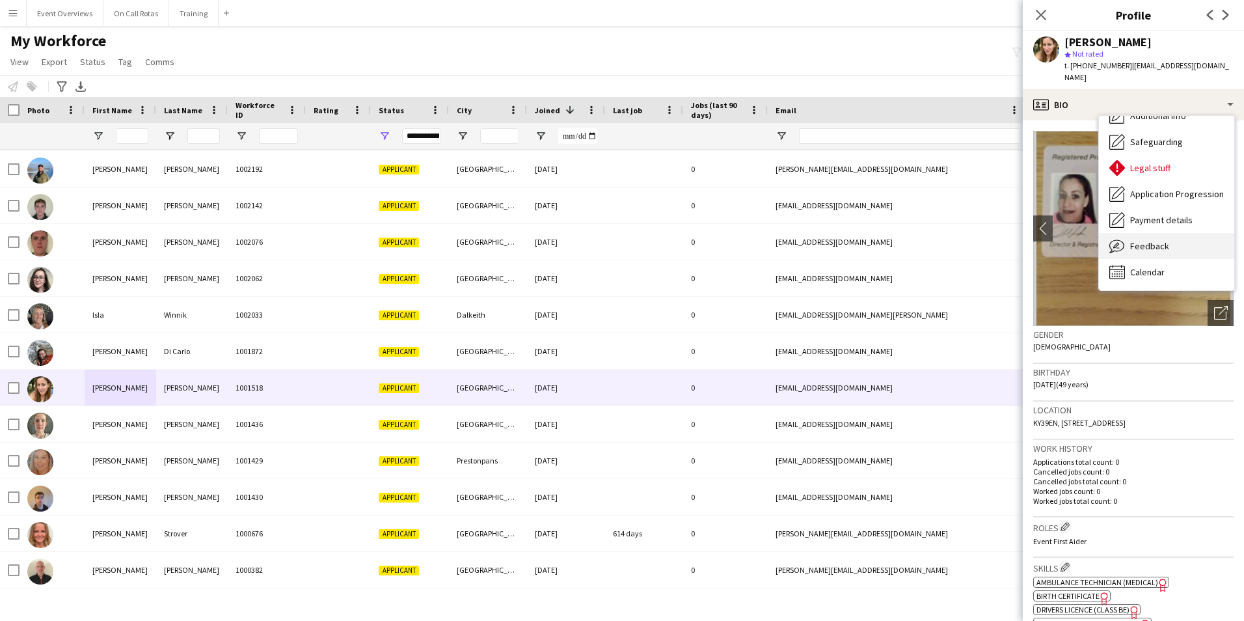
click at [1146, 233] on div "Feedback Feedback" at bounding box center [1166, 246] width 135 height 26
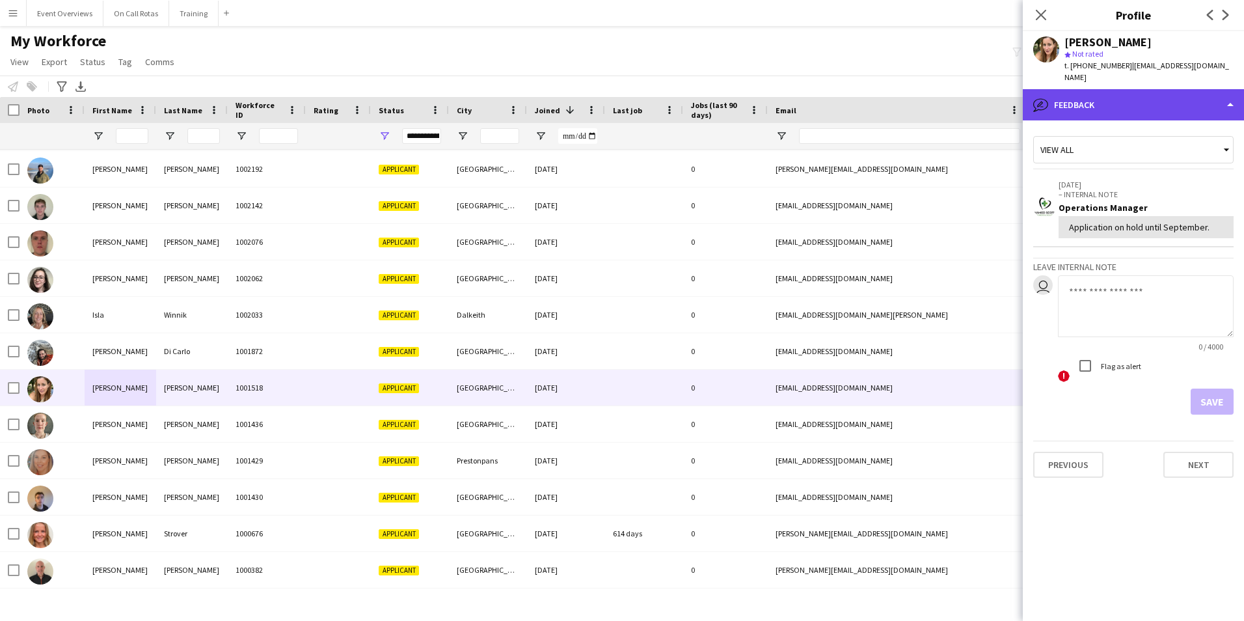
click at [1097, 95] on div "bubble-pencil Feedback" at bounding box center [1133, 104] width 221 height 31
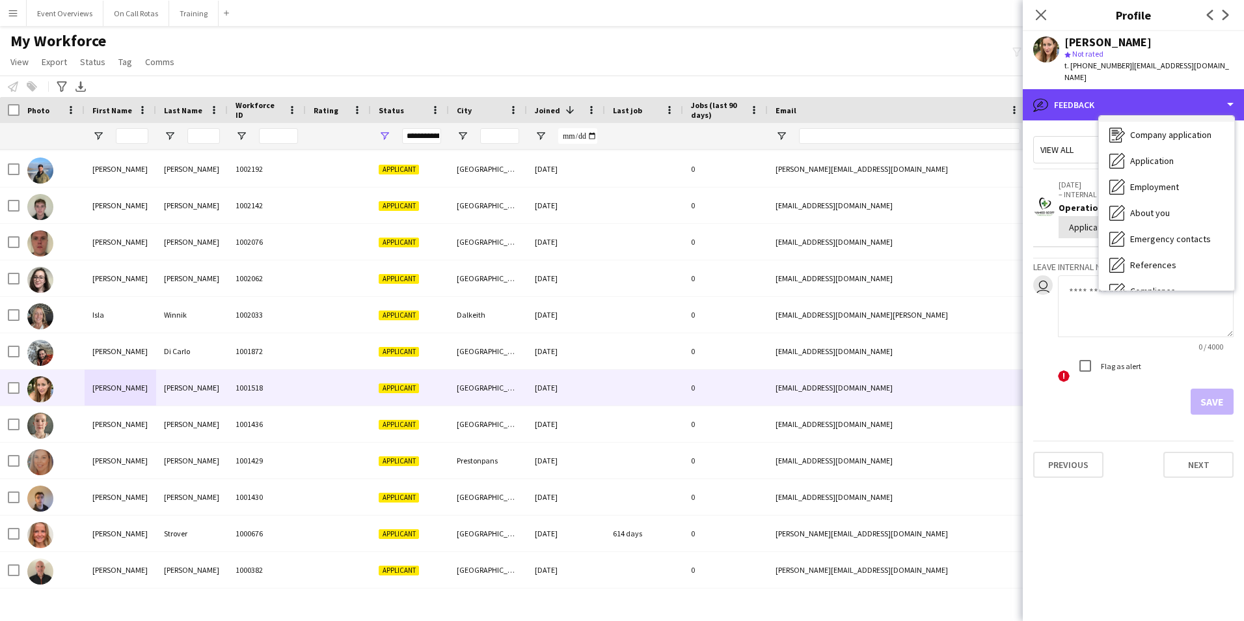
scroll to position [0, 0]
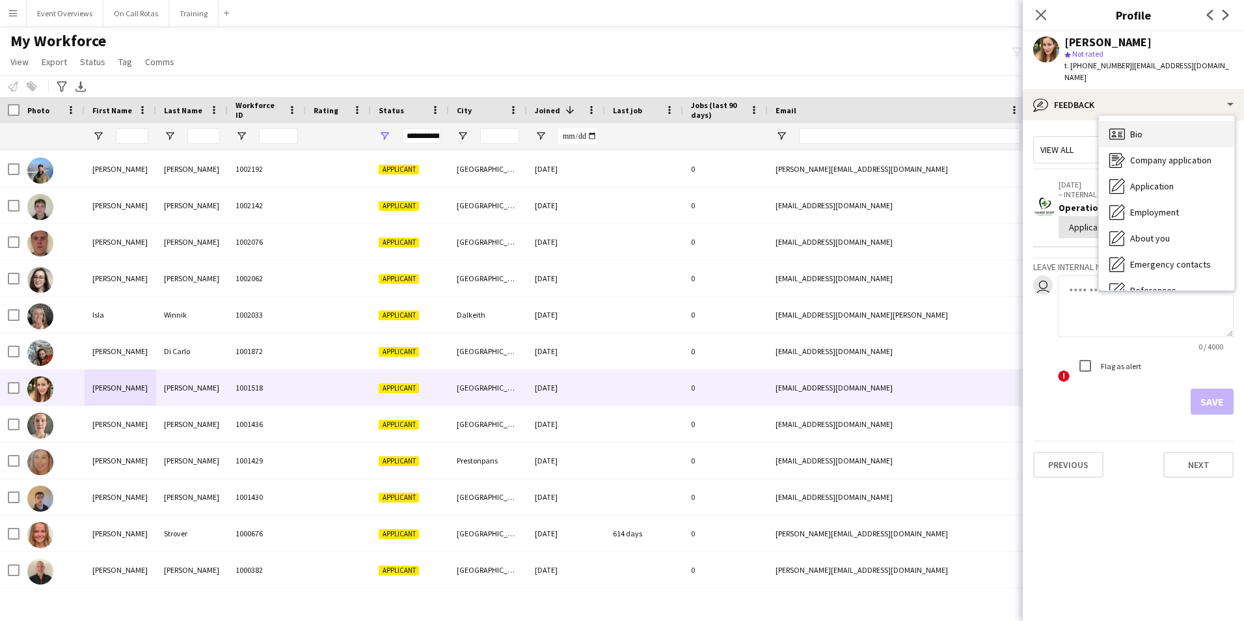
click at [1149, 121] on div "Bio Bio" at bounding box center [1166, 134] width 135 height 26
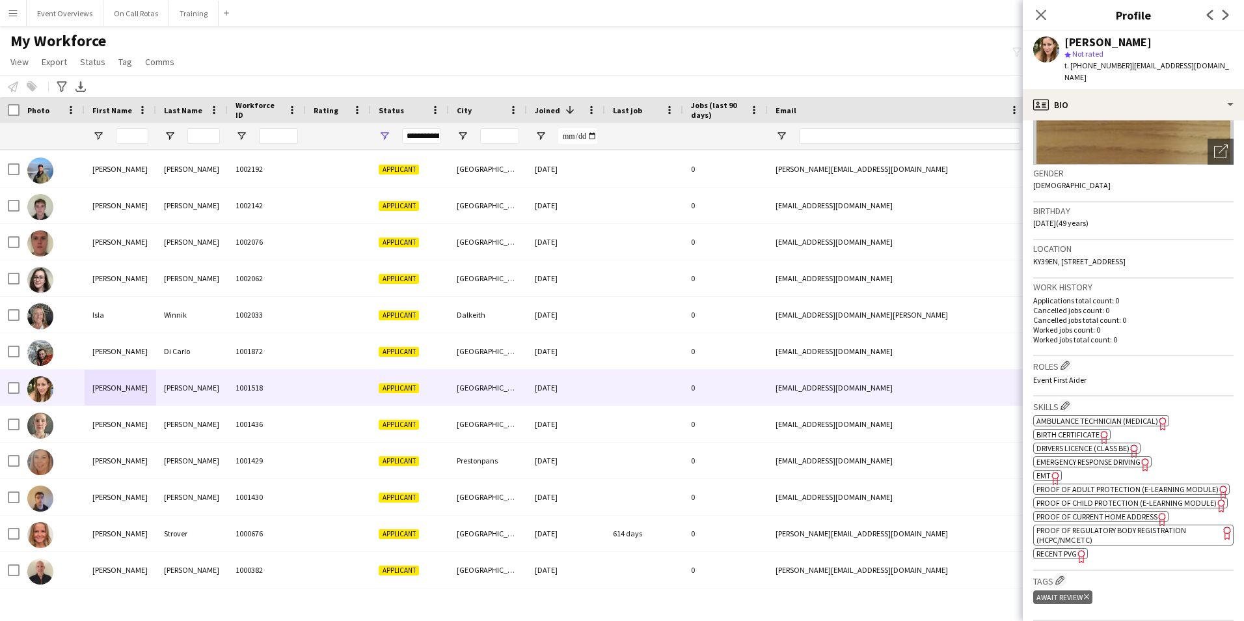
scroll to position [161, 0]
click at [1043, 476] on span "EMT" at bounding box center [1043, 476] width 14 height 10
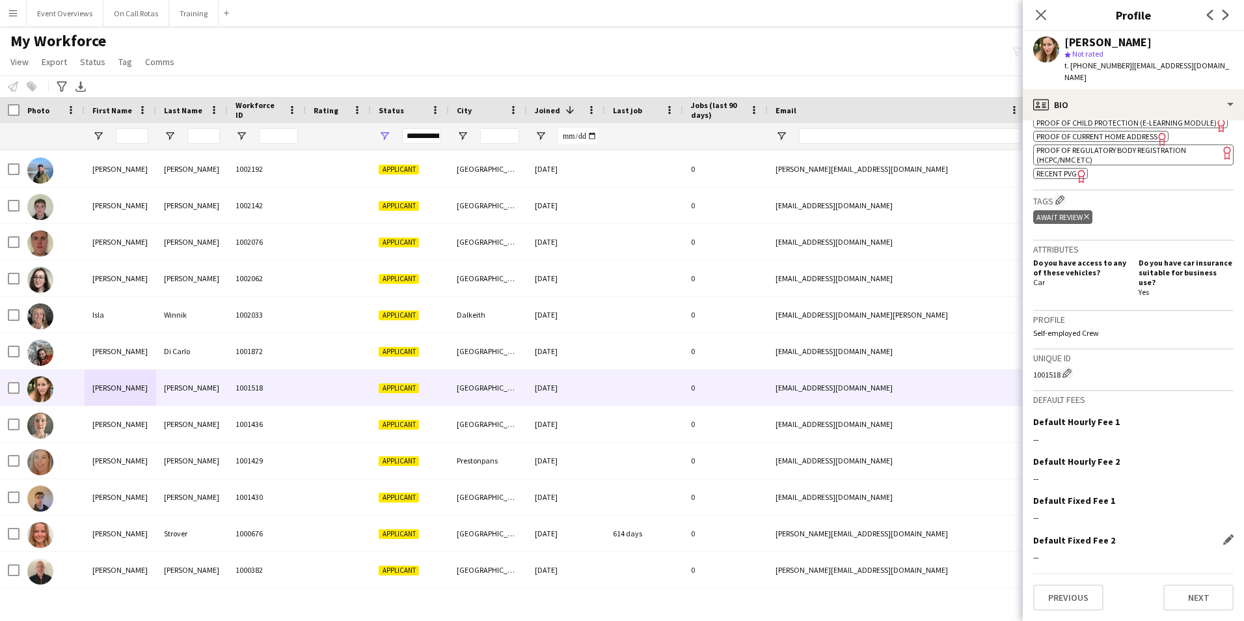
scroll to position [551, 0]
click at [1172, 586] on button "Next" at bounding box center [1198, 597] width 70 height 26
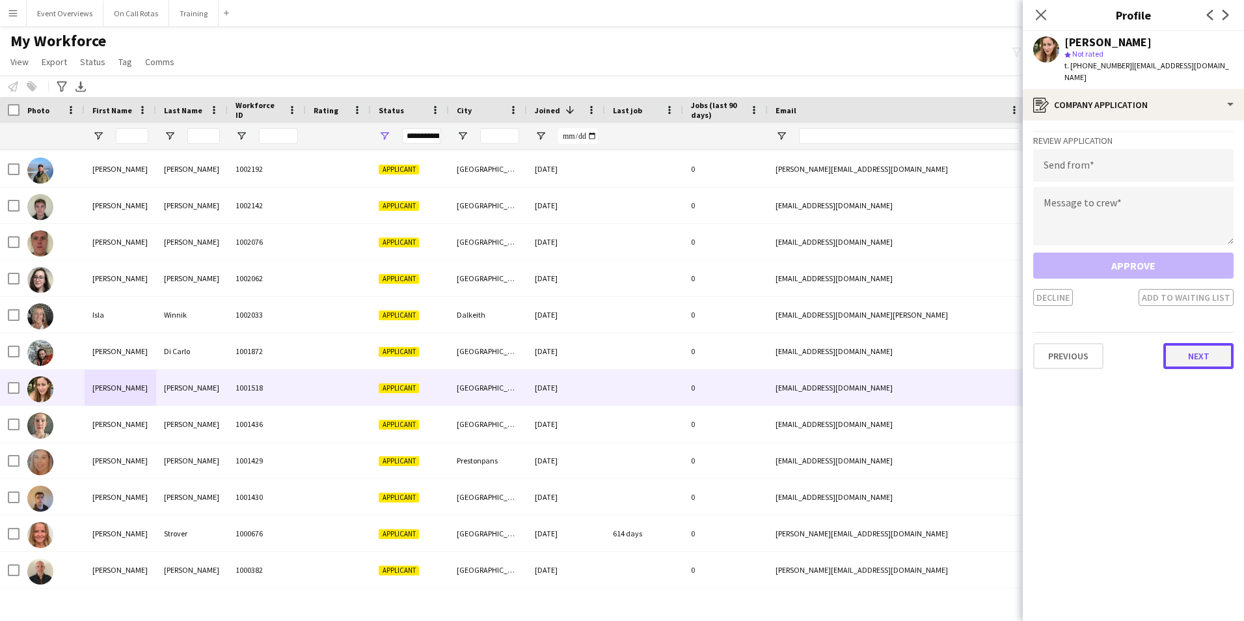
click at [1191, 349] on button "Next" at bounding box center [1198, 356] width 70 height 26
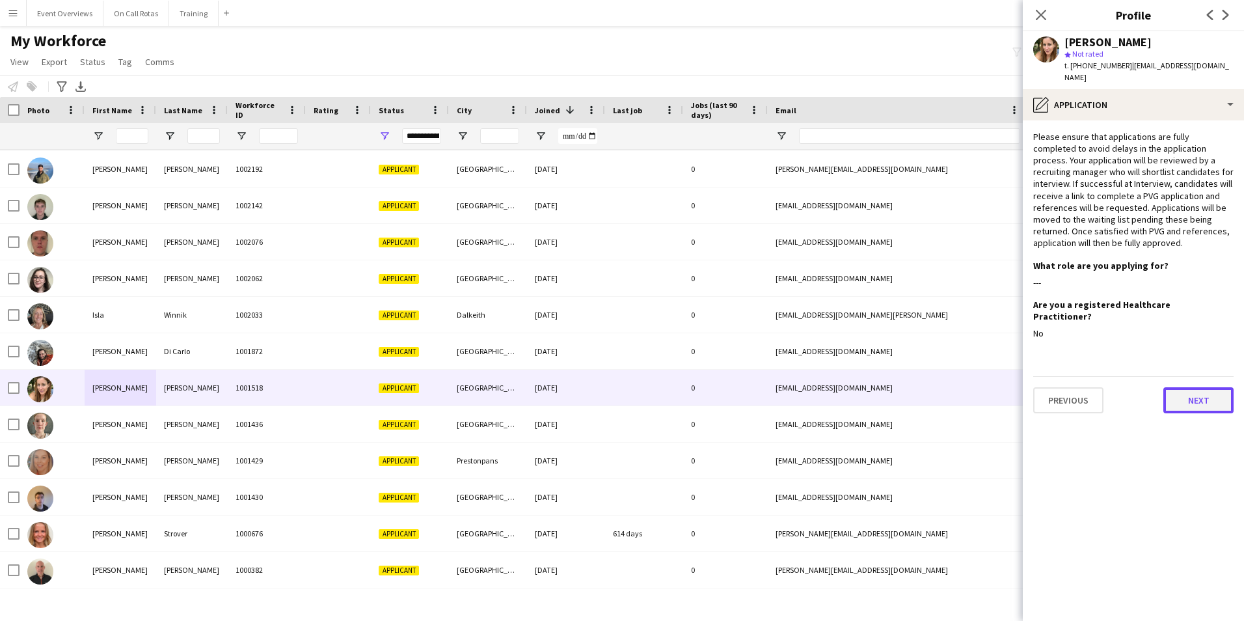
click at [1193, 387] on button "Next" at bounding box center [1198, 400] width 70 height 26
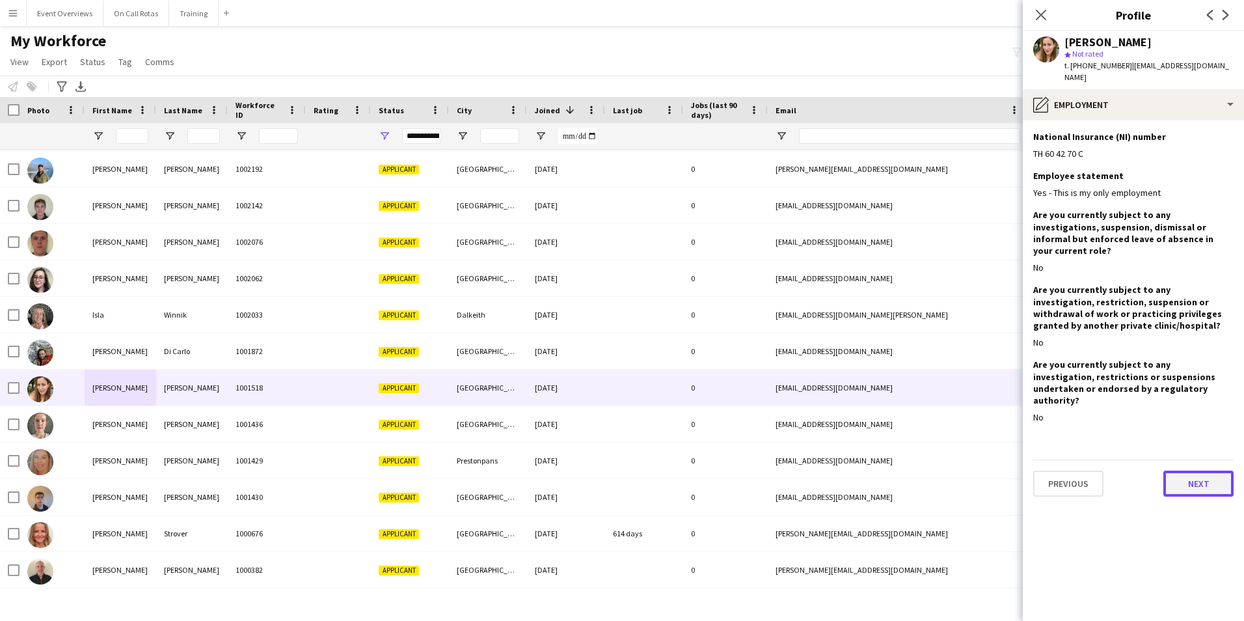
click at [1198, 470] on button "Next" at bounding box center [1198, 483] width 70 height 26
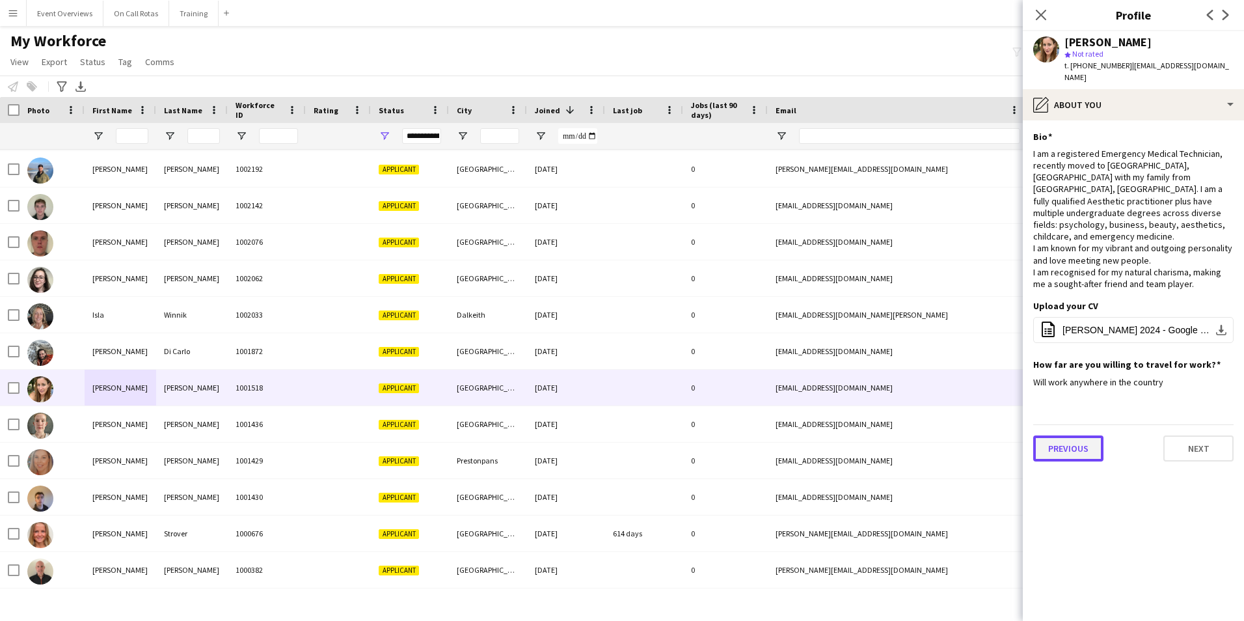
click at [1075, 435] on button "Previous" at bounding box center [1068, 448] width 70 height 26
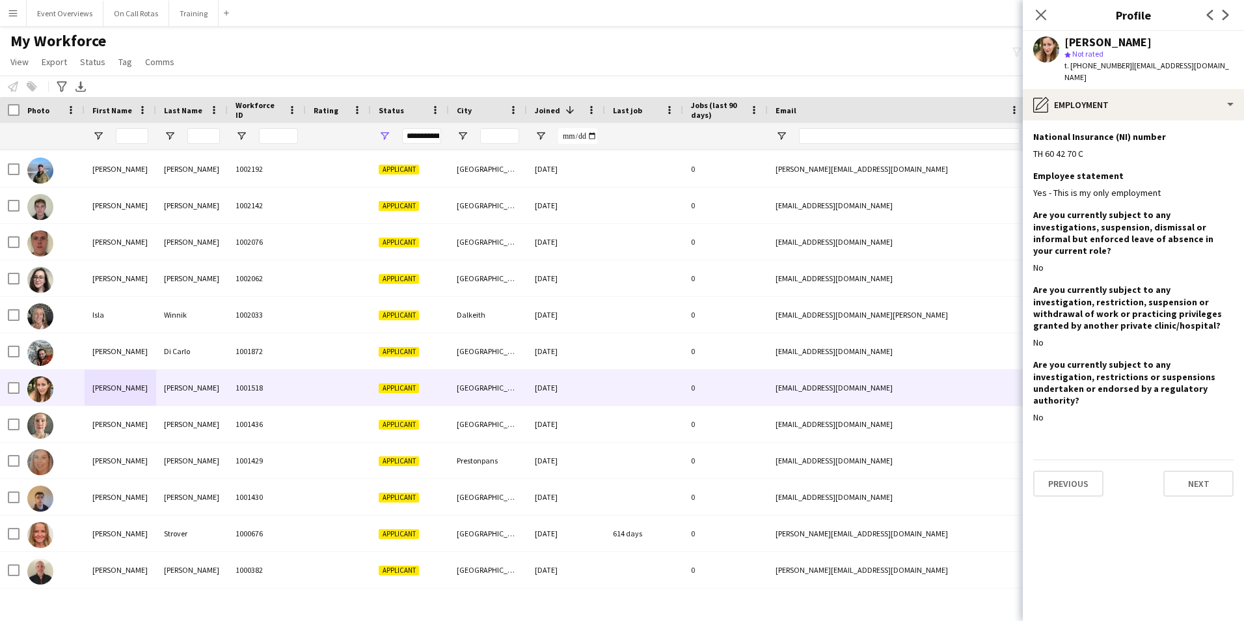
click at [1205, 459] on div "Previous Next" at bounding box center [1133, 477] width 200 height 37
click at [1209, 470] on button "Next" at bounding box center [1198, 483] width 70 height 26
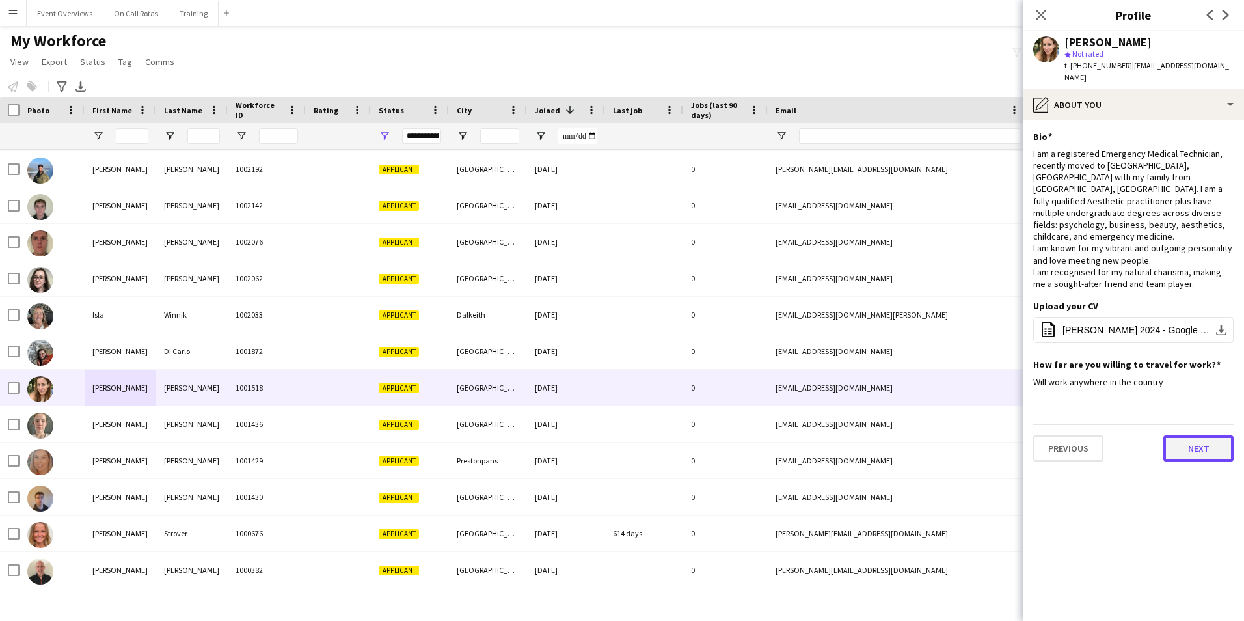
click at [1197, 435] on button "Next" at bounding box center [1198, 448] width 70 height 26
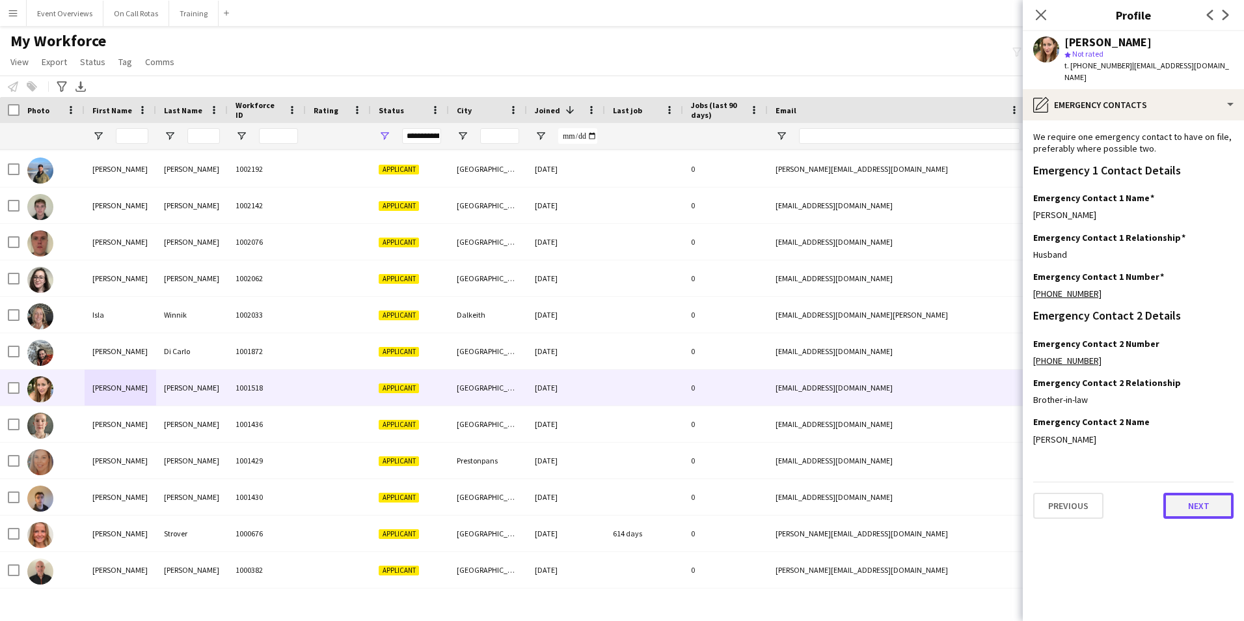
click at [1196, 492] on button "Next" at bounding box center [1198, 505] width 70 height 26
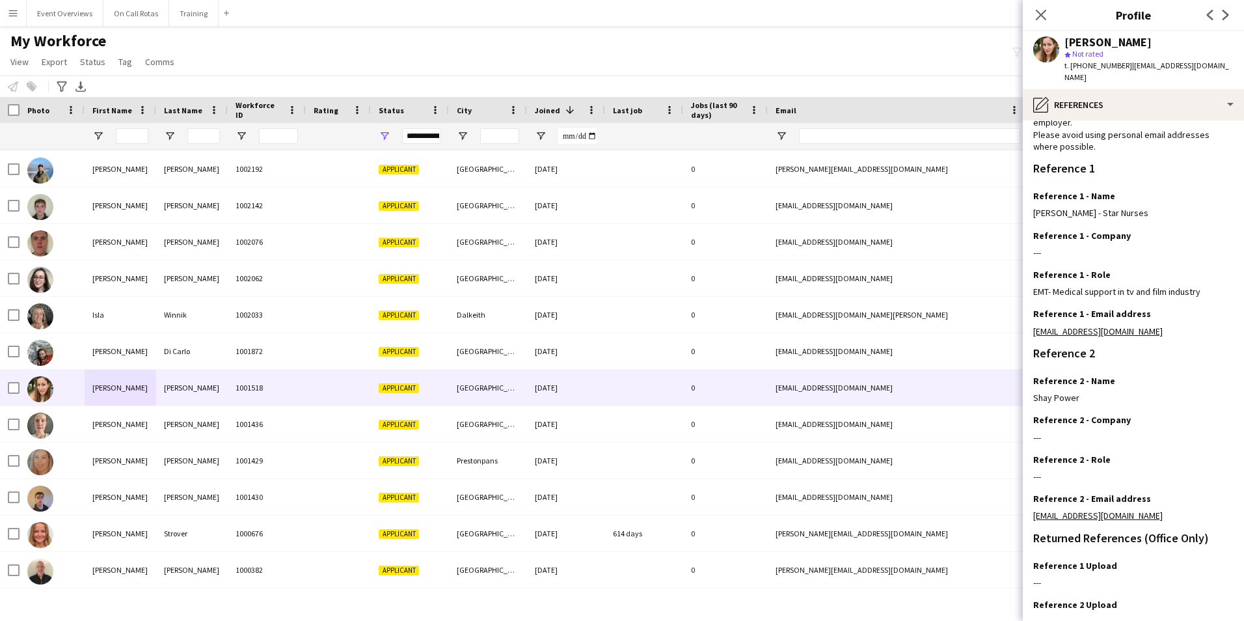
scroll to position [155, 0]
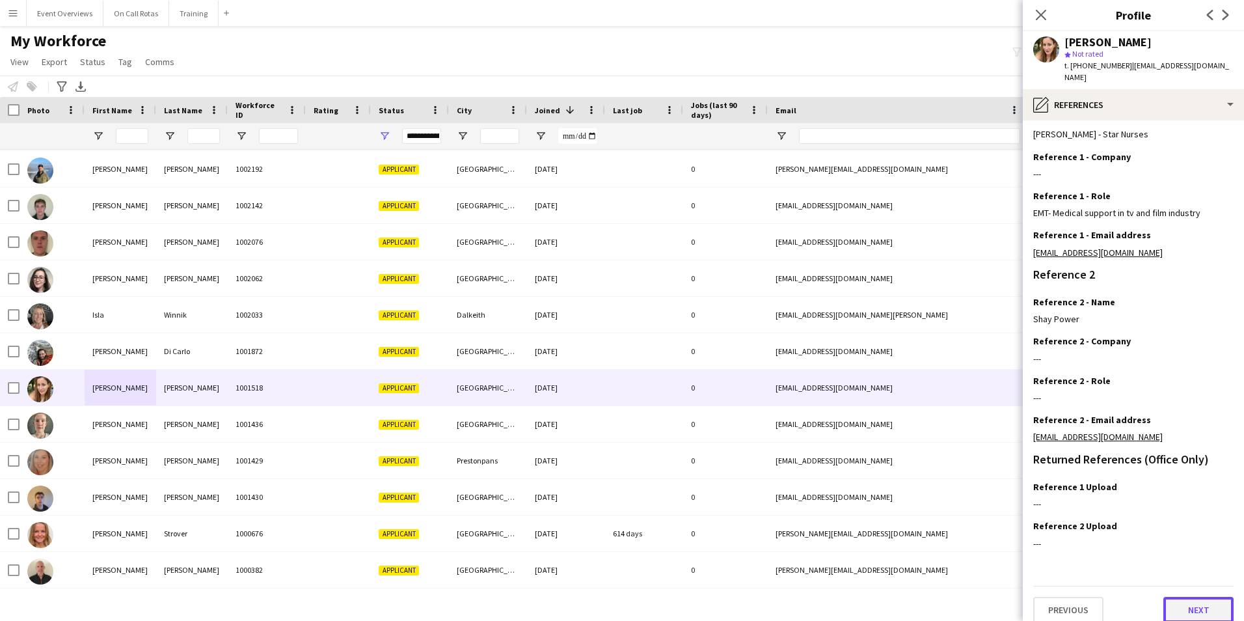
click at [1183, 608] on button "Next" at bounding box center [1198, 610] width 70 height 26
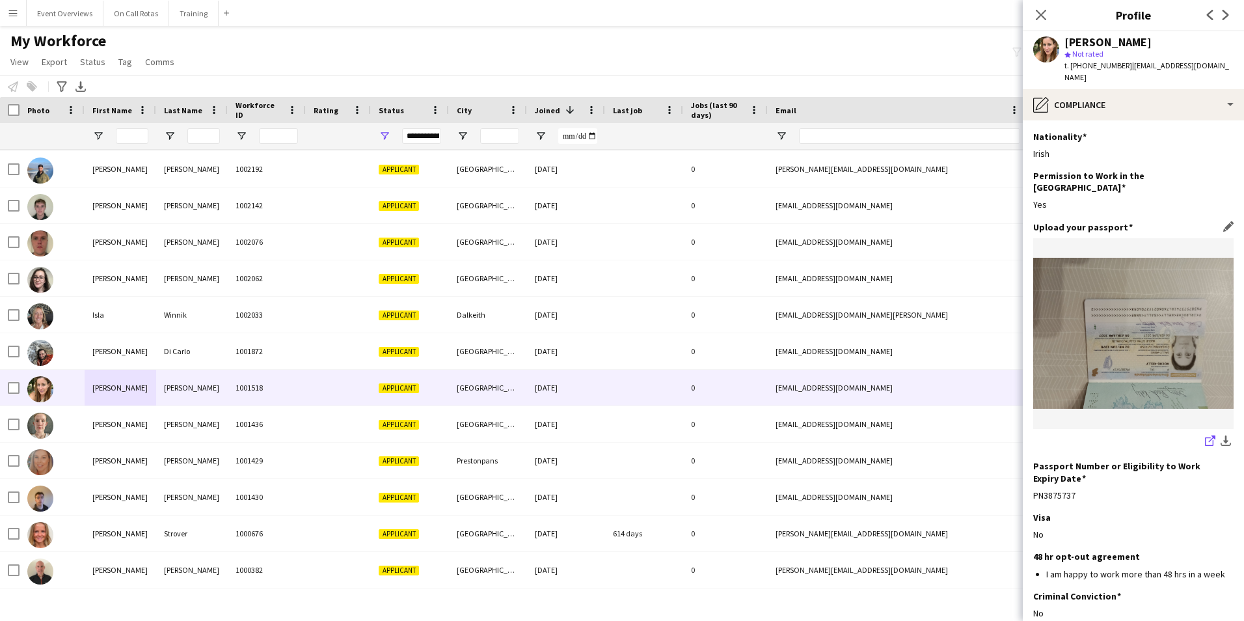
click at [1209, 435] on icon at bounding box center [1212, 438] width 7 height 7
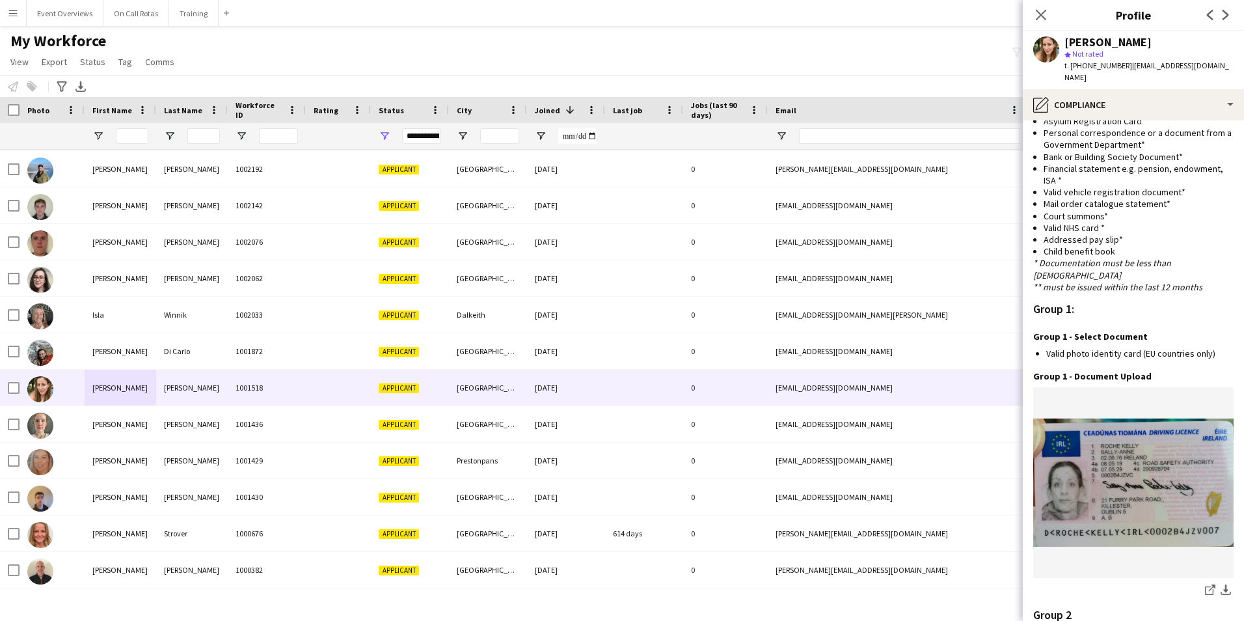
scroll to position [1334, 0]
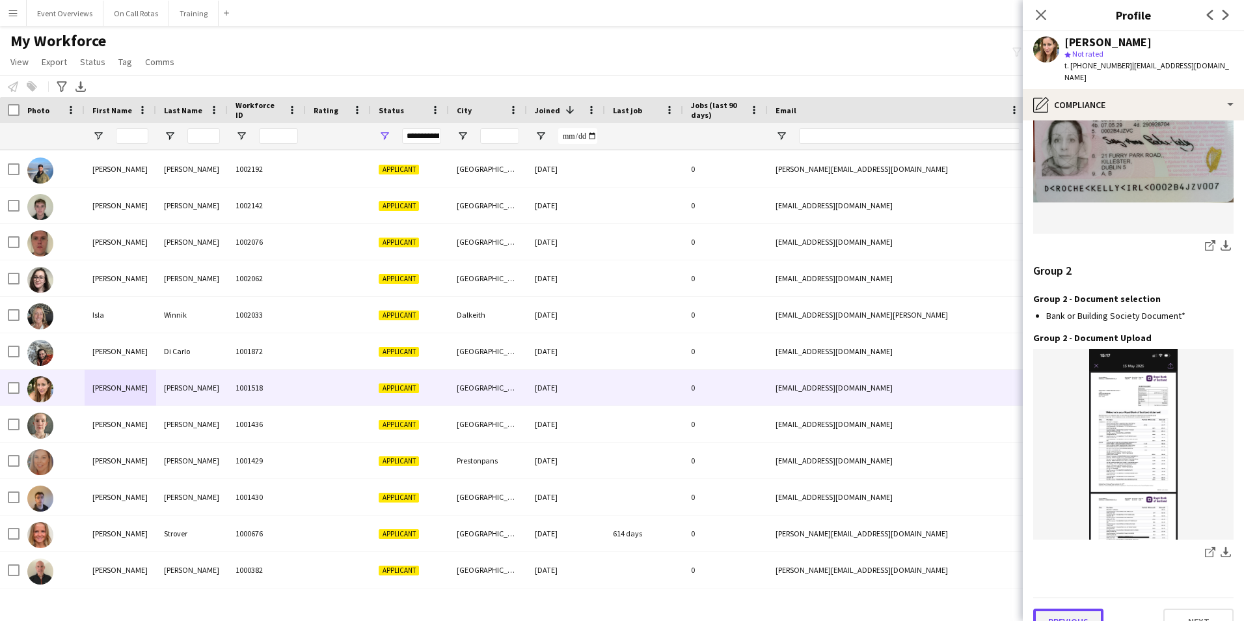
click at [1082, 608] on button "Previous" at bounding box center [1068, 621] width 70 height 26
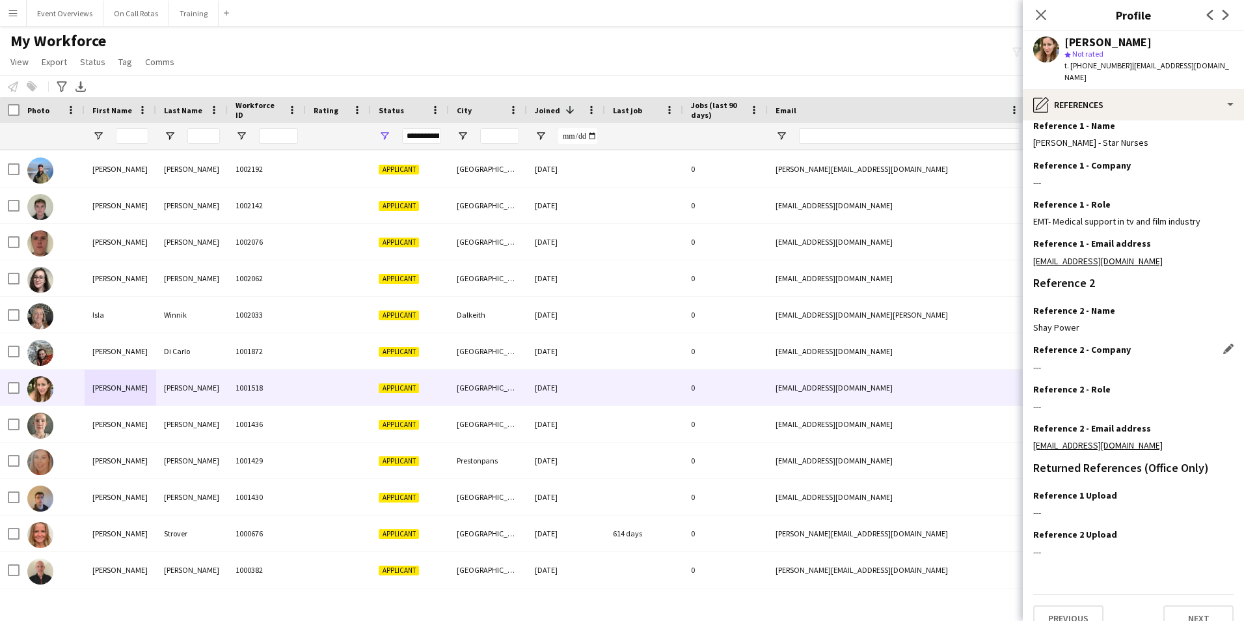
scroll to position [155, 0]
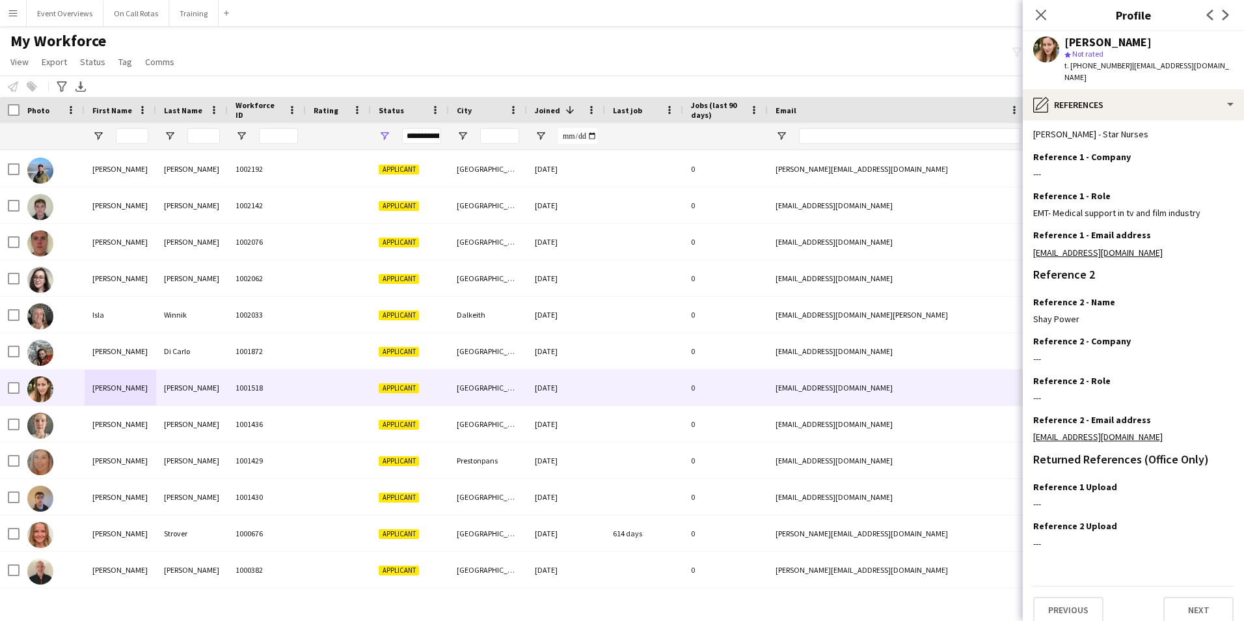
click at [1080, 585] on div "Previous Next" at bounding box center [1133, 603] width 200 height 37
click at [1080, 597] on button "Previous" at bounding box center [1068, 610] width 70 height 26
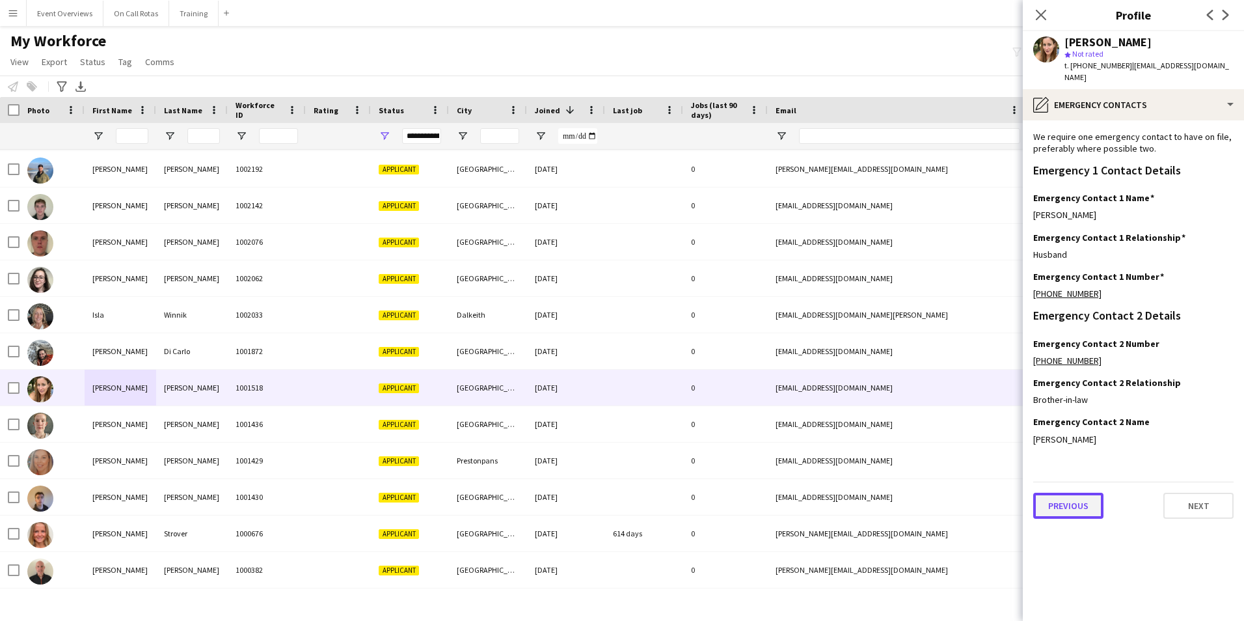
click at [1085, 492] on button "Previous" at bounding box center [1068, 505] width 70 height 26
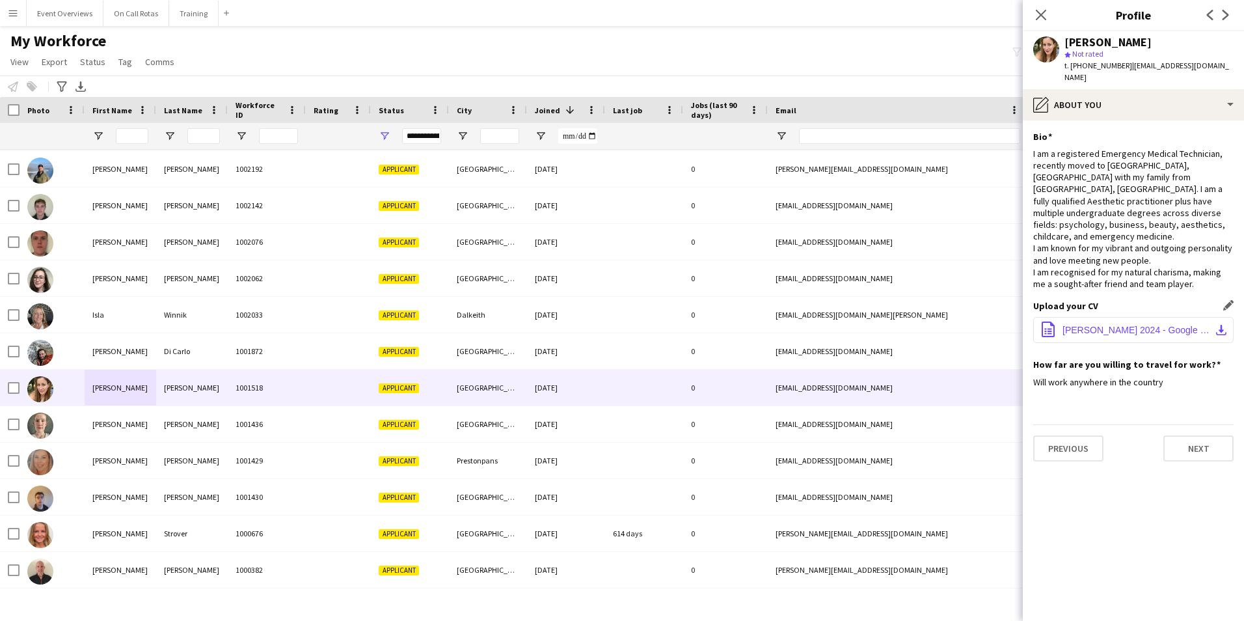
click at [1078, 317] on button "office-file-sheet Sally-Anne Roche-Kelly 2024 - Google Docs.pdf download-bottom" at bounding box center [1133, 330] width 200 height 26
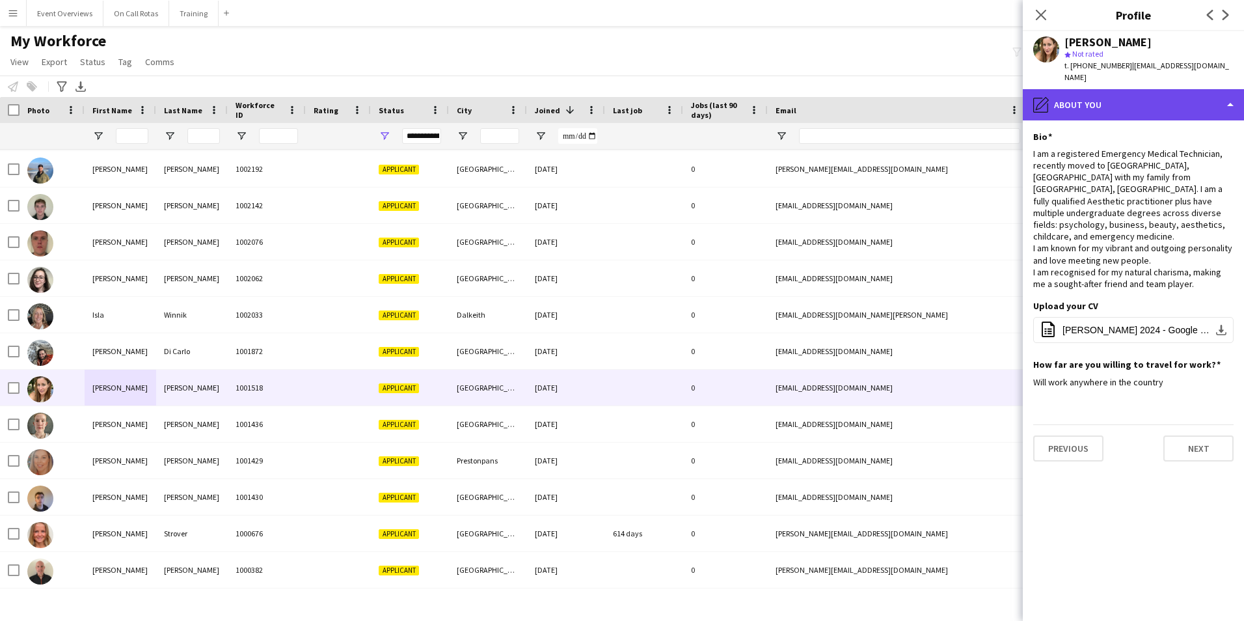
click at [1072, 101] on div "pencil4 About you" at bounding box center [1133, 104] width 221 height 31
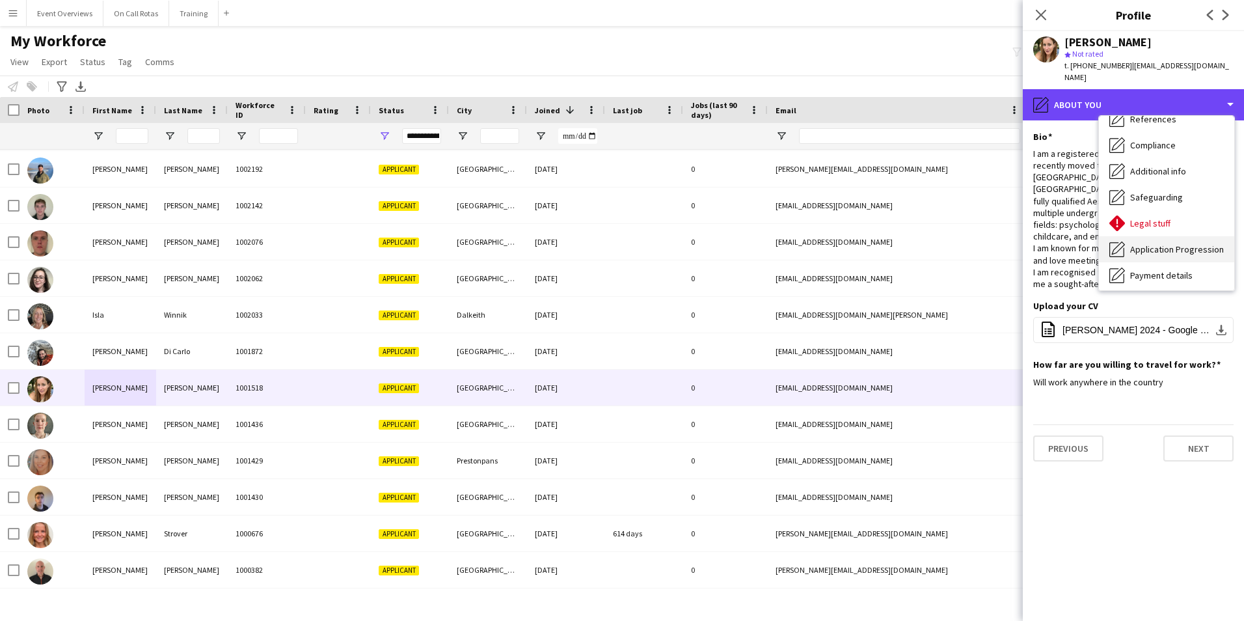
scroll to position [96, 0]
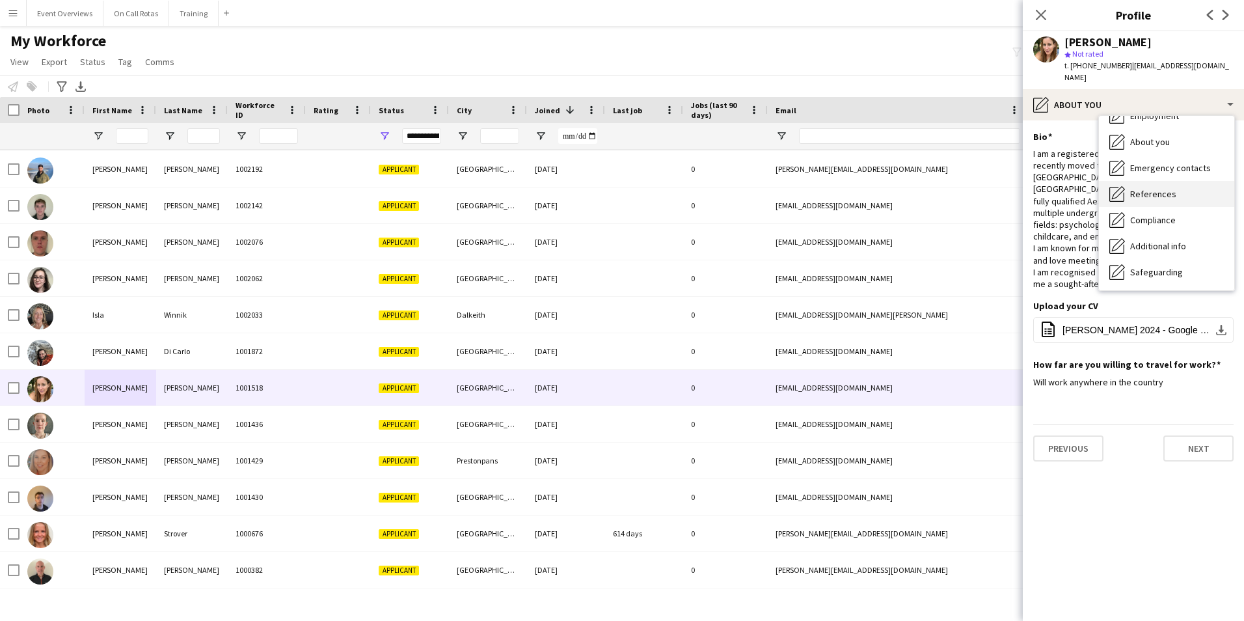
click at [1137, 188] on span "References" at bounding box center [1153, 194] width 46 height 12
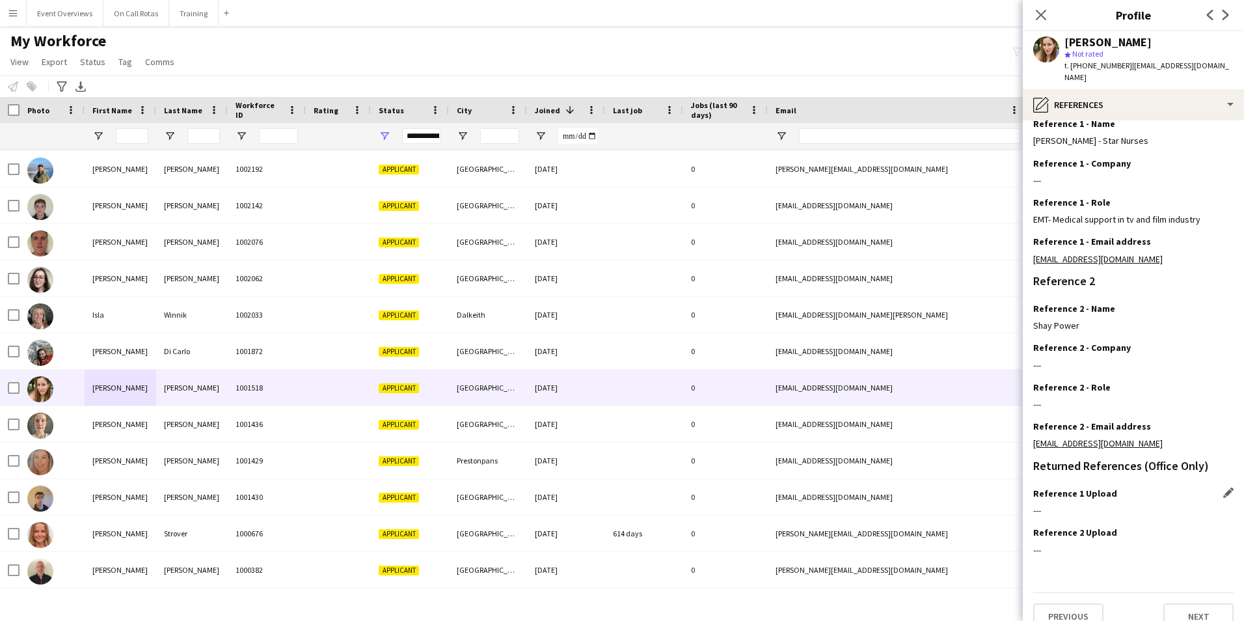
scroll to position [155, 0]
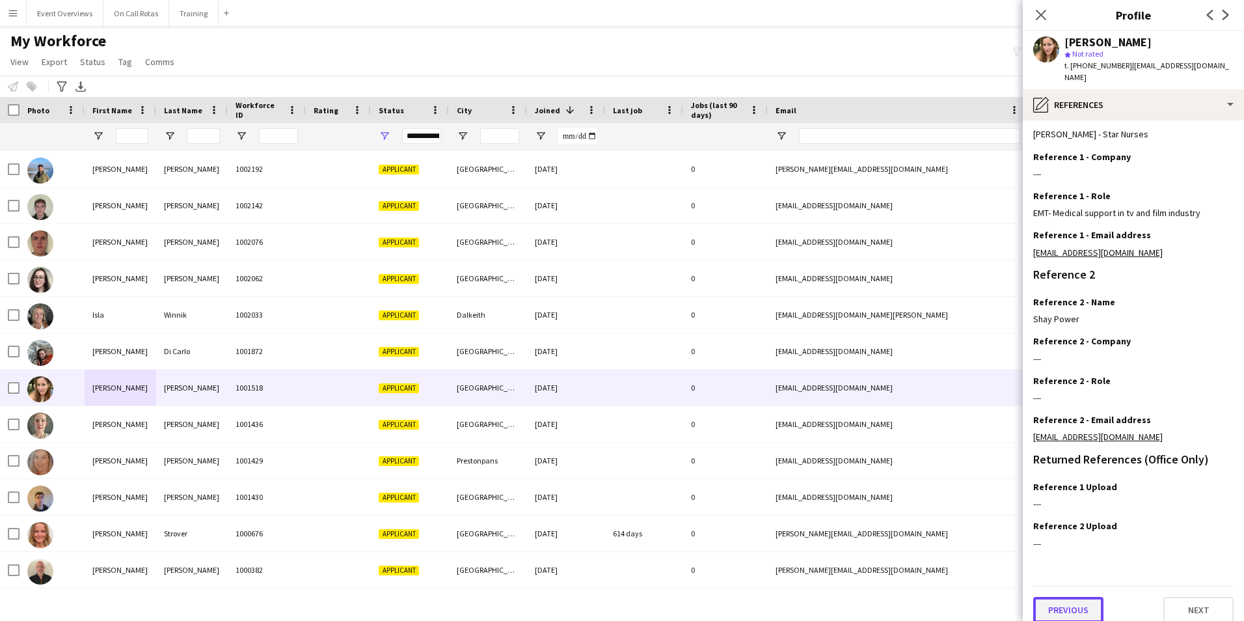
click at [1080, 597] on button "Previous" at bounding box center [1068, 610] width 70 height 26
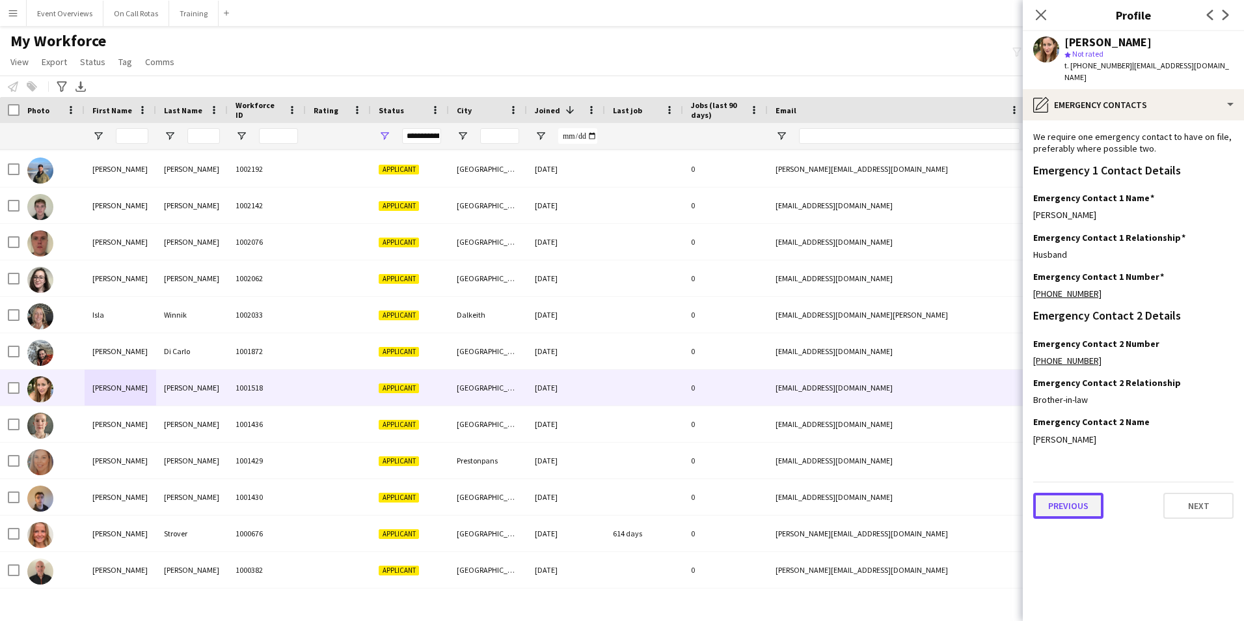
click at [1094, 503] on button "Previous" at bounding box center [1068, 505] width 70 height 26
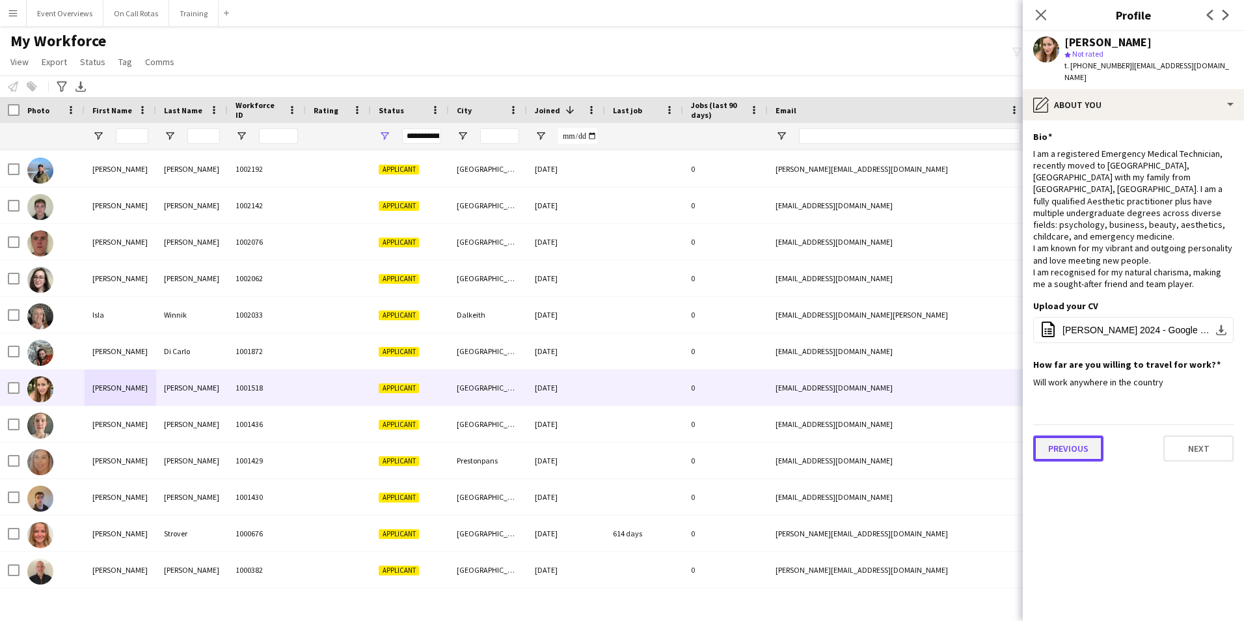
click at [1071, 435] on button "Previous" at bounding box center [1068, 448] width 70 height 26
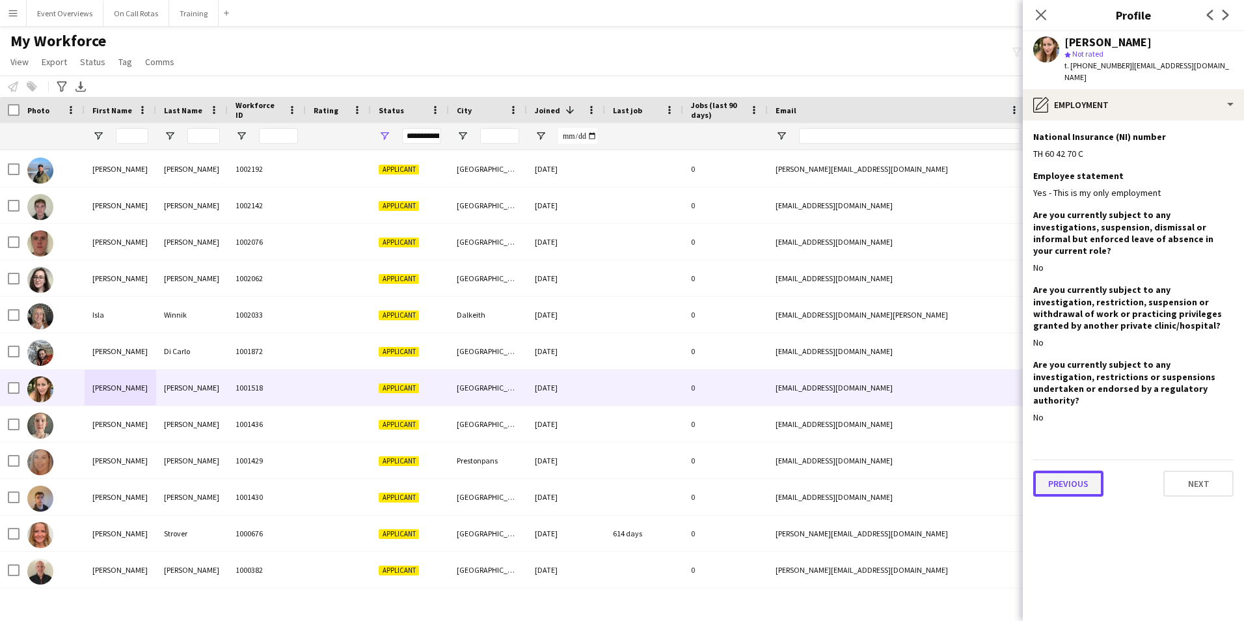
click at [1076, 470] on button "Previous" at bounding box center [1068, 483] width 70 height 26
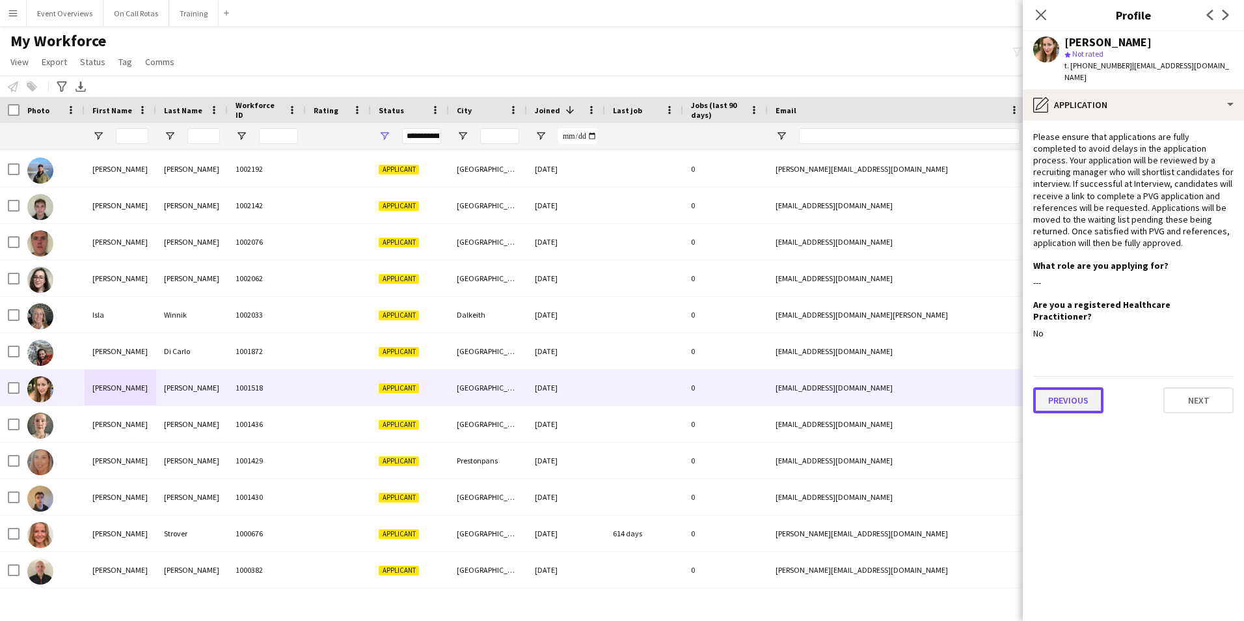
click at [1065, 387] on button "Previous" at bounding box center [1068, 400] width 70 height 26
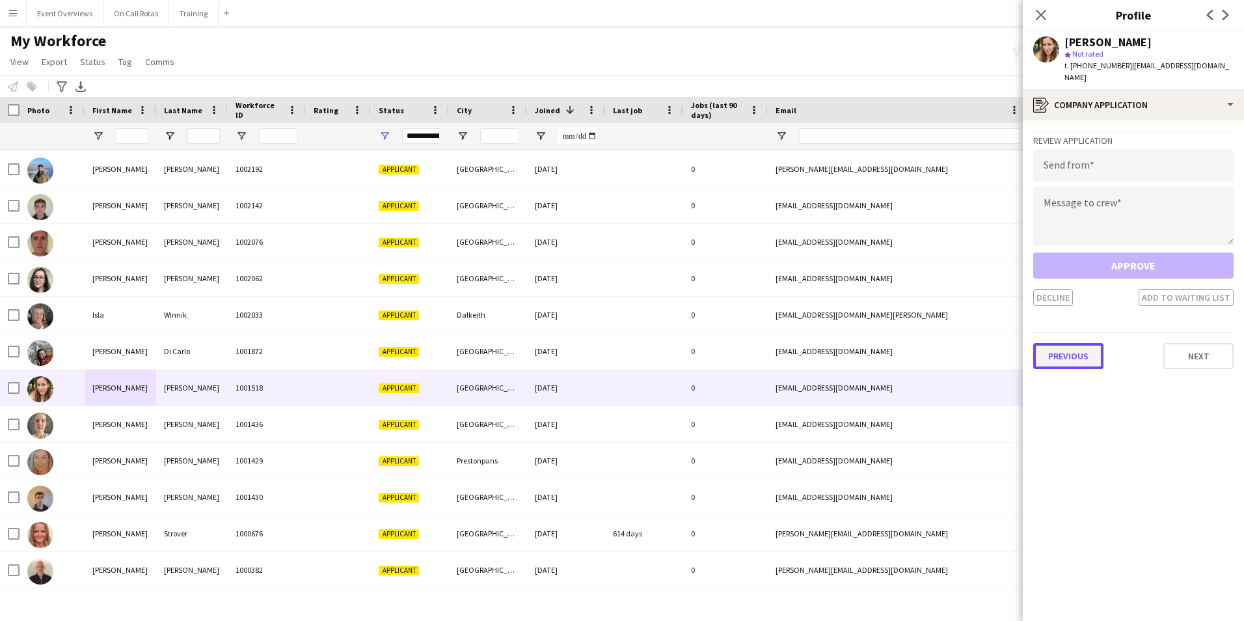
click at [1069, 343] on button "Previous" at bounding box center [1068, 356] width 70 height 26
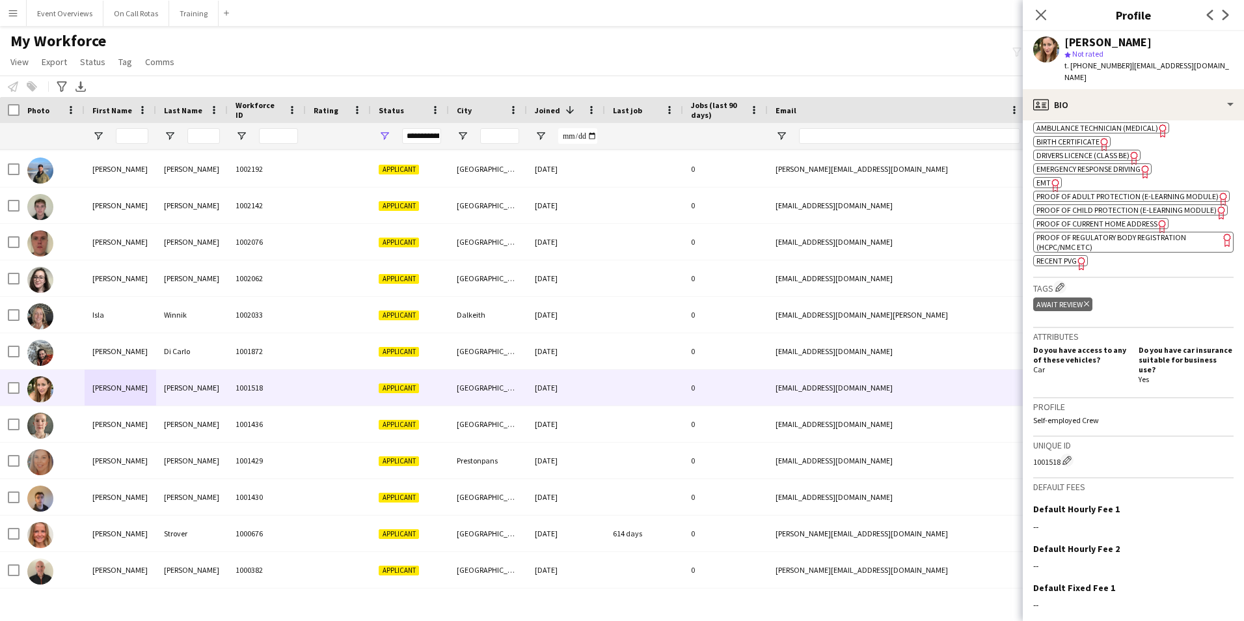
scroll to position [455, 0]
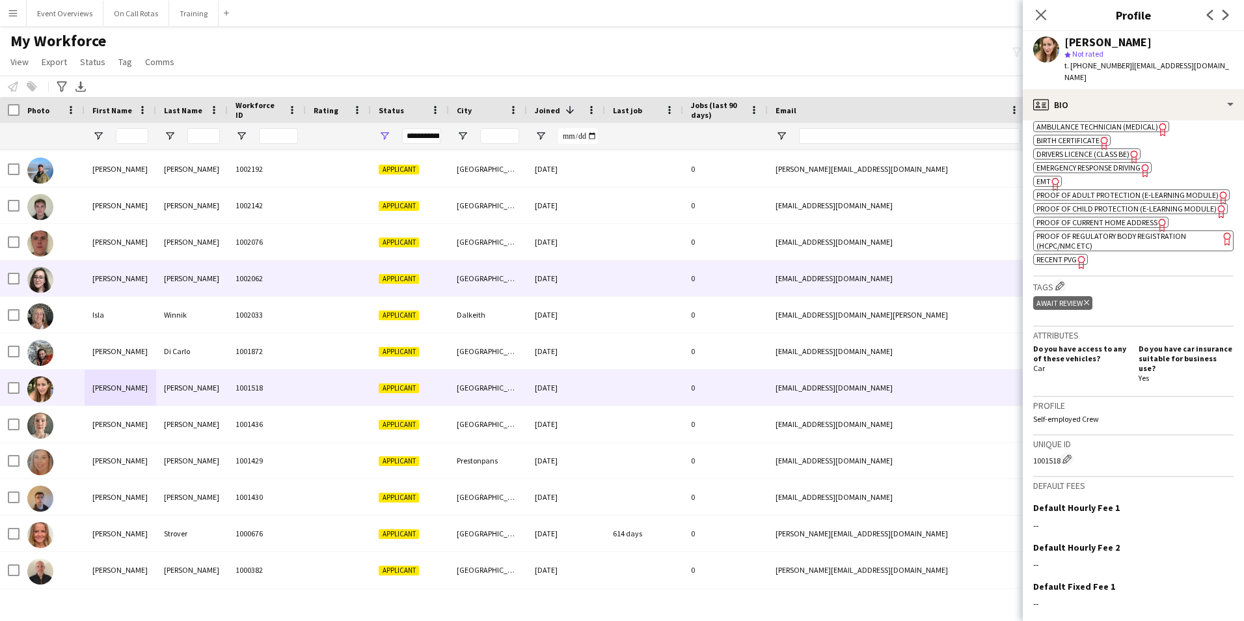
click at [112, 270] on div "Amy" at bounding box center [121, 278] width 72 height 36
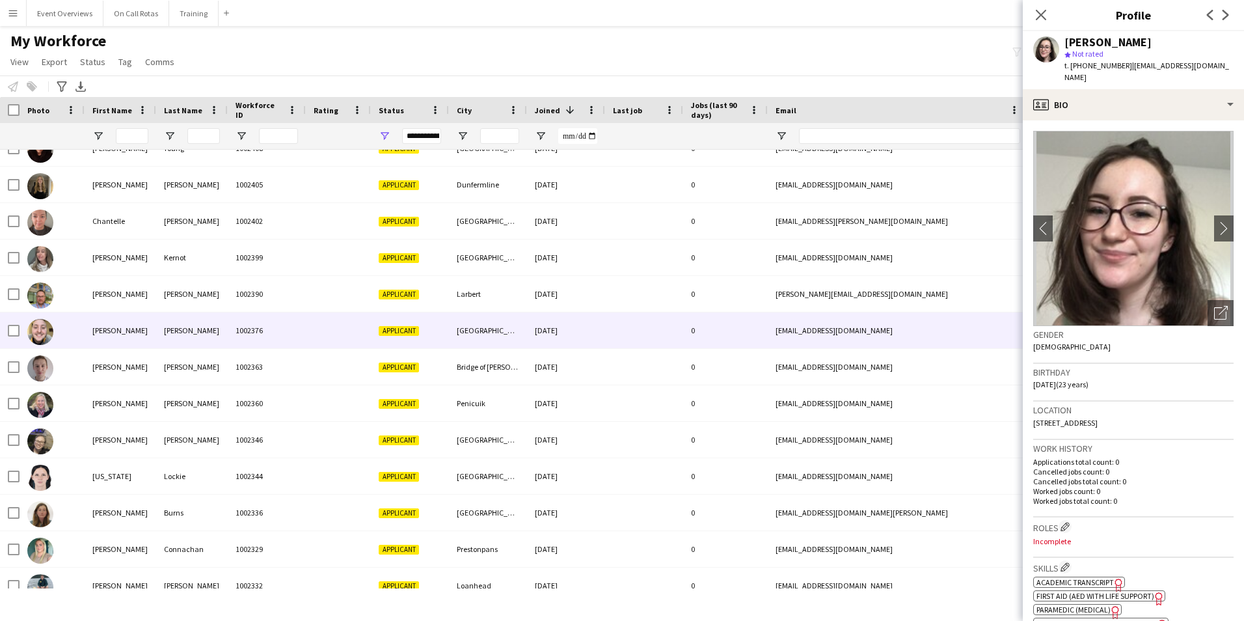
scroll to position [209, 0]
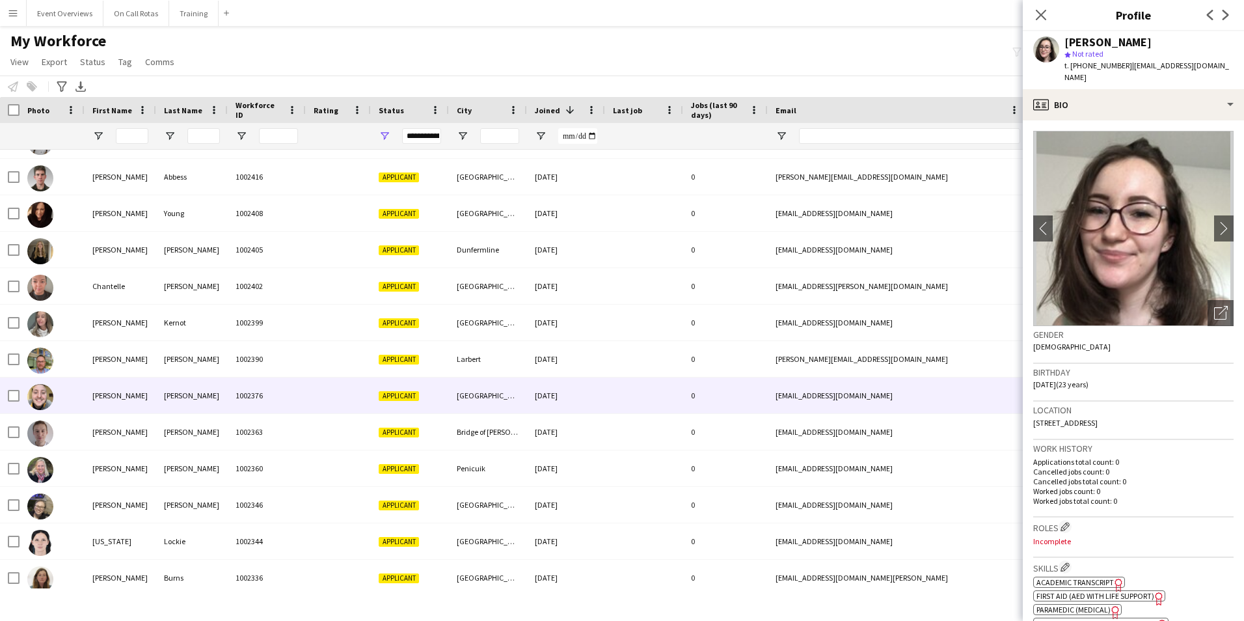
click at [139, 389] on div "Craig" at bounding box center [121, 395] width 72 height 36
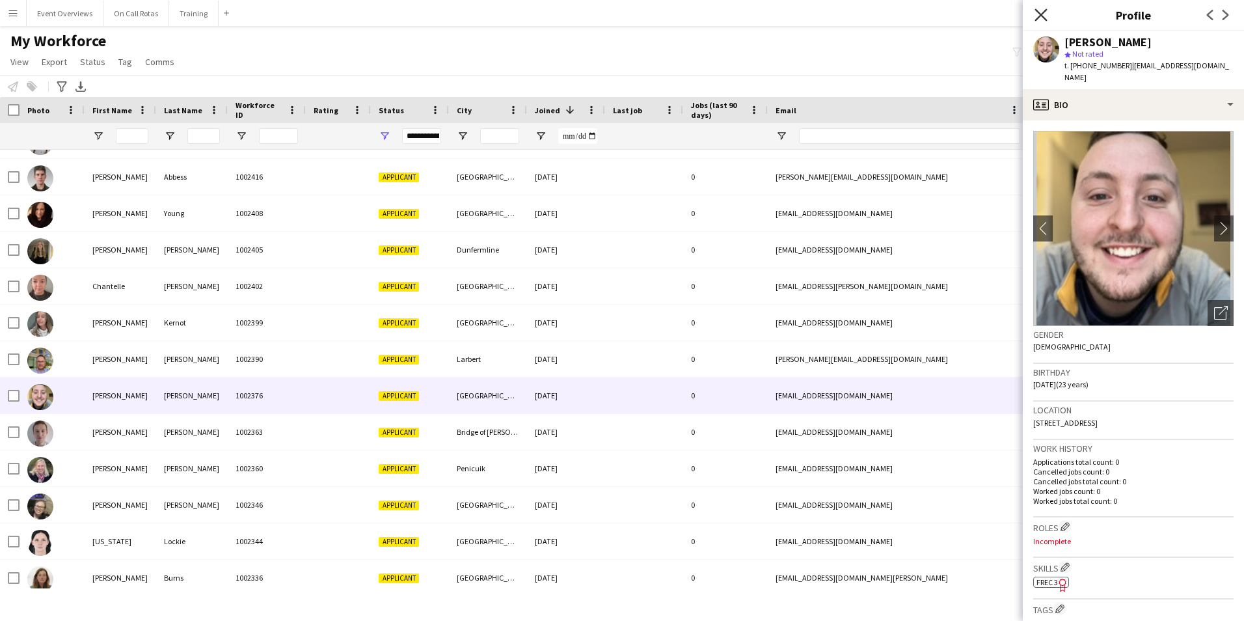
click at [1040, 12] on icon "Close pop-in" at bounding box center [1040, 14] width 12 height 12
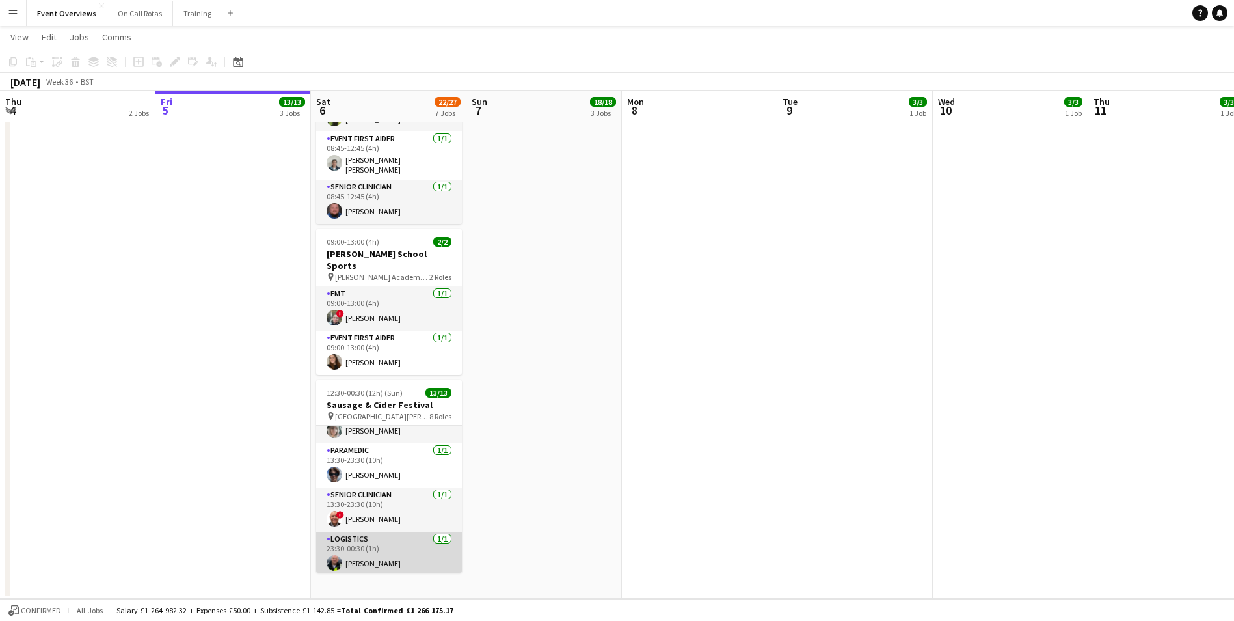
scroll to position [301, 0]
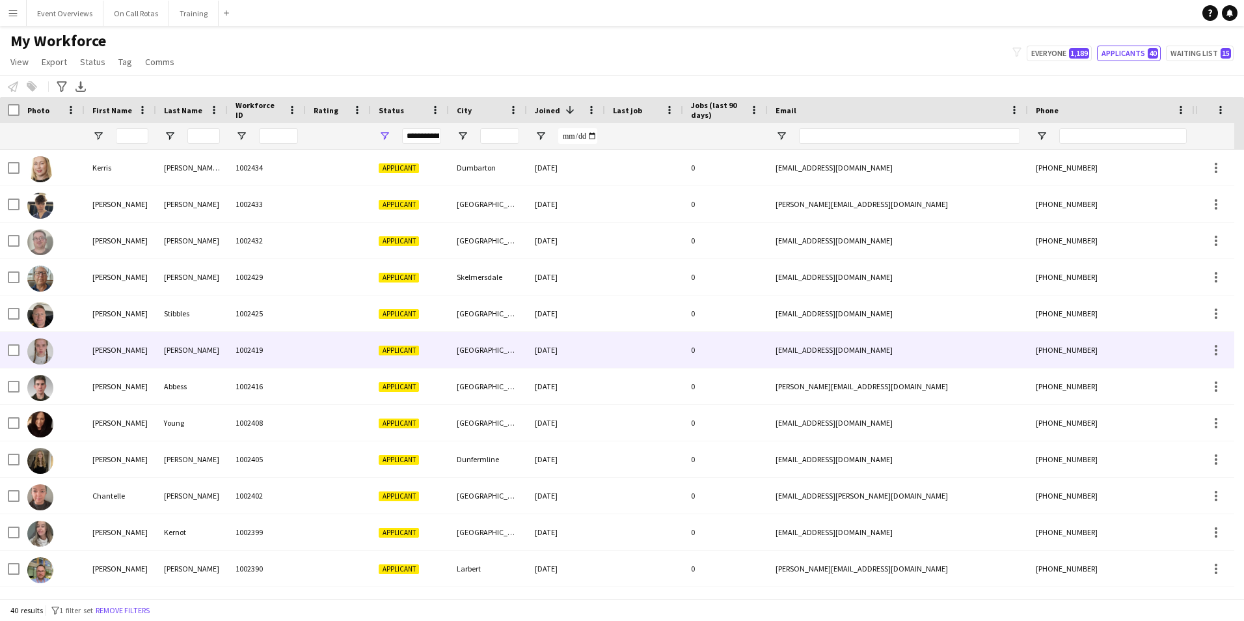
click at [167, 345] on div "Colvin" at bounding box center [192, 350] width 72 height 36
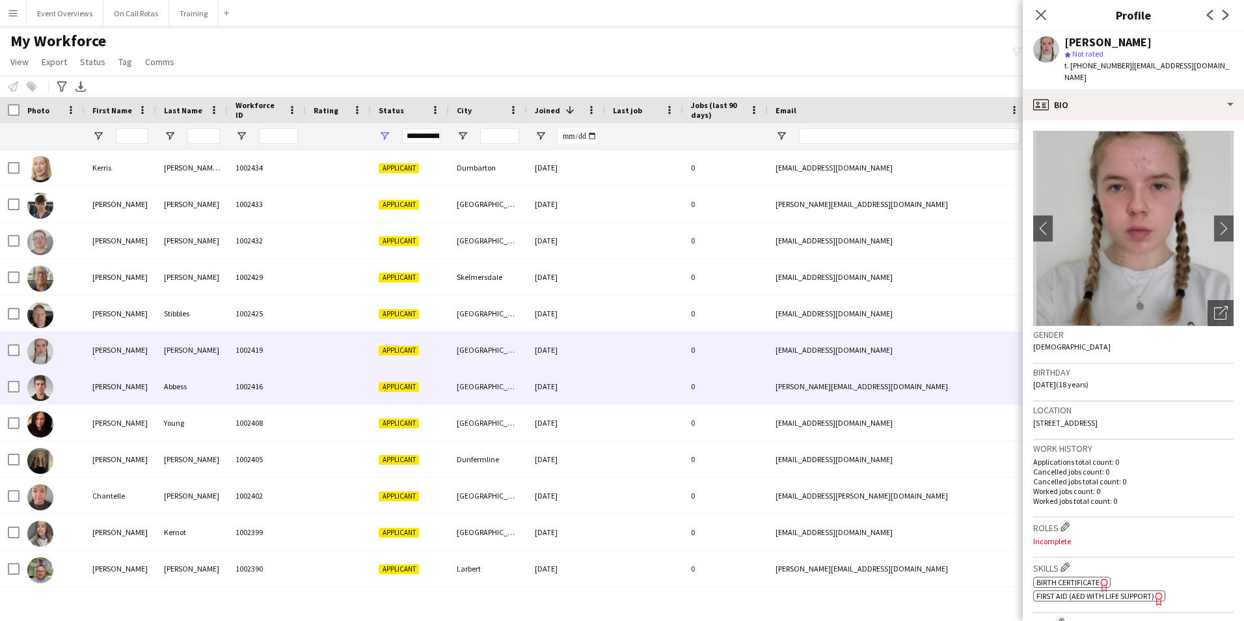
click at [160, 373] on div "Abbess" at bounding box center [192, 386] width 72 height 36
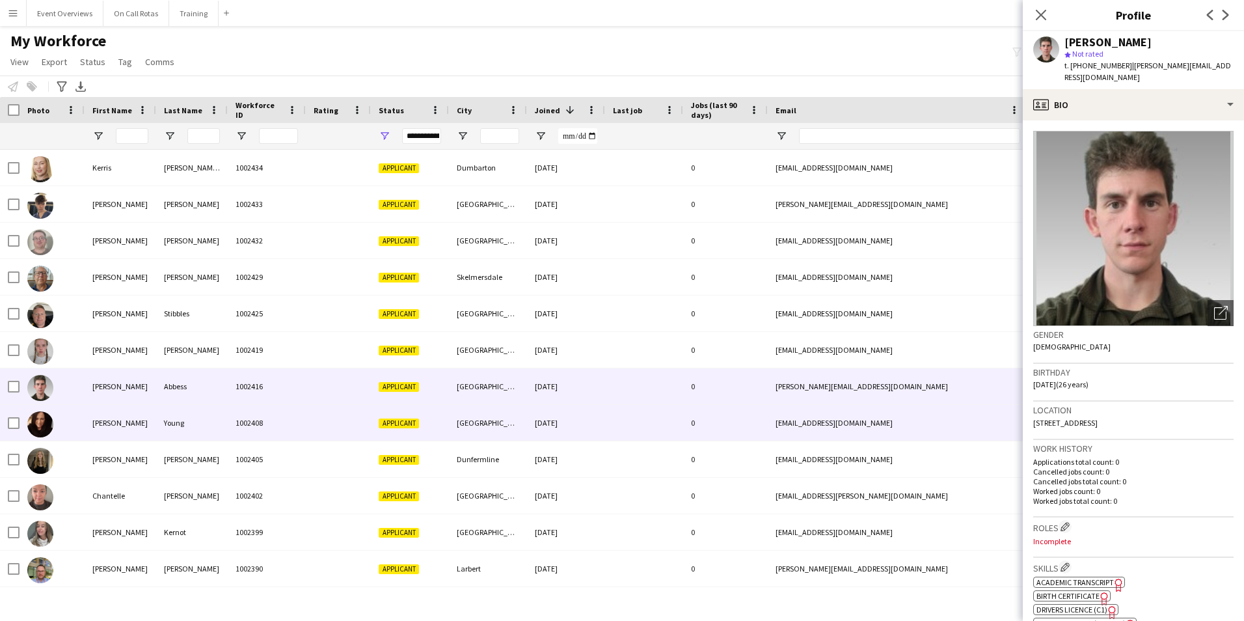
click at [144, 407] on div "Donna" at bounding box center [121, 423] width 72 height 36
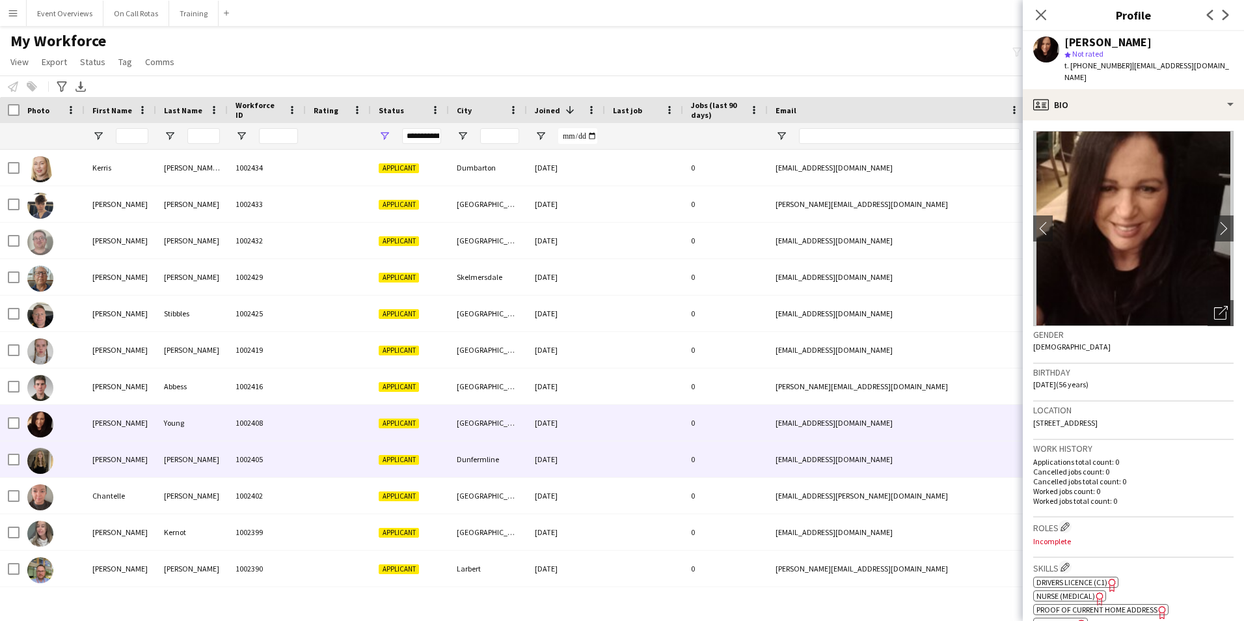
click at [126, 456] on div "Lucy" at bounding box center [121, 459] width 72 height 36
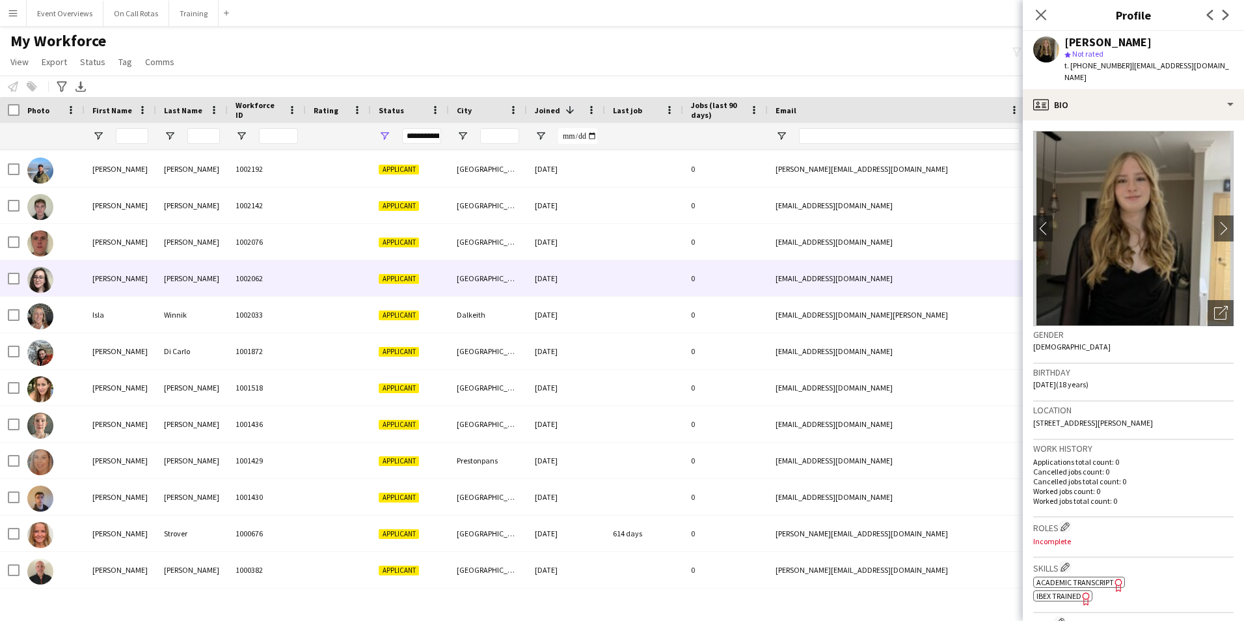
click at [129, 275] on div "Amy" at bounding box center [121, 278] width 72 height 36
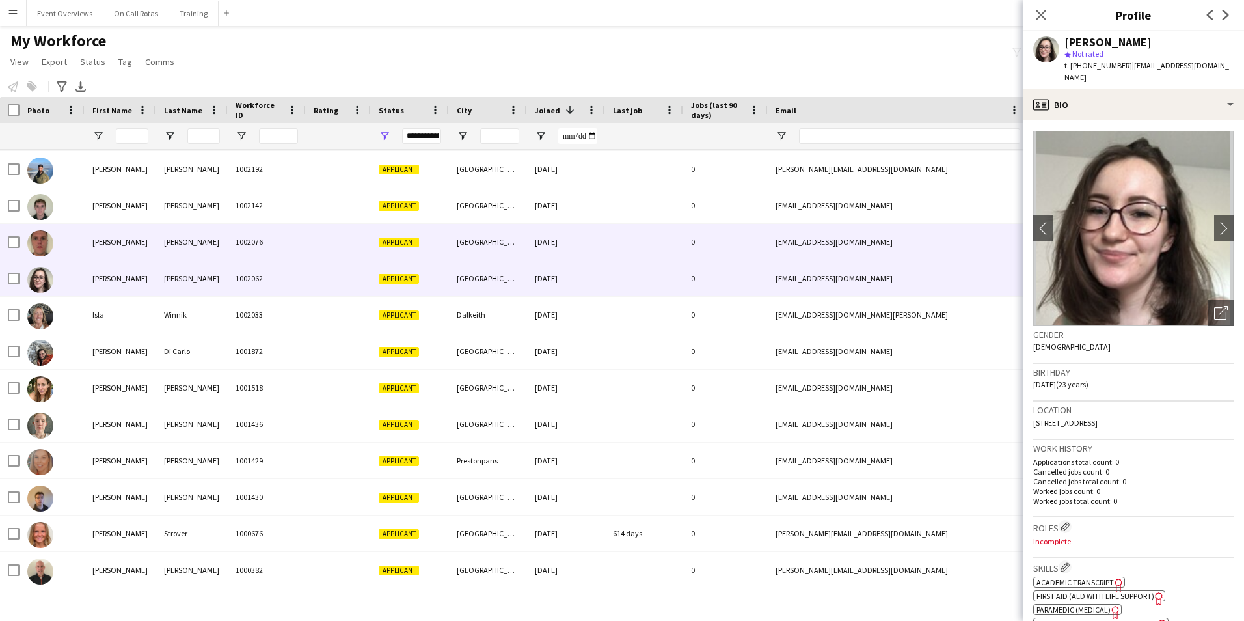
click at [134, 237] on div "Steven" at bounding box center [121, 242] width 72 height 36
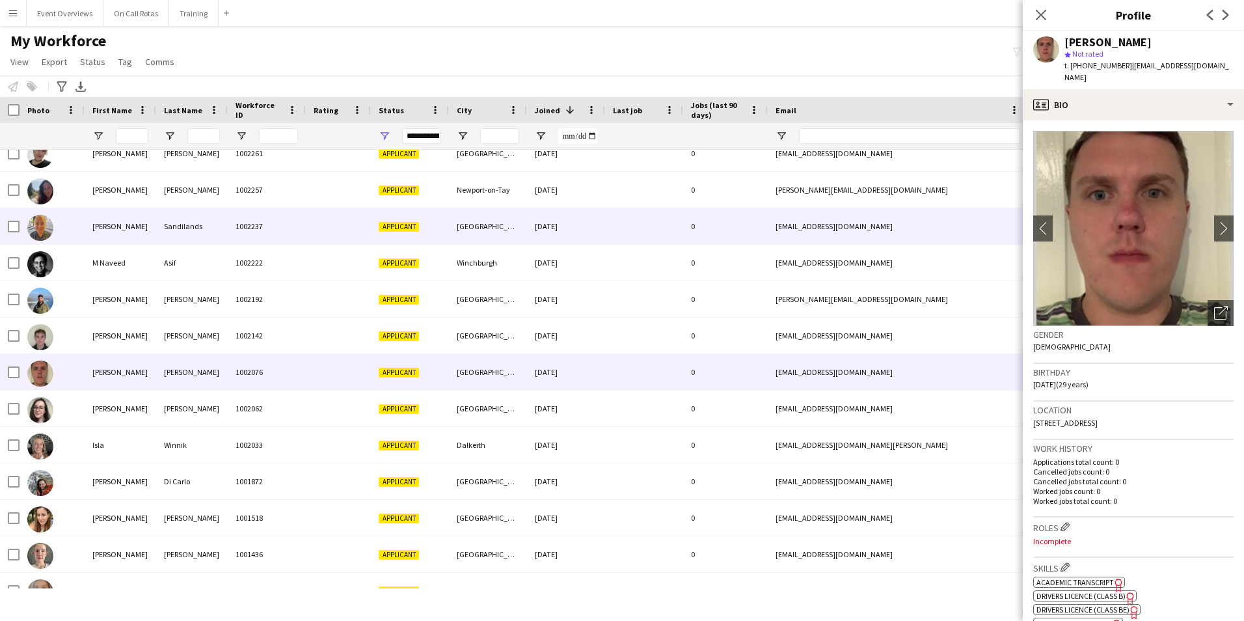
click at [118, 234] on div "Sarah" at bounding box center [121, 226] width 72 height 36
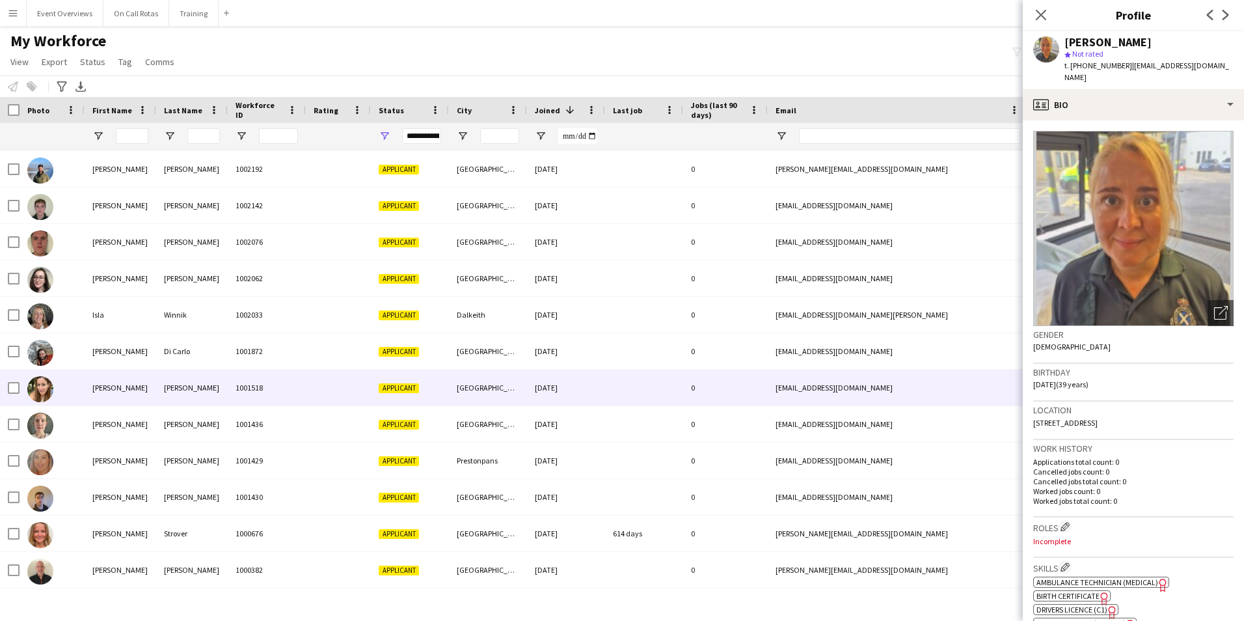
click at [109, 392] on div "Sally-Anne" at bounding box center [121, 387] width 72 height 36
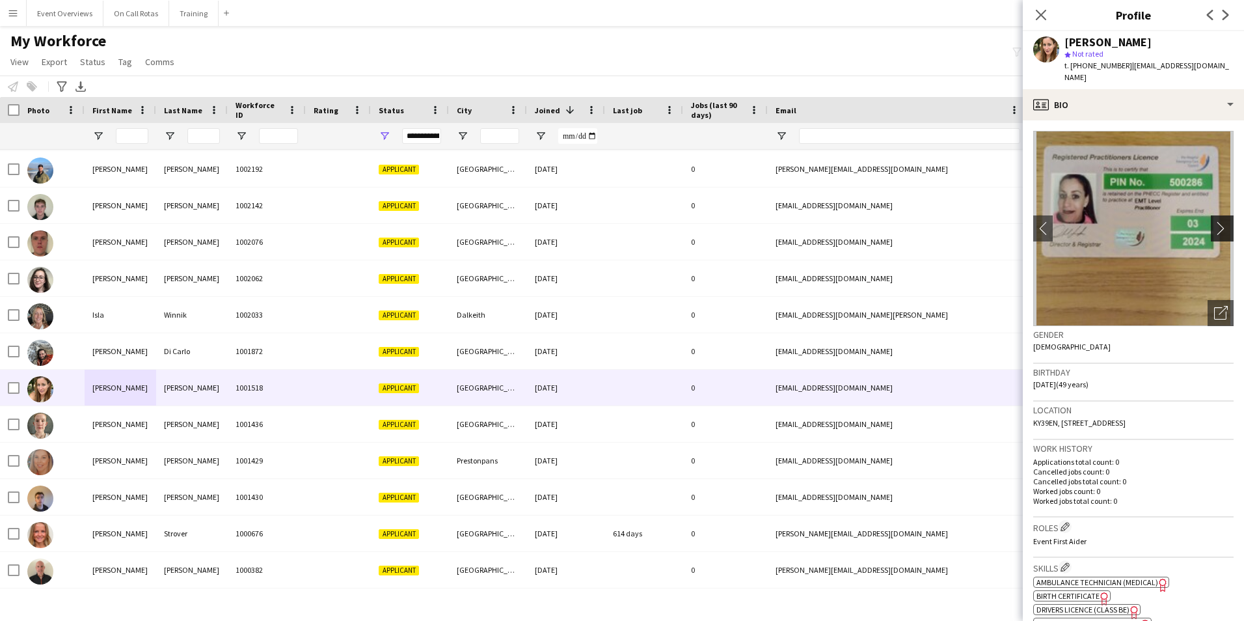
click at [1214, 221] on app-icon "chevron-right" at bounding box center [1224, 228] width 20 height 14
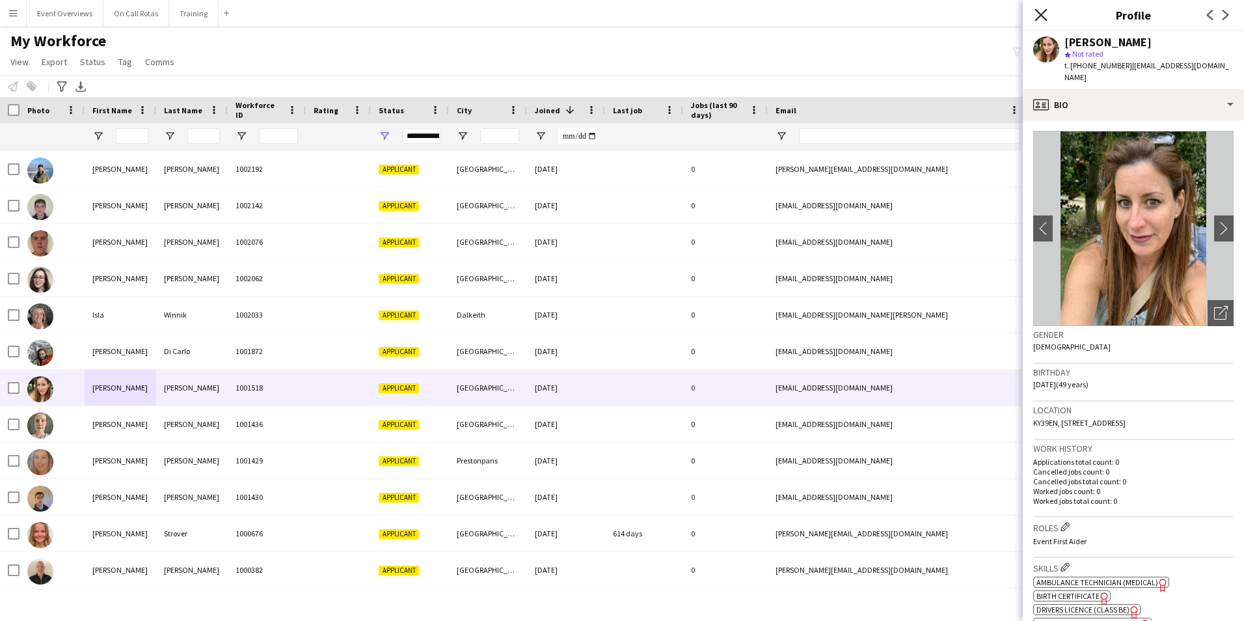
click at [1039, 15] on icon "Close pop-in" at bounding box center [1040, 14] width 12 height 12
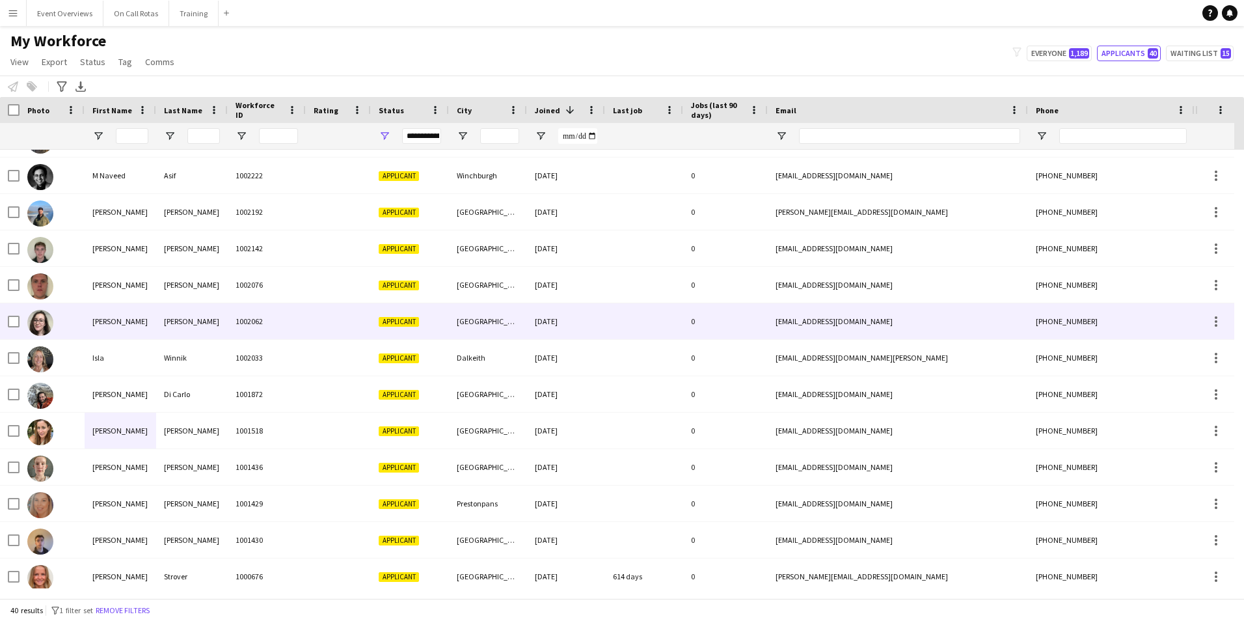
scroll to position [954, 0]
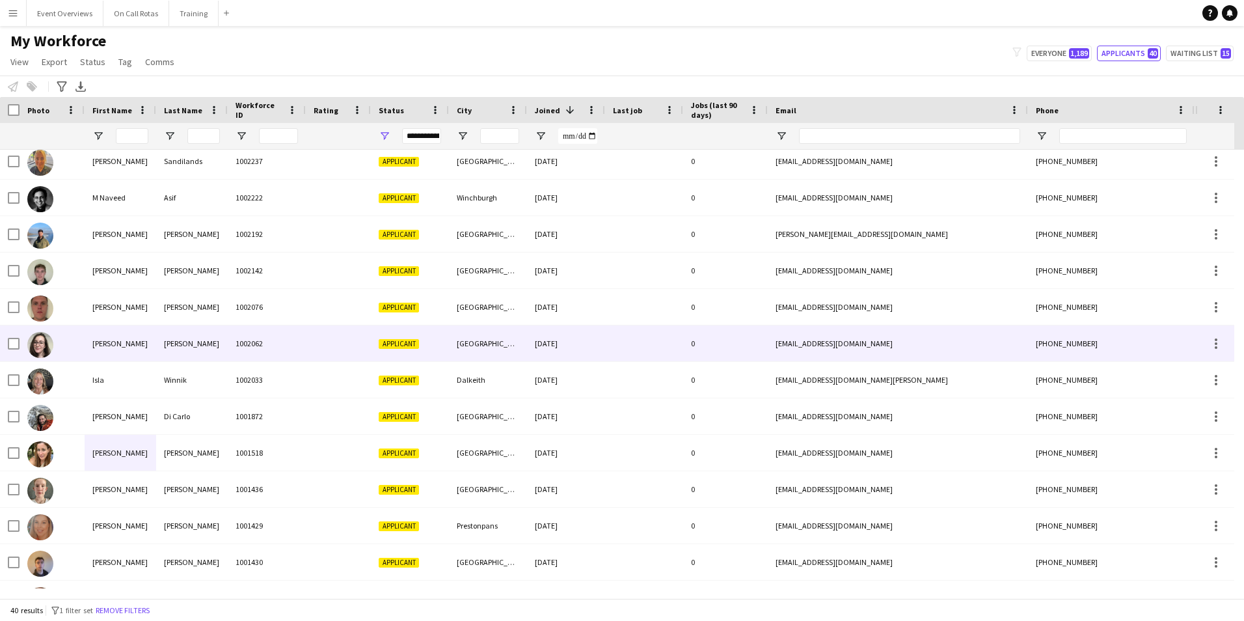
click at [179, 350] on div "Jackson" at bounding box center [192, 343] width 72 height 36
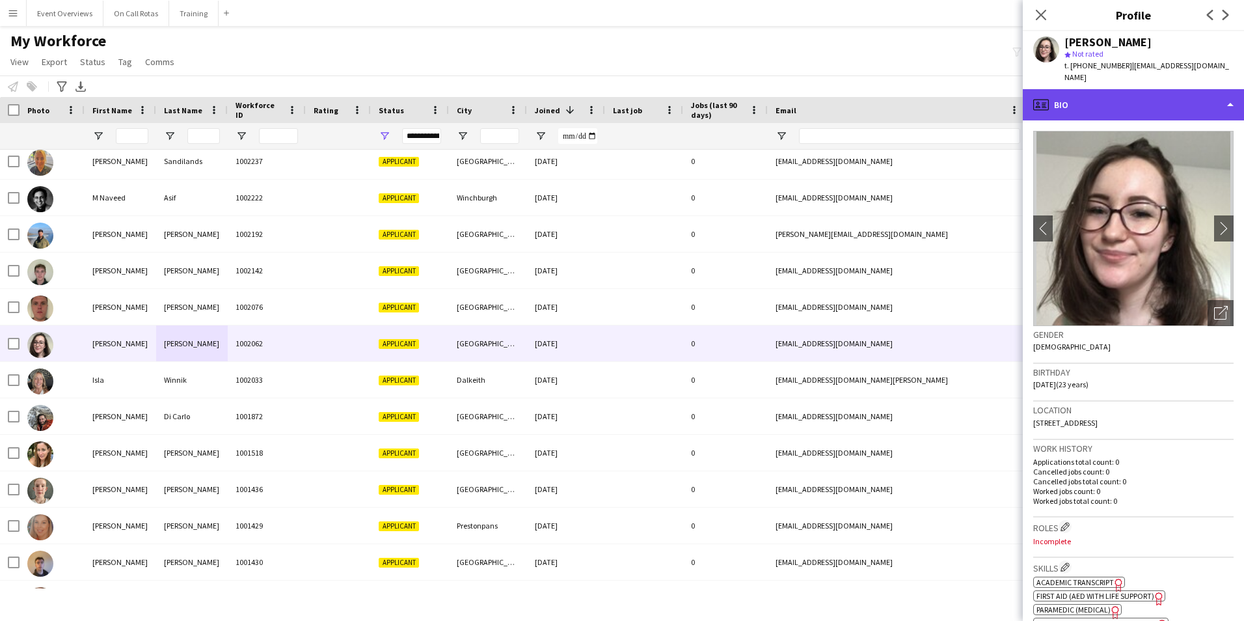
click at [1135, 96] on div "profile Bio" at bounding box center [1133, 104] width 221 height 31
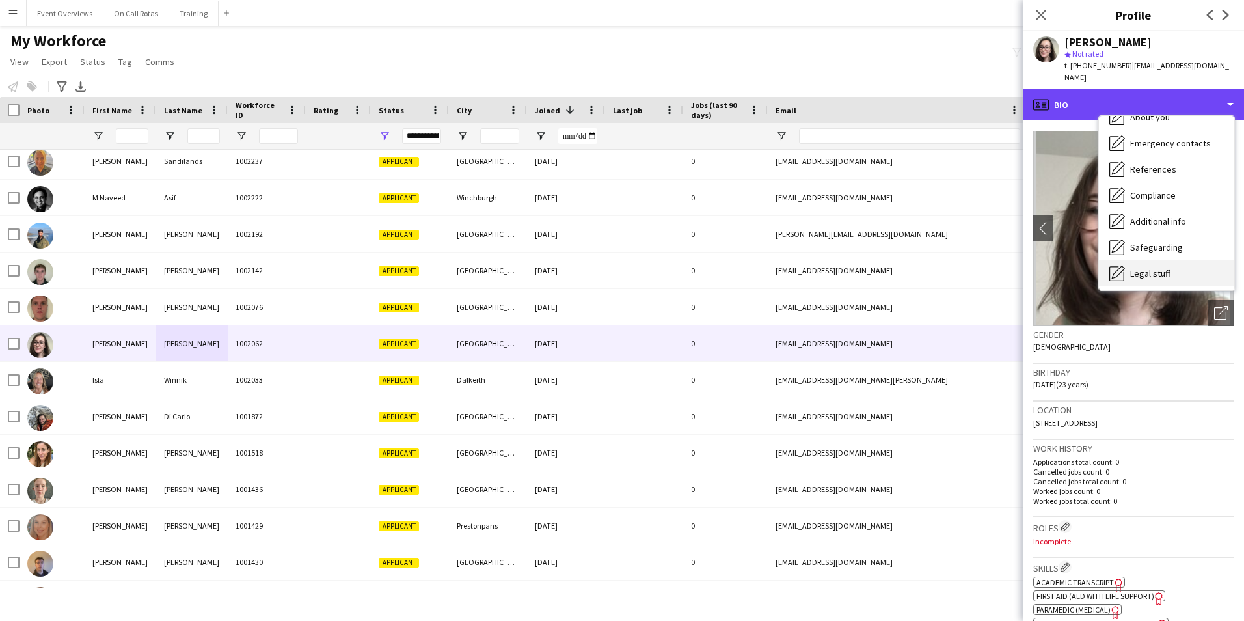
scroll to position [226, 0]
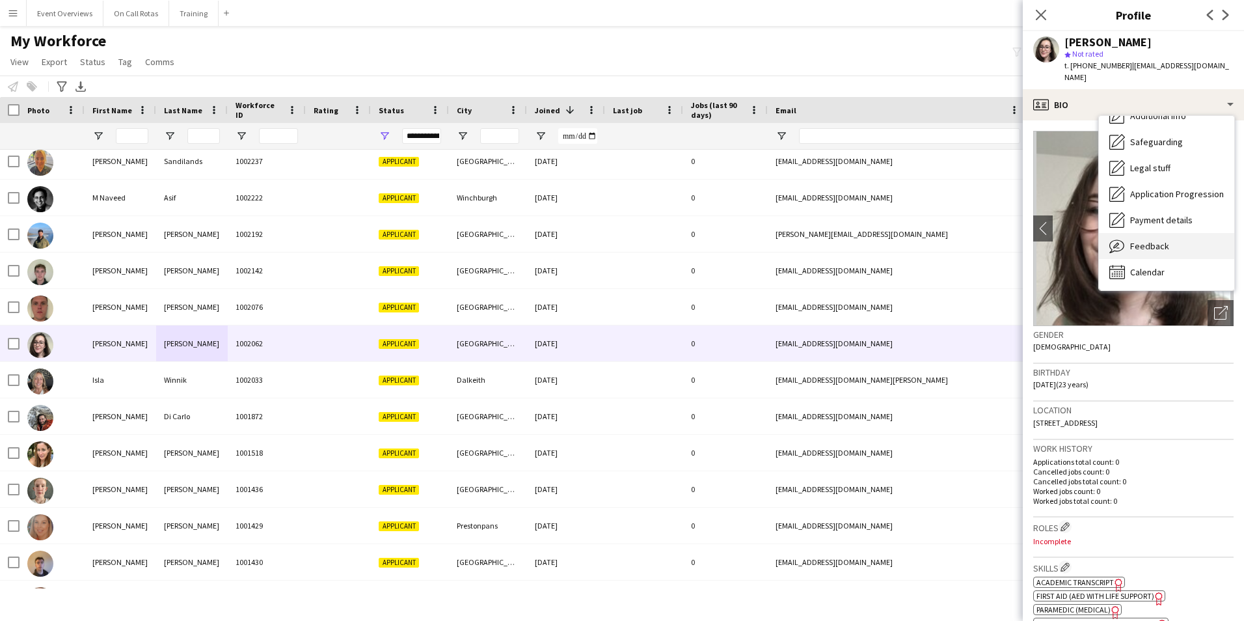
click at [1153, 240] on span "Feedback" at bounding box center [1149, 246] width 39 height 12
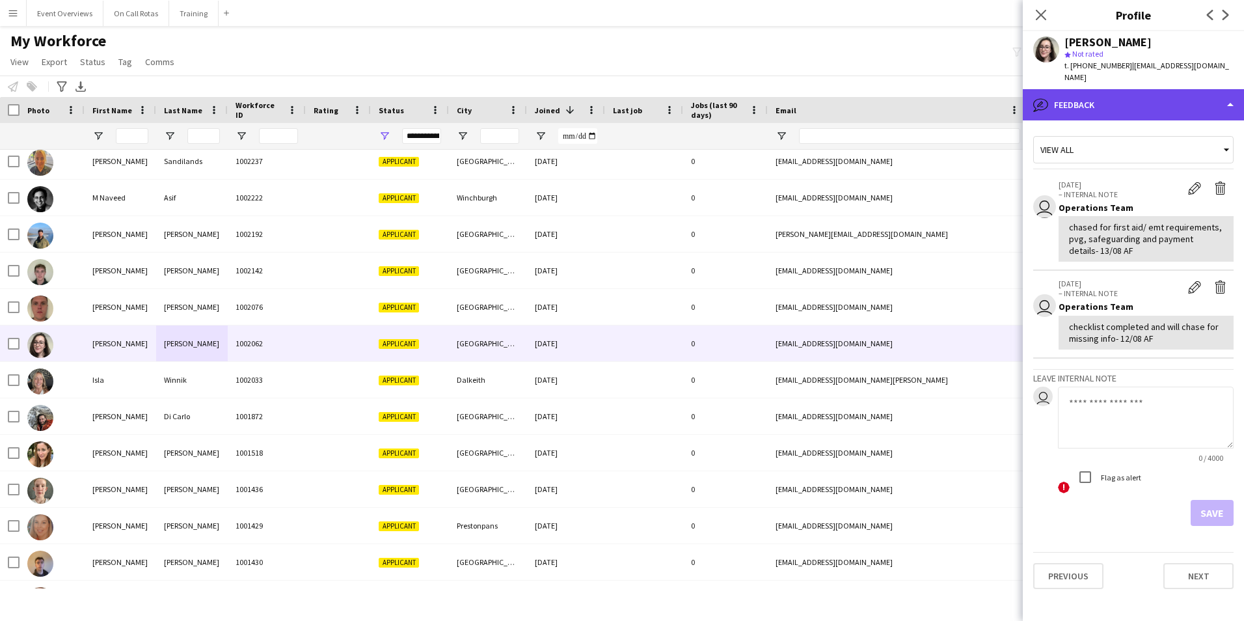
click at [1146, 89] on div "bubble-pencil Feedback" at bounding box center [1133, 104] width 221 height 31
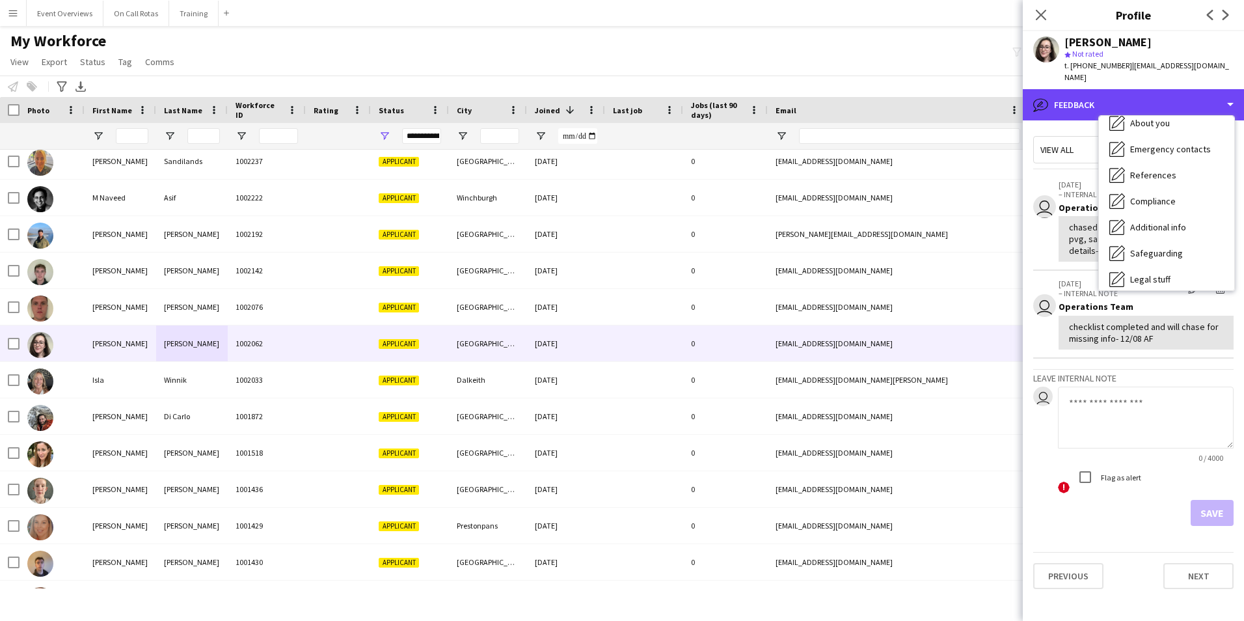
scroll to position [0, 0]
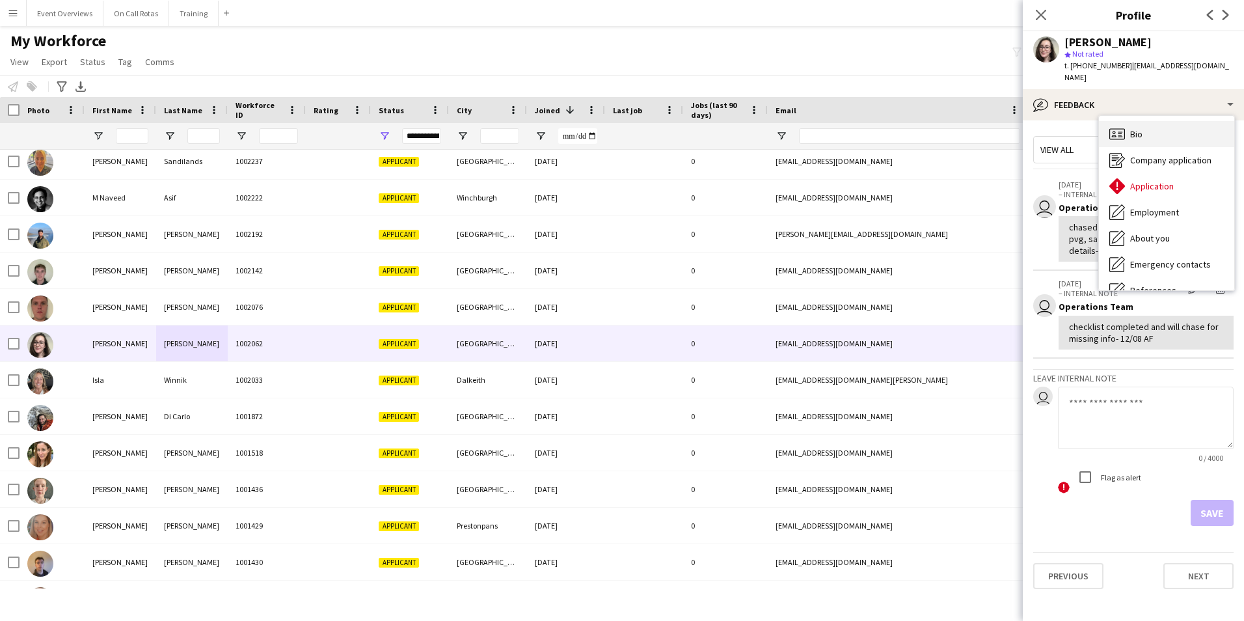
click at [1150, 122] on div "Bio Bio" at bounding box center [1166, 134] width 135 height 26
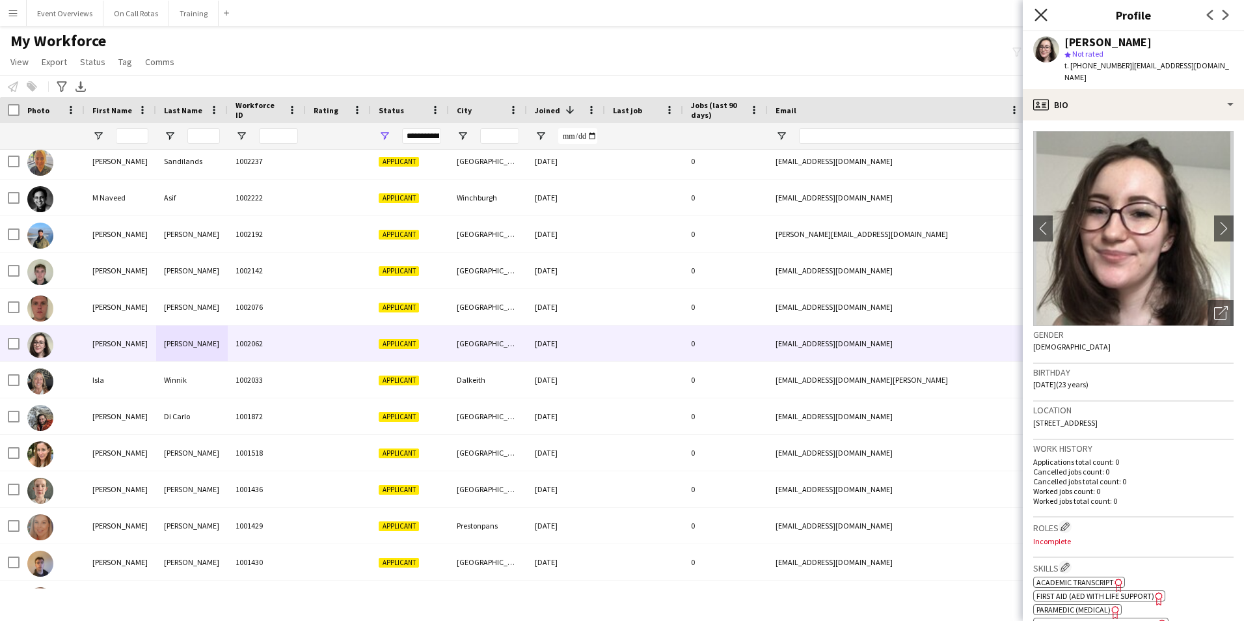
click at [1037, 12] on icon at bounding box center [1040, 14] width 12 height 12
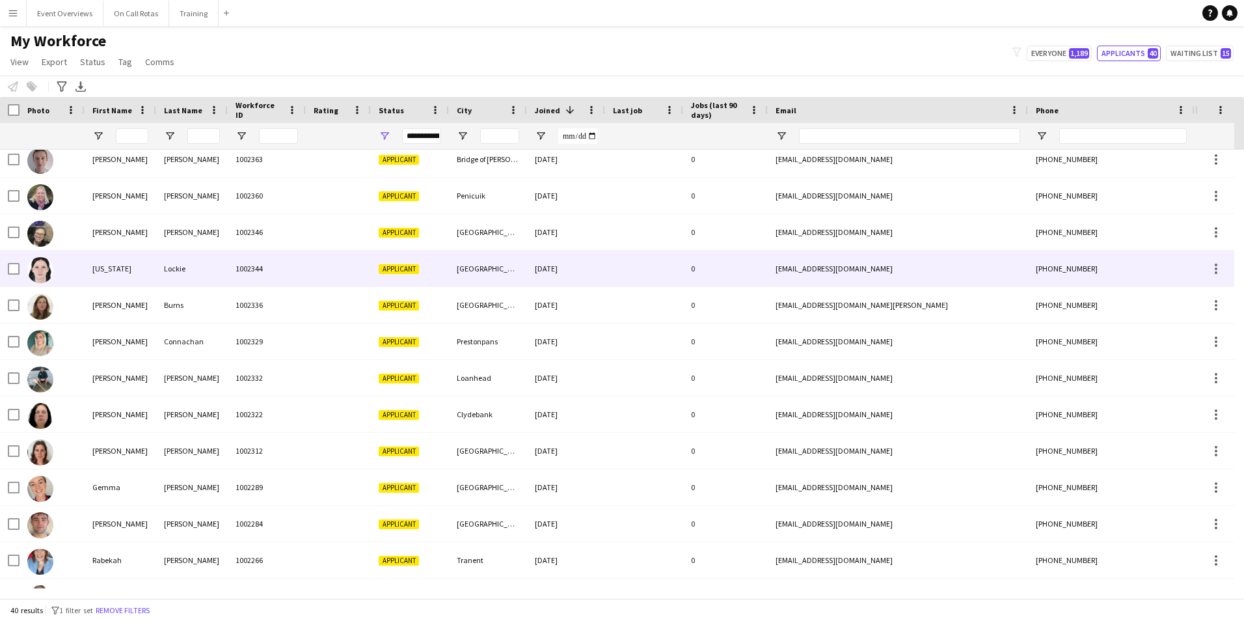
scroll to position [433, 0]
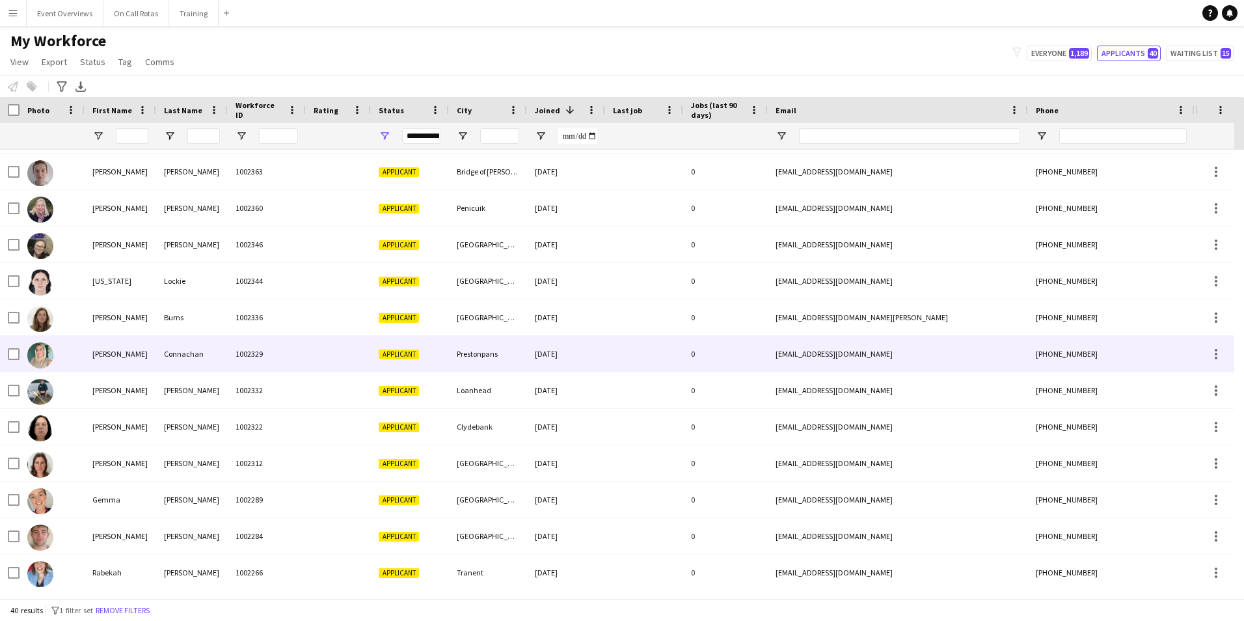
click at [196, 349] on div "Connachan" at bounding box center [192, 354] width 72 height 36
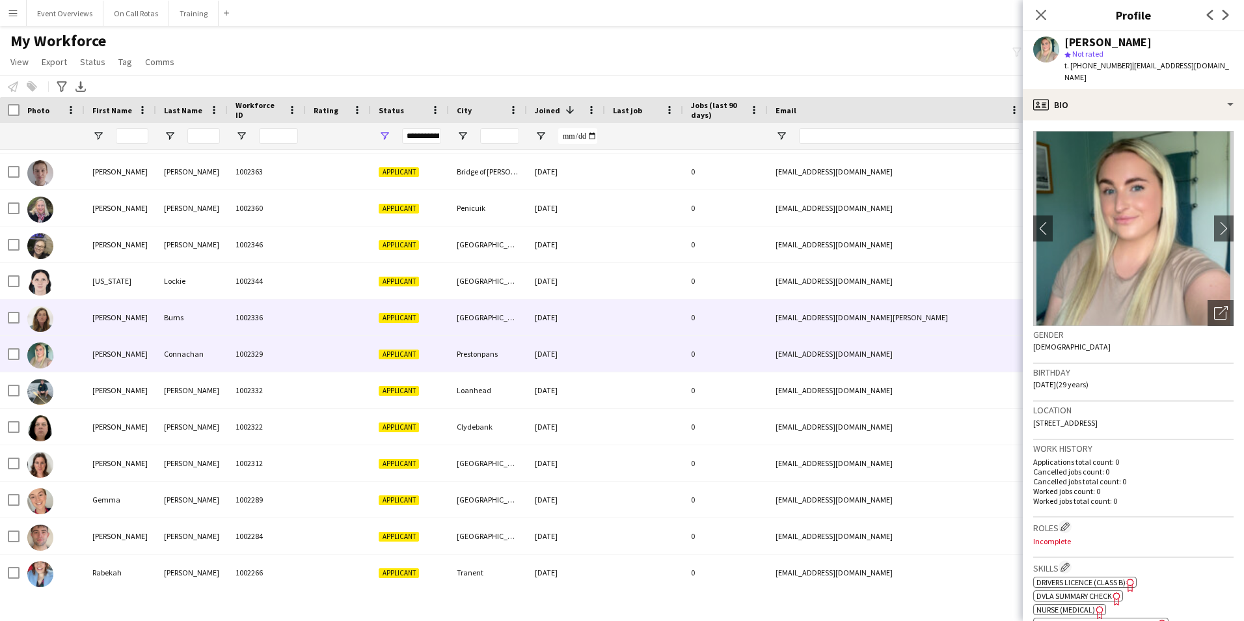
click at [193, 309] on div "Burns" at bounding box center [192, 317] width 72 height 36
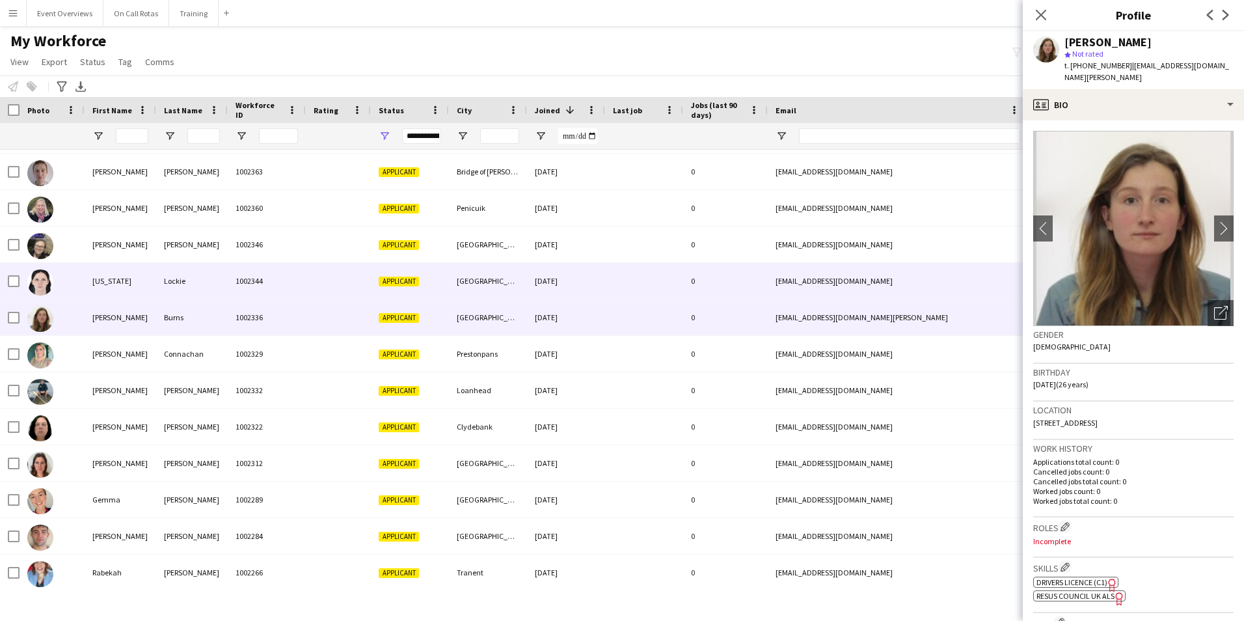
click at [186, 270] on div "Lockie" at bounding box center [192, 281] width 72 height 36
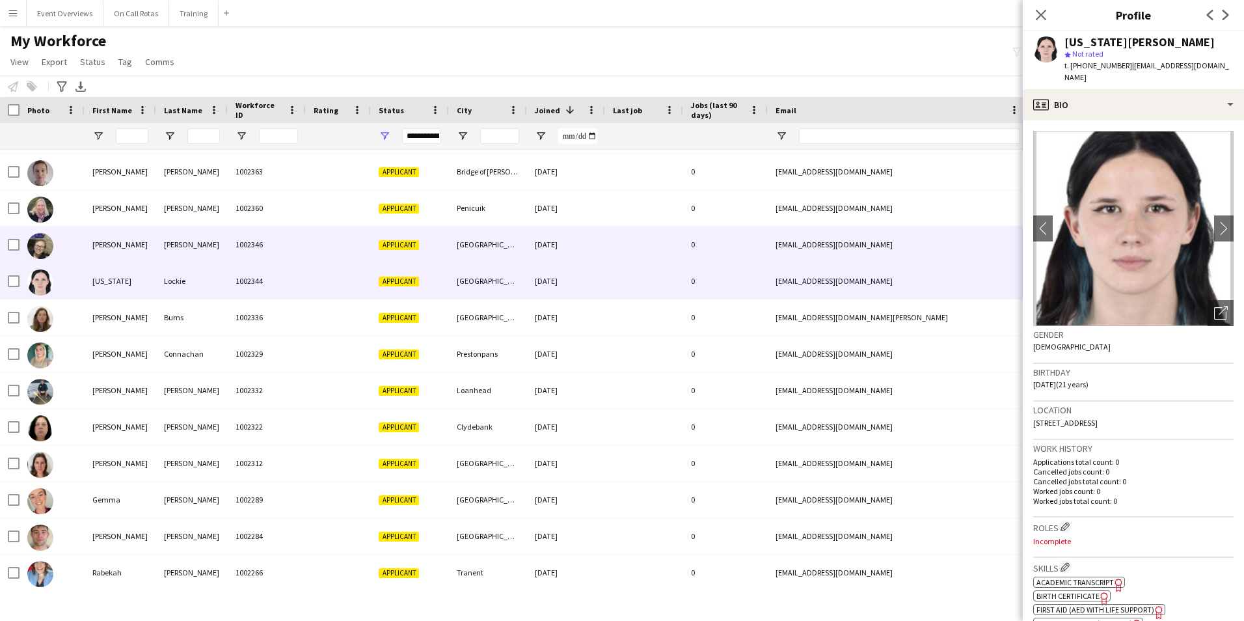
click at [173, 243] on div "Hansen" at bounding box center [192, 244] width 72 height 36
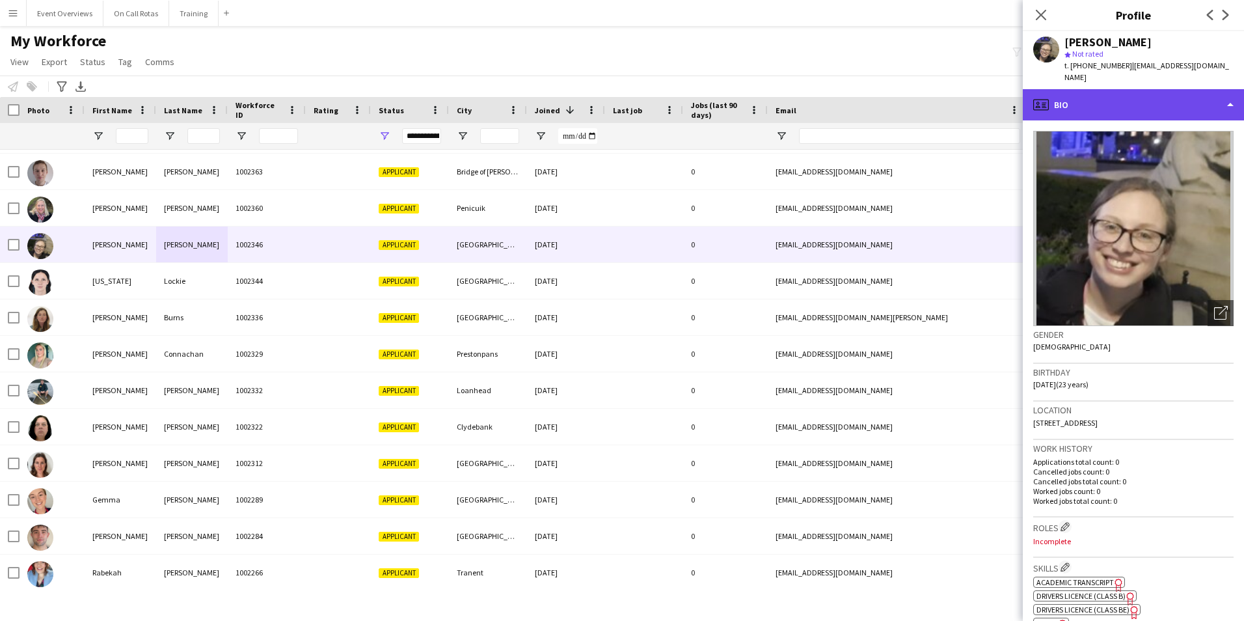
click at [1136, 89] on div "profile Bio" at bounding box center [1133, 104] width 221 height 31
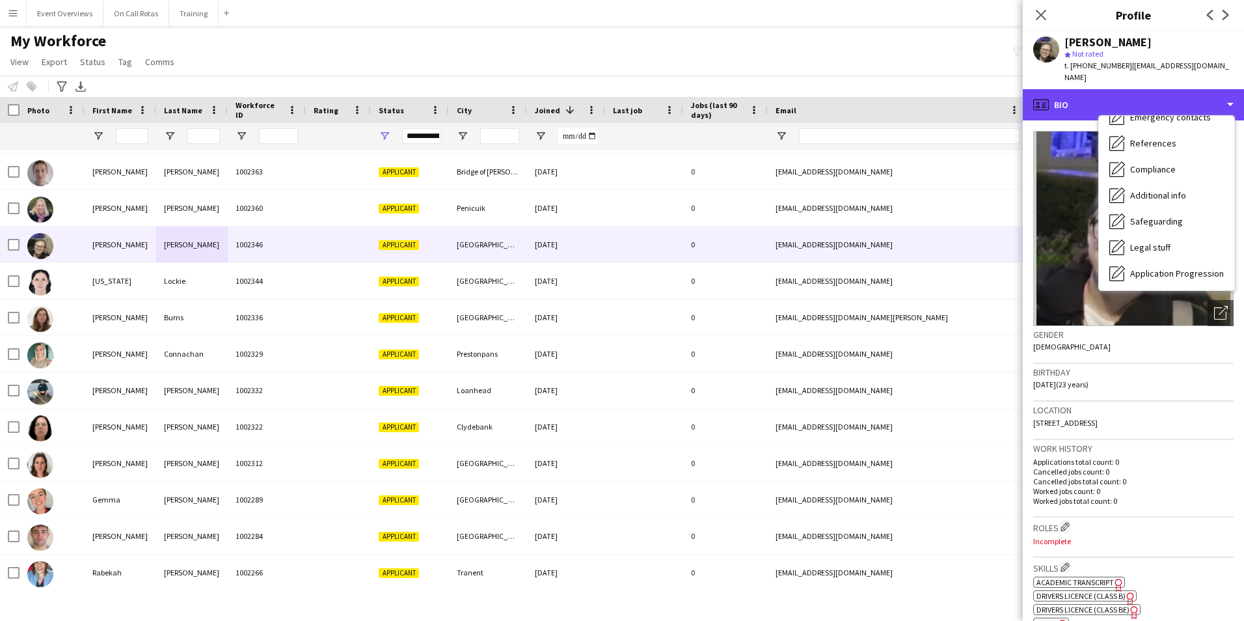
scroll to position [226, 0]
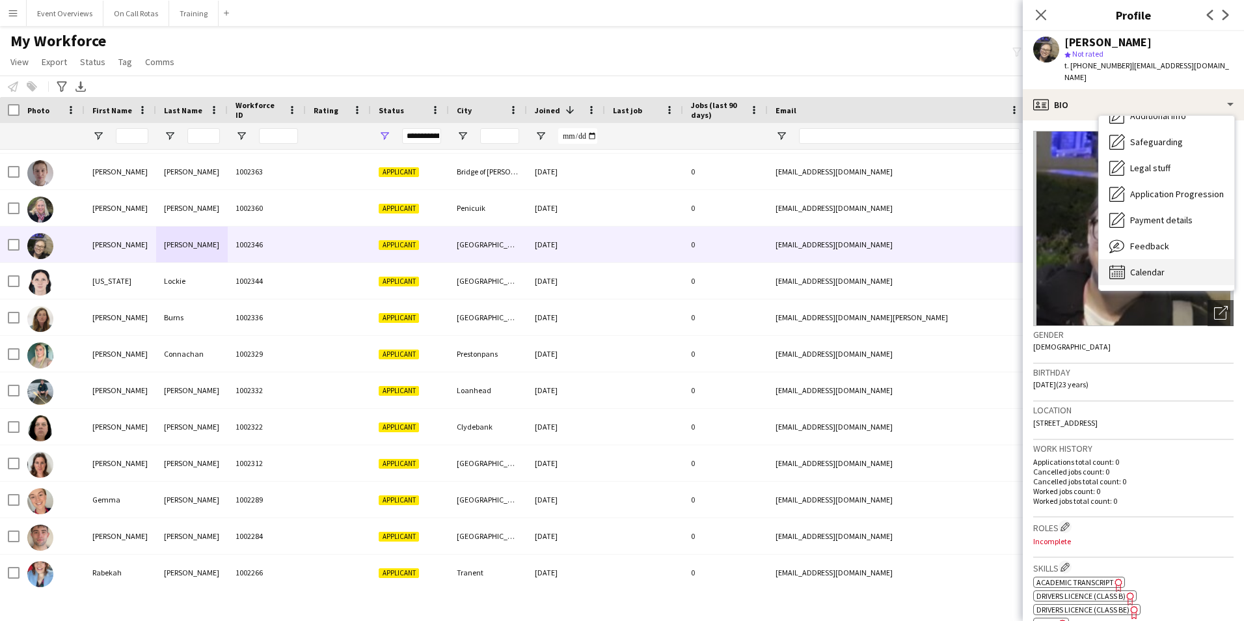
click at [1162, 259] on div "Calendar Calendar" at bounding box center [1166, 272] width 135 height 26
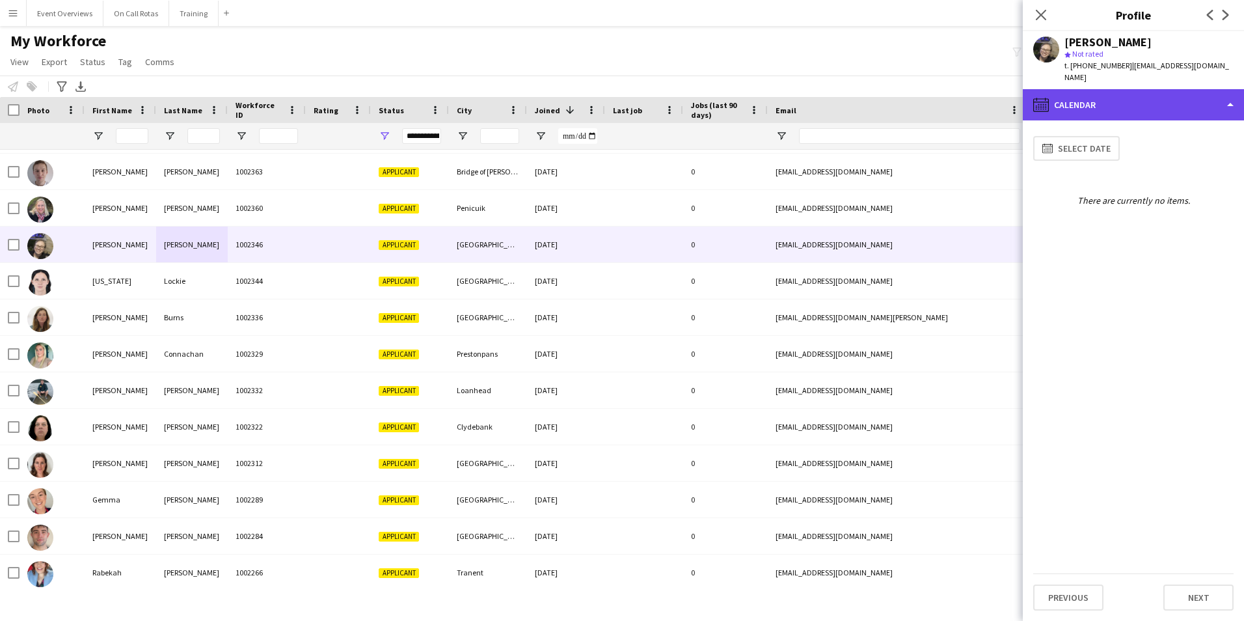
click at [1106, 103] on div "calendar-full Calendar" at bounding box center [1133, 104] width 221 height 31
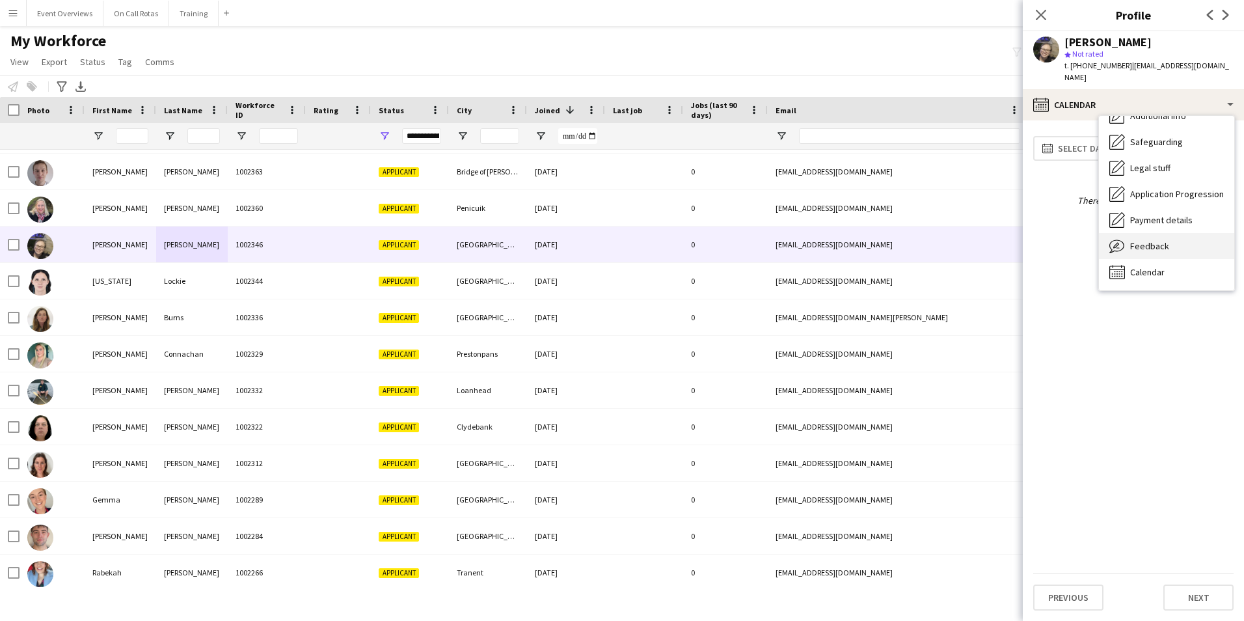
click at [1150, 240] on span "Feedback" at bounding box center [1149, 246] width 39 height 12
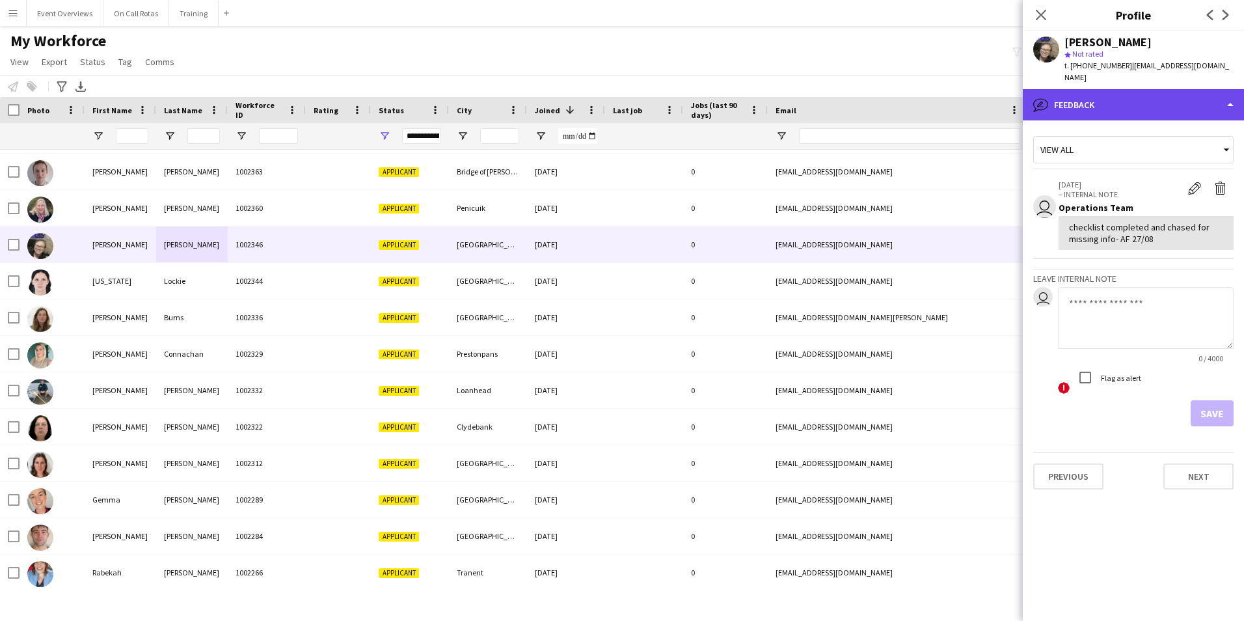
click at [1109, 89] on div "bubble-pencil Feedback" at bounding box center [1133, 104] width 221 height 31
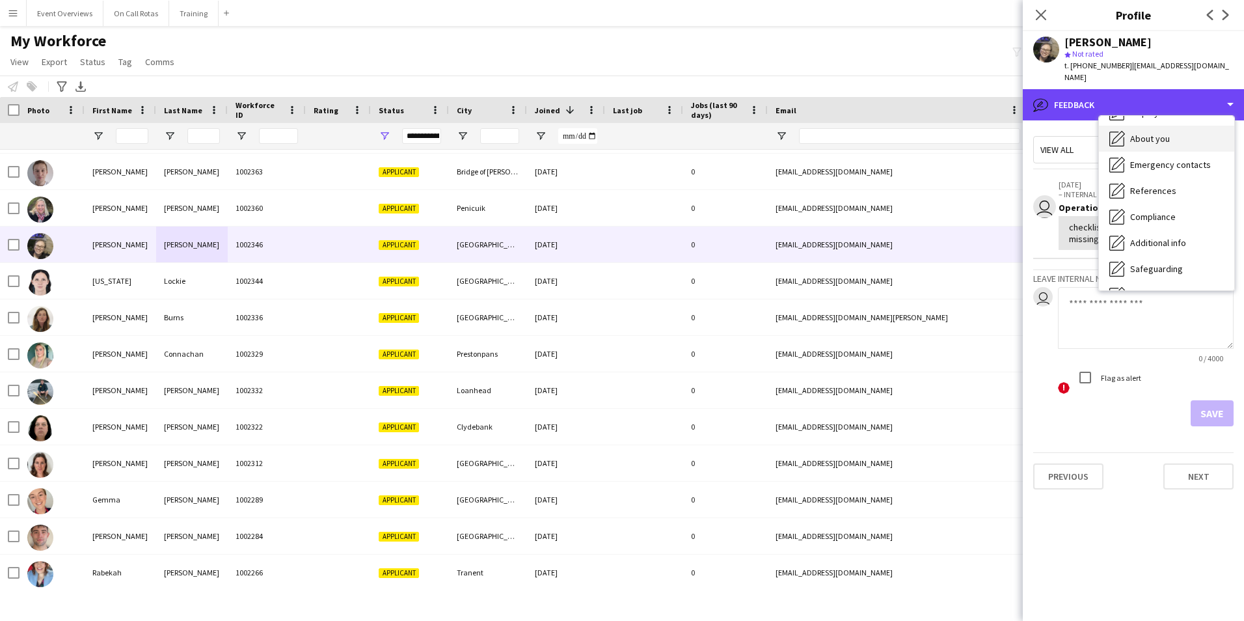
scroll to position [0, 0]
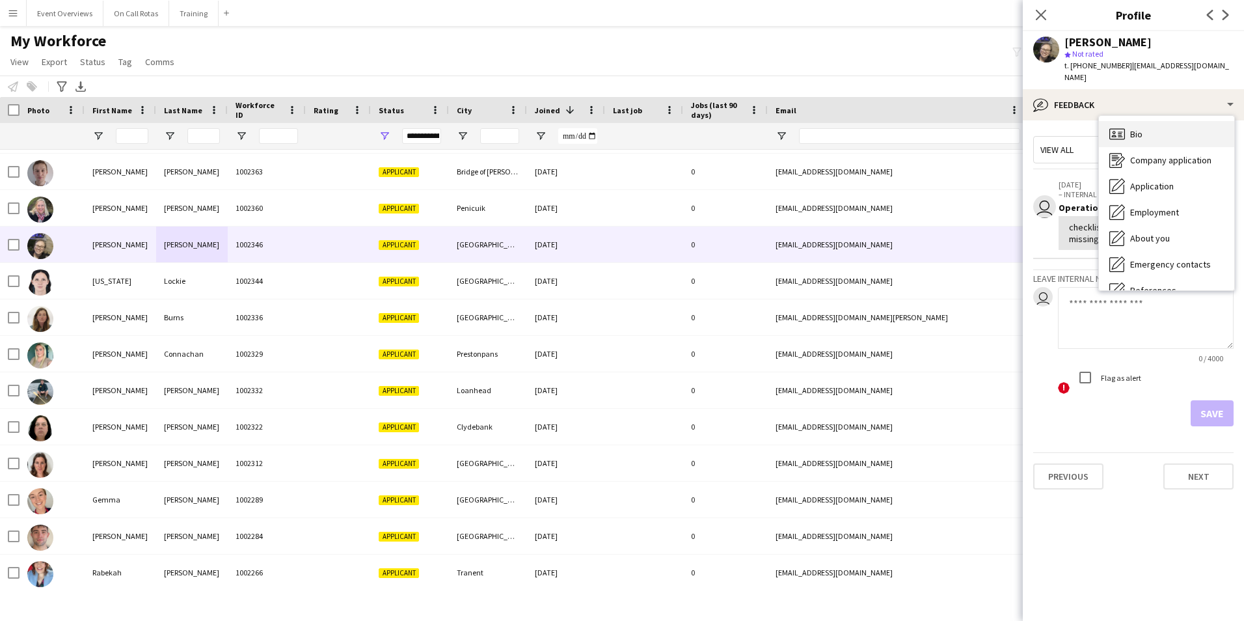
click at [1134, 128] on span "Bio" at bounding box center [1136, 134] width 12 height 12
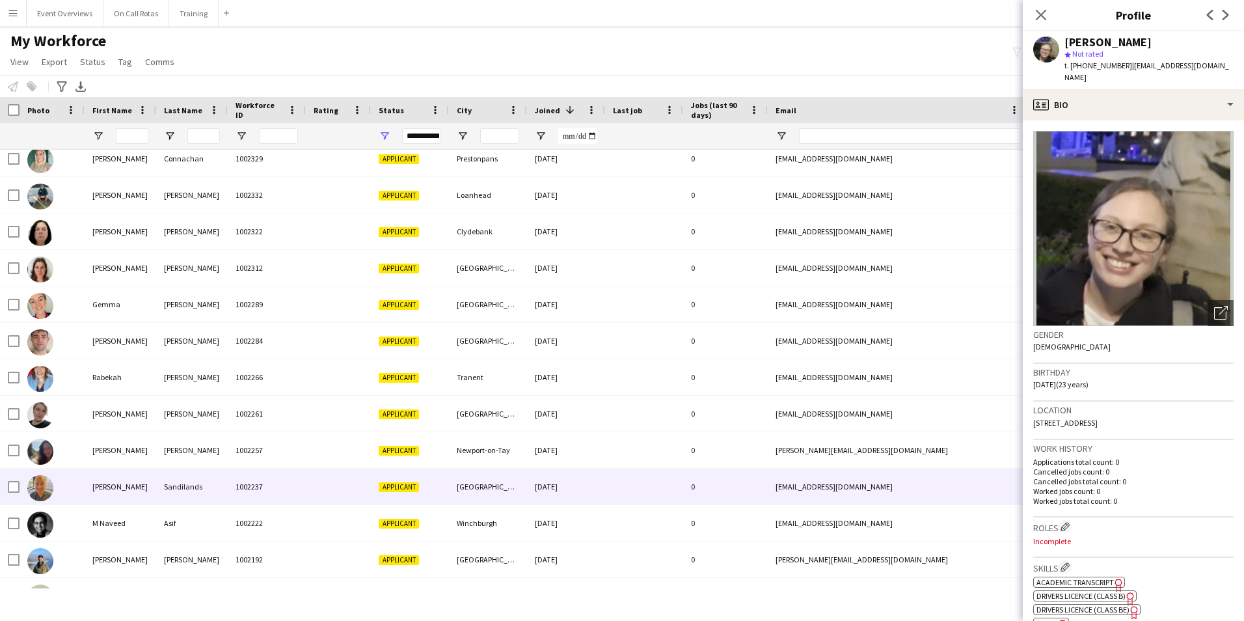
scroll to position [758, 0]
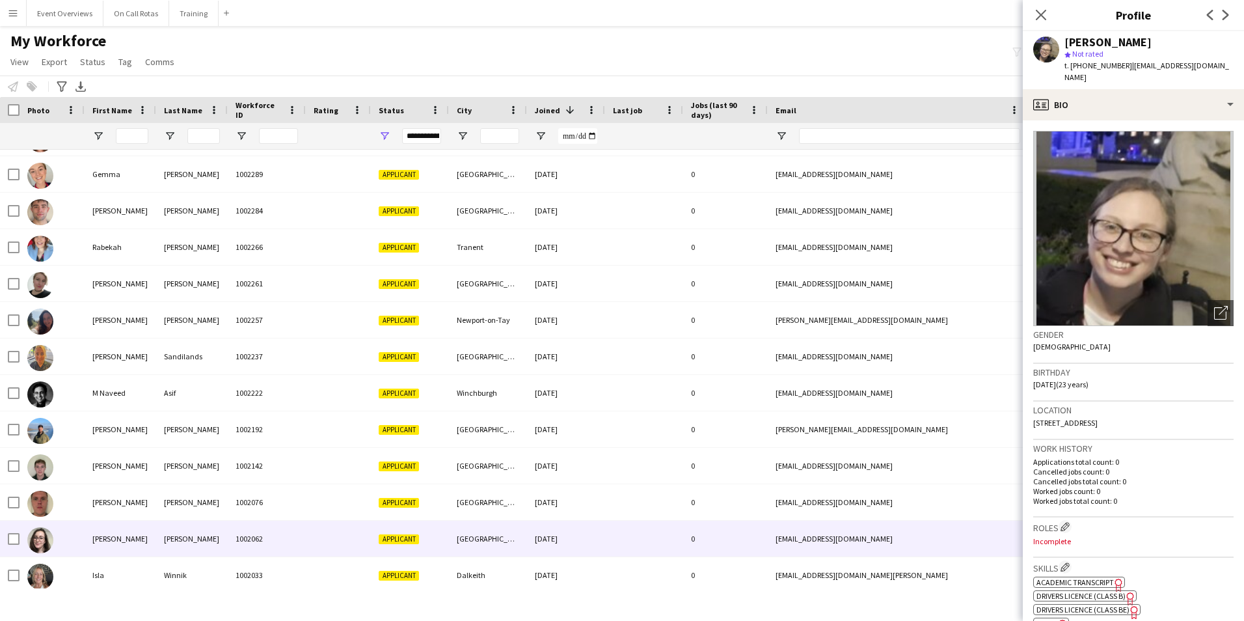
click at [305, 532] on div "1002062" at bounding box center [267, 538] width 78 height 36
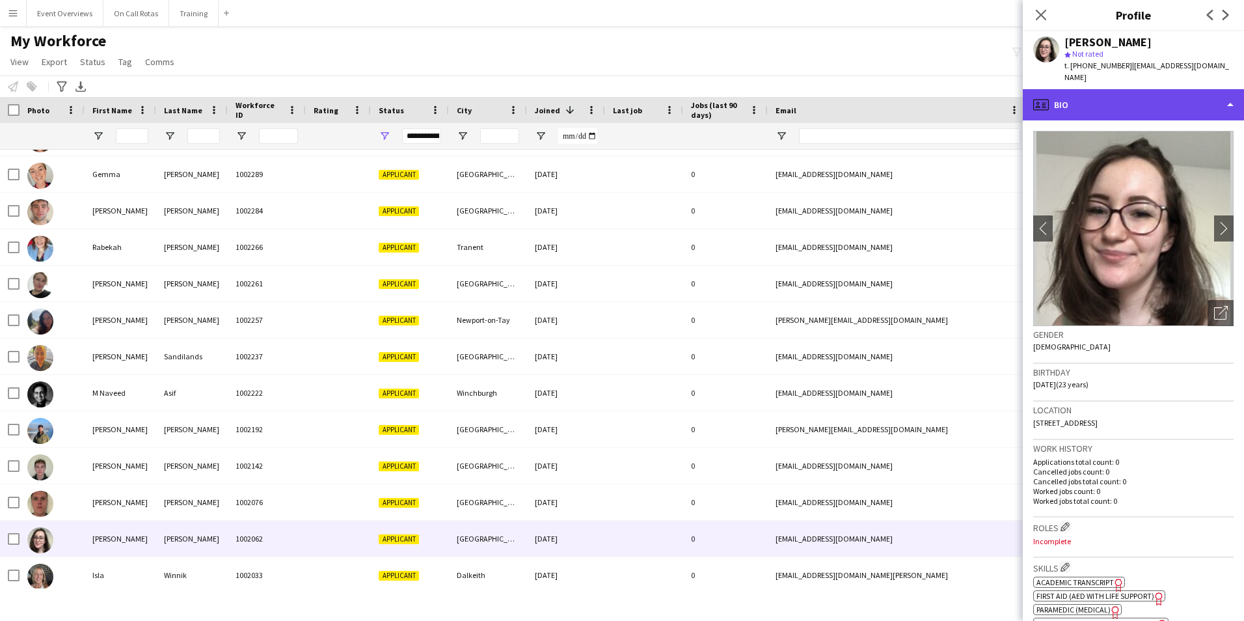
click at [1112, 90] on div "profile Bio" at bounding box center [1133, 104] width 221 height 31
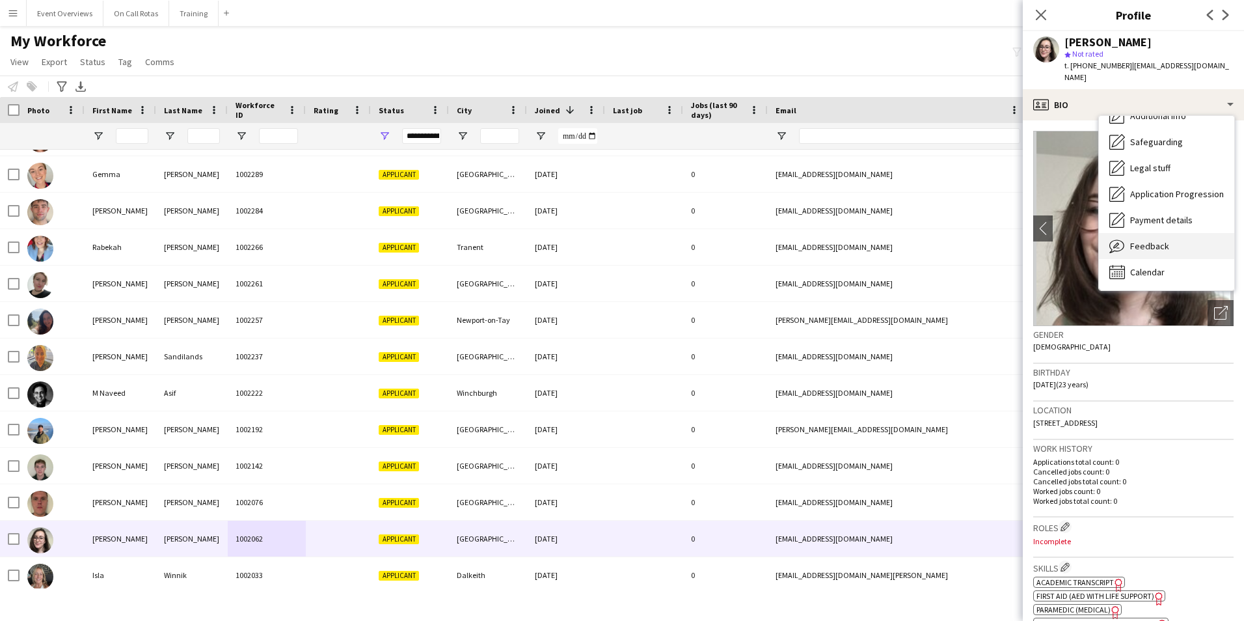
click at [1147, 240] on span "Feedback" at bounding box center [1149, 246] width 39 height 12
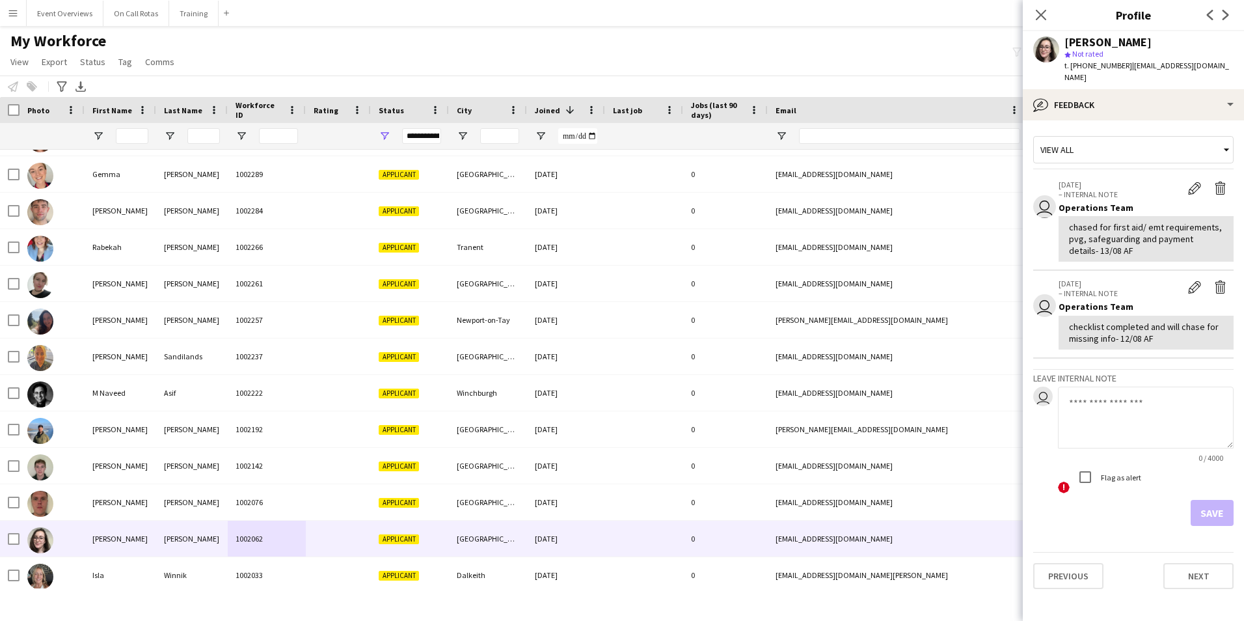
click at [1105, 399] on textarea at bounding box center [1146, 417] width 176 height 62
type textarea "**********"
click at [1220, 500] on button "Save" at bounding box center [1211, 513] width 43 height 26
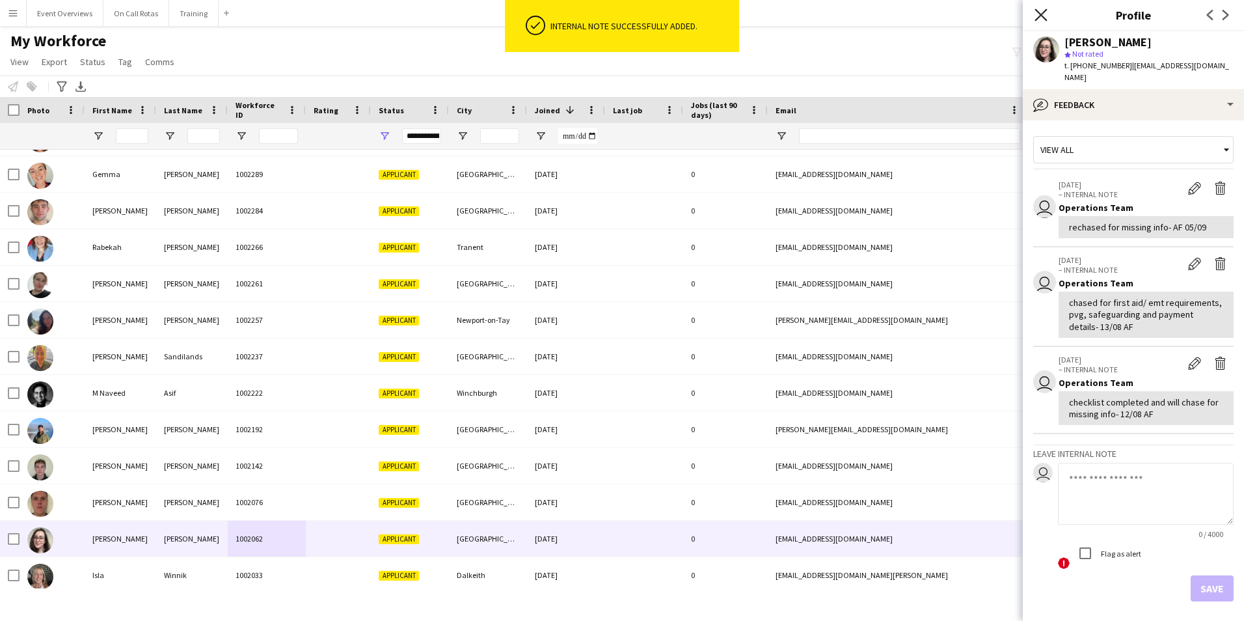
click at [1038, 10] on icon "Close pop-in" at bounding box center [1040, 14] width 12 height 12
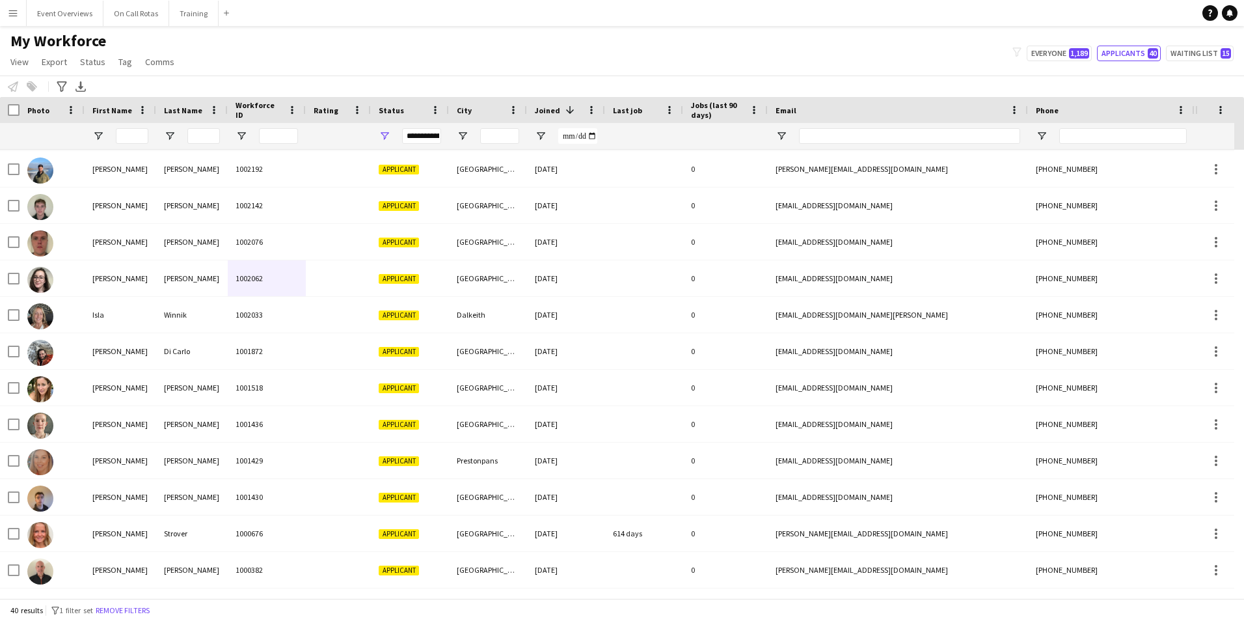
scroll to position [1019, 0]
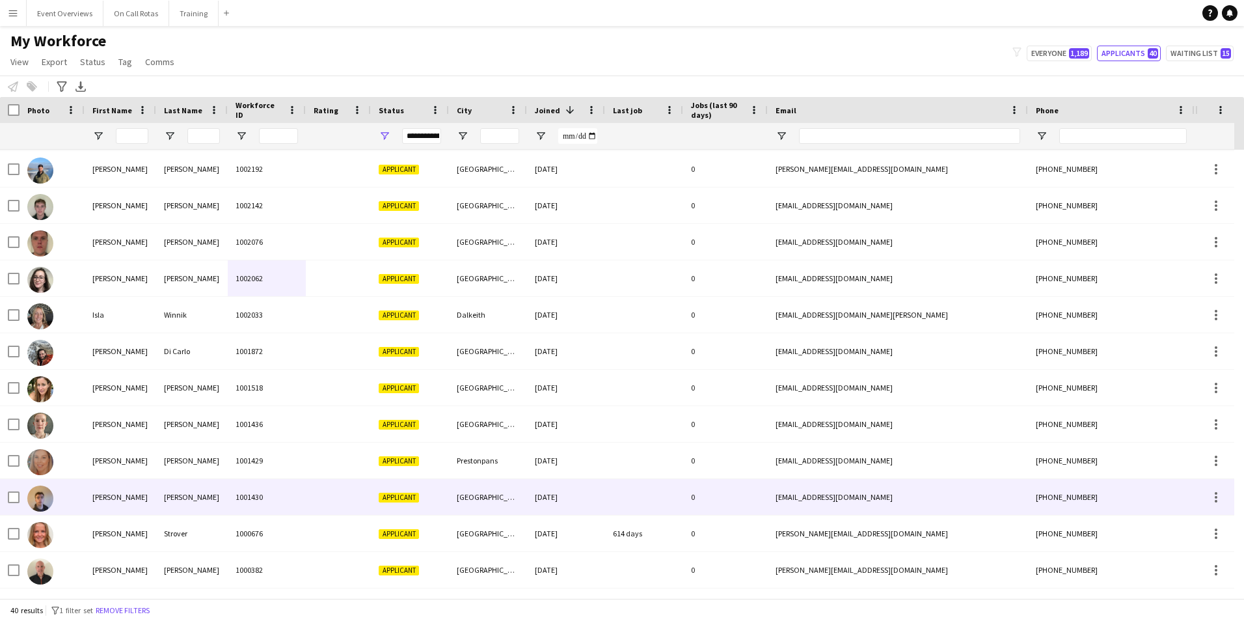
click at [203, 493] on div "Shaw" at bounding box center [192, 497] width 72 height 36
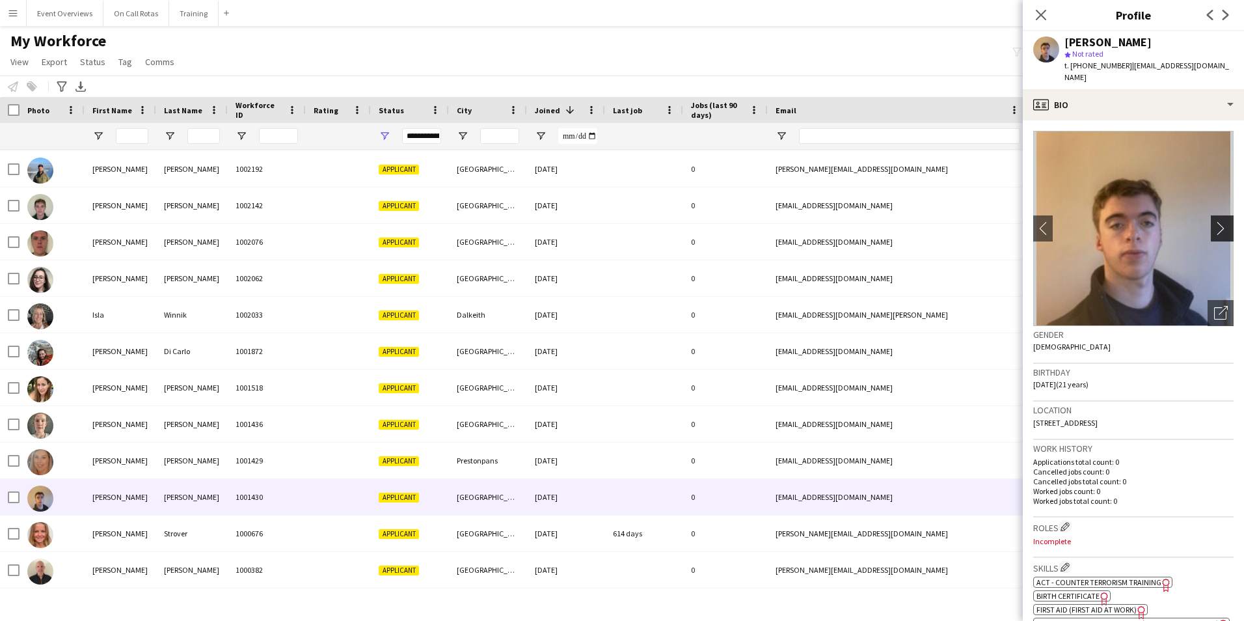
click at [1214, 221] on app-icon "chevron-right" at bounding box center [1224, 228] width 20 height 14
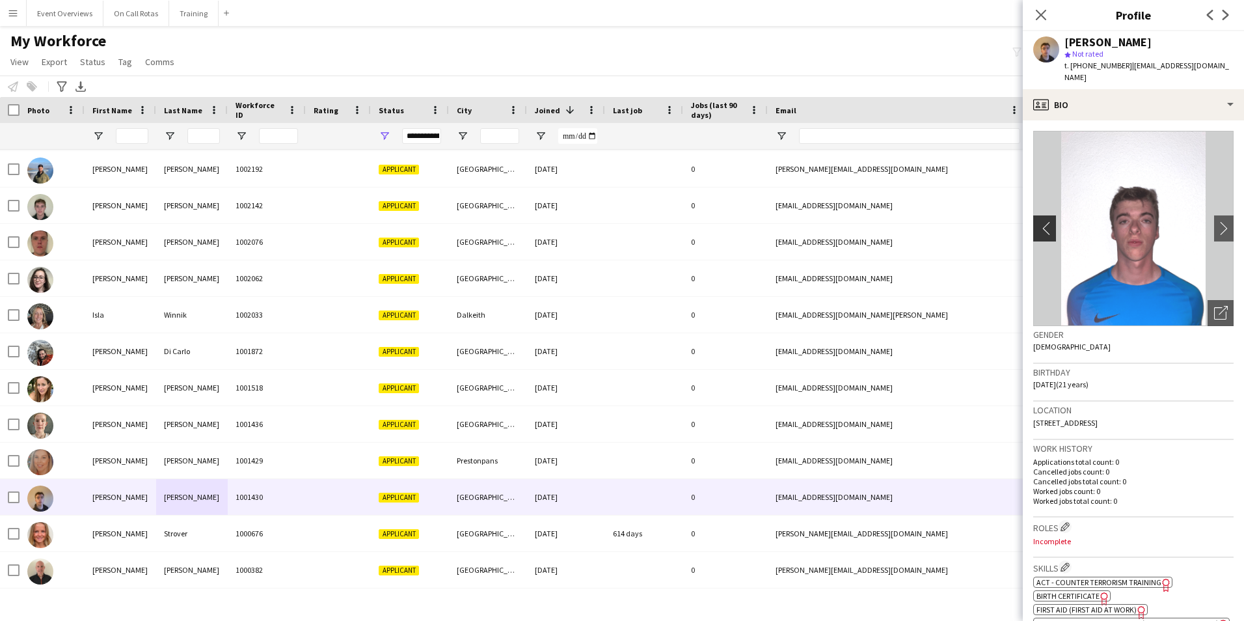
click at [1034, 221] on app-icon "chevron-left" at bounding box center [1043, 228] width 20 height 14
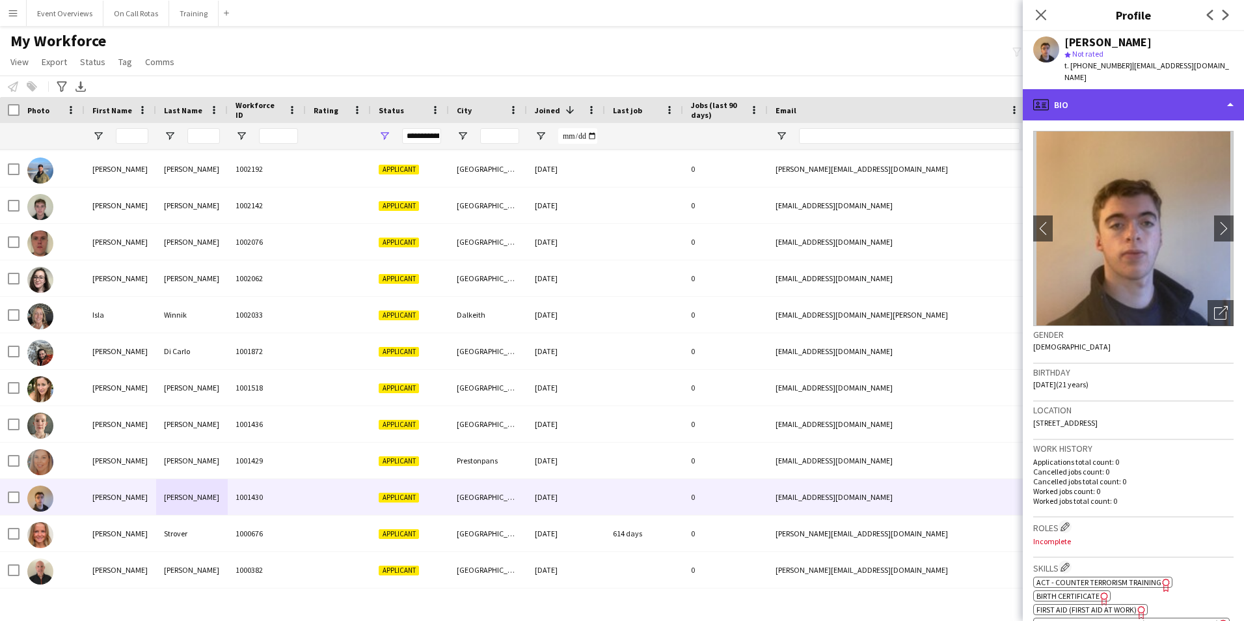
drag, startPoint x: 1084, startPoint y: 92, endPoint x: 1086, endPoint y: 102, distance: 10.7
click at [1084, 92] on div "profile Bio" at bounding box center [1133, 104] width 221 height 31
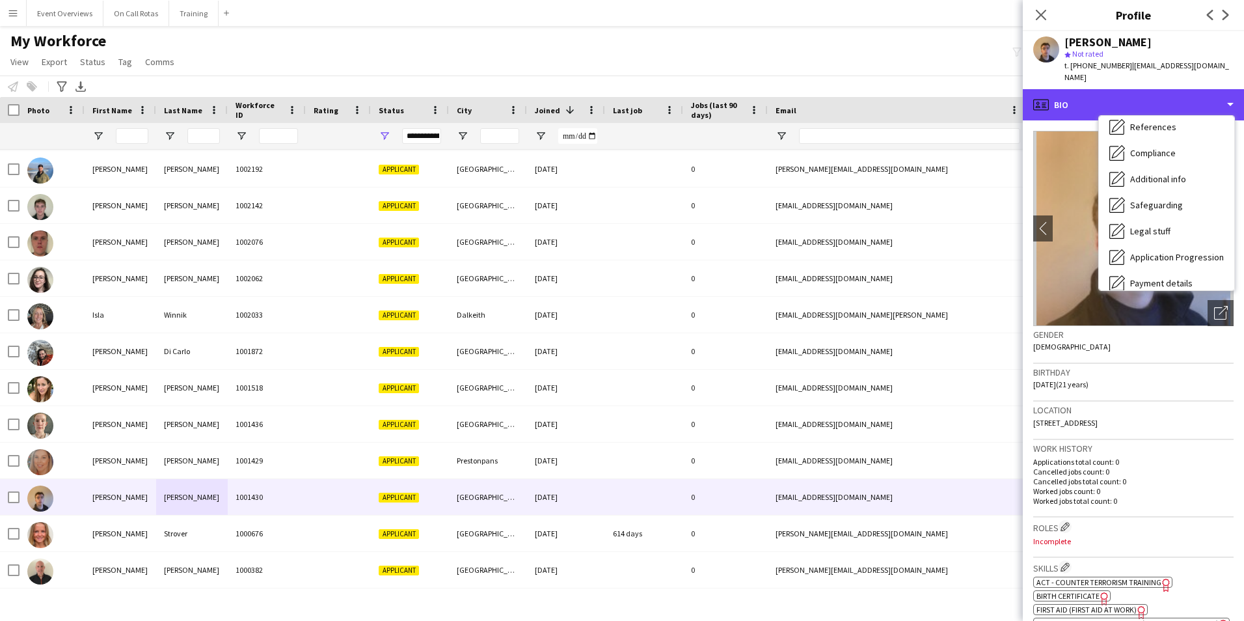
scroll to position [226, 0]
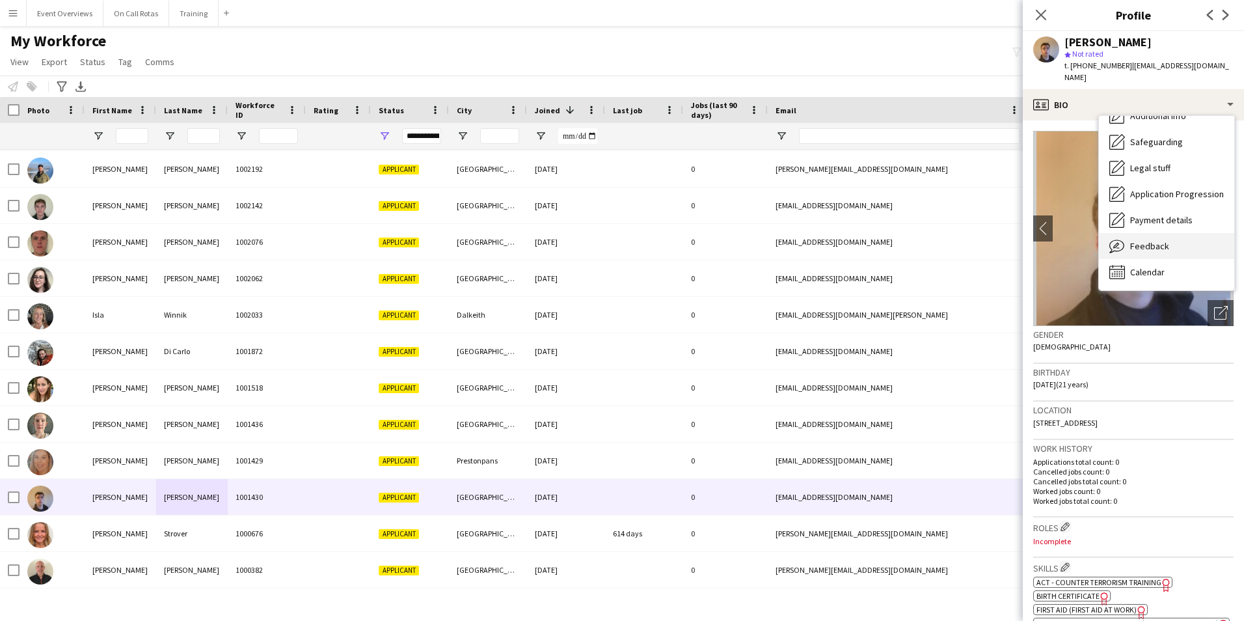
click at [1152, 240] on span "Feedback" at bounding box center [1149, 246] width 39 height 12
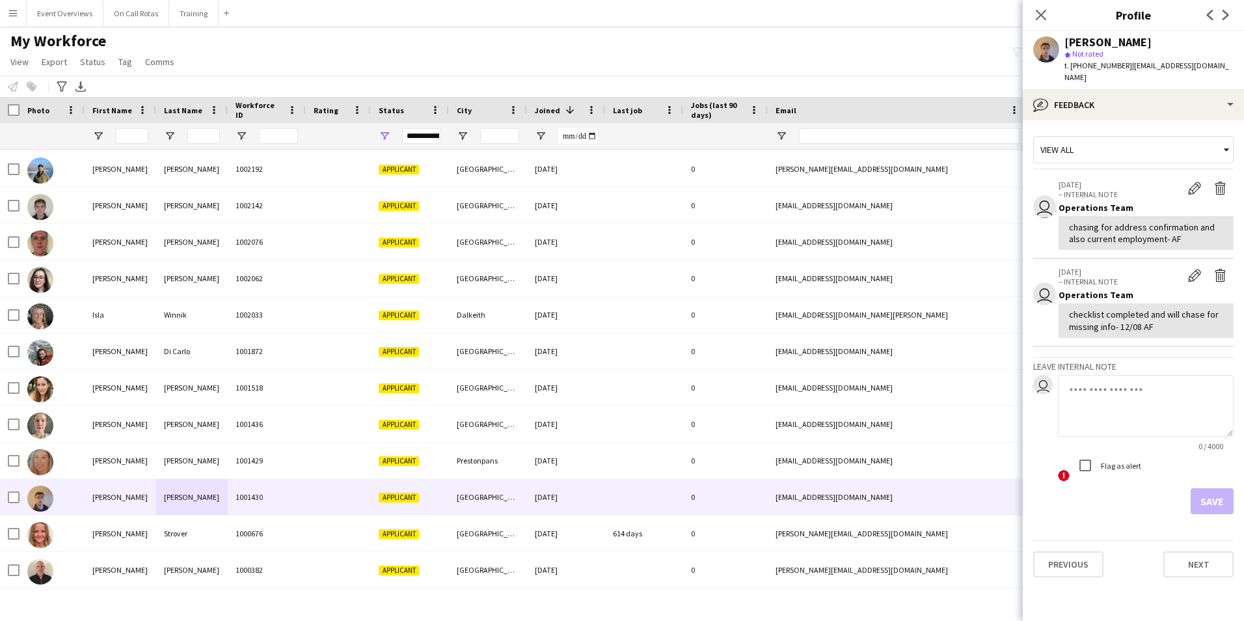
click at [1097, 390] on textarea at bounding box center [1146, 406] width 176 height 62
type textarea "*"
type textarea "**********"
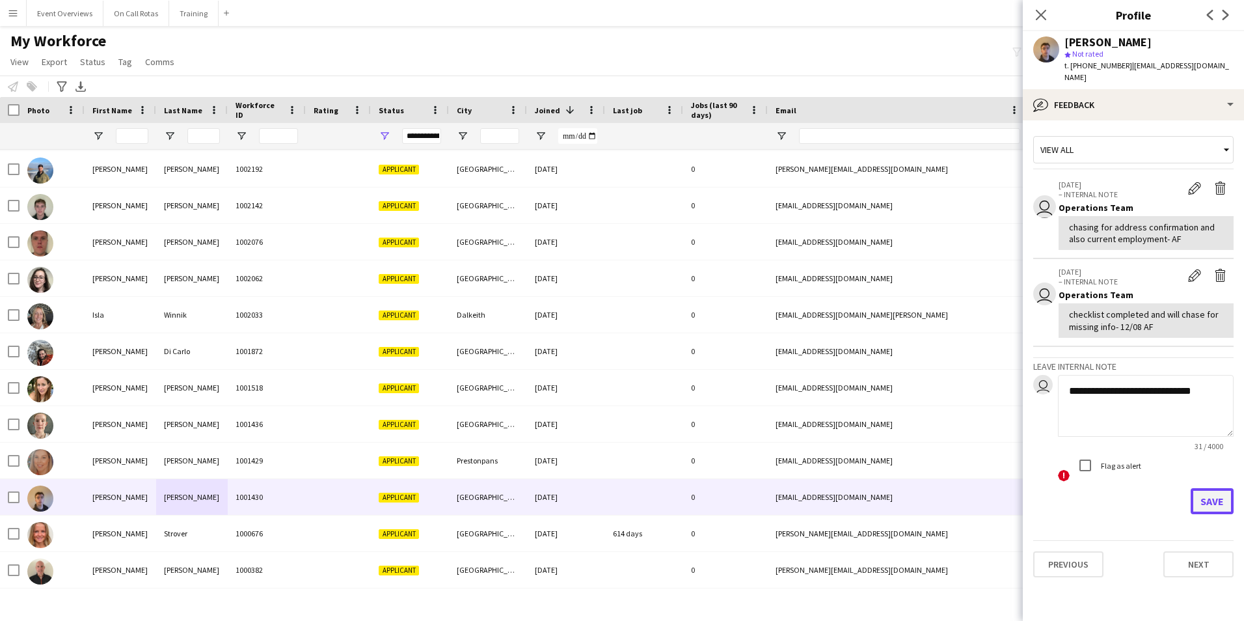
click at [1213, 488] on button "Save" at bounding box center [1211, 501] width 43 height 26
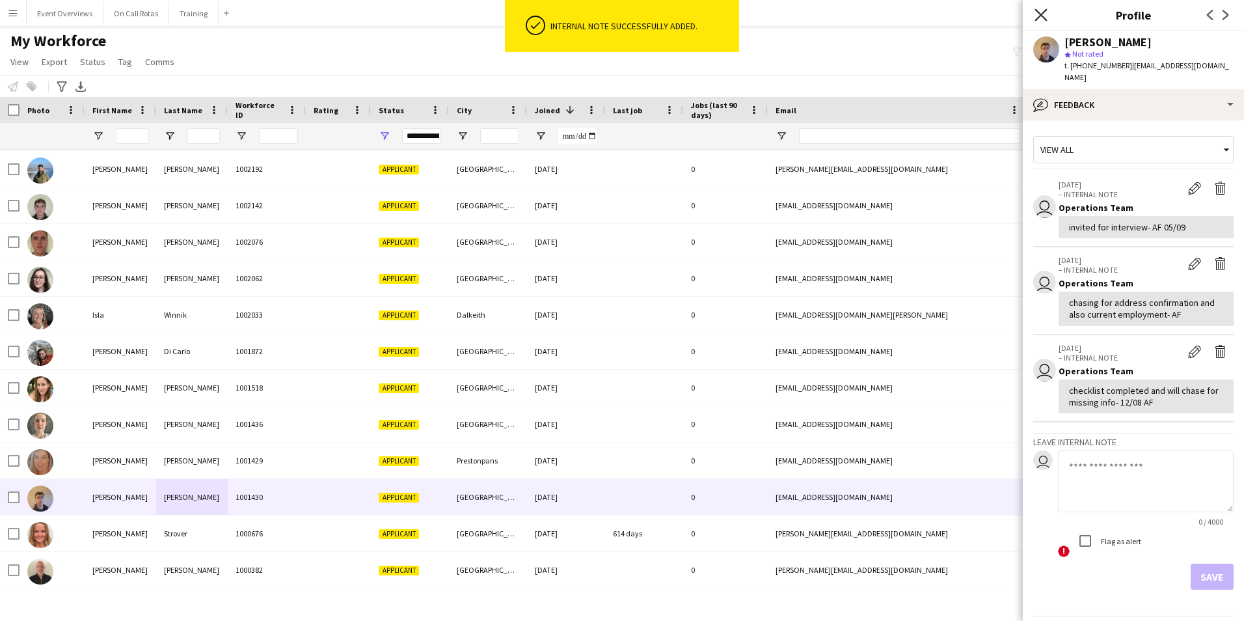
click at [1045, 14] on icon "Close pop-in" at bounding box center [1040, 14] width 12 height 12
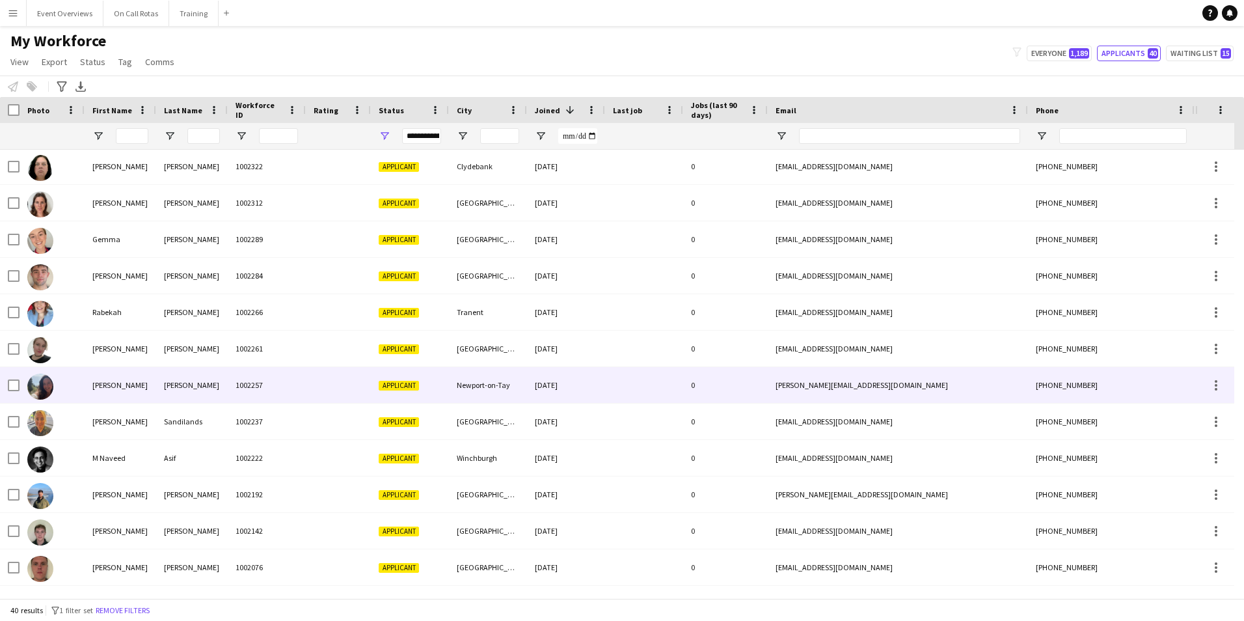
scroll to position [1004, 0]
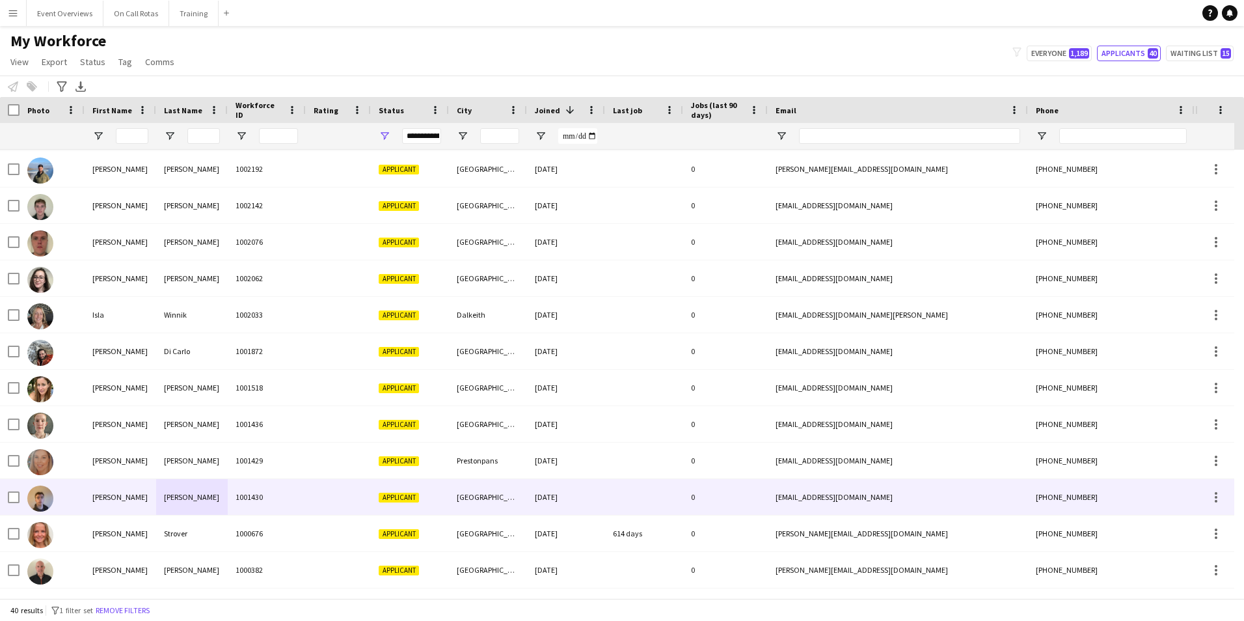
click at [440, 492] on div "Applicant" at bounding box center [410, 497] width 78 height 36
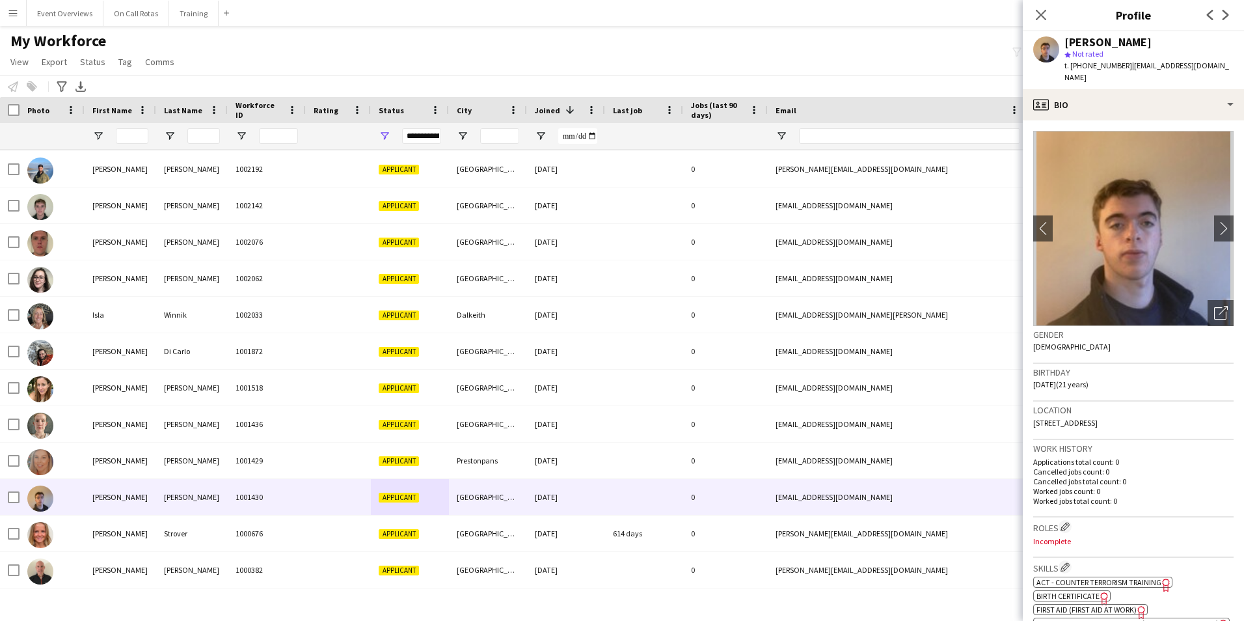
drag, startPoint x: 1040, startPoint y: 13, endPoint x: 978, endPoint y: 94, distance: 101.6
click at [1040, 13] on icon "Close pop-in" at bounding box center [1041, 15] width 10 height 10
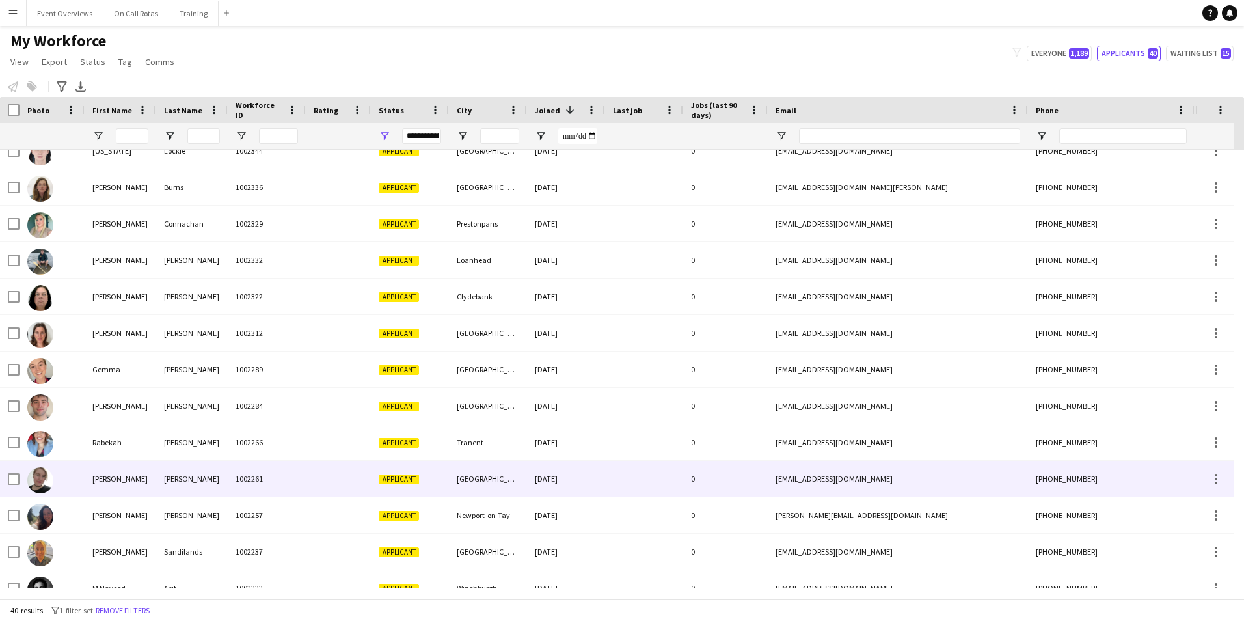
scroll to position [758, 0]
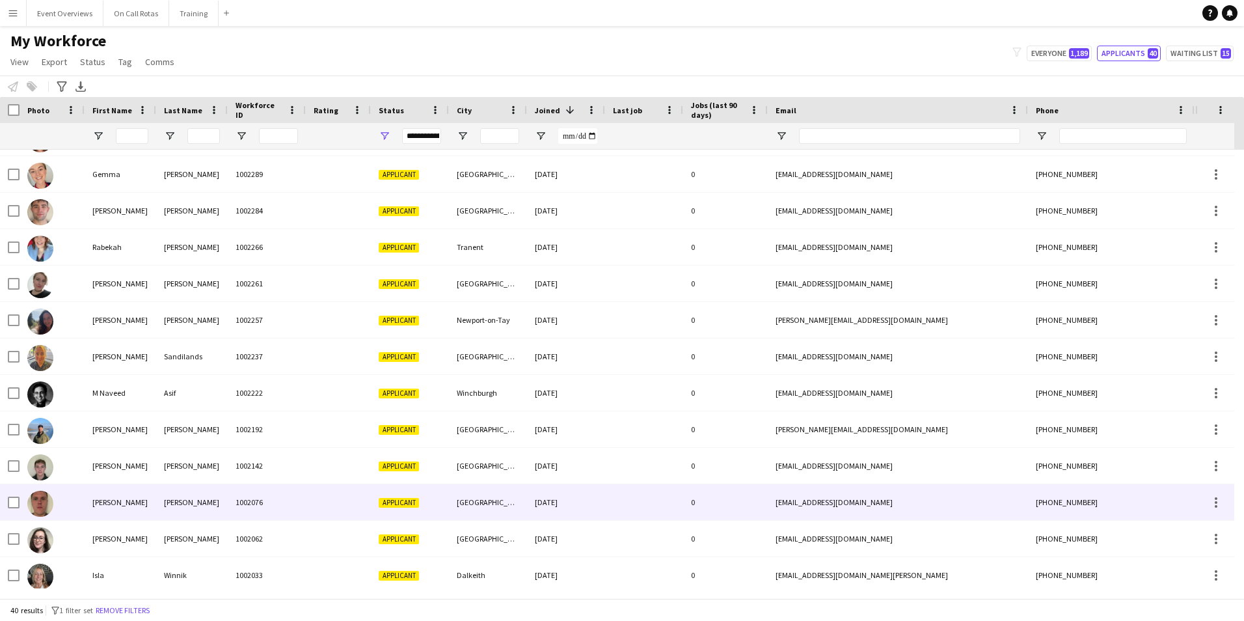
click at [166, 498] on div "Keay" at bounding box center [192, 502] width 72 height 36
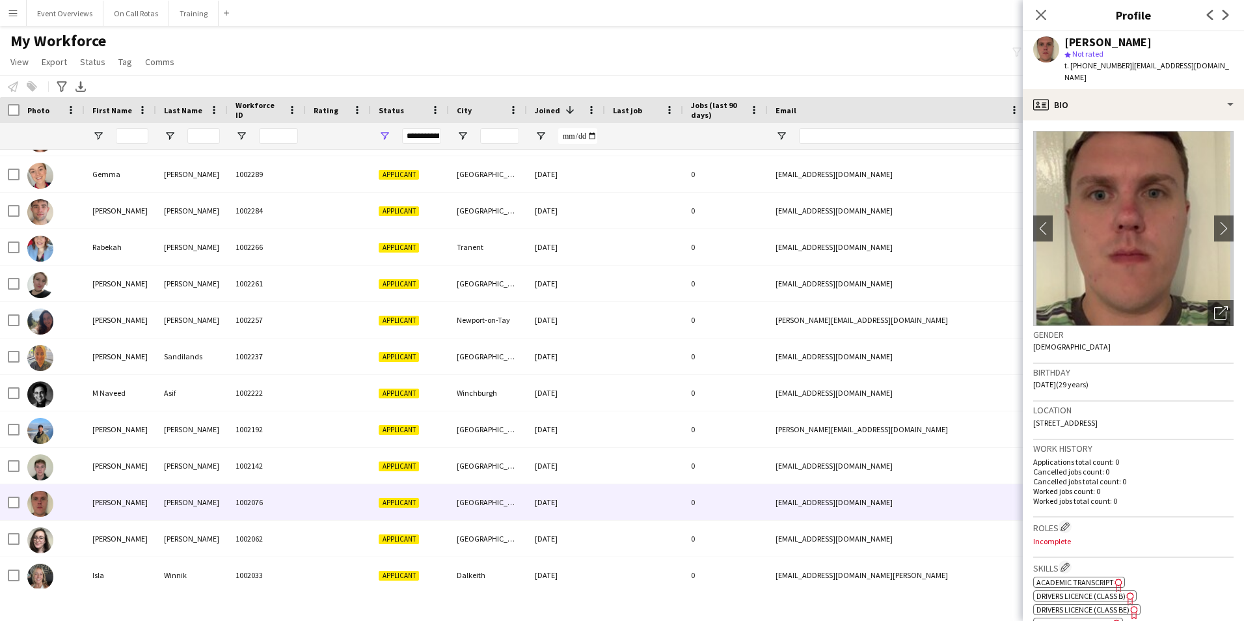
click at [1079, 576] on app-spec-pill "ok-circled2 background Layer 1 cross-circle-red background Layer 1 Academic Tra…" at bounding box center [1079, 581] width 92 height 11
drag, startPoint x: 1217, startPoint y: 64, endPoint x: 1126, endPoint y: 70, distance: 91.3
click at [1126, 70] on span "| stevenkeay24@hotmail.com" at bounding box center [1146, 70] width 165 height 21
copy span "stevenkeay24@hotmail.com"
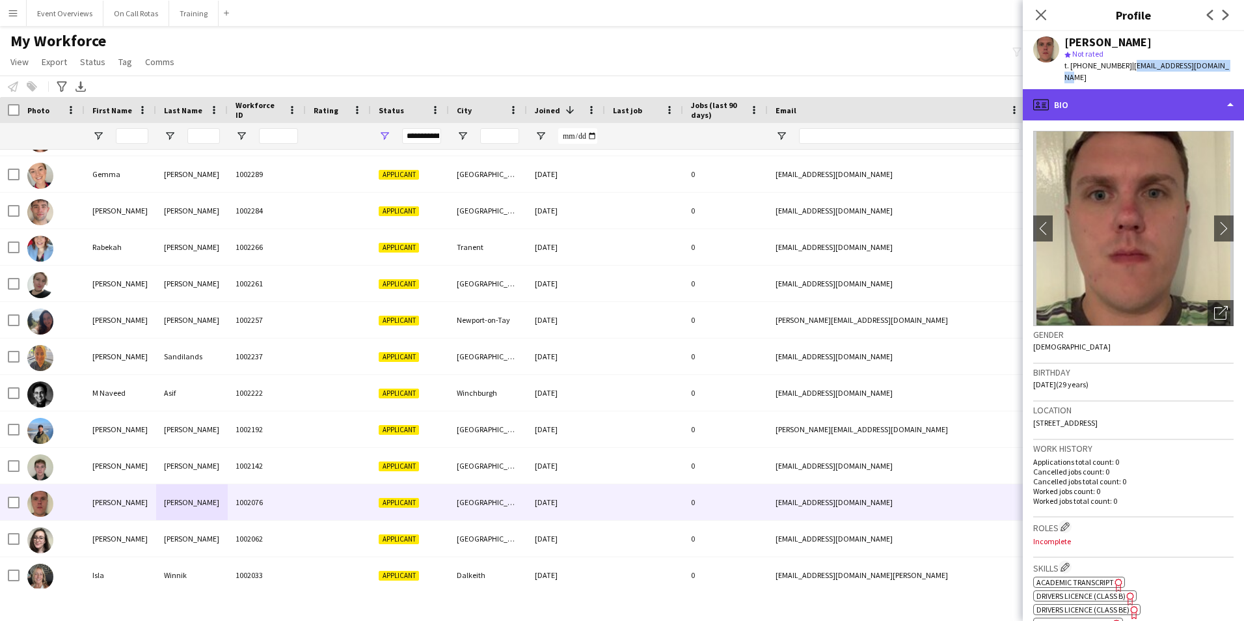
click at [1156, 92] on div "profile Bio" at bounding box center [1133, 104] width 221 height 31
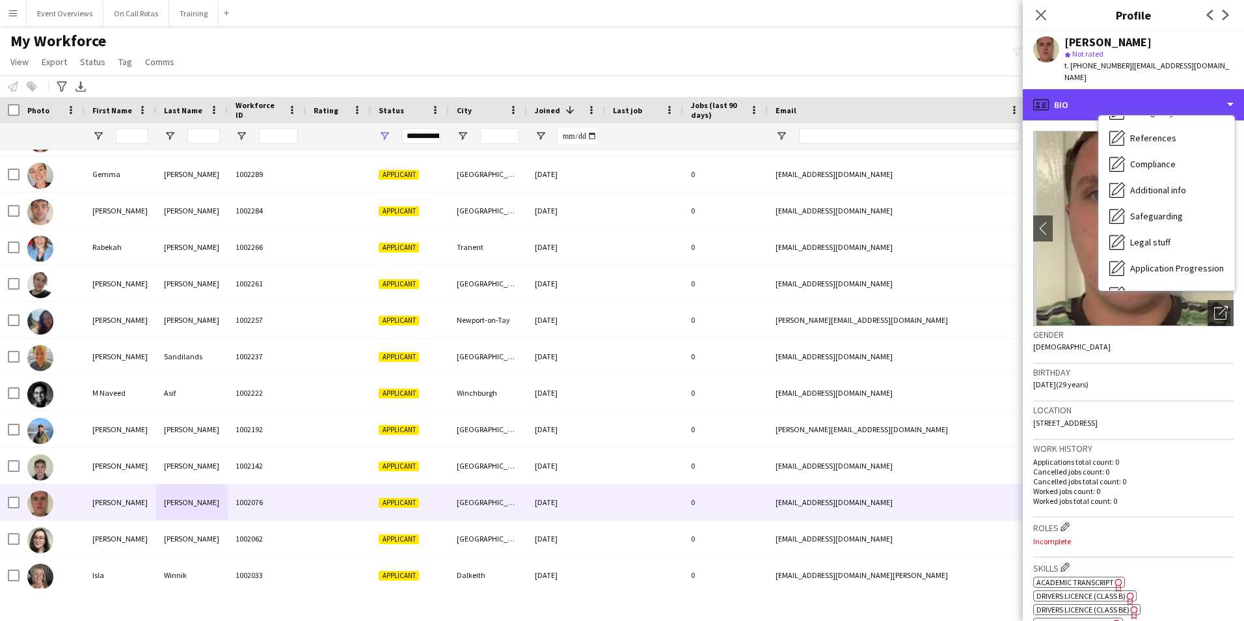
scroll to position [226, 0]
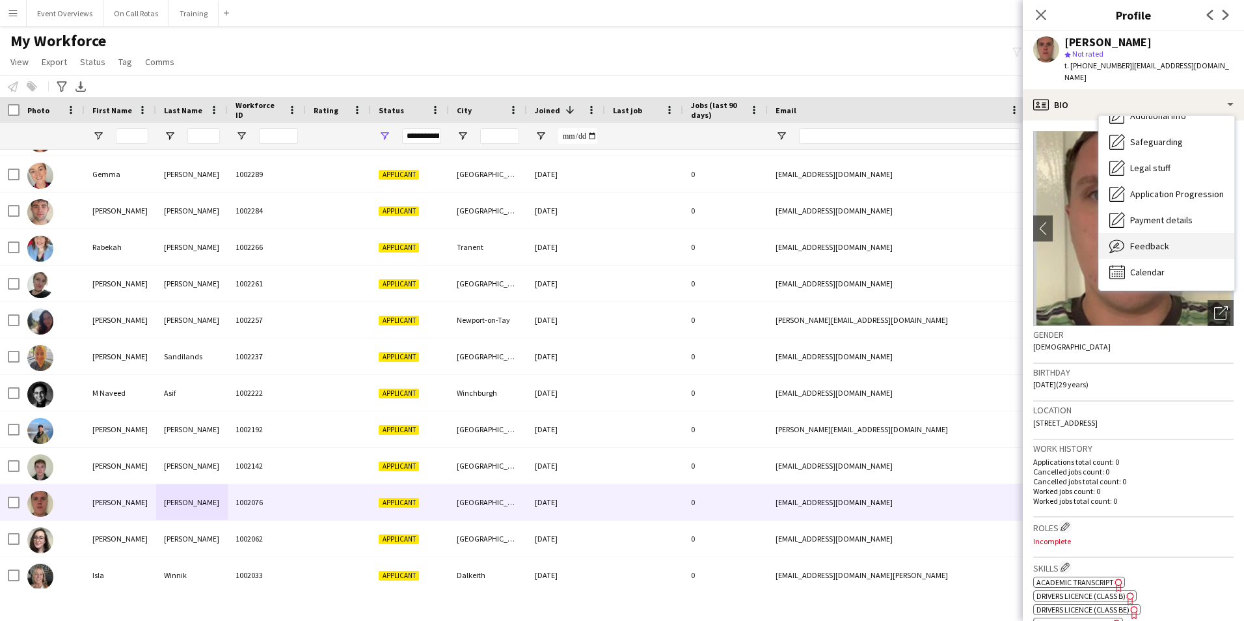
click at [1147, 240] on span "Feedback" at bounding box center [1149, 246] width 39 height 12
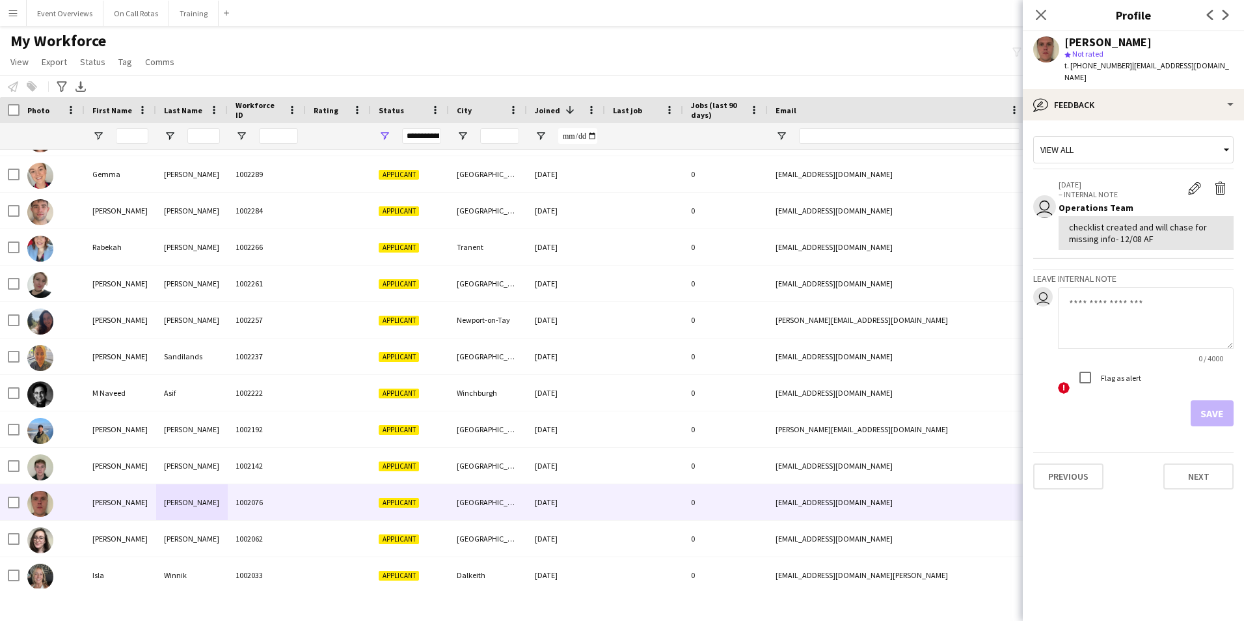
click at [1116, 297] on textarea at bounding box center [1146, 318] width 176 height 62
type textarea "**********"
click at [1207, 401] on button "Save" at bounding box center [1211, 413] width 43 height 26
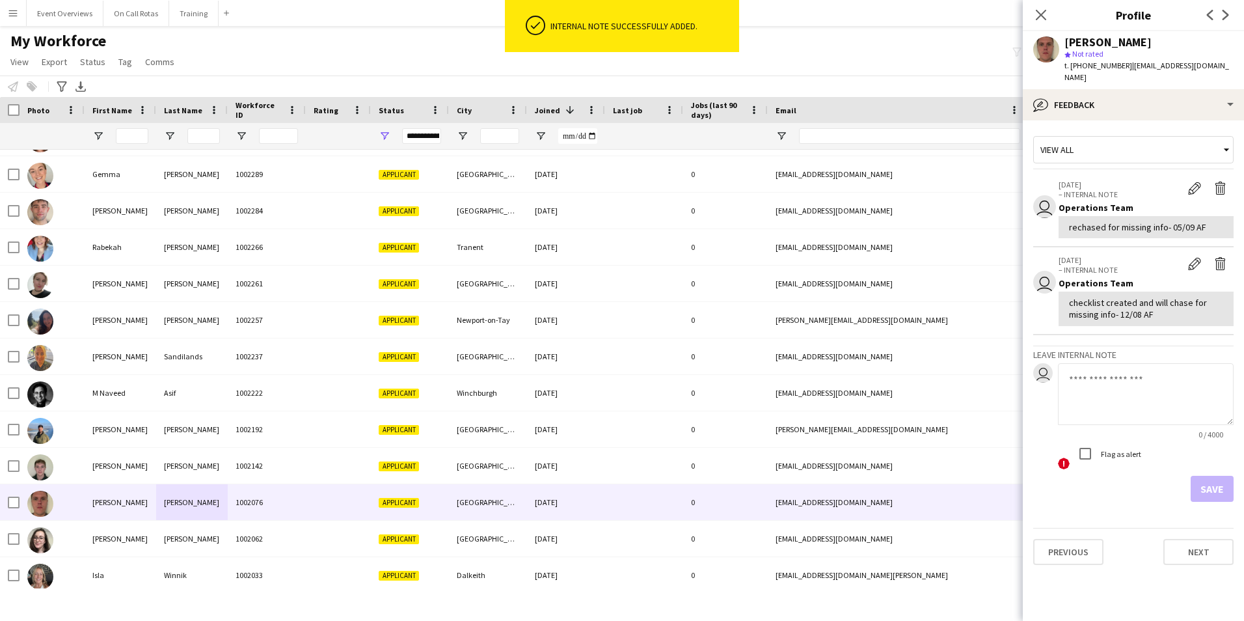
click at [1049, 13] on div "Close pop-in" at bounding box center [1041, 15] width 36 height 30
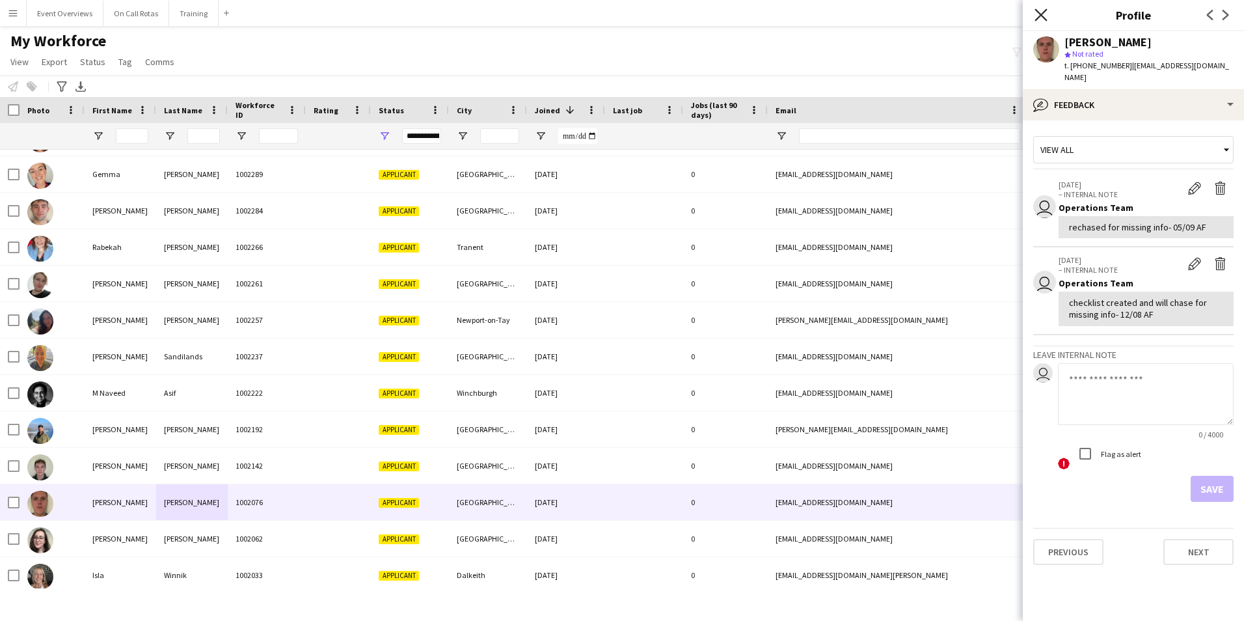
click at [1046, 16] on icon "Close pop-in" at bounding box center [1040, 14] width 12 height 12
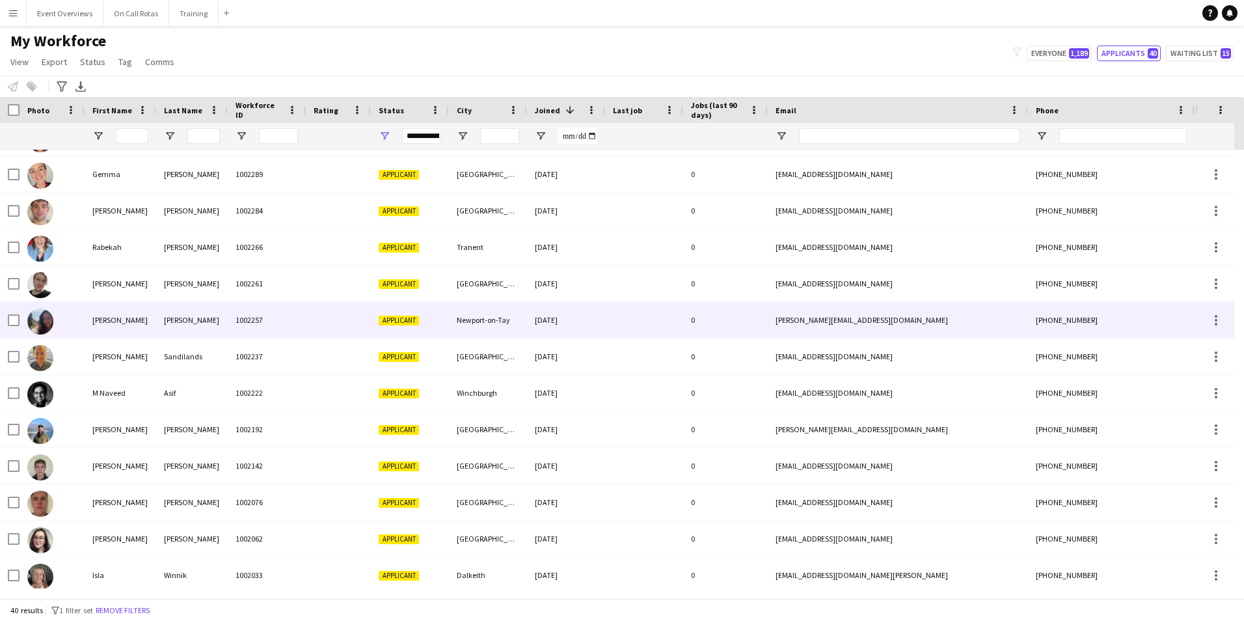
click at [235, 314] on div "1002257" at bounding box center [267, 320] width 78 height 36
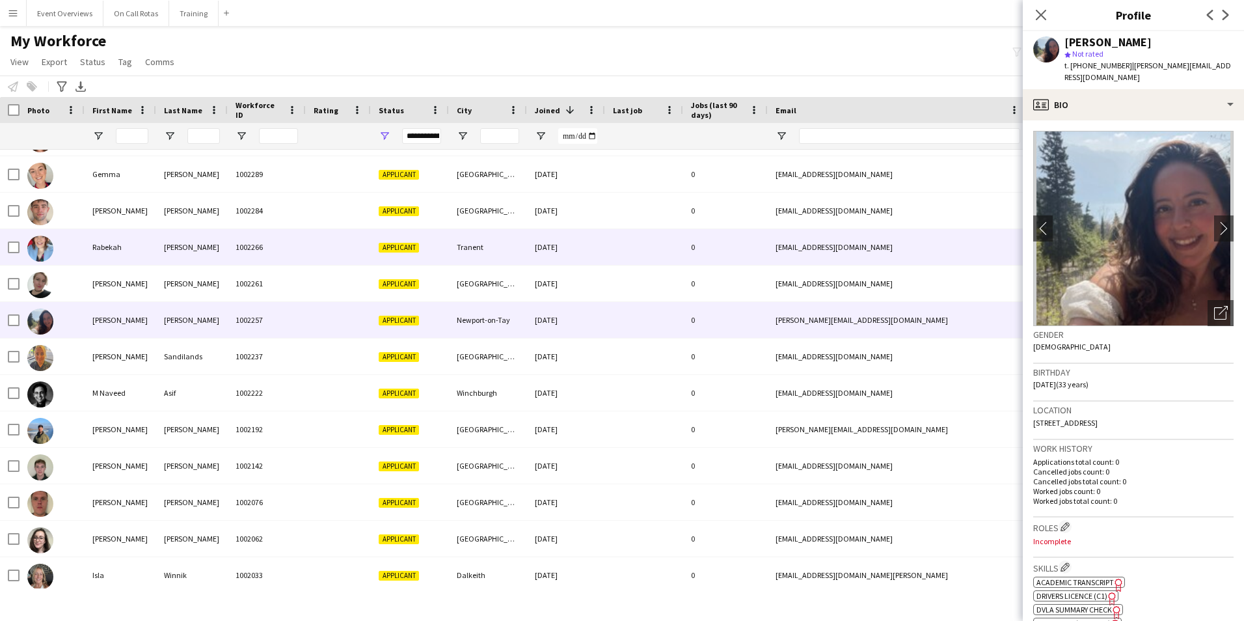
click at [186, 264] on div "Fleming" at bounding box center [192, 247] width 72 height 36
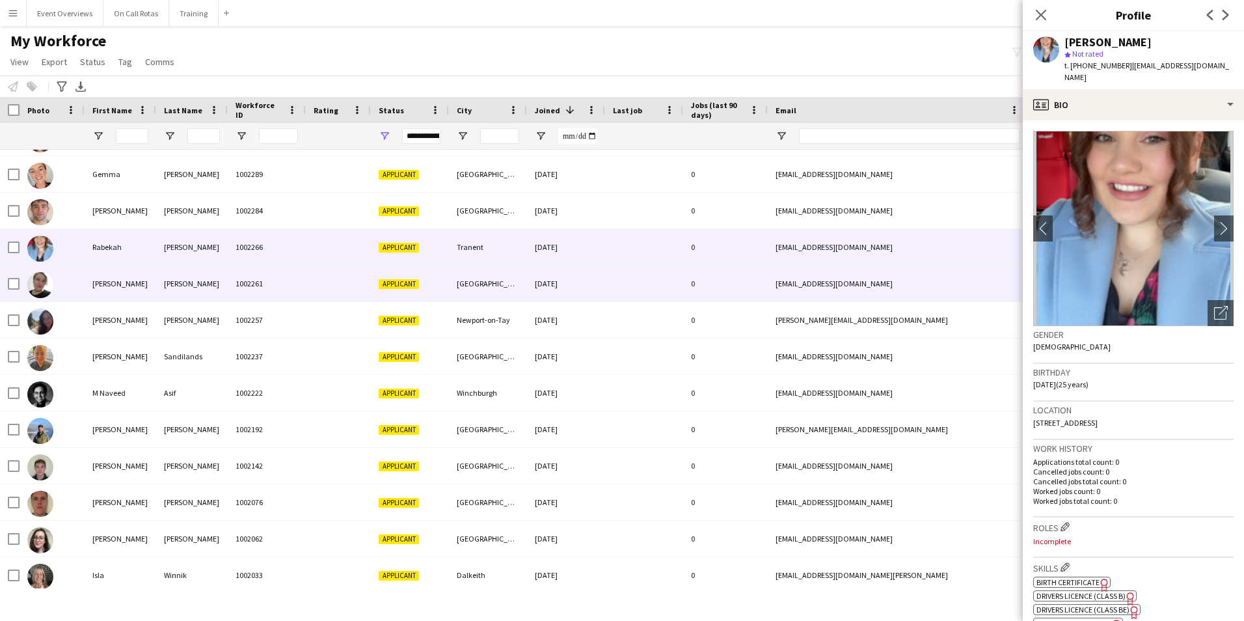
click at [193, 282] on div "Hakajova" at bounding box center [192, 283] width 72 height 36
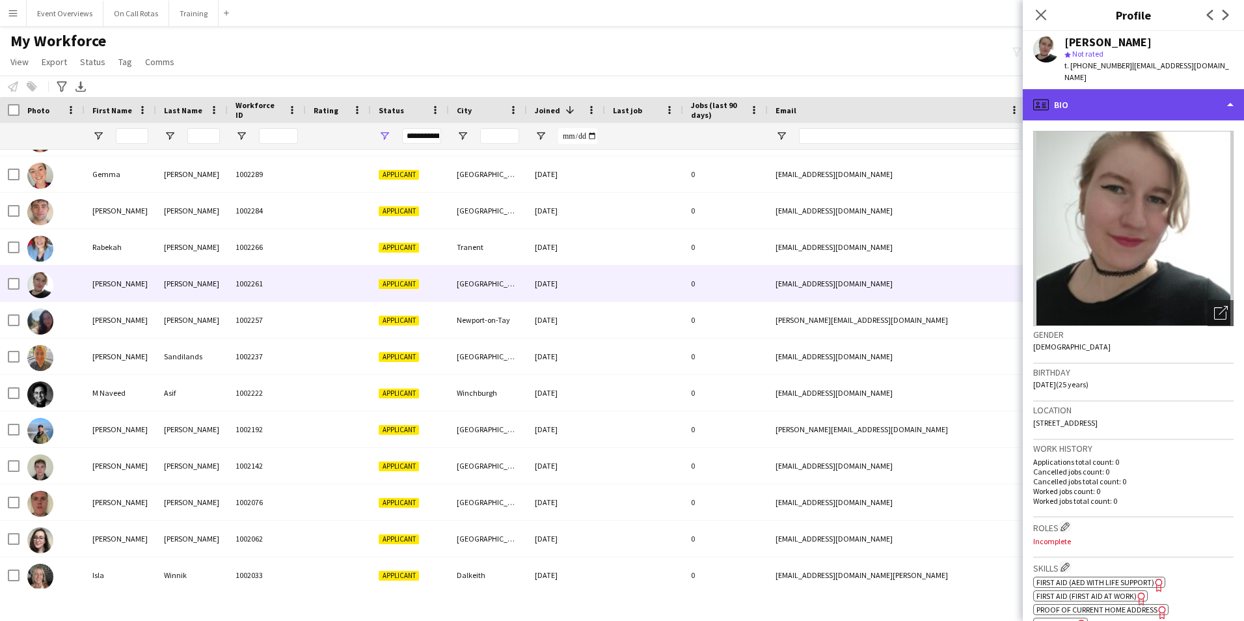
click at [1075, 89] on div "profile Bio" at bounding box center [1133, 104] width 221 height 31
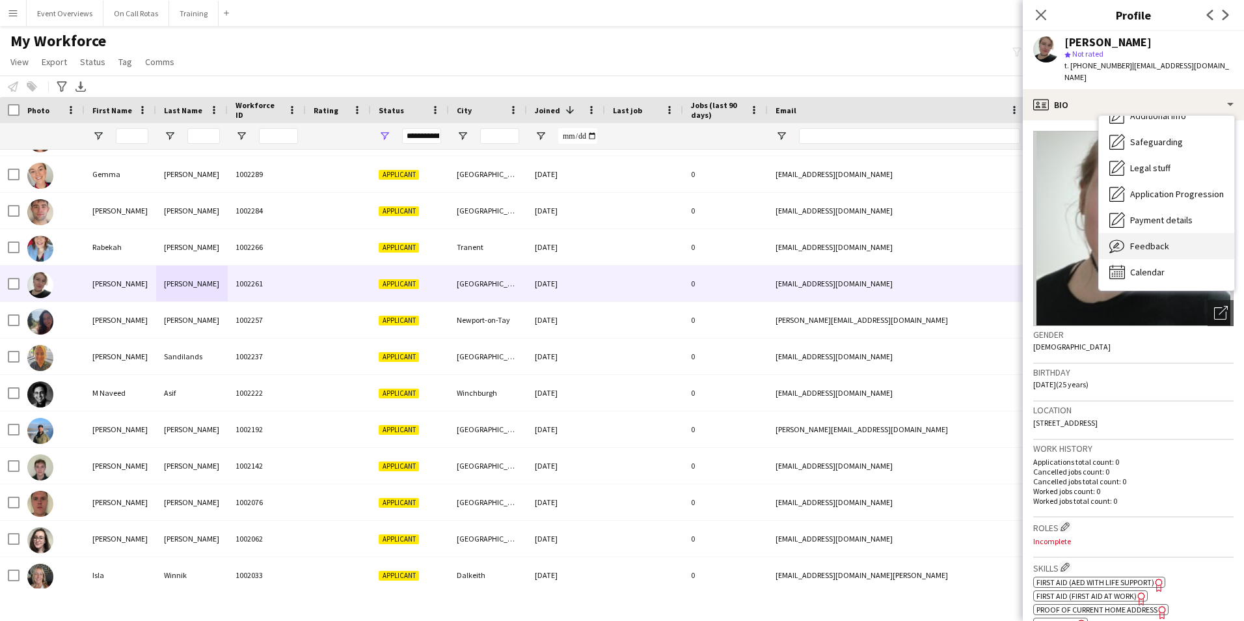
click at [1155, 240] on span "Feedback" at bounding box center [1149, 246] width 39 height 12
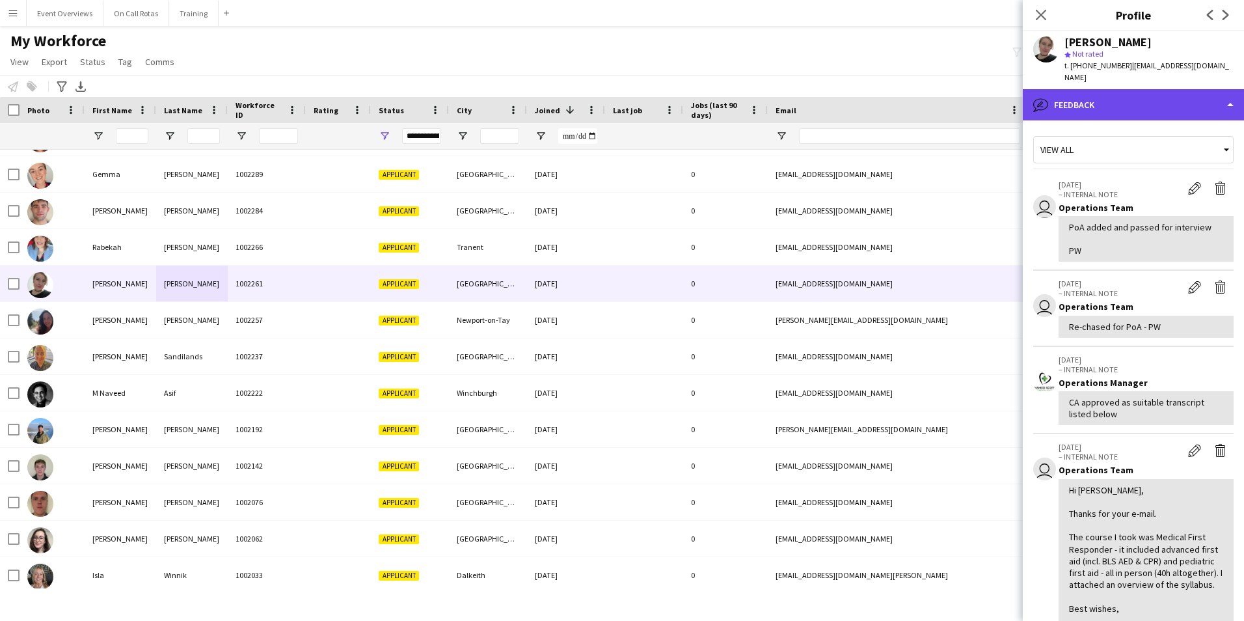
click at [1100, 89] on div "bubble-pencil Feedback" at bounding box center [1133, 104] width 221 height 31
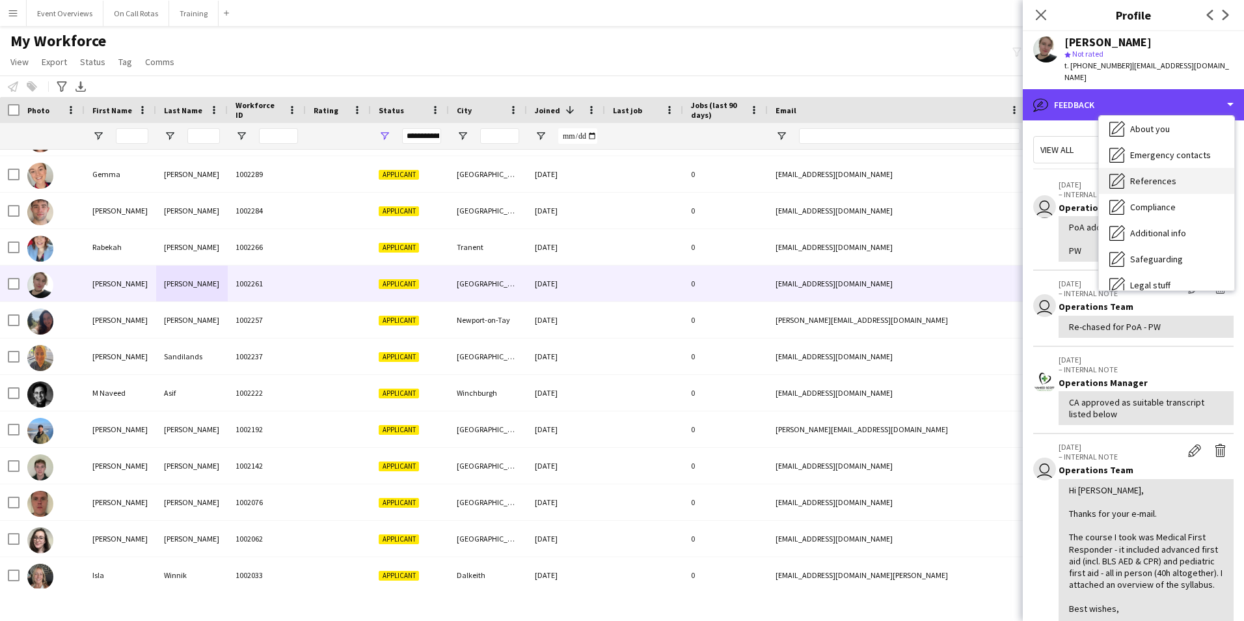
scroll to position [0, 0]
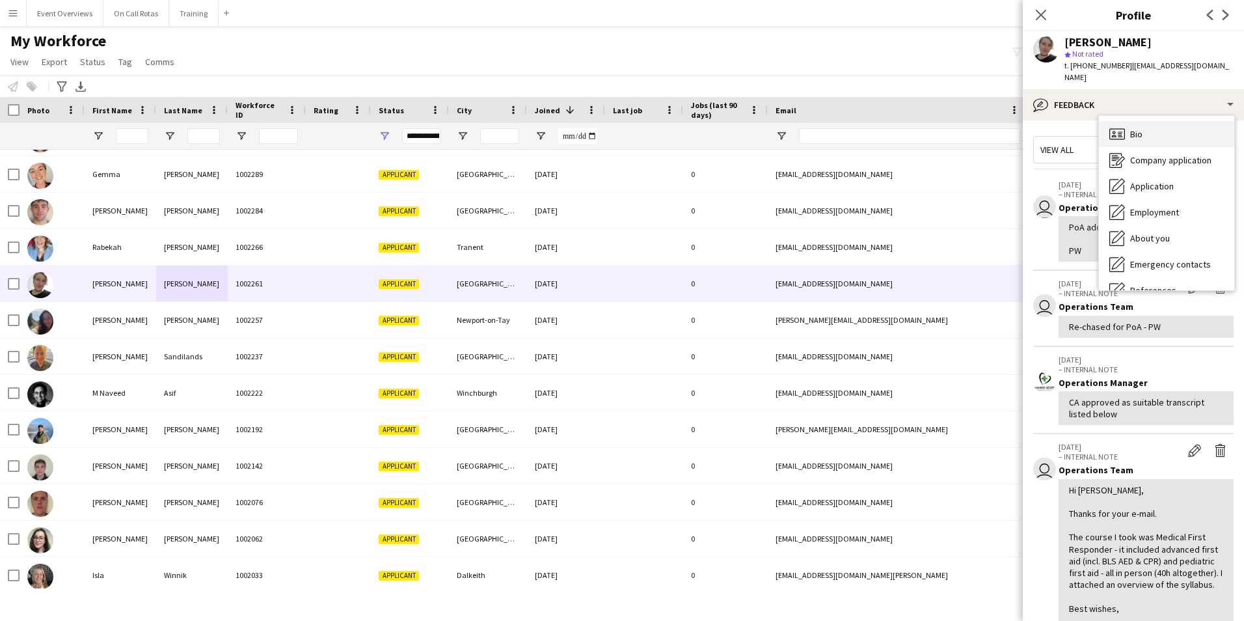
click at [1125, 122] on div "Bio Bio" at bounding box center [1166, 134] width 135 height 26
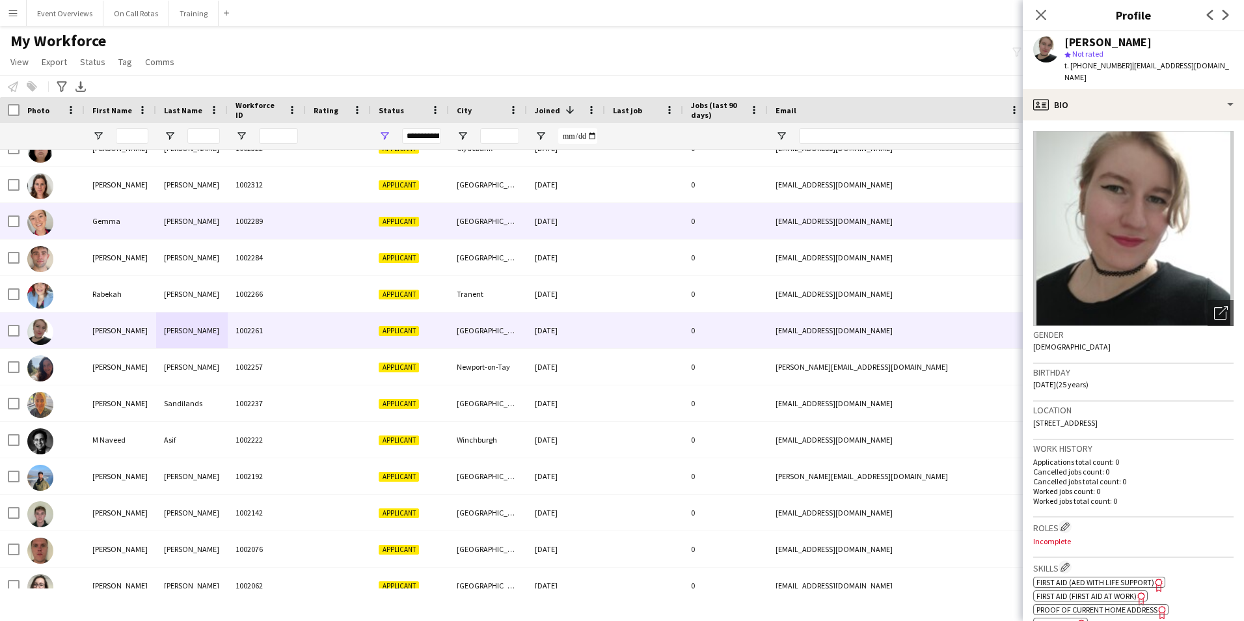
scroll to position [693, 0]
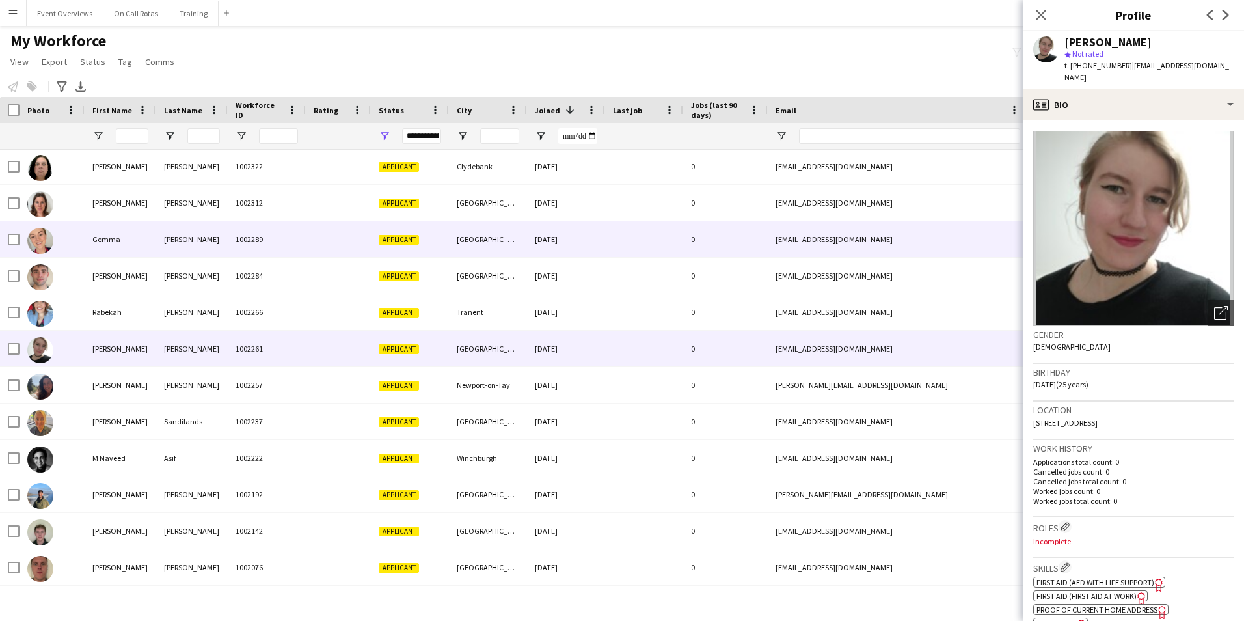
click at [306, 243] on div at bounding box center [338, 239] width 65 height 36
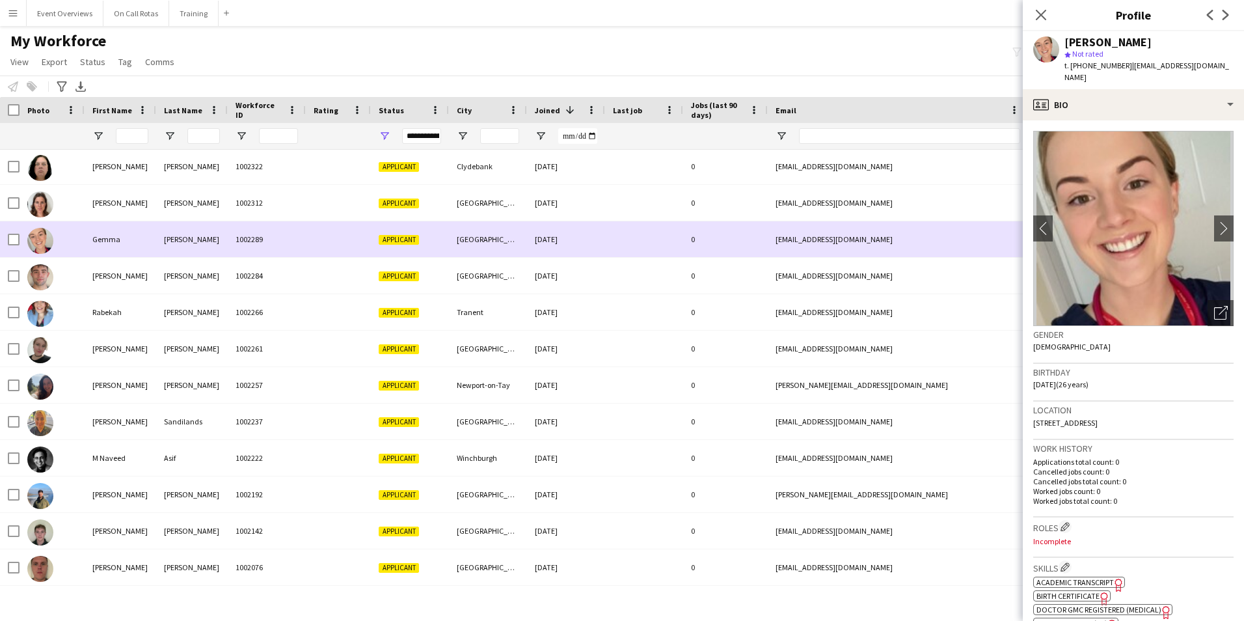
click at [302, 211] on div "1002312" at bounding box center [267, 203] width 78 height 36
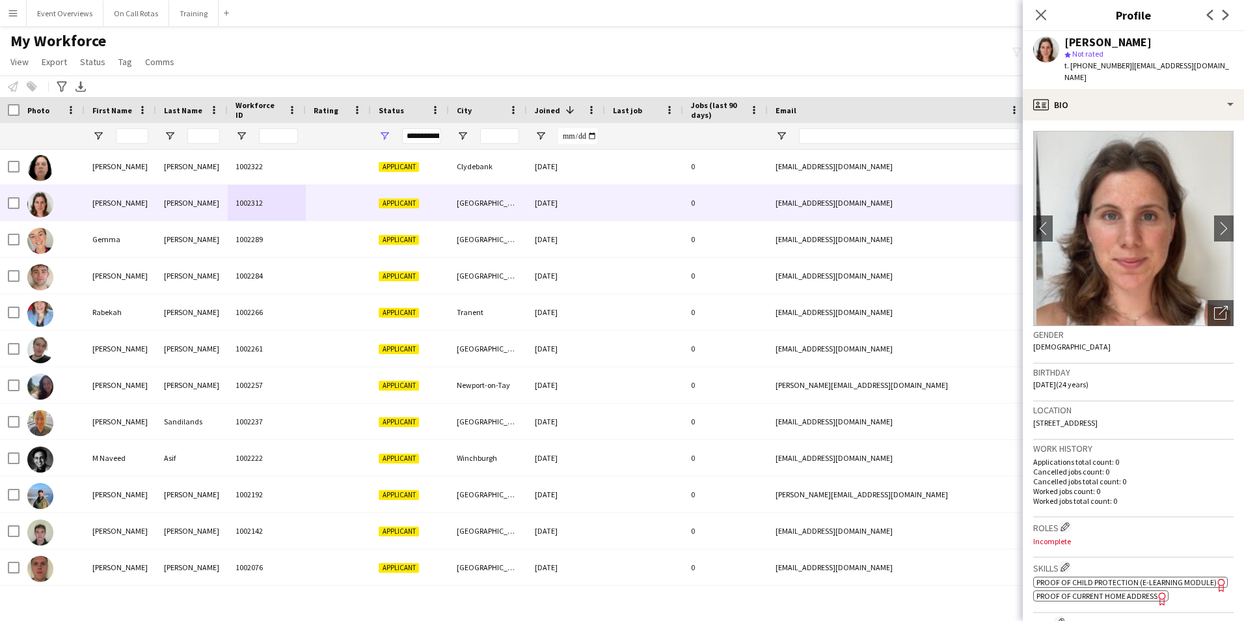
click at [1149, 51] on div "star Not rated" at bounding box center [1148, 54] width 169 height 12
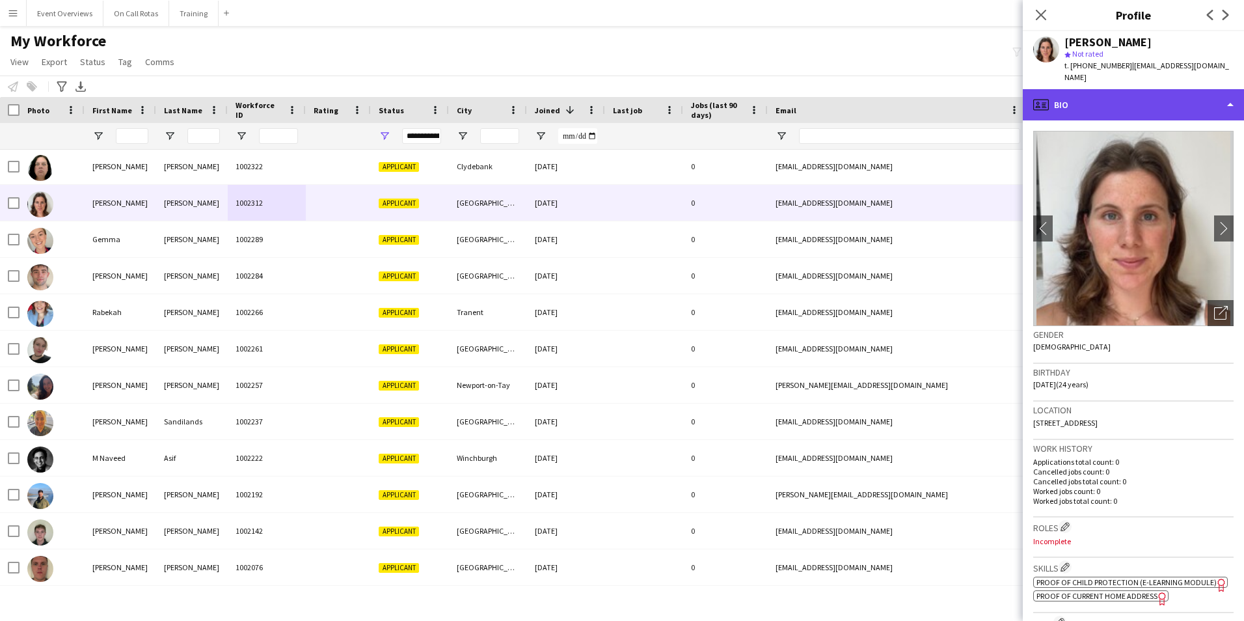
click at [1129, 101] on div "profile Bio" at bounding box center [1133, 104] width 221 height 31
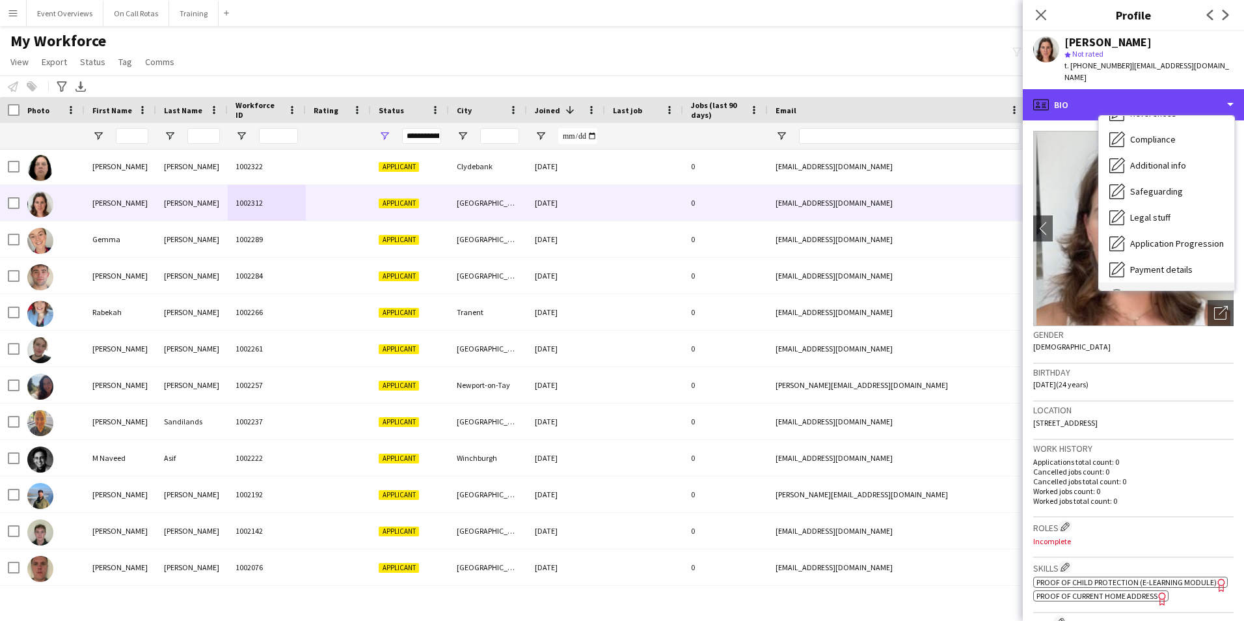
scroll to position [226, 0]
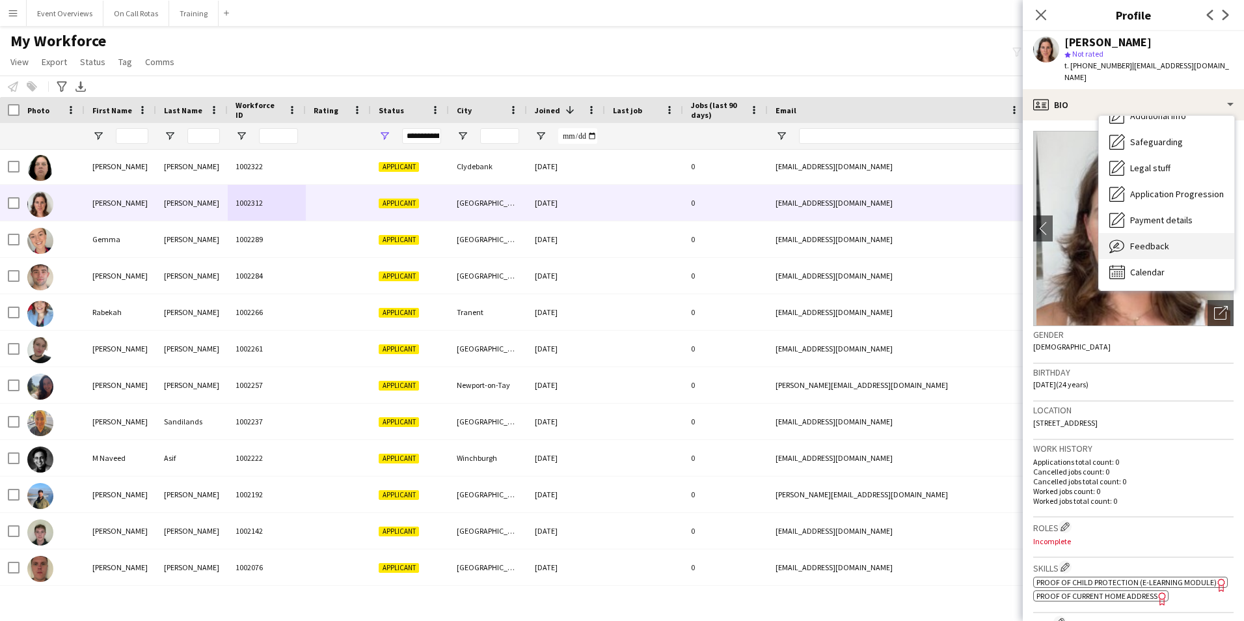
click at [1148, 233] on div "Feedback Feedback" at bounding box center [1166, 246] width 135 height 26
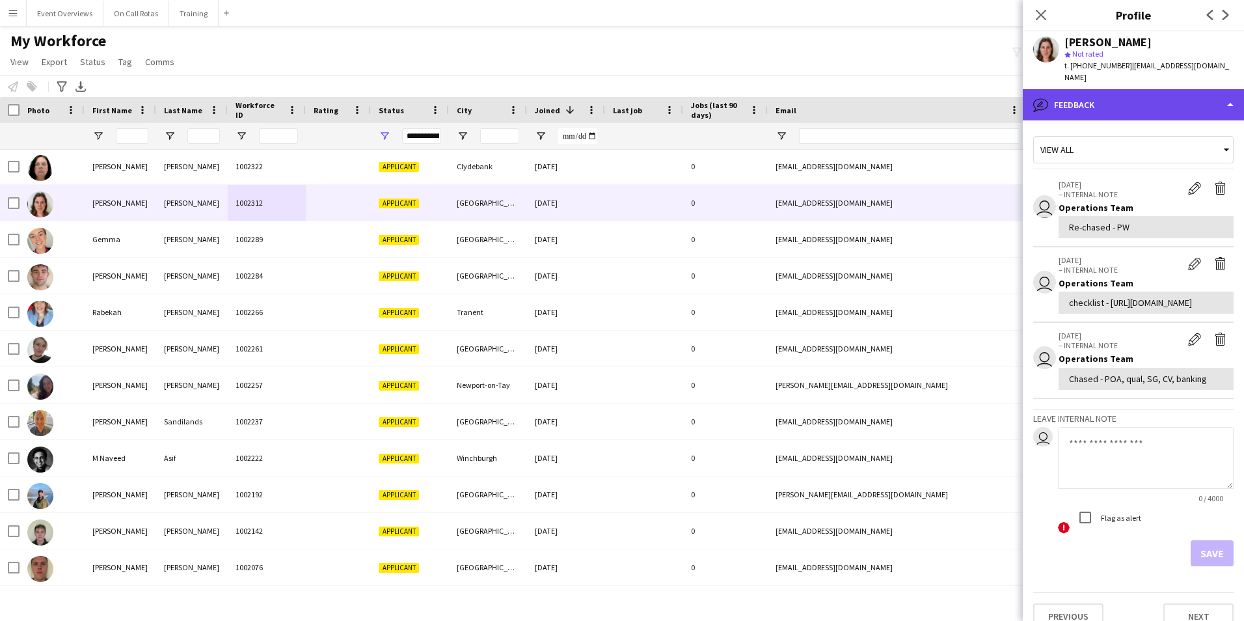
click at [1077, 96] on div "bubble-pencil Feedback" at bounding box center [1133, 104] width 221 height 31
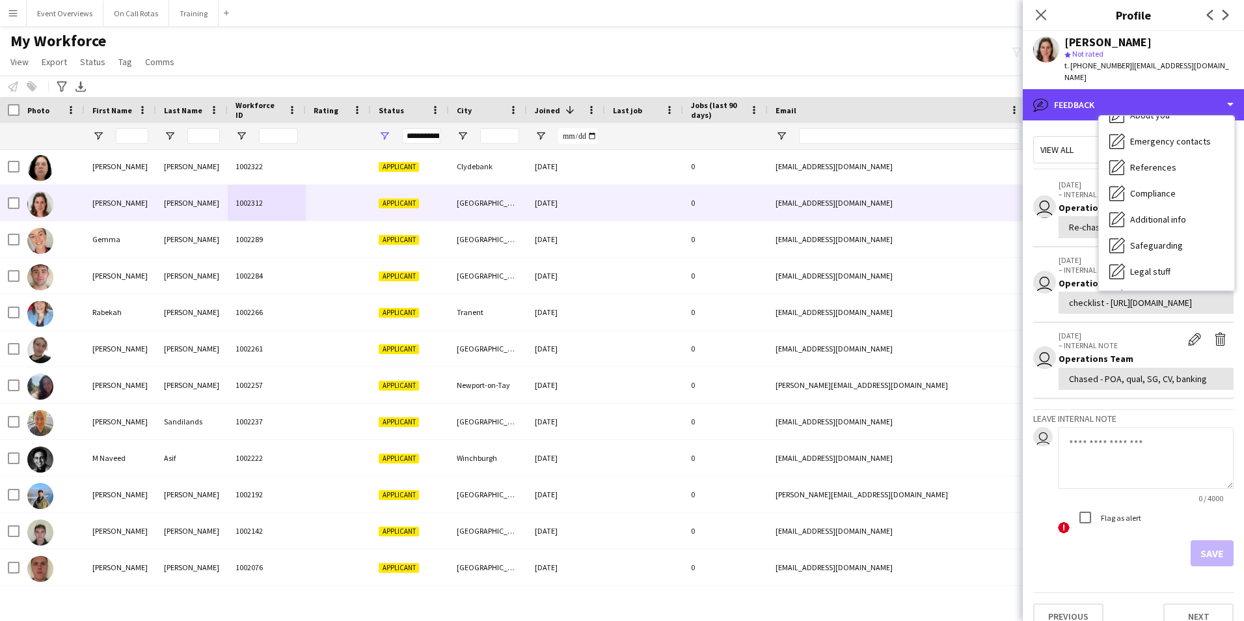
scroll to position [0, 0]
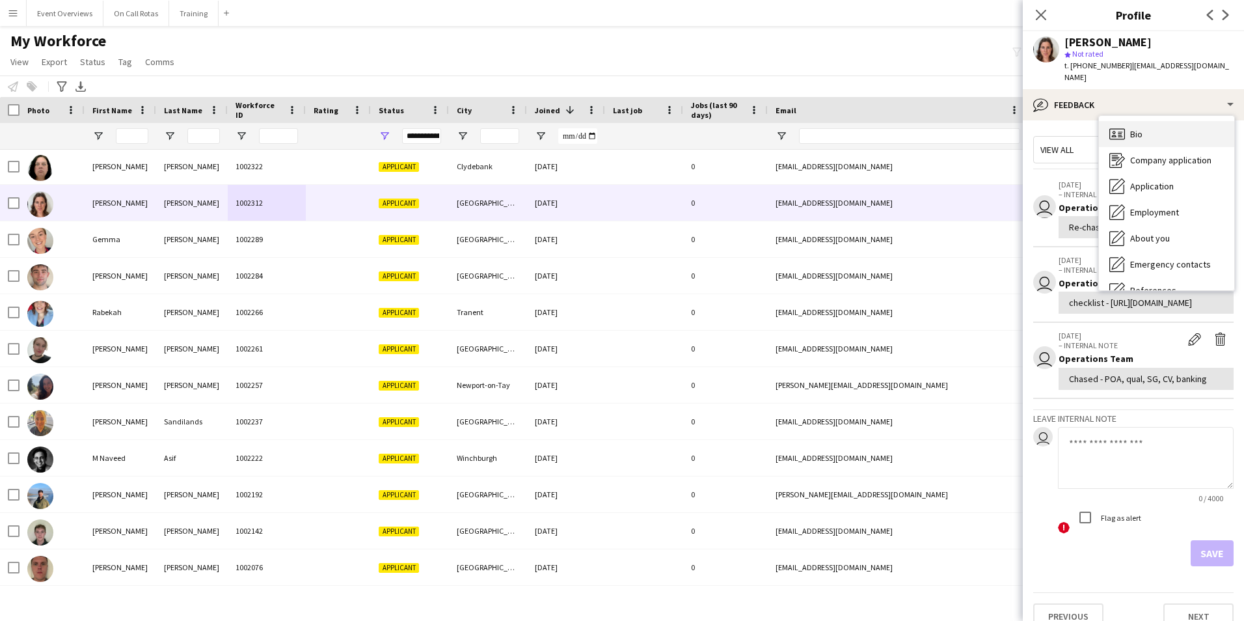
click at [1137, 121] on div "Bio Bio" at bounding box center [1166, 134] width 135 height 26
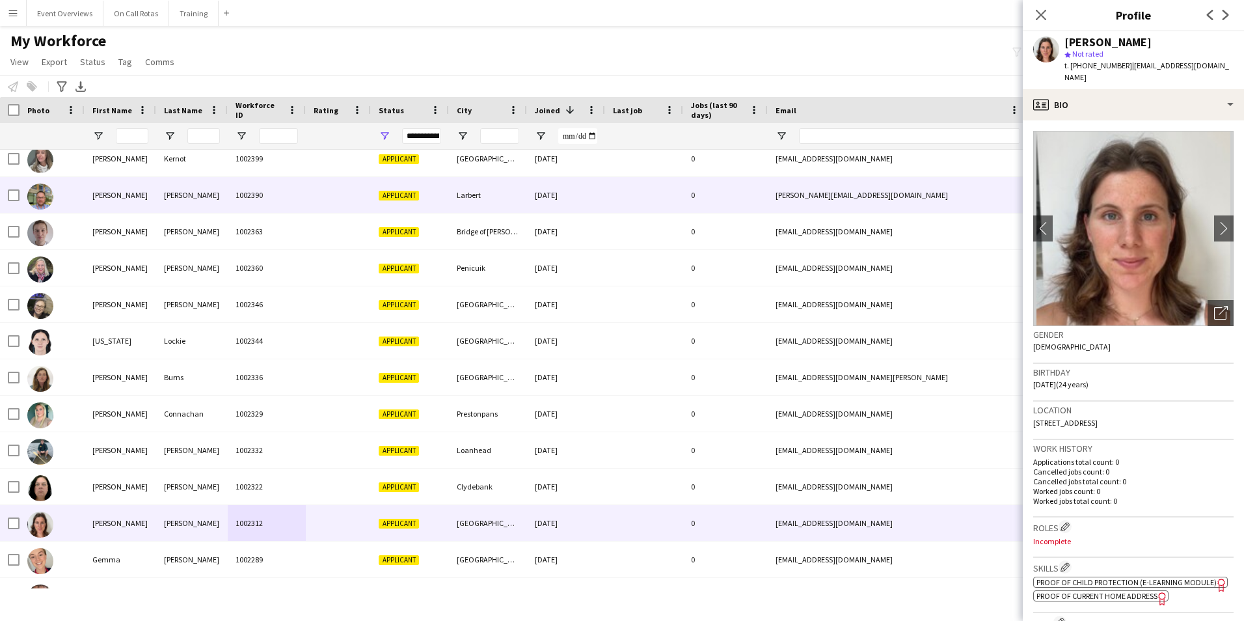
scroll to position [368, 0]
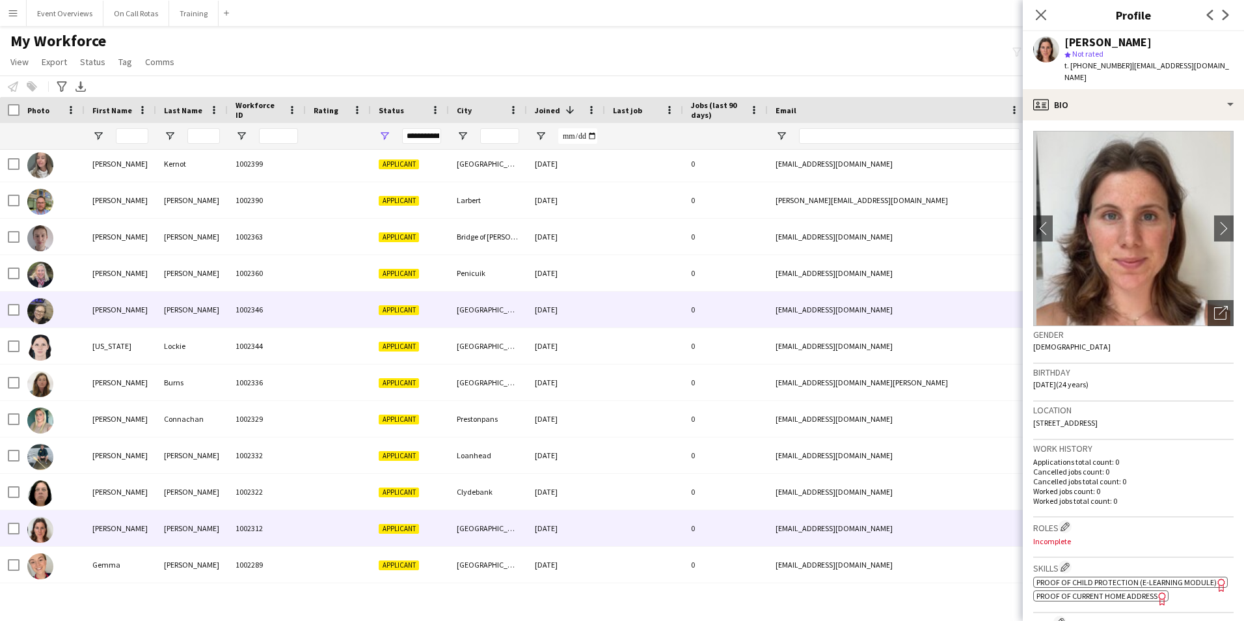
click at [183, 295] on div "Hansen" at bounding box center [192, 309] width 72 height 36
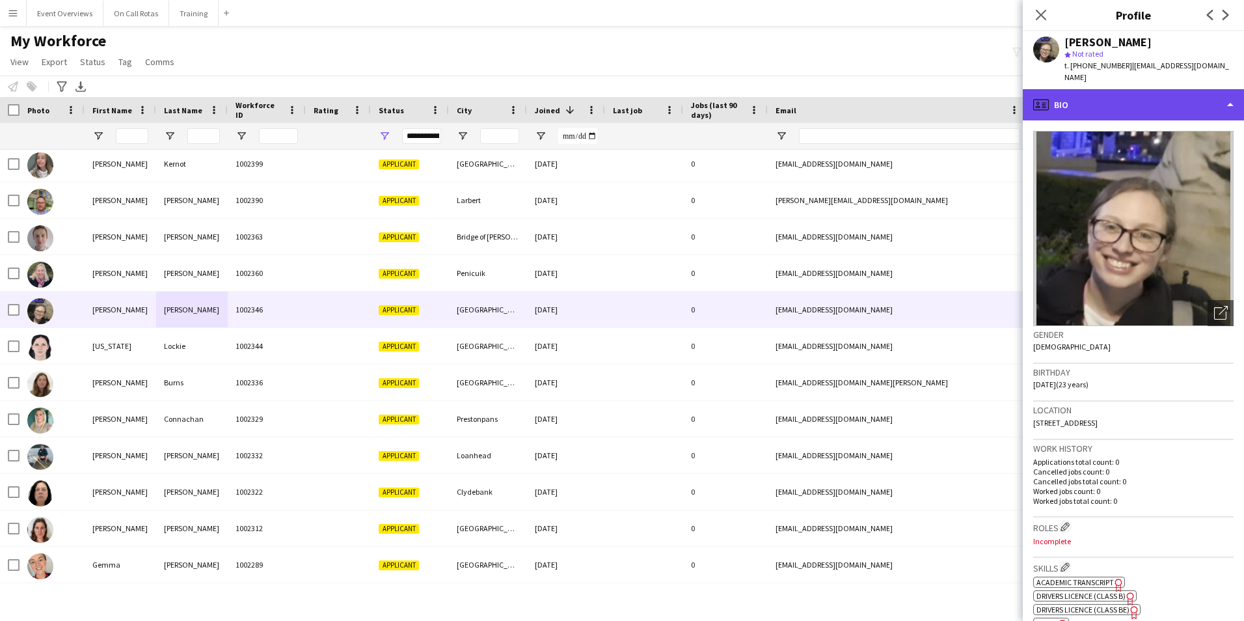
click at [1129, 89] on div "profile Bio" at bounding box center [1133, 104] width 221 height 31
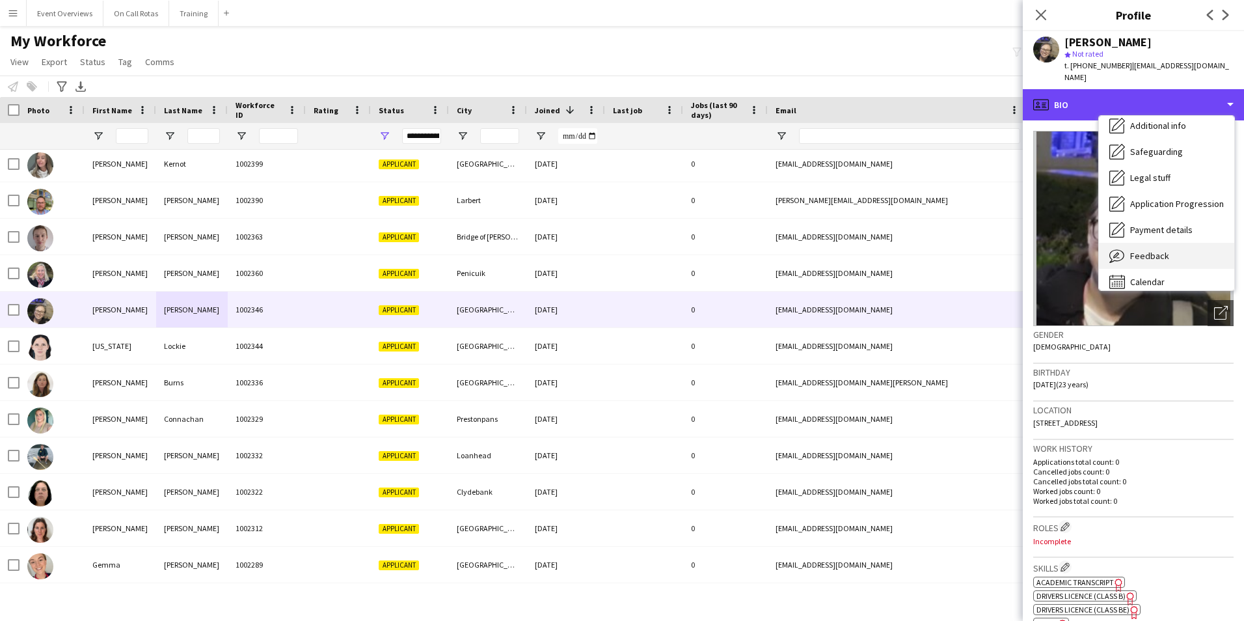
scroll to position [226, 0]
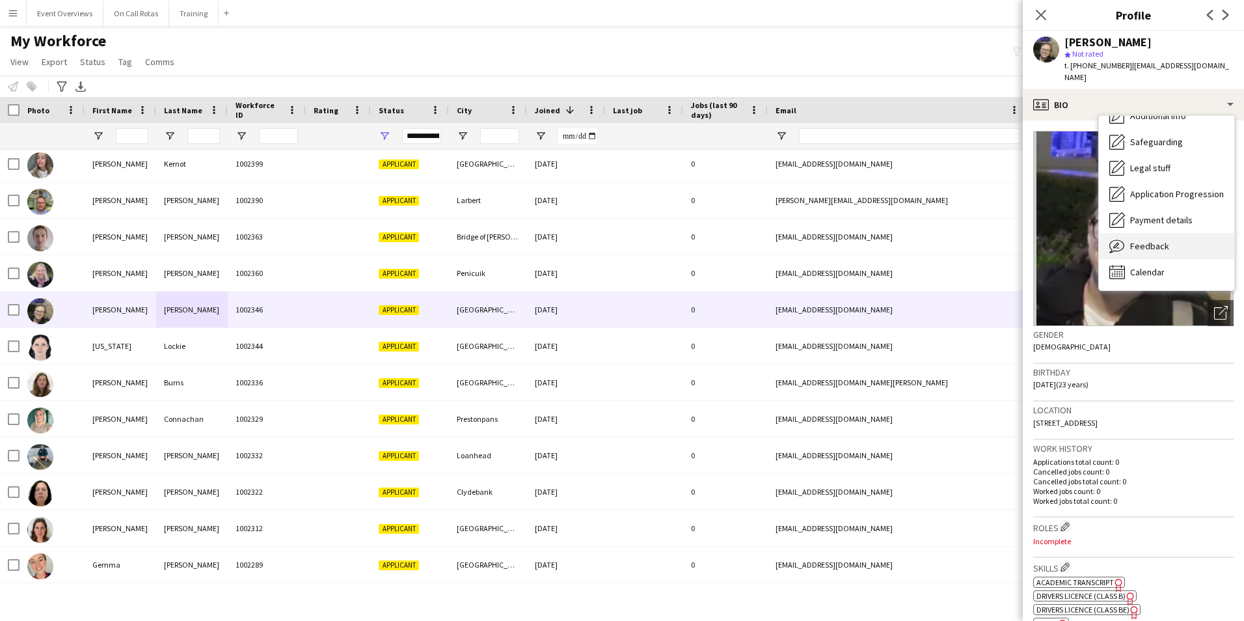
click at [1173, 234] on div "Feedback Feedback" at bounding box center [1166, 246] width 135 height 26
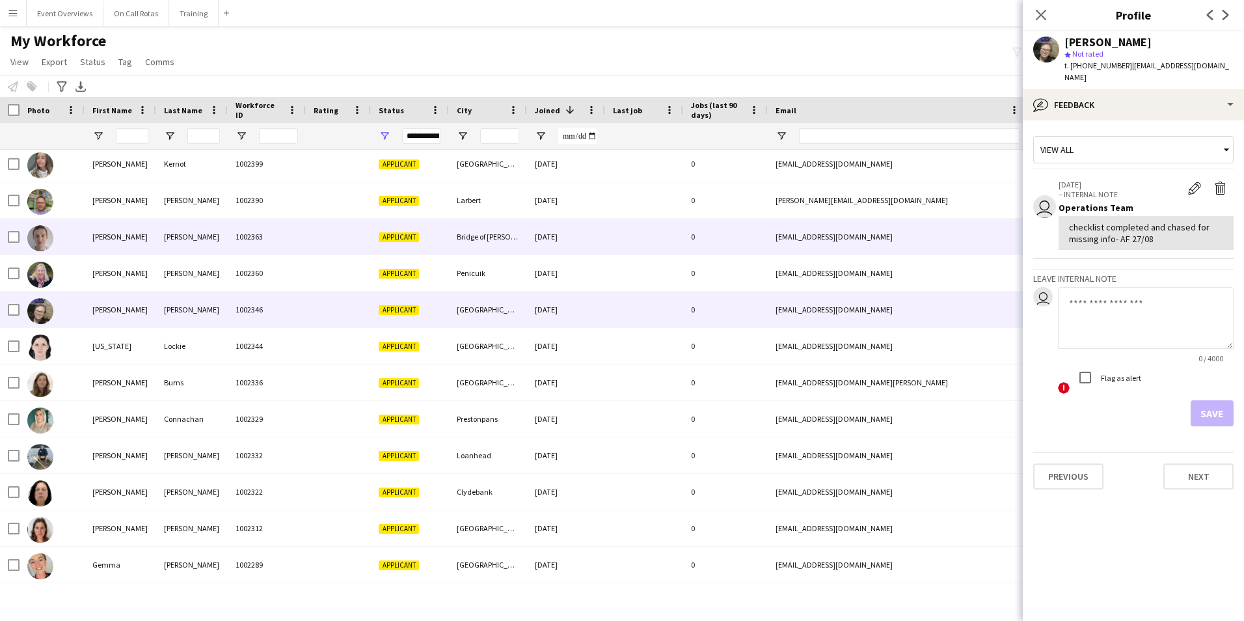
click at [147, 239] on div "Ian" at bounding box center [121, 237] width 72 height 36
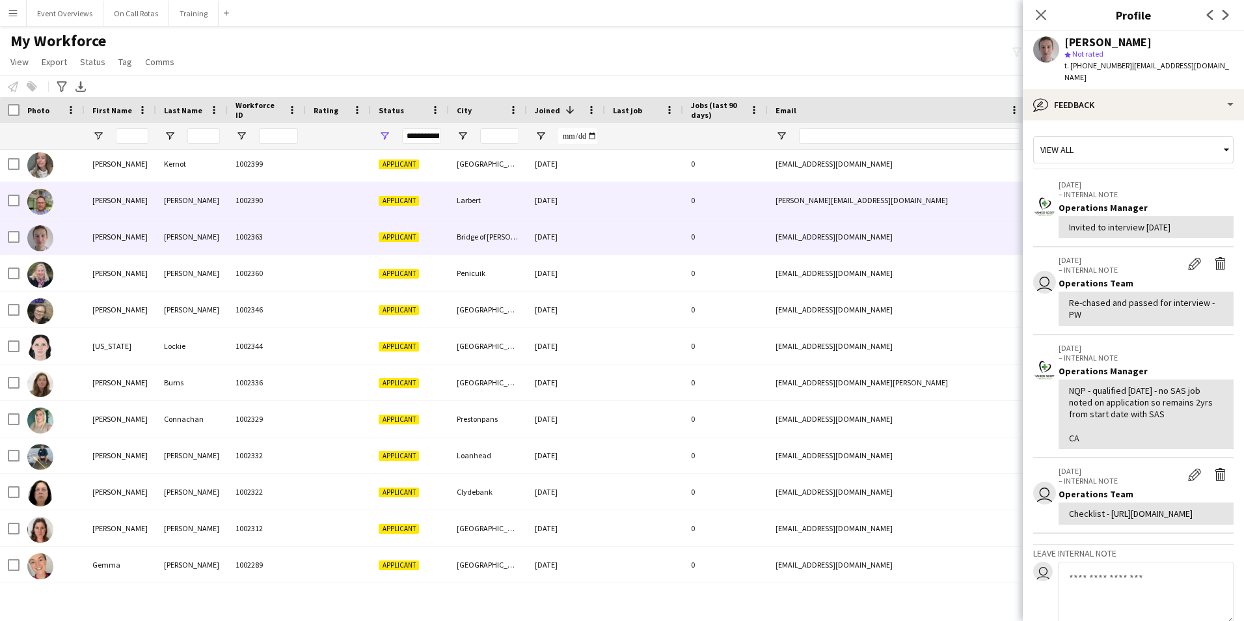
click at [202, 206] on div "Spicer" at bounding box center [192, 200] width 72 height 36
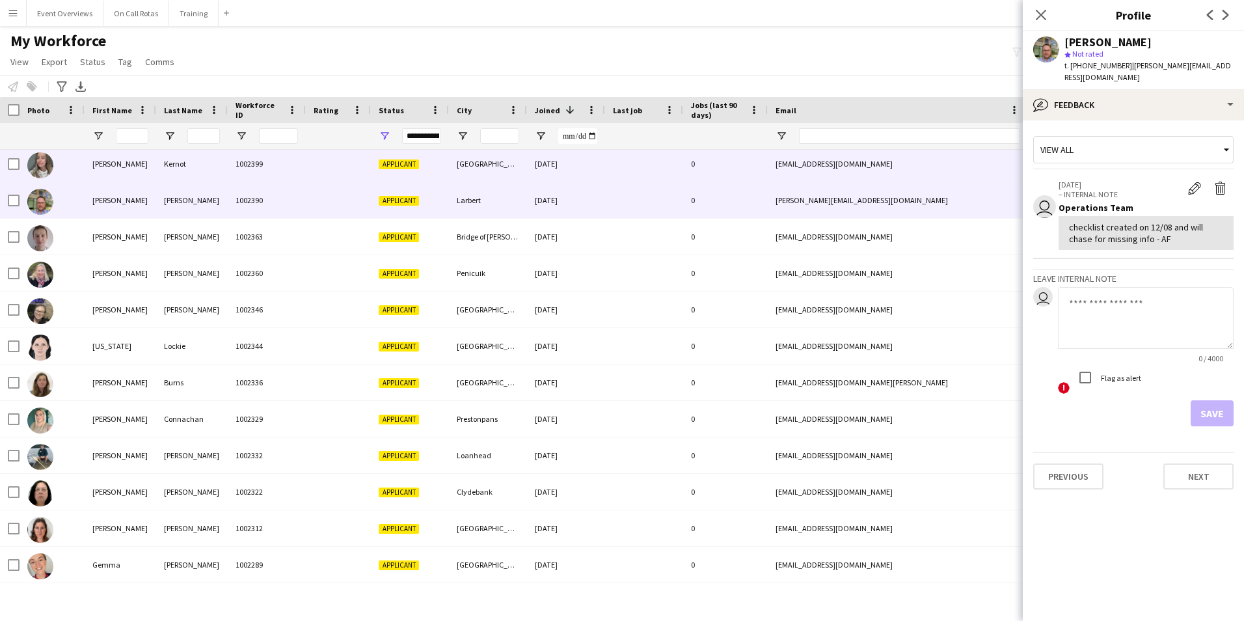
click at [179, 167] on div "Kernot" at bounding box center [192, 164] width 72 height 36
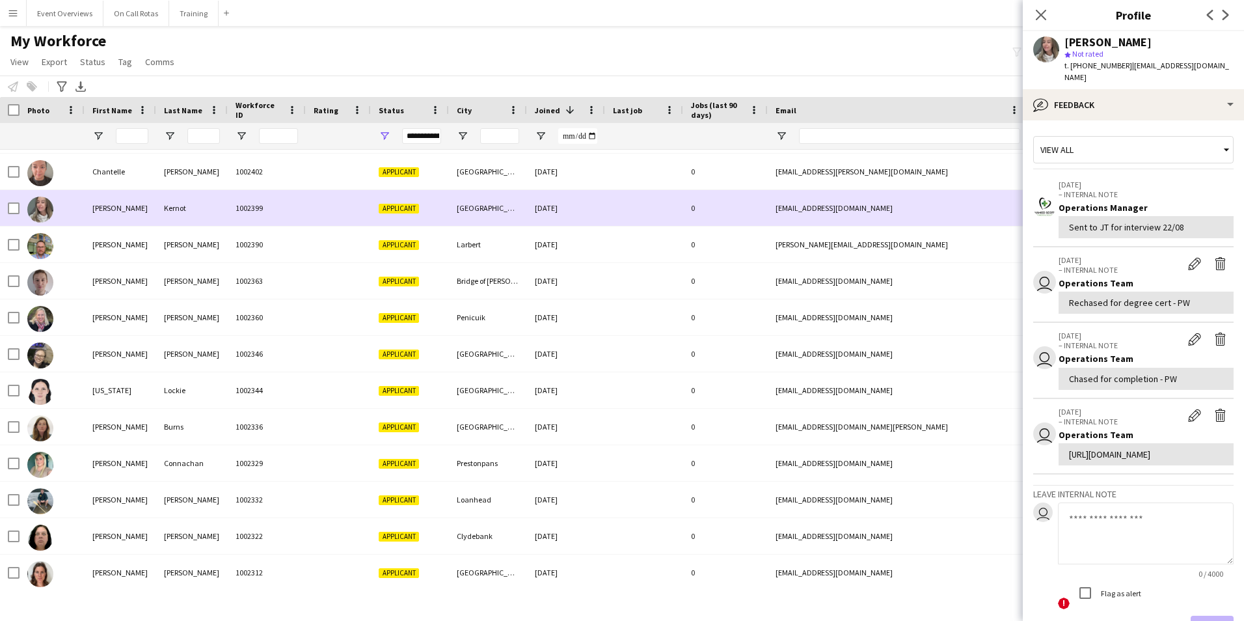
scroll to position [303, 0]
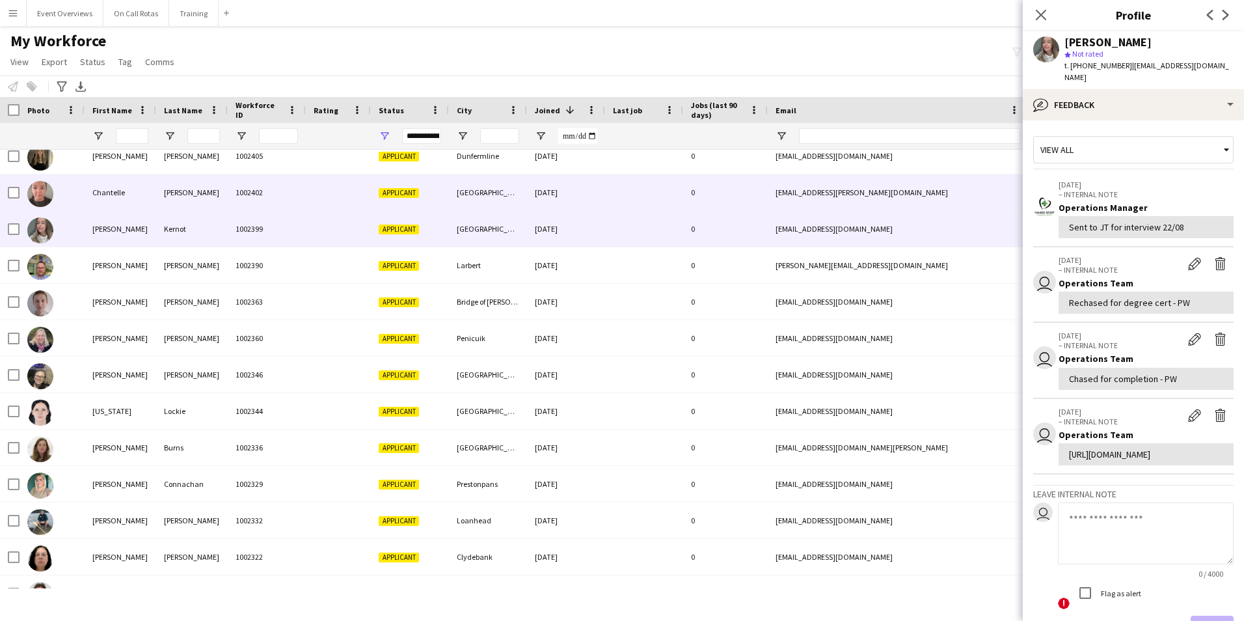
click at [159, 198] on div "McDonald" at bounding box center [192, 192] width 72 height 36
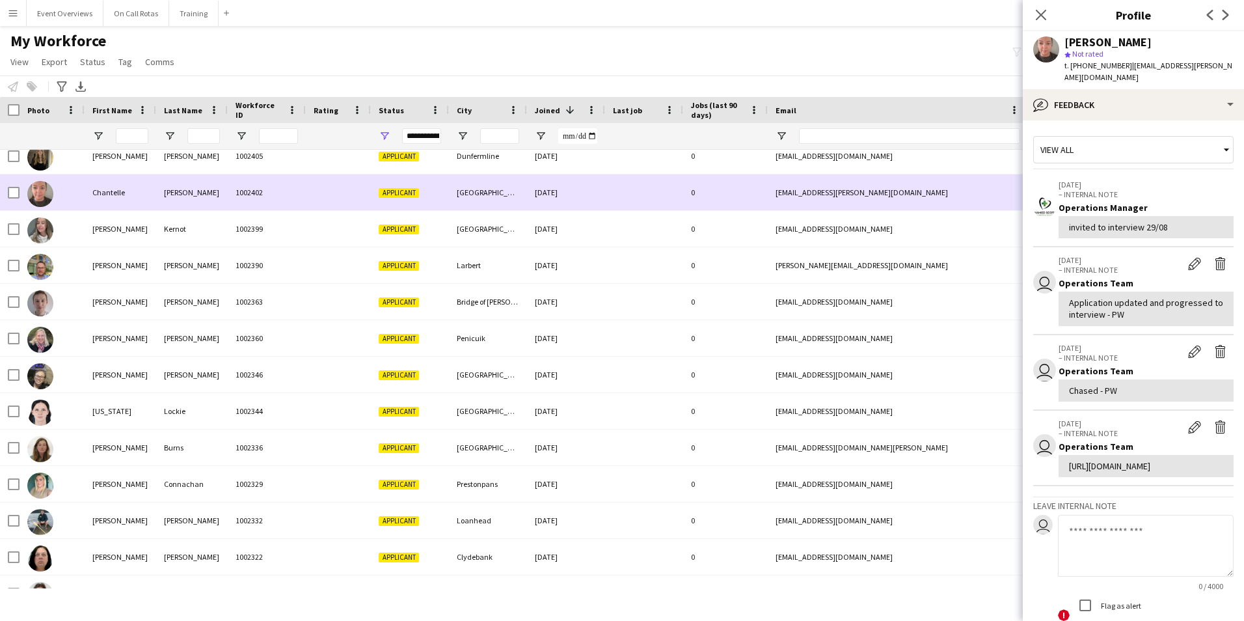
scroll to position [238, 0]
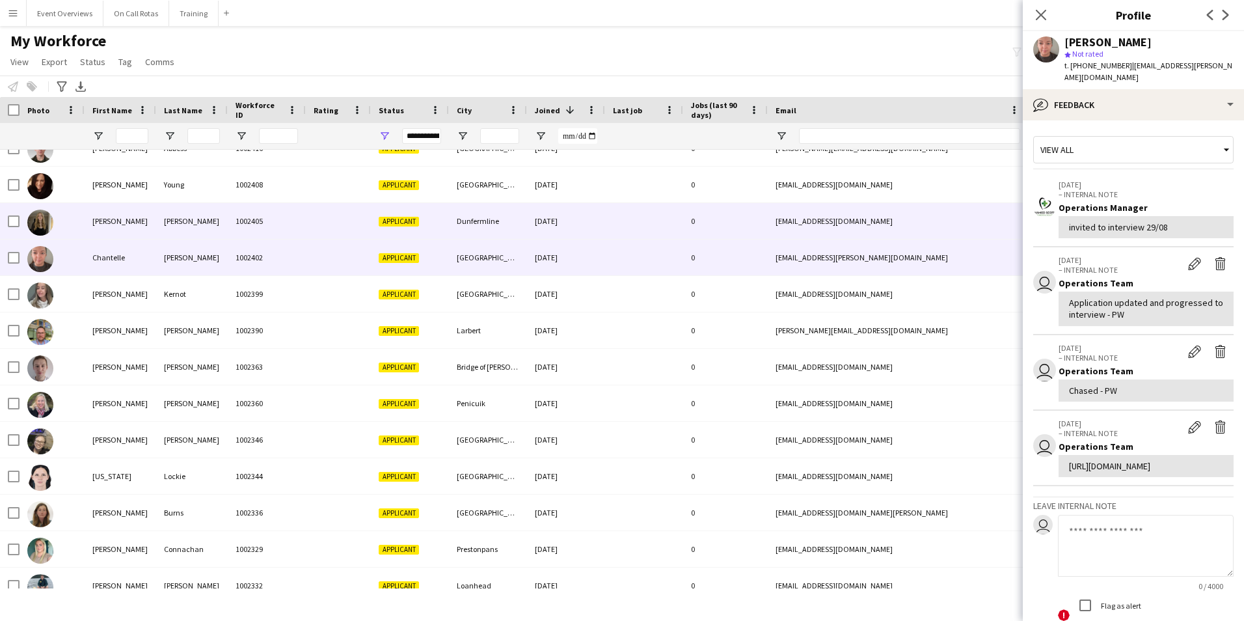
click at [152, 222] on div "Lucy" at bounding box center [121, 221] width 72 height 36
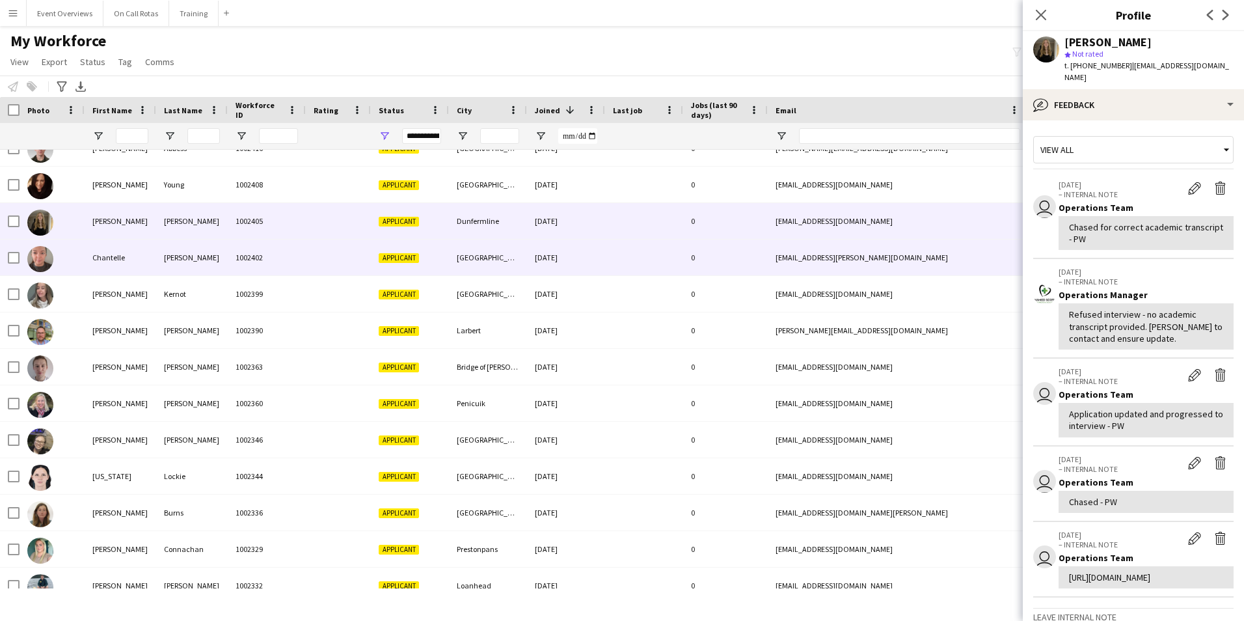
click at [148, 252] on div "Chantelle" at bounding box center [121, 257] width 72 height 36
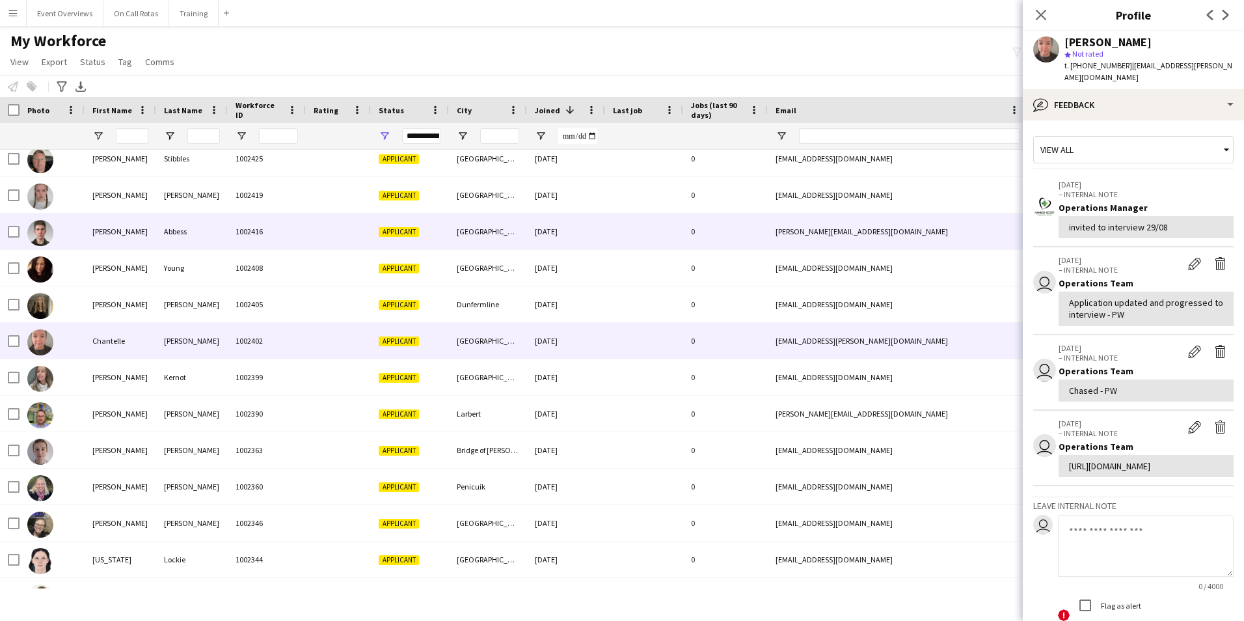
scroll to position [46, 0]
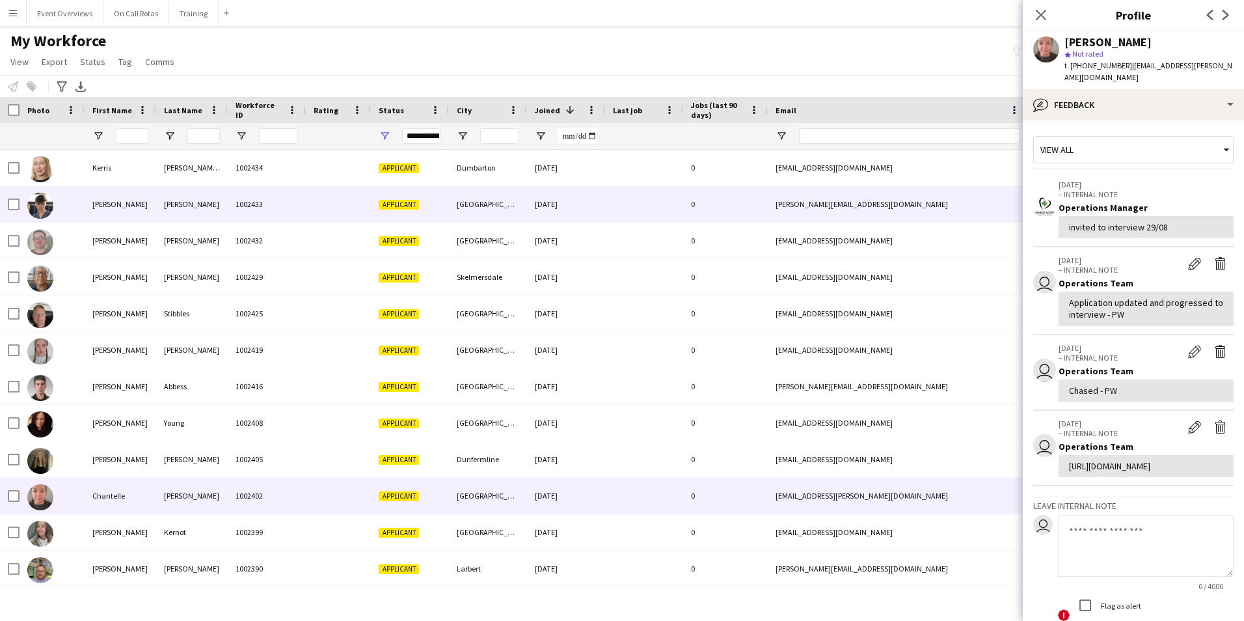
click at [118, 198] on div "Daniel Bryan" at bounding box center [121, 204] width 72 height 36
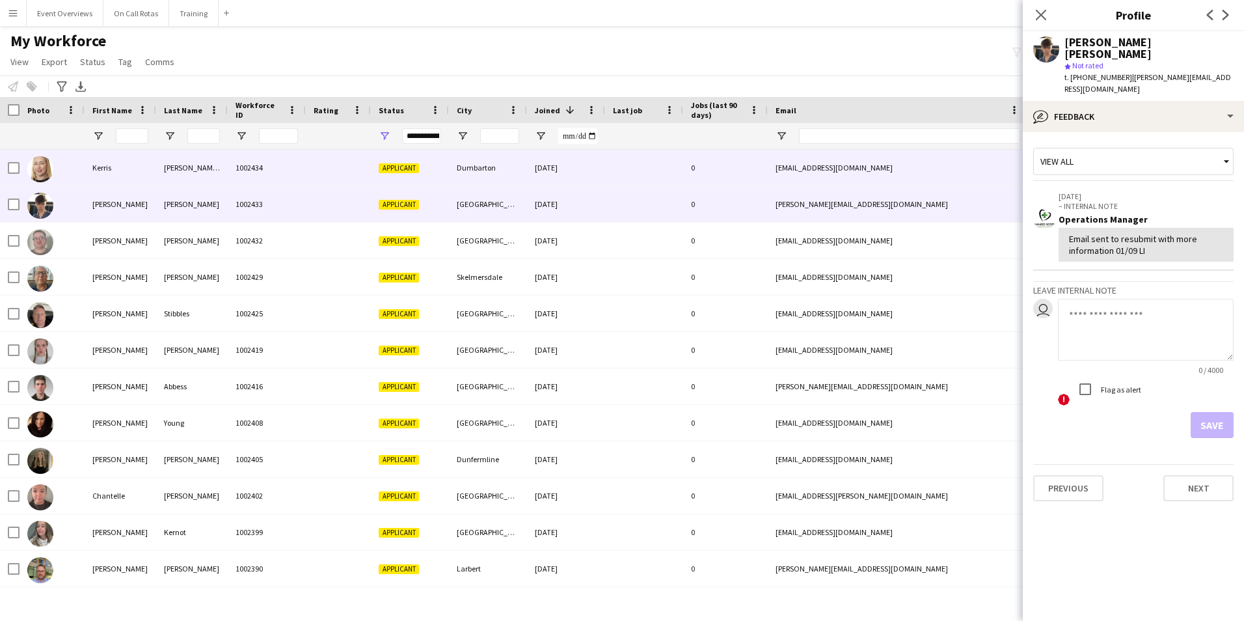
click at [127, 159] on div "Kerris" at bounding box center [121, 168] width 72 height 36
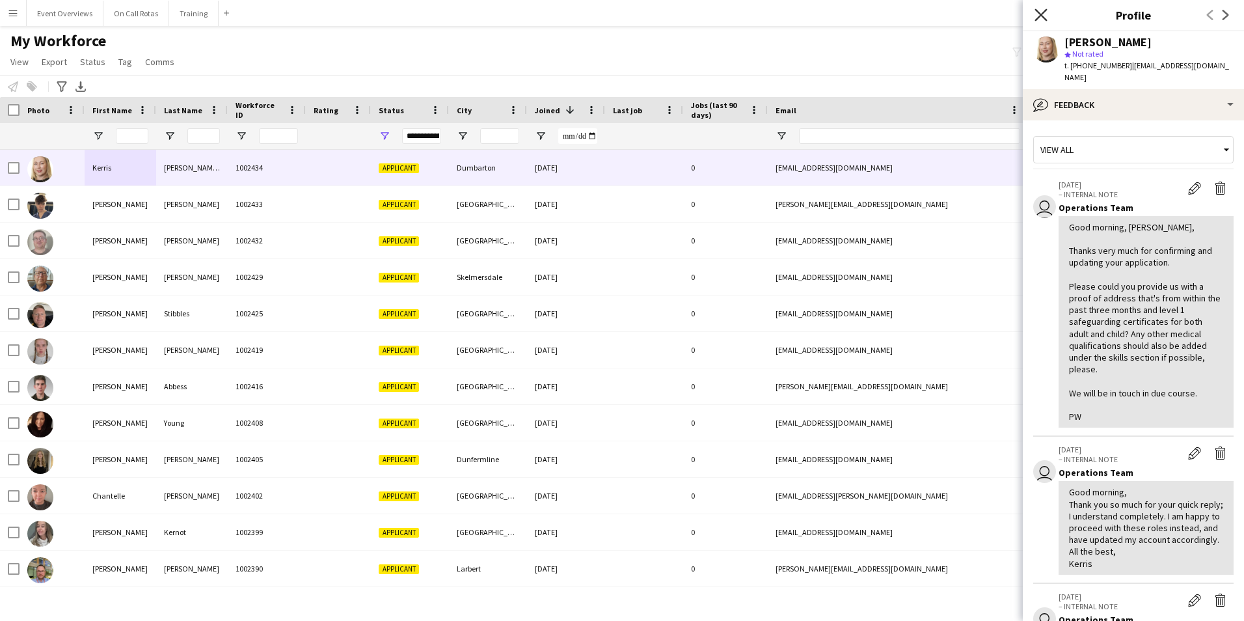
click at [1039, 20] on icon "Close pop-in" at bounding box center [1040, 14] width 12 height 12
